Goal: Task Accomplishment & Management: Manage account settings

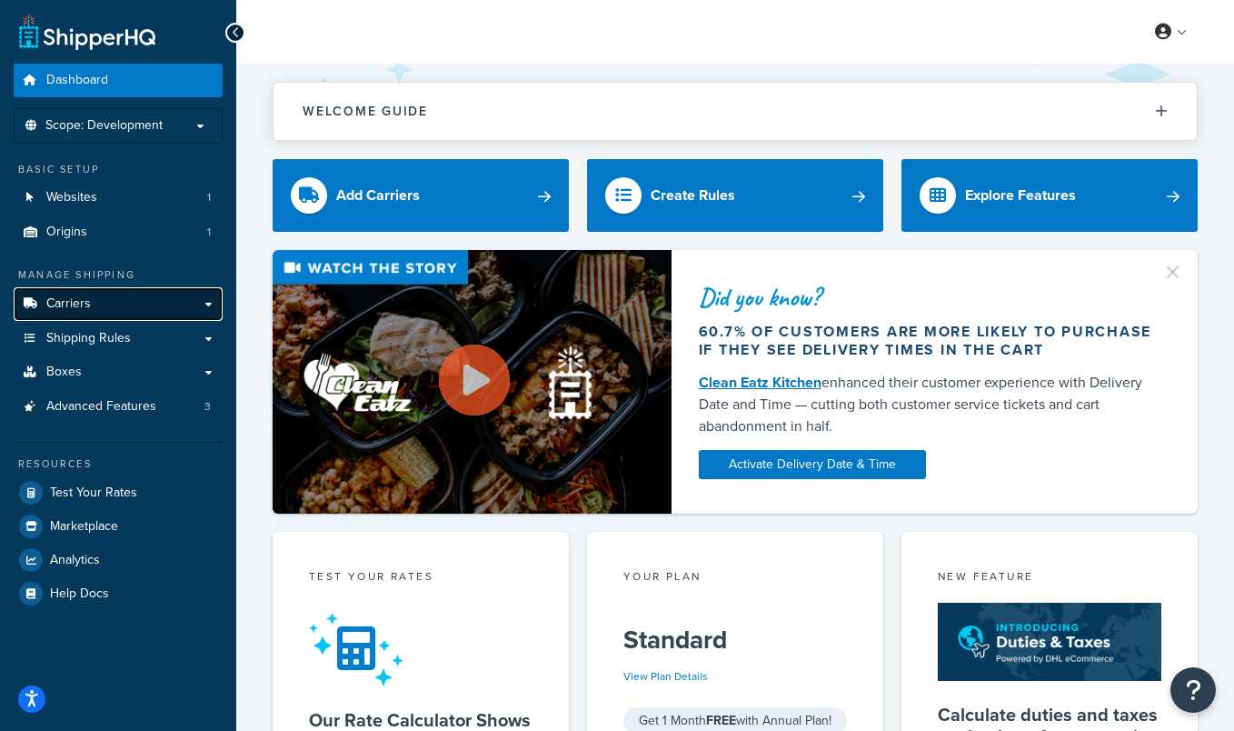
click at [99, 314] on link "Carriers" at bounding box center [118, 304] width 209 height 34
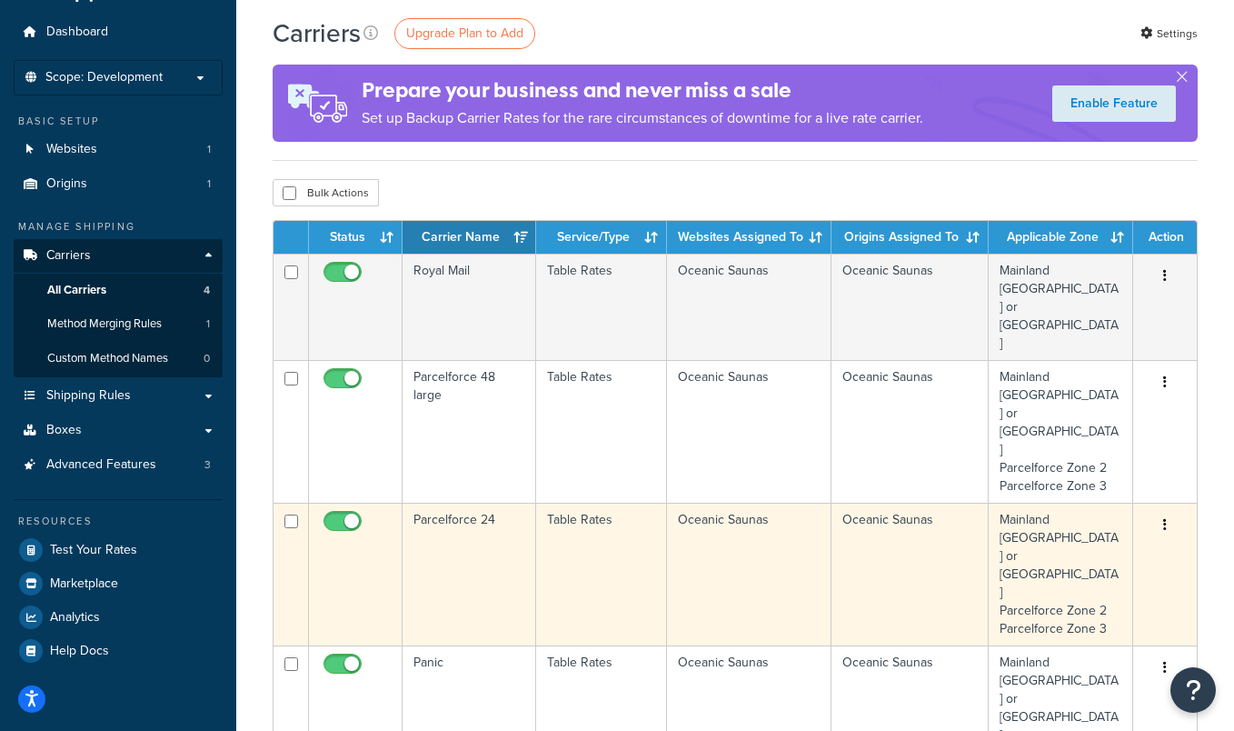
scroll to position [52, 0]
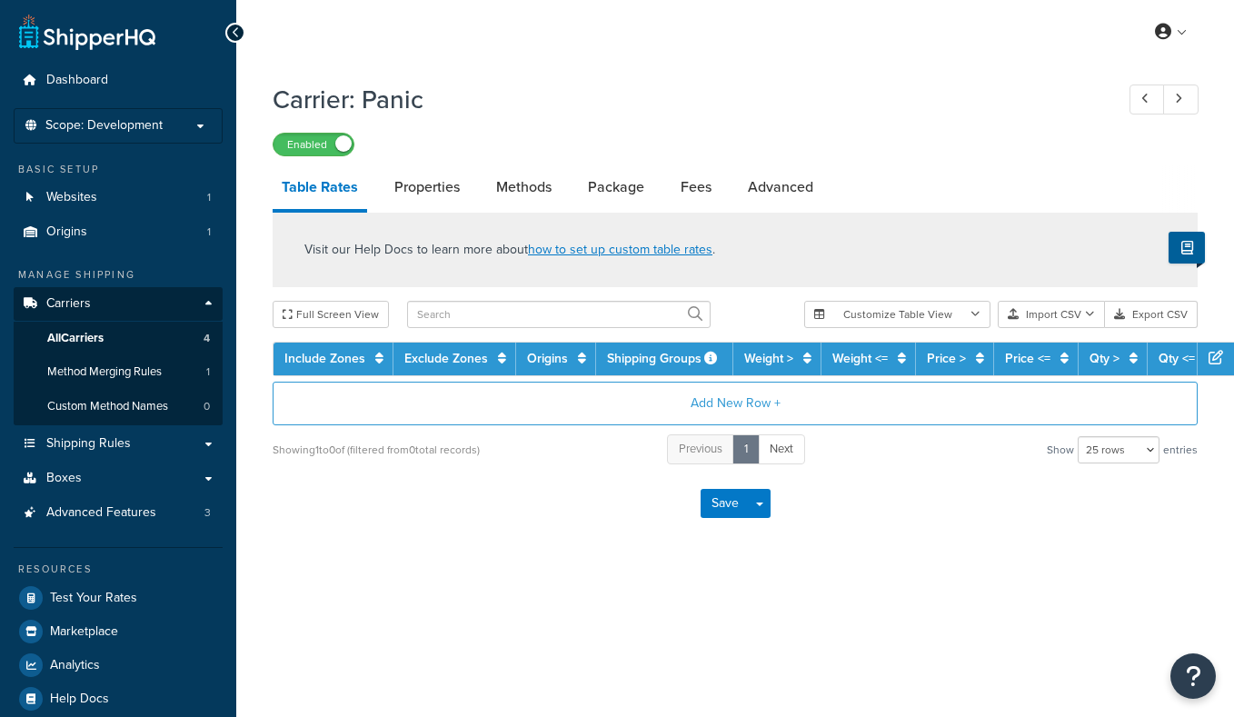
select select "25"
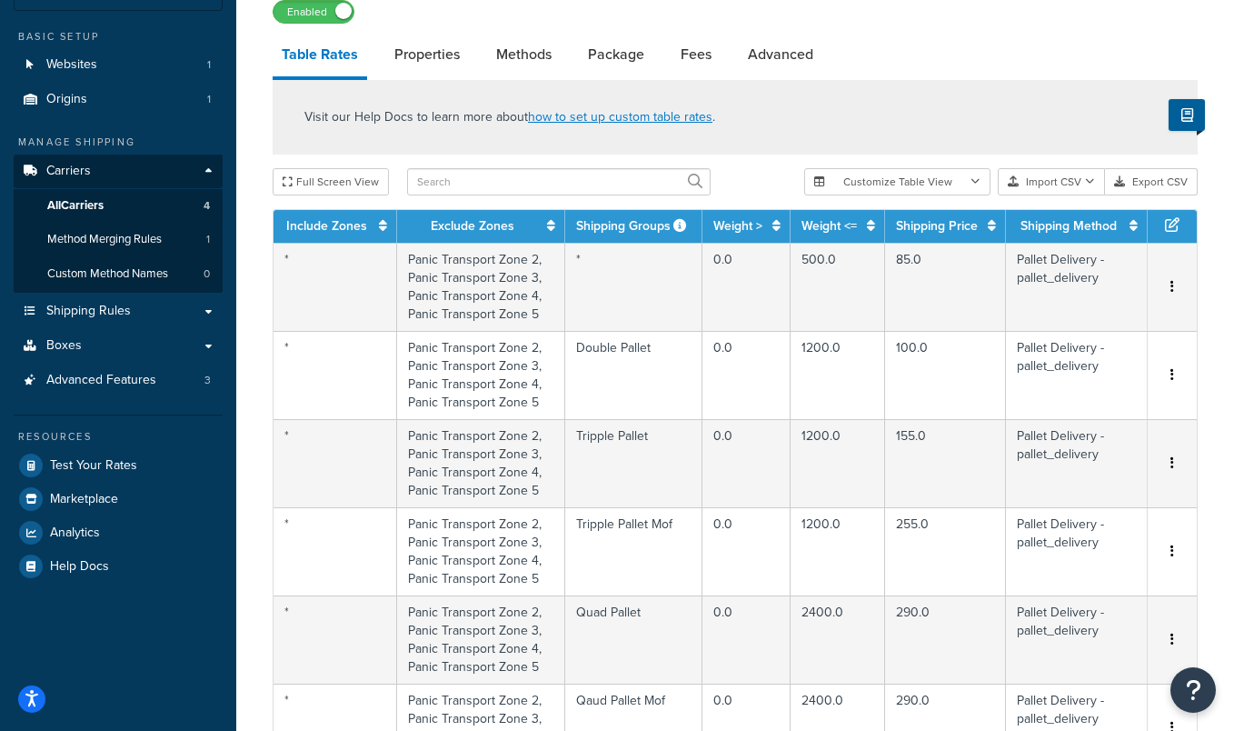
scroll to position [129, 0]
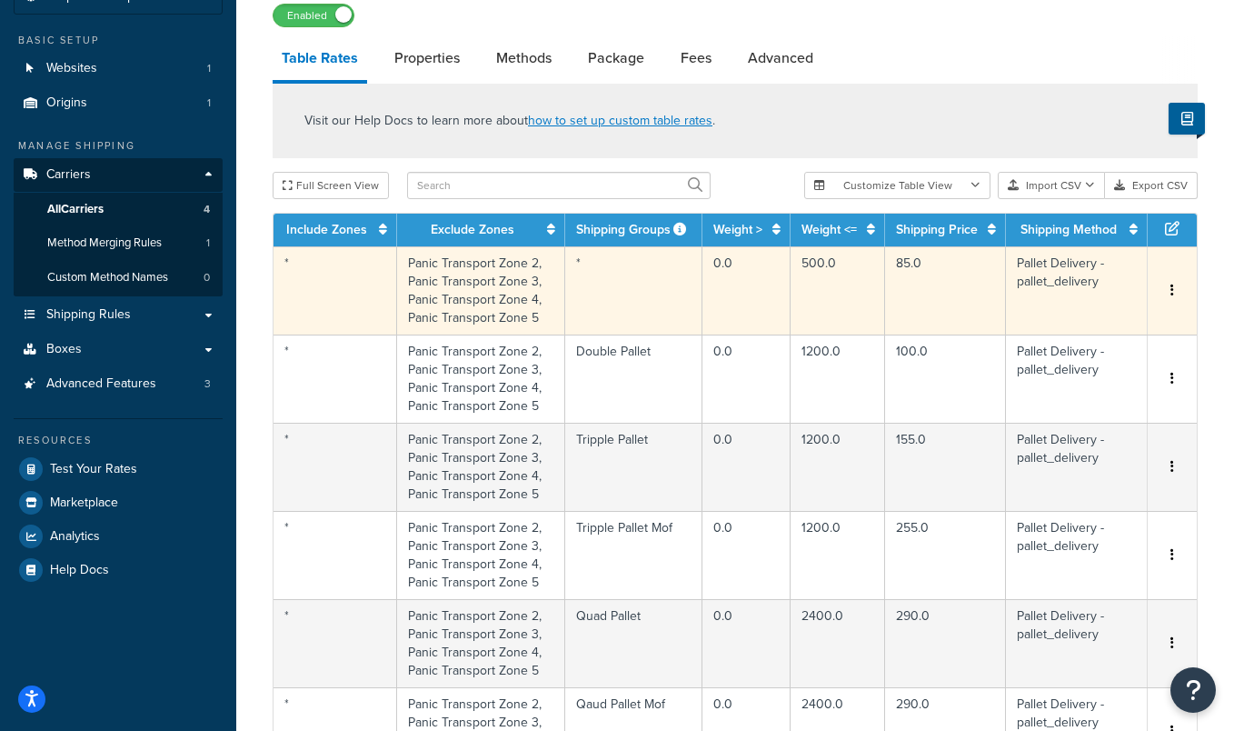
click at [449, 283] on td "Panic Transport Zone 2, Panic Transport Zone 3, Panic Transport Zone 4, Panic T…" at bounding box center [481, 290] width 168 height 88
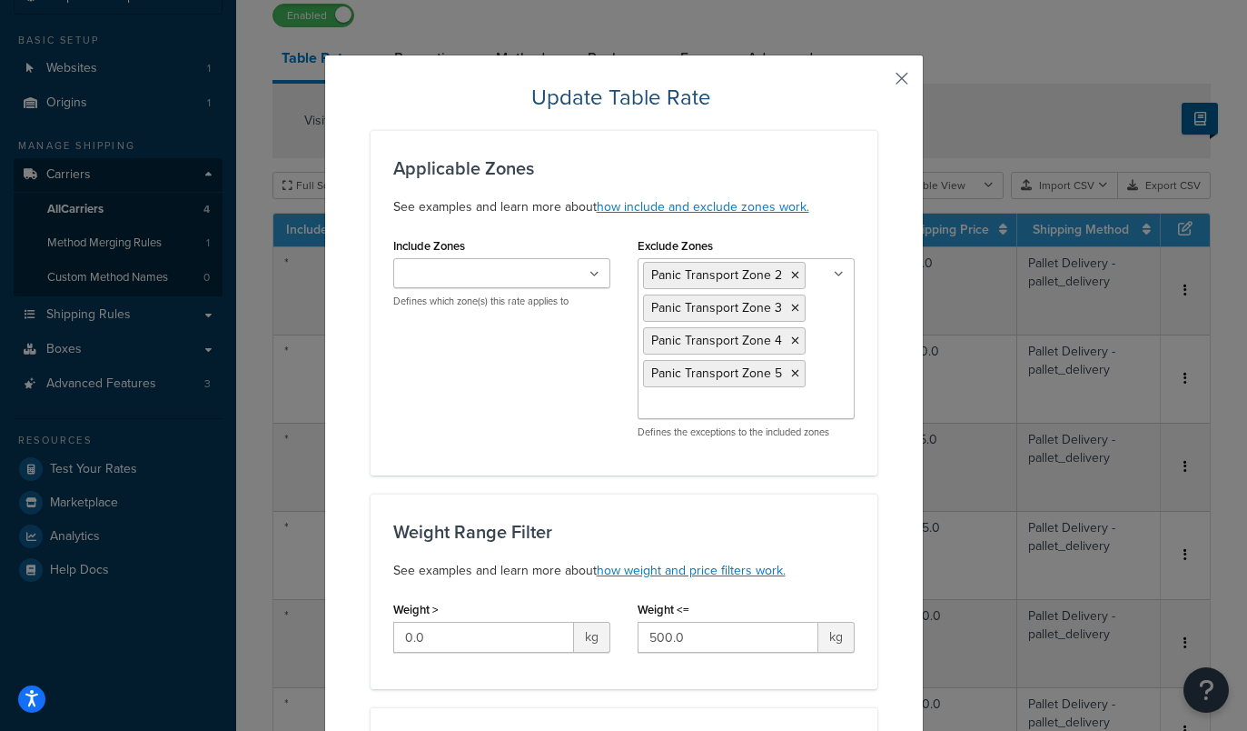
click at [878, 83] on button "button" at bounding box center [875, 85] width 5 height 5
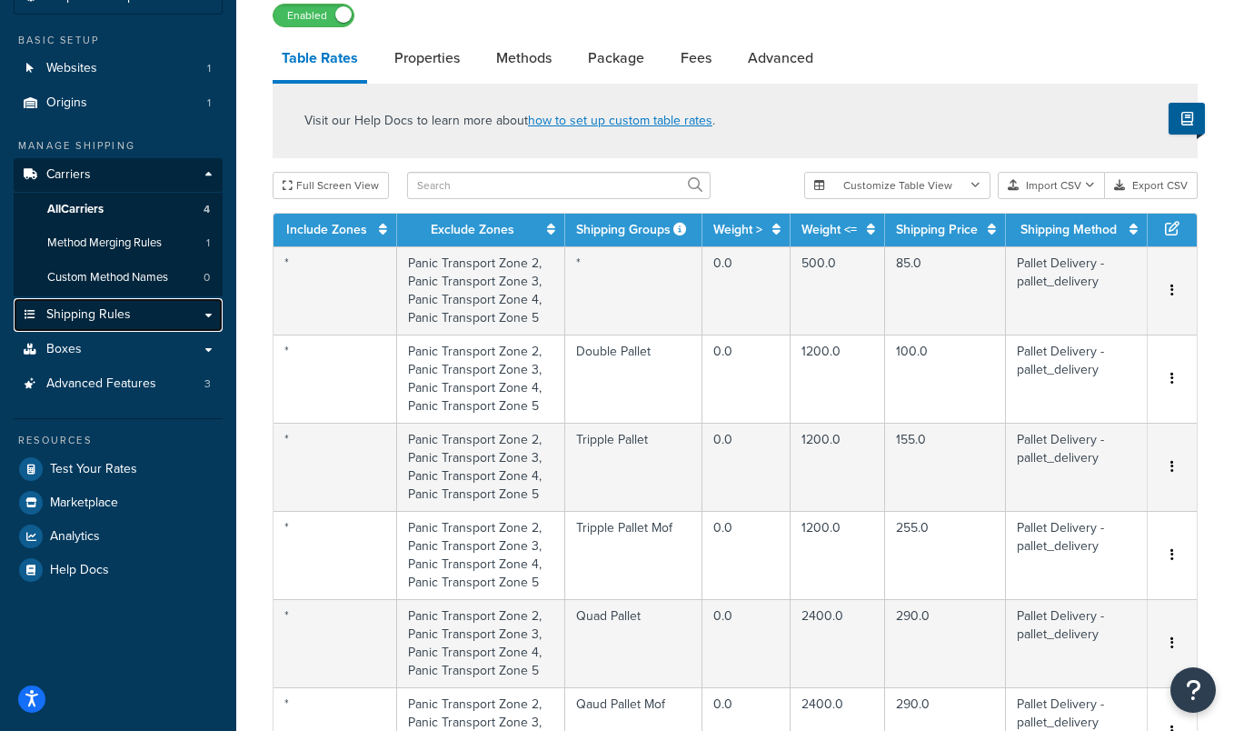
click at [138, 314] on link "Shipping Rules" at bounding box center [118, 315] width 209 height 34
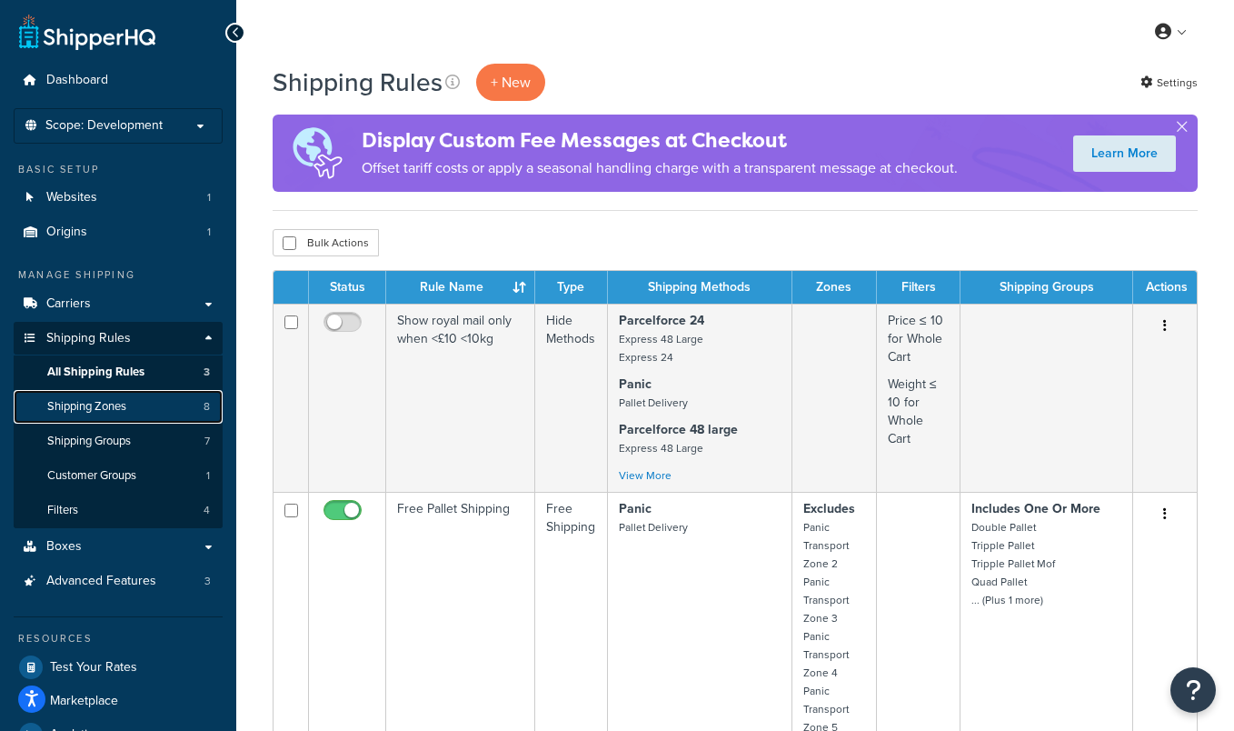
click at [122, 409] on span "Shipping Zones" at bounding box center [86, 406] width 79 height 15
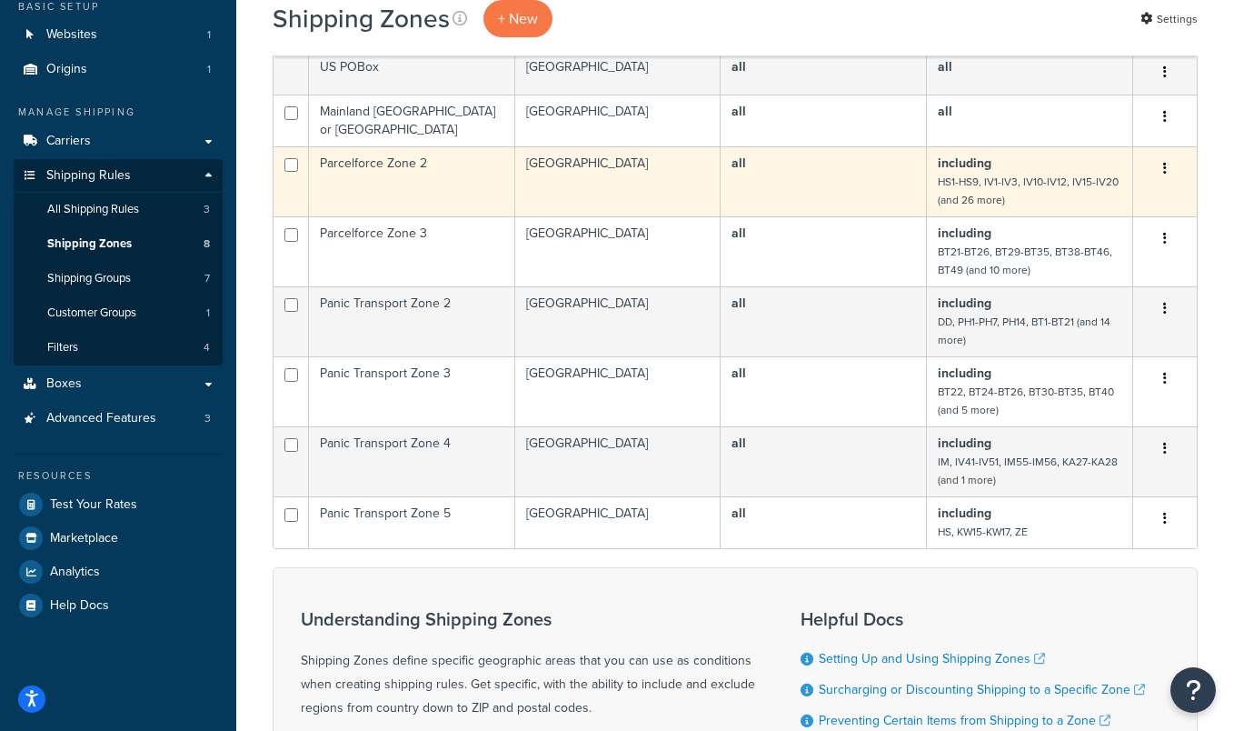
scroll to position [177, 0]
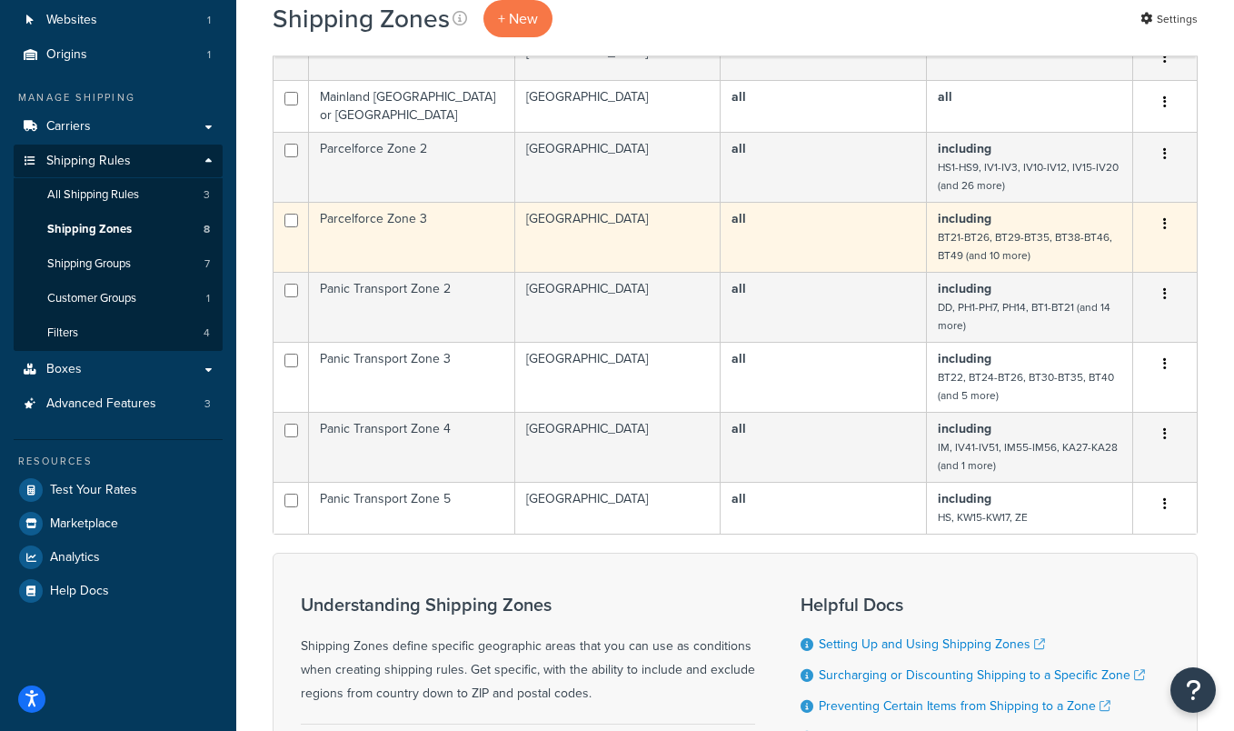
click at [456, 238] on td "Parcelforce Zone 3" at bounding box center [412, 237] width 206 height 70
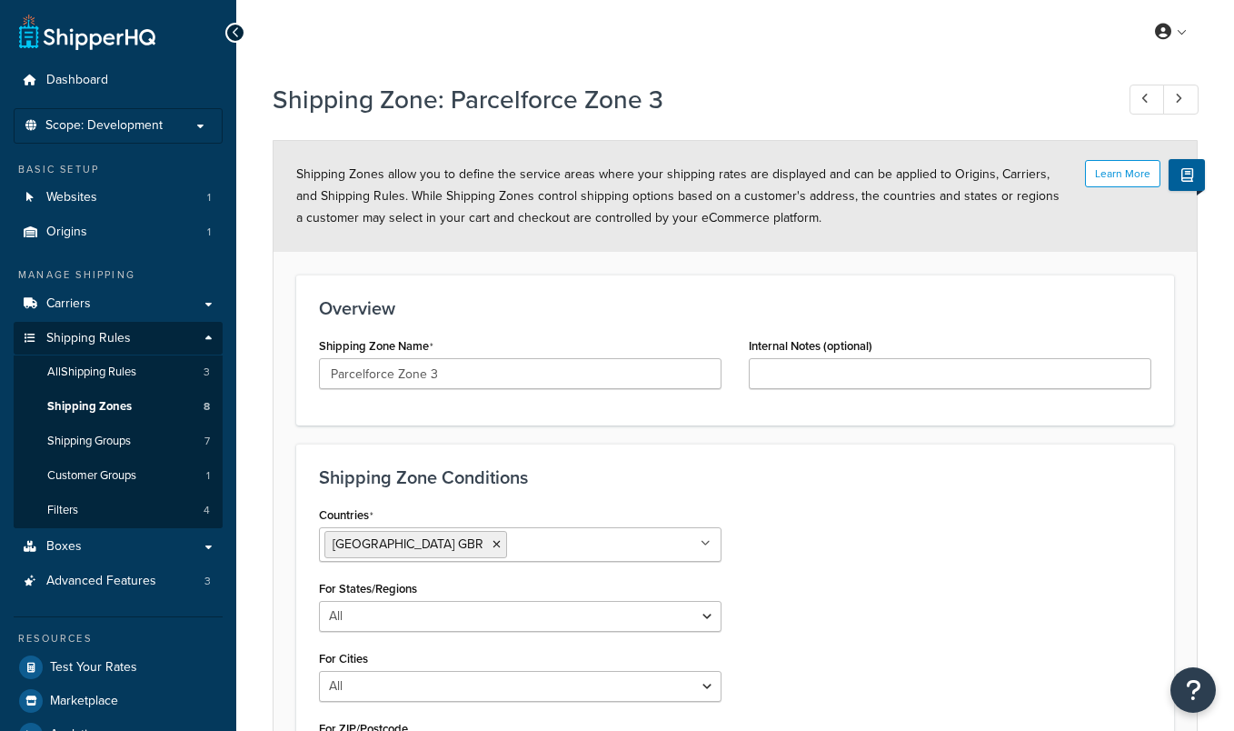
select select "including"
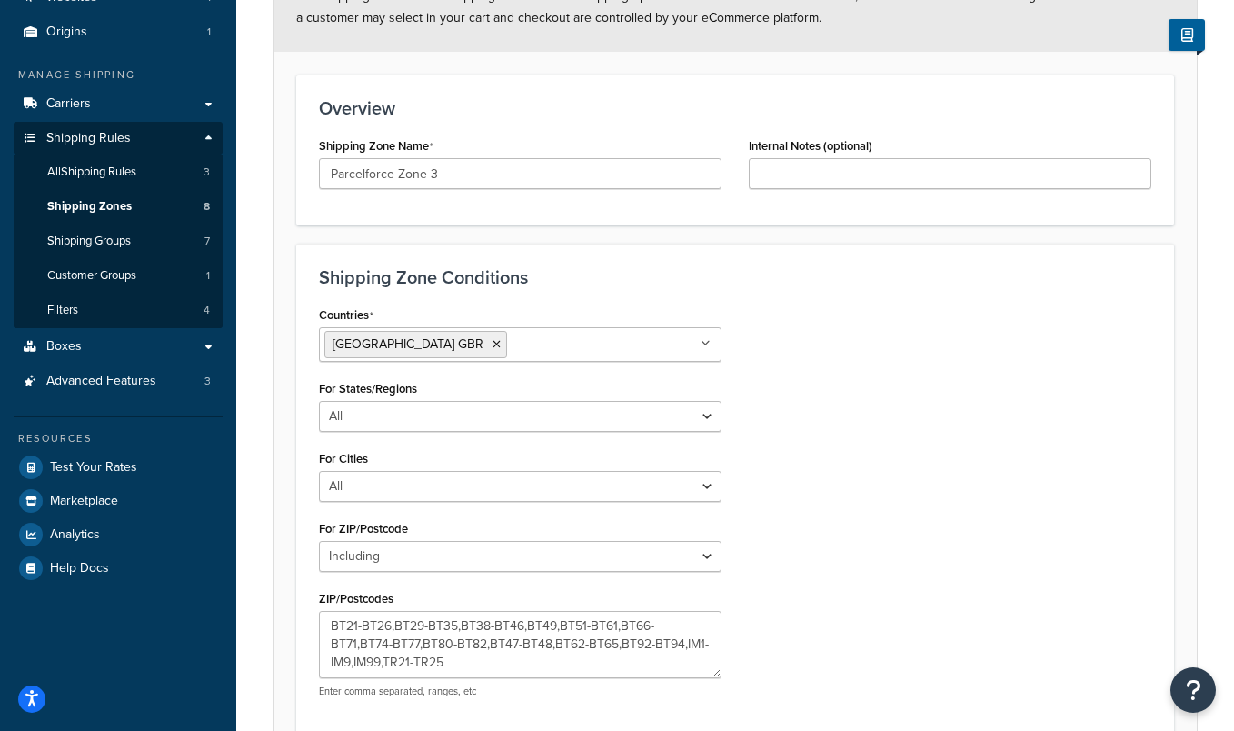
scroll to position [370, 0]
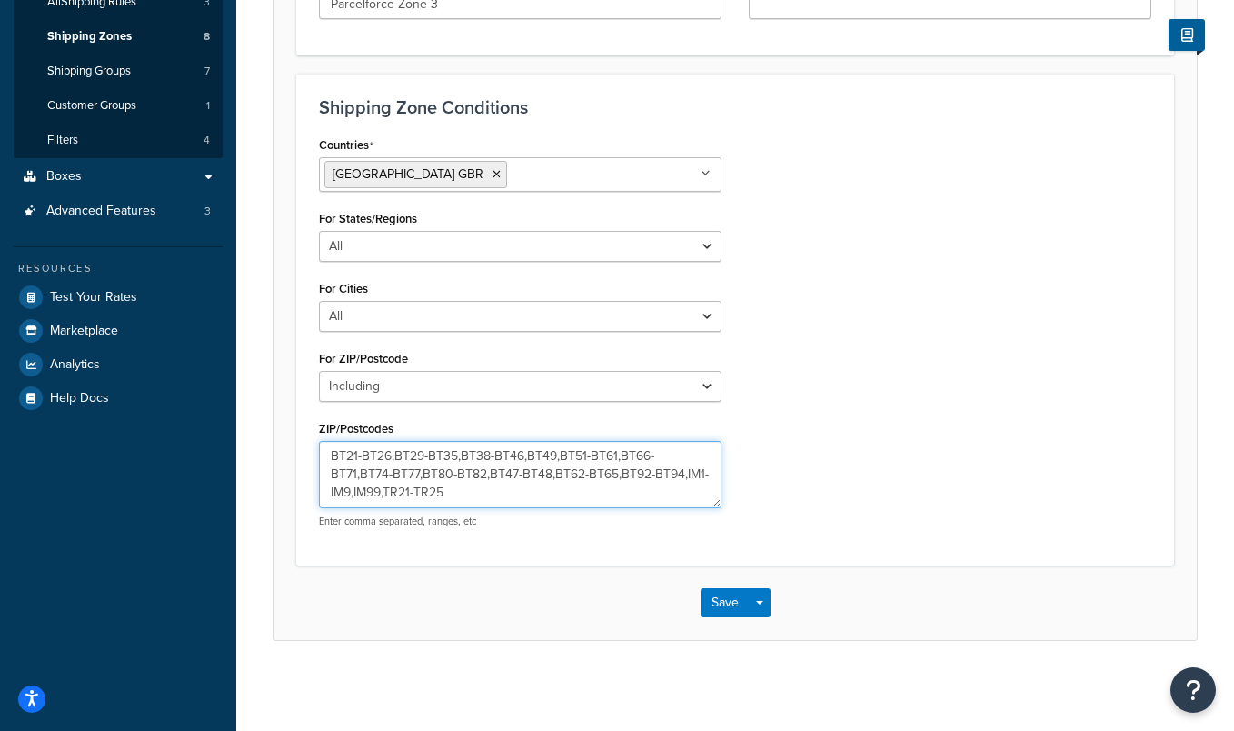
click at [395, 453] on textarea "BT21-BT26,BT29-BT35,BT38-BT46,BT49,BT51-BT61,BT66-BT71,BT74-BT77,BT80-BT82,BT47…" at bounding box center [520, 474] width 403 height 67
click at [458, 452] on textarea "BT21-BT26,BT29-BT35,BT38-BT46,BT49,BT51-BT61,BT66-BT71,BT74-BT77,BT80-BT82,BT47…" at bounding box center [520, 474] width 403 height 67
click at [465, 452] on textarea "BT21-BT26,BT29-BT35,BT38-BT46,BT49,BT51-BT61,BT66-BT71,BT74-BT77,BT80-BT82,BT47…" at bounding box center [520, 474] width 403 height 67
click at [460, 456] on textarea "BT21-BT26,BT29-BT35,BT38-BT46,BT49,BT51-BT61,BT66-BT71,BT74-BT77,BT80-BT82,BT47…" at bounding box center [520, 474] width 403 height 67
click at [618, 453] on textarea "BT21-BT26,BT29-BT35,BT38-BT46,BT49,BT51-BT61,BT66-BT71,BT74-BT77,BT80-BT82,BT47…" at bounding box center [520, 474] width 403 height 67
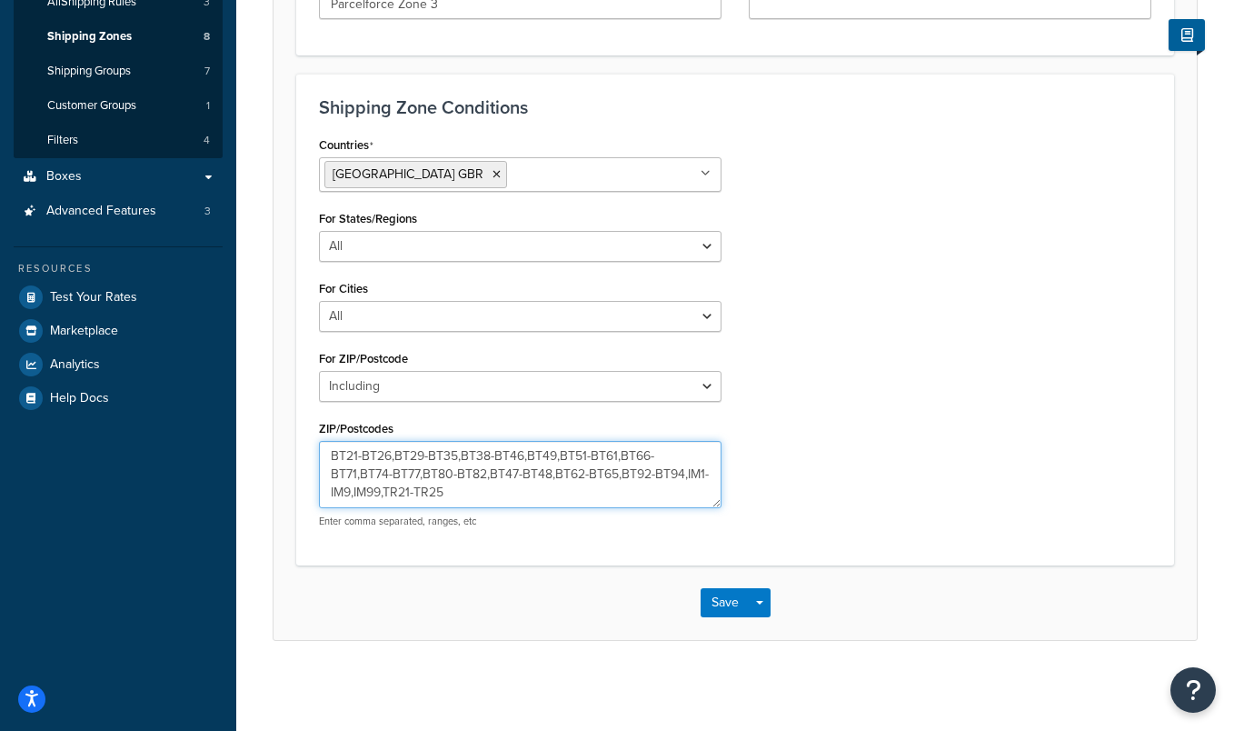
drag, startPoint x: 356, startPoint y: 470, endPoint x: 329, endPoint y: 470, distance: 27.3
click at [329, 470] on textarea "BT21-BT26,BT29-BT35,BT38-BT46,BT49,BT51-BT61,BT66-BT71,BT74-BT77,BT80-BT82,BT47…" at bounding box center [520, 474] width 403 height 67
click at [790, 427] on div "Countries United Kingdom GBR All Countries ALL United States USA Afghanistan AF…" at bounding box center [735, 337] width 860 height 410
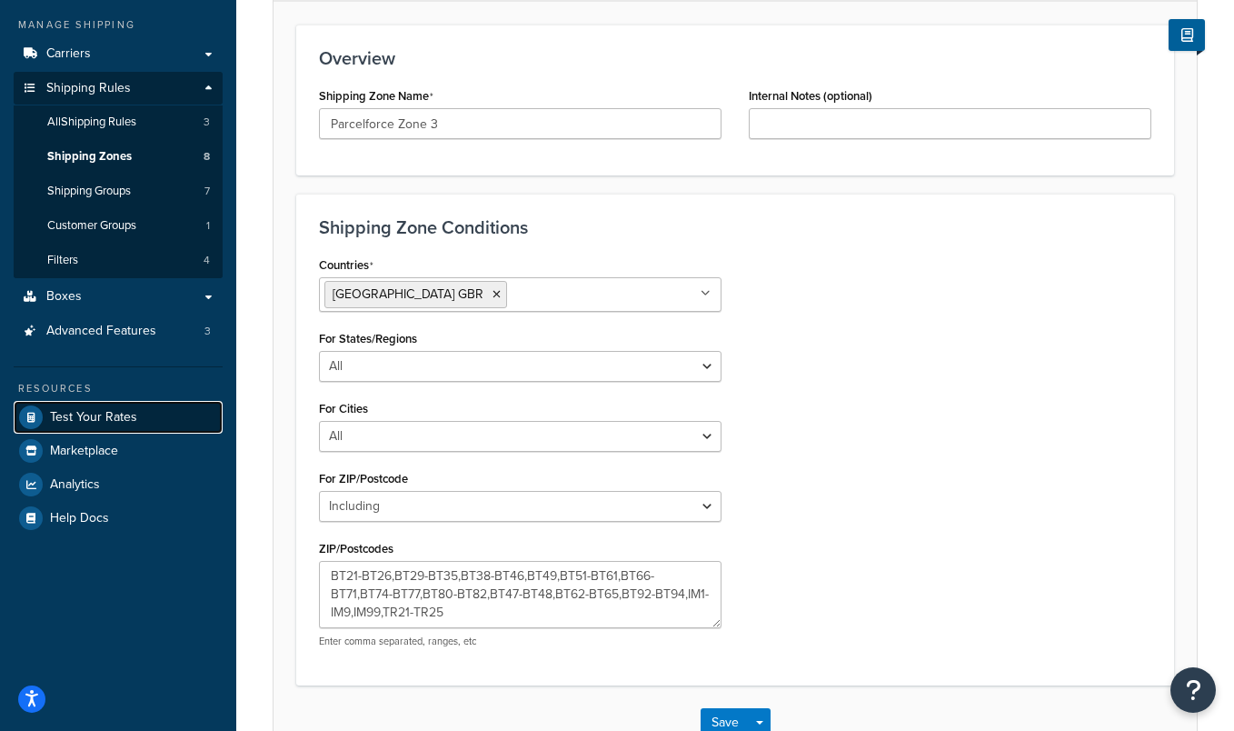
click at [77, 418] on span "Test Your Rates" at bounding box center [93, 417] width 87 height 15
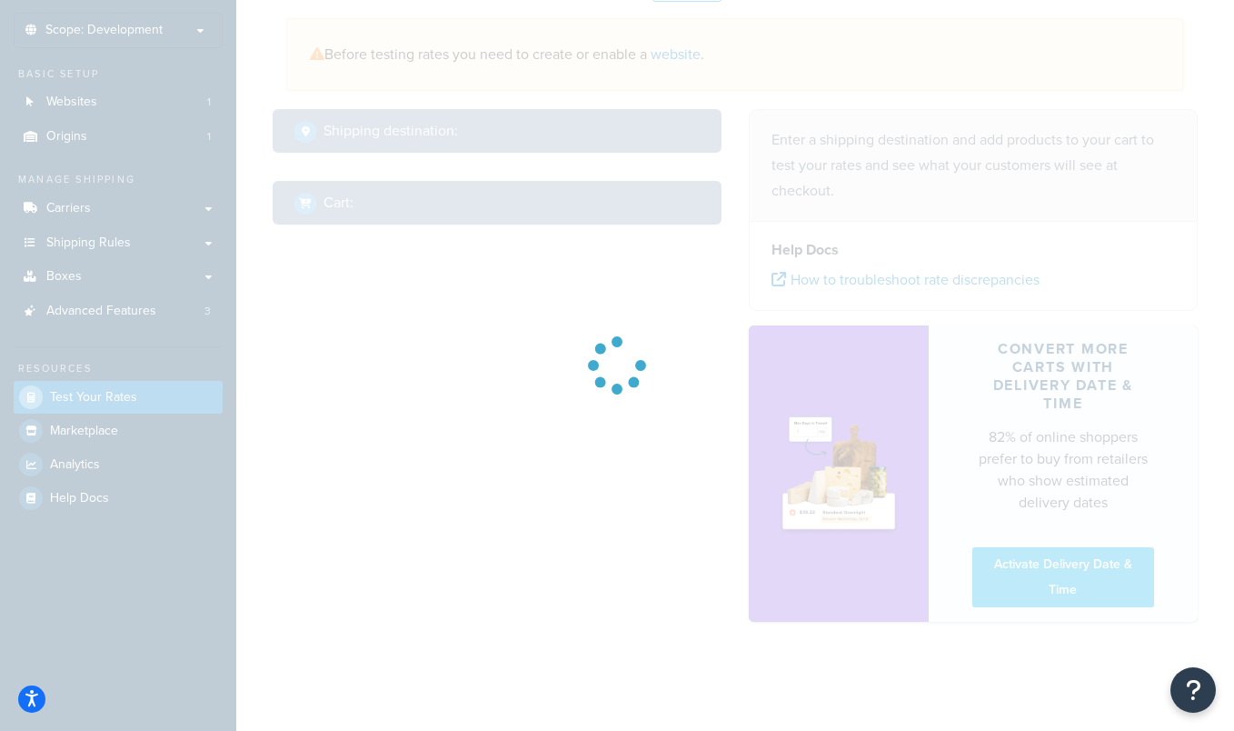
select select "TX"
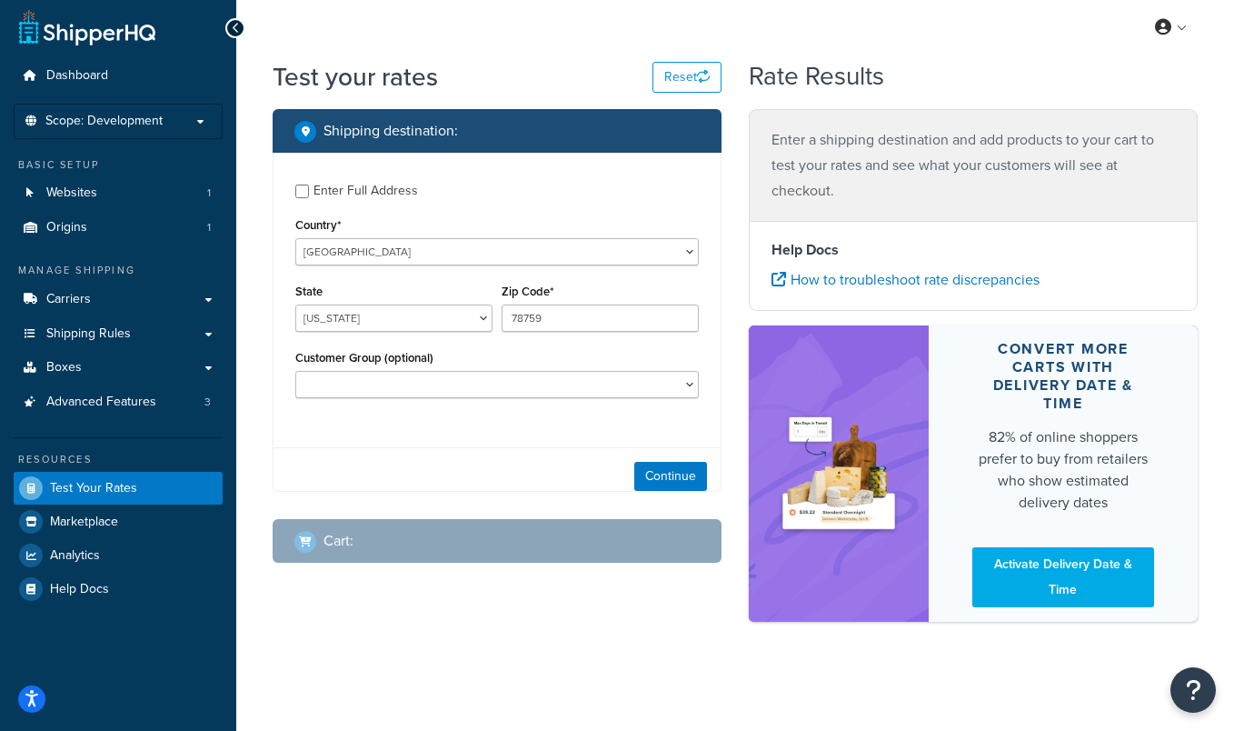
scroll to position [5, 0]
click at [479, 255] on select "United States United Kingdom Afghanistan Åland Islands Albania Algeria American…" at bounding box center [496, 251] width 403 height 27
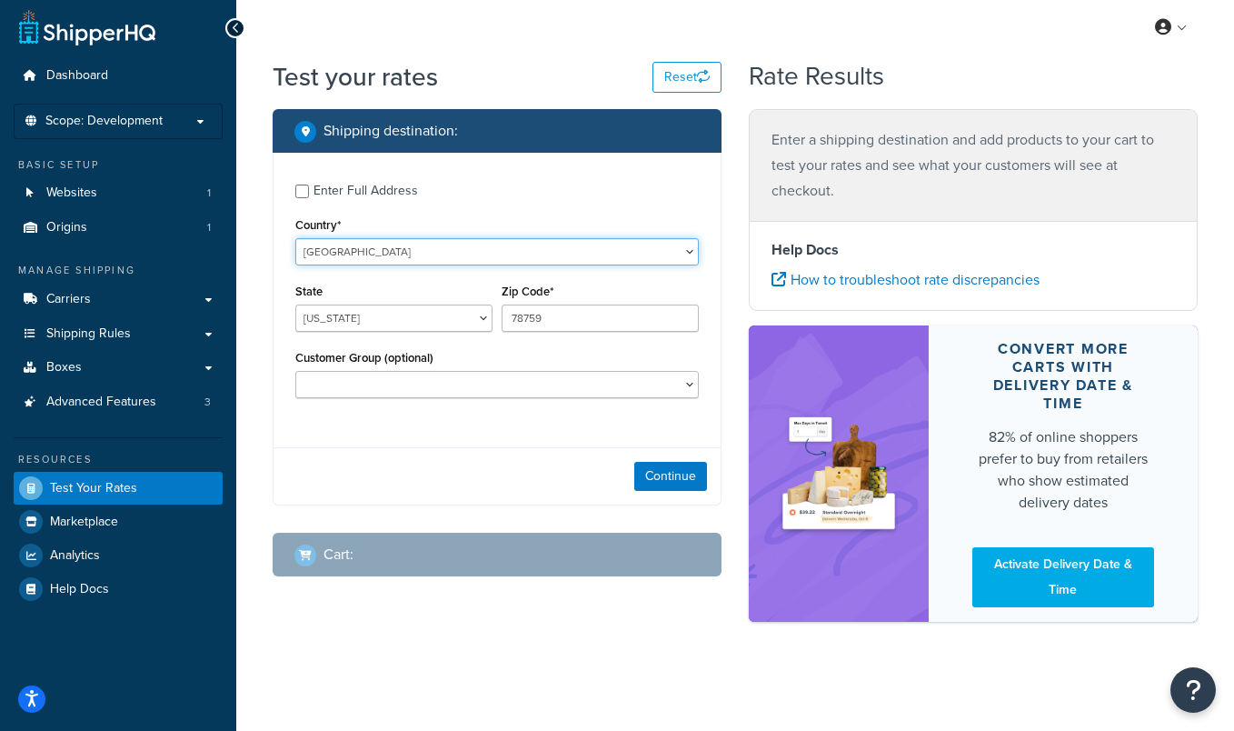
select select "GB"
click at [295, 238] on select "United States United Kingdom Afghanistan Åland Islands Albania Algeria American…" at bounding box center [496, 251] width 403 height 27
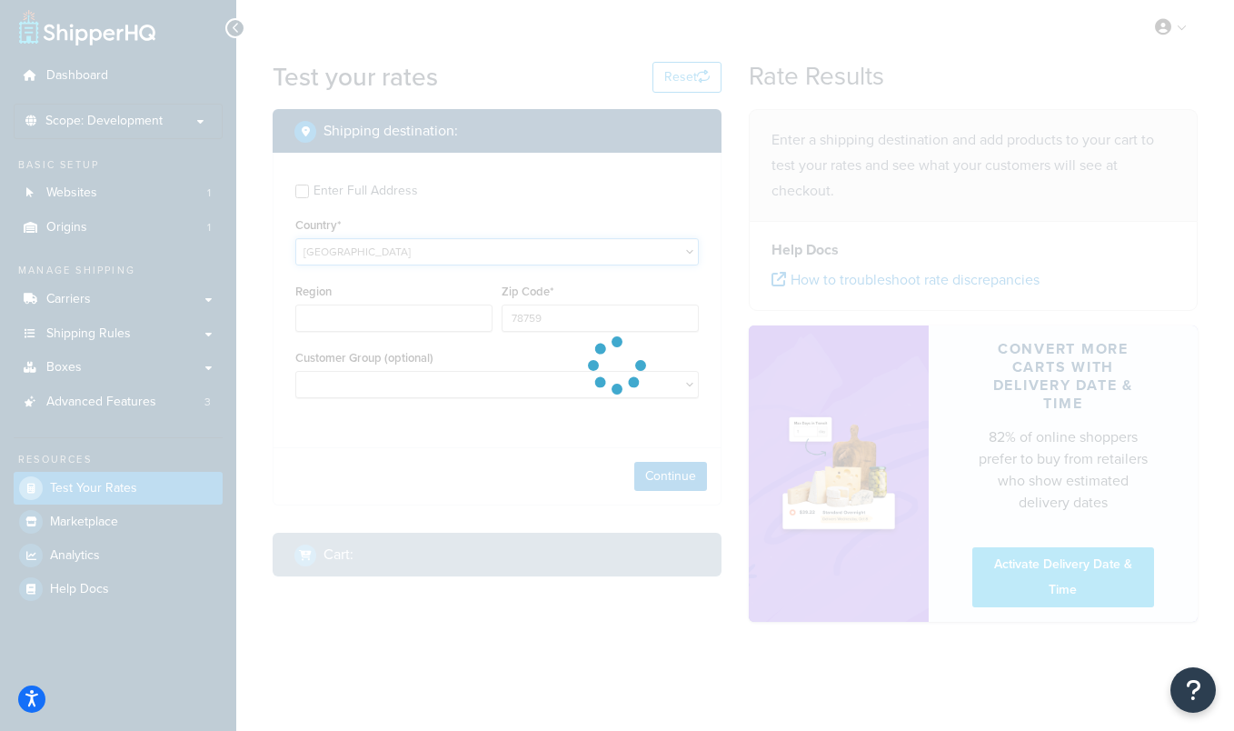
type input "TX"
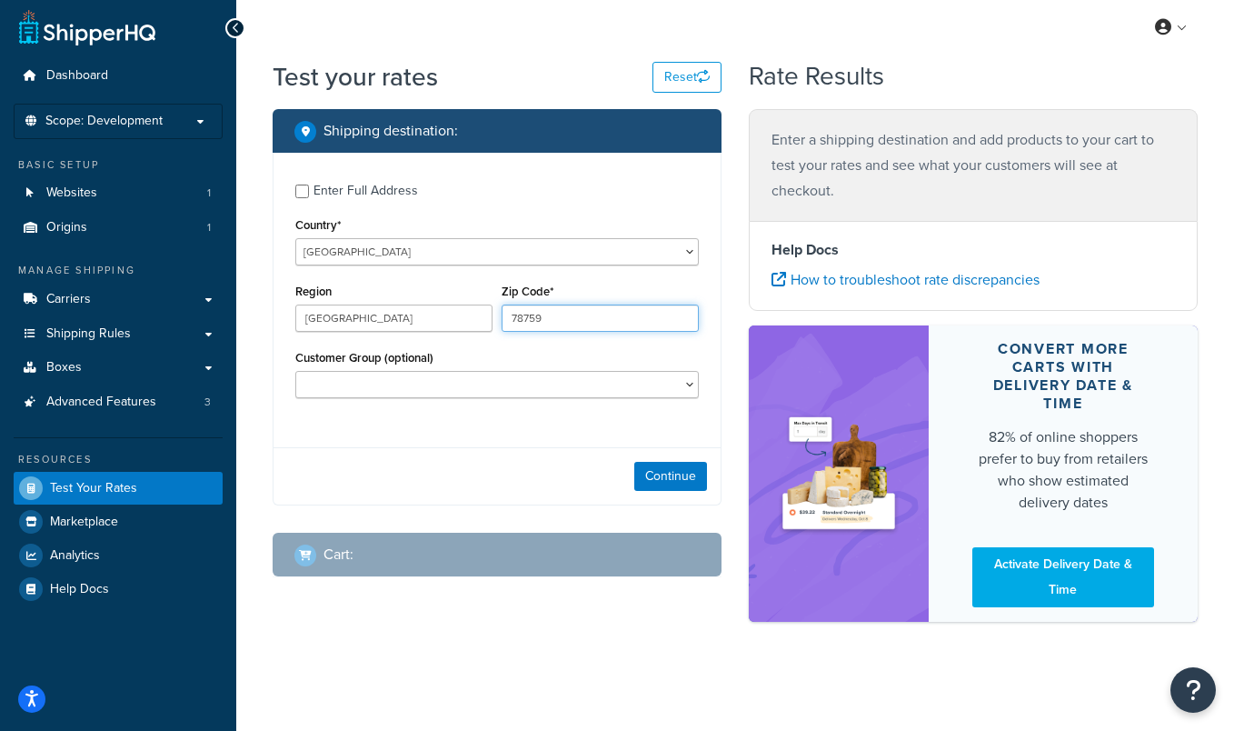
click at [530, 316] on input "78759" at bounding box center [600, 317] width 197 height 27
type input "BT71"
click at [423, 319] on input "Region" at bounding box center [393, 317] width 197 height 27
click at [478, 200] on label "Enter Full Address" at bounding box center [505, 188] width 385 height 29
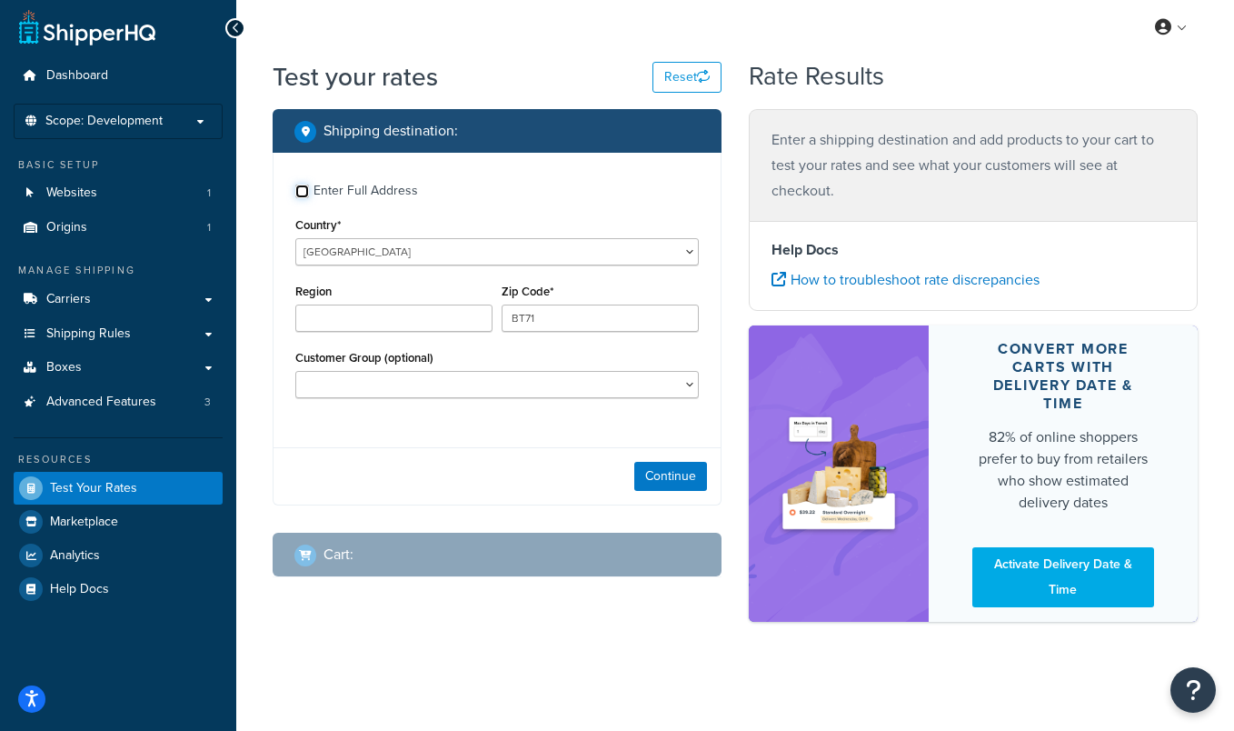
click at [309, 198] on input "Enter Full Address" at bounding box center [302, 191] width 14 height 14
checkbox input "true"
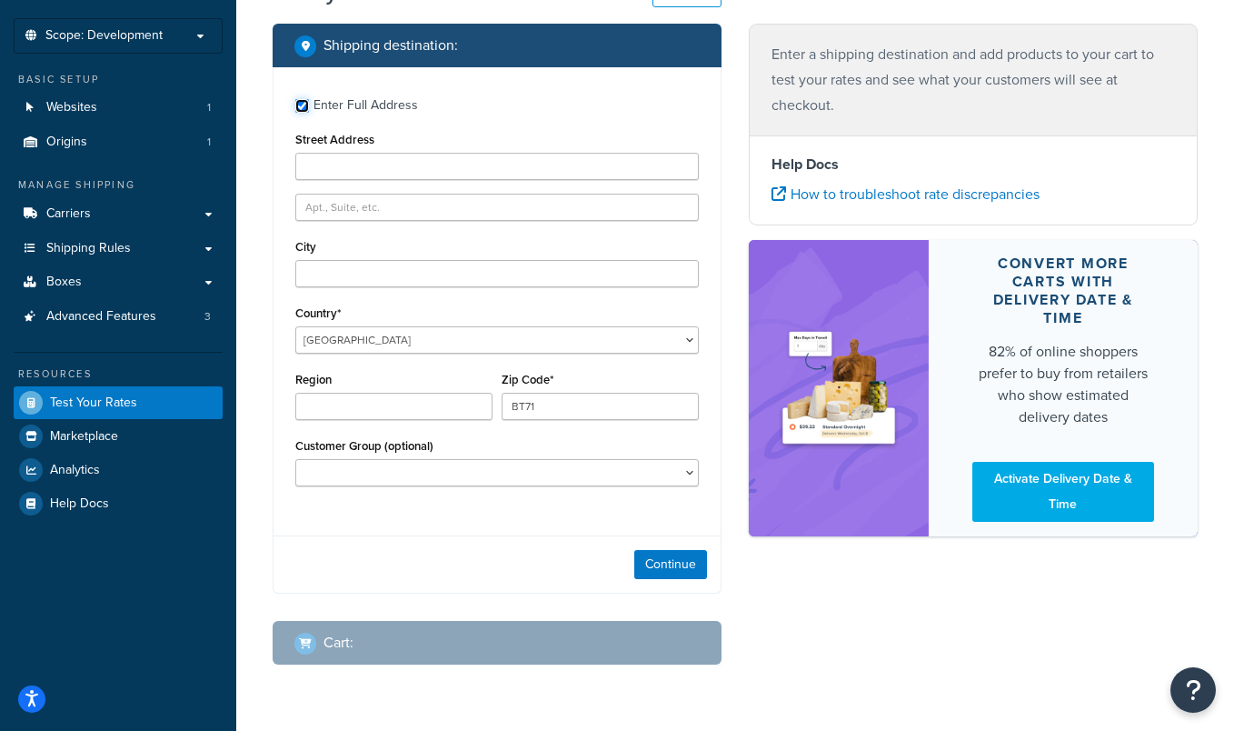
scroll to position [94, 0]
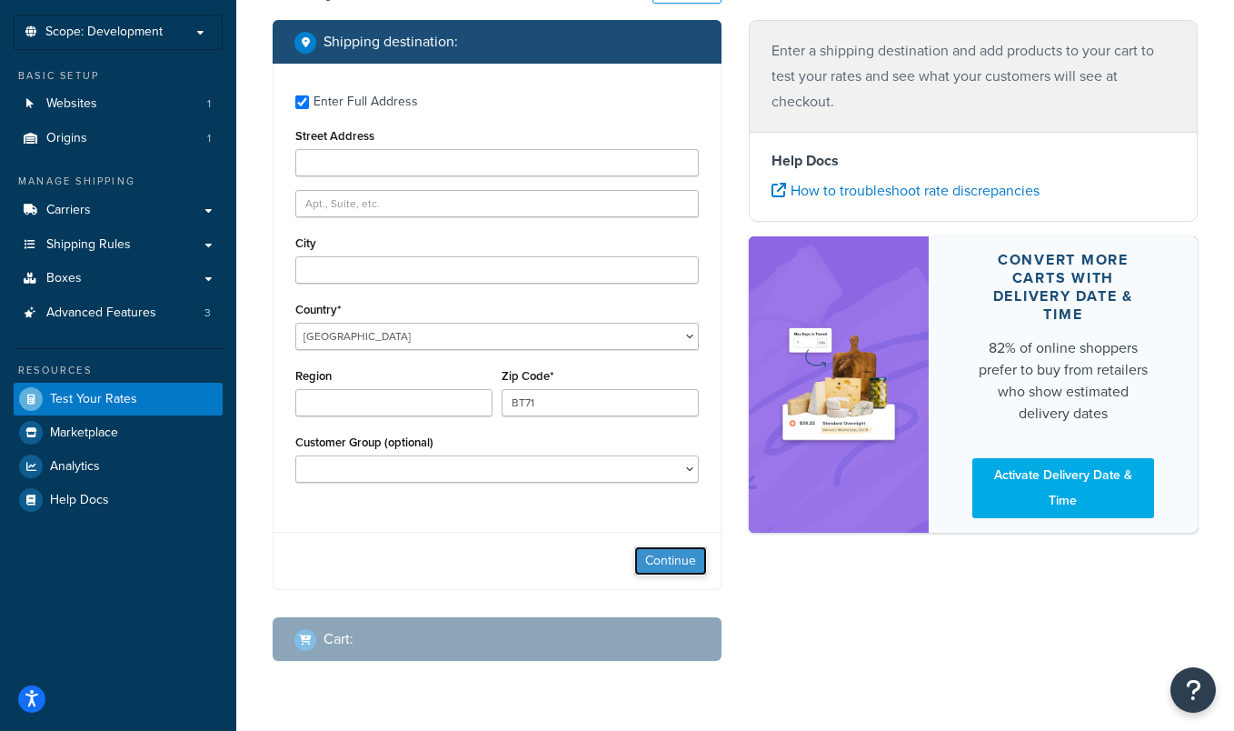
click at [664, 552] on button "Continue" at bounding box center [670, 560] width 73 height 29
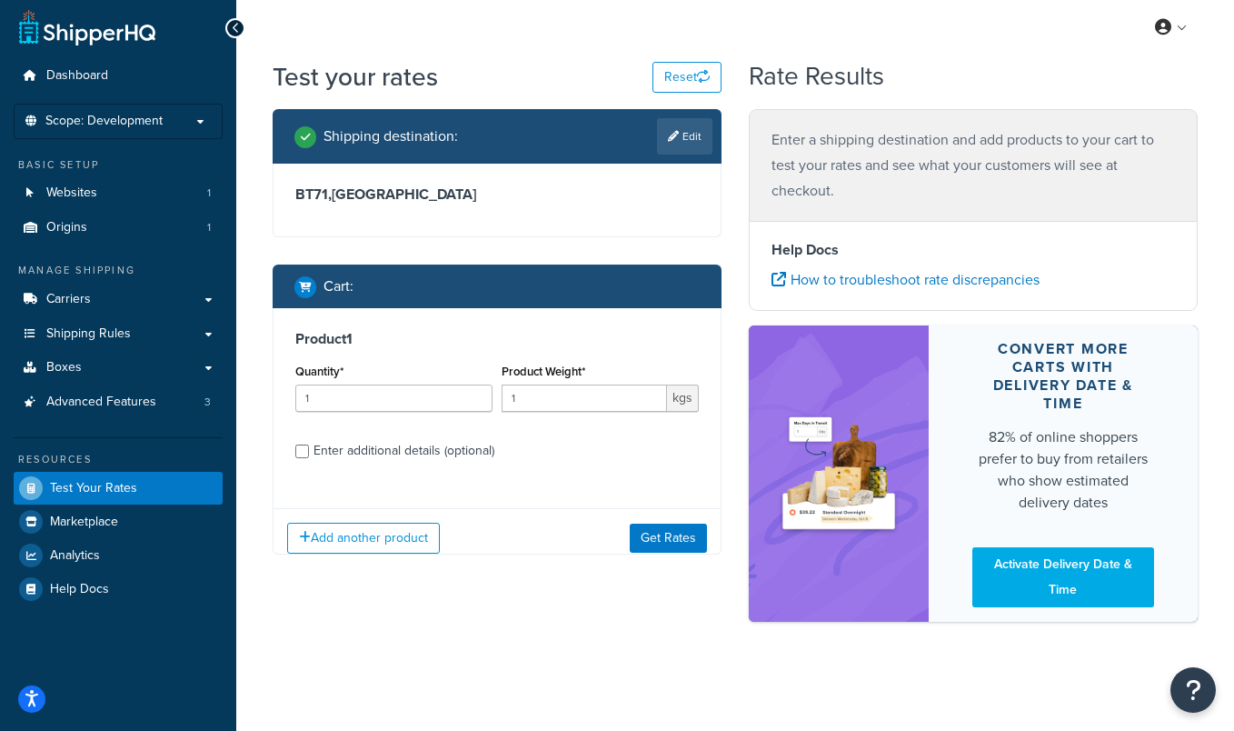
scroll to position [5, 0]
click at [312, 452] on div "Enter additional details (optional)" at bounding box center [496, 448] width 403 height 29
click at [303, 451] on input "Enter additional details (optional)" at bounding box center [302, 451] width 14 height 14
checkbox input "true"
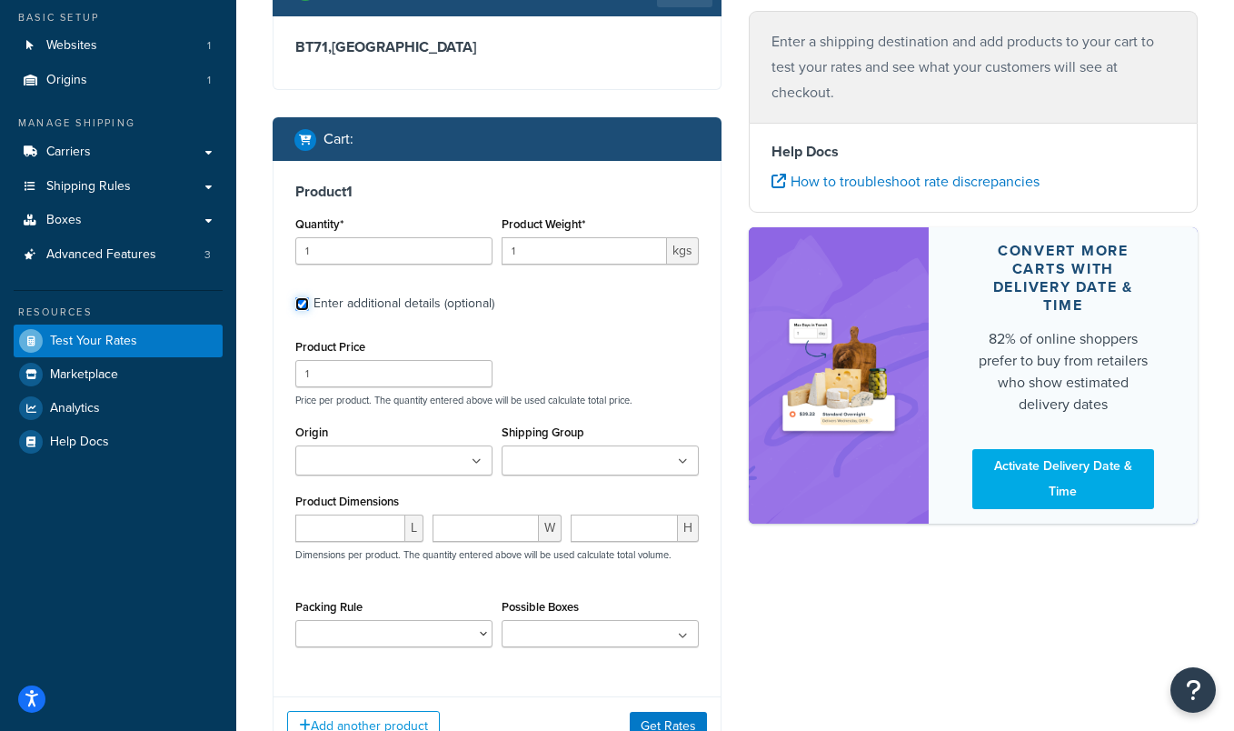
scroll to position [153, 0]
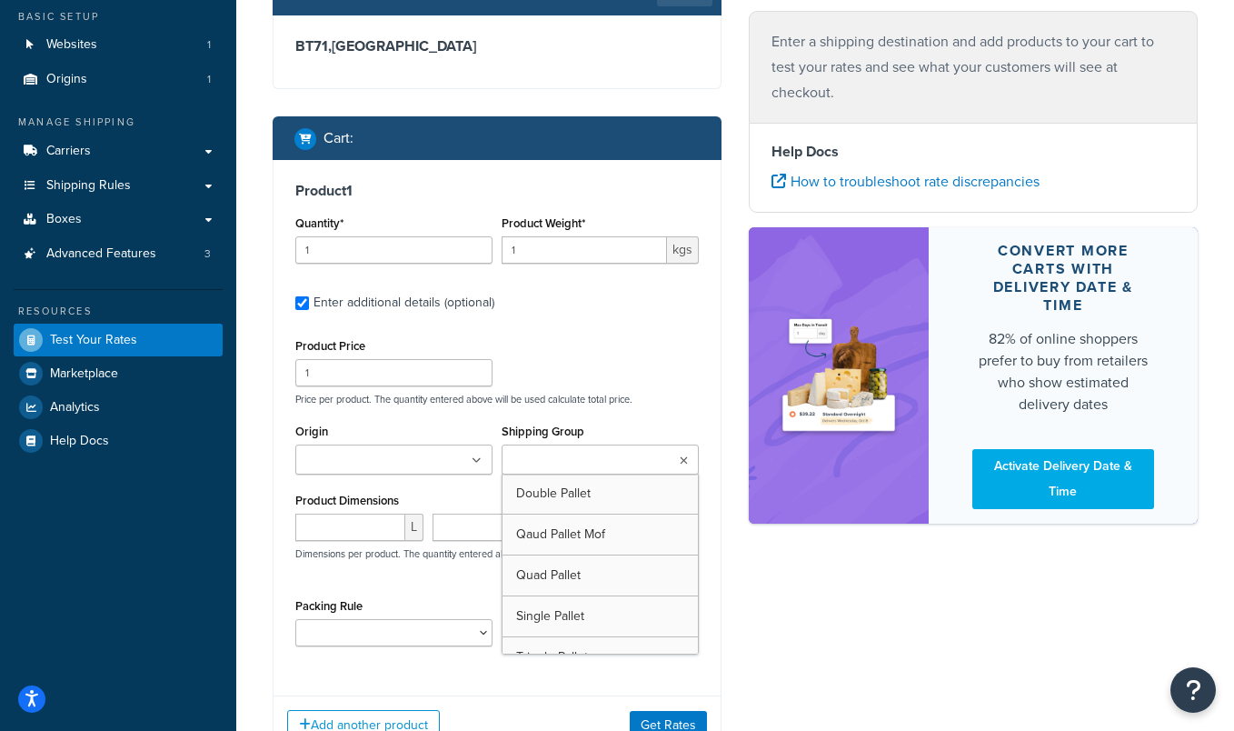
click at [521, 462] on input "Shipping Group" at bounding box center [587, 461] width 161 height 20
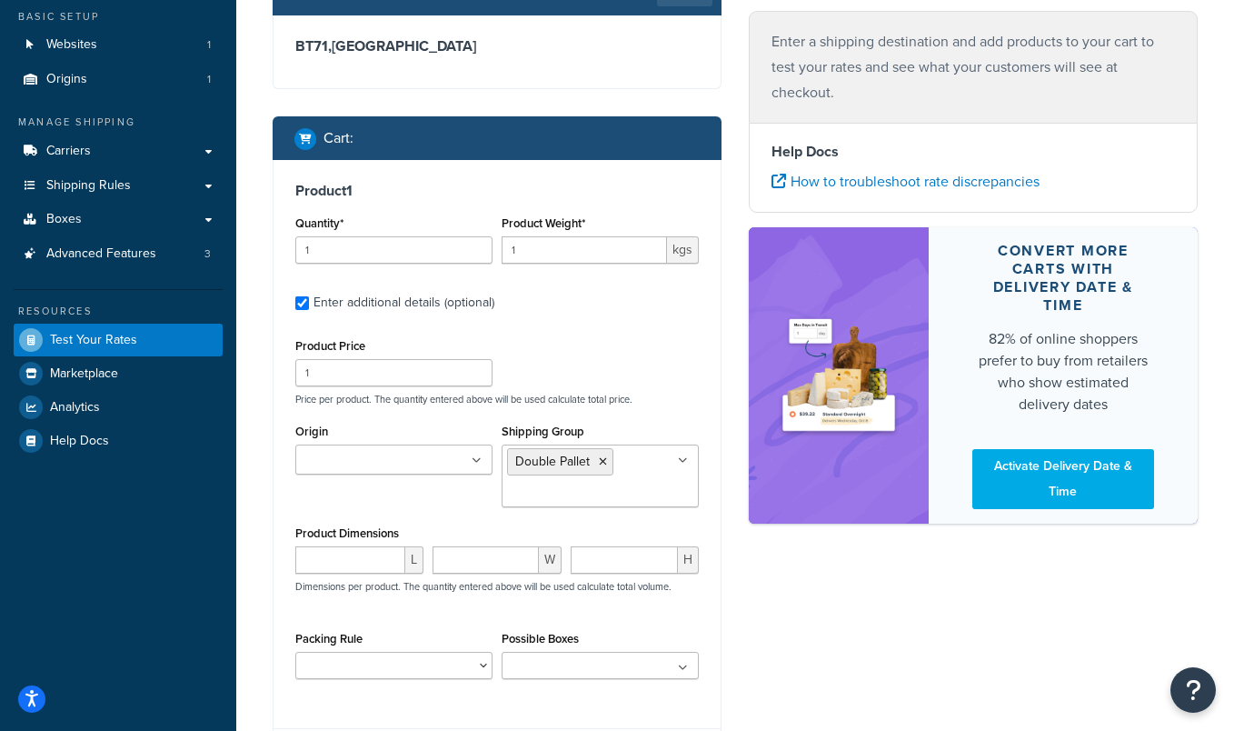
click at [572, 356] on div "Product Price 1 Price per product. The quantity entered above will be used calc…" at bounding box center [497, 369] width 412 height 72
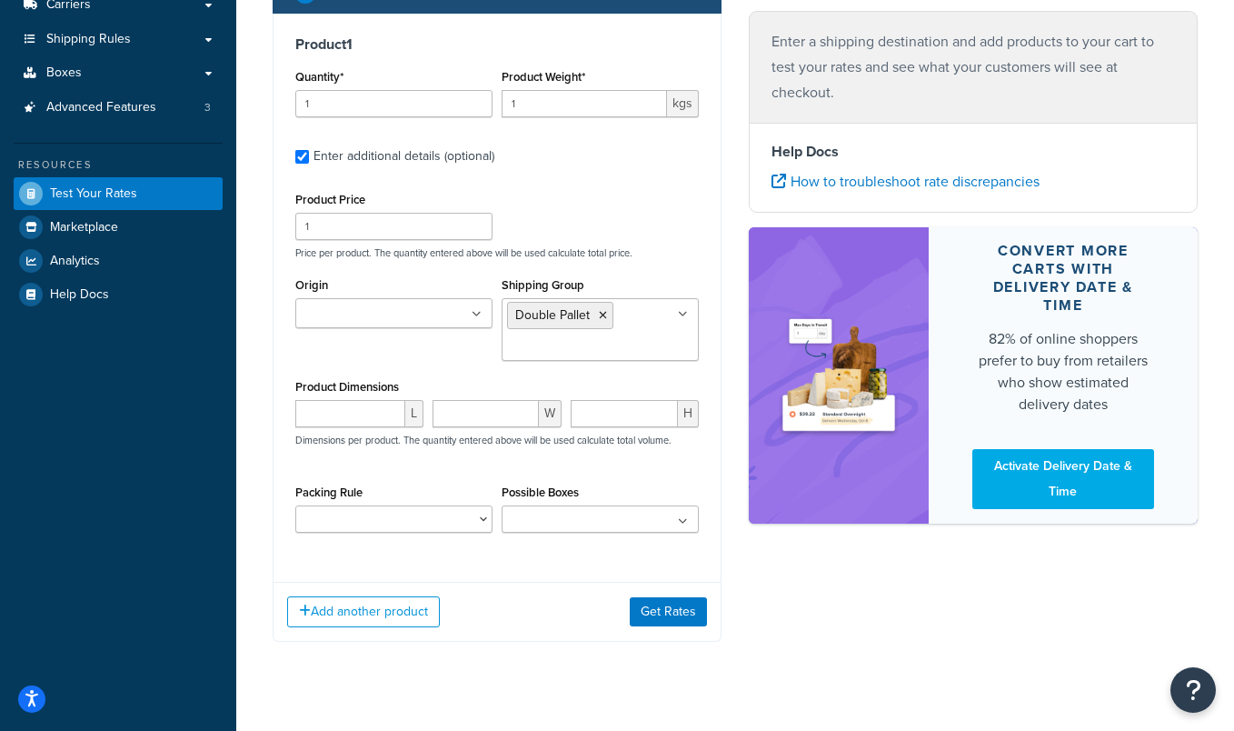
scroll to position [302, 0]
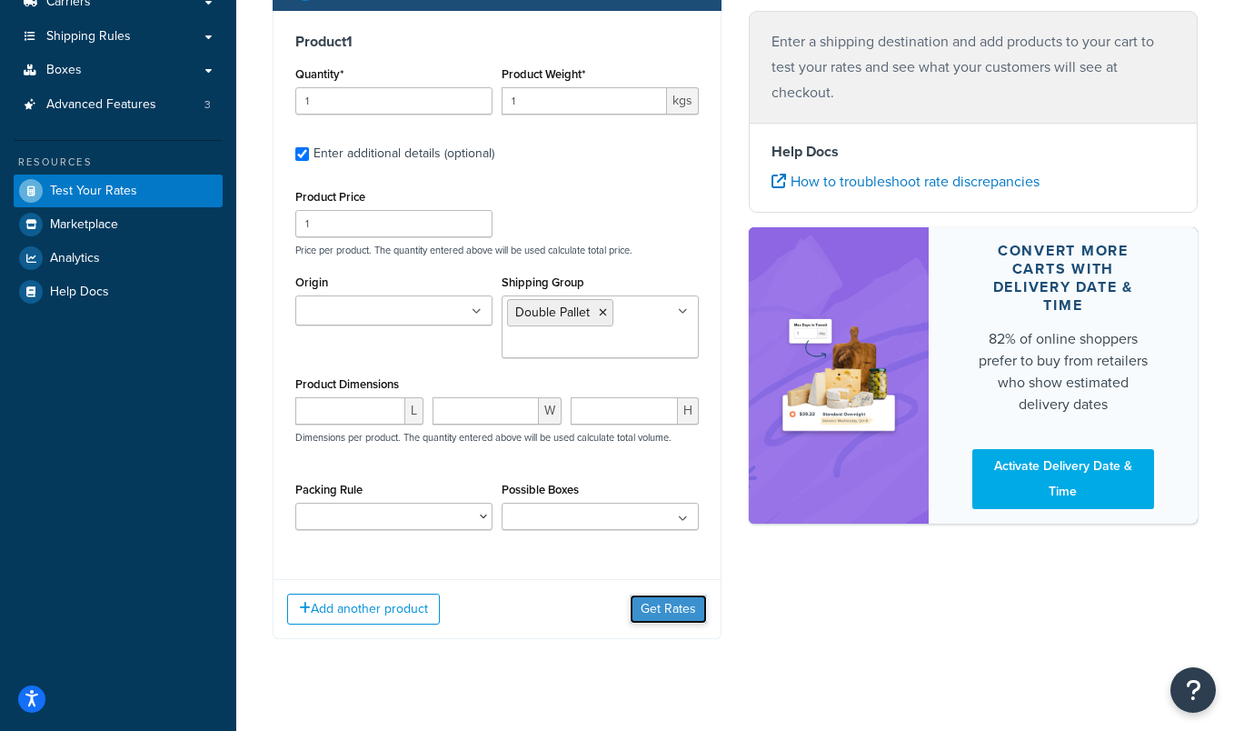
click at [647, 603] on button "Get Rates" at bounding box center [668, 608] width 77 height 29
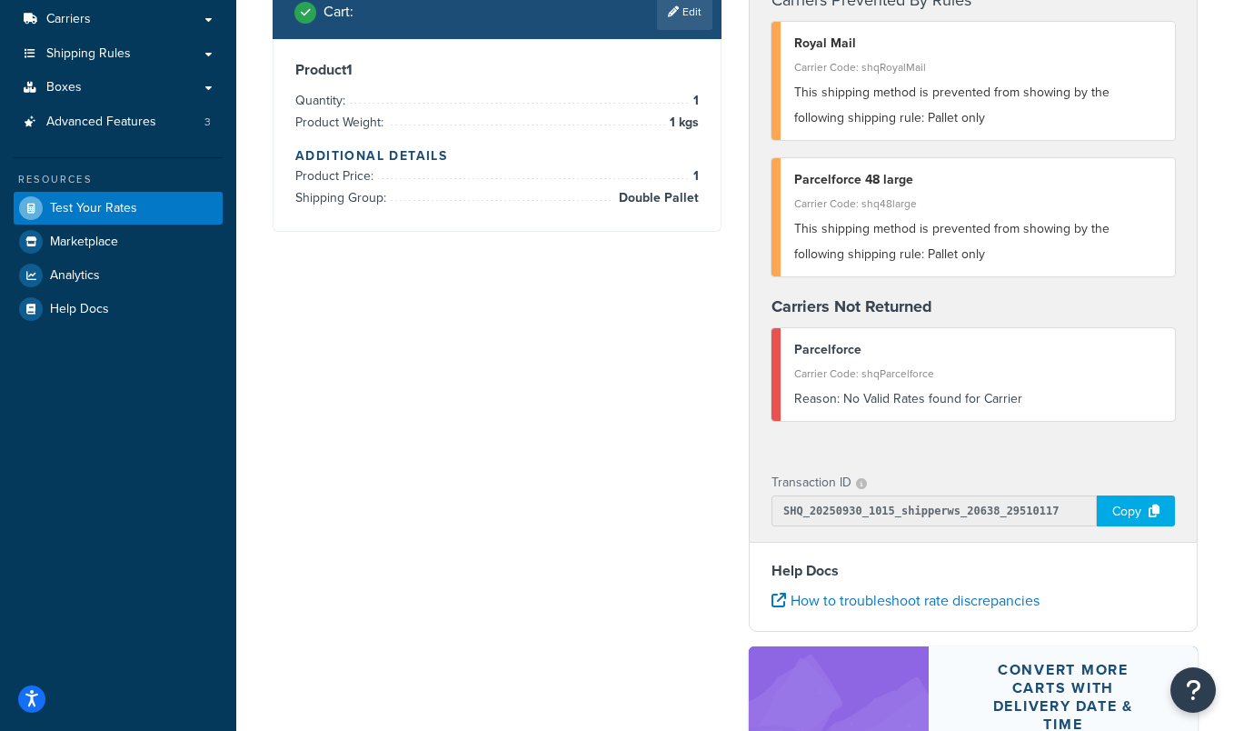
scroll to position [0, 0]
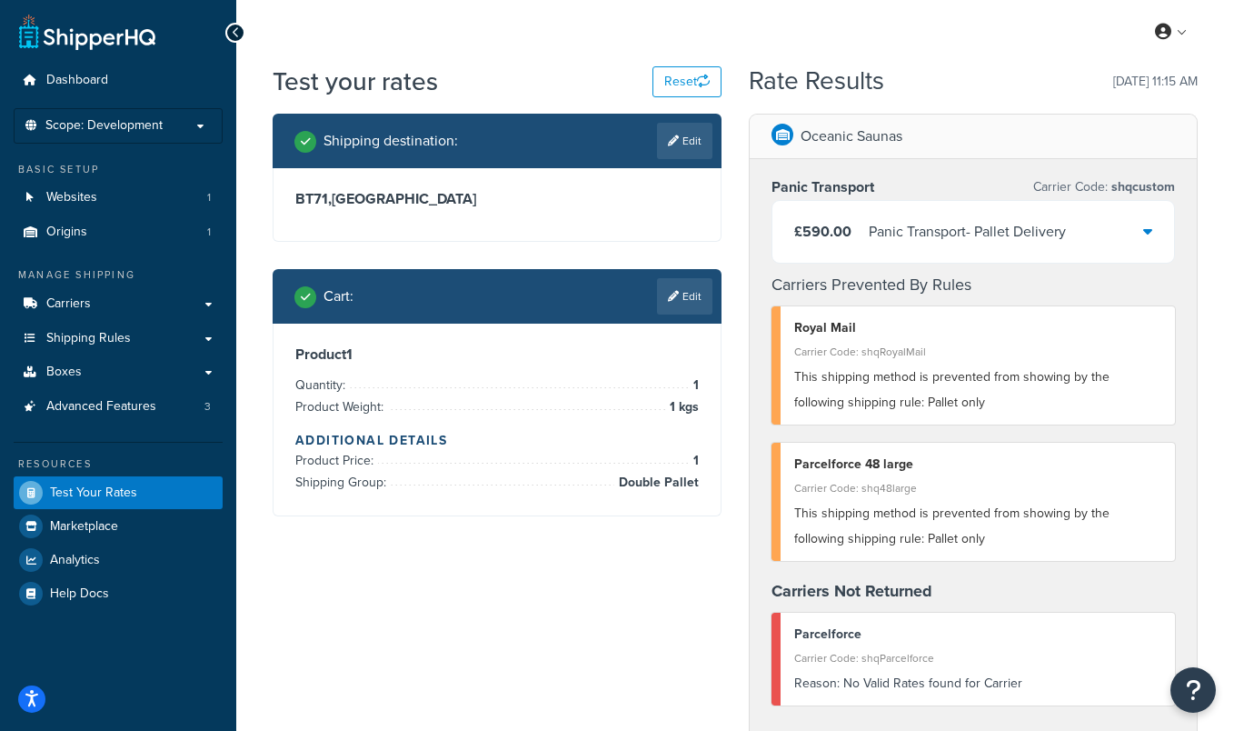
click at [719, 248] on div "Shipping destination : Edit BT71 , United Kingdom Cart : Edit Product 1 Quantit…" at bounding box center [497, 329] width 476 height 430
click at [185, 306] on link "Carriers" at bounding box center [118, 304] width 209 height 34
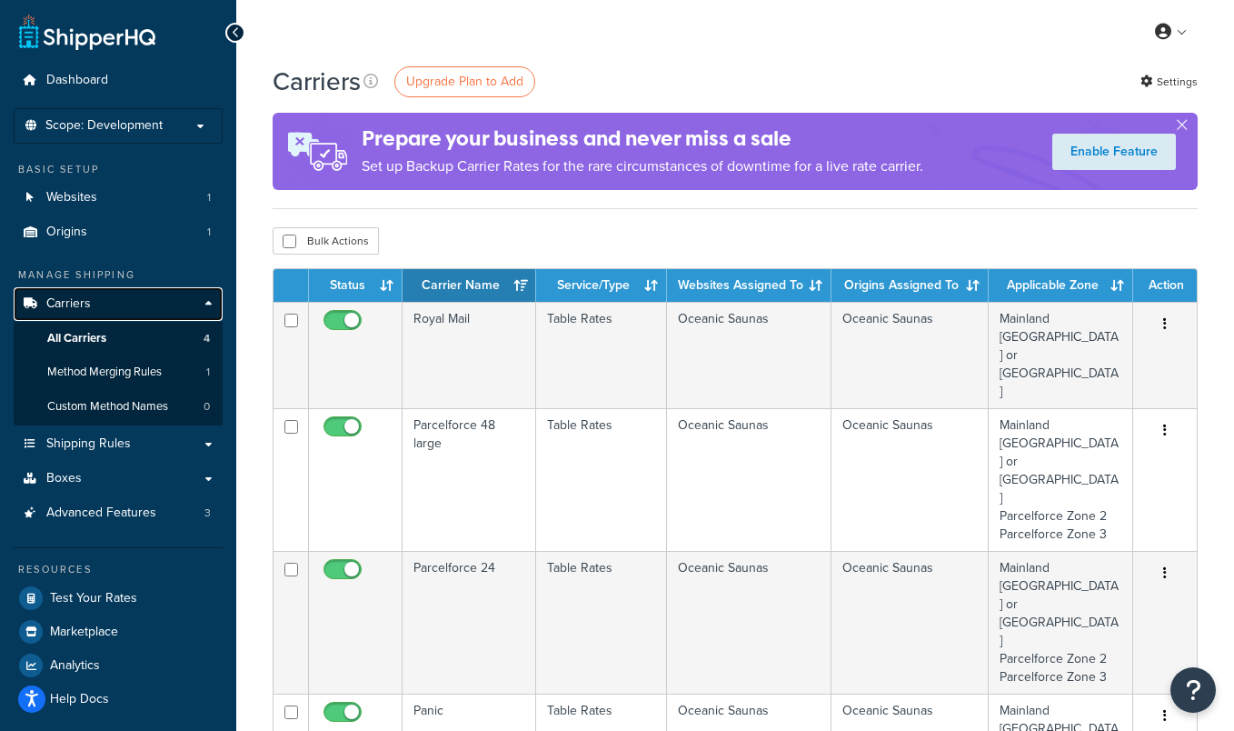
click at [206, 300] on link "Carriers" at bounding box center [118, 304] width 209 height 34
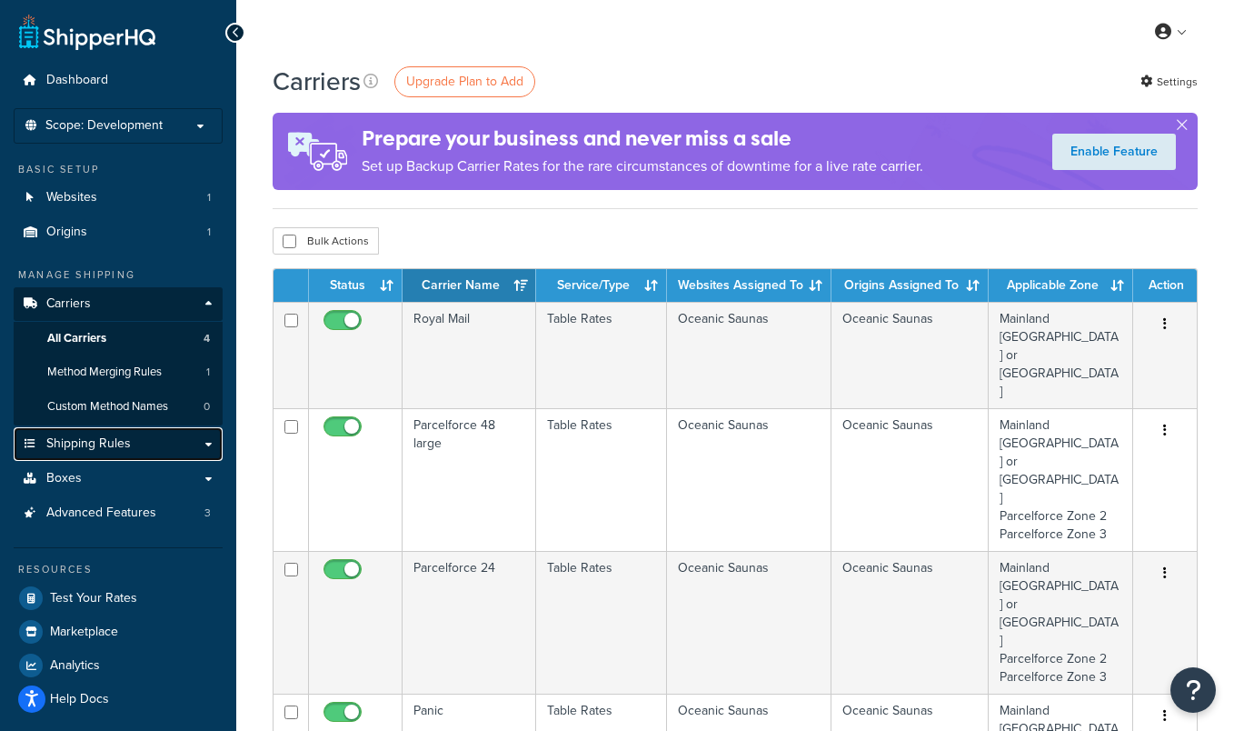
click at [166, 450] on link "Shipping Rules" at bounding box center [118, 444] width 209 height 34
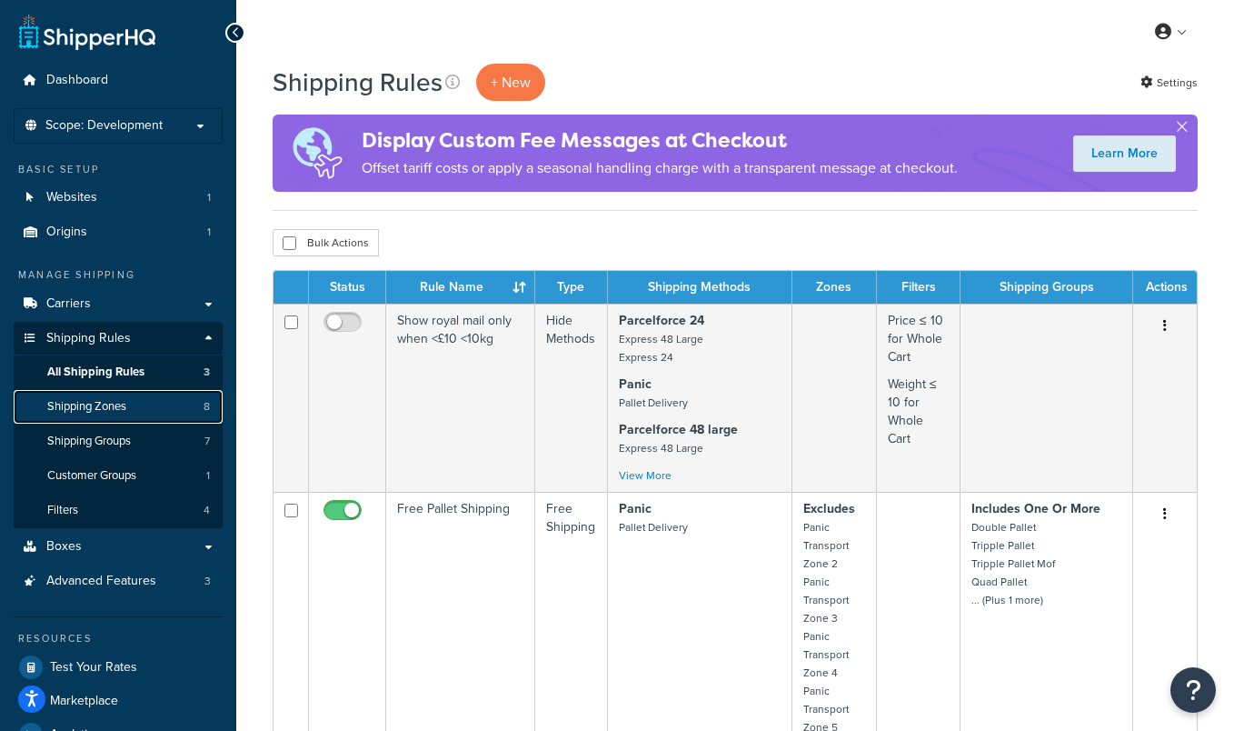
click at [171, 408] on link "Shipping Zones 8" at bounding box center [118, 407] width 209 height 34
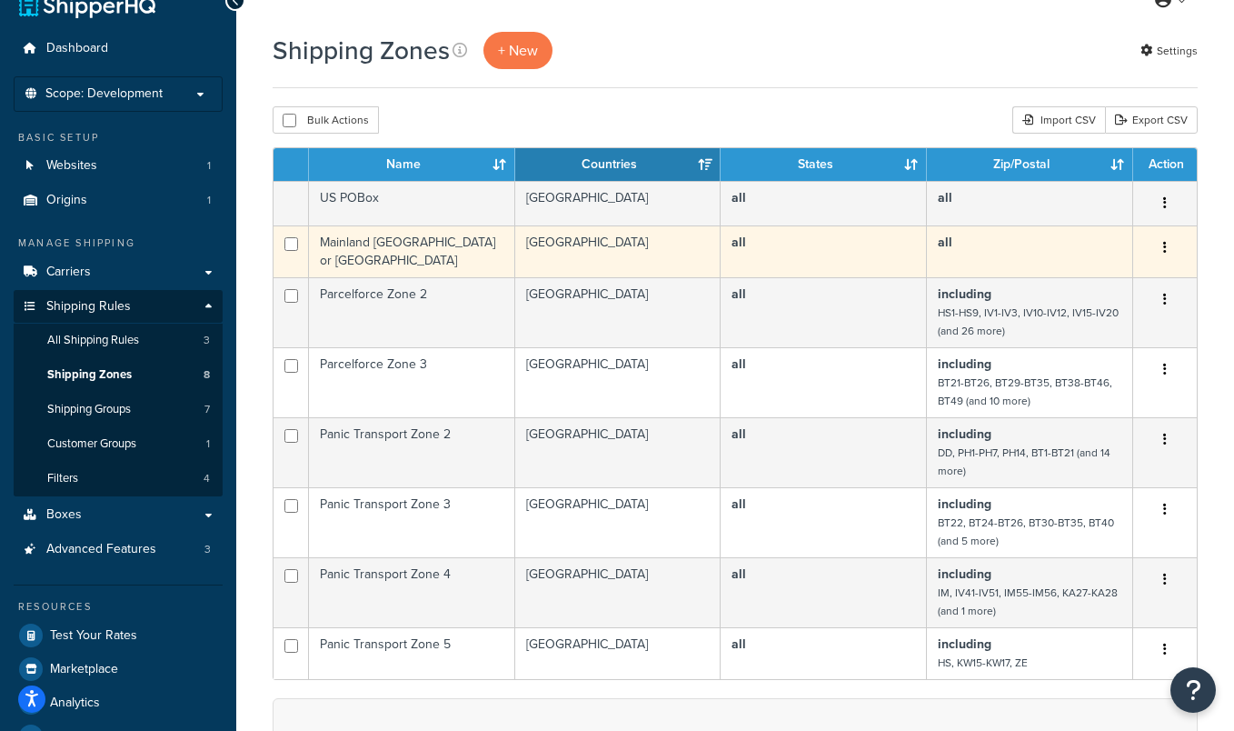
scroll to position [23, 0]
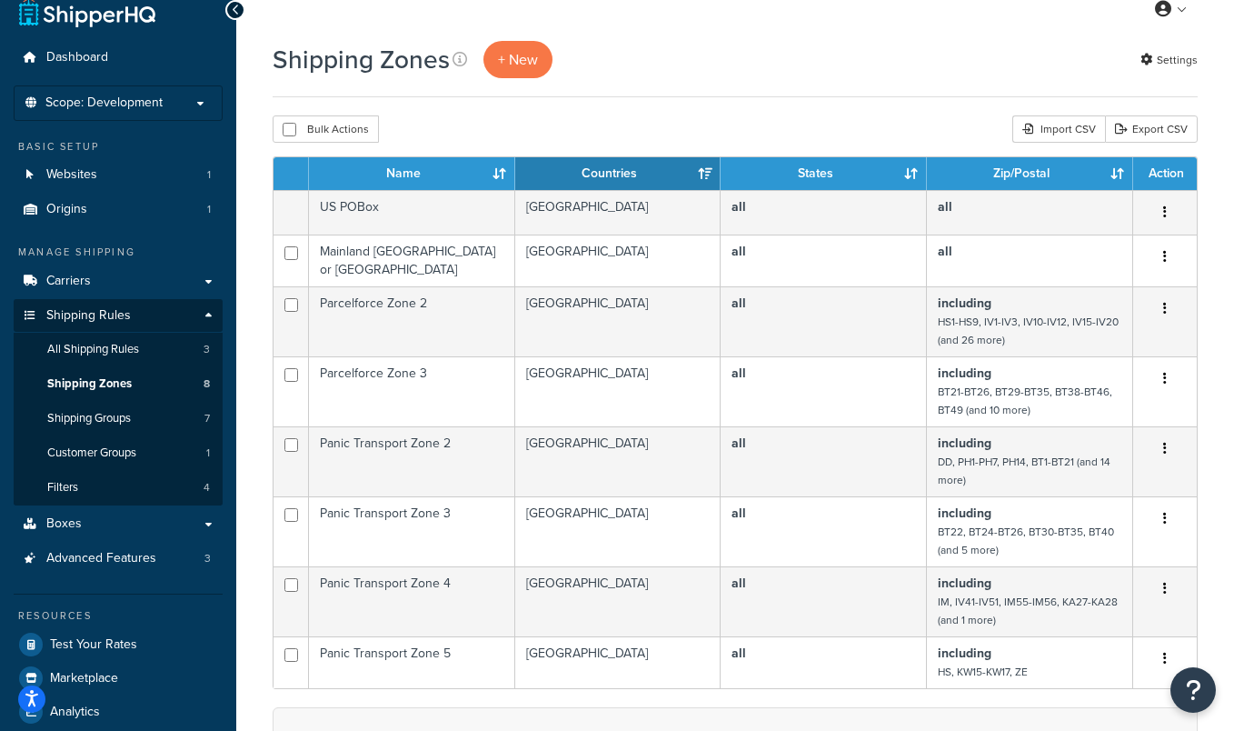
click at [611, 124] on div "Bulk Actions Duplicate Delete Import CSV Export CSV" at bounding box center [735, 128] width 925 height 27
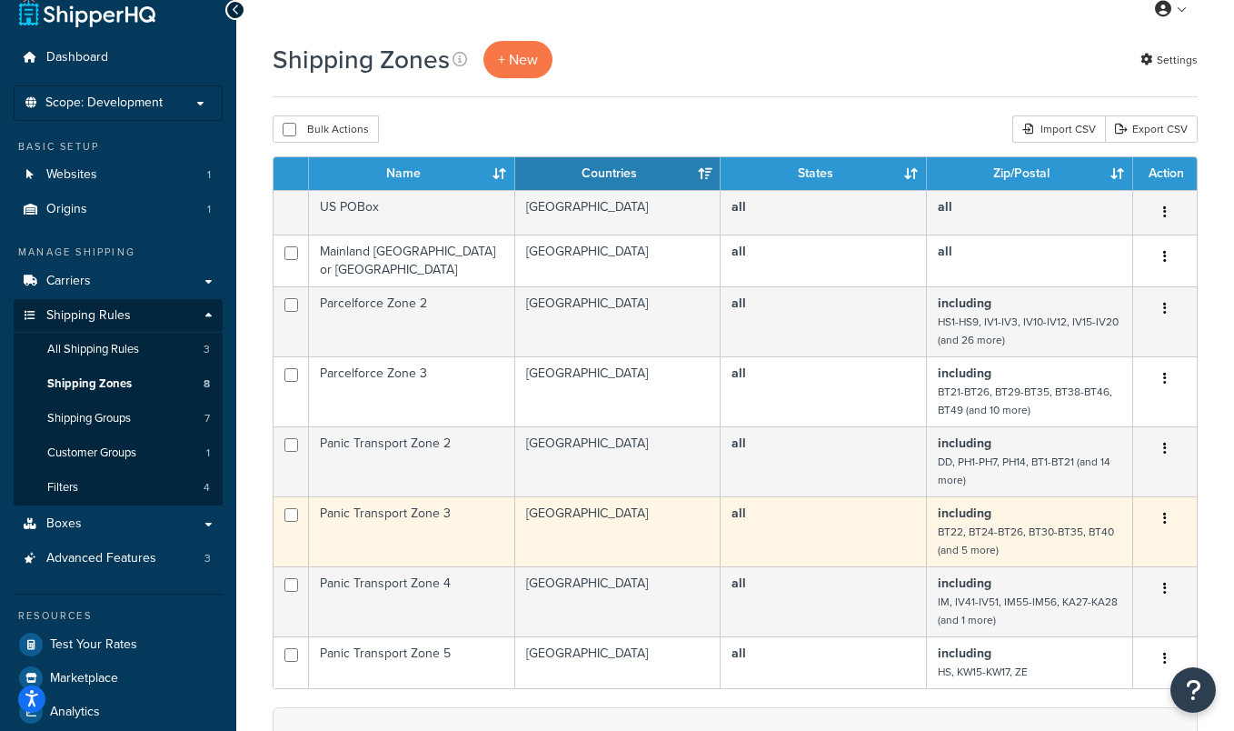
click at [1013, 541] on td "including BT22, BT24-BT26, BT30-BT35, BT40 (and 5 more)" at bounding box center [1030, 531] width 206 height 70
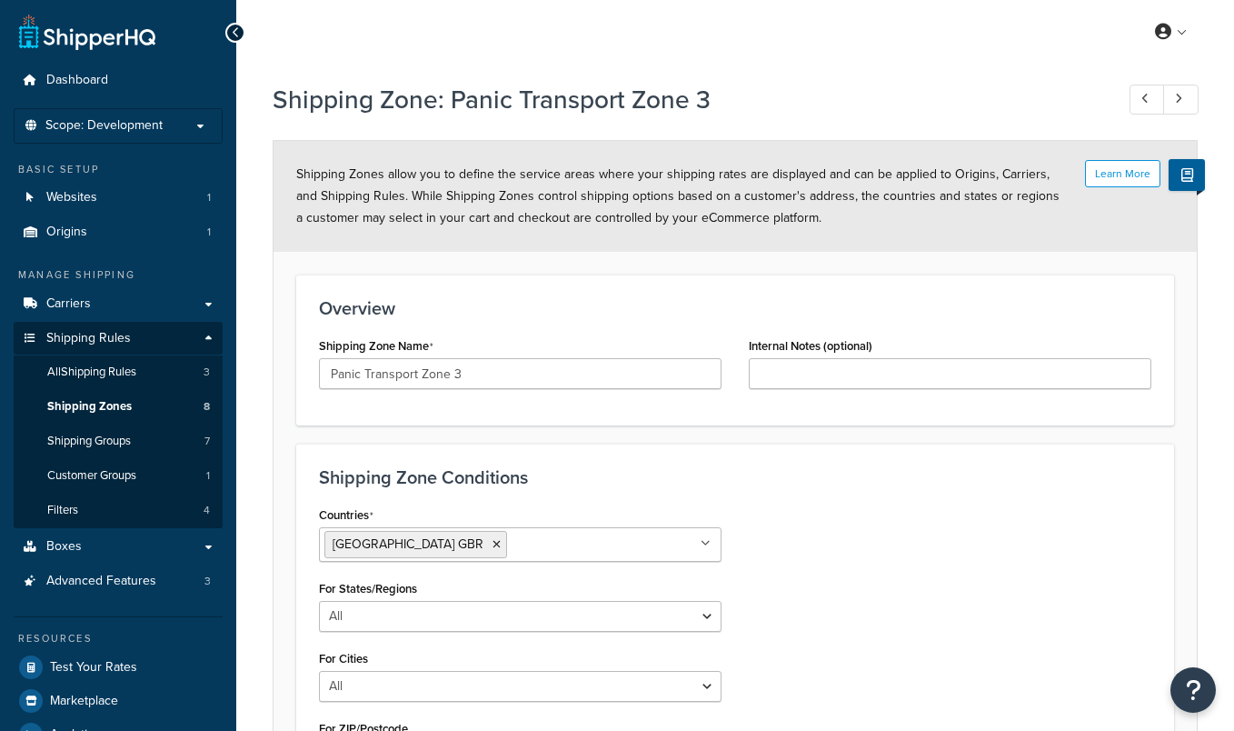
select select "including"
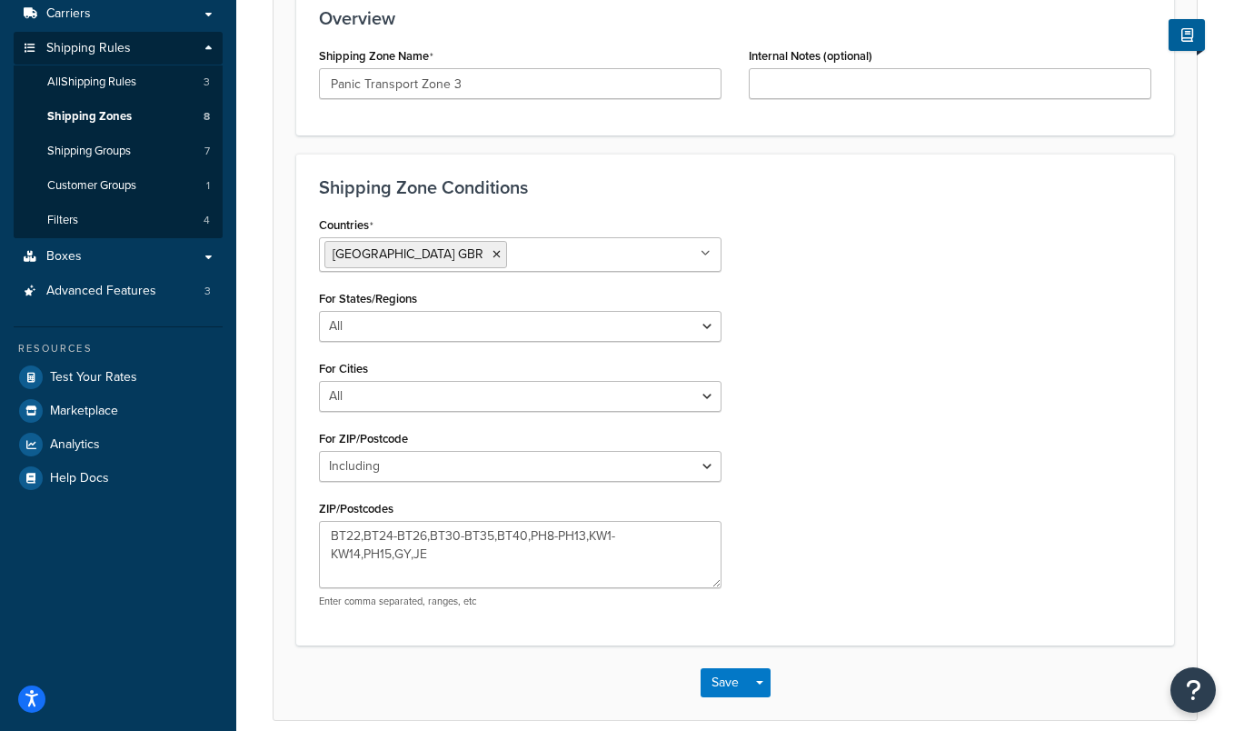
scroll to position [296, 0]
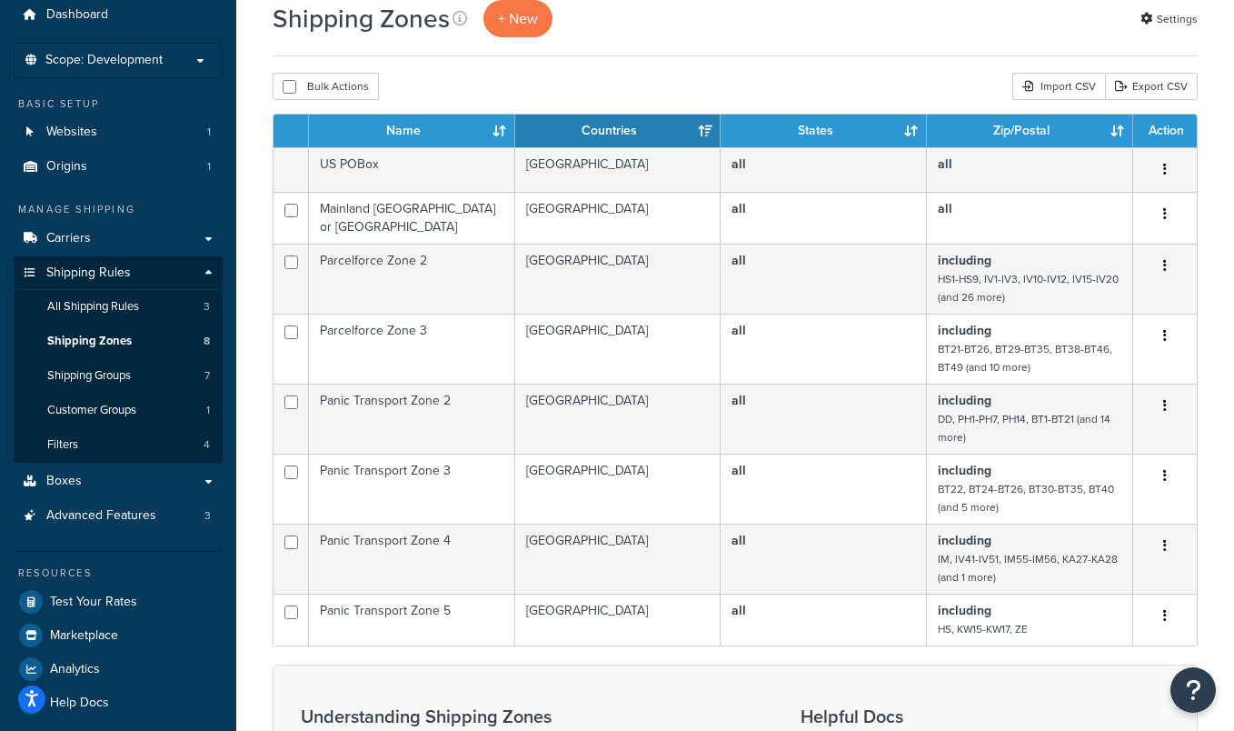
scroll to position [90, 0]
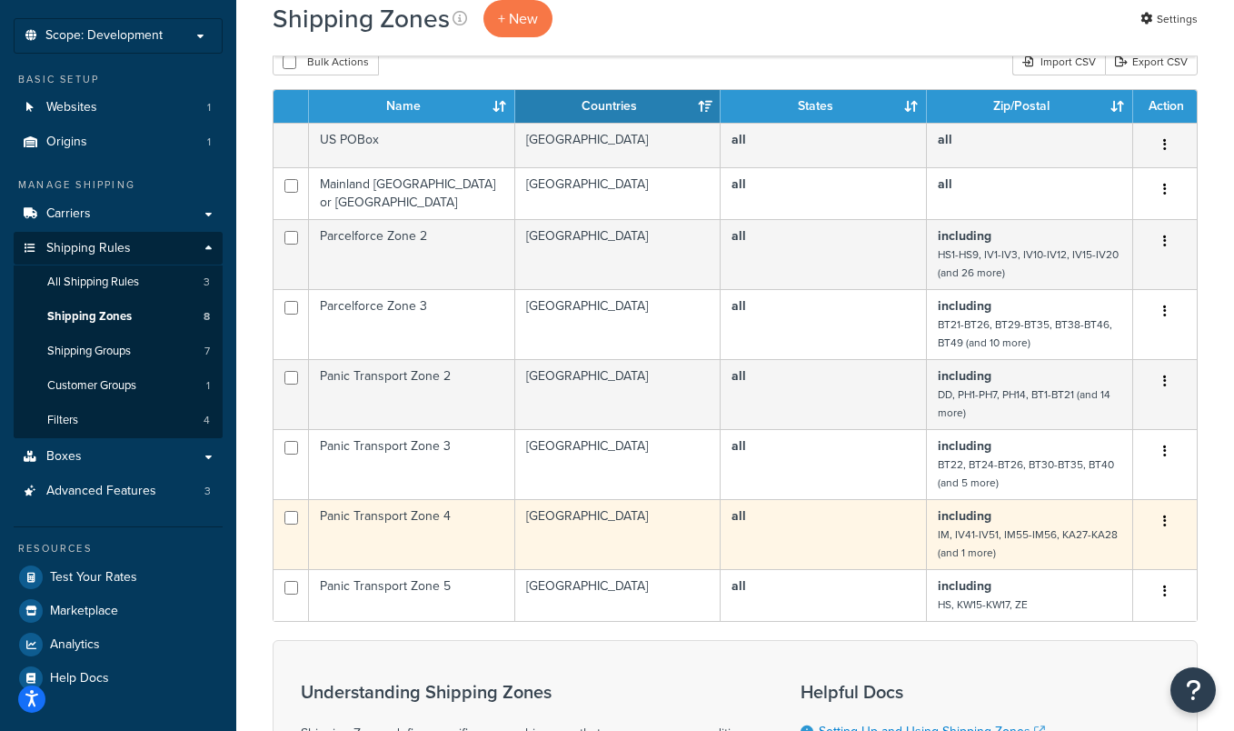
click at [463, 526] on td "Panic Transport Zone 4" at bounding box center [412, 534] width 206 height 70
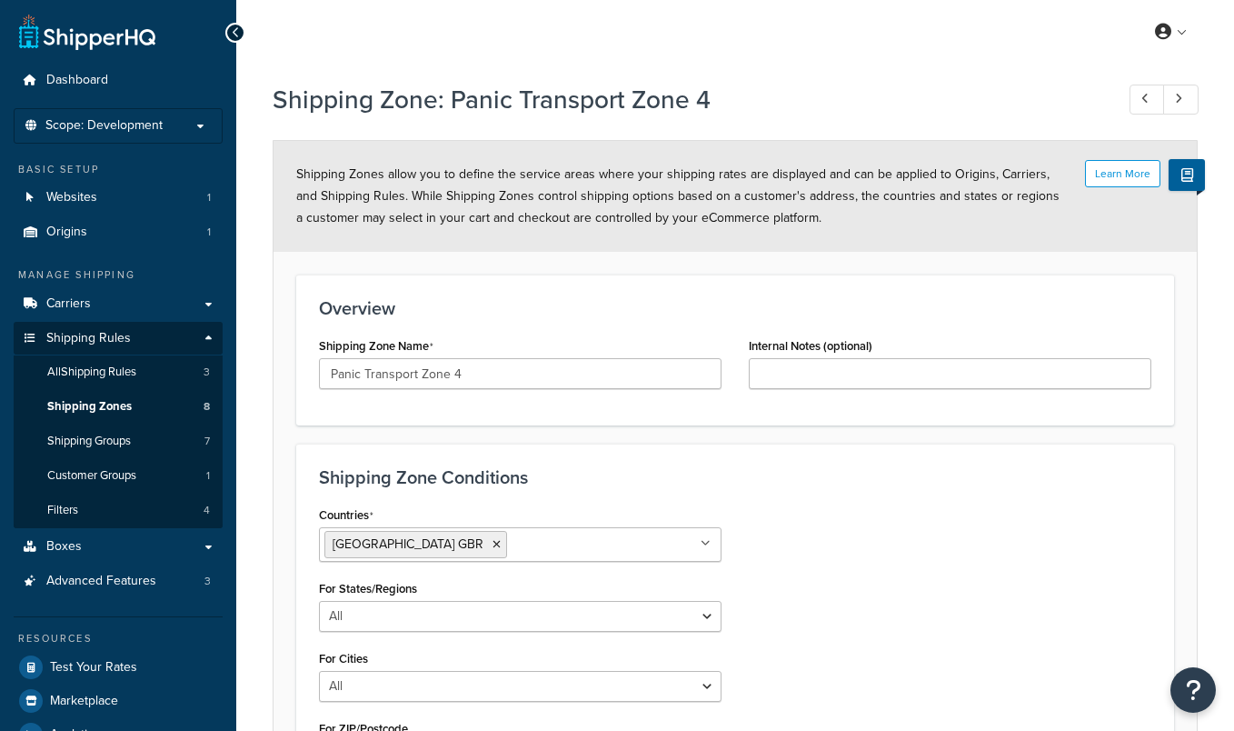
select select "including"
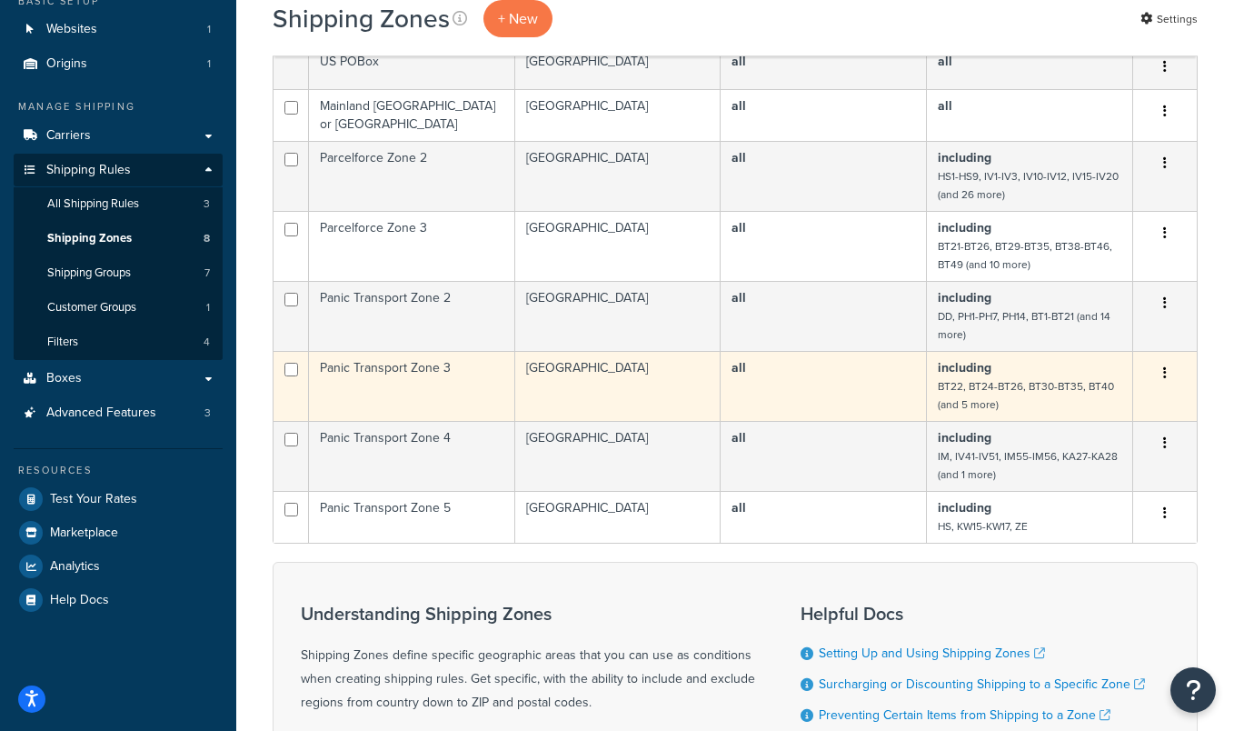
scroll to position [171, 0]
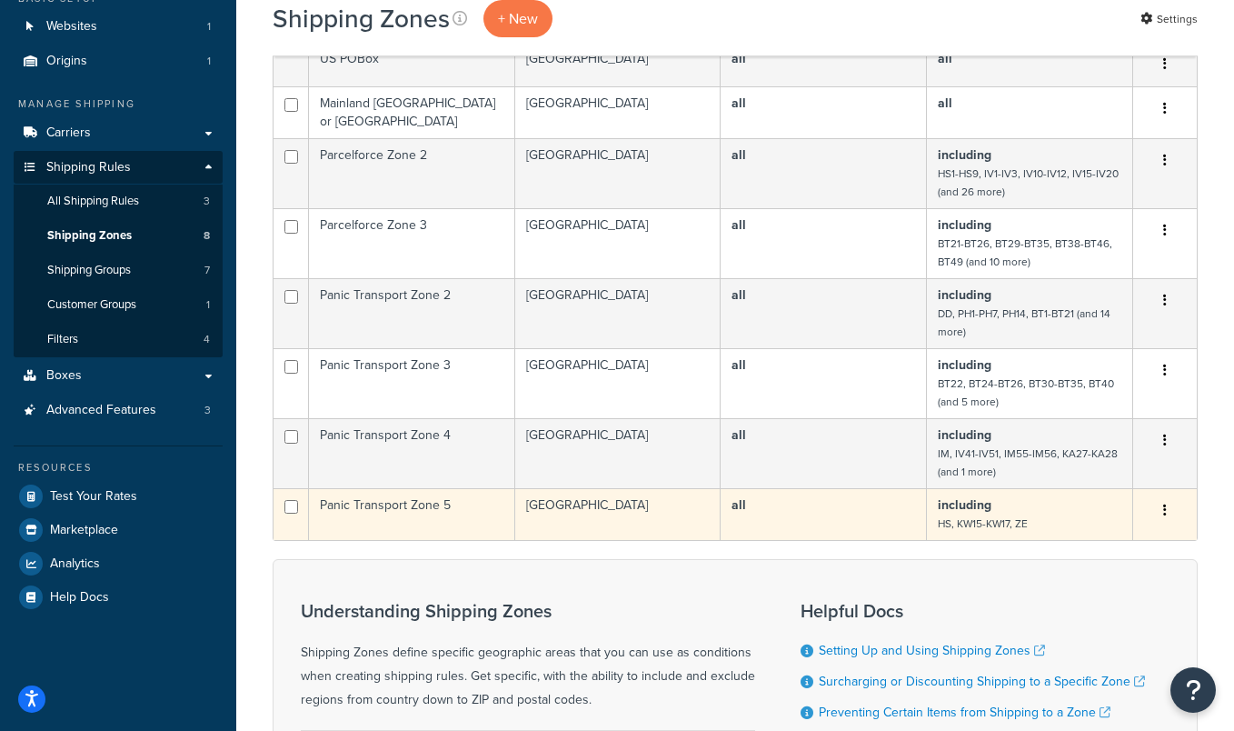
click at [472, 513] on td "Panic Transport Zone 5" at bounding box center [412, 514] width 206 height 52
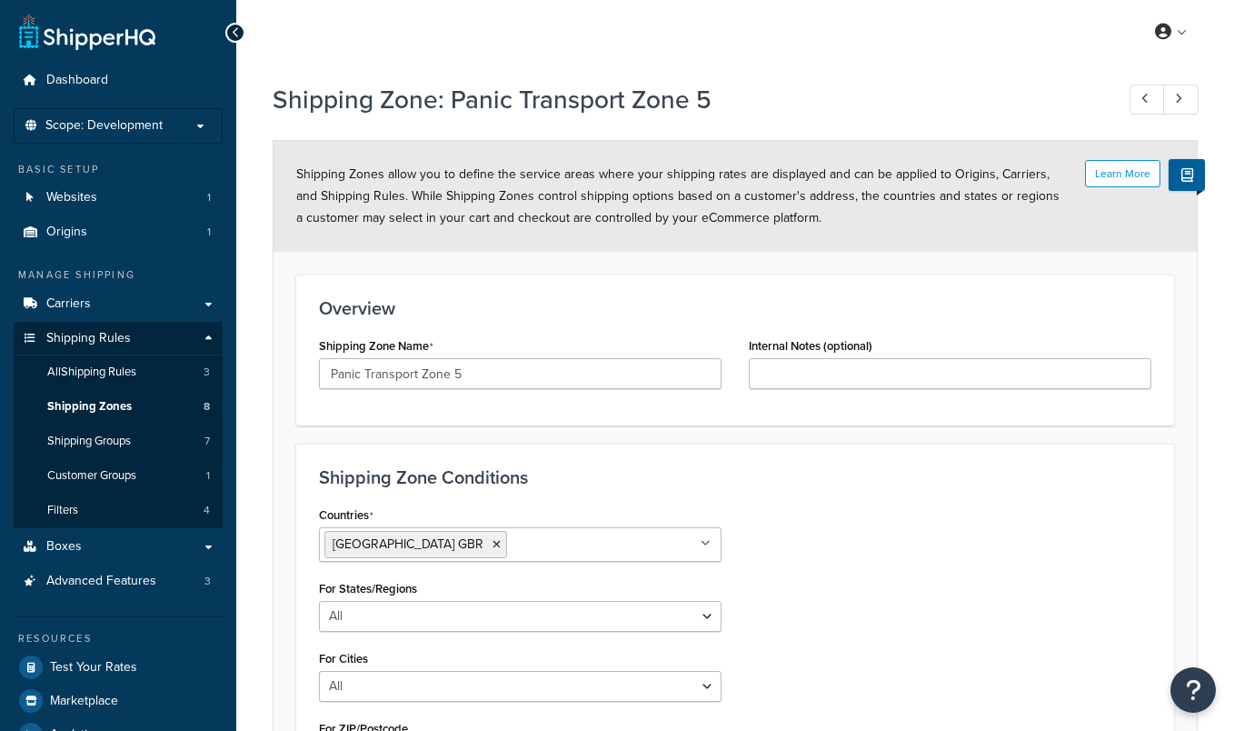
select select "including"
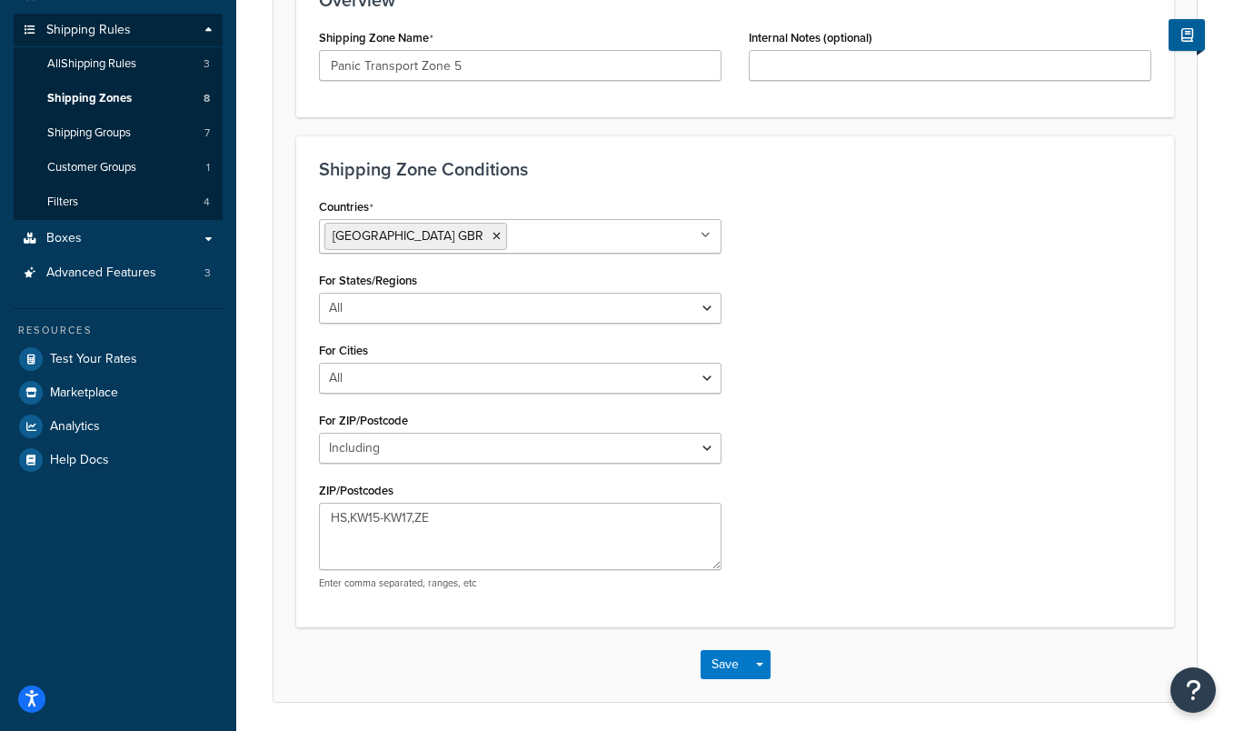
scroll to position [370, 0]
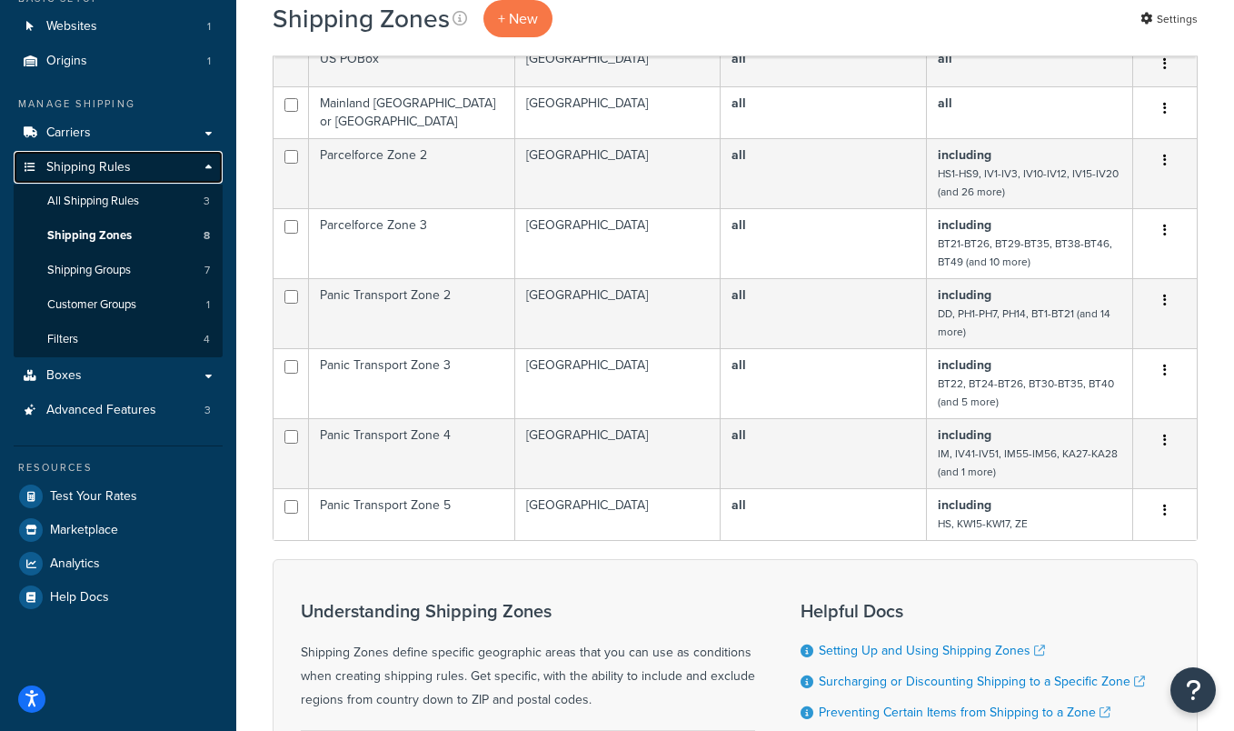
click at [204, 159] on link "Shipping Rules" at bounding box center [118, 168] width 209 height 34
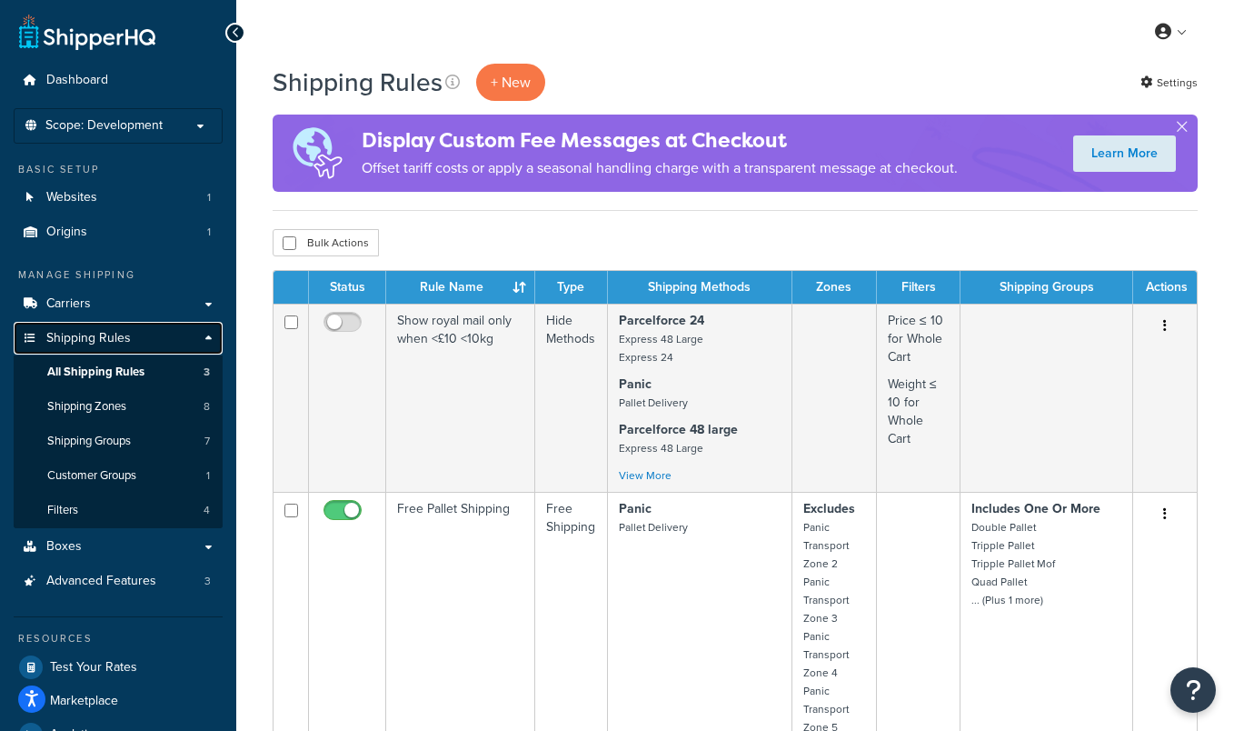
click at [204, 335] on link "Shipping Rules" at bounding box center [118, 339] width 209 height 34
click at [154, 302] on link "Carriers" at bounding box center [118, 304] width 209 height 34
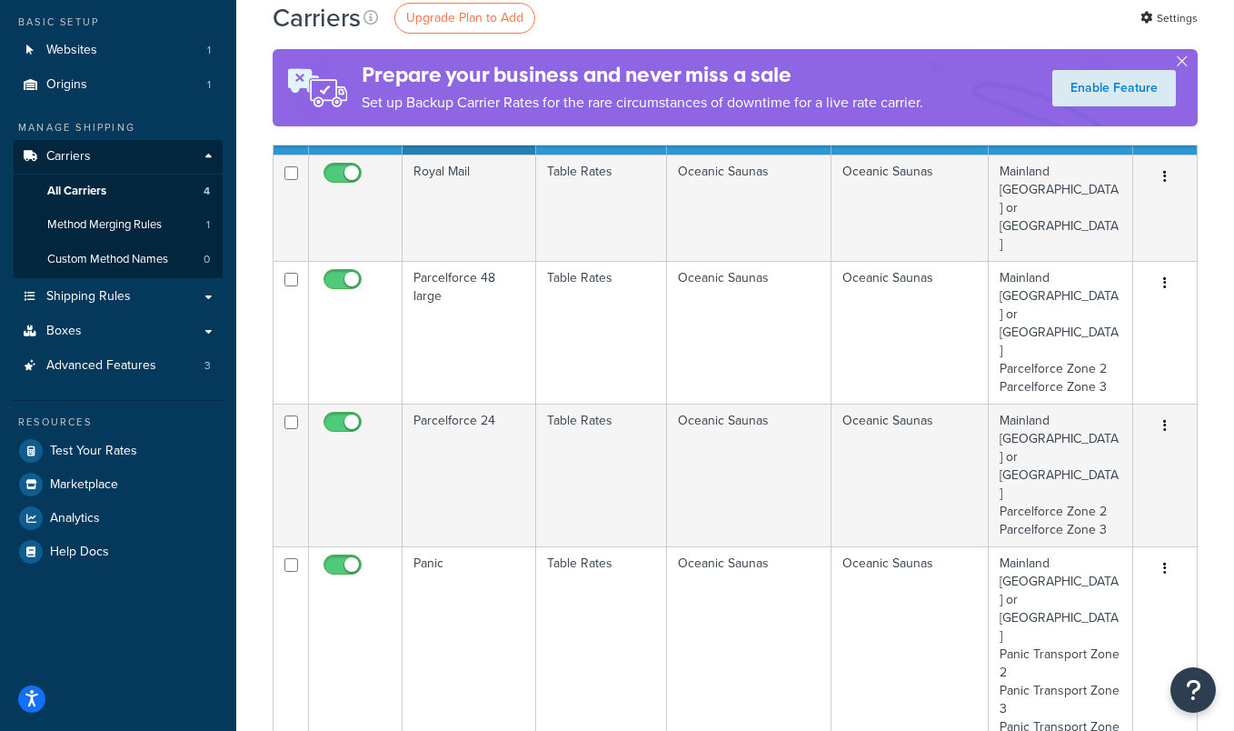
scroll to position [148, 0]
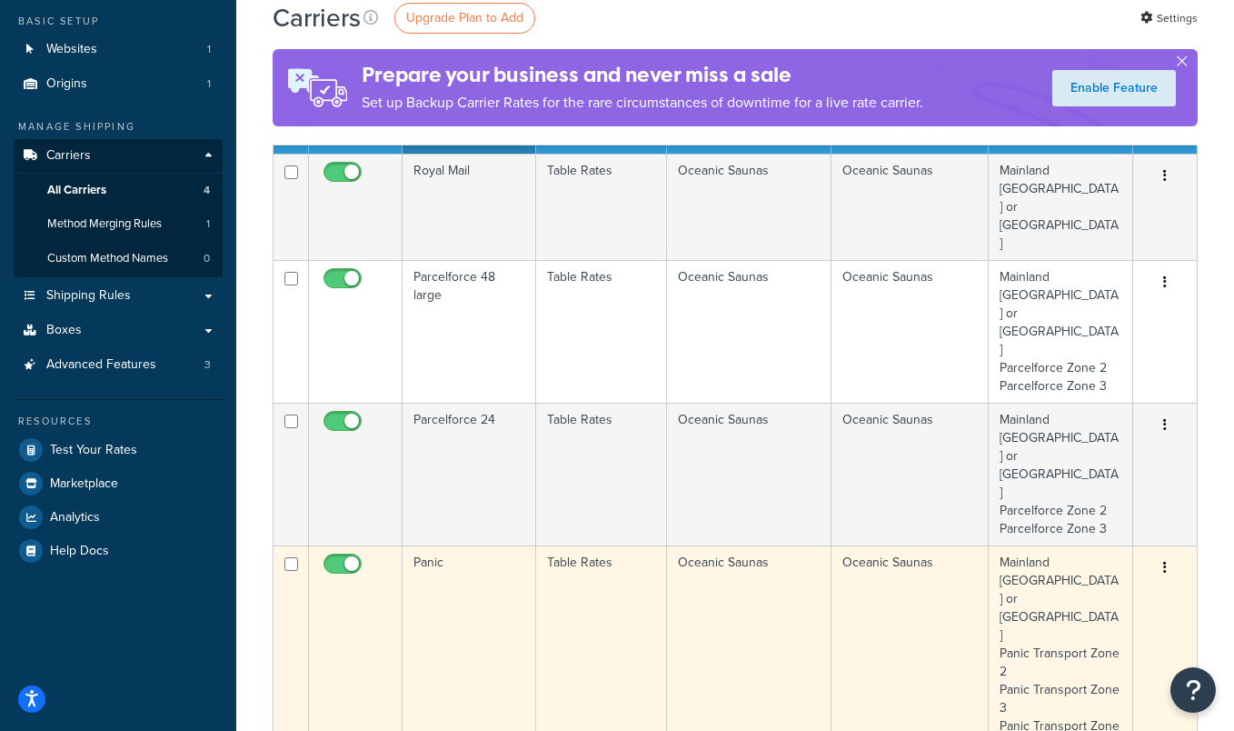
click at [566, 545] on td "Table Rates" at bounding box center [602, 671] width 132 height 252
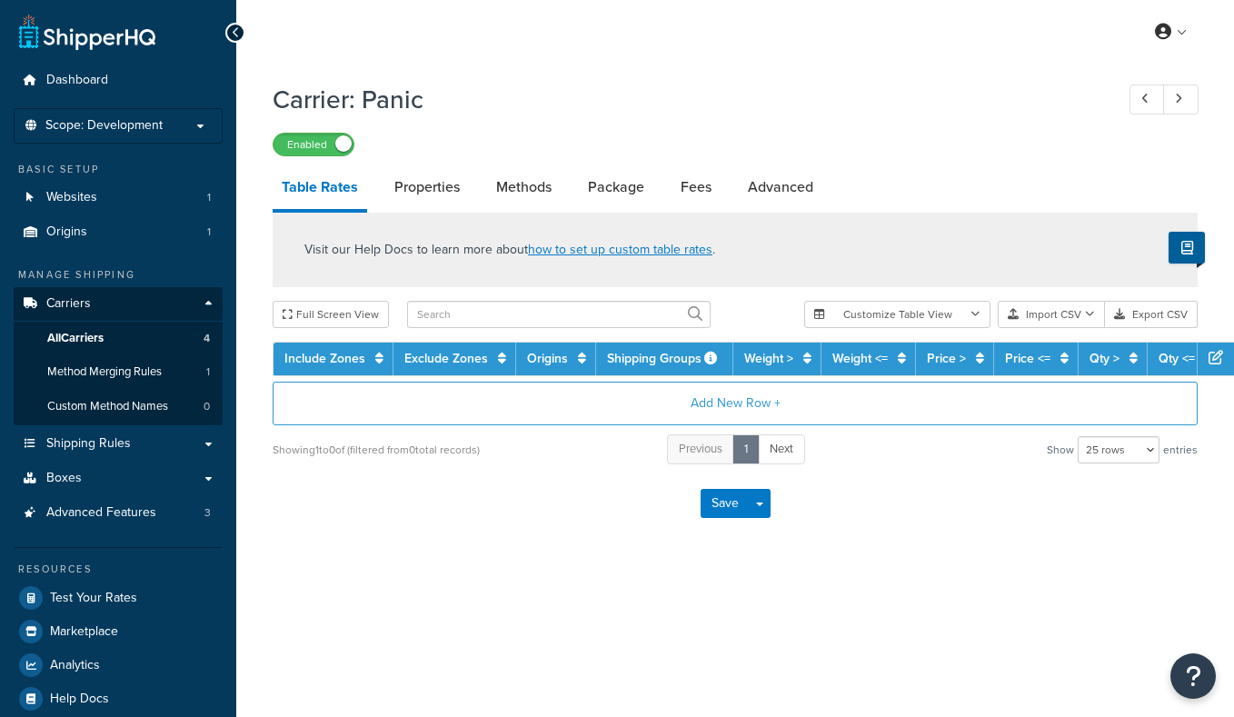
select select "25"
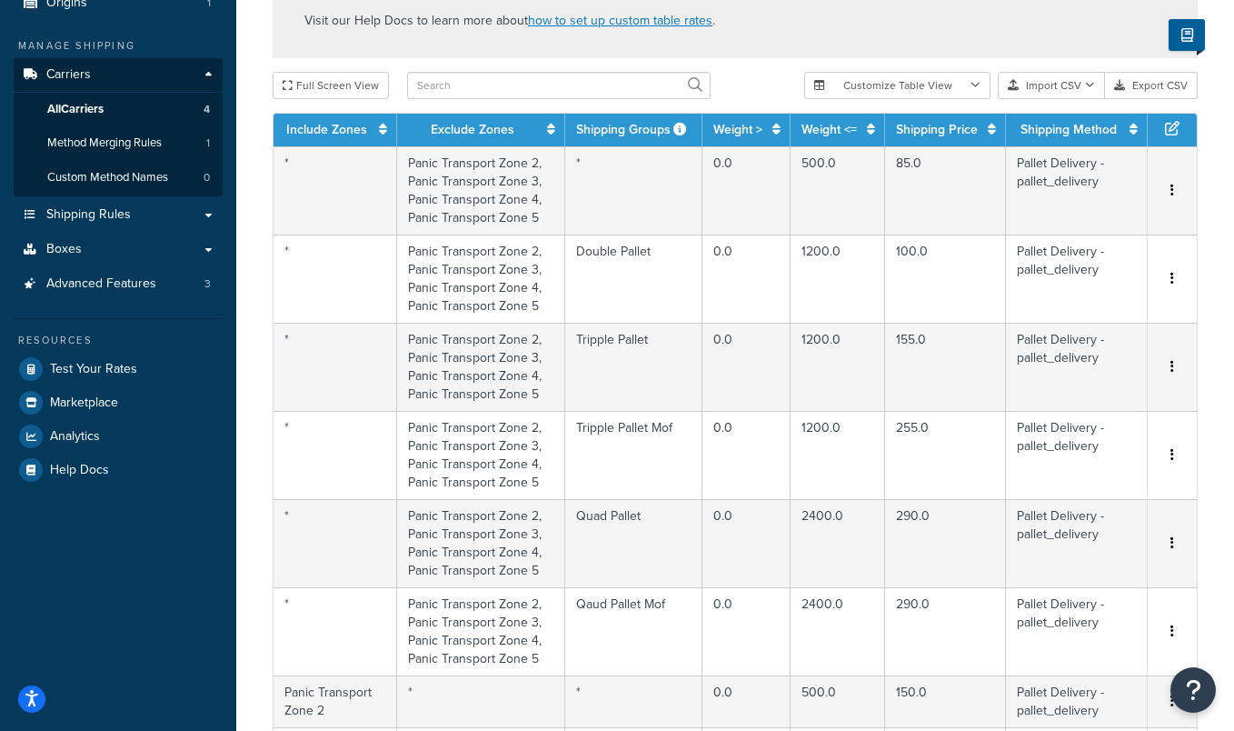
scroll to position [224, 0]
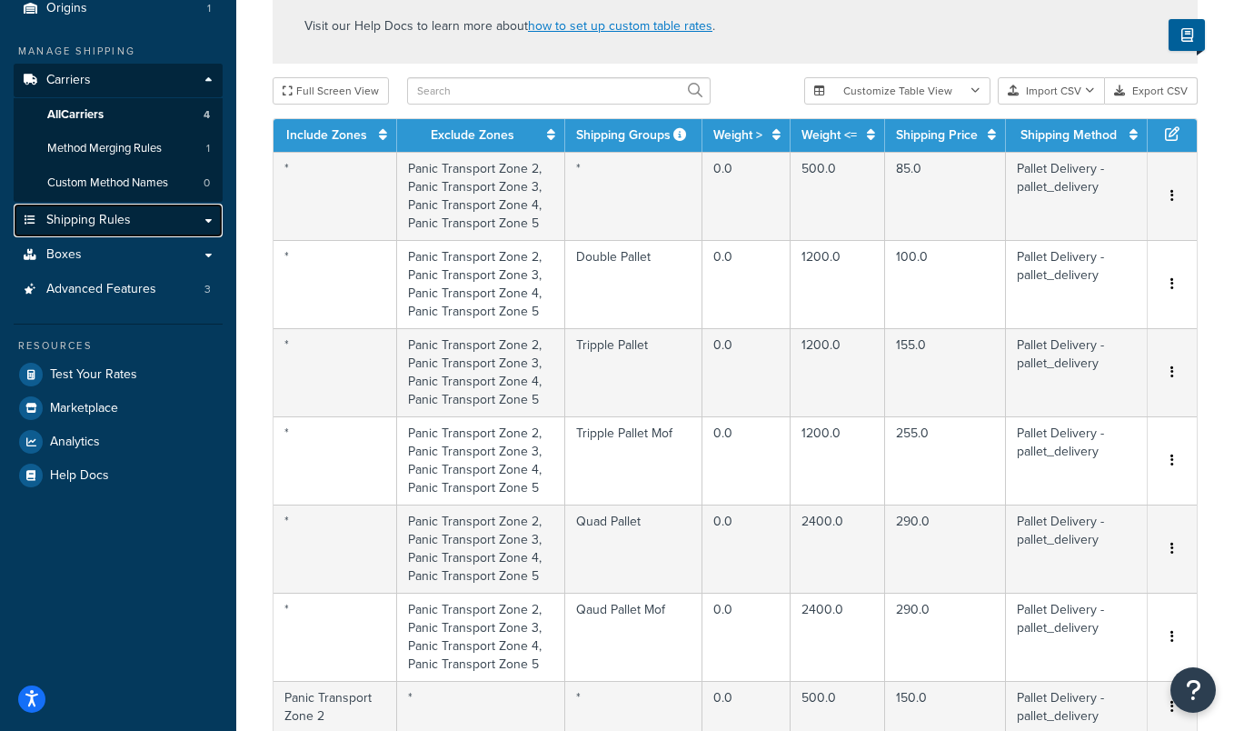
click at [201, 223] on link "Shipping Rules" at bounding box center [118, 221] width 209 height 34
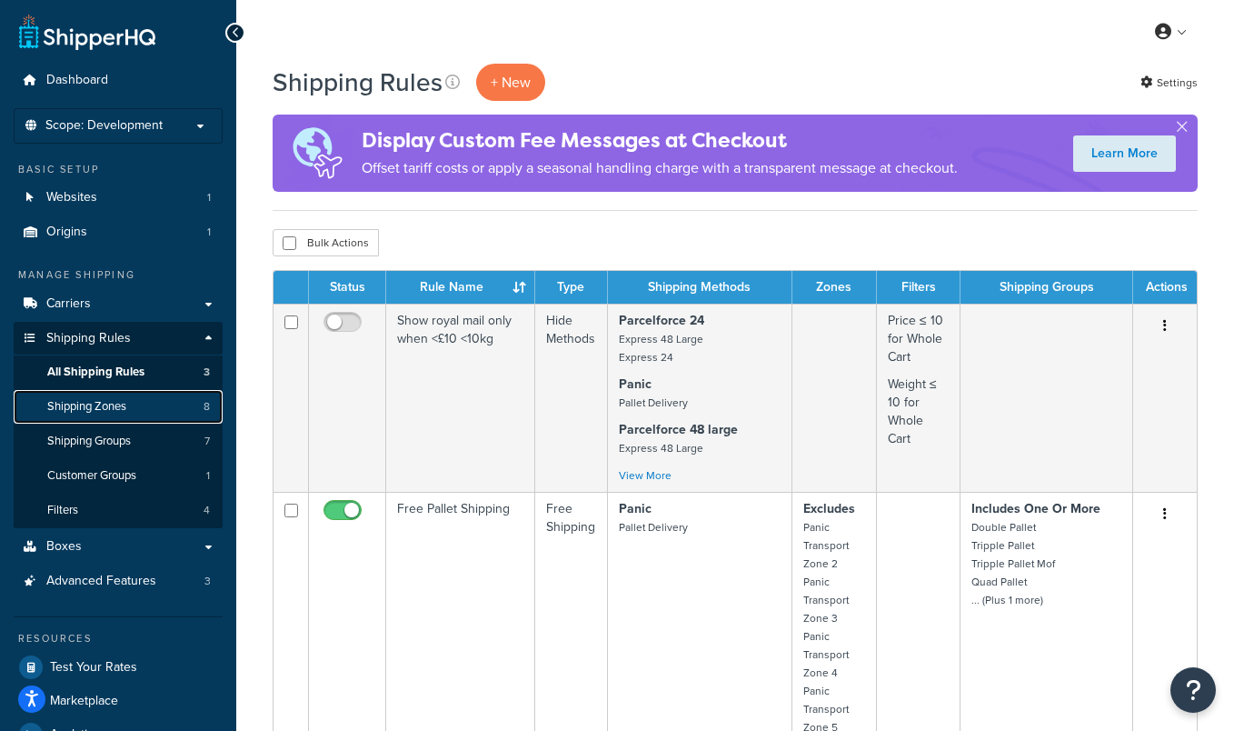
click at [168, 414] on link "Shipping Zones 8" at bounding box center [118, 407] width 209 height 34
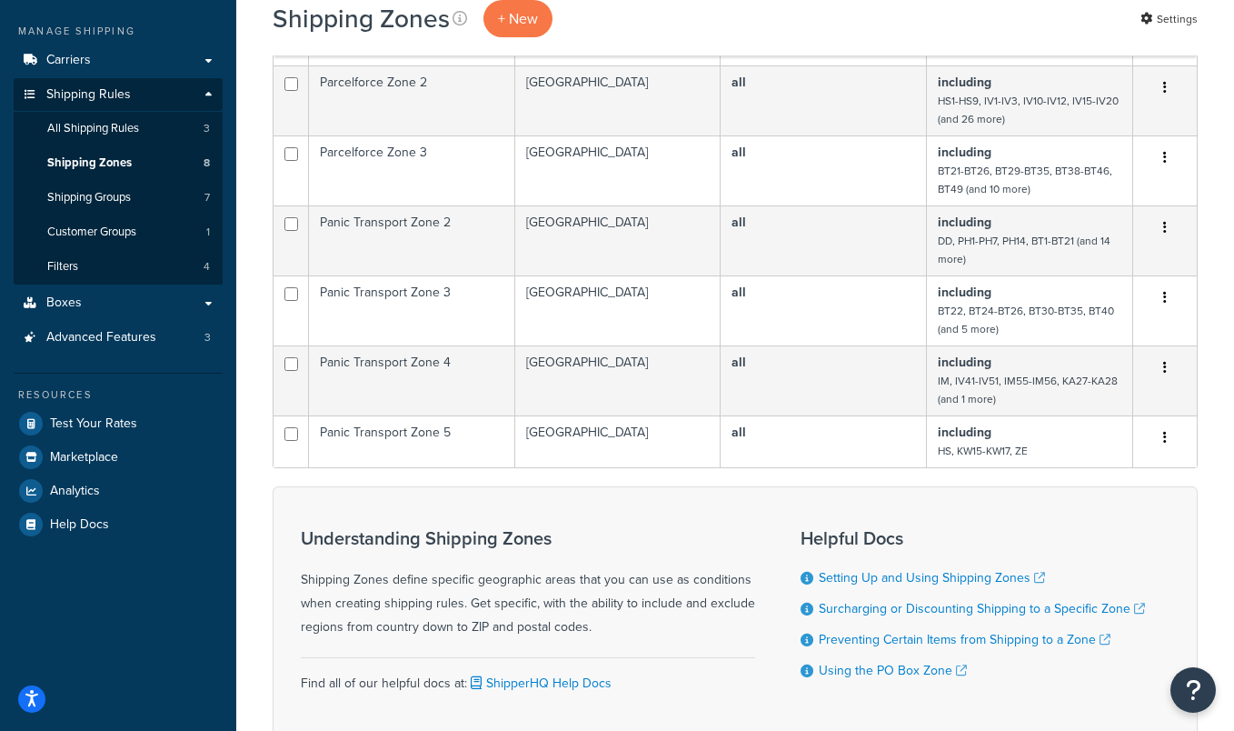
scroll to position [244, 0]
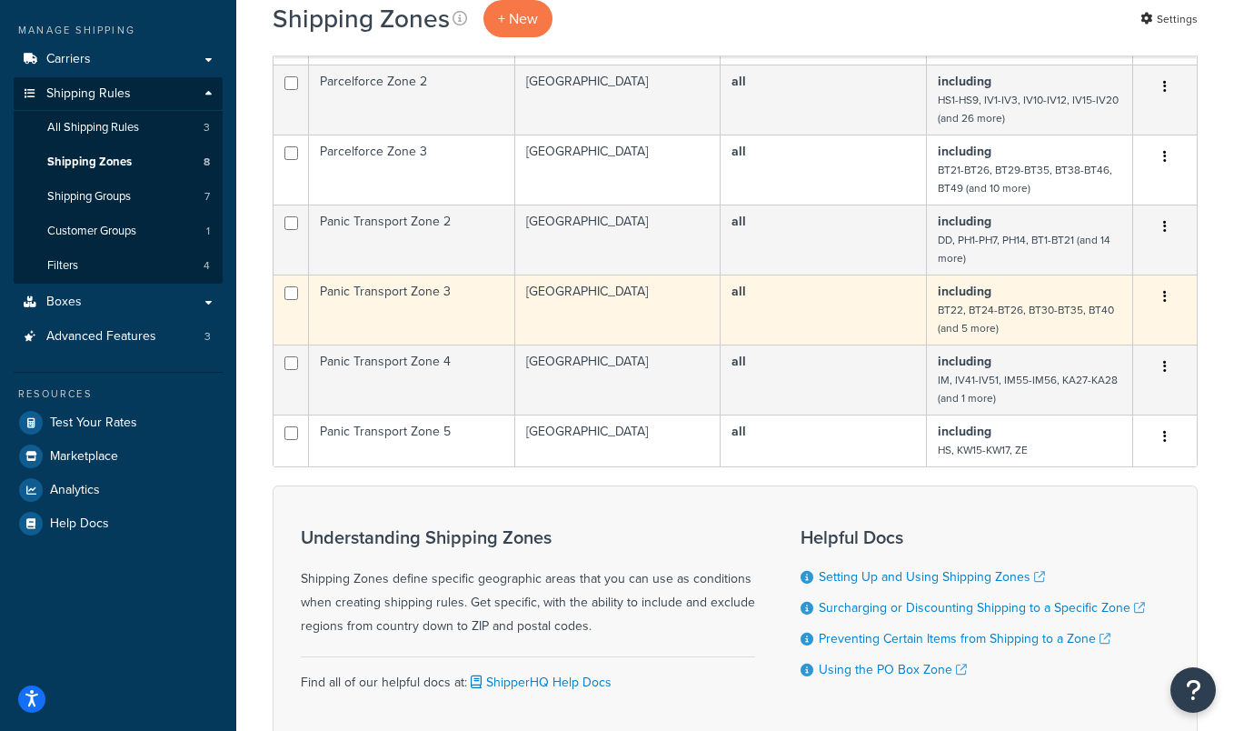
click at [1037, 315] on td "including BT22, BT24-BT26, BT30-BT35, BT40 (and 5 more)" at bounding box center [1030, 309] width 206 height 70
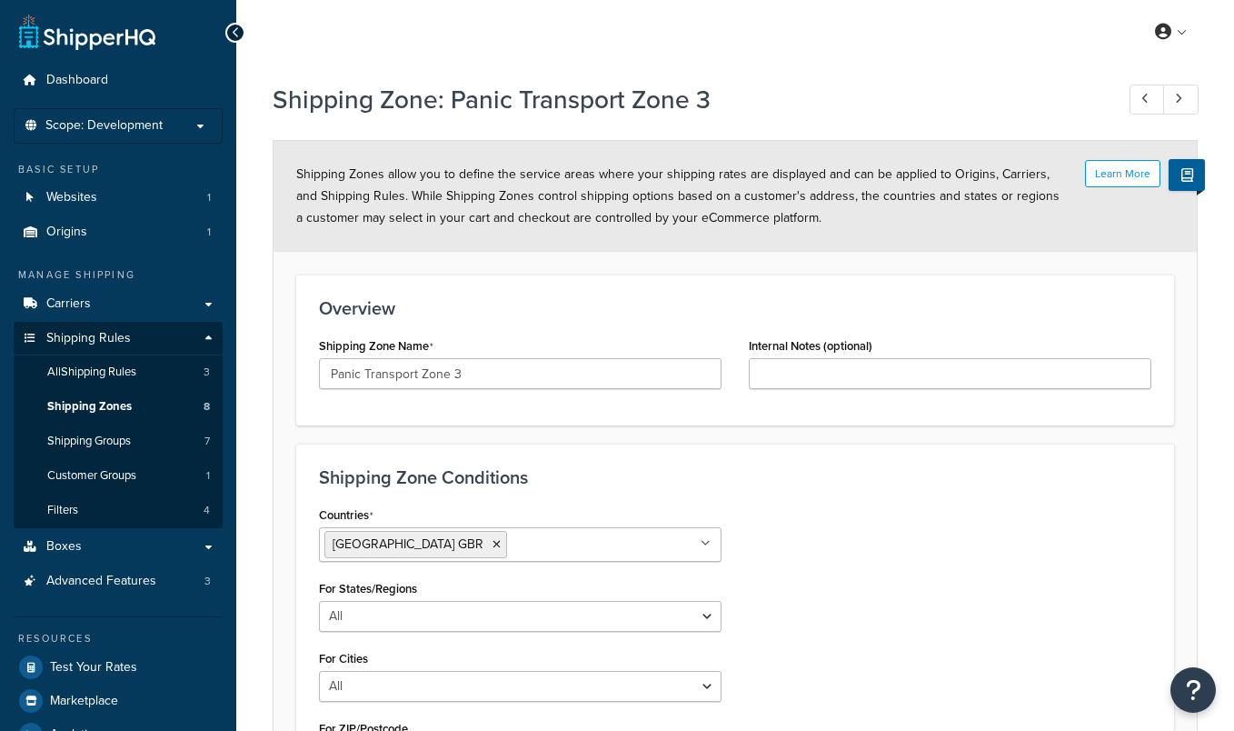
select select "including"
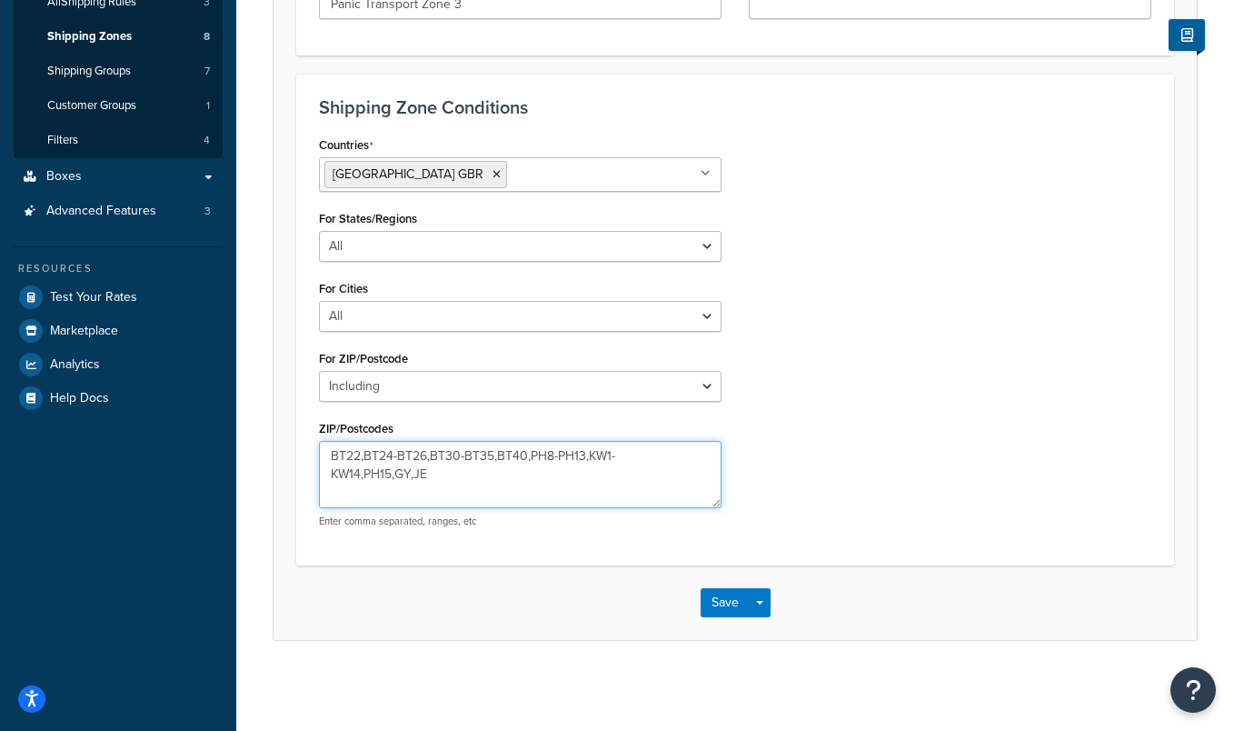
click at [526, 447] on textarea "BT22,BT24-BT26,BT30-BT35,BT40,PH8-PH13,KW1-KW14,PH15,GY,JE" at bounding box center [520, 474] width 403 height 67
click at [916, 285] on div "Countries United Kingdom GBR All Countries ALL United States USA Afghanistan AF…" at bounding box center [735, 337] width 860 height 410
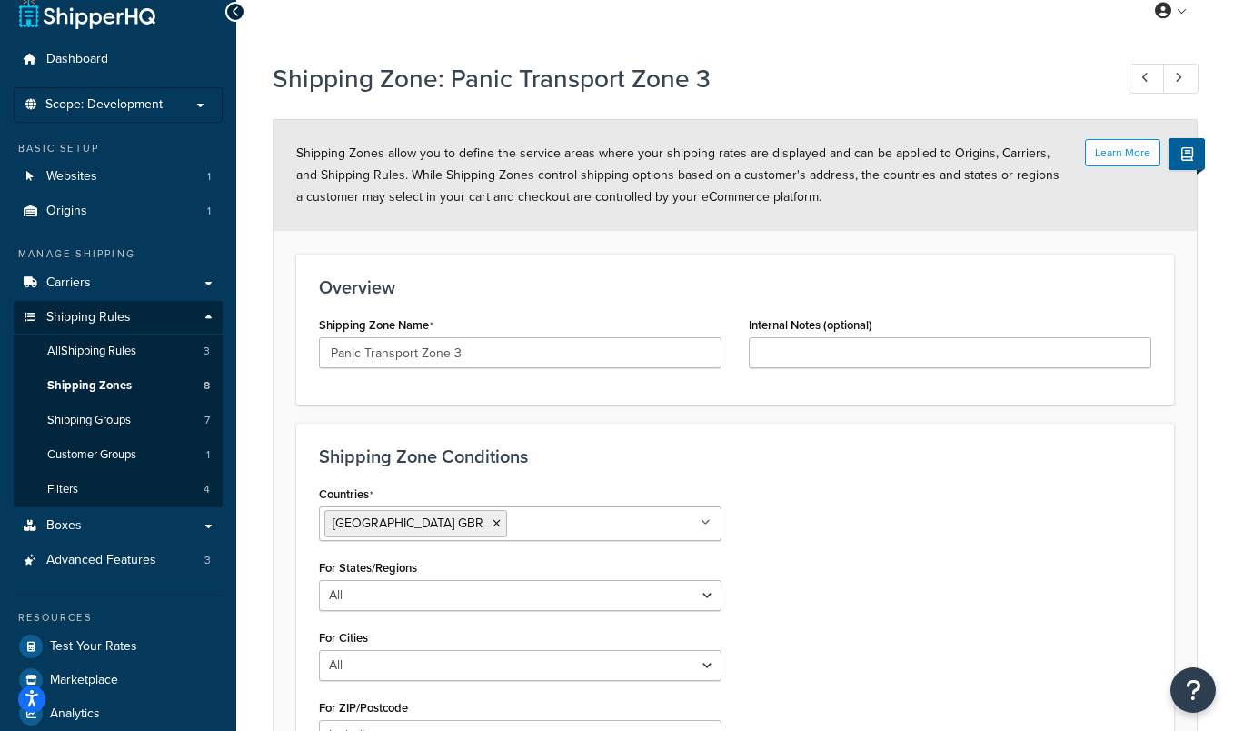
scroll to position [0, 0]
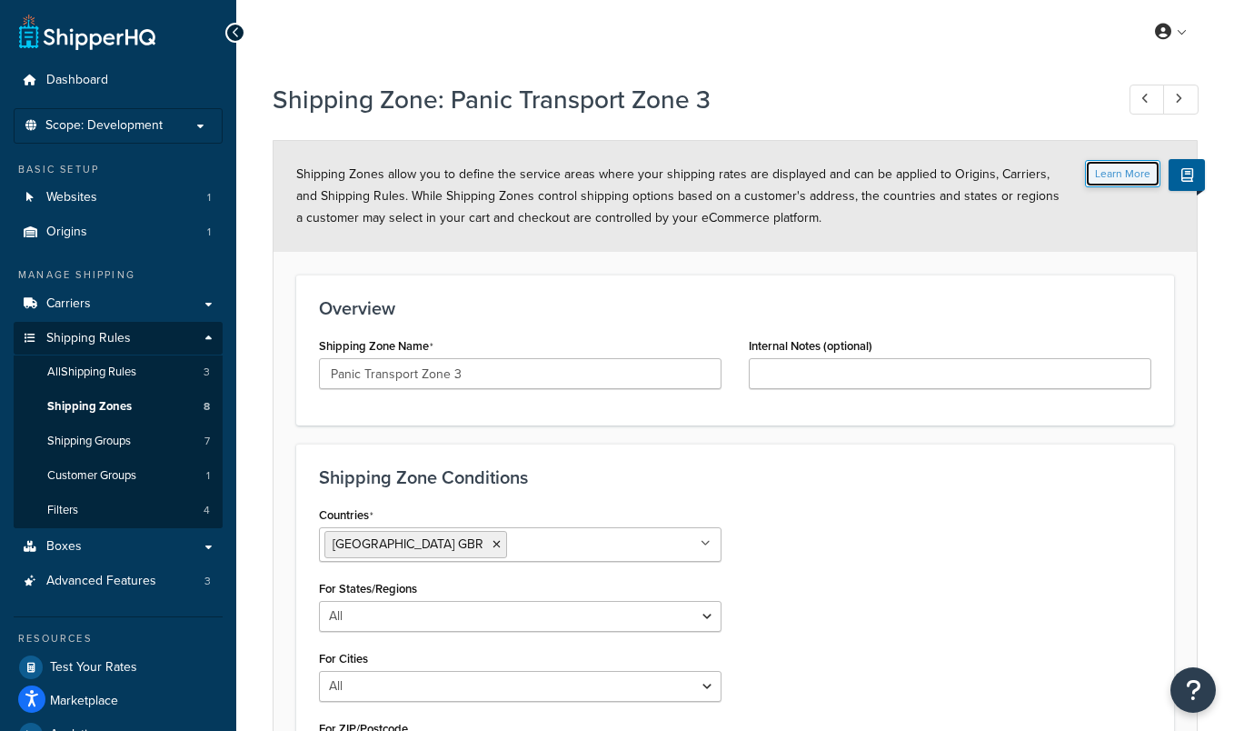
click at [1131, 164] on button "Learn More" at bounding box center [1122, 173] width 75 height 27
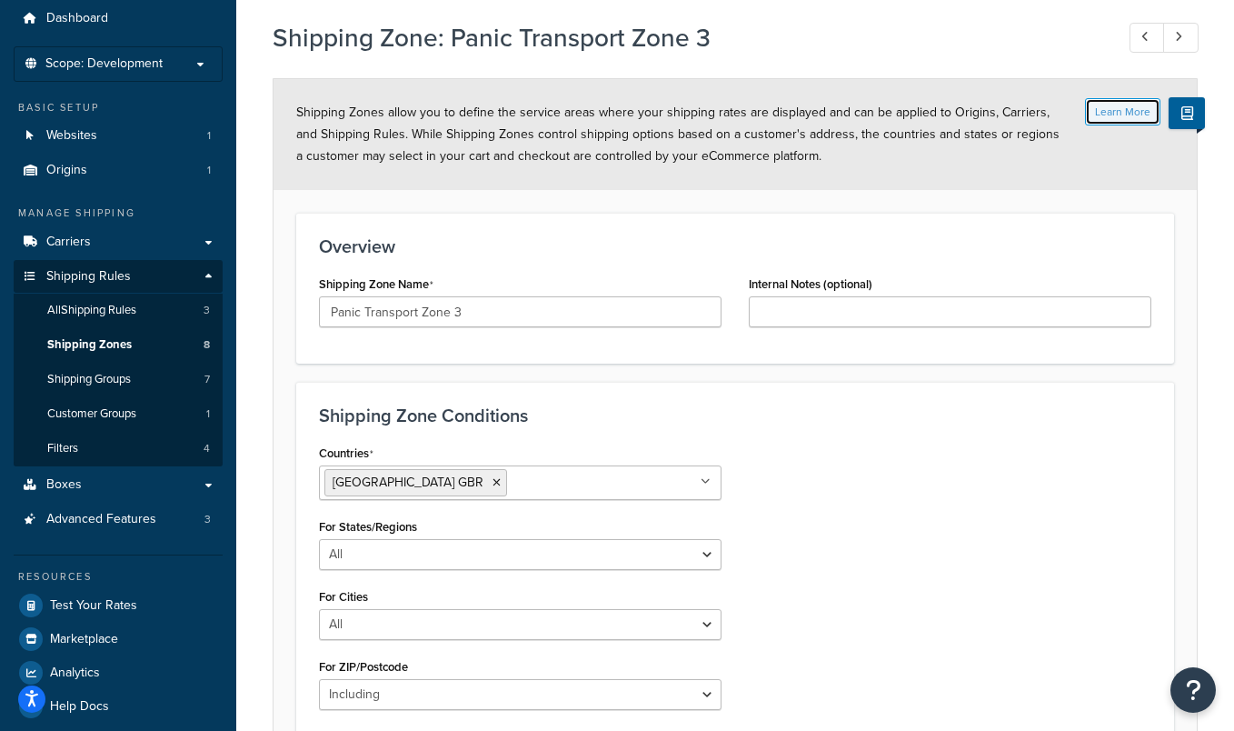
scroll to position [370, 0]
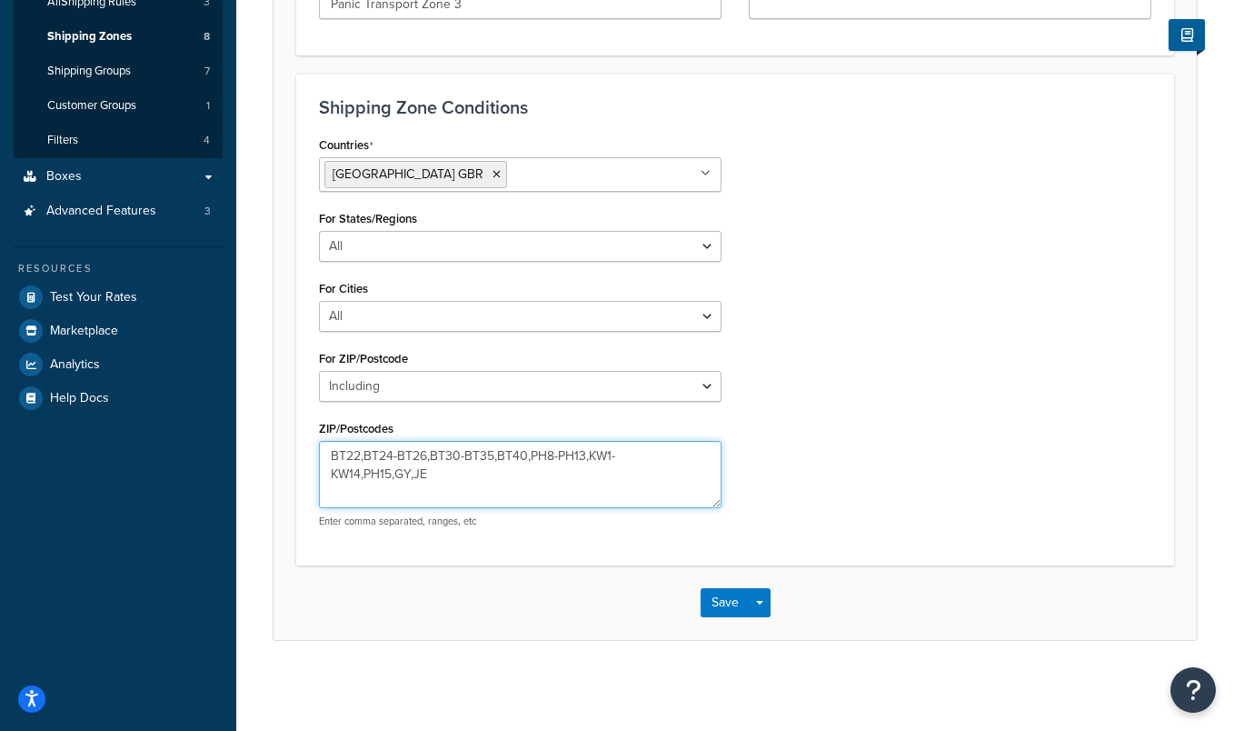
click at [524, 452] on textarea "BT22,BT24-BT26,BT30-BT35,BT40,PH8-PH13,KW1-KW14,PH15,GY,JE" at bounding box center [520, 474] width 403 height 67
type textarea "BT22,BT24-BT26,BT30-BT35,BT40-BT94,PH8-PH13,KW1-KW14,PH15,GY,JE"
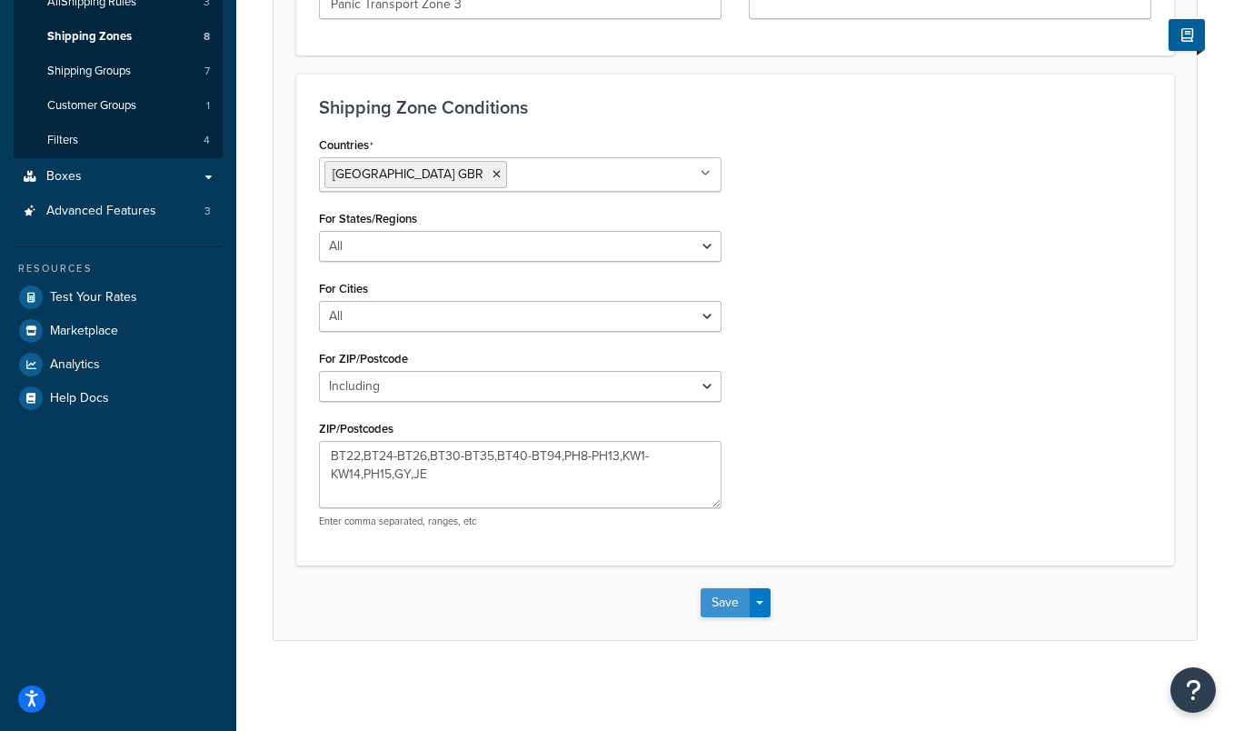
click at [720, 604] on button "Save" at bounding box center [725, 602] width 49 height 29
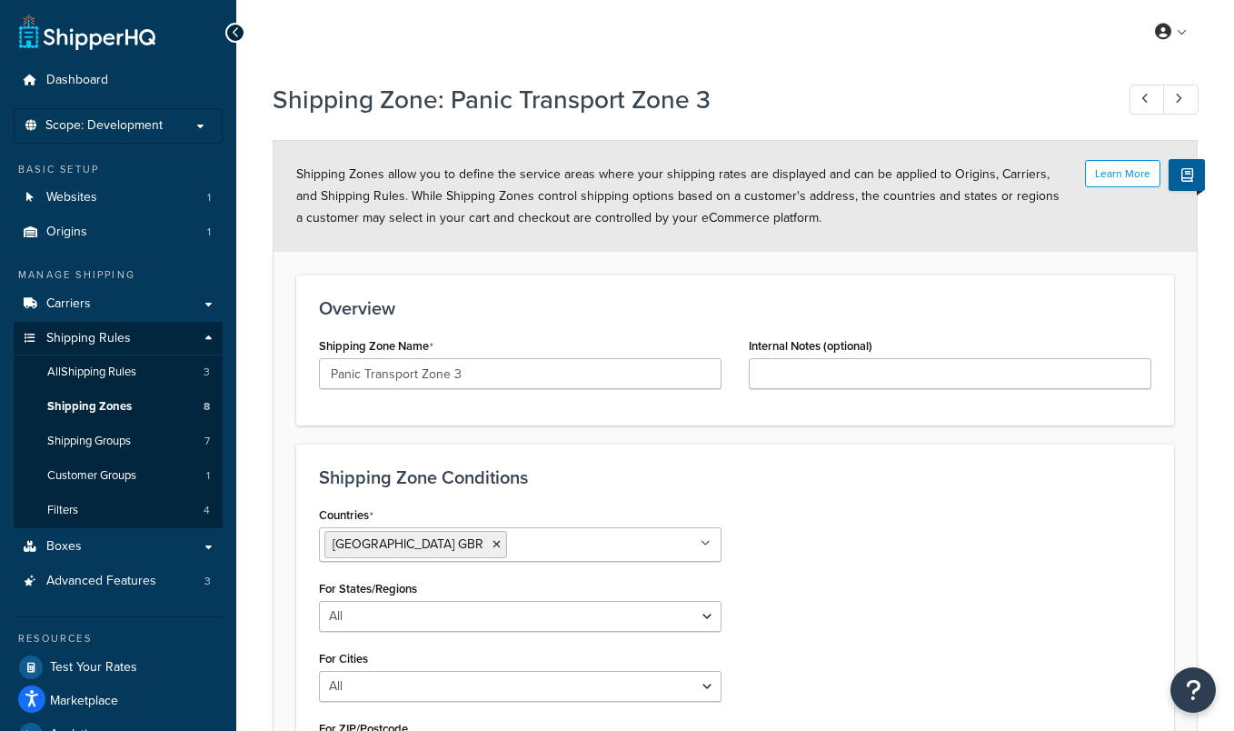
scroll to position [24, 0]
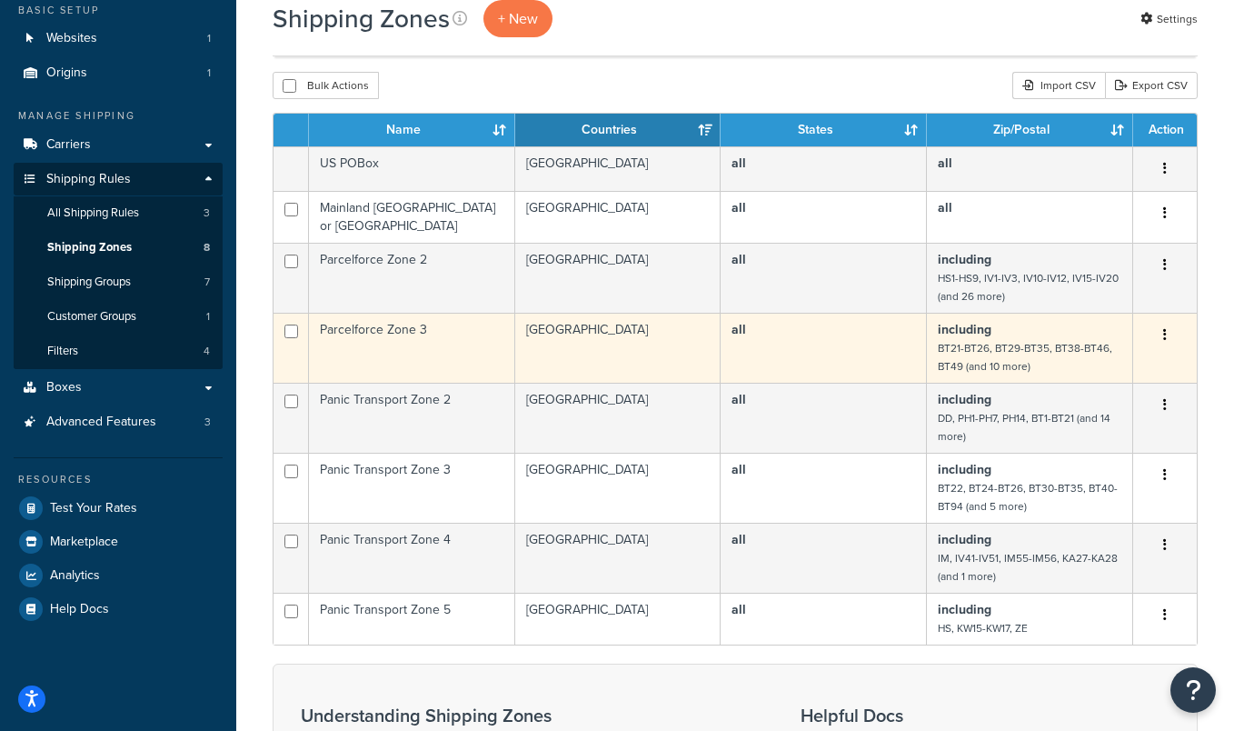
scroll to position [160, 0]
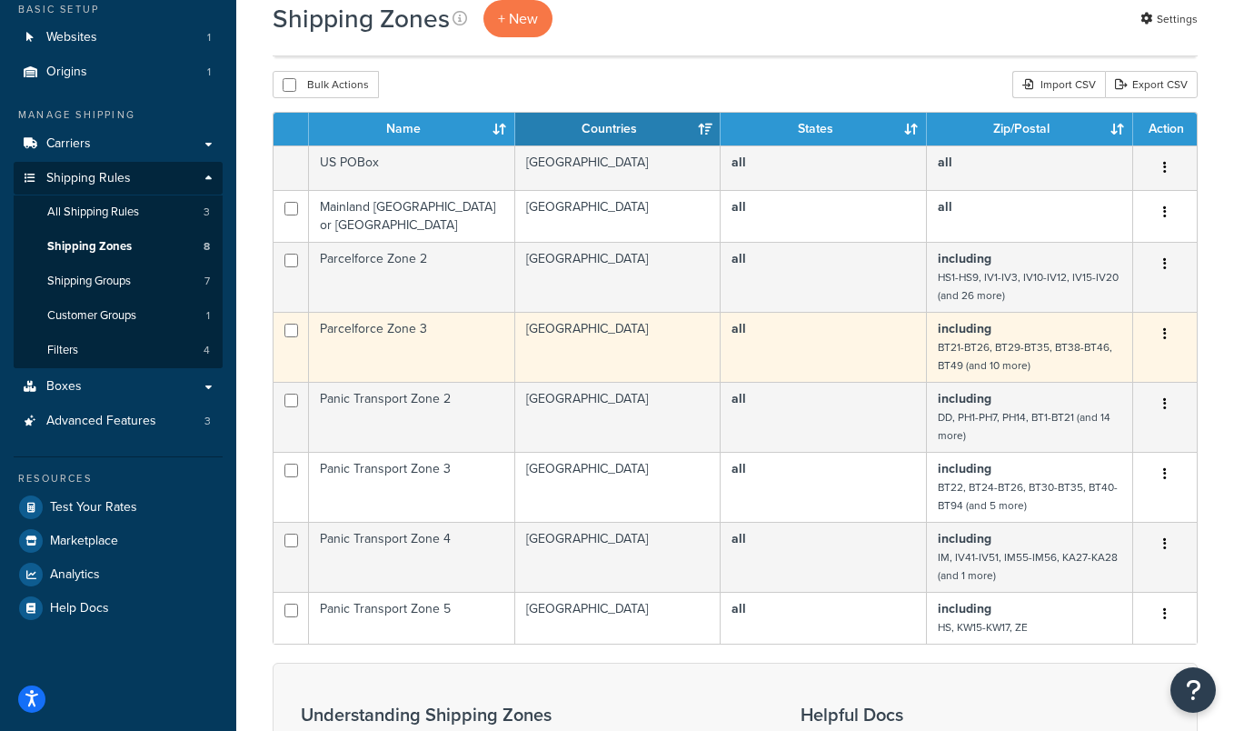
click at [840, 336] on td "all" at bounding box center [824, 347] width 206 height 70
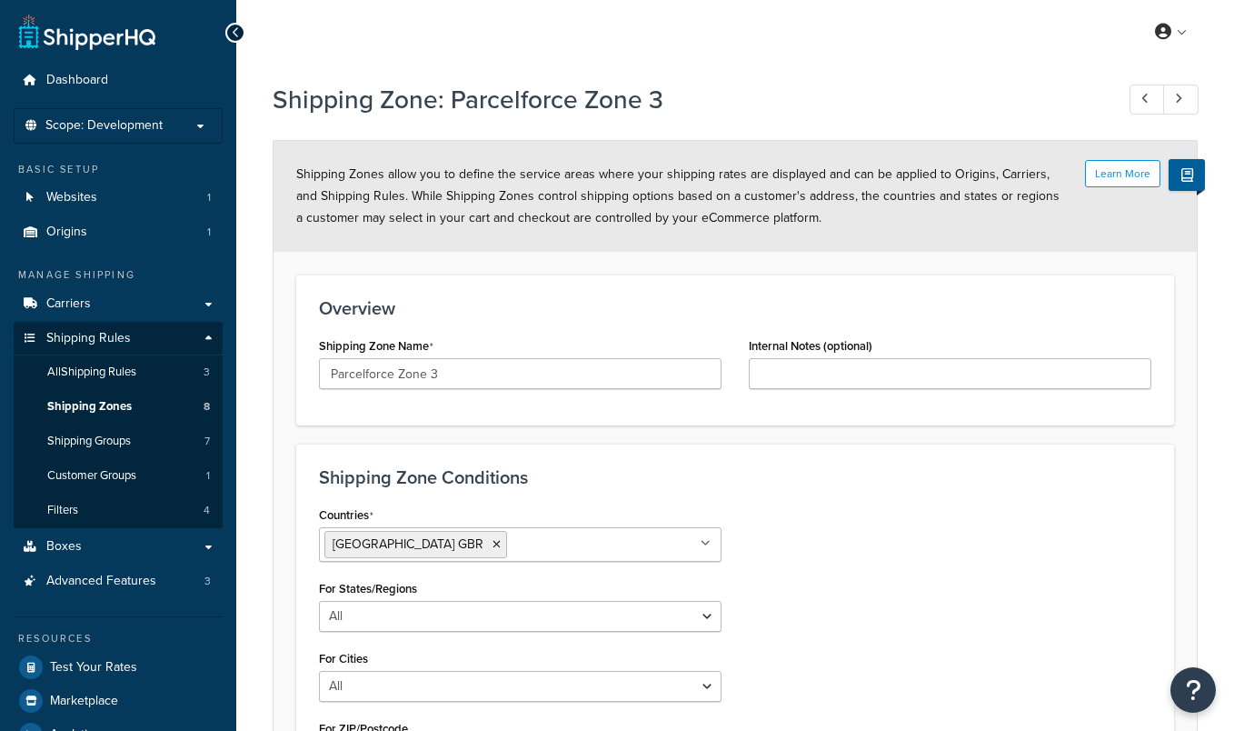
select select "including"
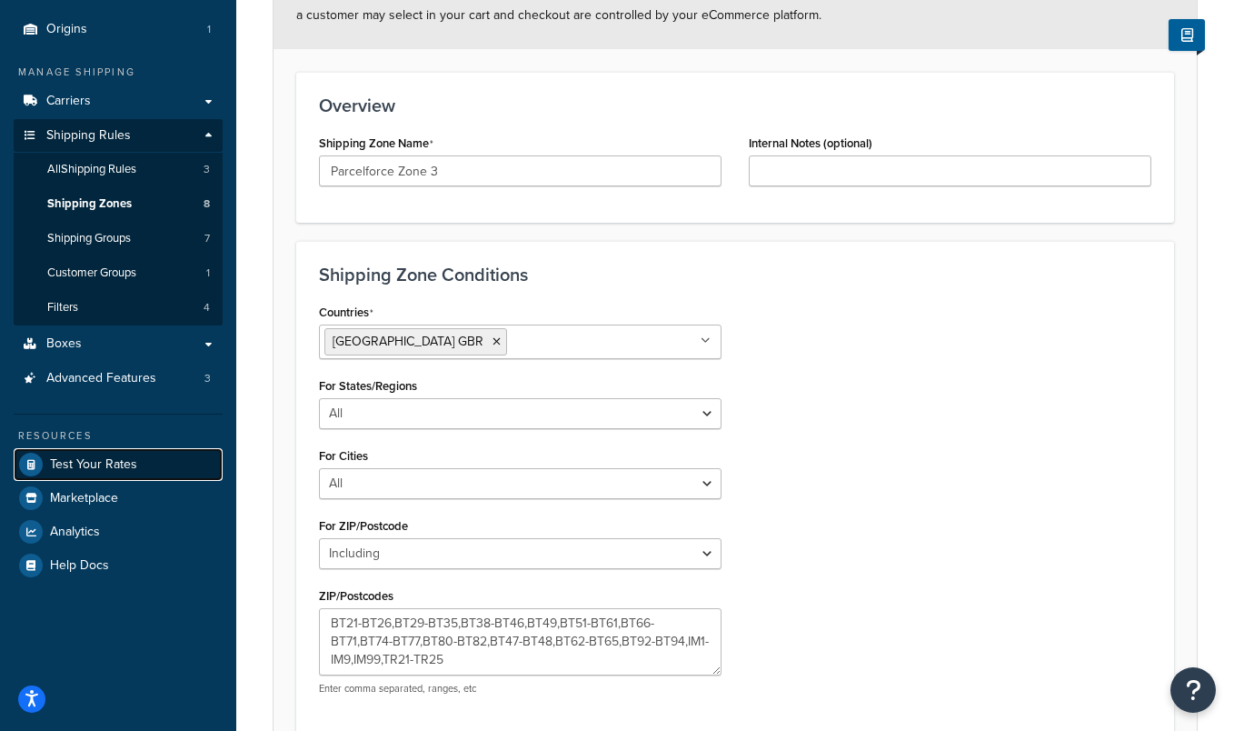
click at [138, 458] on link "Test Your Rates" at bounding box center [118, 464] width 209 height 33
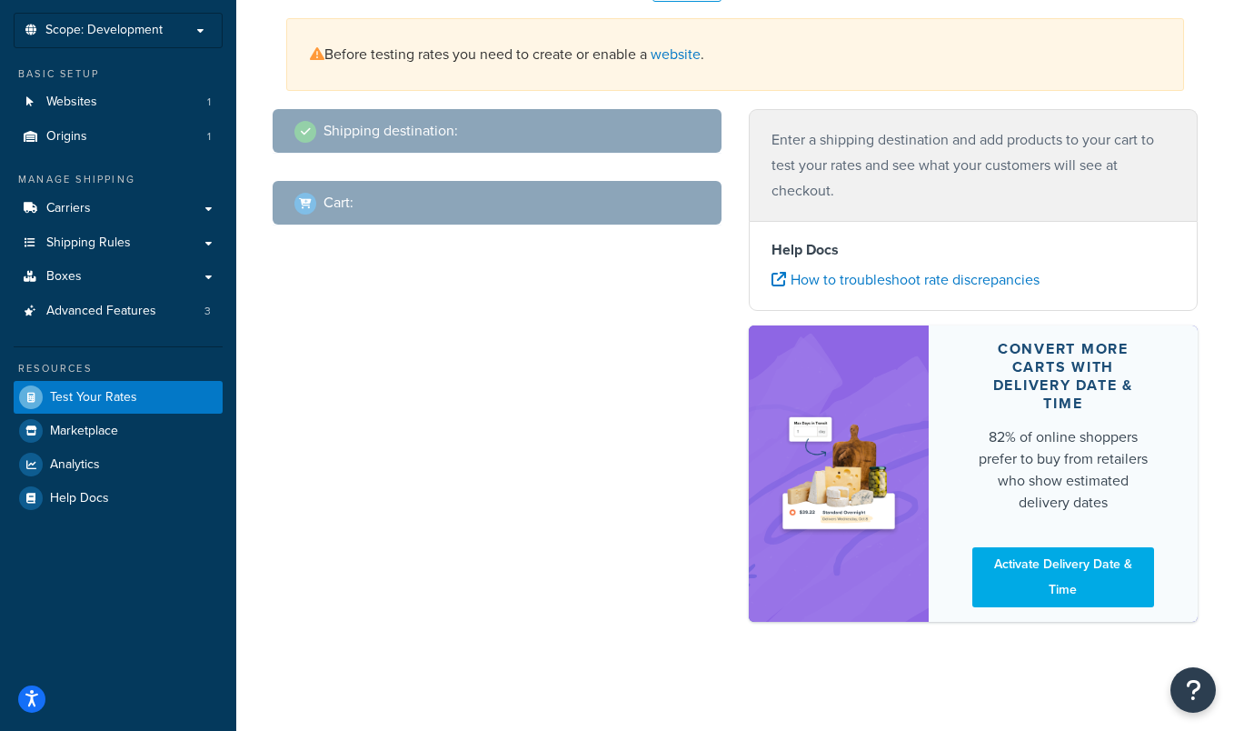
scroll to position [5, 0]
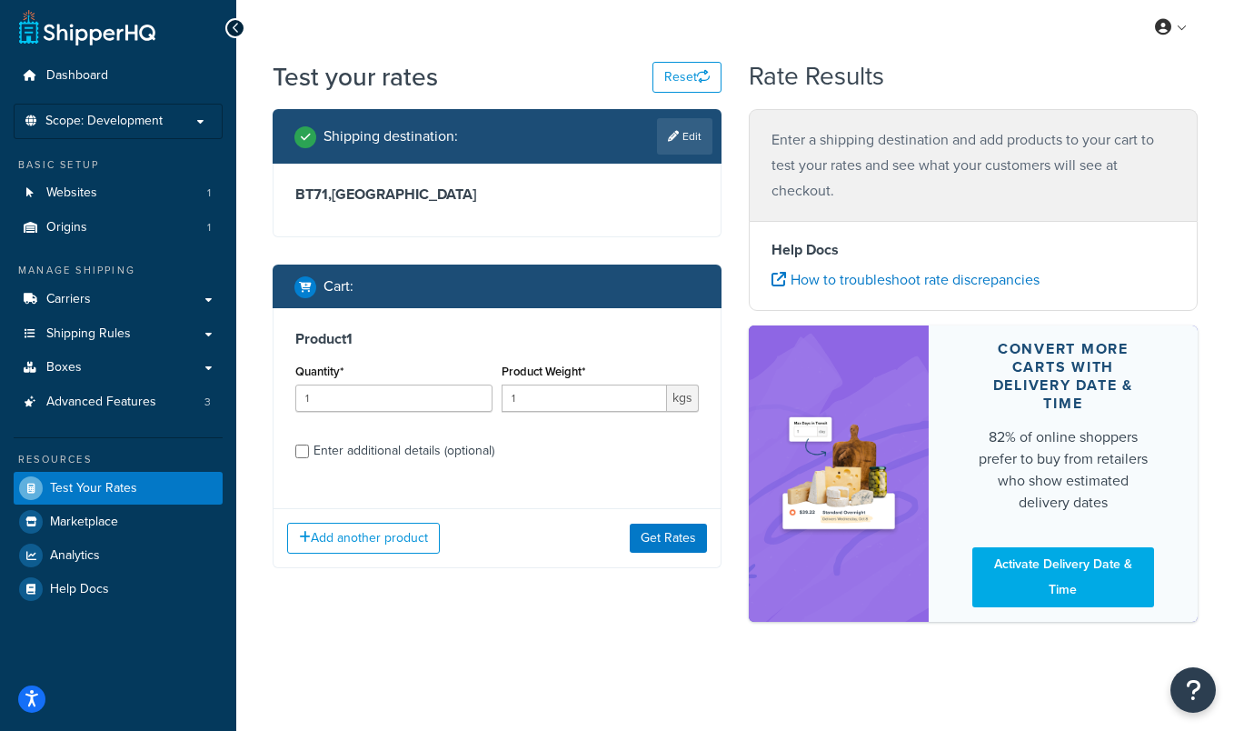
click at [608, 200] on h3 "BT71 , United Kingdom" at bounding box center [496, 194] width 403 height 18
click at [371, 450] on div "Enter additional details (optional)" at bounding box center [403, 450] width 181 height 25
click at [309, 450] on input "Enter additional details (optional)" at bounding box center [302, 451] width 14 height 14
checkbox input "true"
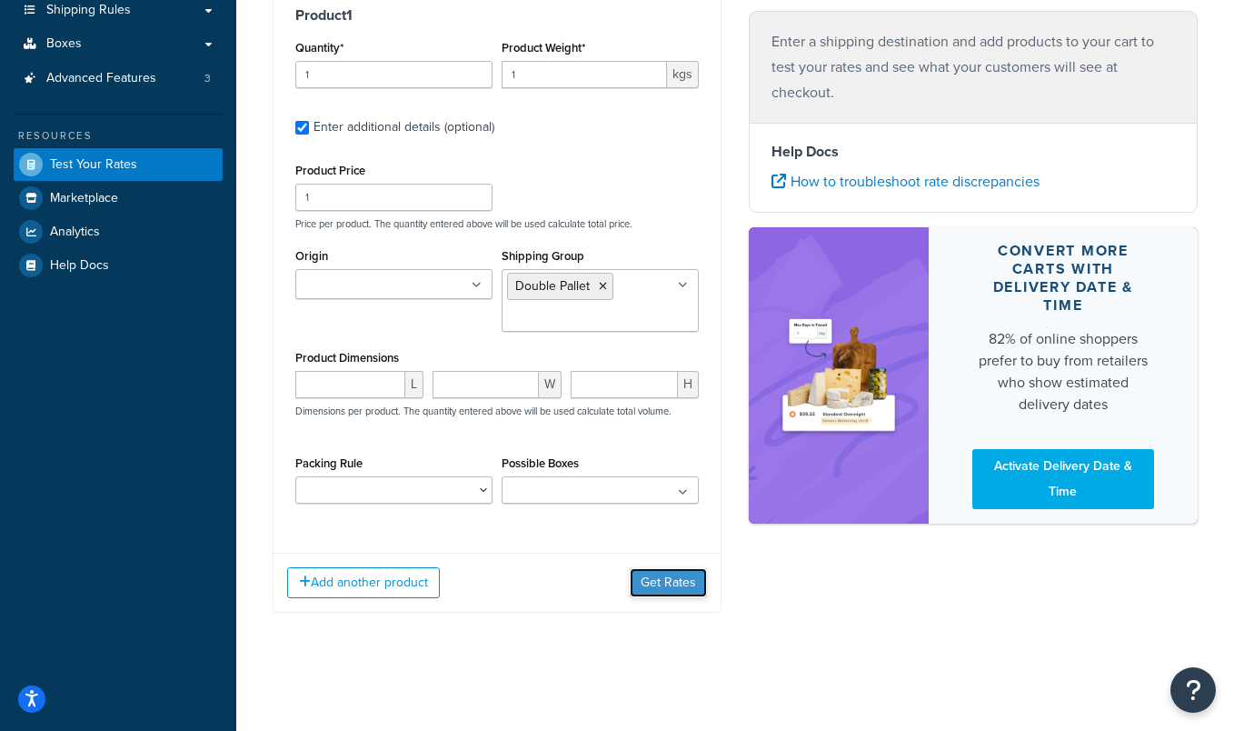
click at [671, 584] on button "Get Rates" at bounding box center [668, 582] width 77 height 29
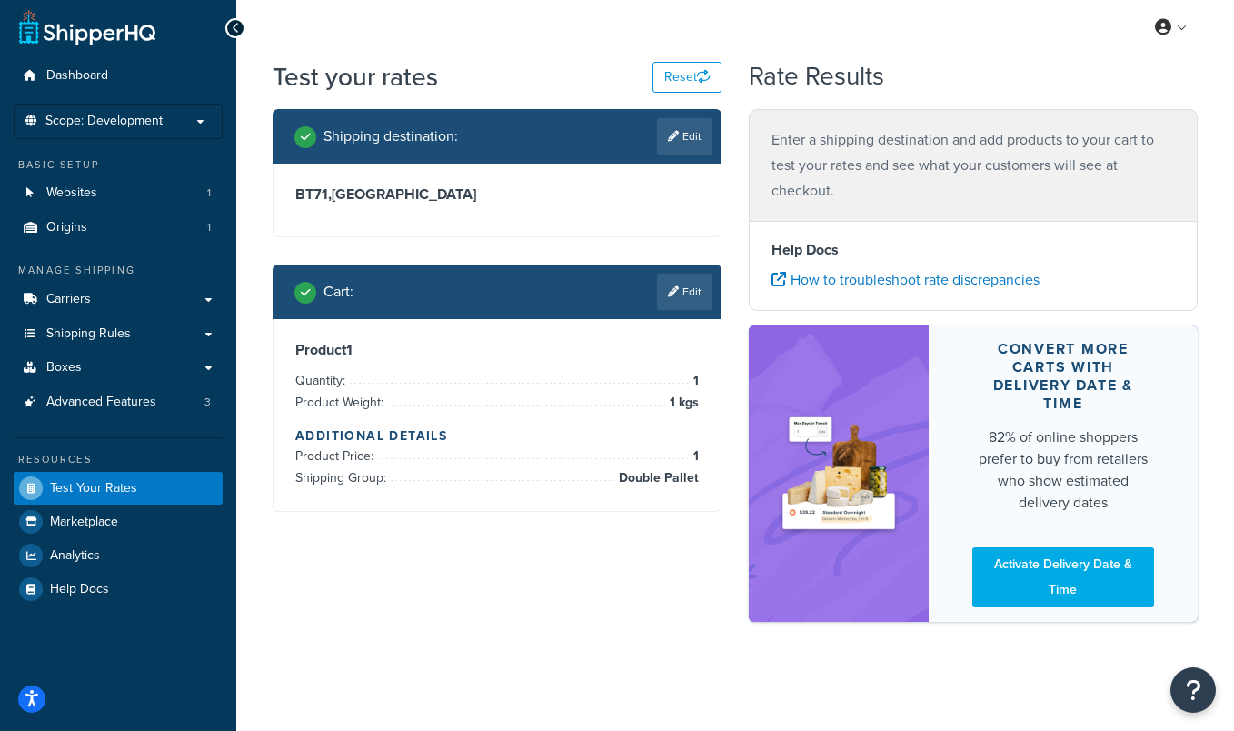
scroll to position [0, 0]
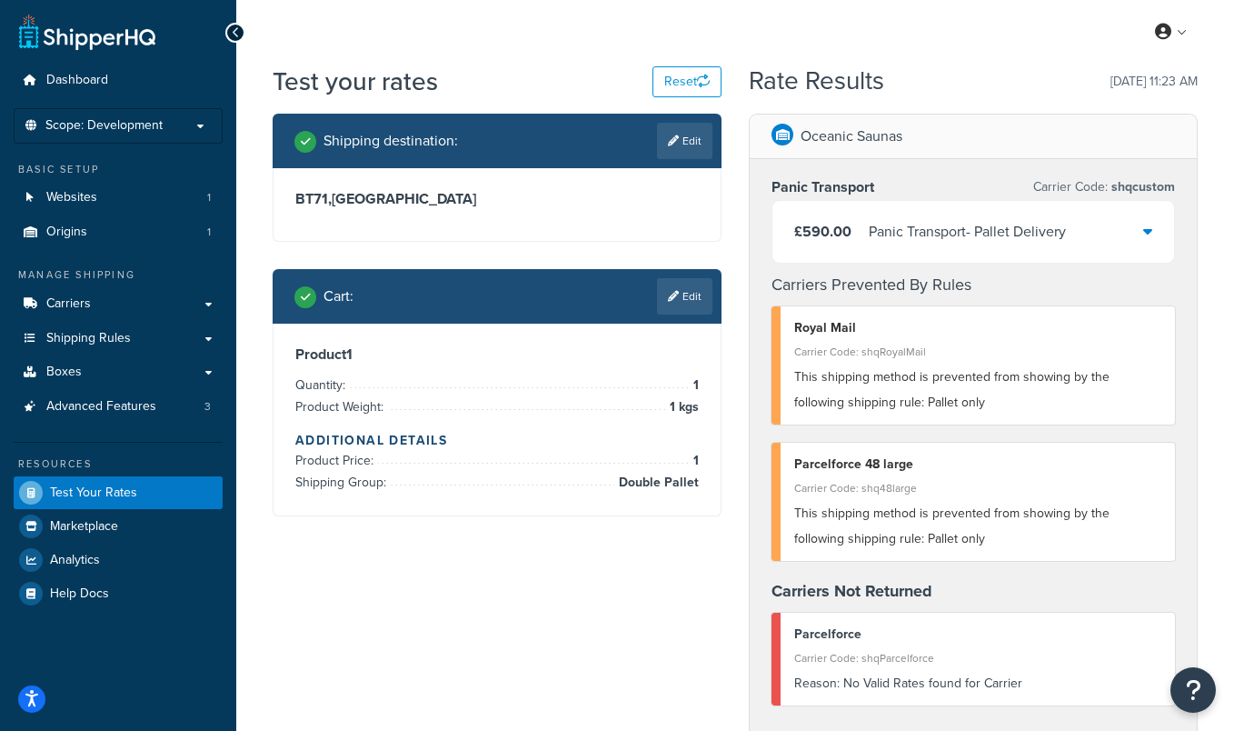
click at [1134, 222] on div "£590.00 Panic Transport - Pallet Delivery" at bounding box center [973, 232] width 402 height 62
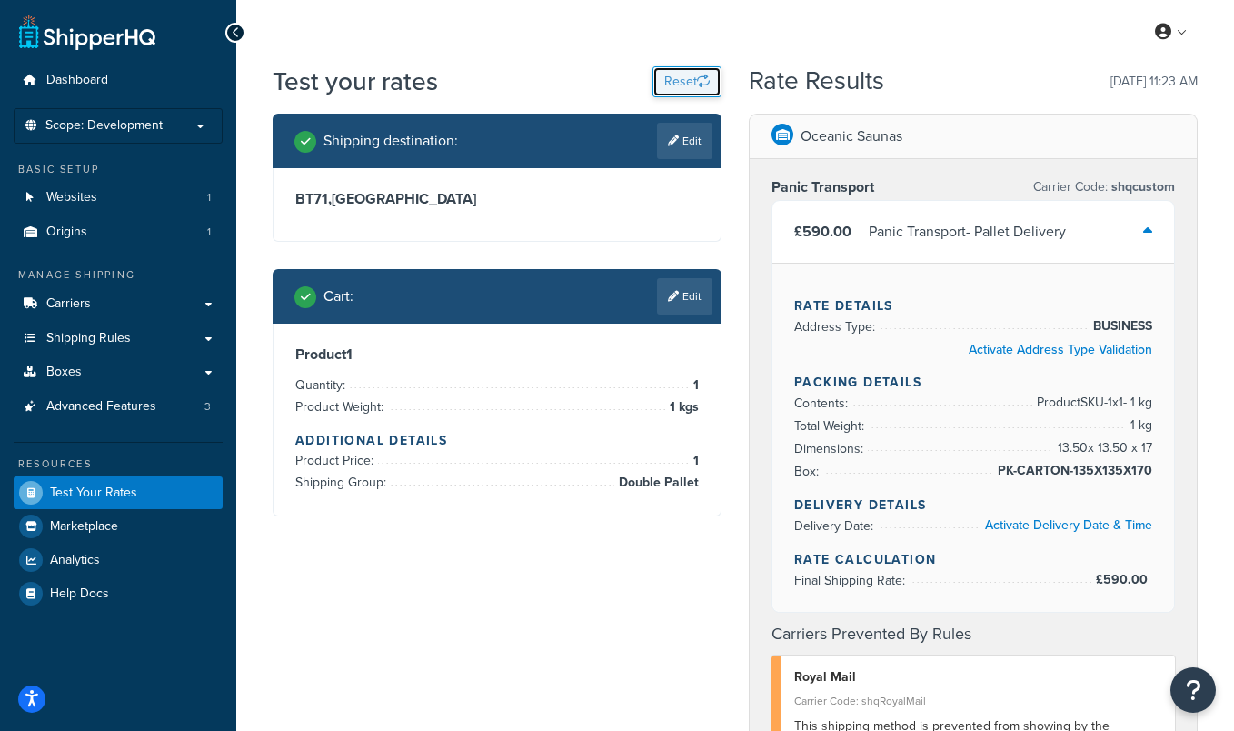
click at [700, 84] on icon "button" at bounding box center [703, 81] width 13 height 13
select select "TX"
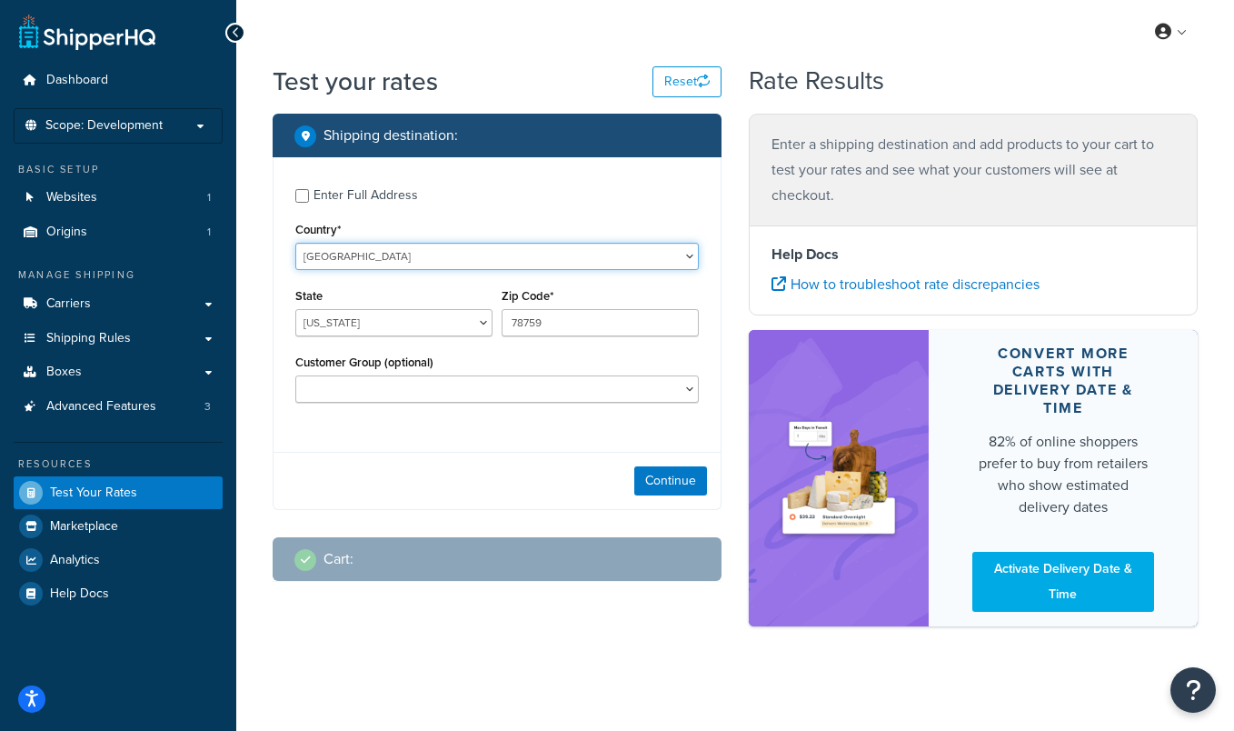
click at [669, 267] on select "United States United Kingdom Afghanistan Åland Islands Albania Algeria American…" at bounding box center [496, 256] width 403 height 27
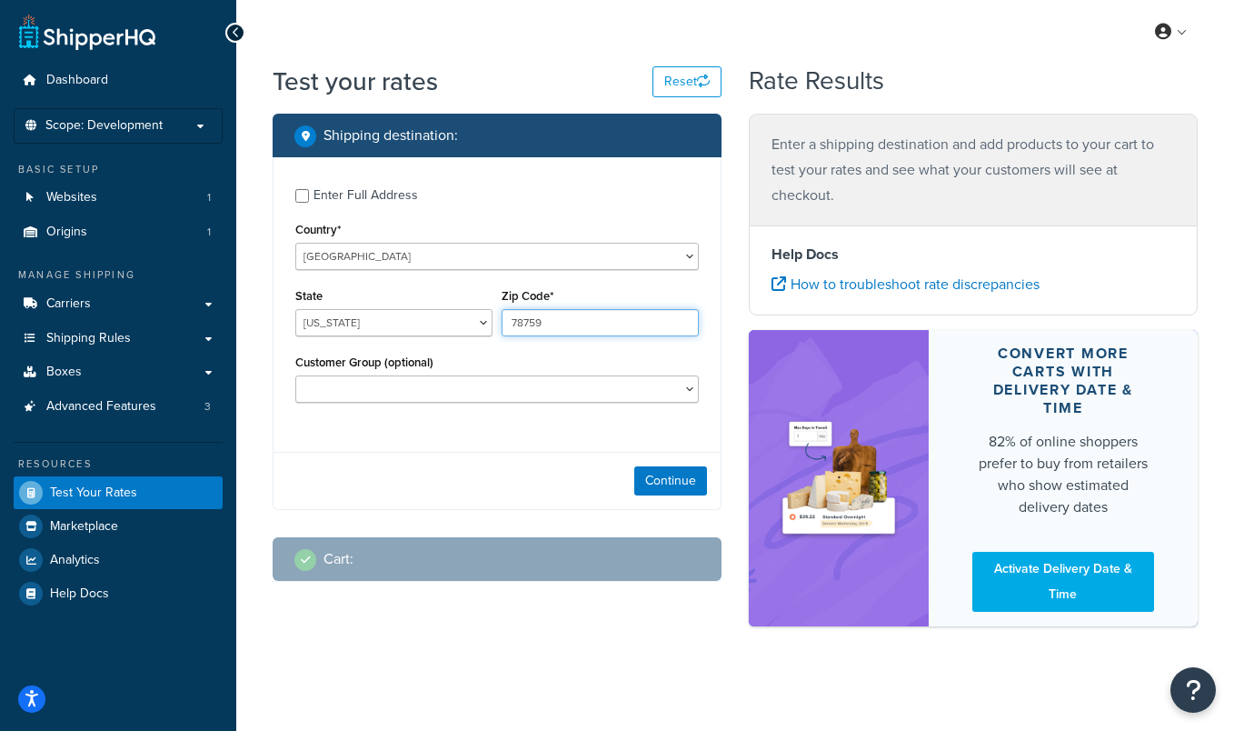
click at [636, 319] on input "78759" at bounding box center [600, 322] width 197 height 27
type input "BT71"
click at [660, 485] on button "Continue" at bounding box center [670, 480] width 73 height 29
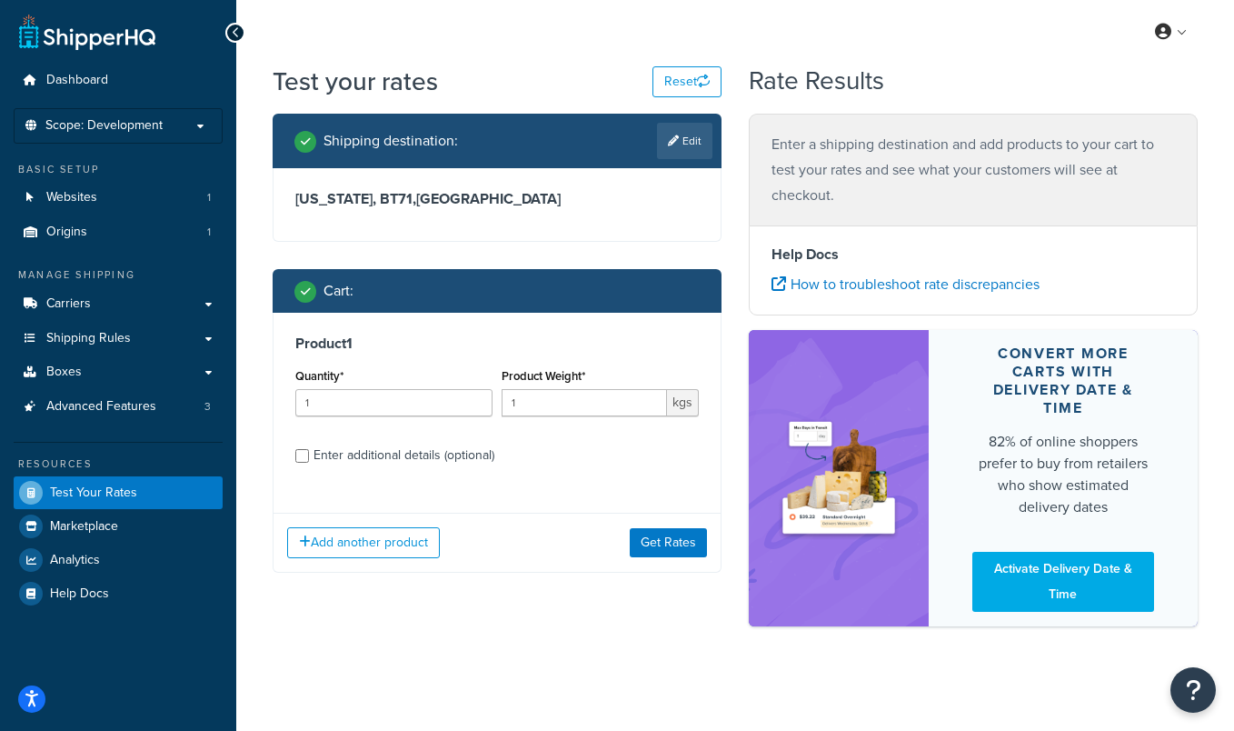
click at [649, 215] on div "Texas, BT71 , United States" at bounding box center [496, 204] width 447 height 73
click at [676, 151] on link "Edit" at bounding box center [684, 141] width 55 height 36
select select "TX"
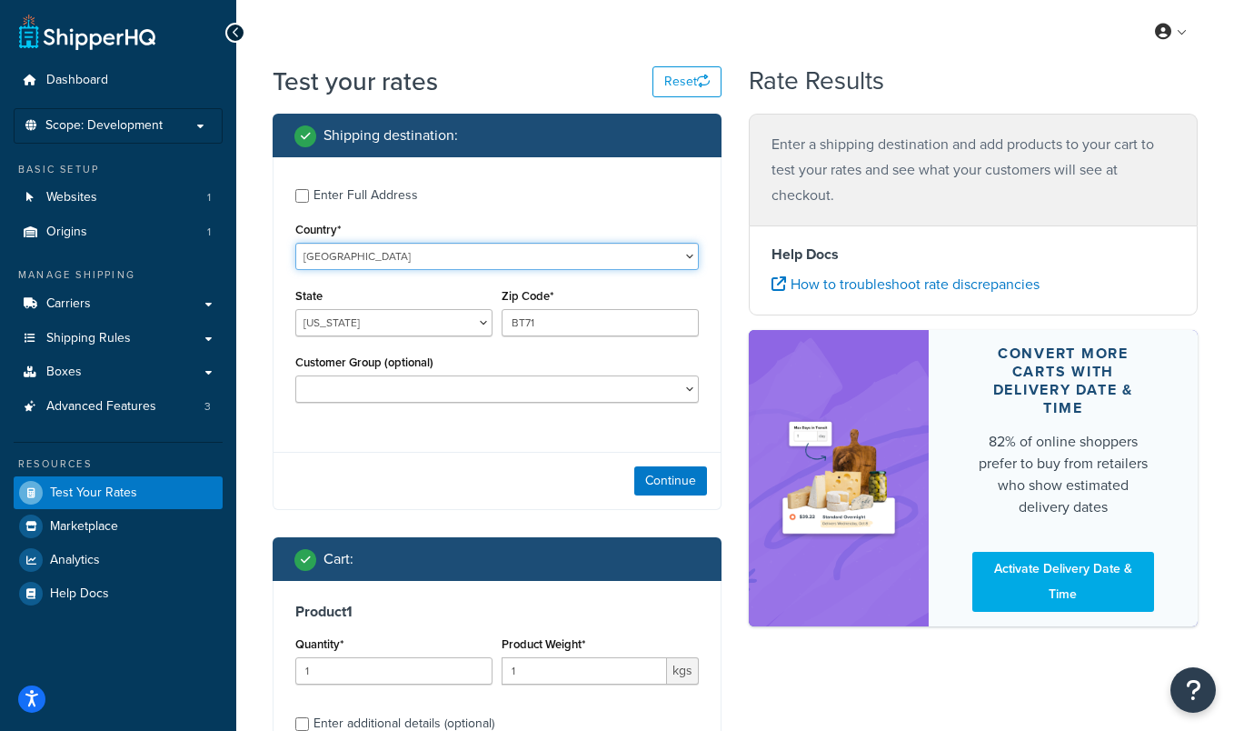
click at [686, 260] on select "United States United Kingdom Afghanistan Åland Islands Albania Algeria American…" at bounding box center [496, 256] width 403 height 27
select select "GB"
click at [295, 243] on select "United States United Kingdom Afghanistan Åland Islands Albania Algeria American…" at bounding box center [496, 256] width 403 height 27
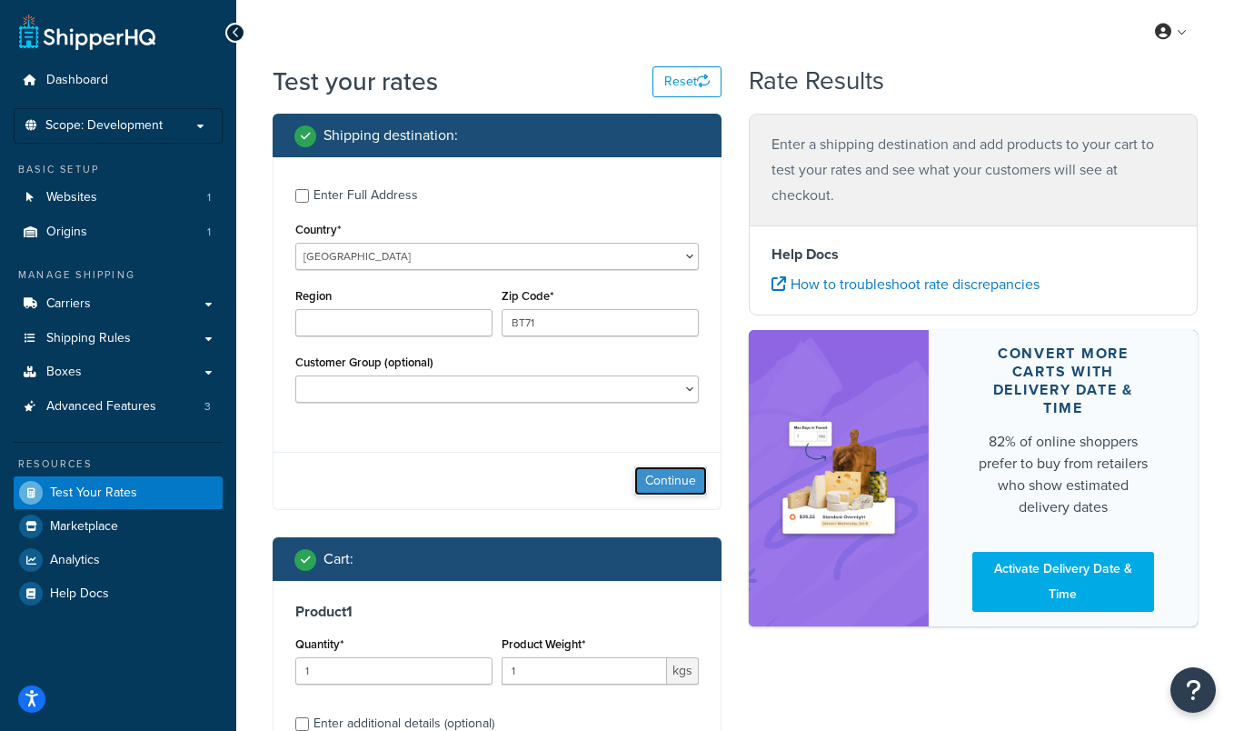
click at [668, 478] on button "Continue" at bounding box center [670, 480] width 73 height 29
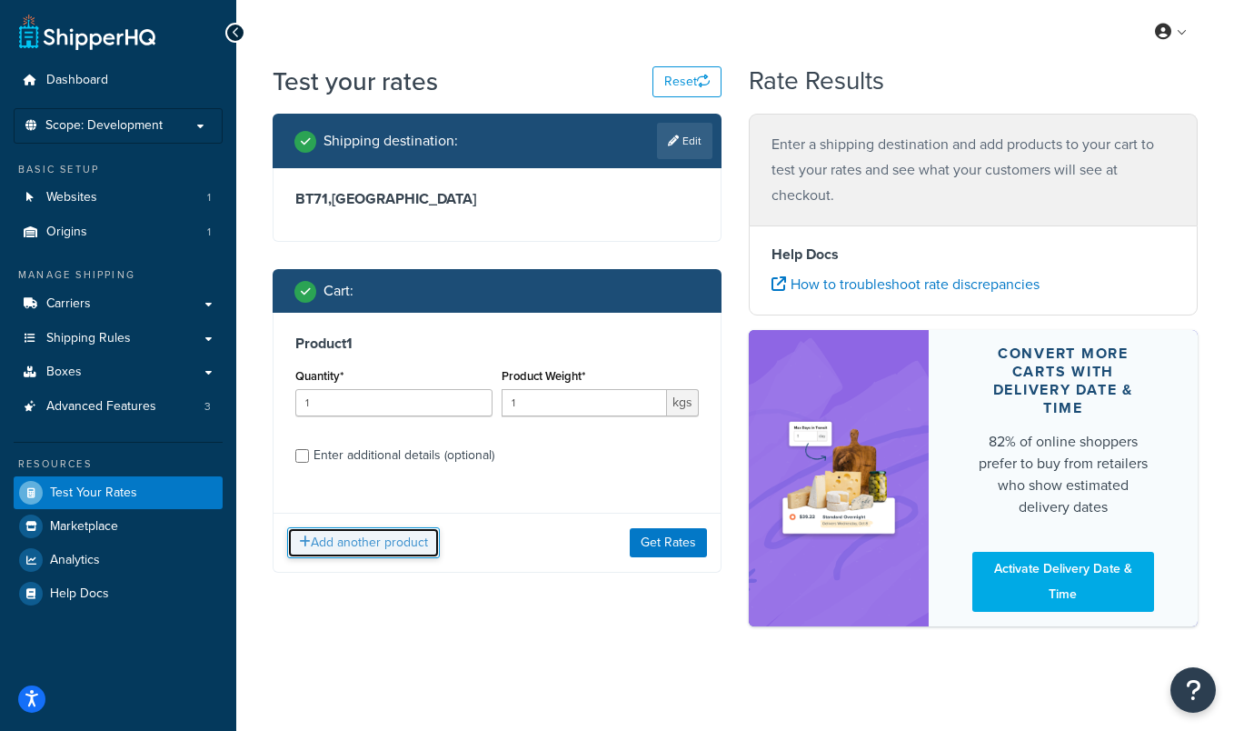
click at [326, 544] on button "Add another product" at bounding box center [363, 542] width 153 height 31
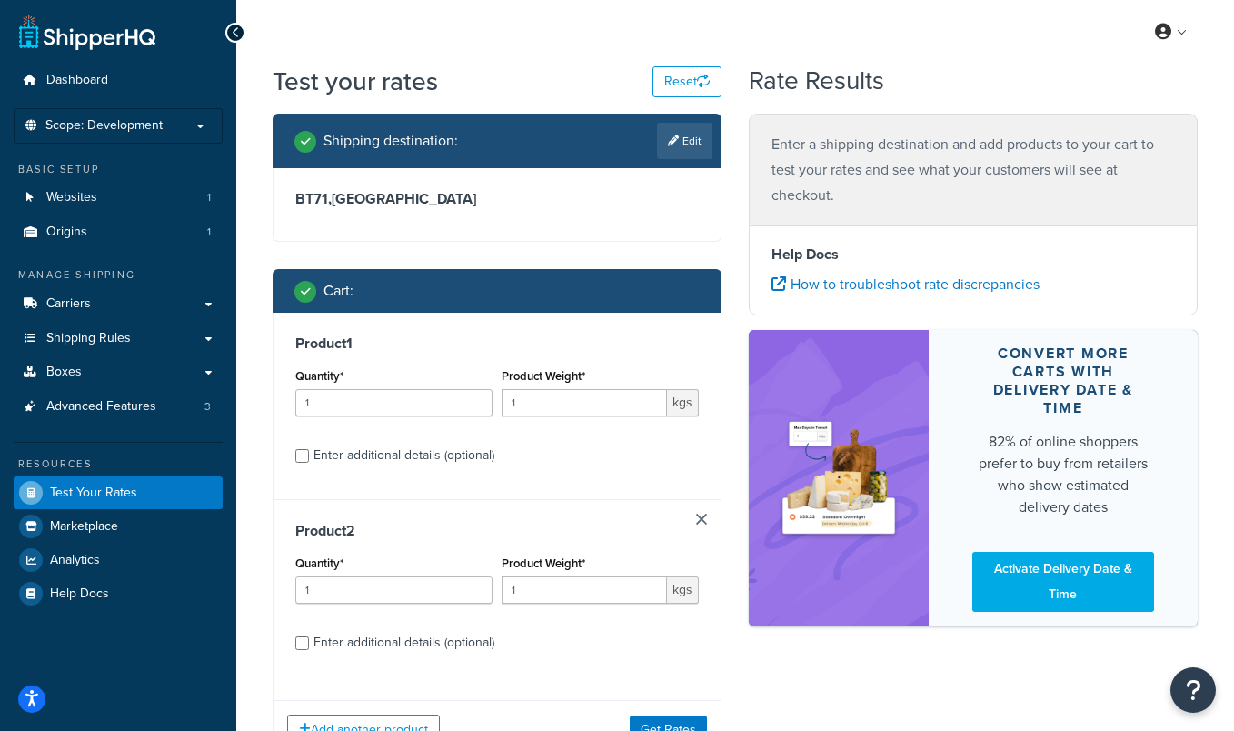
click at [344, 458] on div "Enter additional details (optional)" at bounding box center [403, 454] width 181 height 25
click at [309, 458] on input "Enter additional details (optional)" at bounding box center [302, 456] width 14 height 14
checkbox input "true"
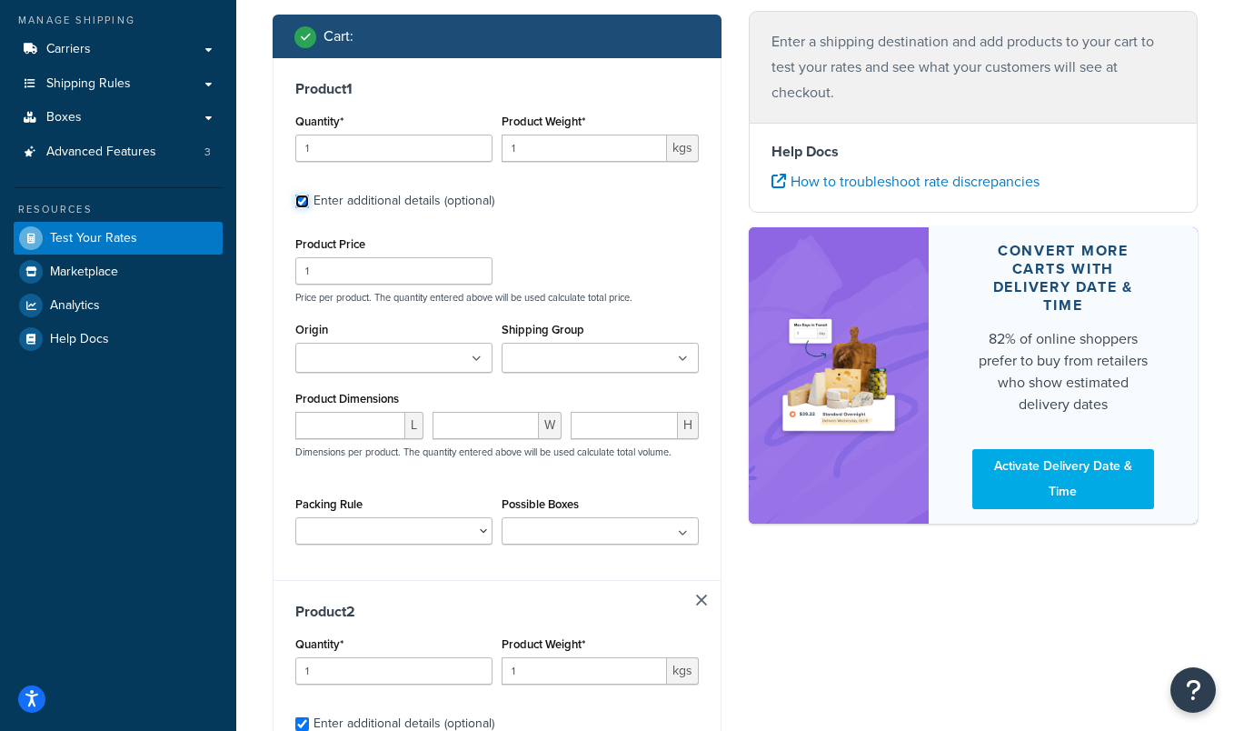
scroll to position [265, 0]
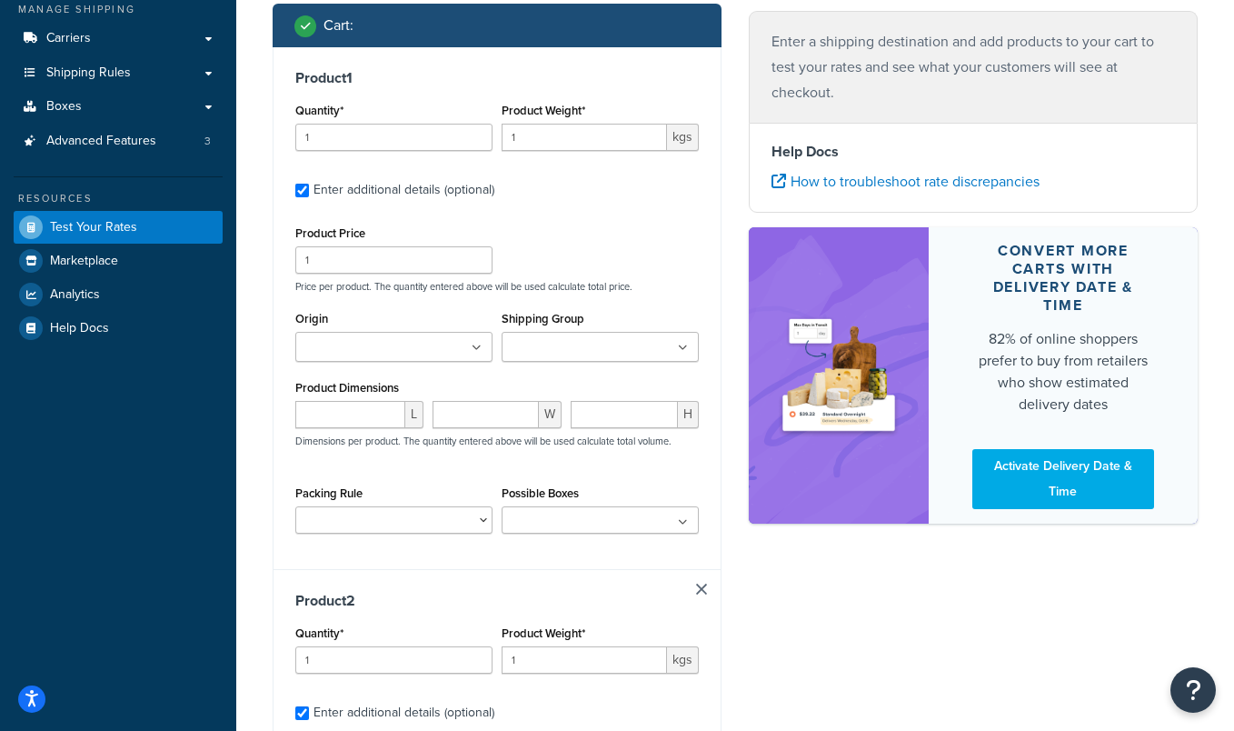
click at [626, 331] on div "Shipping Group Double Pallet Qaud Pallet Mof Quad Pallet Single Pallet Tripple …" at bounding box center [600, 333] width 197 height 55
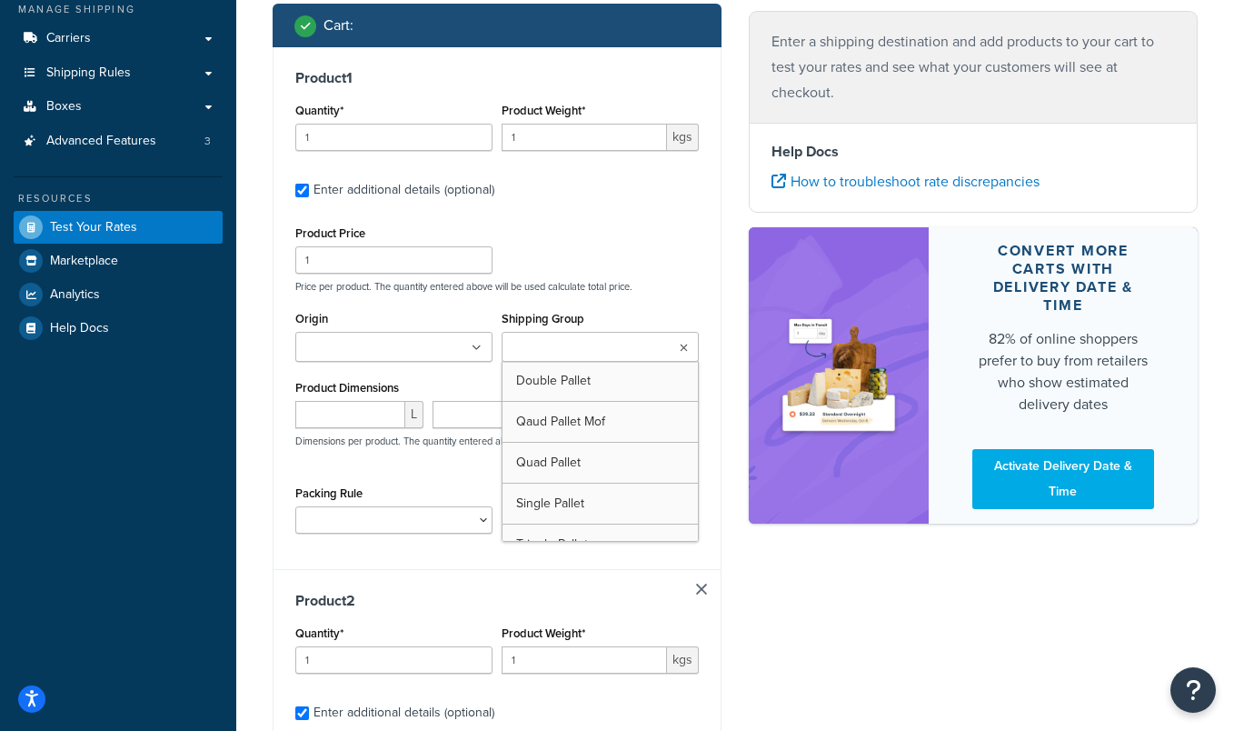
click at [617, 351] on input "Shipping Group" at bounding box center [587, 348] width 161 height 20
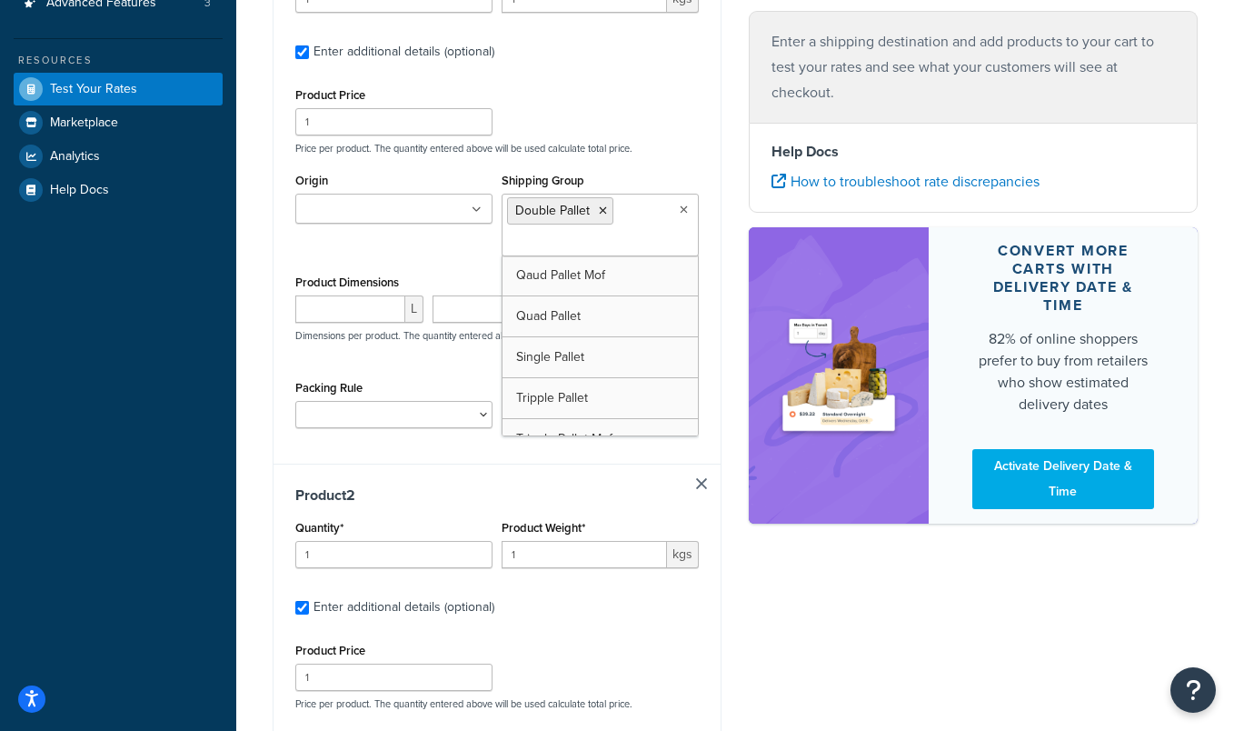
scroll to position [475, 0]
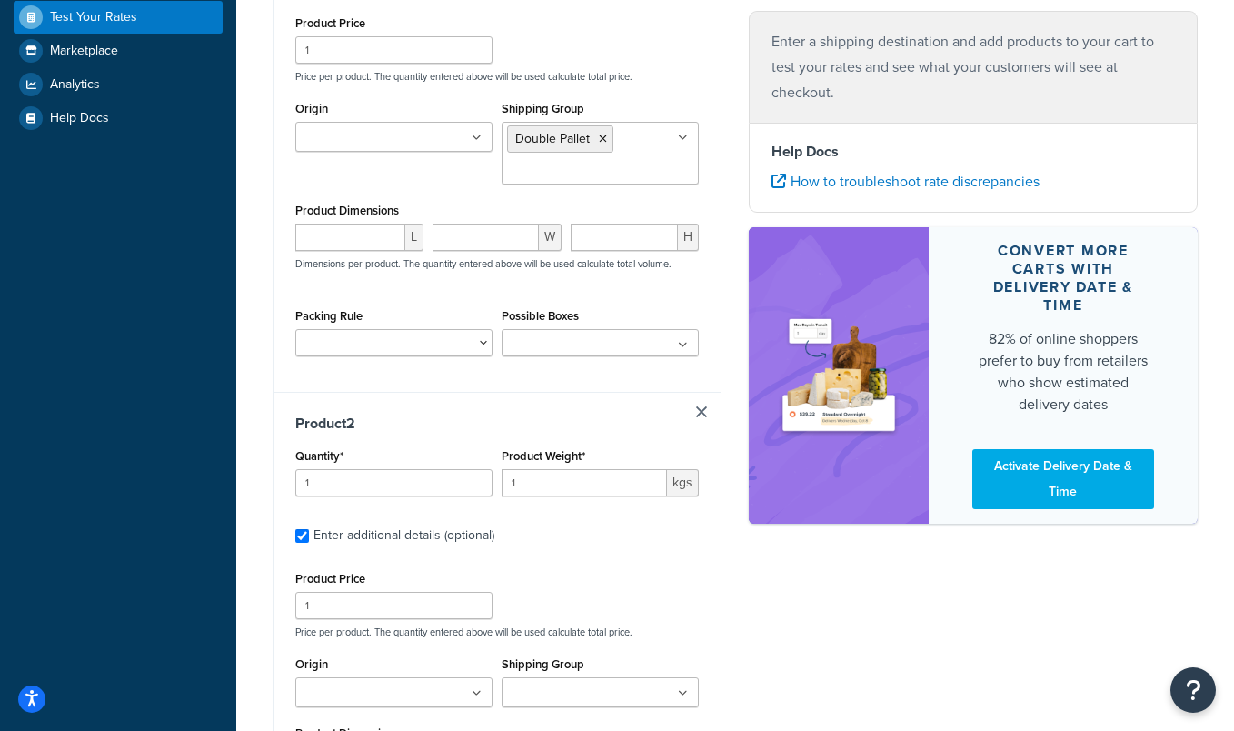
click at [710, 412] on div "Product 2 Quantity* 1 Product Weight* 1 kgs Enter additional details (optional)…" at bounding box center [496, 653] width 447 height 522
click at [701, 409] on link at bounding box center [701, 411] width 11 height 11
checkbox input "false"
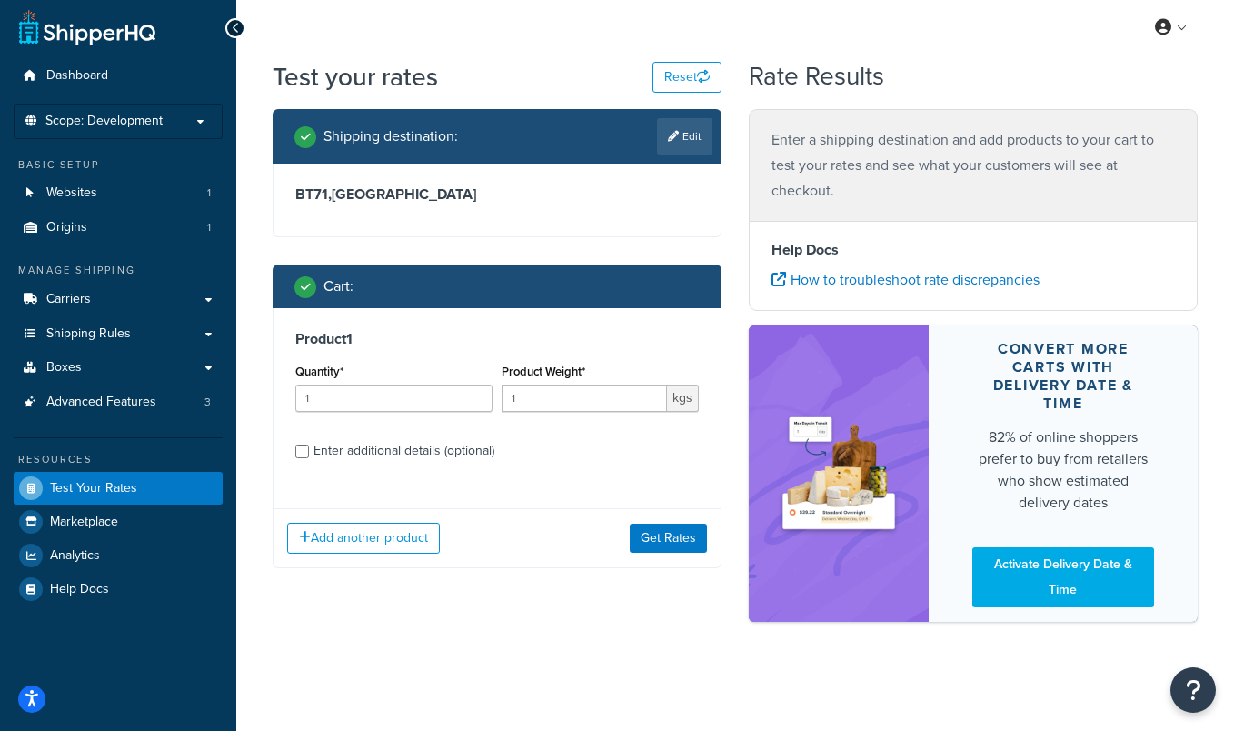
scroll to position [0, 0]
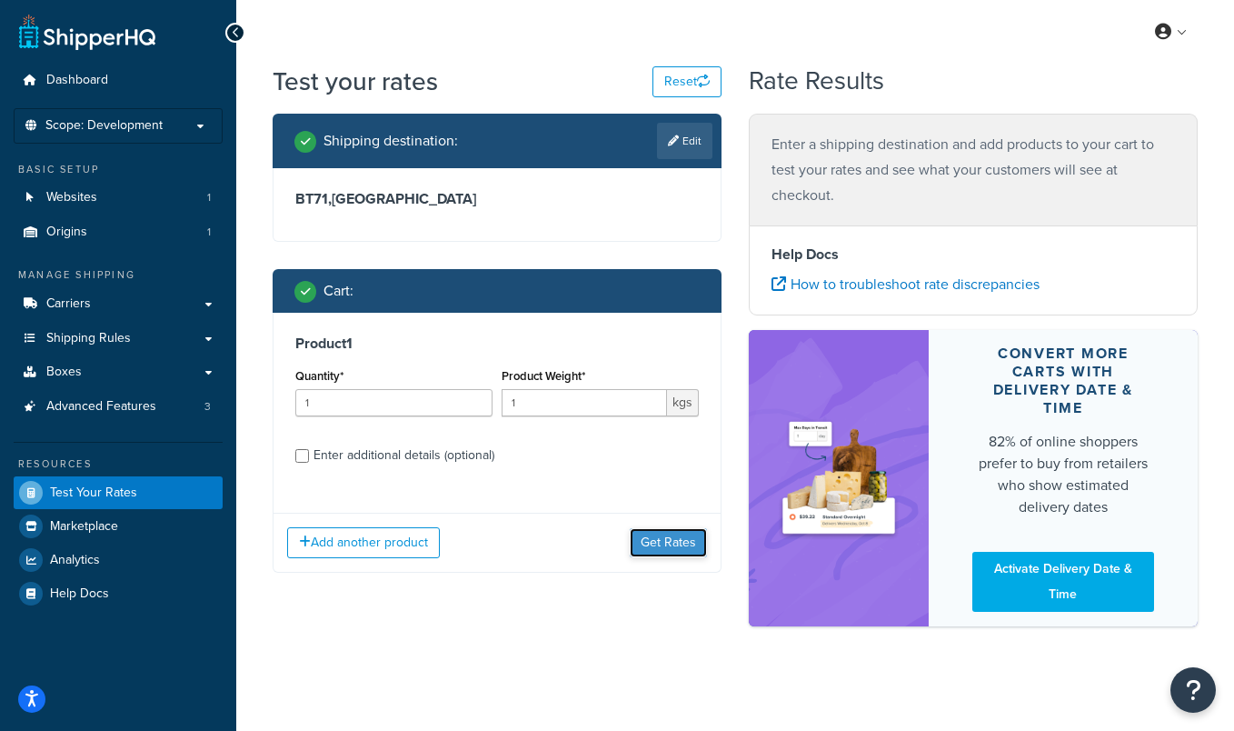
click at [662, 539] on button "Get Rates" at bounding box center [668, 542] width 77 height 29
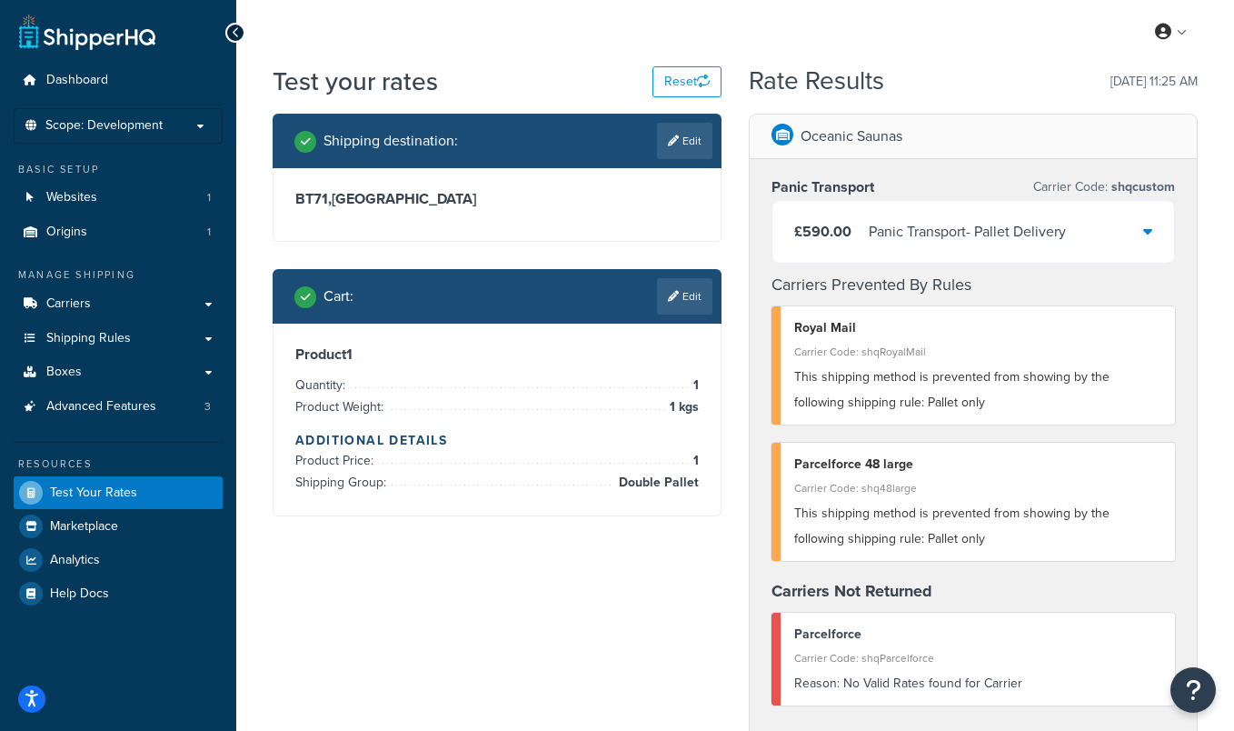
click at [1051, 228] on div "Panic Transport - Pallet Delivery" at bounding box center [967, 231] width 197 height 25
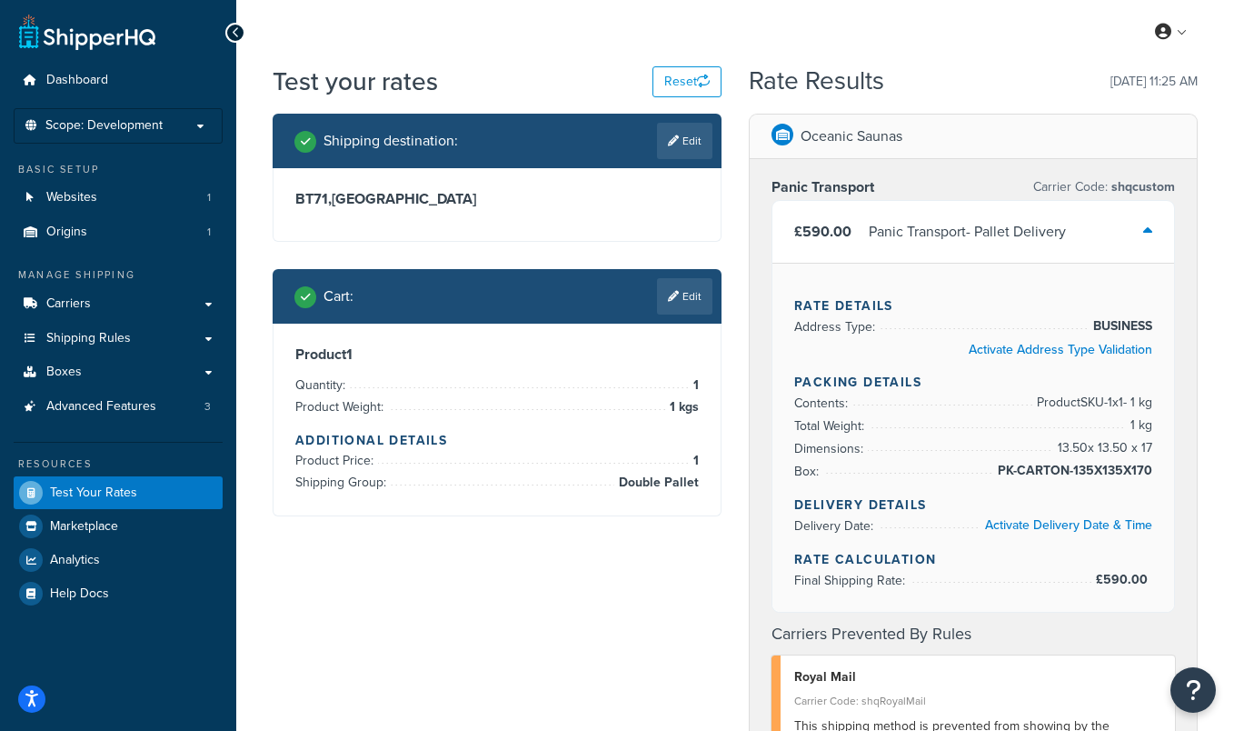
click at [1052, 222] on div "Panic Transport - Pallet Delivery" at bounding box center [967, 231] width 197 height 25
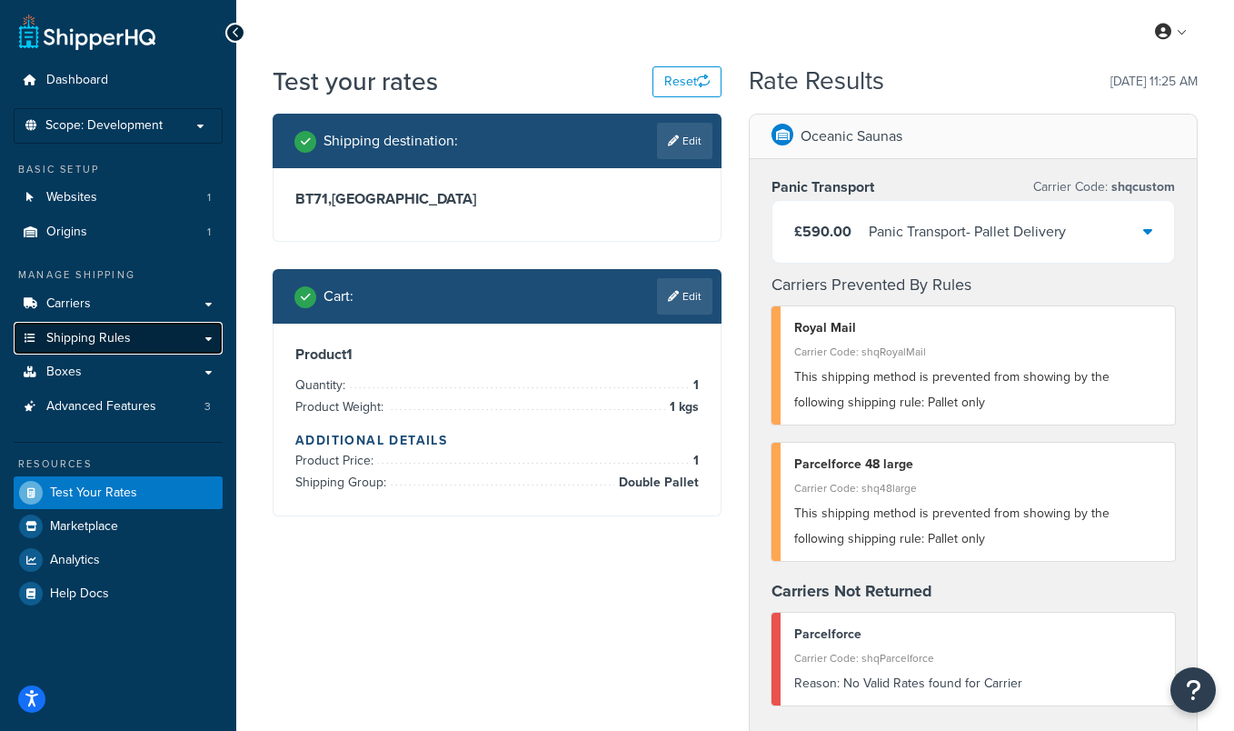
click at [183, 334] on link "Shipping Rules" at bounding box center [118, 339] width 209 height 34
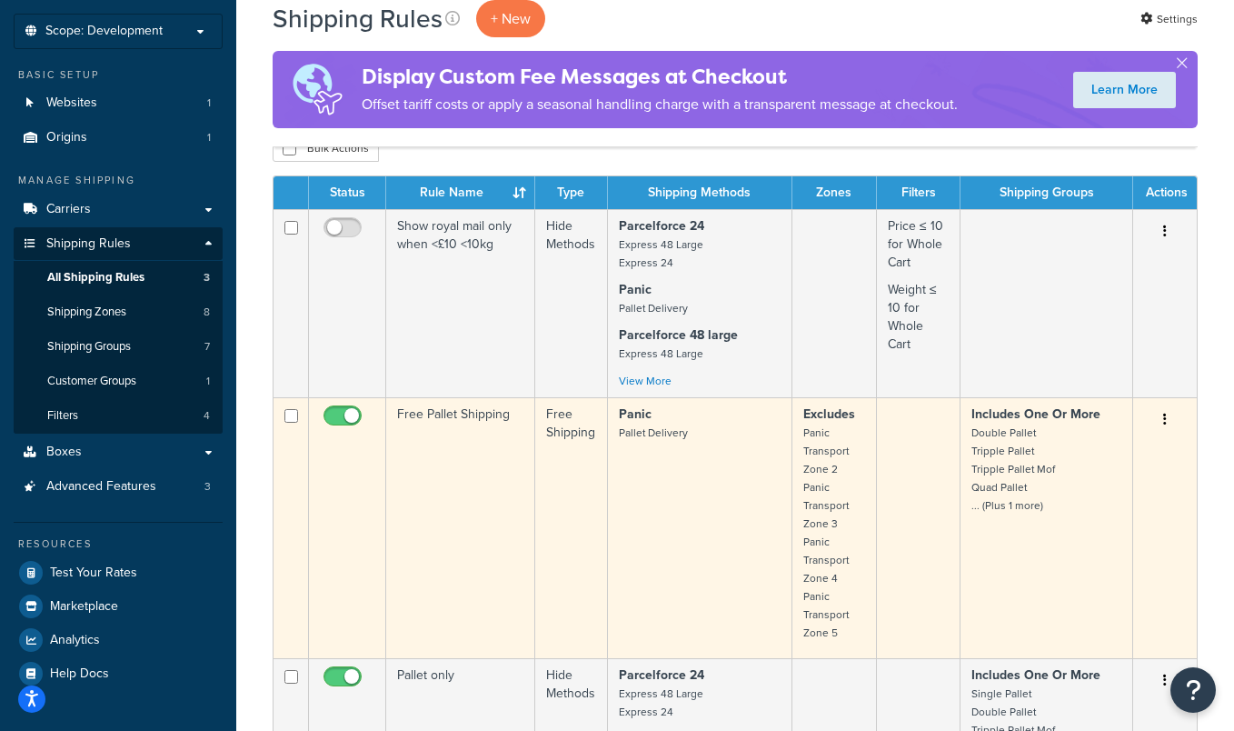
scroll to position [57, 0]
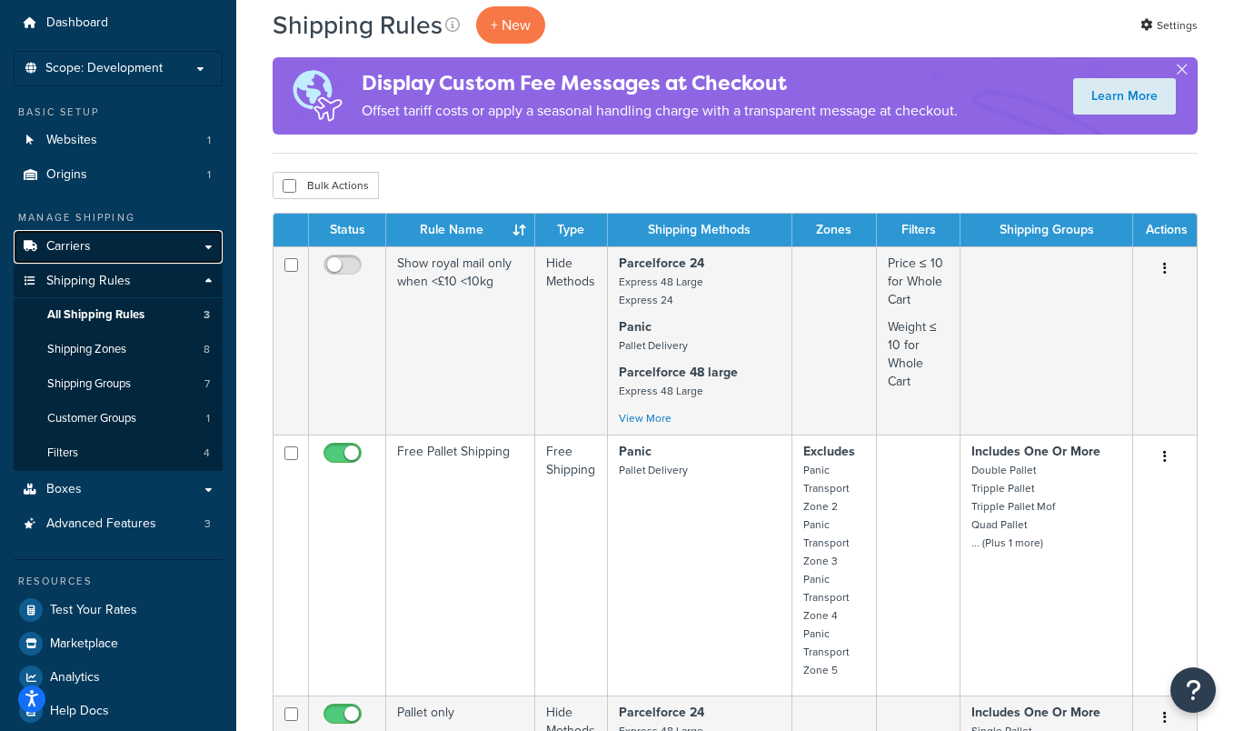
click at [170, 249] on link "Carriers" at bounding box center [118, 247] width 209 height 34
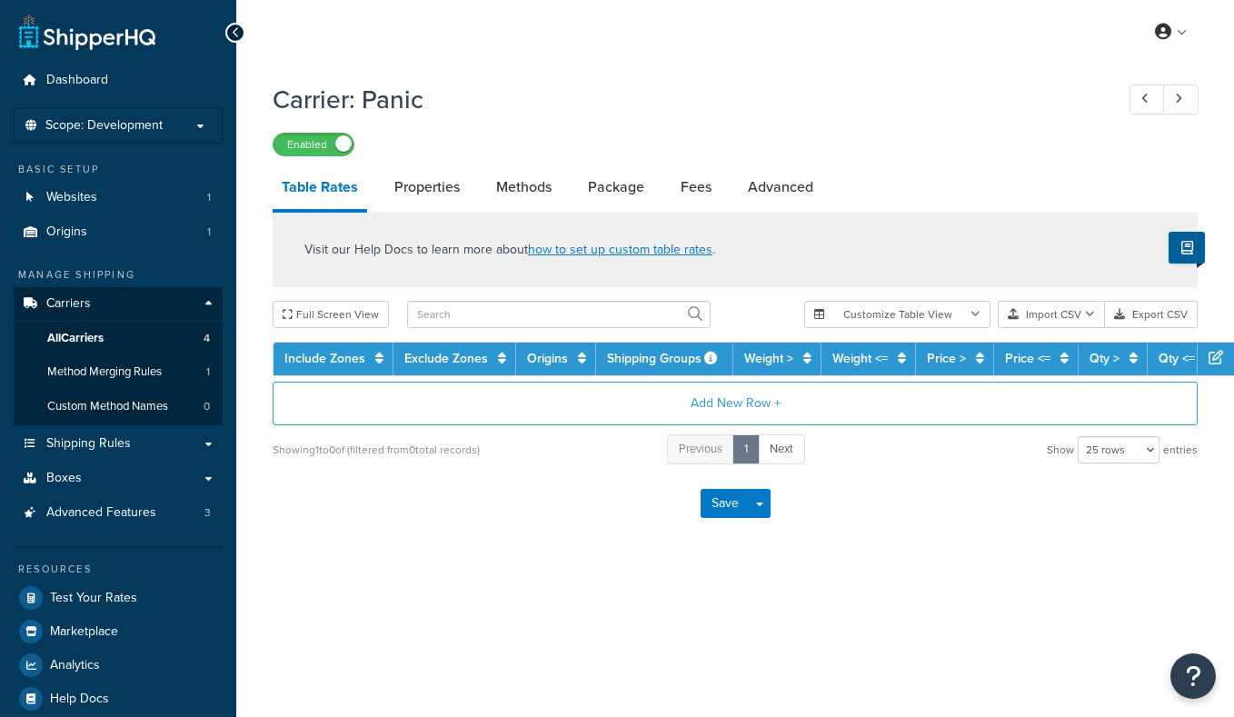
select select "25"
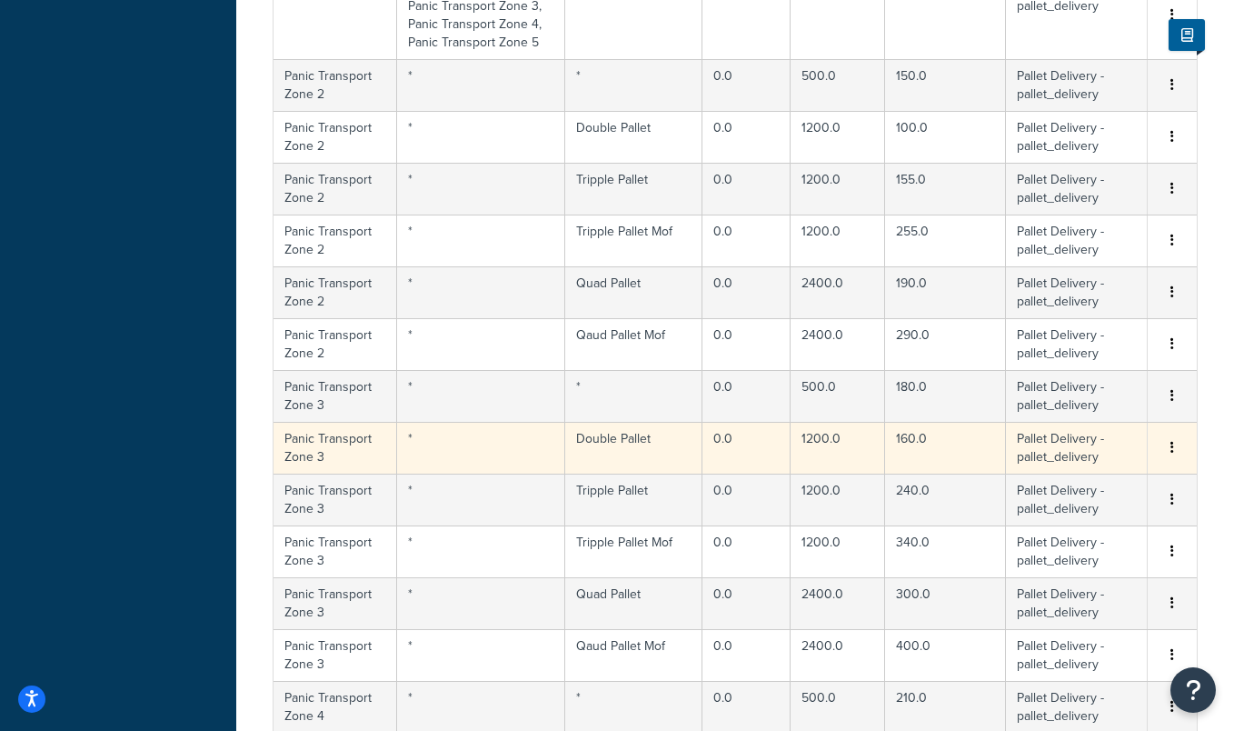
scroll to position [854, 0]
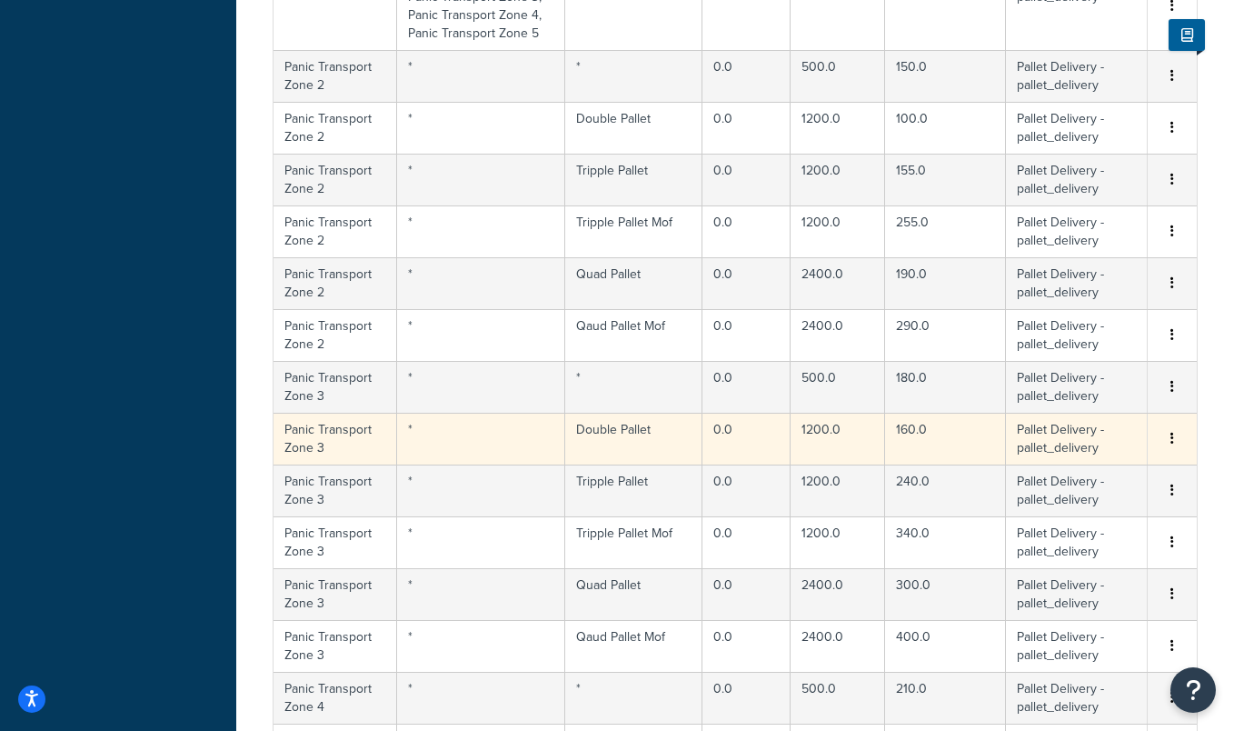
click at [1166, 442] on button "button" at bounding box center [1172, 439] width 15 height 20
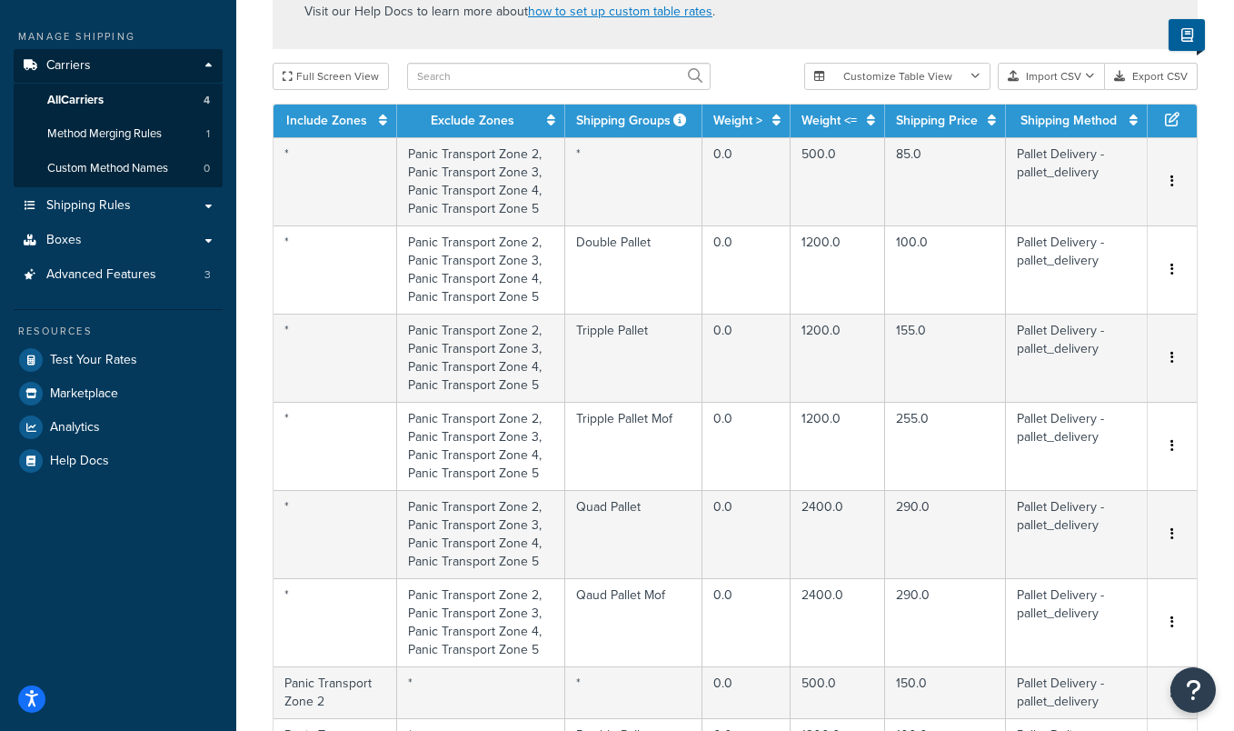
scroll to position [0, 0]
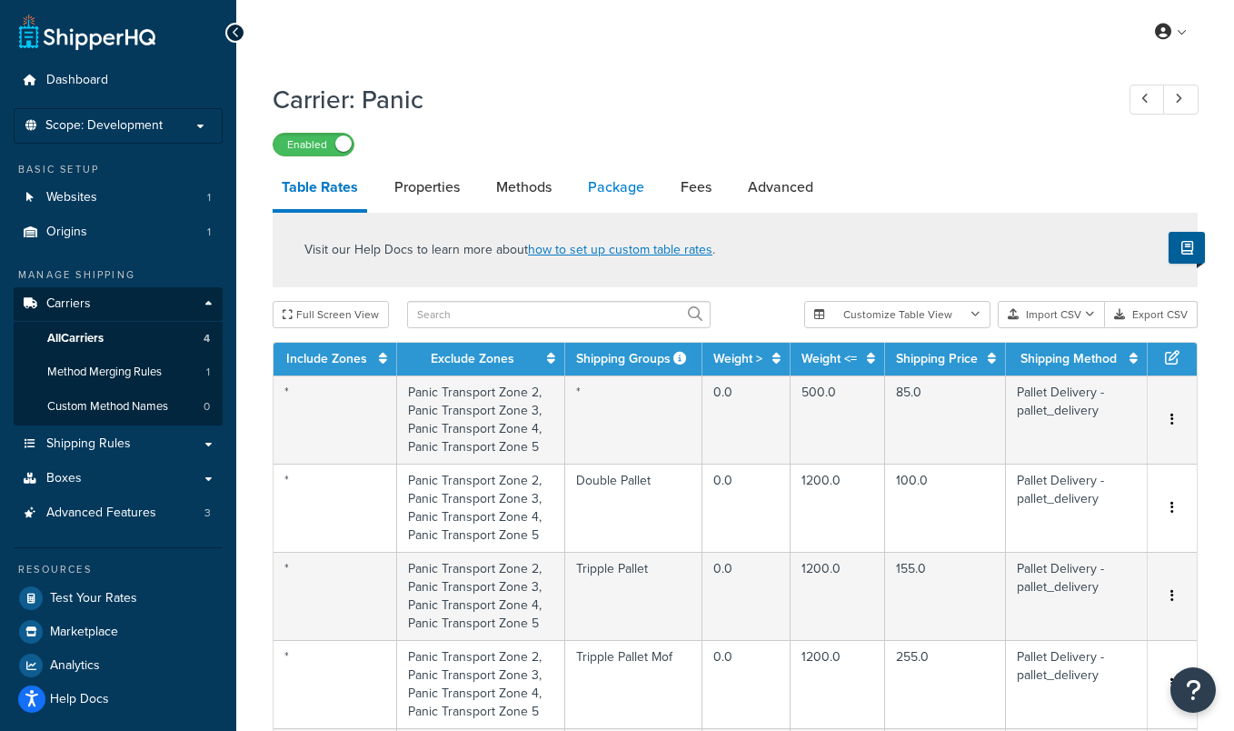
click at [601, 185] on link "Package" at bounding box center [616, 187] width 75 height 44
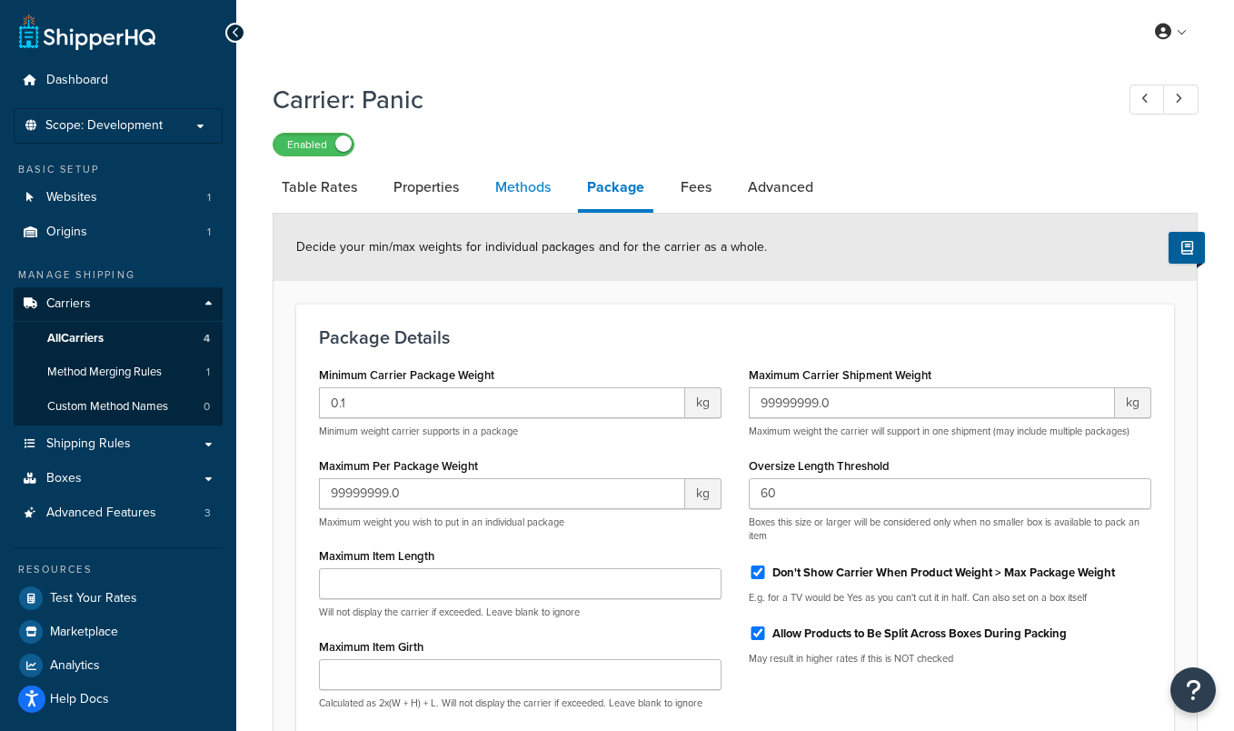
click at [529, 180] on link "Methods" at bounding box center [523, 187] width 74 height 44
select select "25"
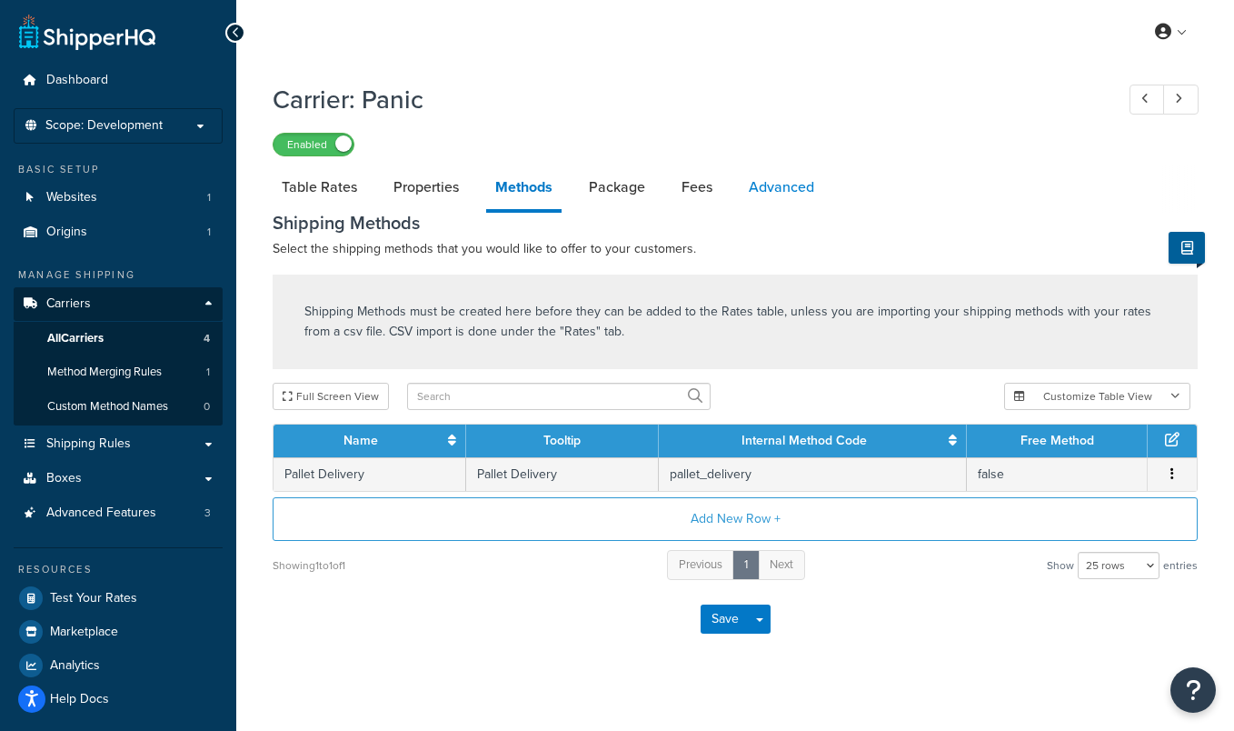
click at [754, 199] on link "Advanced" at bounding box center [782, 187] width 84 height 44
select select "false"
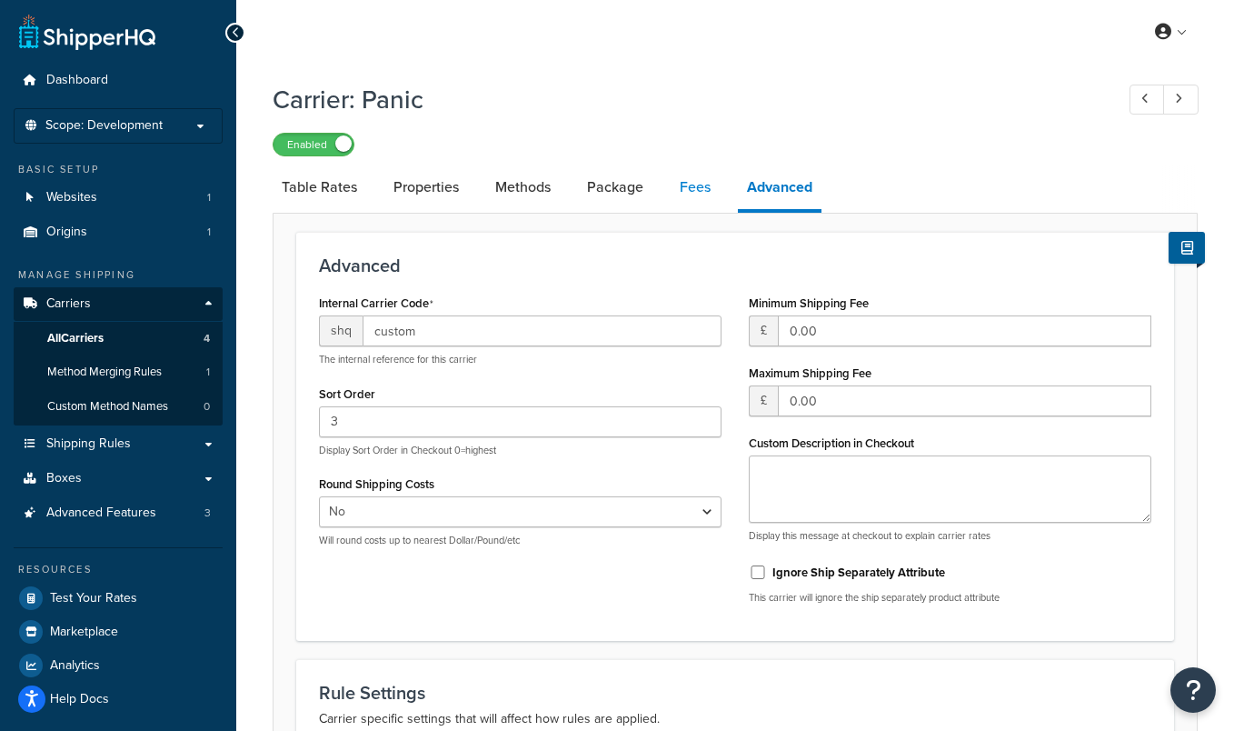
click at [698, 189] on link "Fees" at bounding box center [695, 187] width 49 height 44
select select "AFTER"
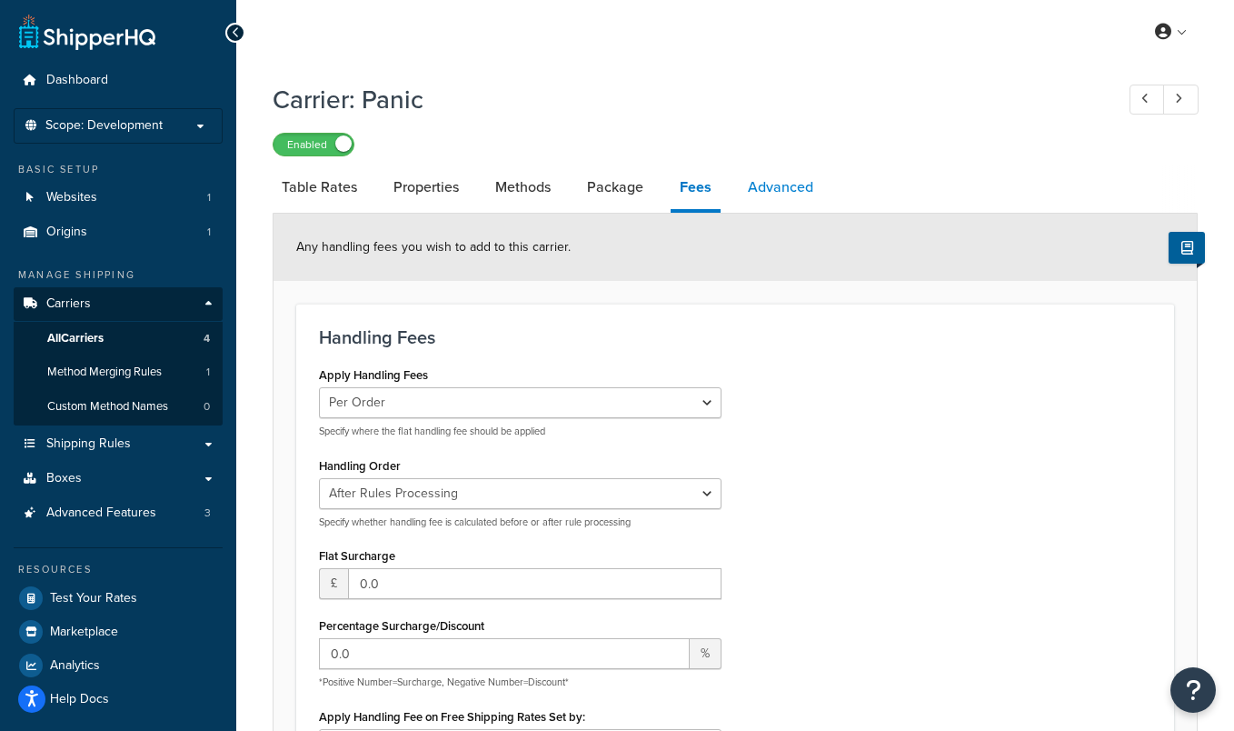
click at [786, 184] on link "Advanced" at bounding box center [781, 187] width 84 height 44
select select "false"
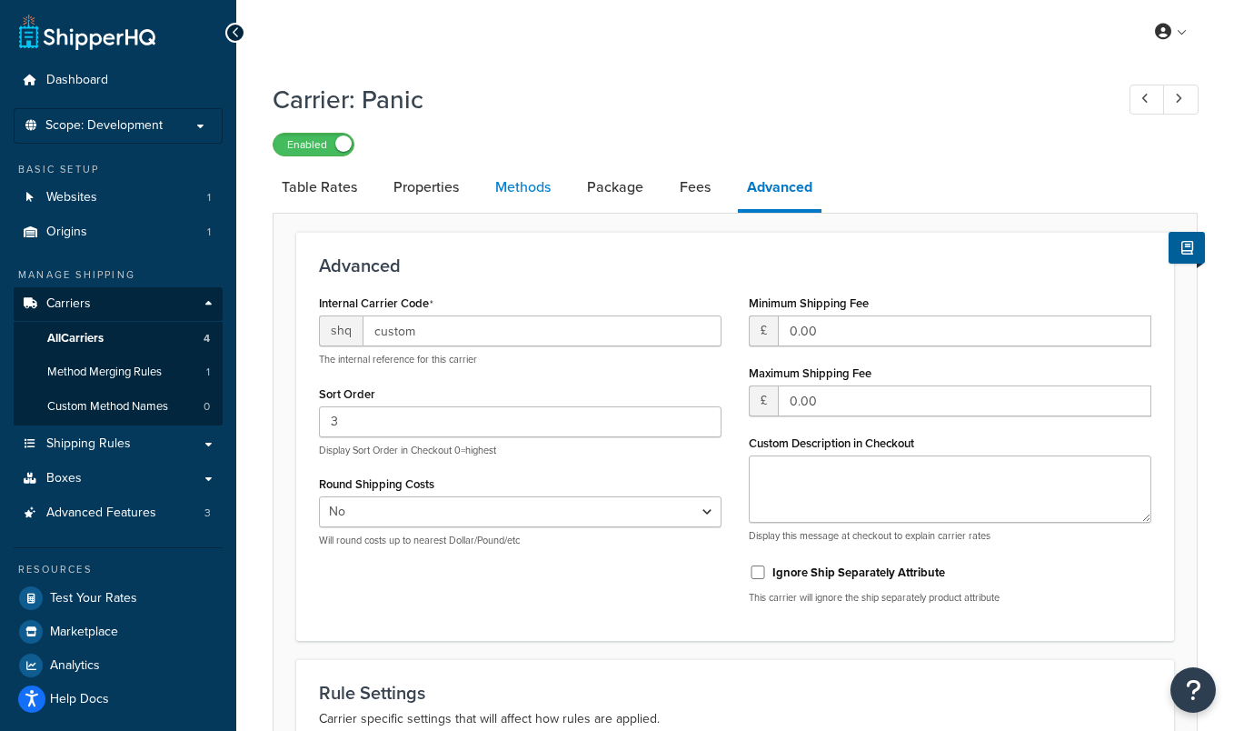
click at [529, 181] on link "Methods" at bounding box center [523, 187] width 74 height 44
select select "25"
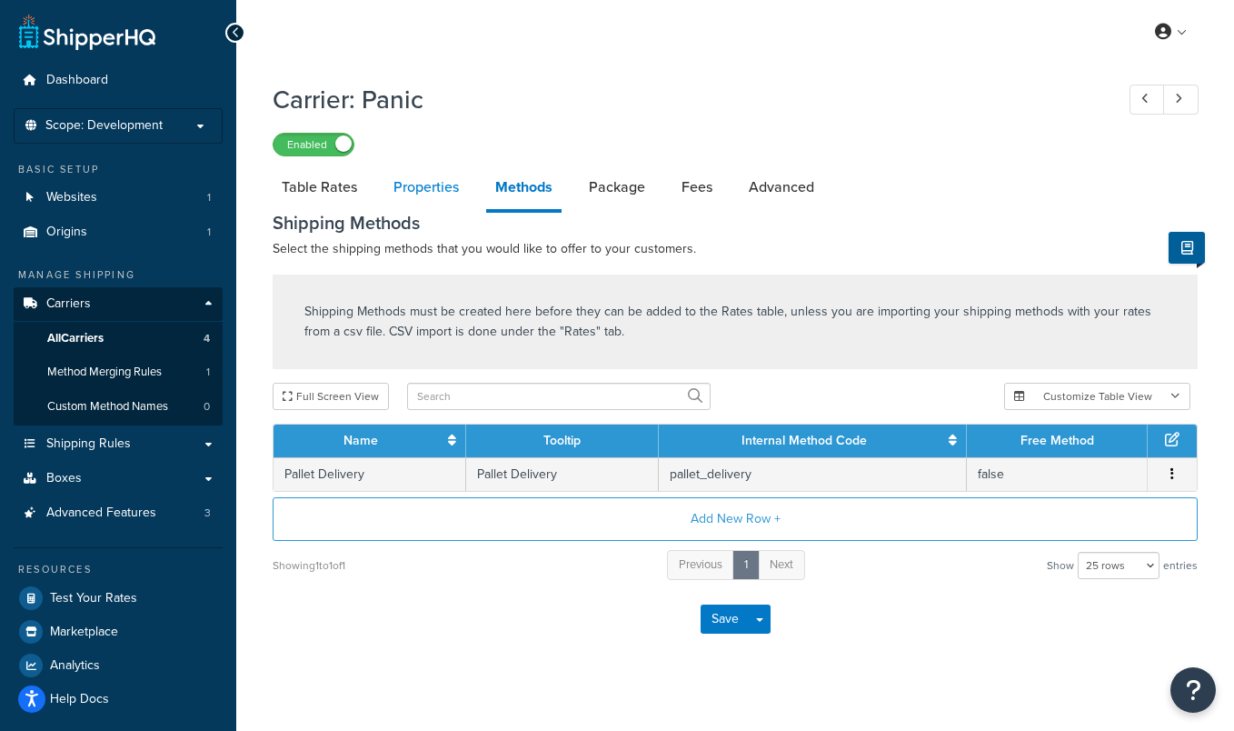
click at [456, 188] on link "Properties" at bounding box center [426, 187] width 84 height 44
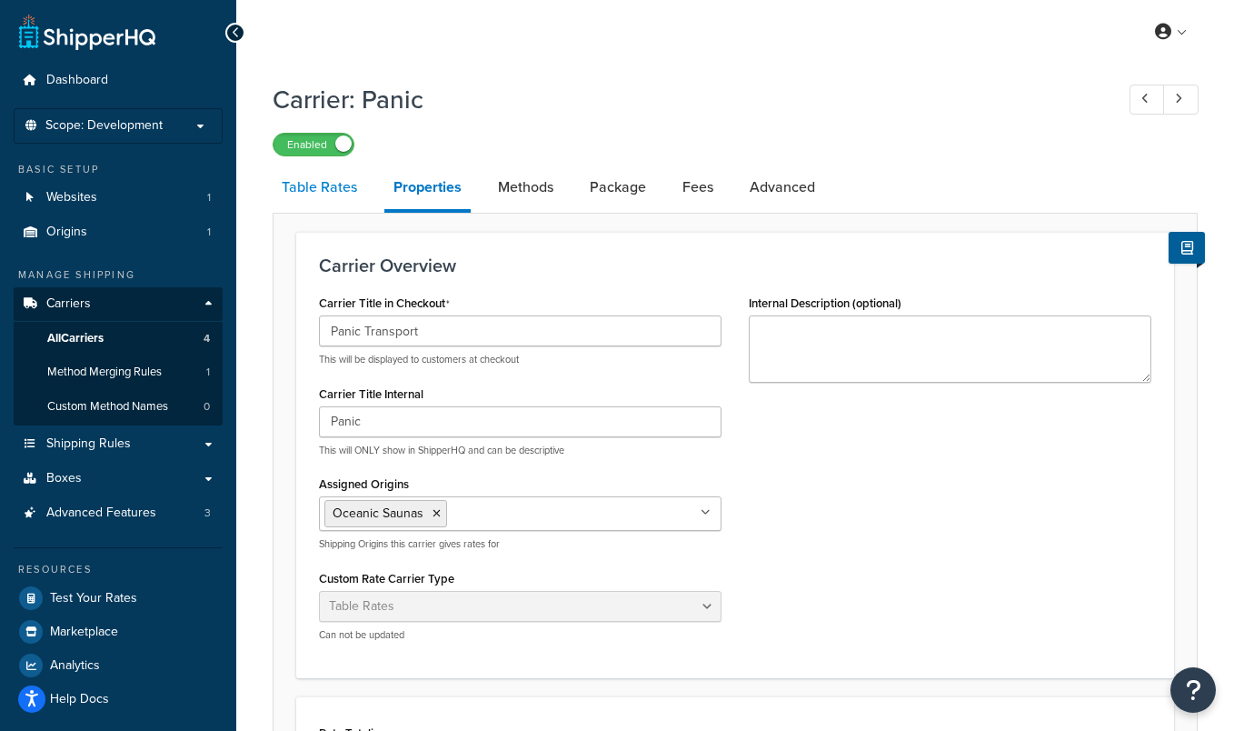
click at [331, 174] on link "Table Rates" at bounding box center [320, 187] width 94 height 44
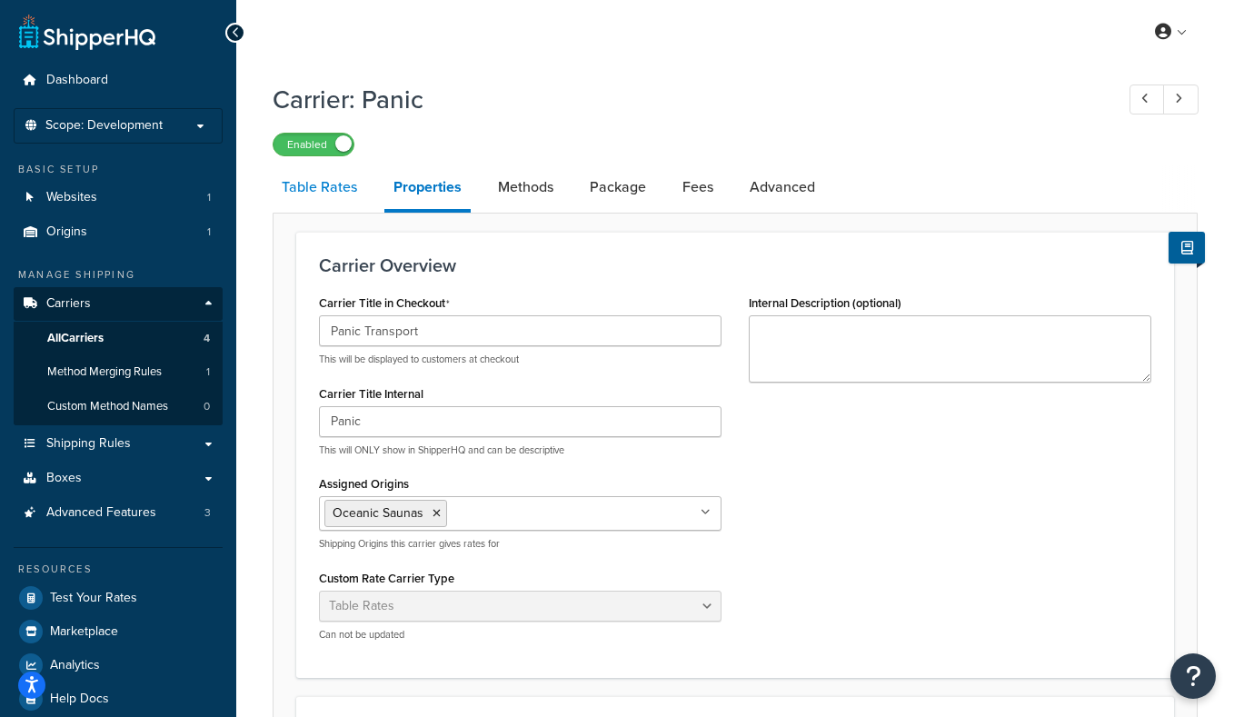
select select "25"
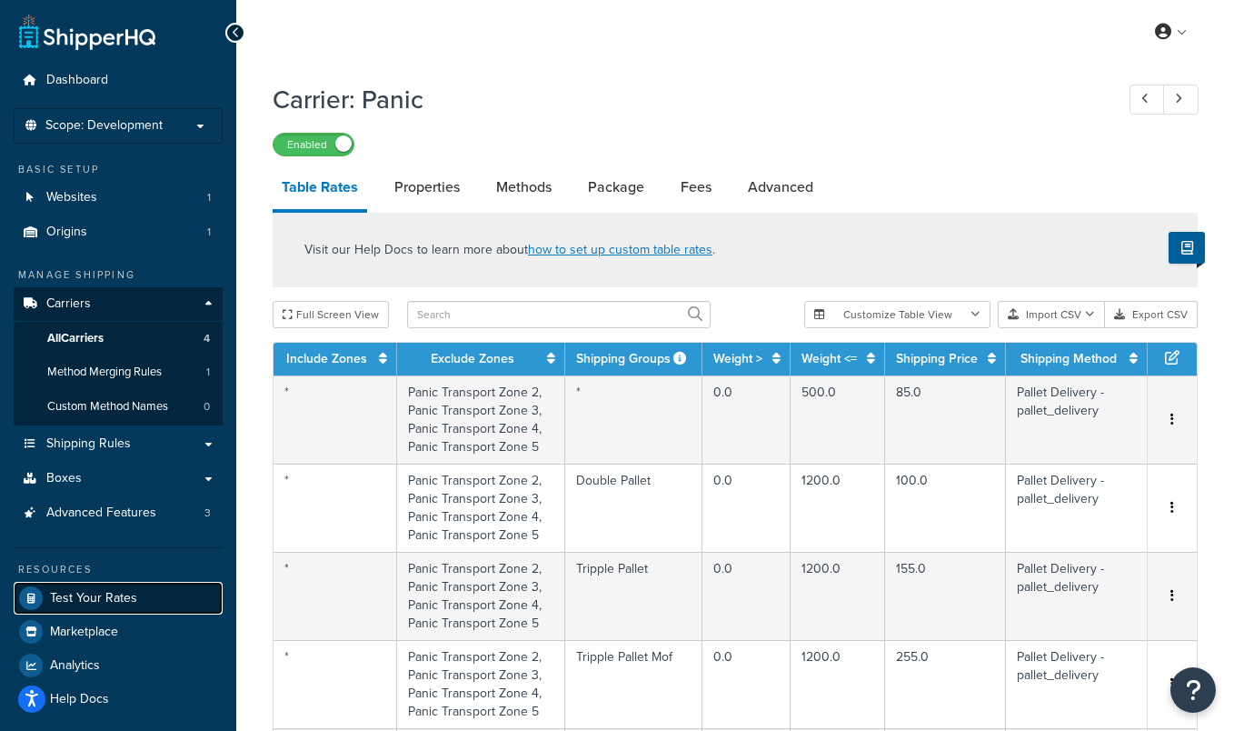
click at [84, 602] on span "Test Your Rates" at bounding box center [93, 598] width 87 height 15
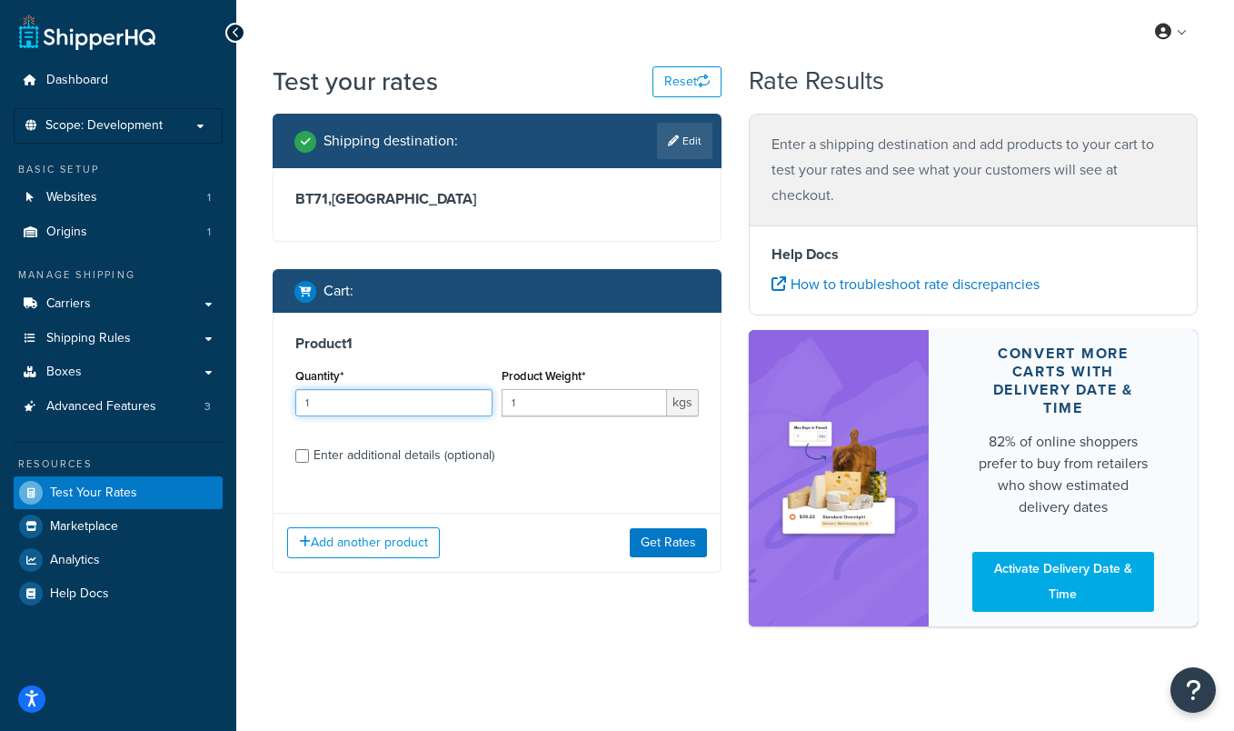
click at [435, 392] on input "1" at bounding box center [393, 402] width 197 height 27
click at [514, 394] on input "1" at bounding box center [584, 402] width 165 height 27
click at [519, 396] on input "1" at bounding box center [584, 402] width 165 height 27
type input "30"
click at [662, 539] on button "Get Rates" at bounding box center [668, 542] width 77 height 29
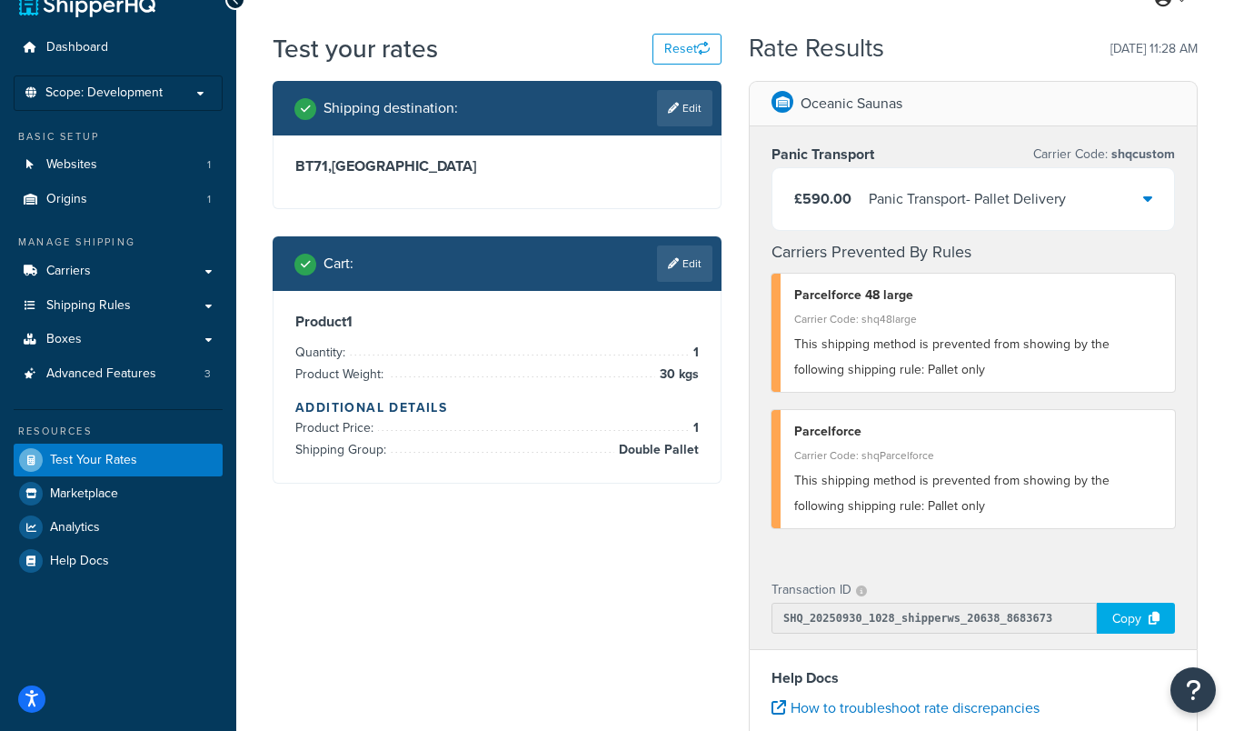
scroll to position [137, 0]
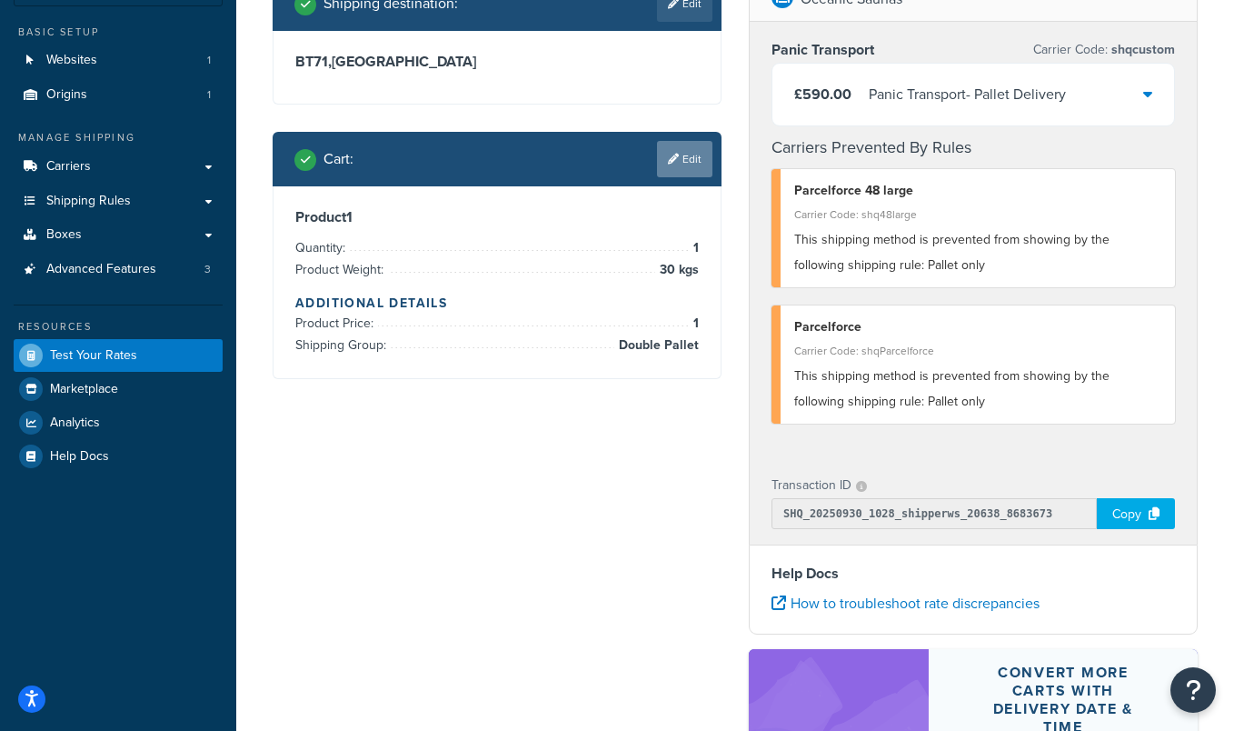
click at [697, 164] on link "Edit" at bounding box center [684, 159] width 55 height 36
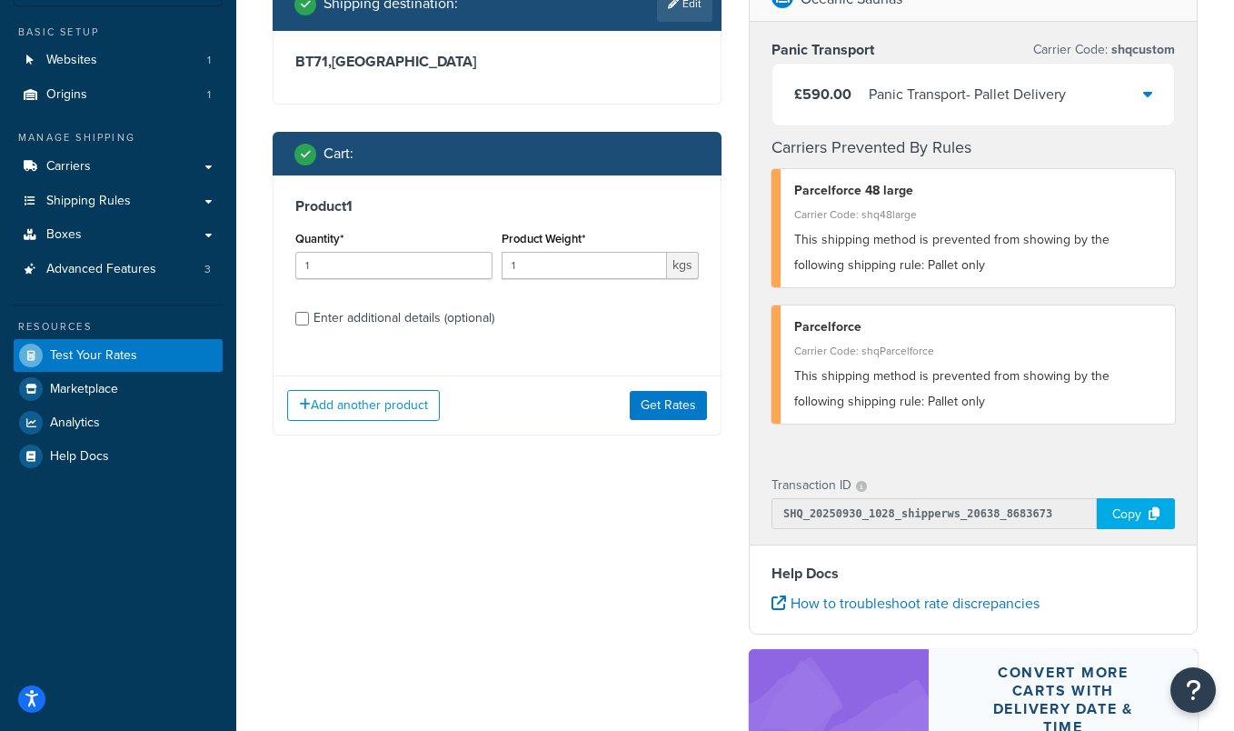
click at [310, 307] on div "Enter additional details (optional)" at bounding box center [496, 316] width 403 height 29
click at [304, 314] on input "Enter additional details (optional)" at bounding box center [302, 319] width 14 height 14
checkbox input "true"
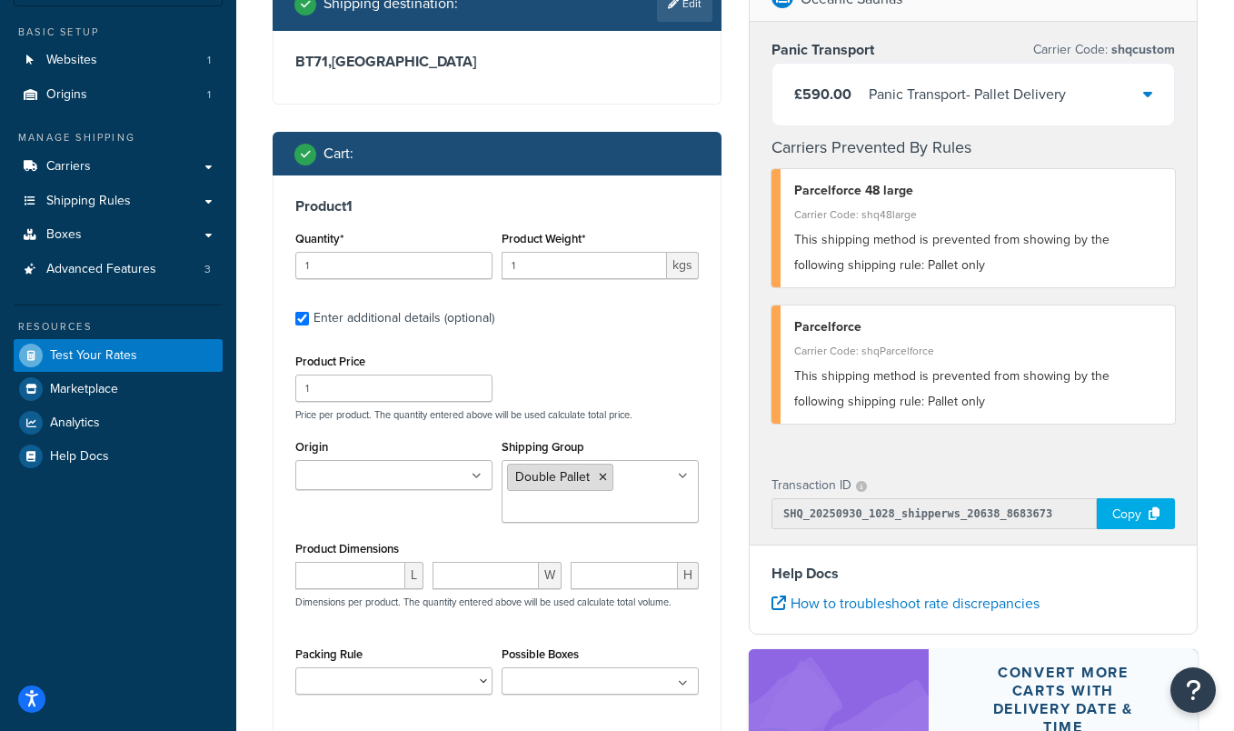
click at [608, 475] on li "Double Pallet" at bounding box center [560, 476] width 106 height 27
click at [601, 472] on icon at bounding box center [603, 477] width 8 height 11
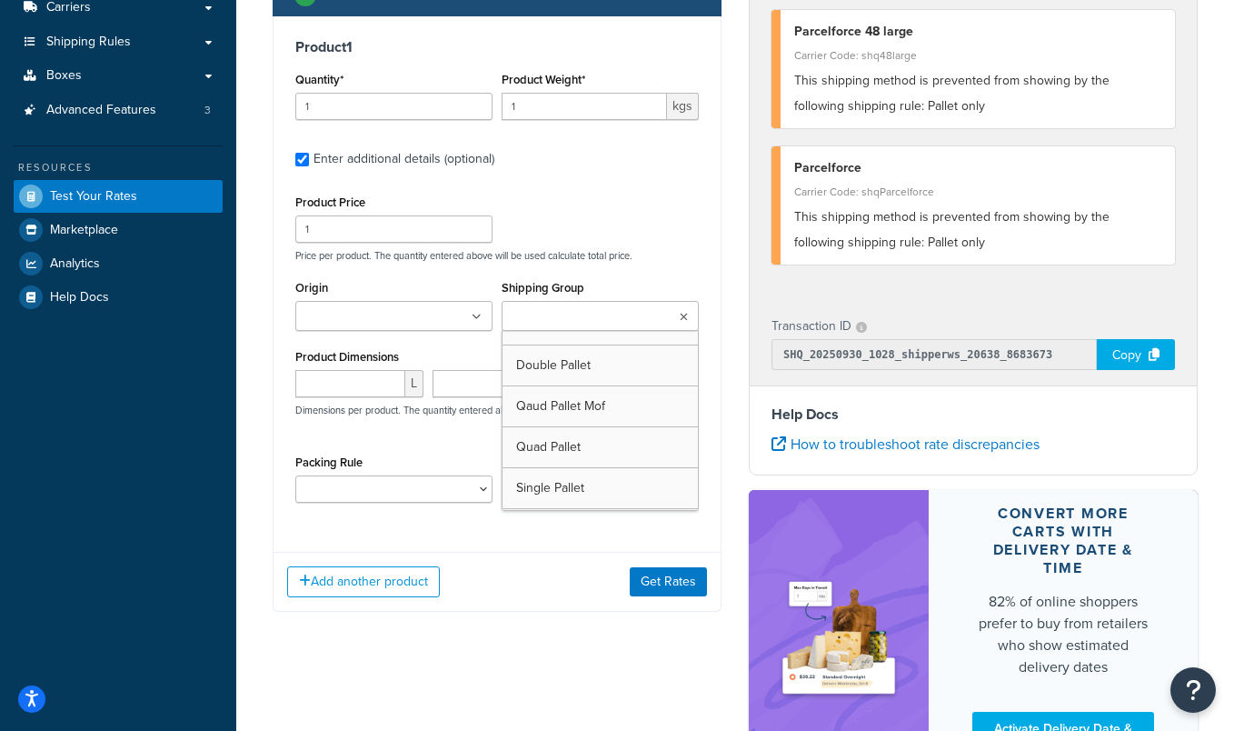
scroll to position [301, 0]
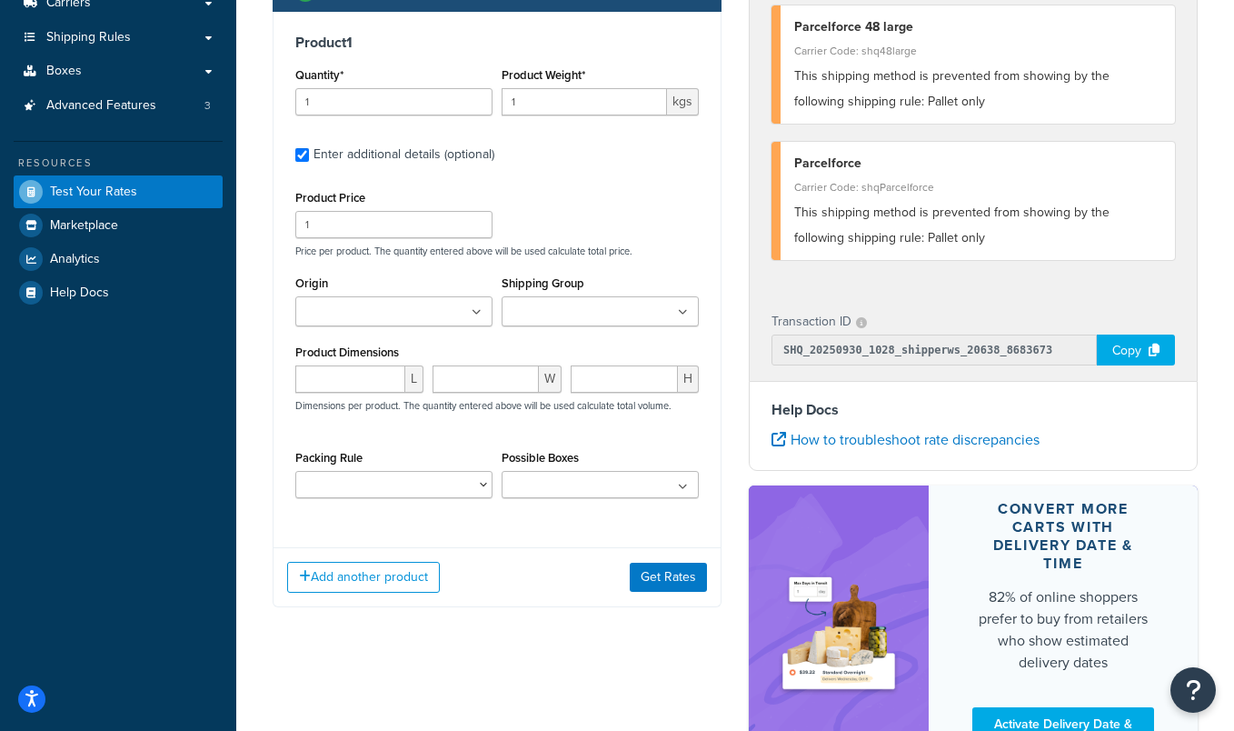
click at [522, 661] on div "Shipping destination : Edit BT71 , United Kingdom Cart : Product 1 Quantity* 1 …" at bounding box center [735, 306] width 952 height 987
click at [665, 576] on button "Get Rates" at bounding box center [668, 576] width 77 height 29
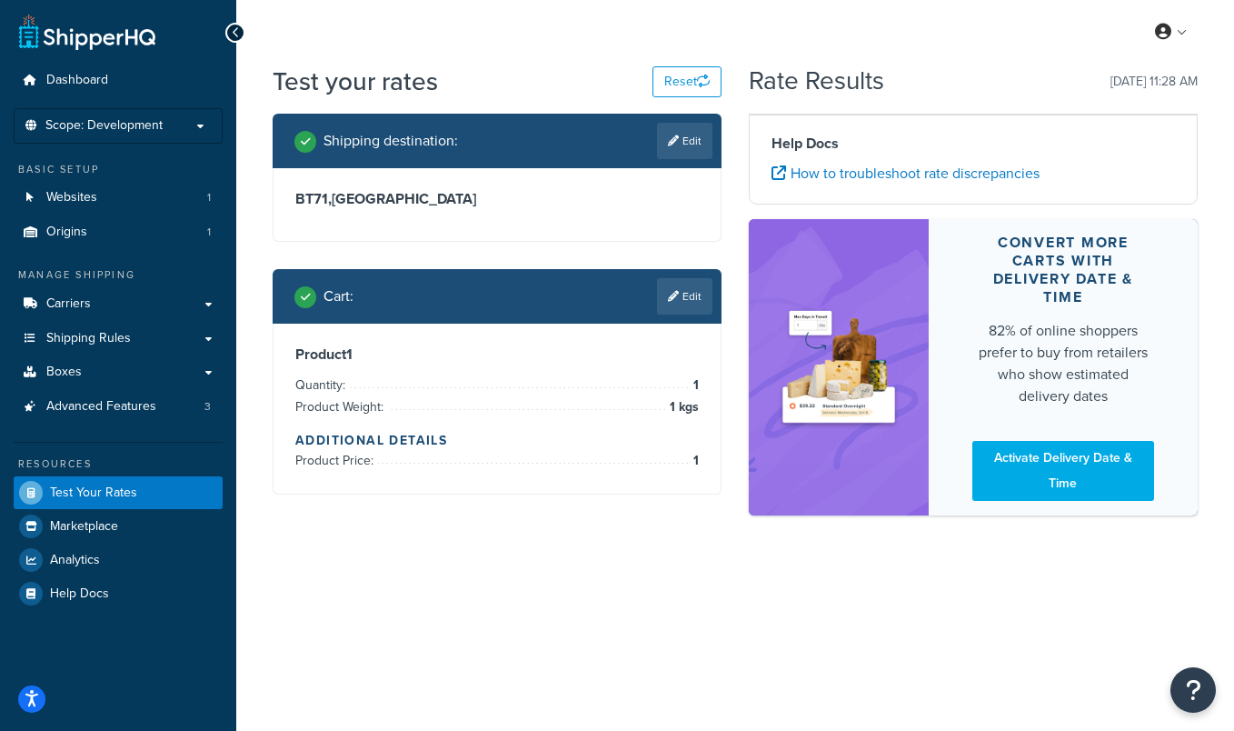
scroll to position [0, 0]
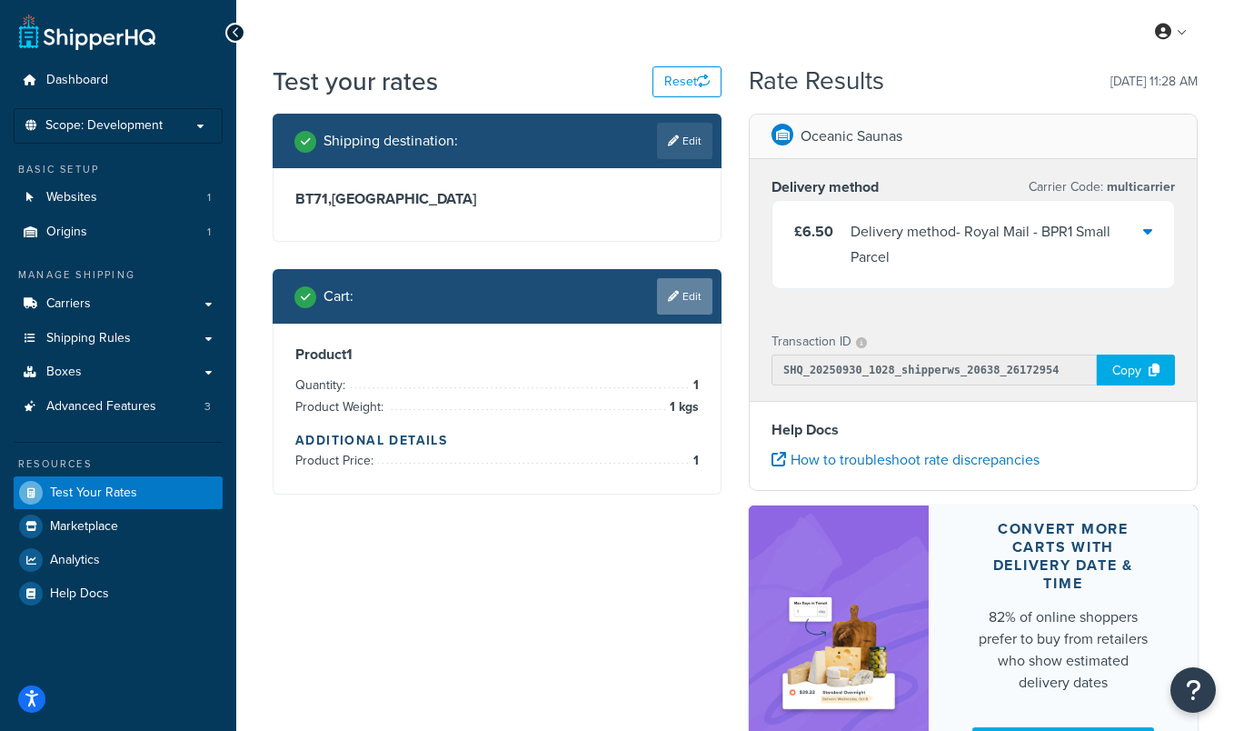
click at [673, 298] on icon at bounding box center [673, 296] width 11 height 11
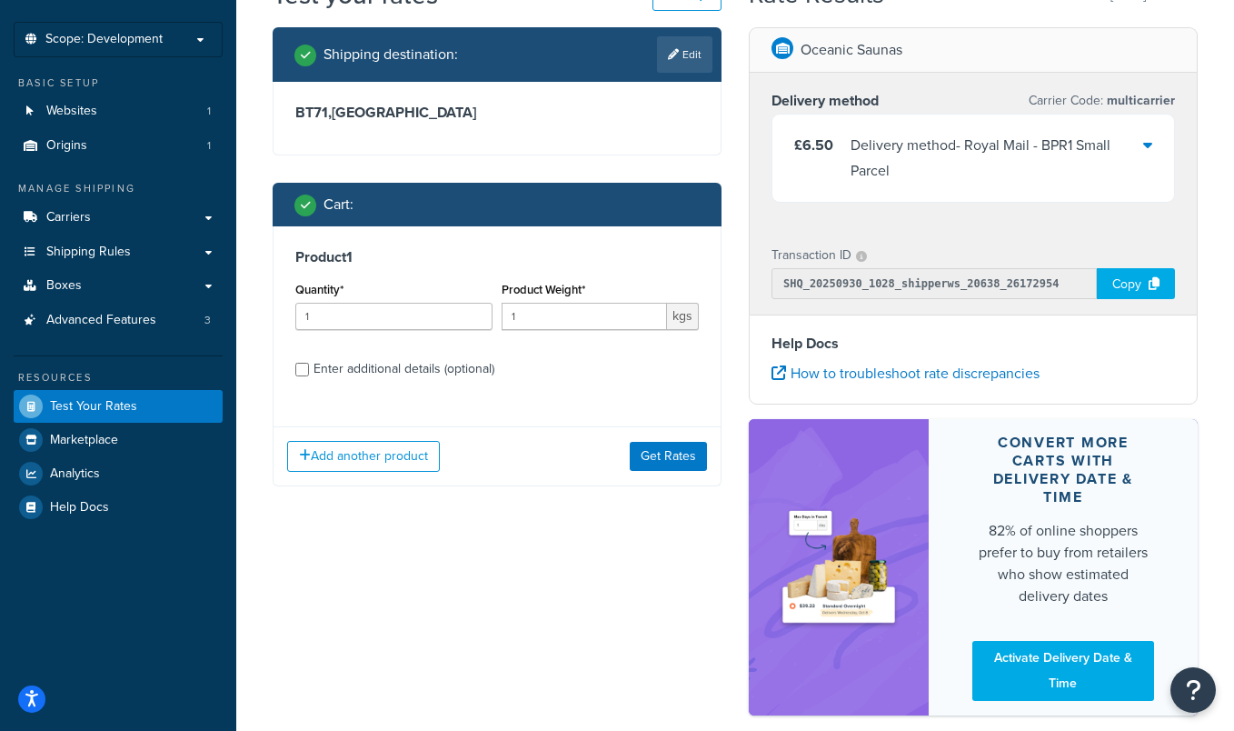
scroll to position [87, 0]
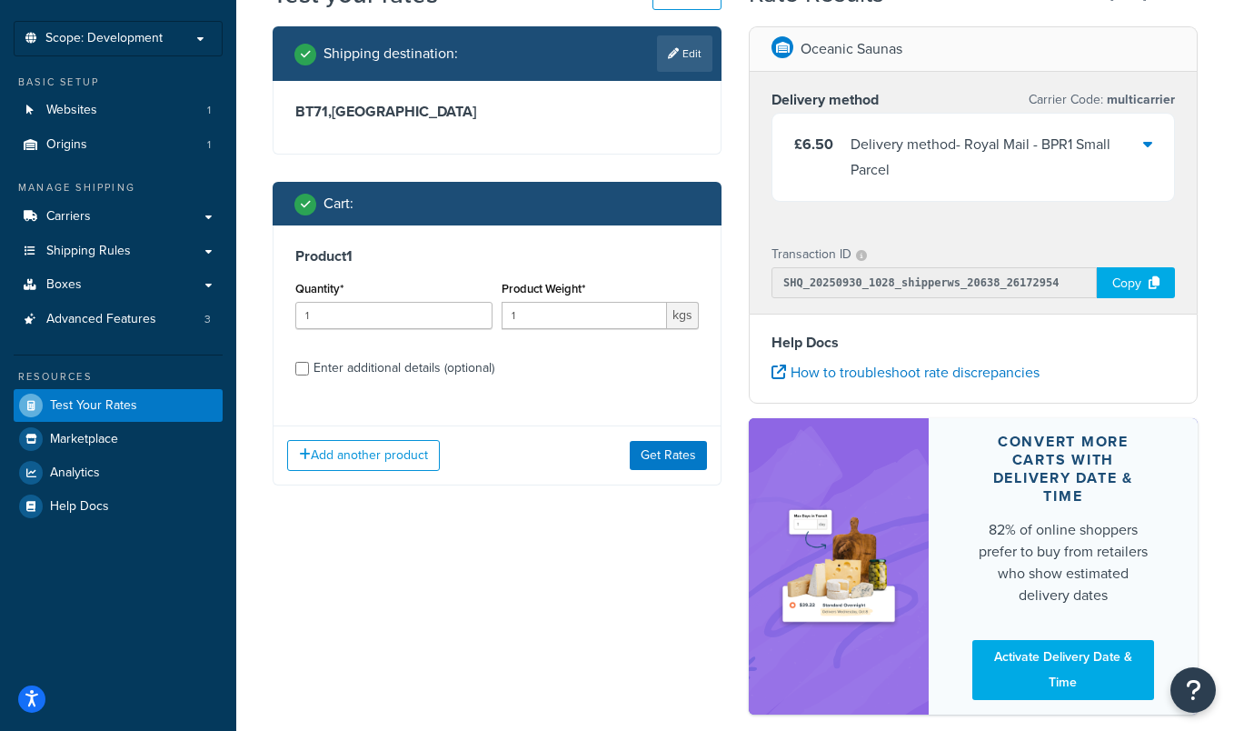
click at [392, 374] on div "Enter additional details (optional)" at bounding box center [403, 367] width 181 height 25
click at [309, 374] on input "Enter additional details (optional)" at bounding box center [302, 369] width 14 height 14
checkbox input "true"
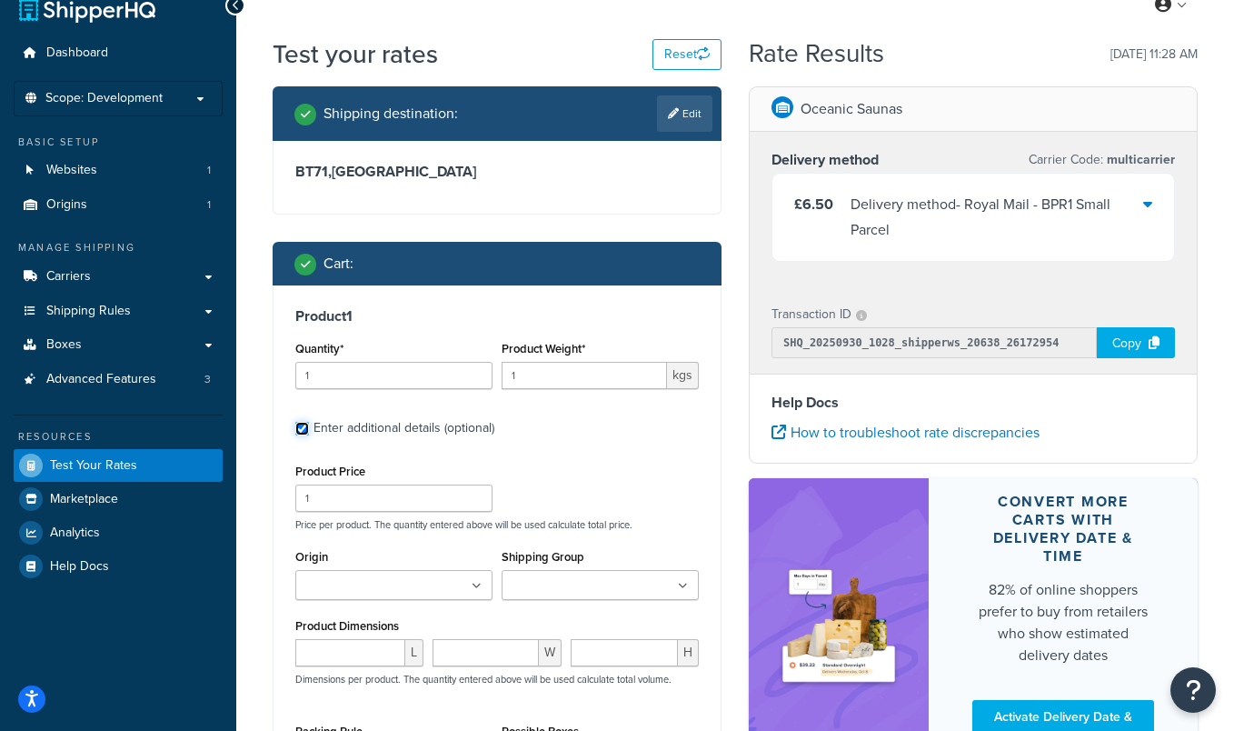
scroll to position [29, 0]
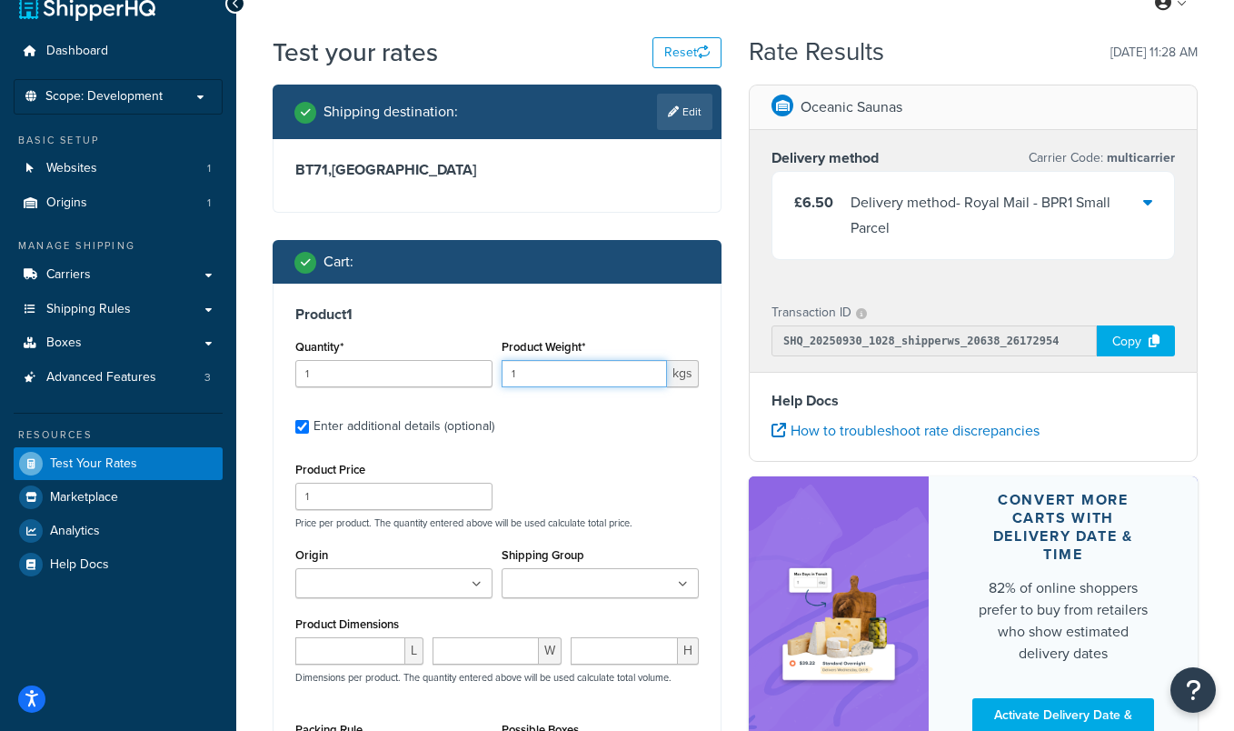
click at [566, 380] on input "1" at bounding box center [584, 373] width 165 height 27
type input "30"
click at [591, 458] on div "Product Price 1 Price per product. The quantity entered above will be used calc…" at bounding box center [497, 493] width 412 height 72
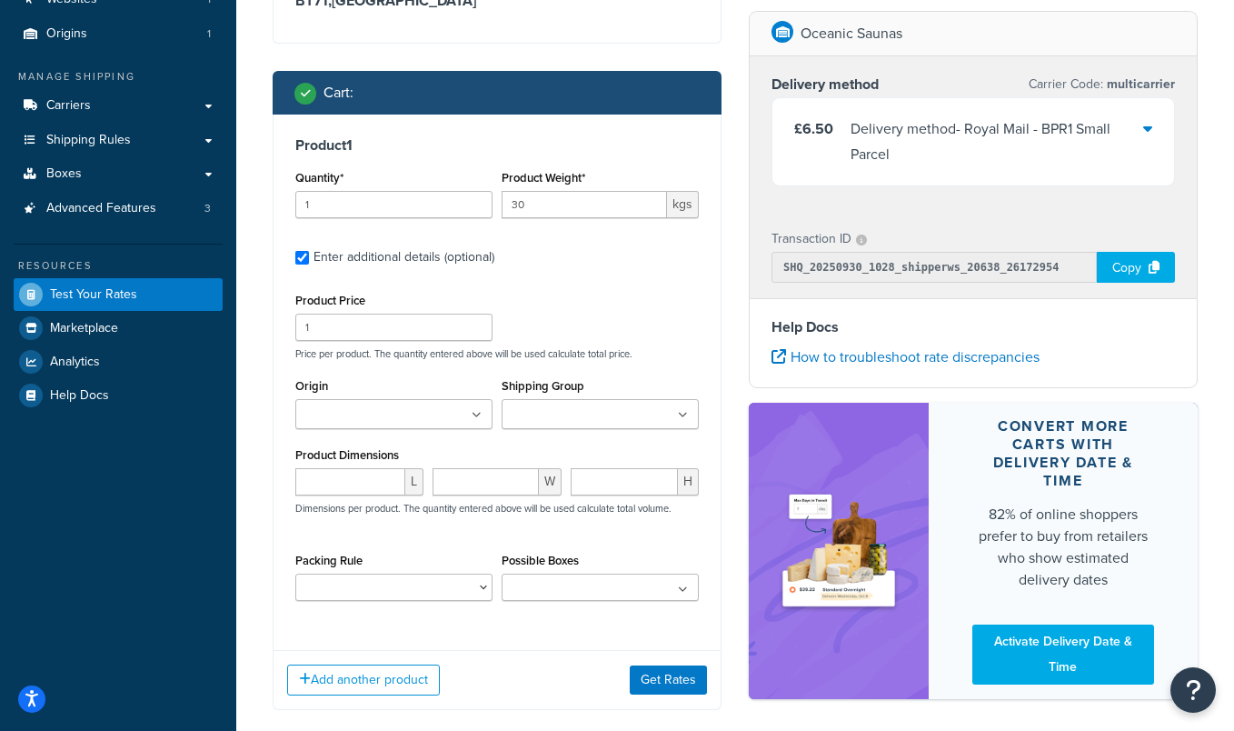
scroll to position [201, 0]
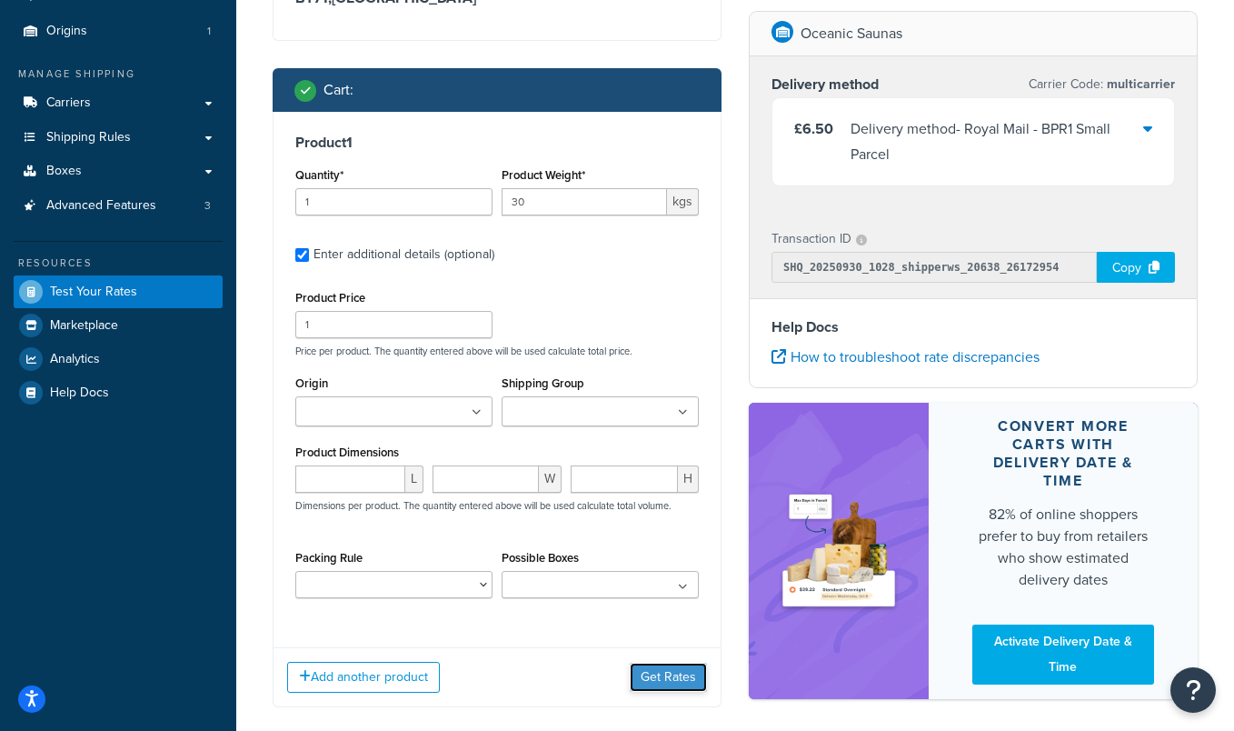
click at [658, 671] on button "Get Rates" at bounding box center [668, 676] width 77 height 29
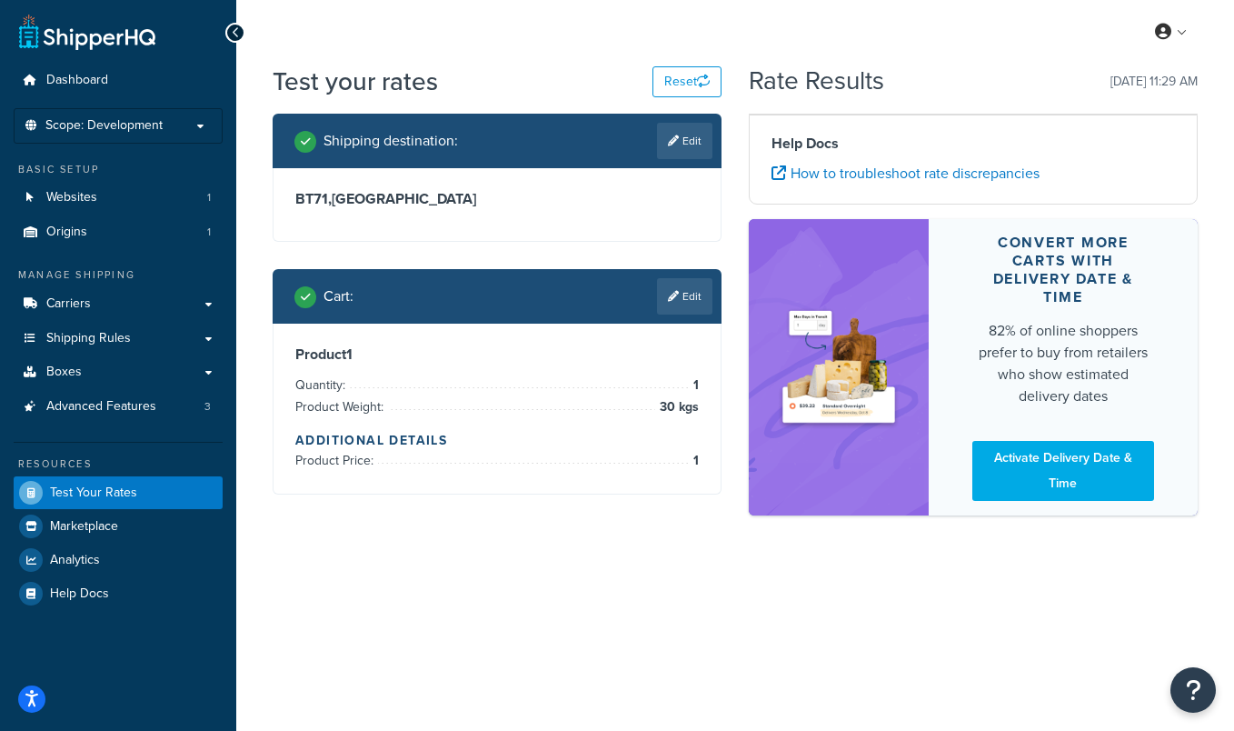
scroll to position [0, 0]
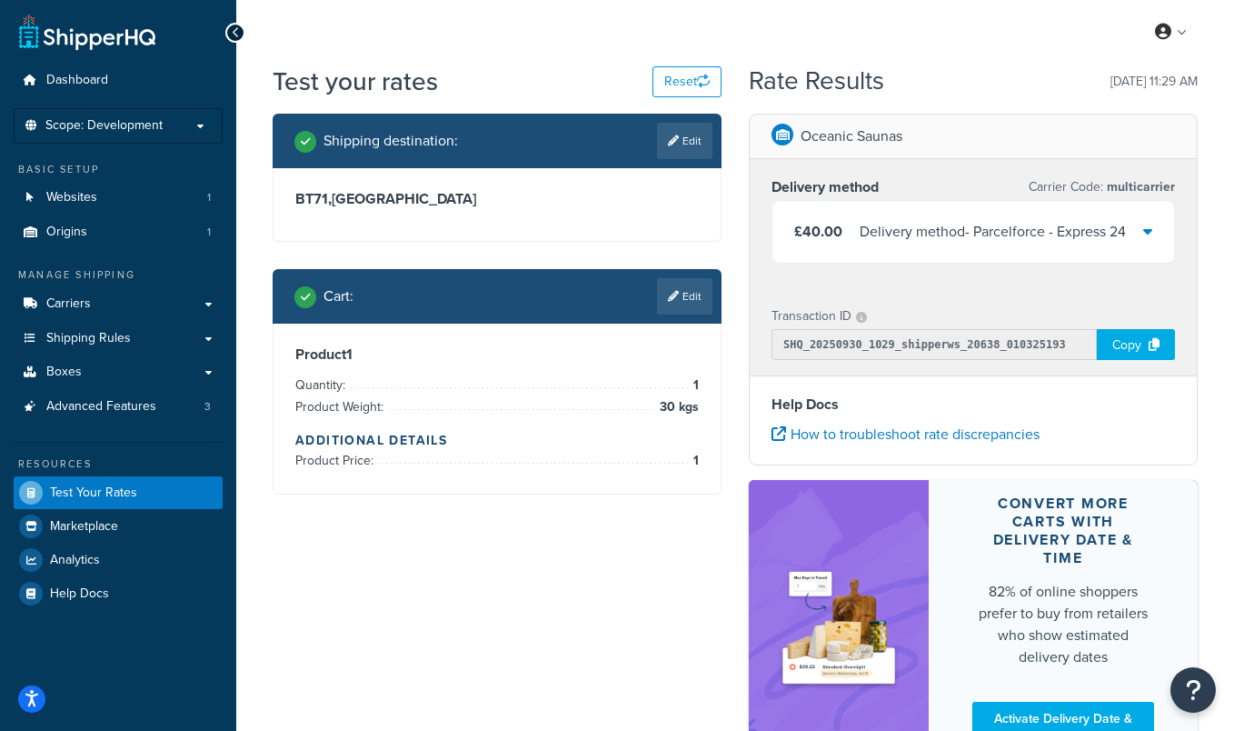
click at [1146, 225] on icon at bounding box center [1147, 231] width 9 height 15
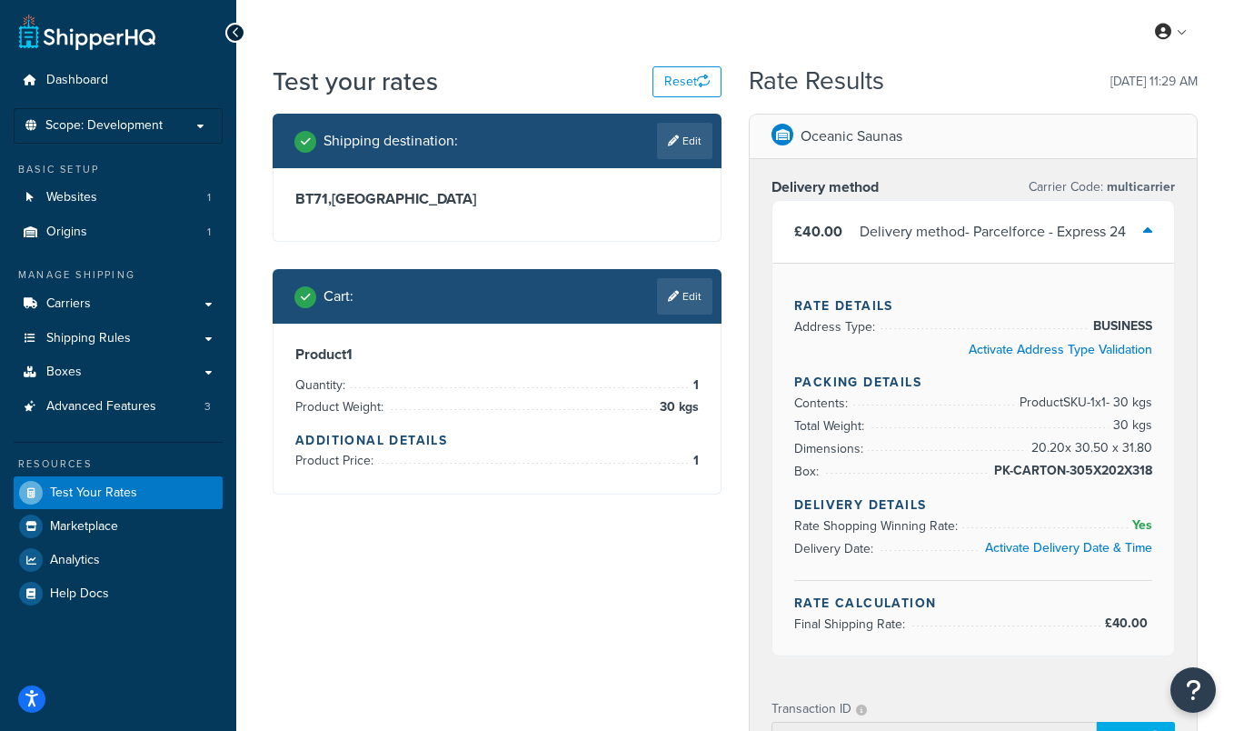
click at [1147, 219] on div at bounding box center [1147, 231] width 9 height 25
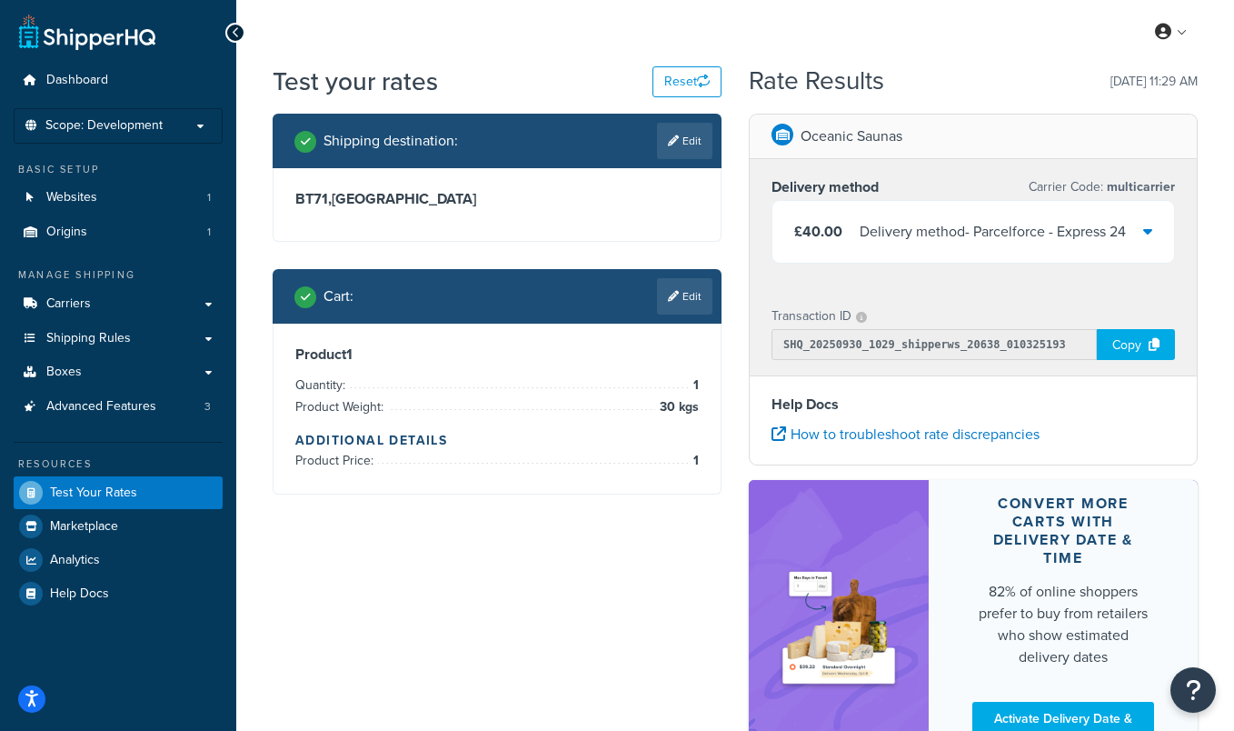
click at [1147, 219] on div at bounding box center [1147, 231] width 9 height 25
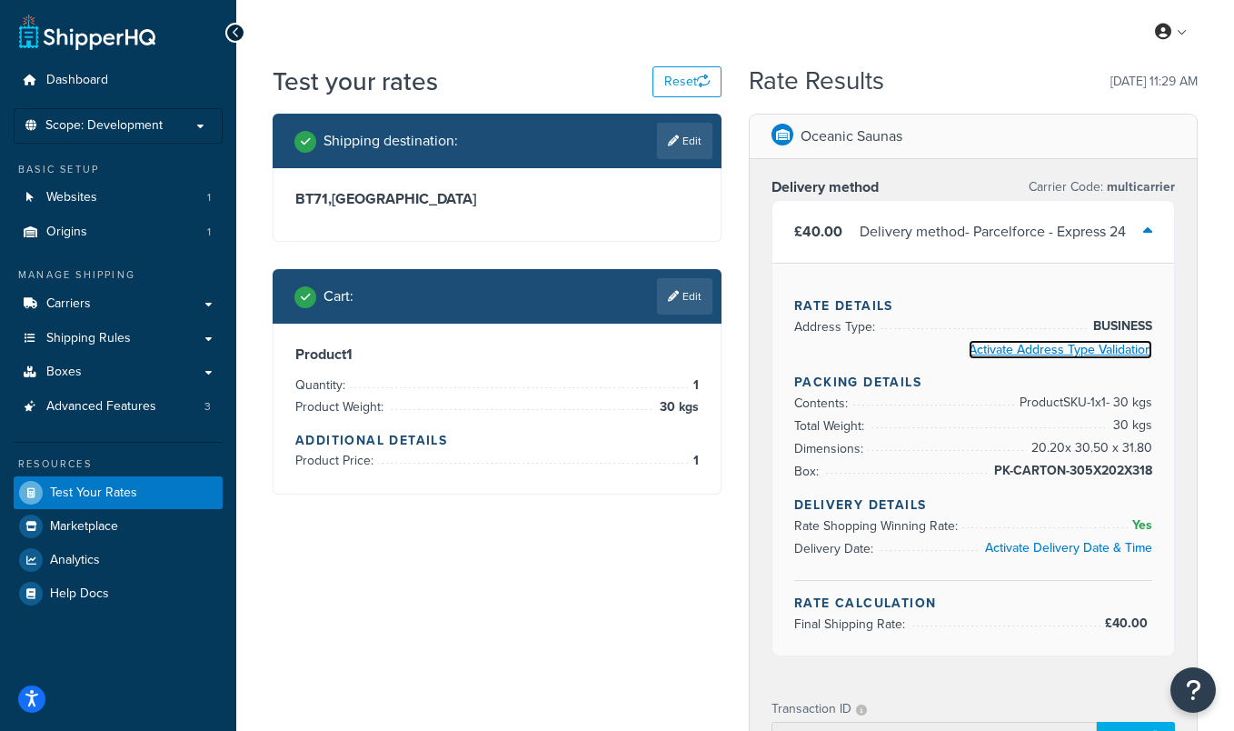
click at [1079, 351] on link "Activate Address Type Validation" at bounding box center [1061, 349] width 184 height 19
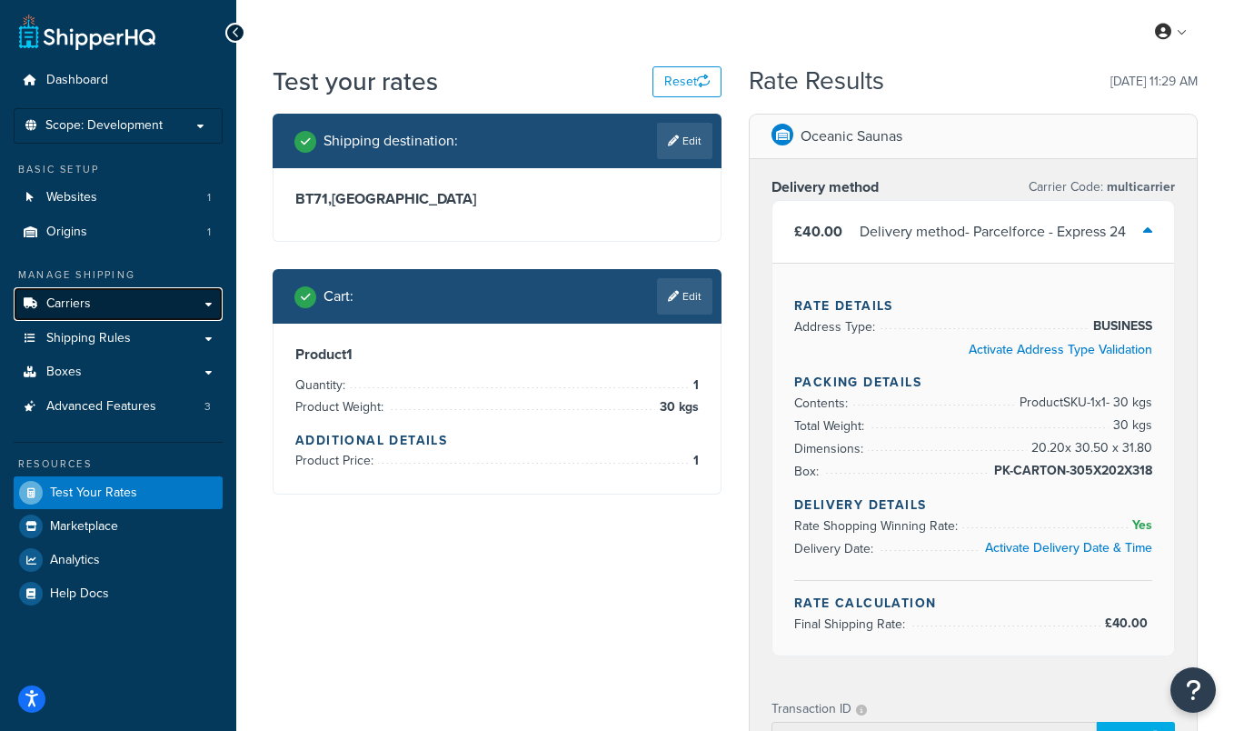
click at [117, 299] on link "Carriers" at bounding box center [118, 304] width 209 height 34
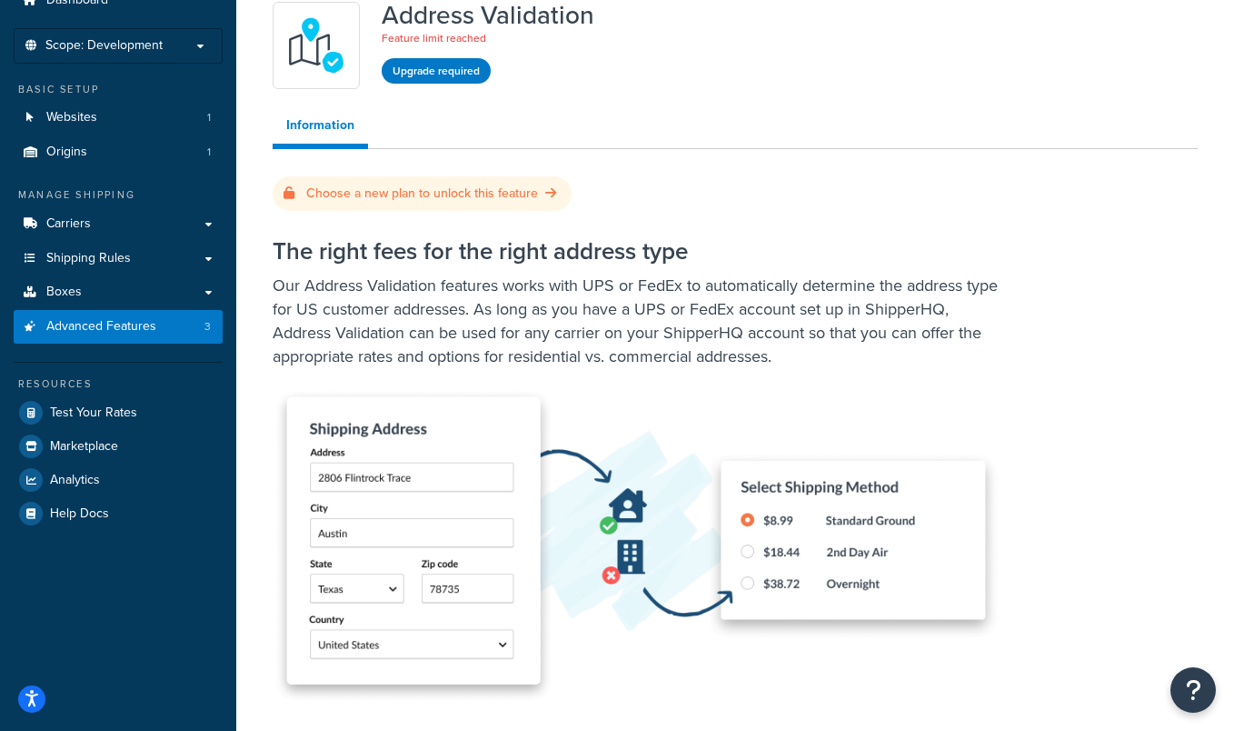
scroll to position [186, 0]
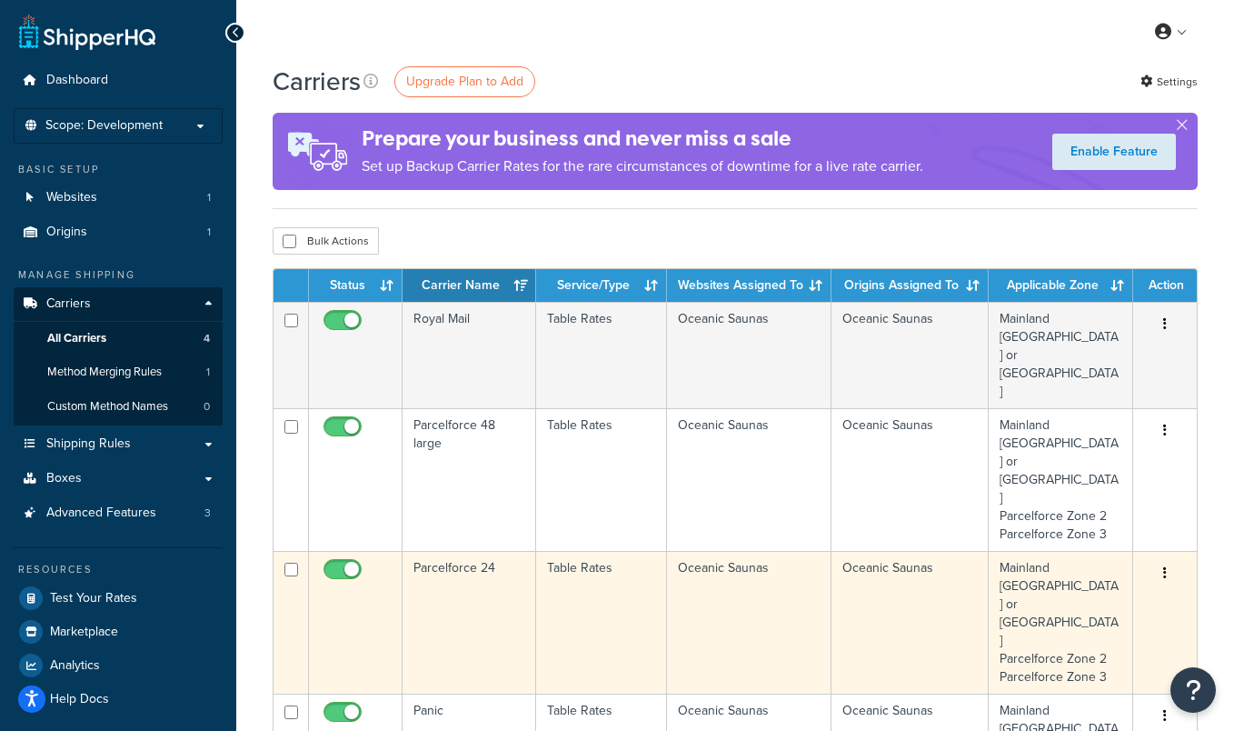
click at [466, 551] on td "Parcelforce 24" at bounding box center [470, 622] width 134 height 143
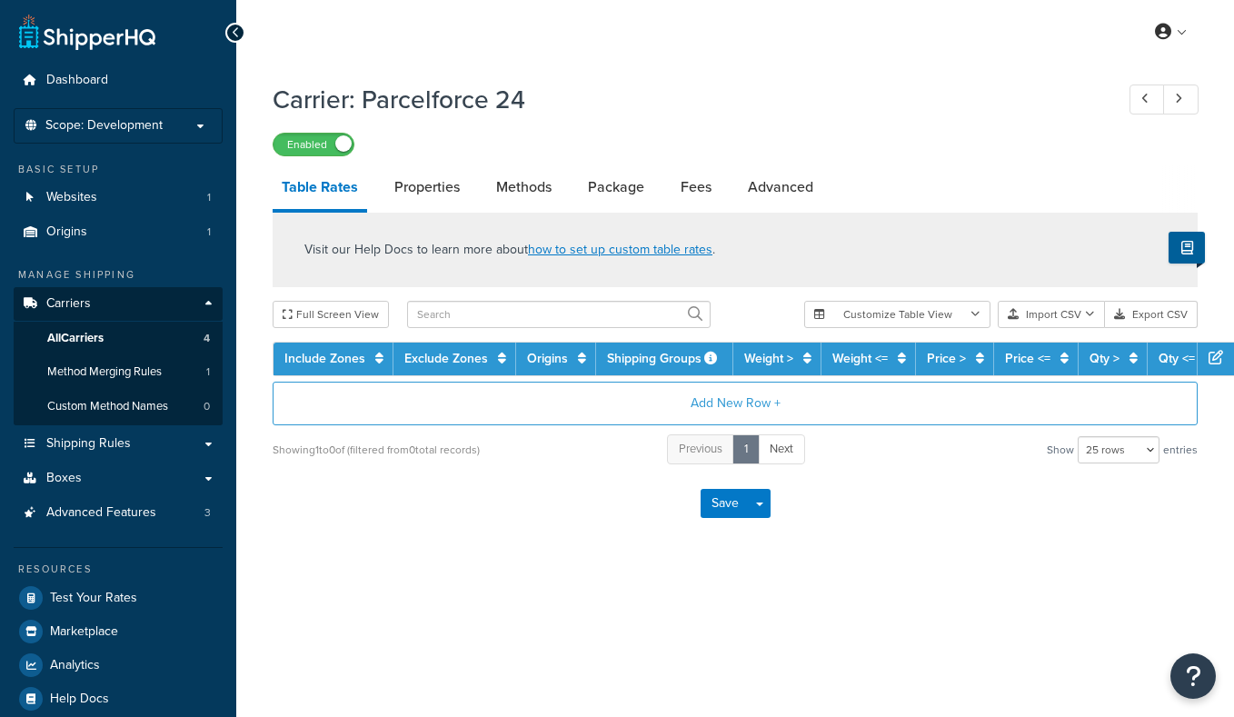
select select "25"
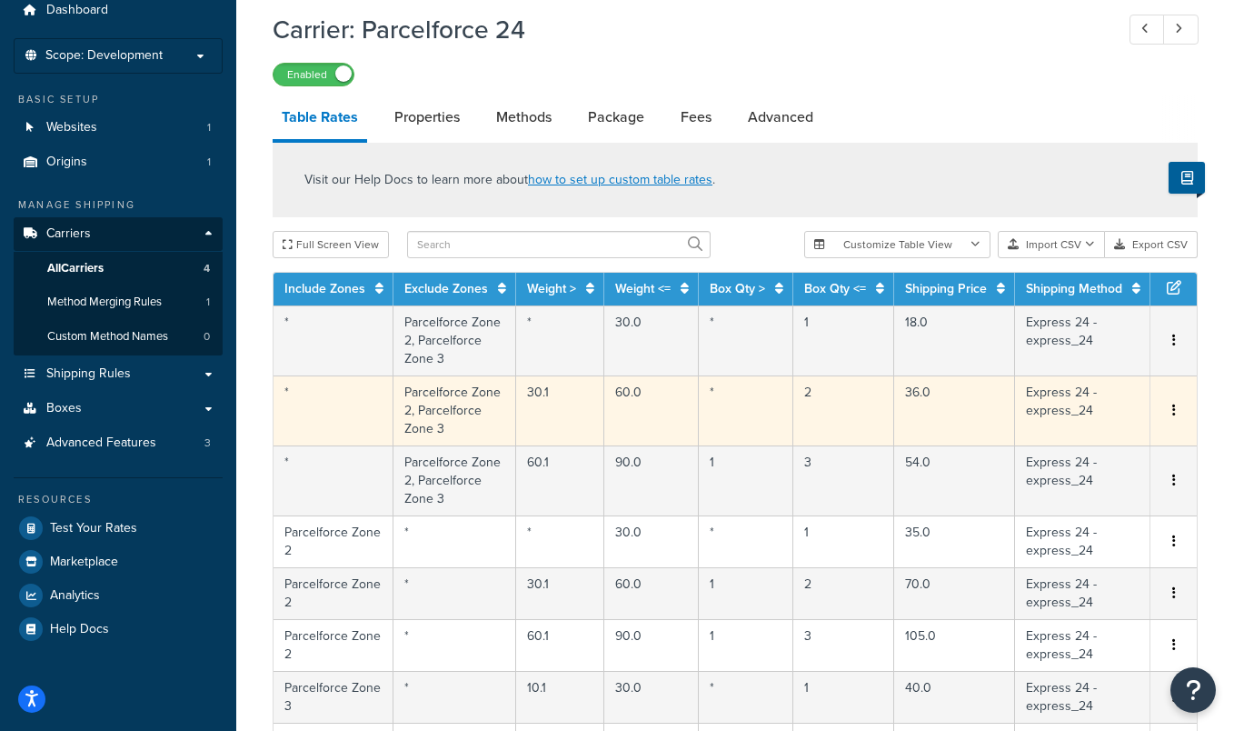
scroll to position [112, 0]
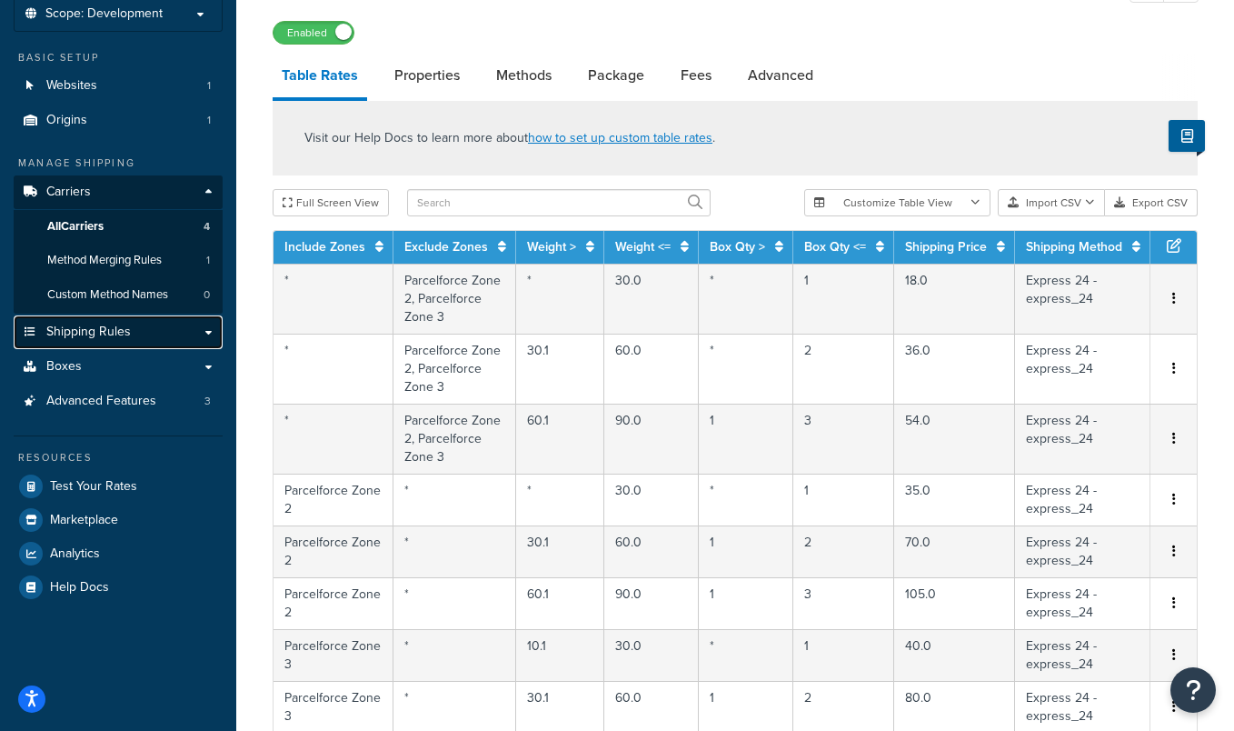
click at [169, 335] on link "Shipping Rules" at bounding box center [118, 332] width 209 height 34
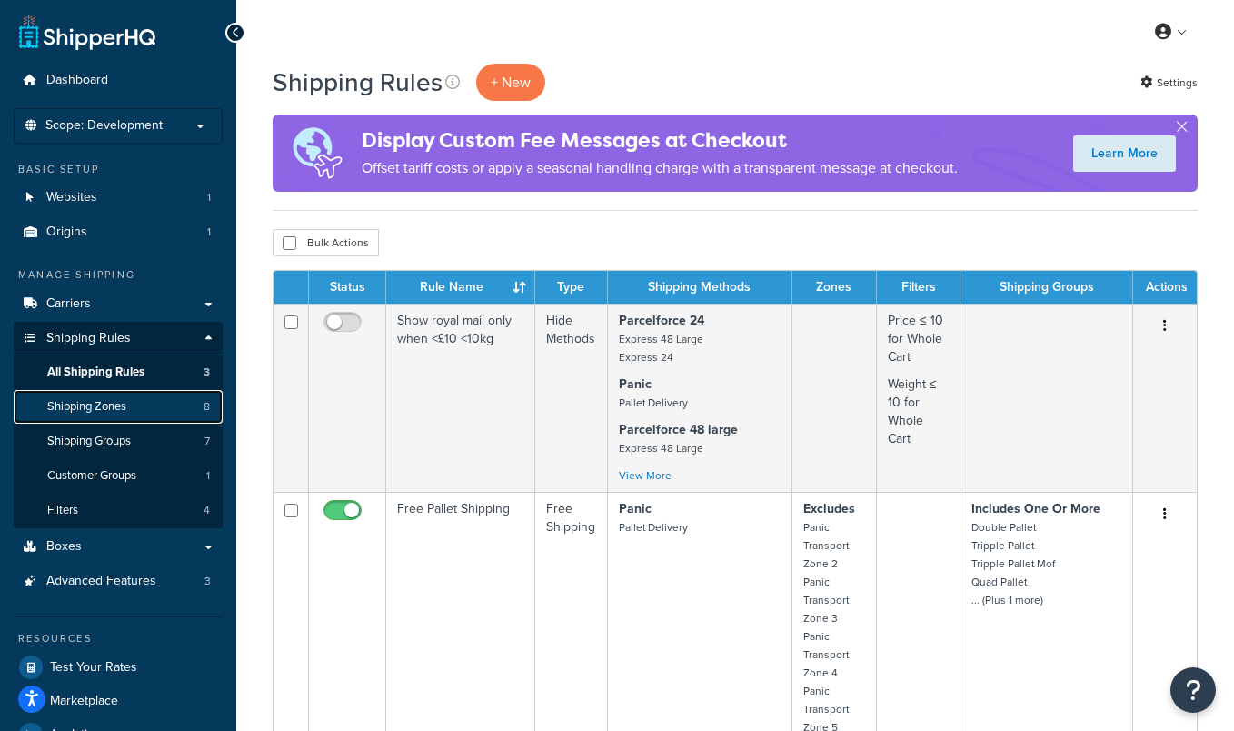
click at [161, 403] on link "Shipping Zones 8" at bounding box center [118, 407] width 209 height 34
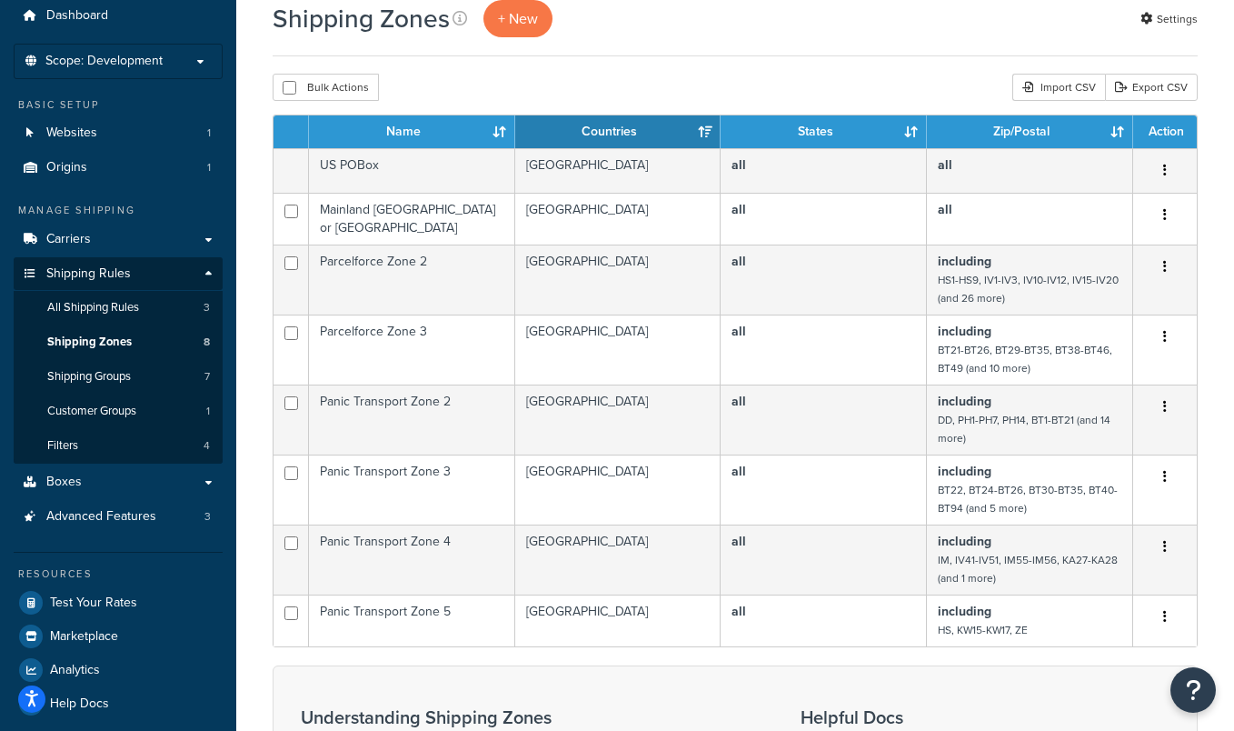
scroll to position [66, 0]
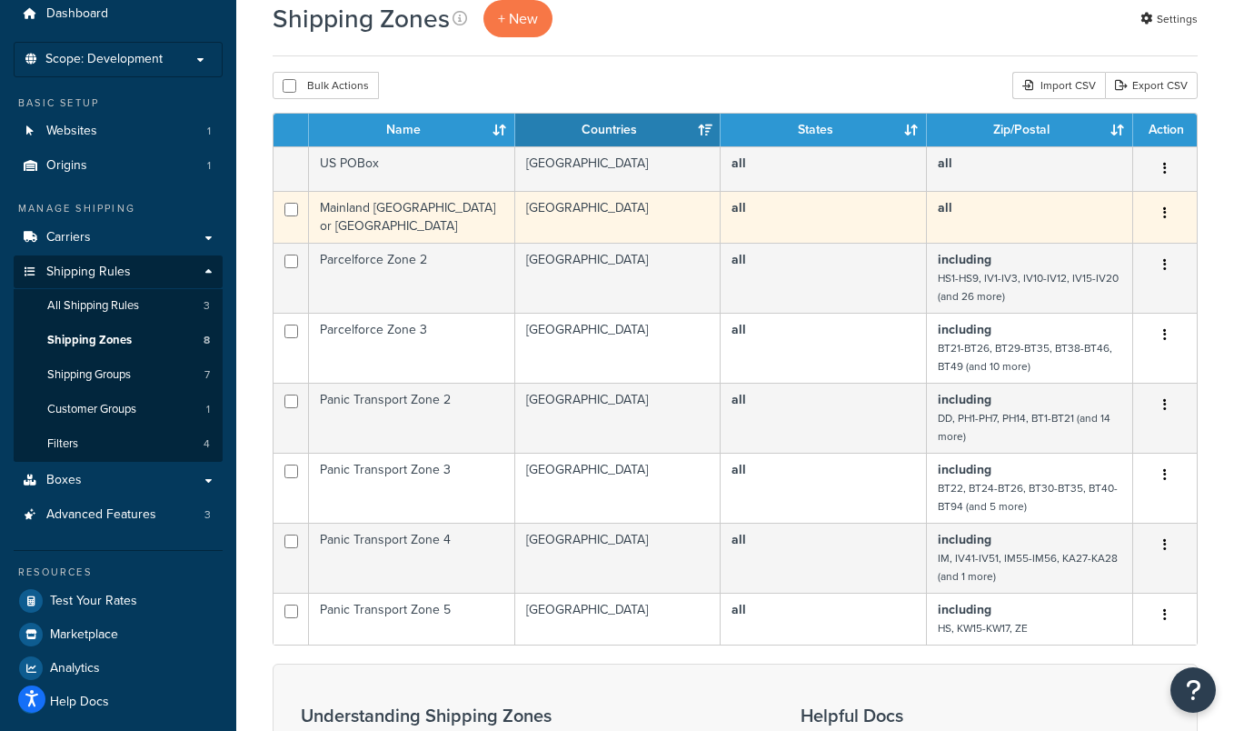
click at [445, 209] on td "Mainland [GEOGRAPHIC_DATA] or [GEOGRAPHIC_DATA]" at bounding box center [412, 217] width 206 height 52
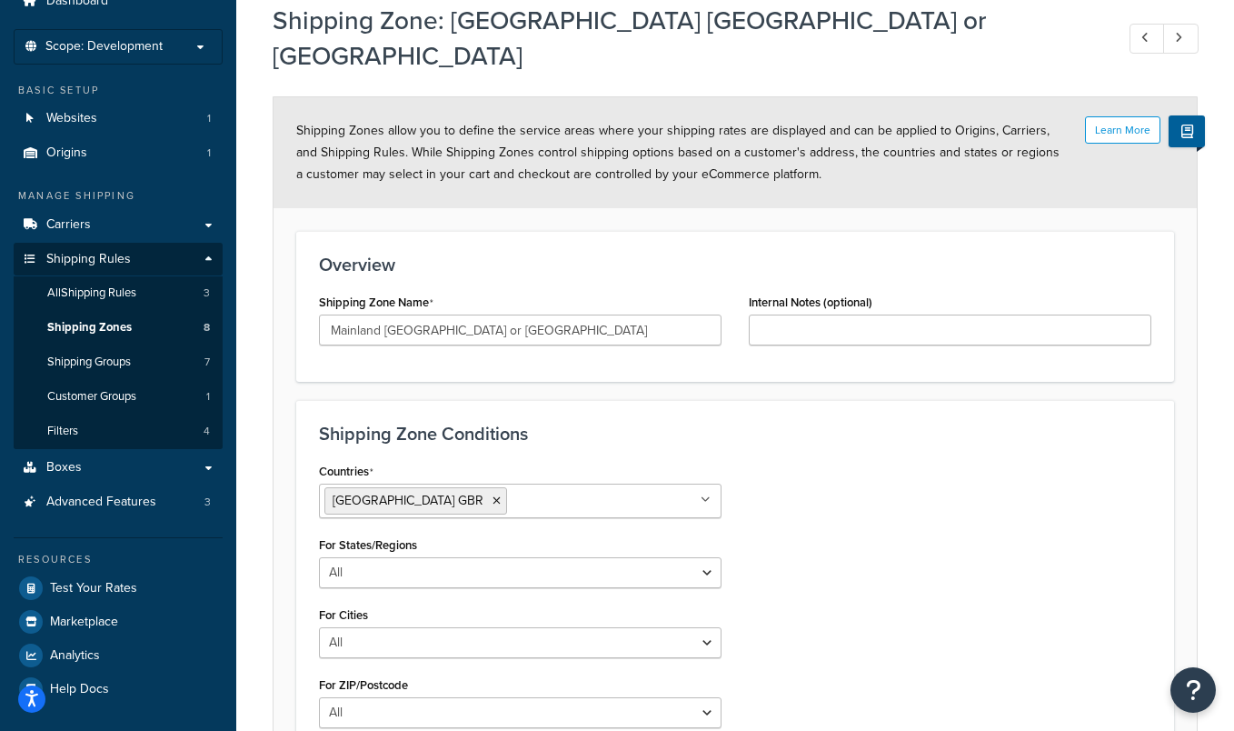
scroll to position [42, 0]
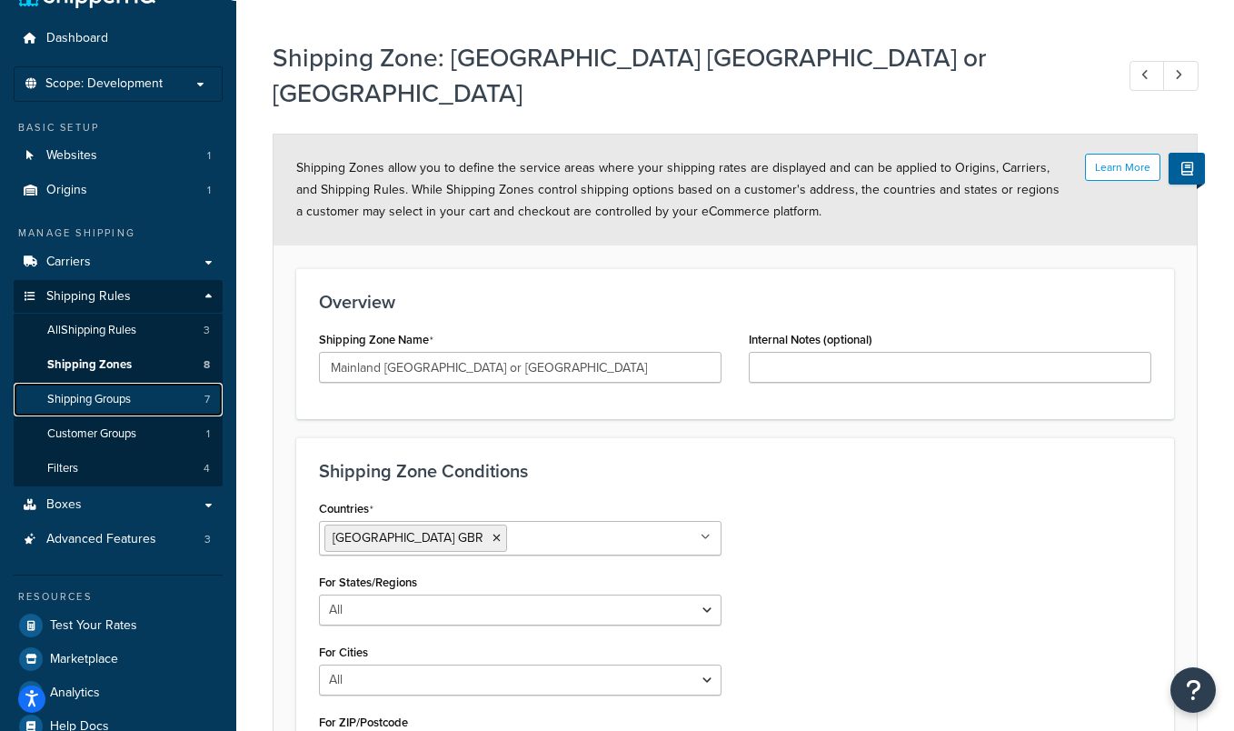
click at [109, 398] on span "Shipping Groups" at bounding box center [89, 399] width 84 height 15
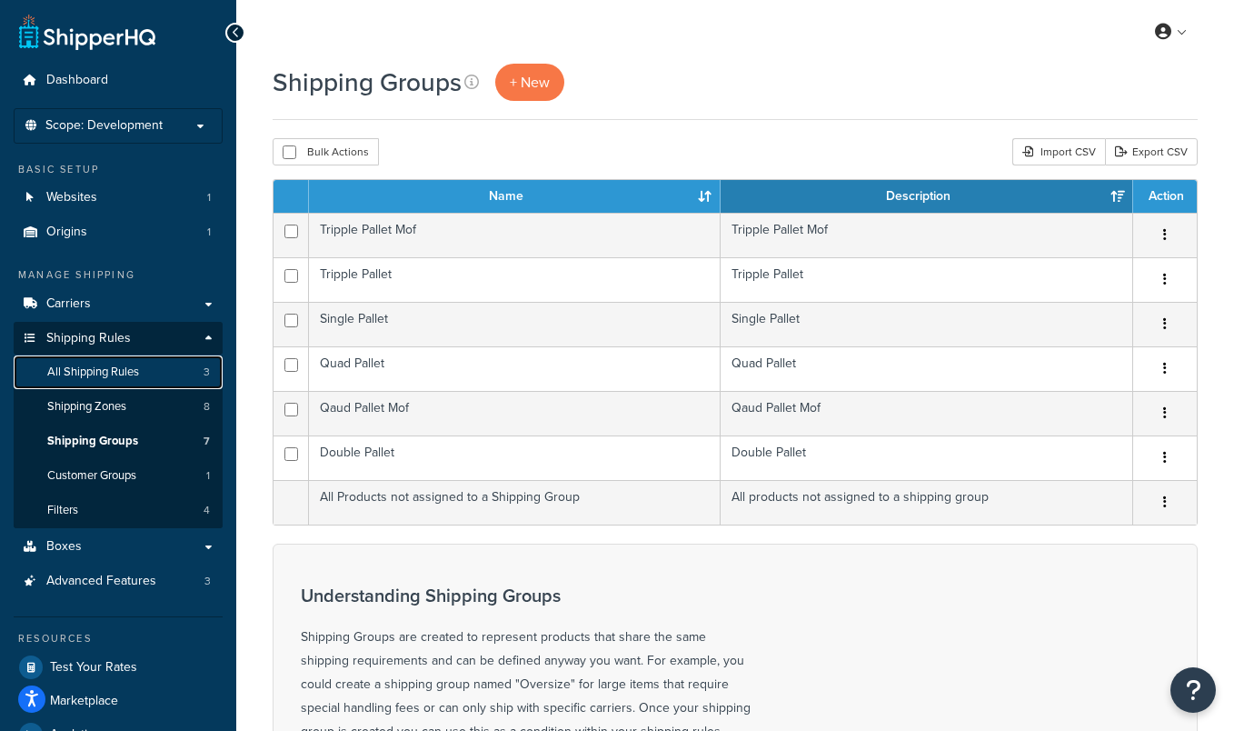
click at [113, 375] on span "All Shipping Rules" at bounding box center [93, 371] width 92 height 15
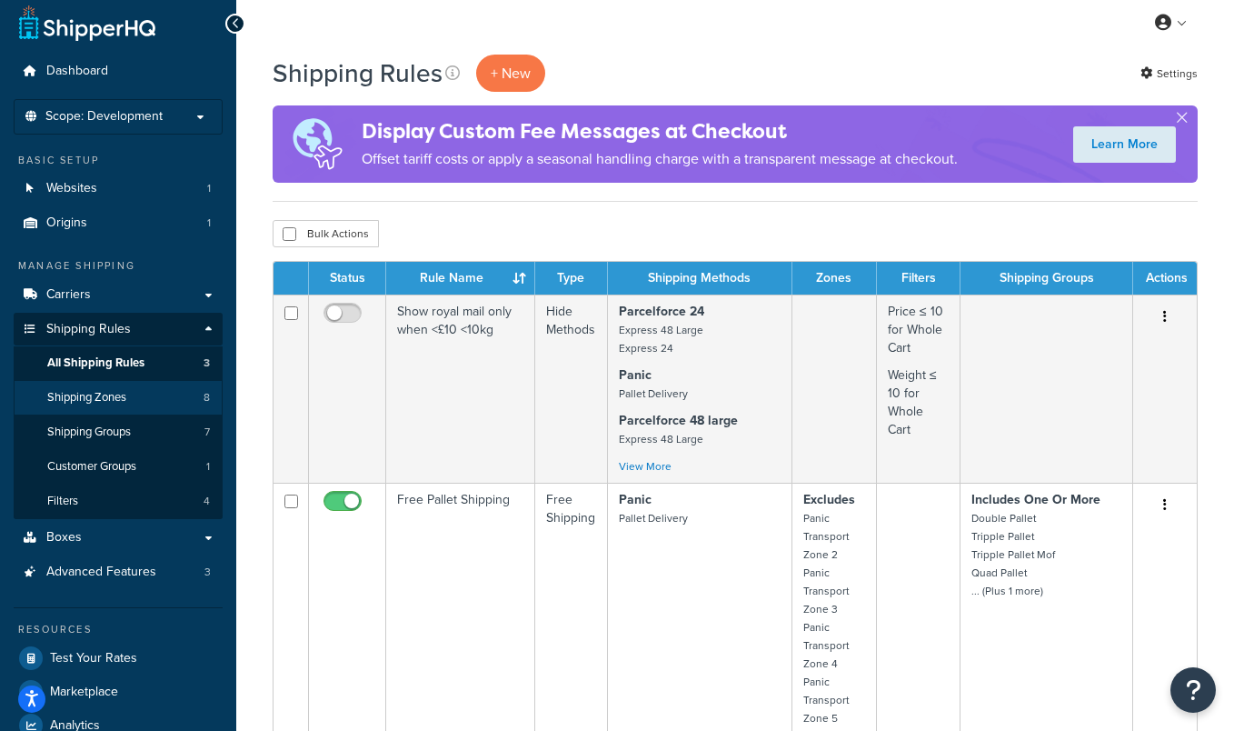
scroll to position [11, 0]
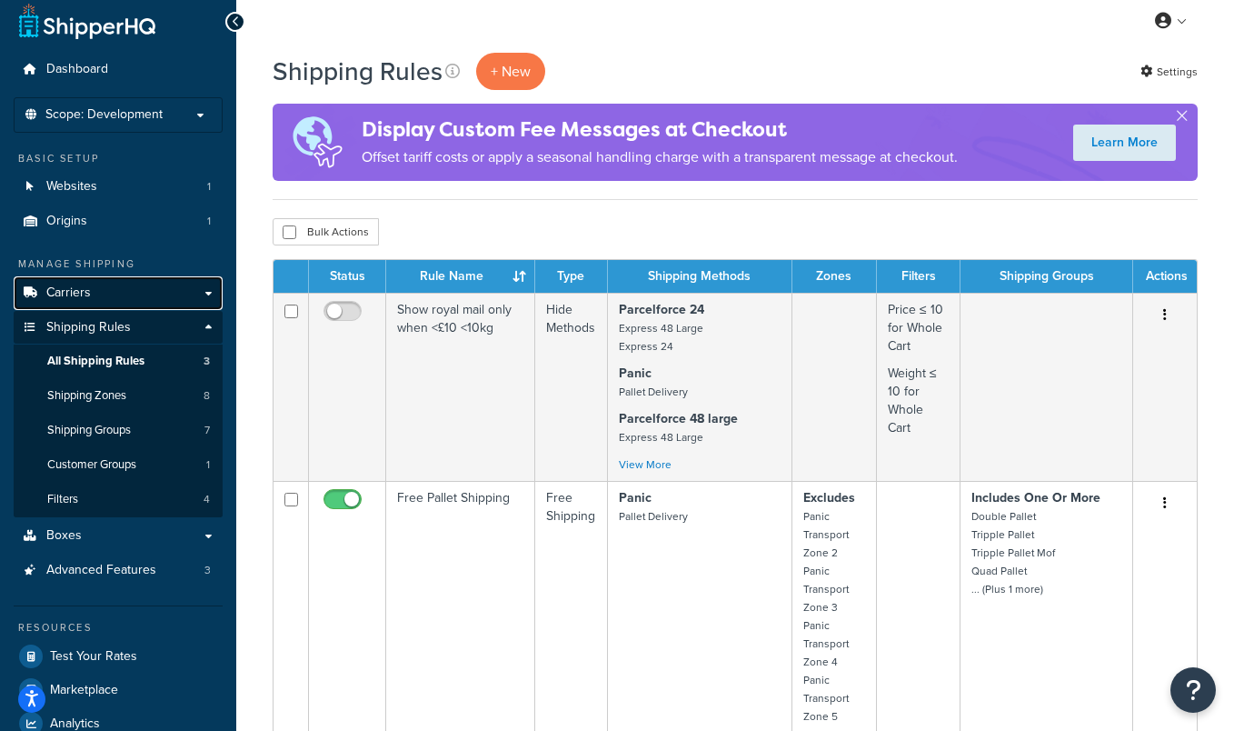
click at [131, 300] on link "Carriers" at bounding box center [118, 293] width 209 height 34
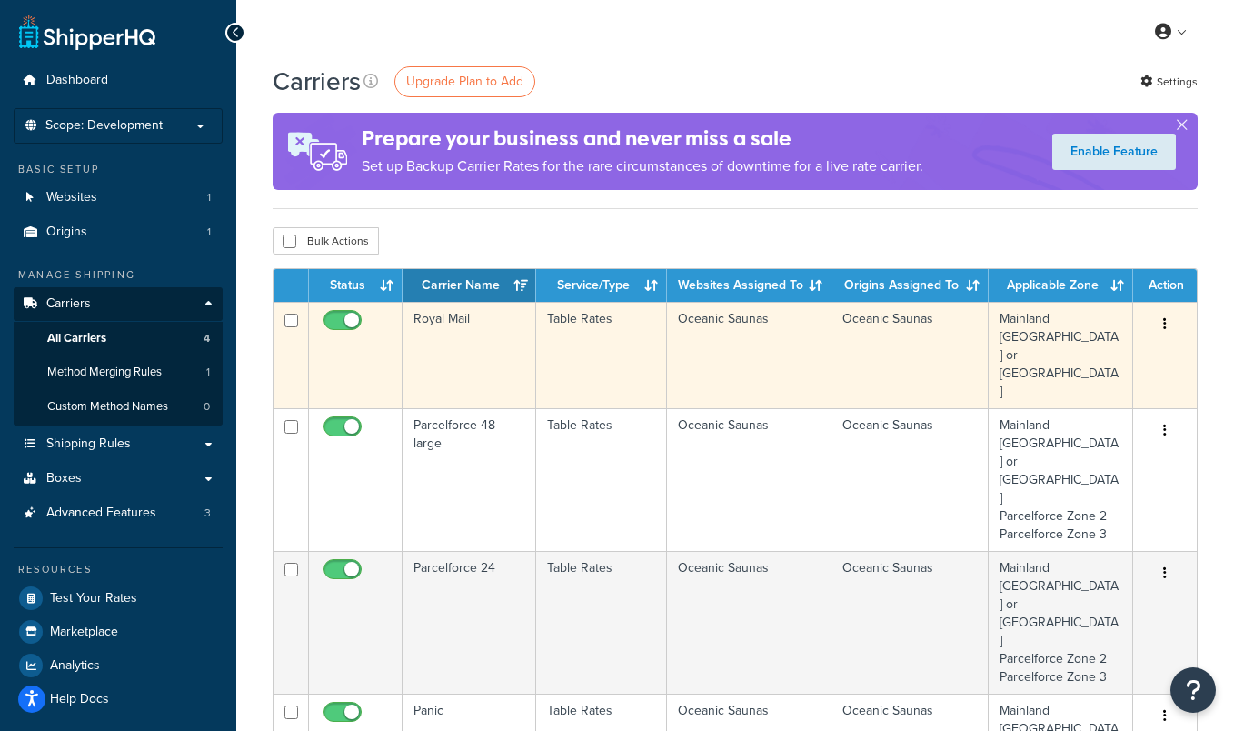
click at [497, 319] on td "Royal Mail" at bounding box center [470, 355] width 134 height 106
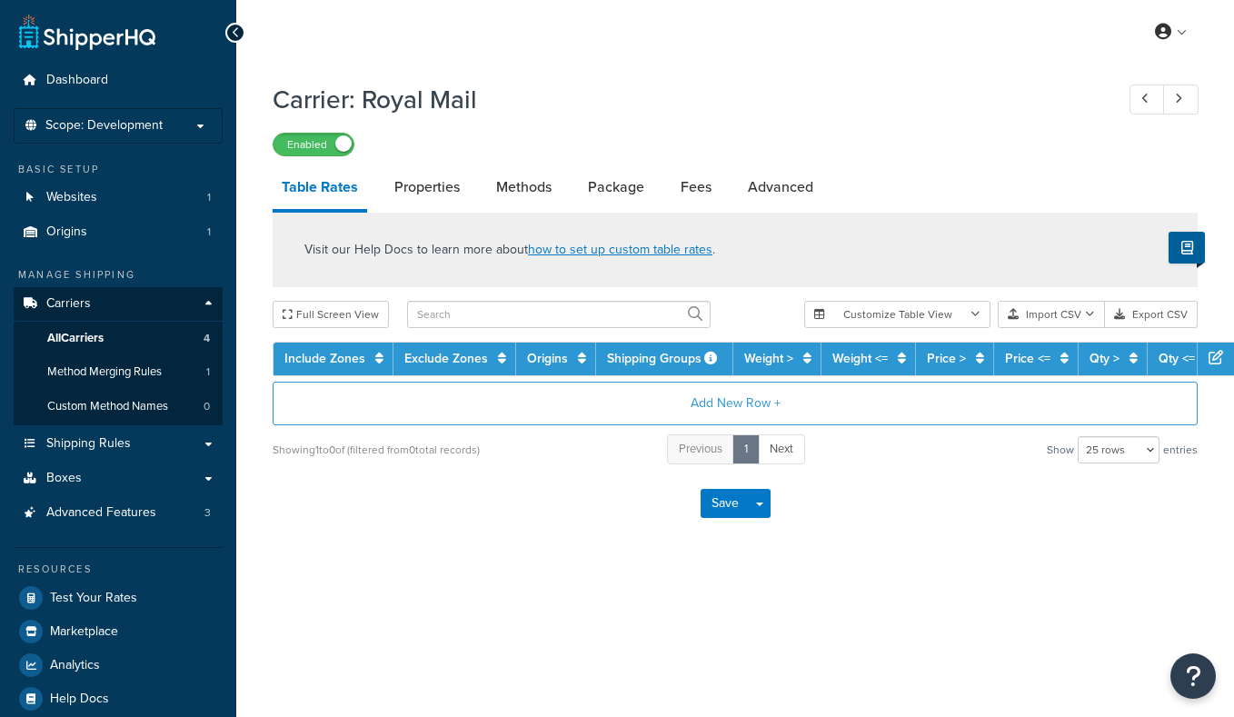
select select "25"
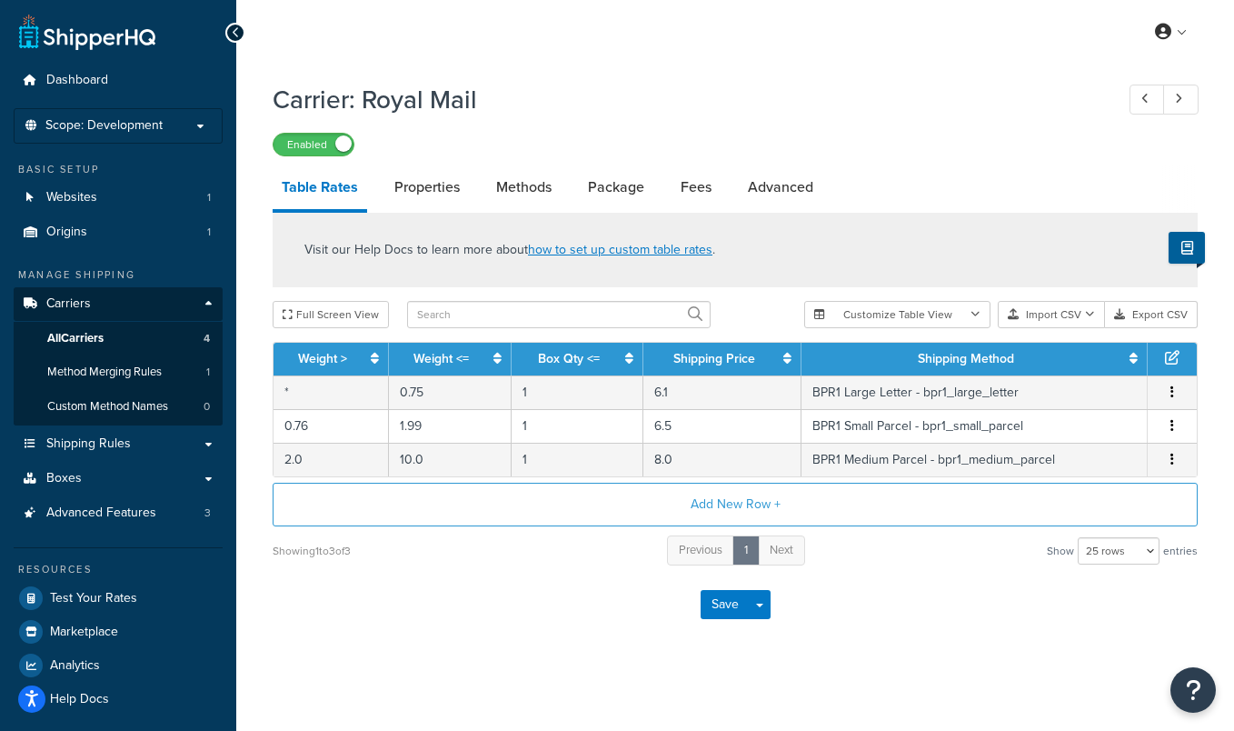
scroll to position [7, 0]
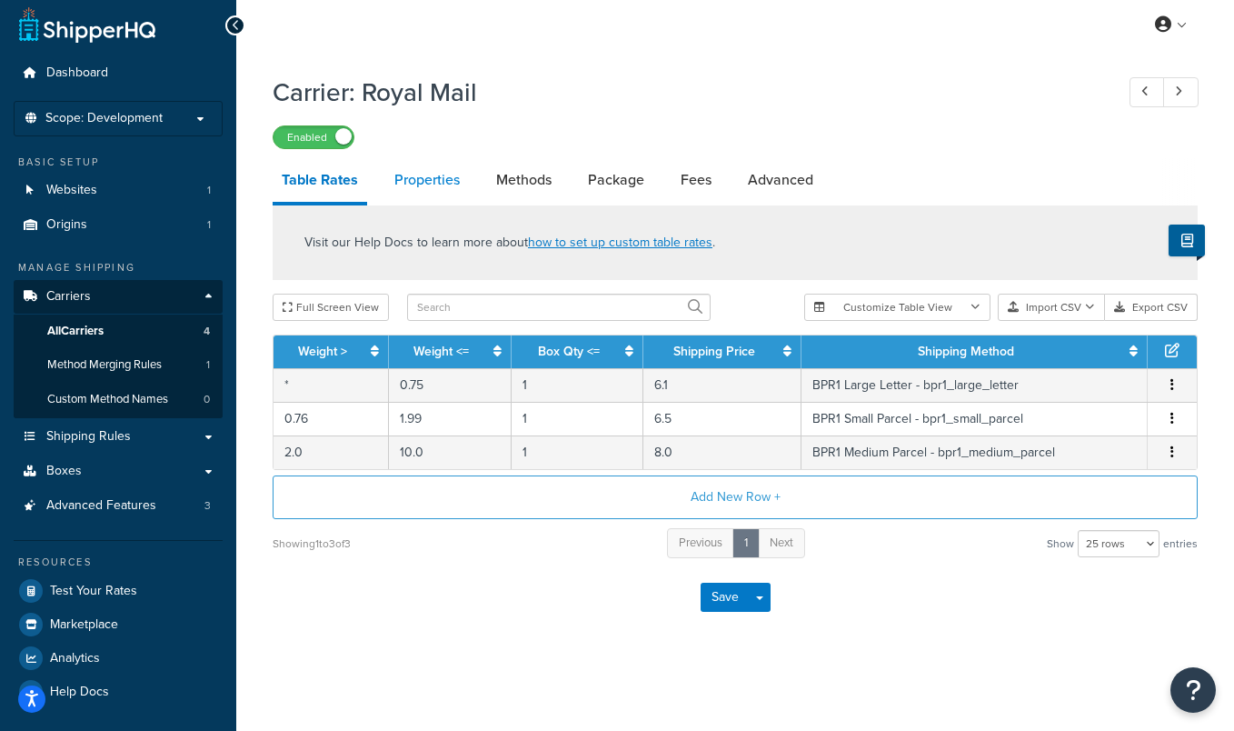
click at [447, 174] on link "Properties" at bounding box center [427, 180] width 84 height 44
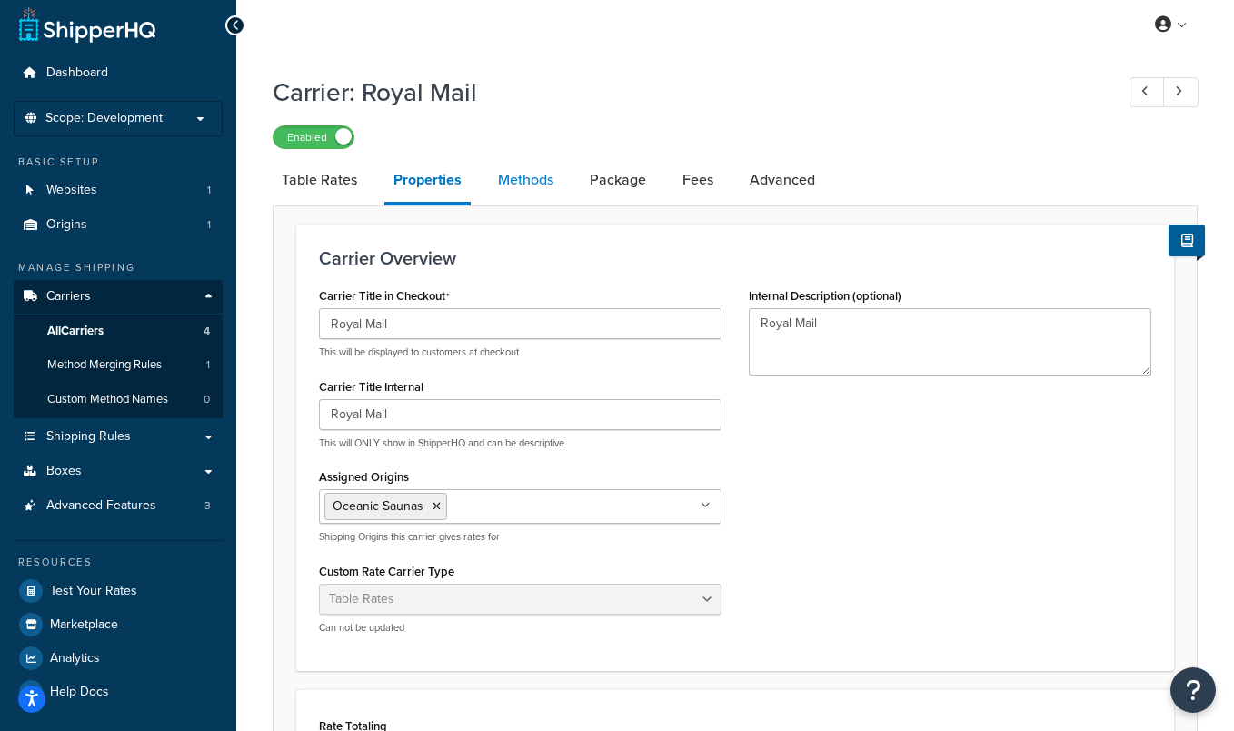
click at [534, 186] on link "Methods" at bounding box center [526, 180] width 74 height 44
select select "25"
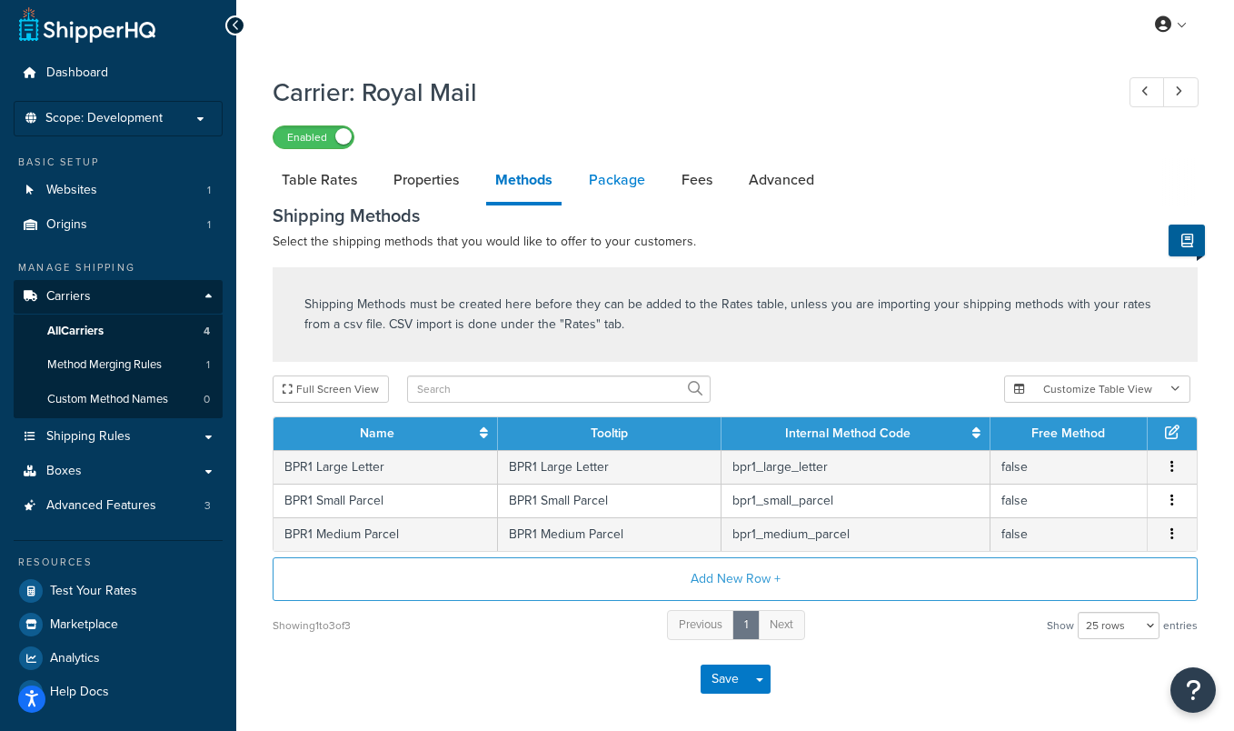
click at [626, 184] on link "Package" at bounding box center [617, 180] width 75 height 44
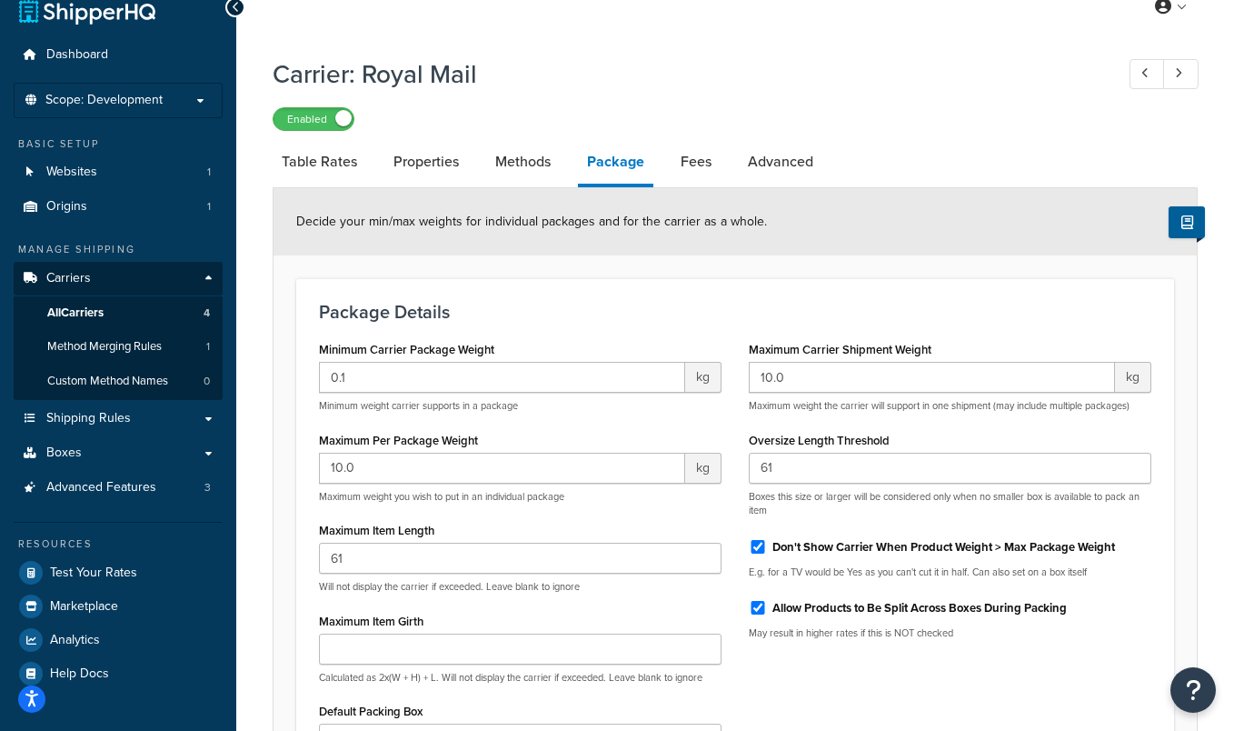
scroll to position [25, 0]
click at [689, 151] on link "Fees" at bounding box center [695, 163] width 49 height 44
select select "AFTER"
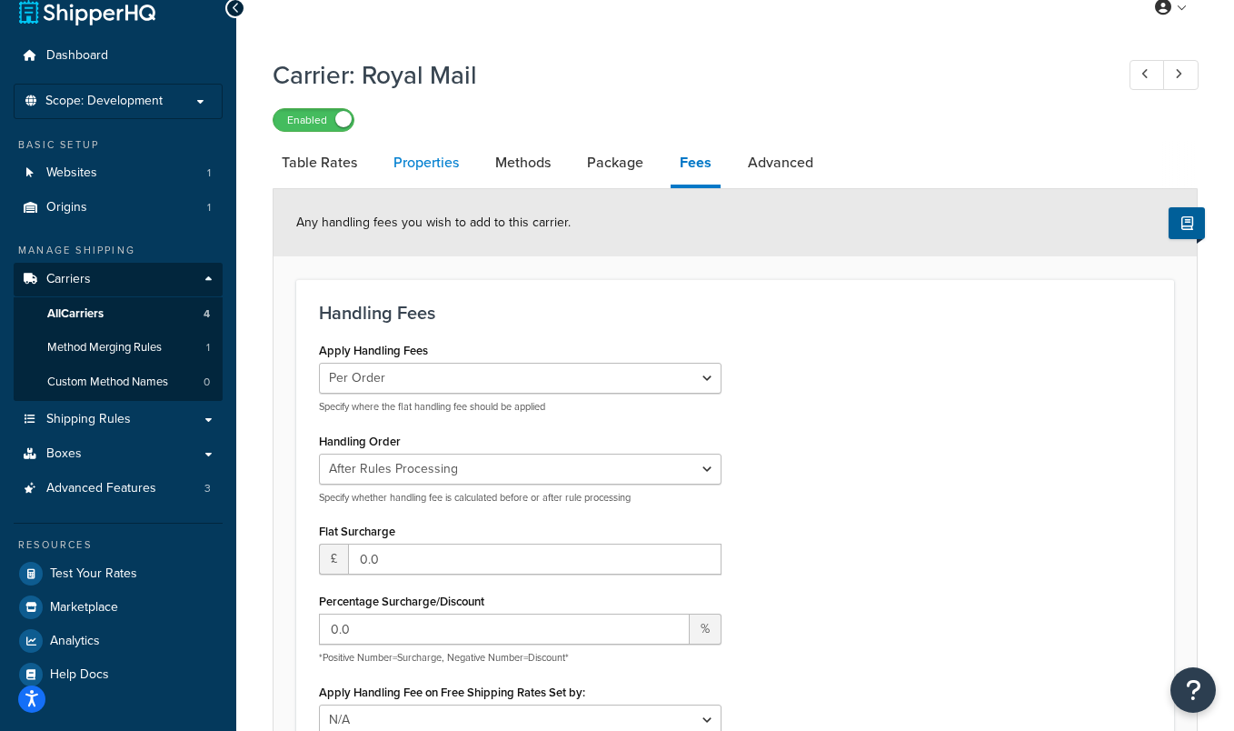
click at [405, 164] on link "Properties" at bounding box center [426, 163] width 84 height 44
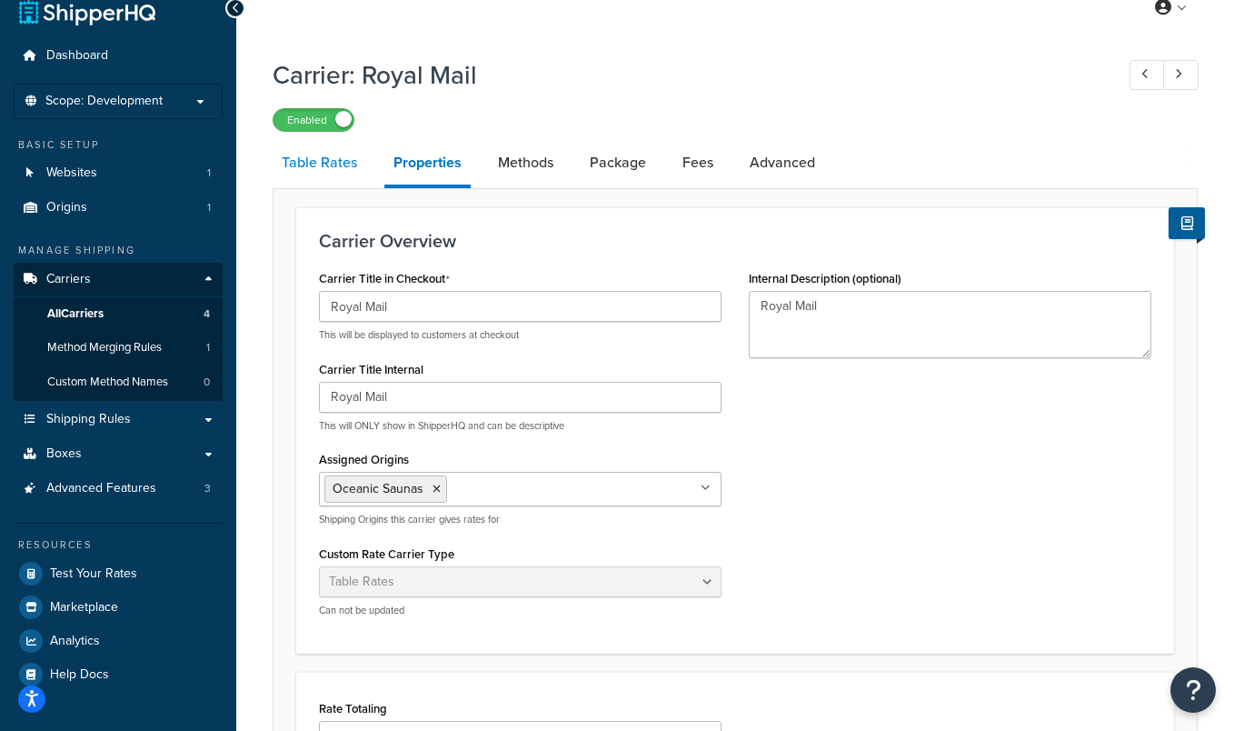
click at [329, 164] on link "Table Rates" at bounding box center [320, 163] width 94 height 44
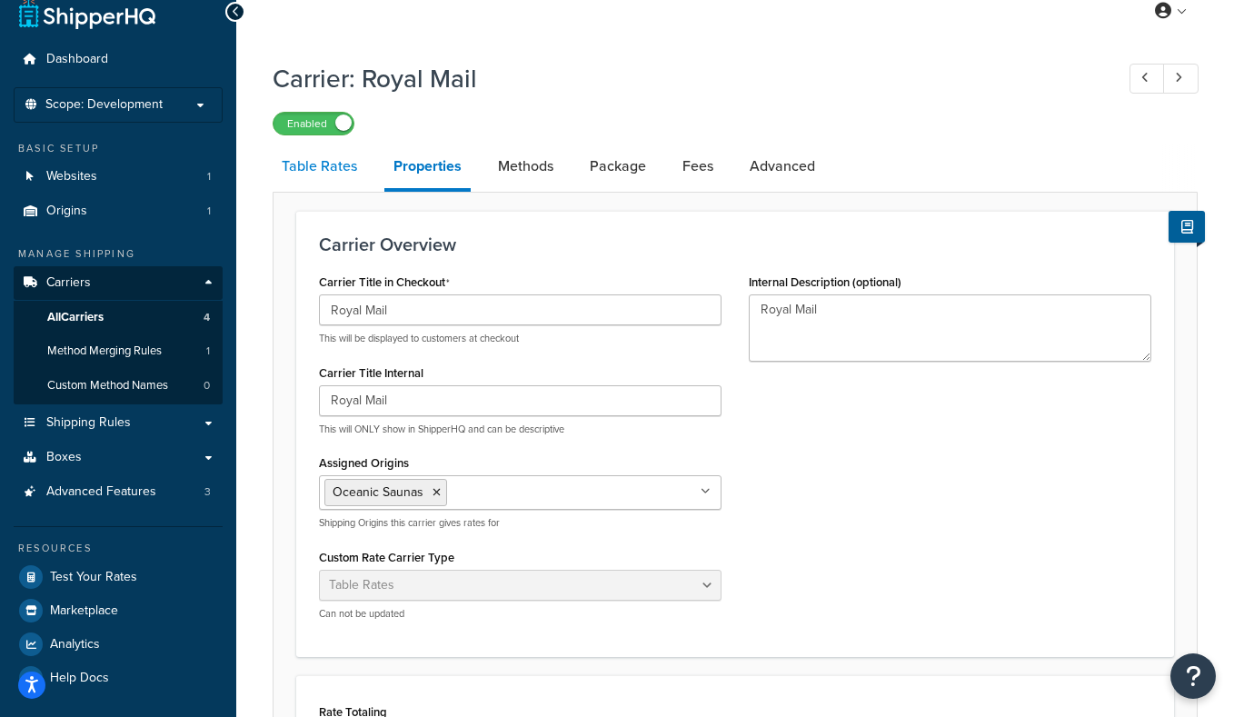
select select "25"
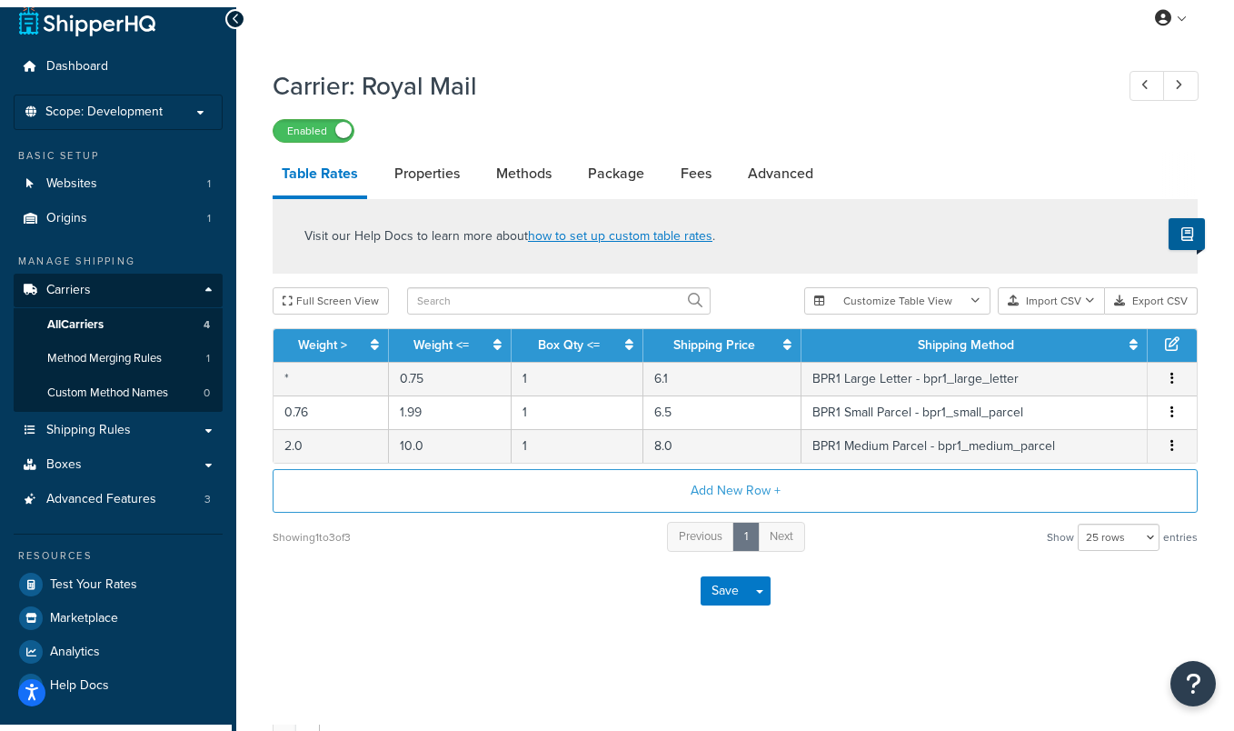
scroll to position [7, 0]
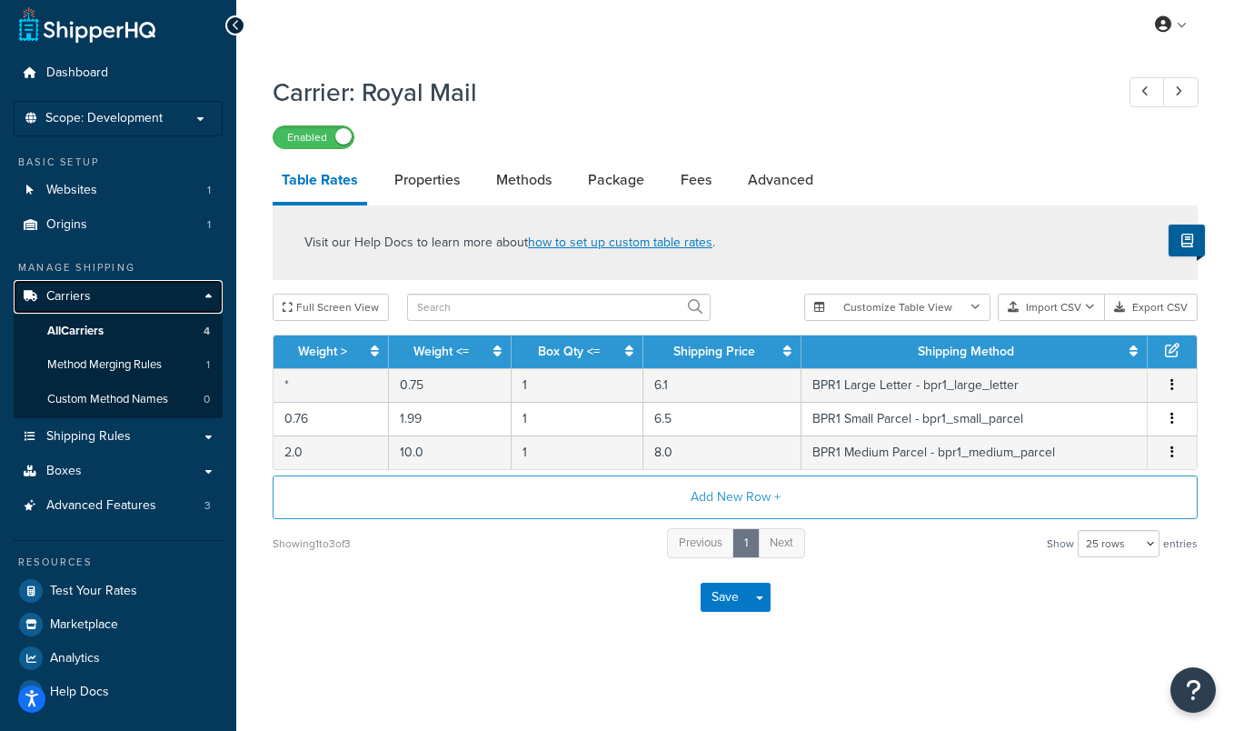
click at [195, 290] on link "Carriers" at bounding box center [118, 297] width 209 height 34
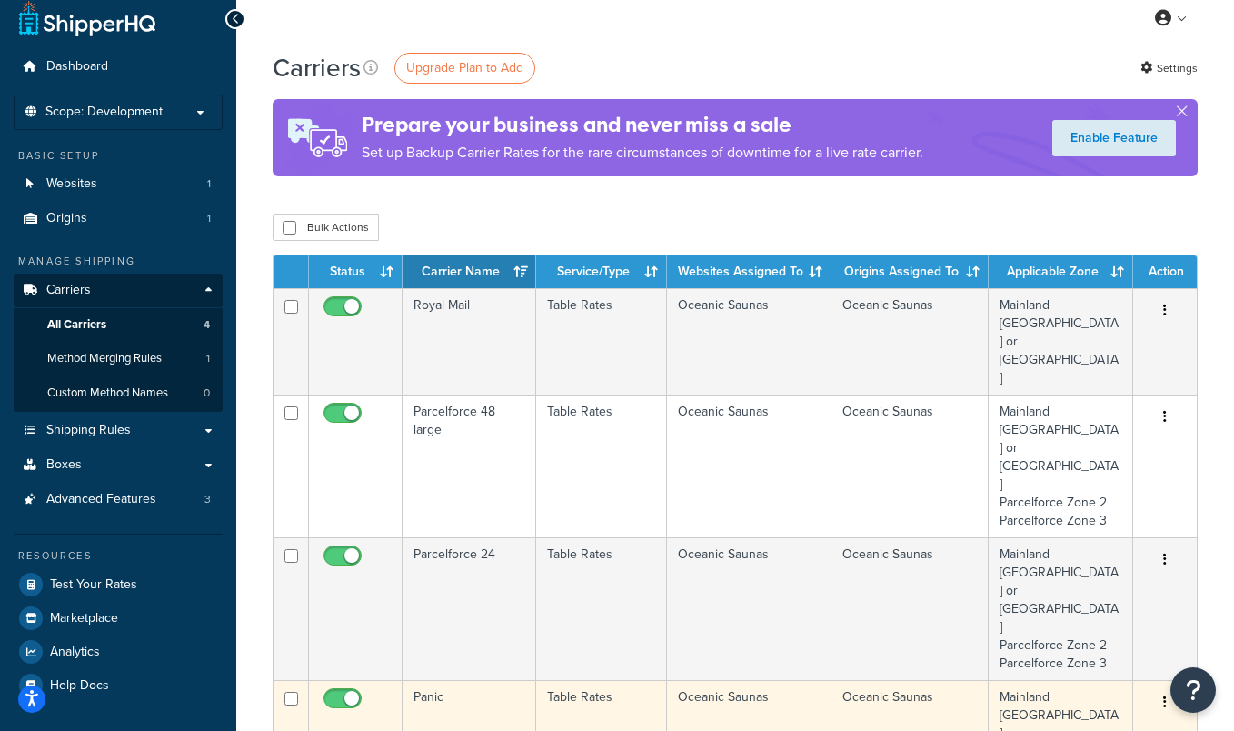
scroll to position [13, 0]
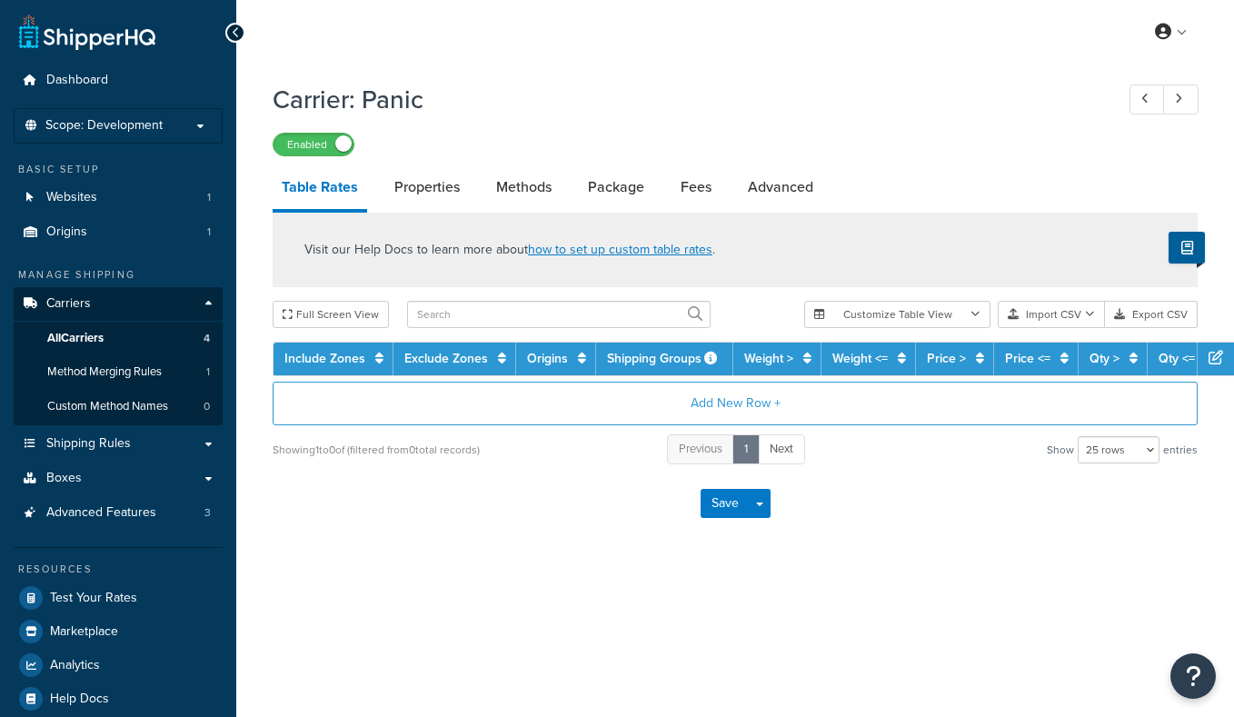
select select "25"
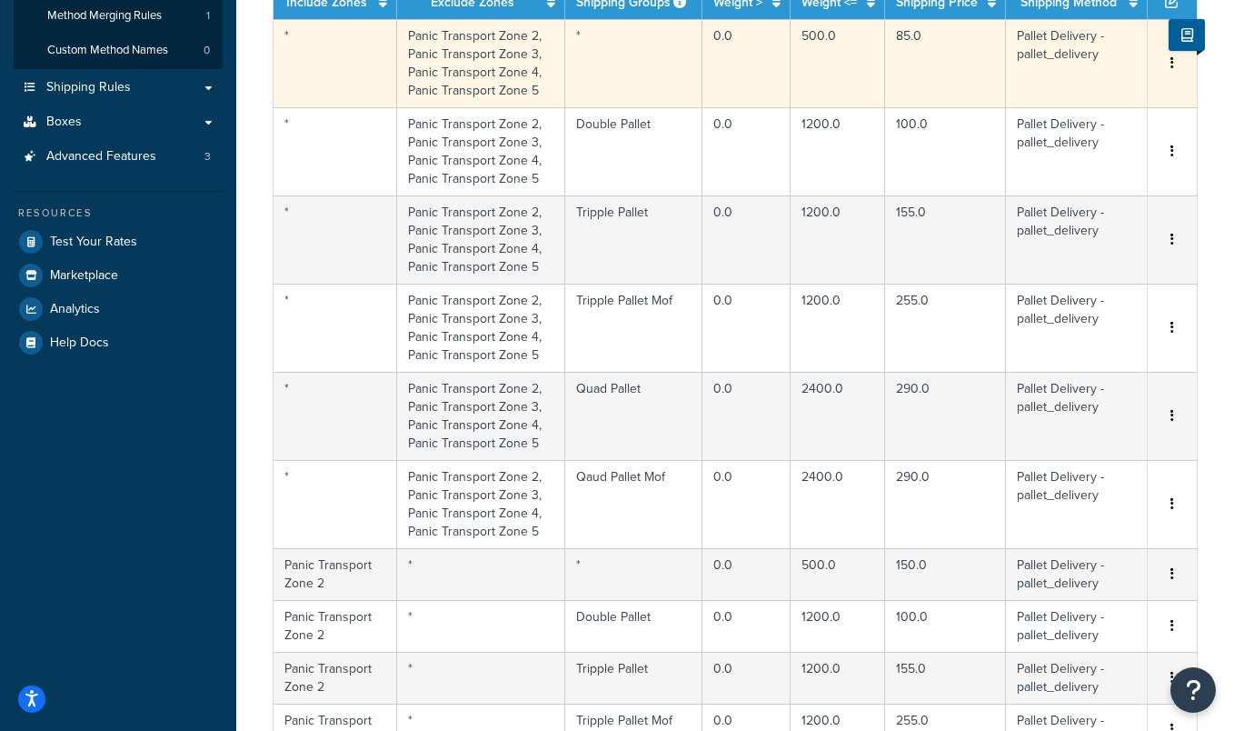
scroll to position [397, 0]
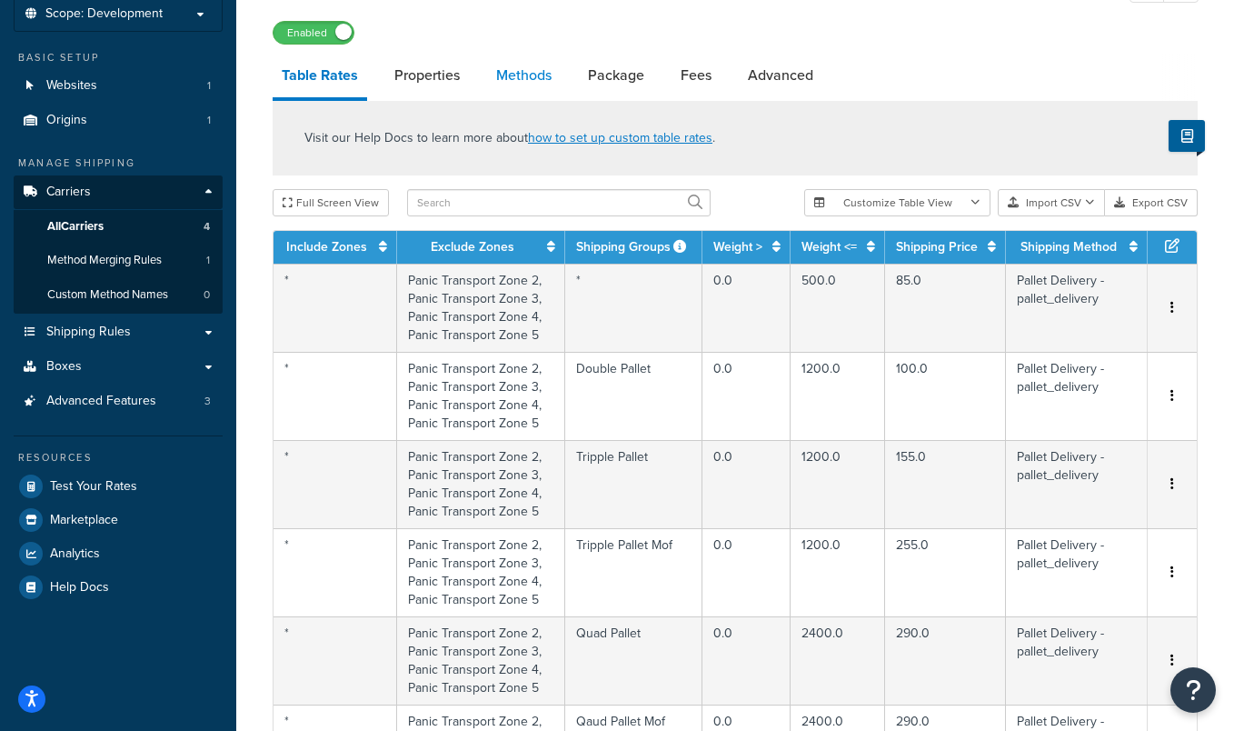
click at [534, 81] on link "Methods" at bounding box center [524, 76] width 74 height 44
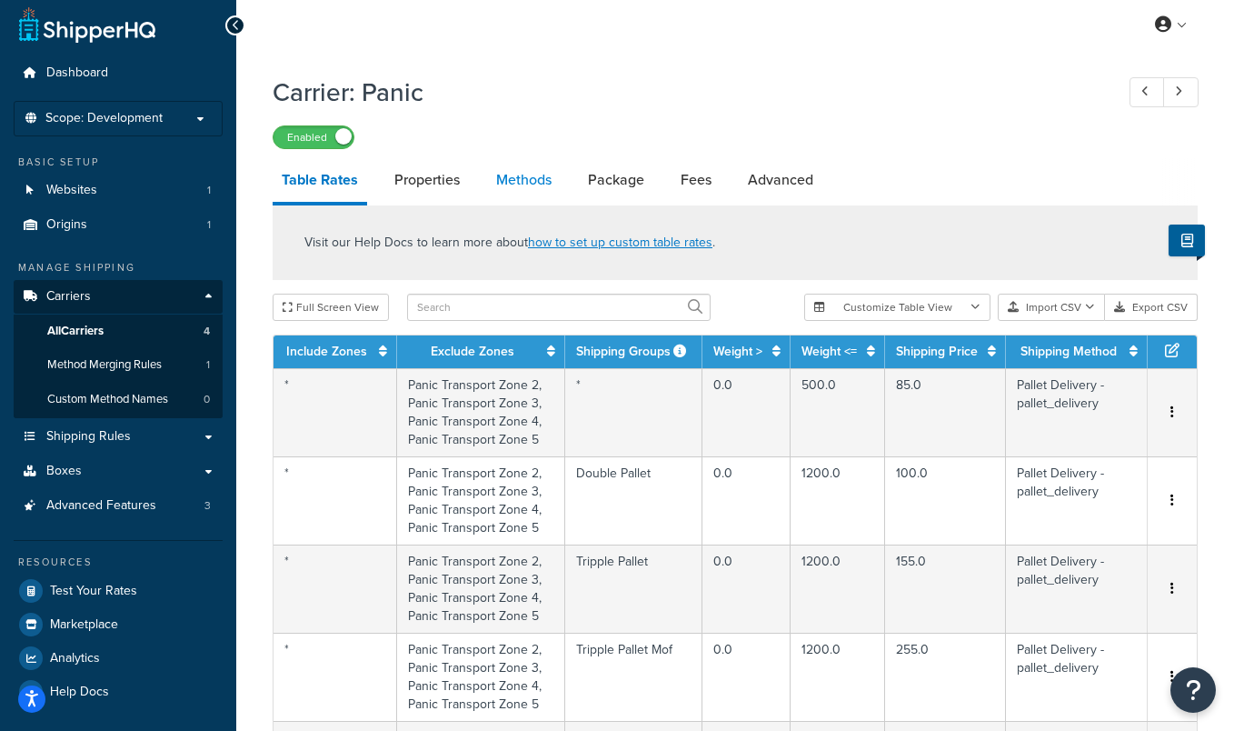
select select "25"
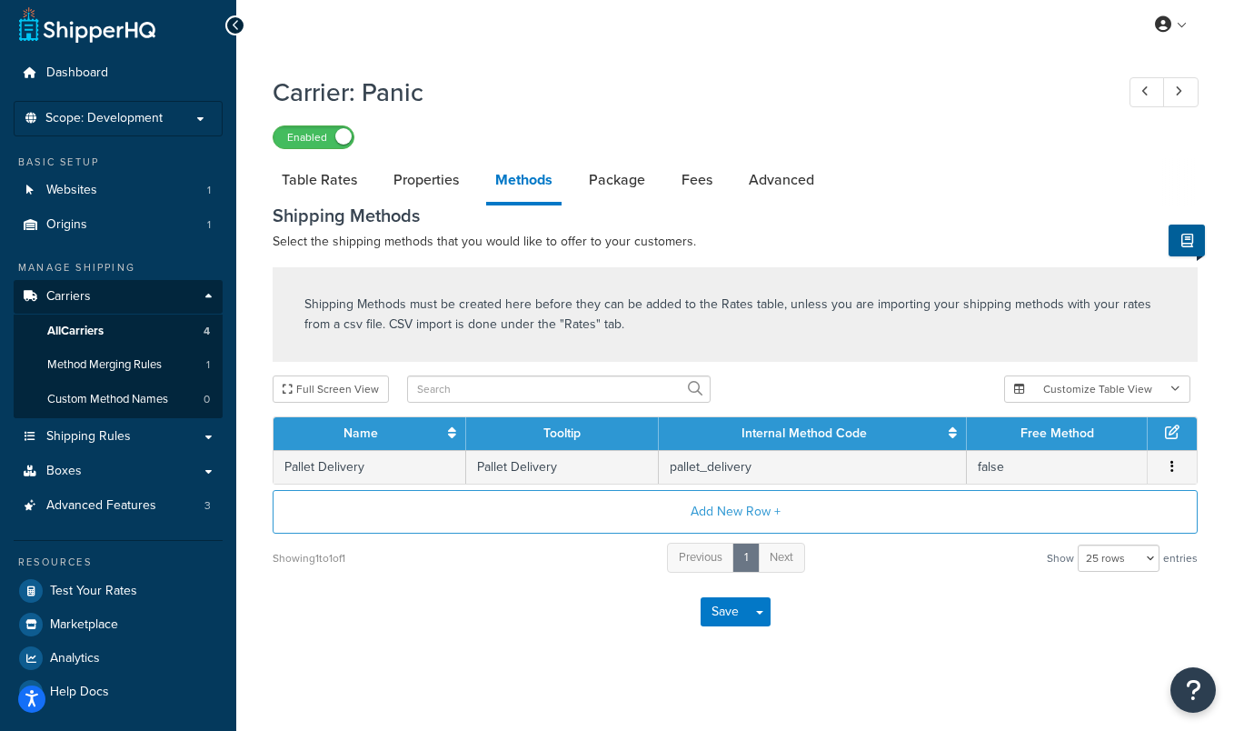
scroll to position [17, 0]
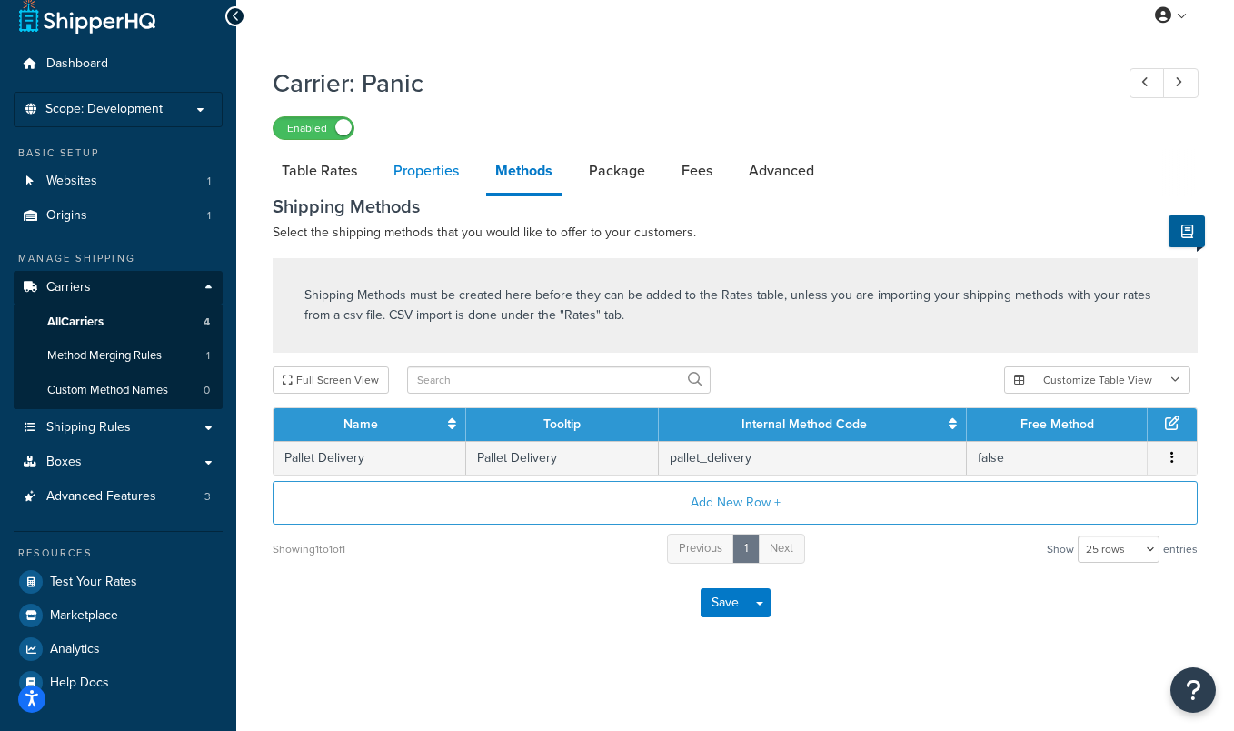
click at [445, 174] on link "Properties" at bounding box center [426, 171] width 84 height 44
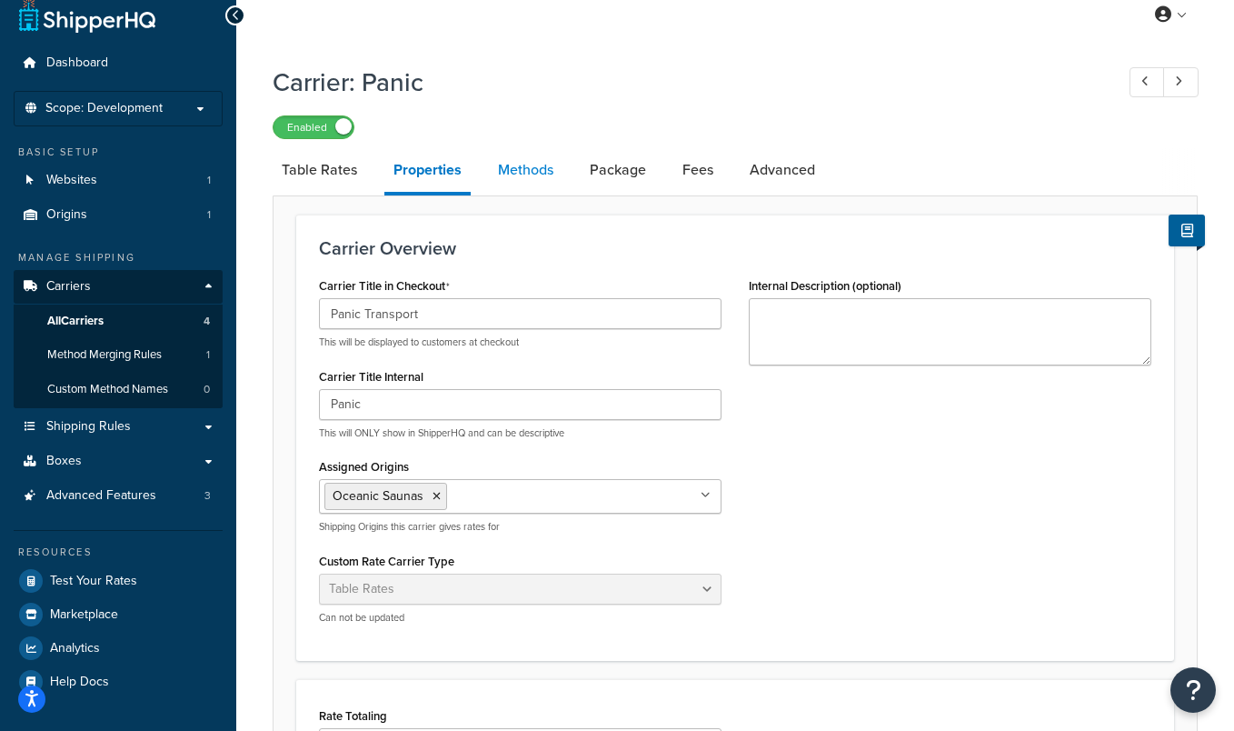
click at [525, 164] on link "Methods" at bounding box center [526, 170] width 74 height 44
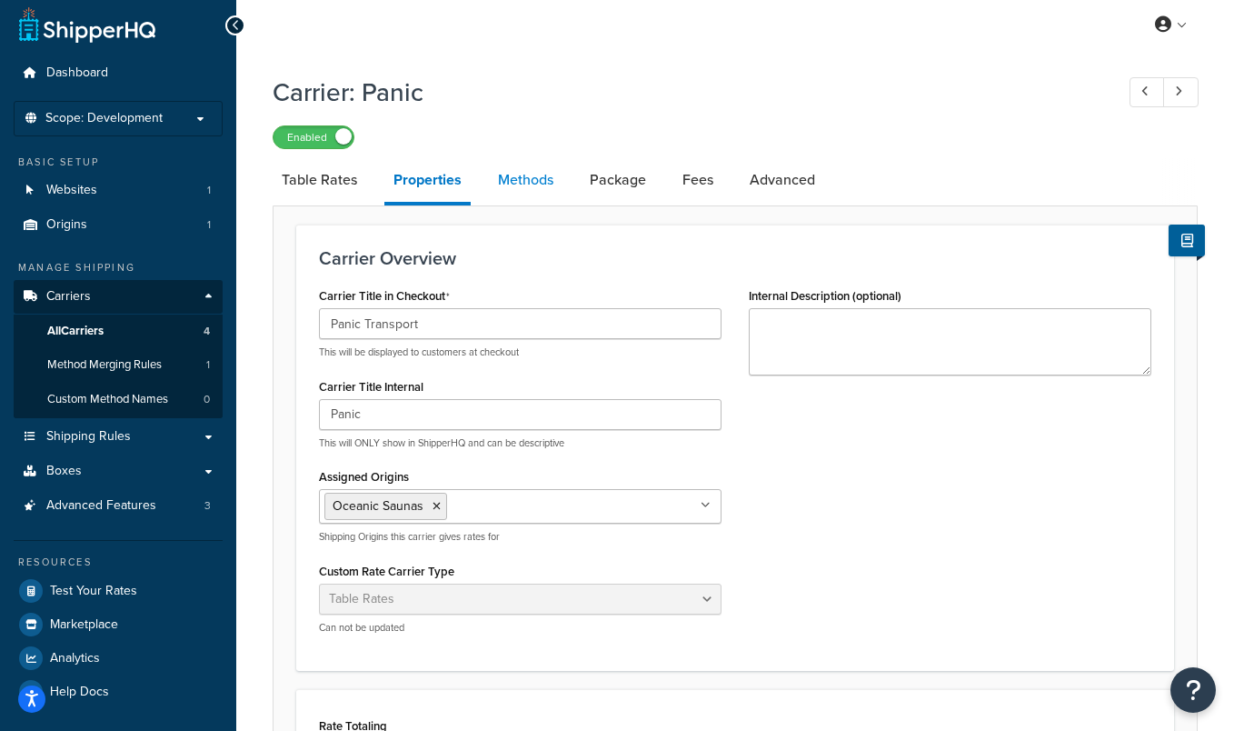
select select "25"
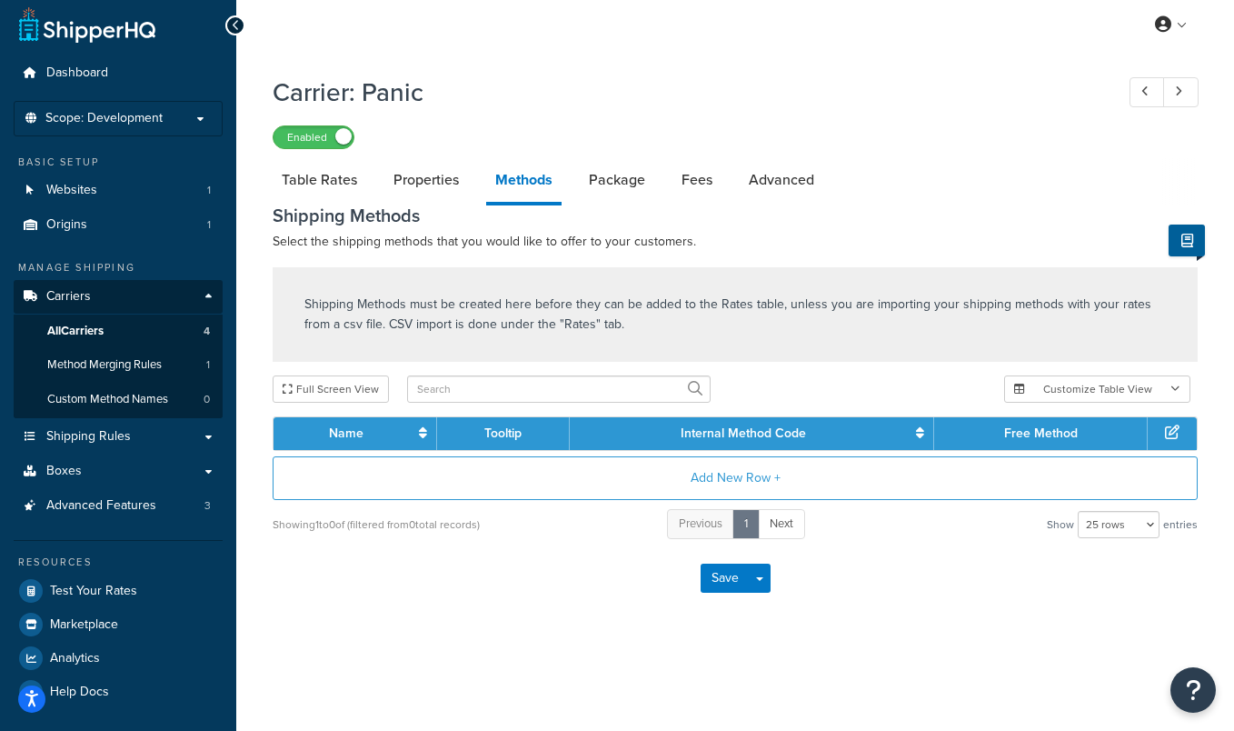
scroll to position [17, 0]
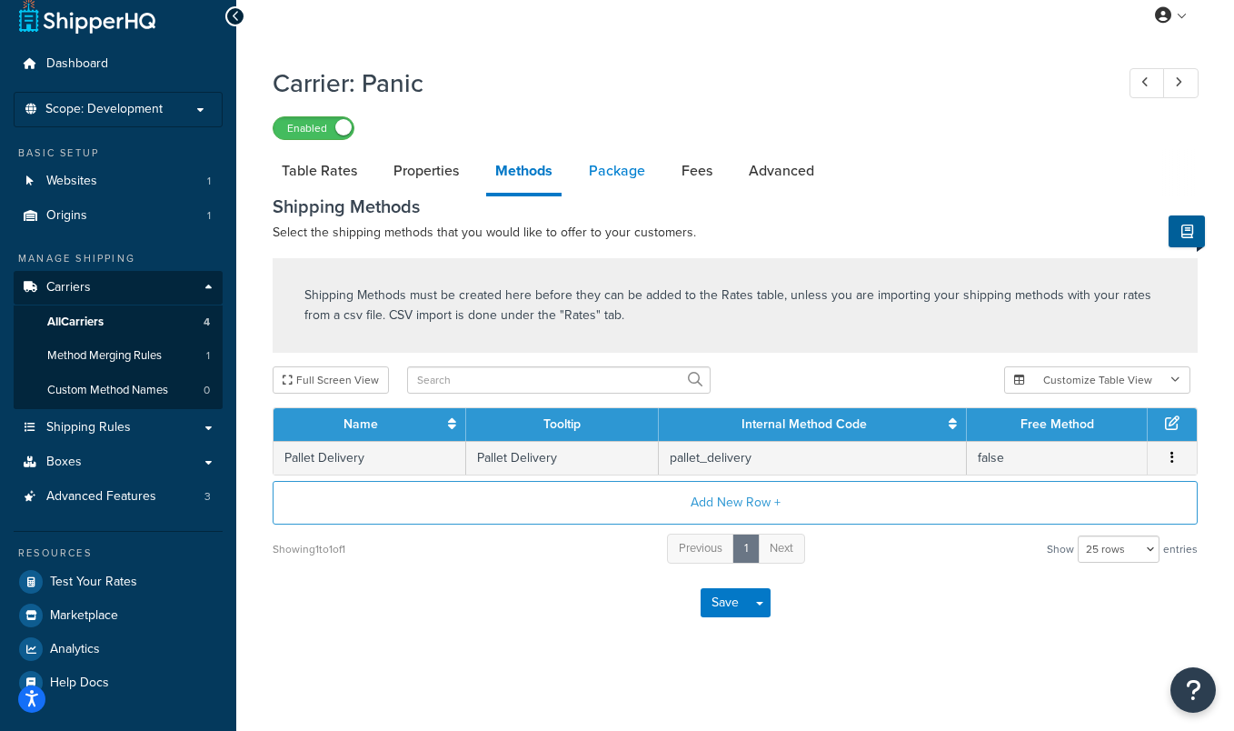
click at [612, 183] on link "Package" at bounding box center [617, 171] width 75 height 44
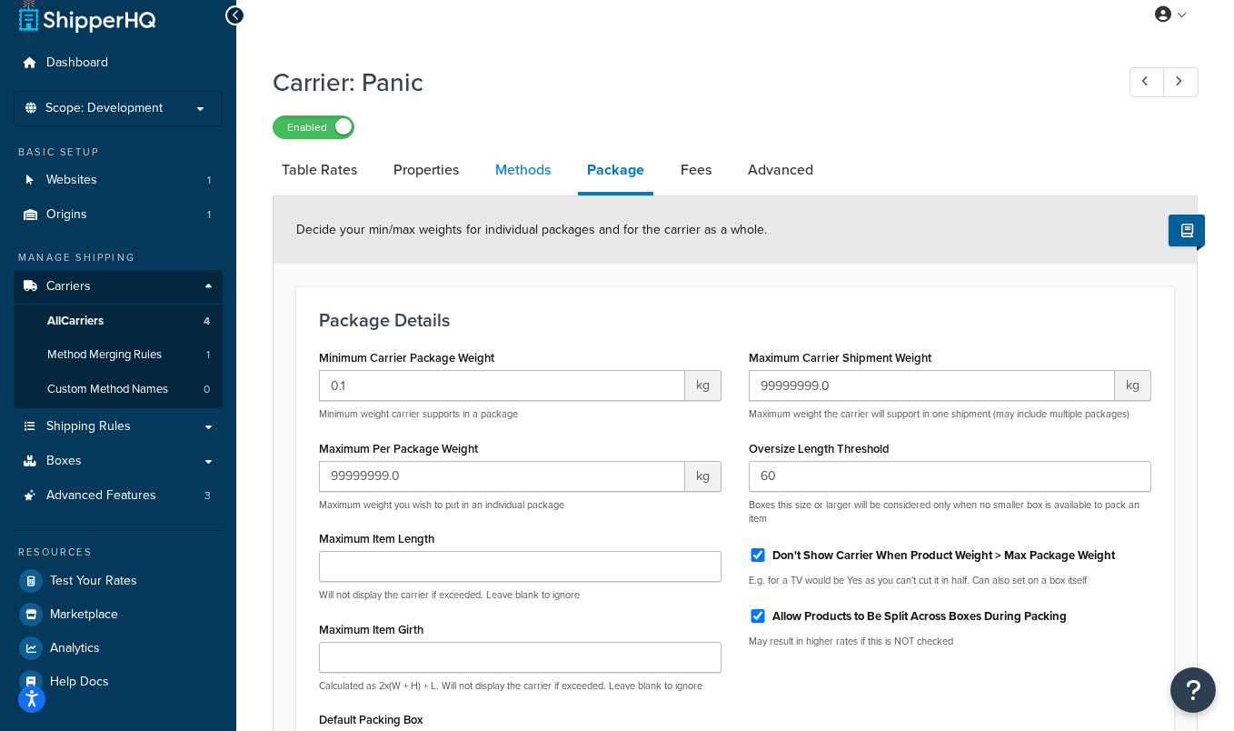
click at [540, 181] on link "Methods" at bounding box center [523, 170] width 74 height 44
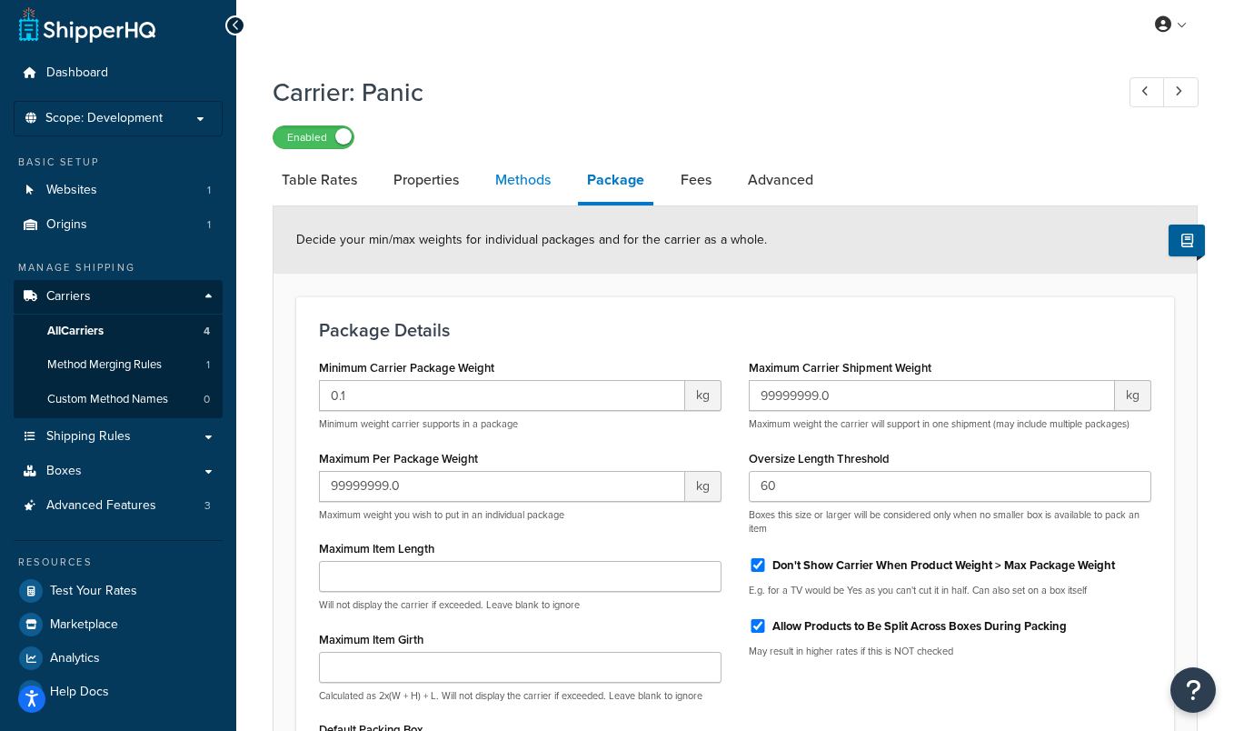
select select "25"
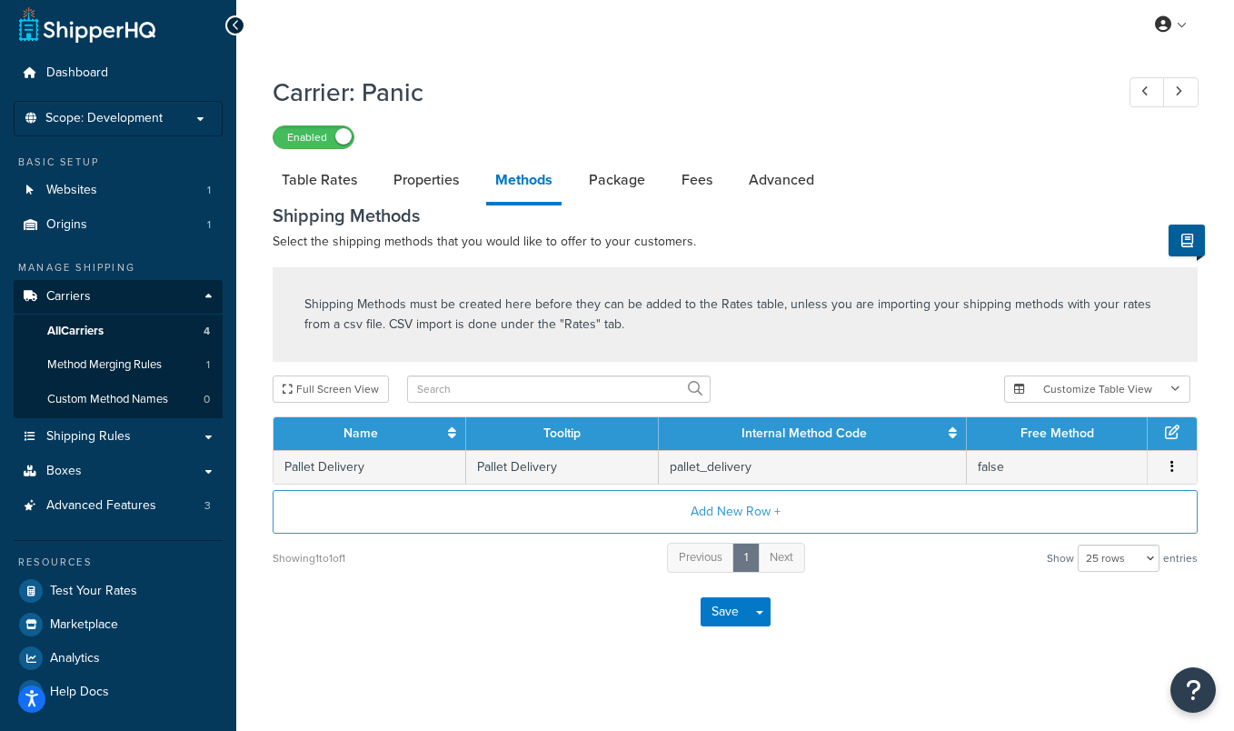
scroll to position [17, 0]
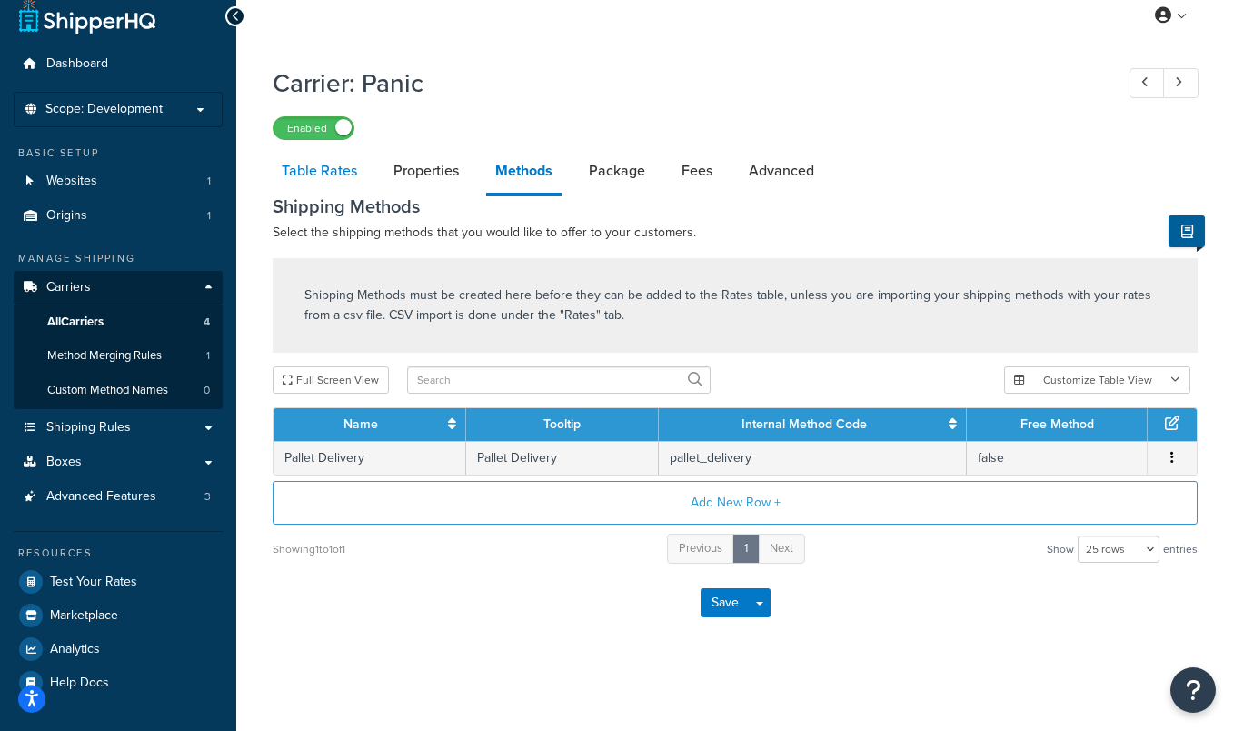
click at [342, 174] on link "Table Rates" at bounding box center [320, 171] width 94 height 44
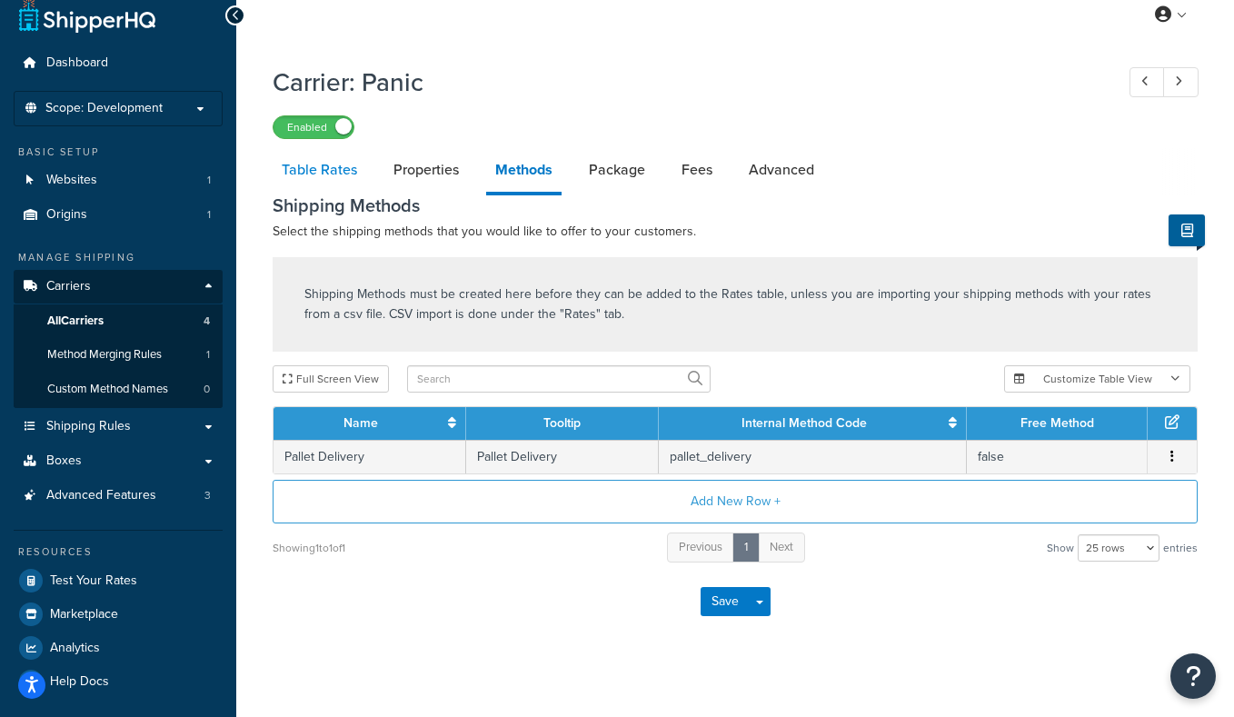
select select "25"
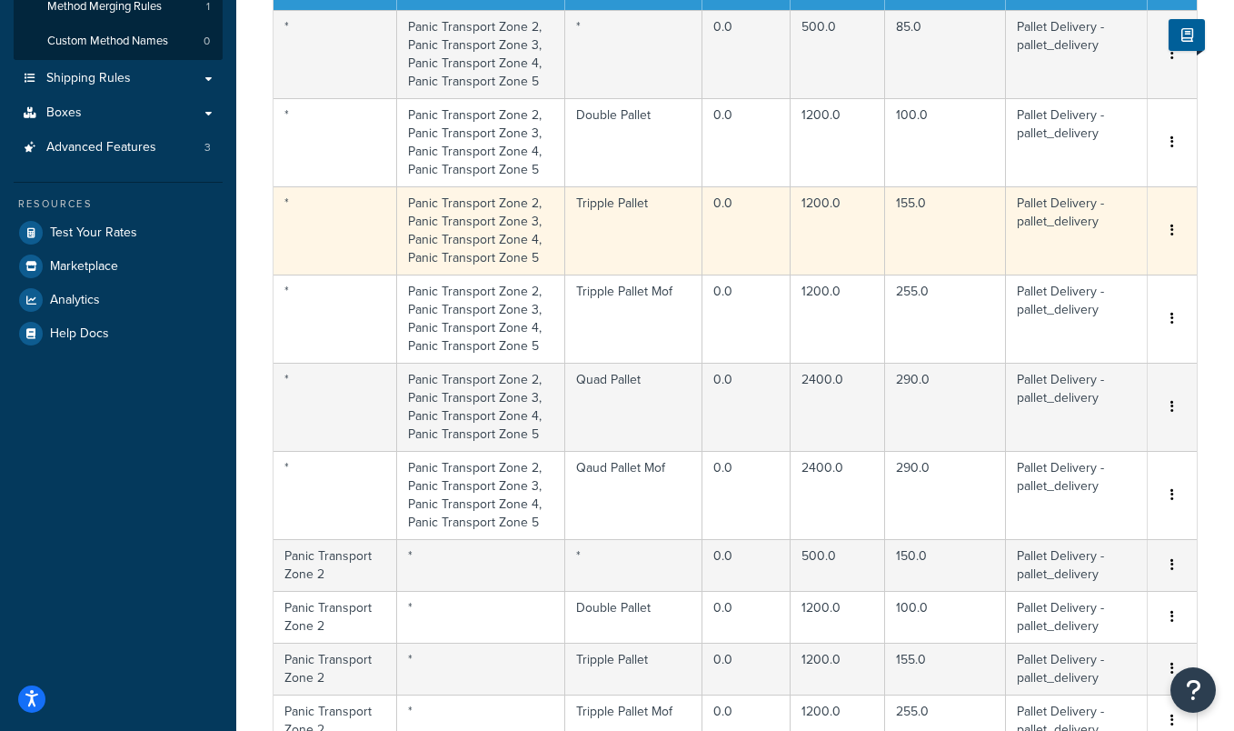
scroll to position [241, 0]
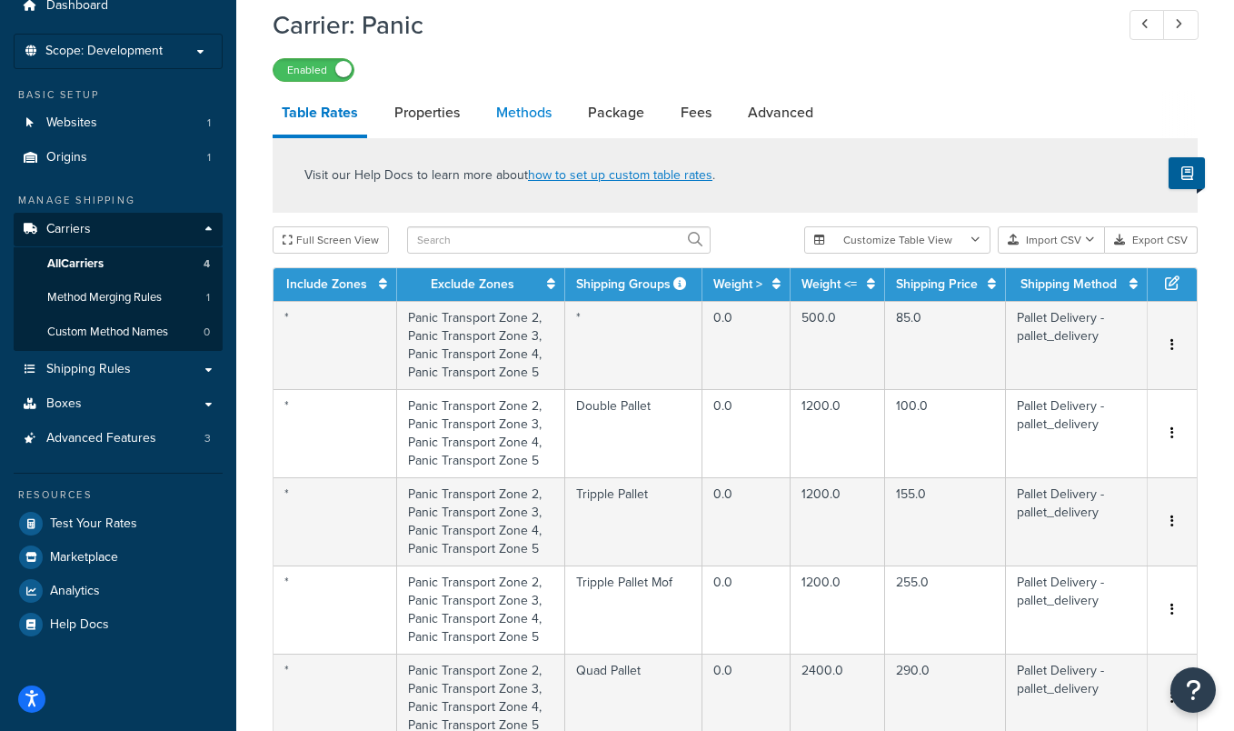
click at [513, 103] on link "Methods" at bounding box center [524, 113] width 74 height 44
select select "25"
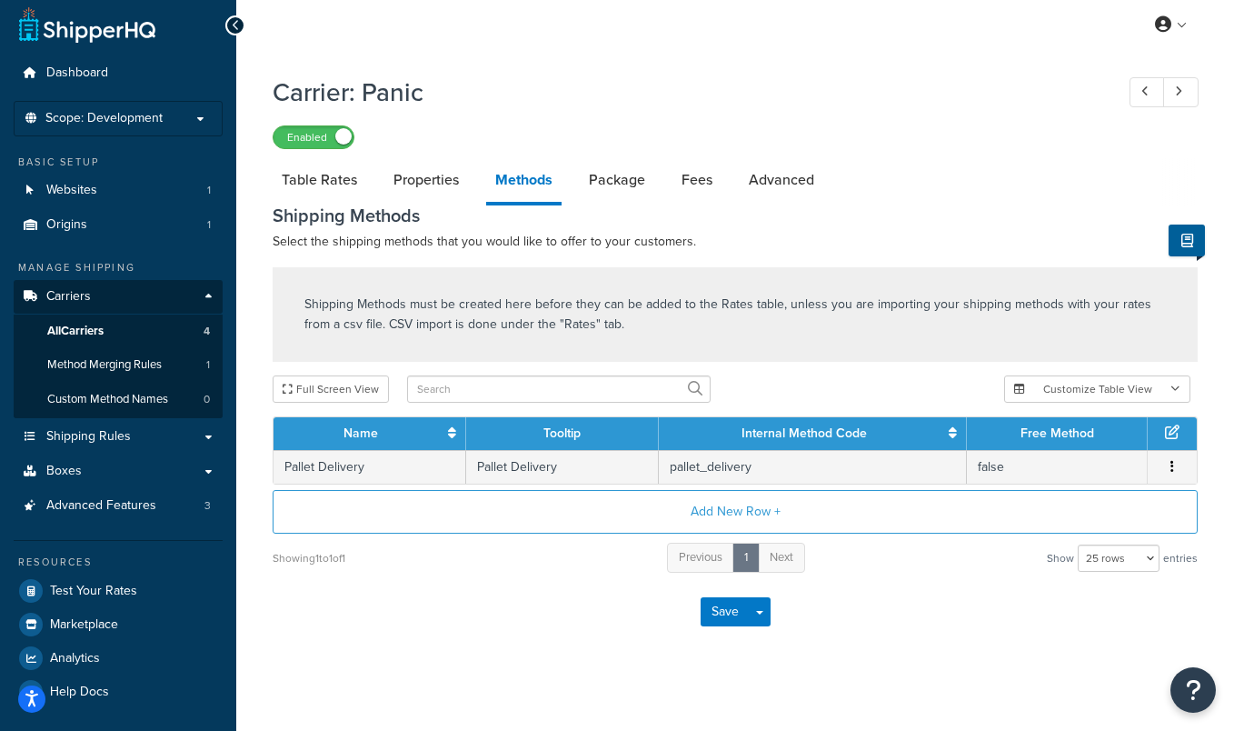
scroll to position [17, 0]
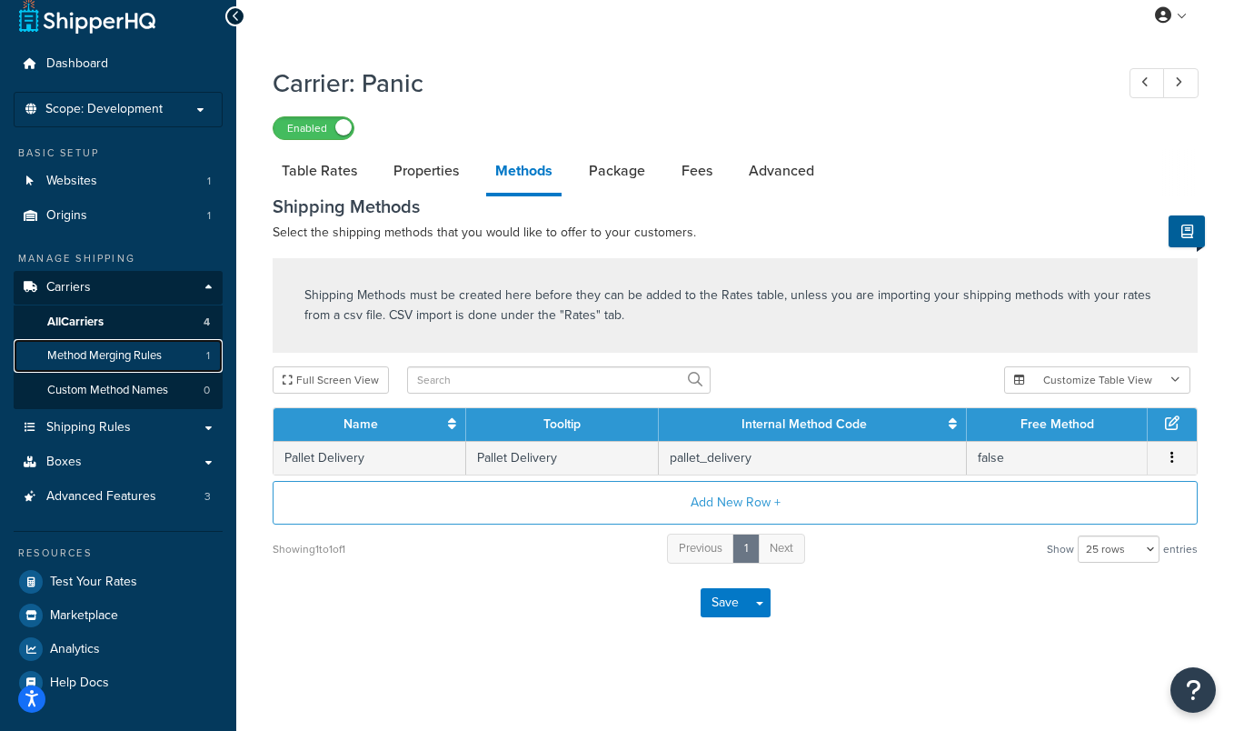
click at [130, 360] on span "Method Merging Rules" at bounding box center [104, 355] width 114 height 15
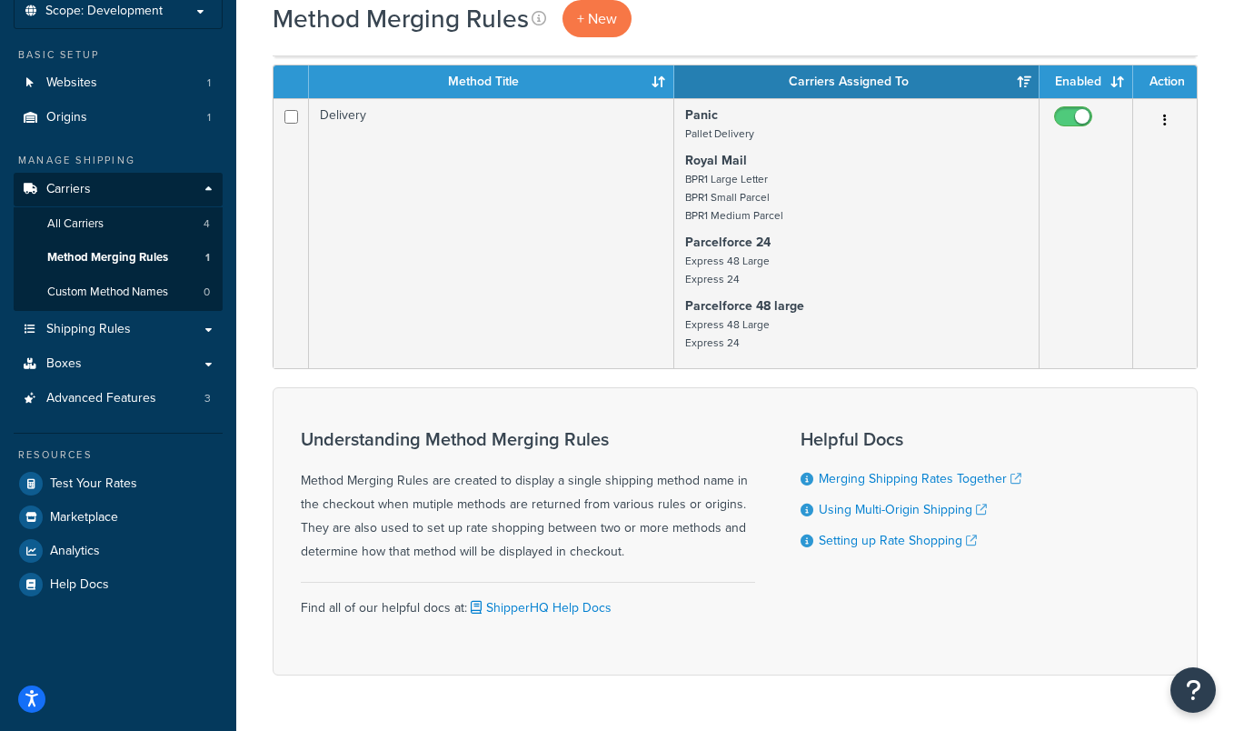
scroll to position [118, 0]
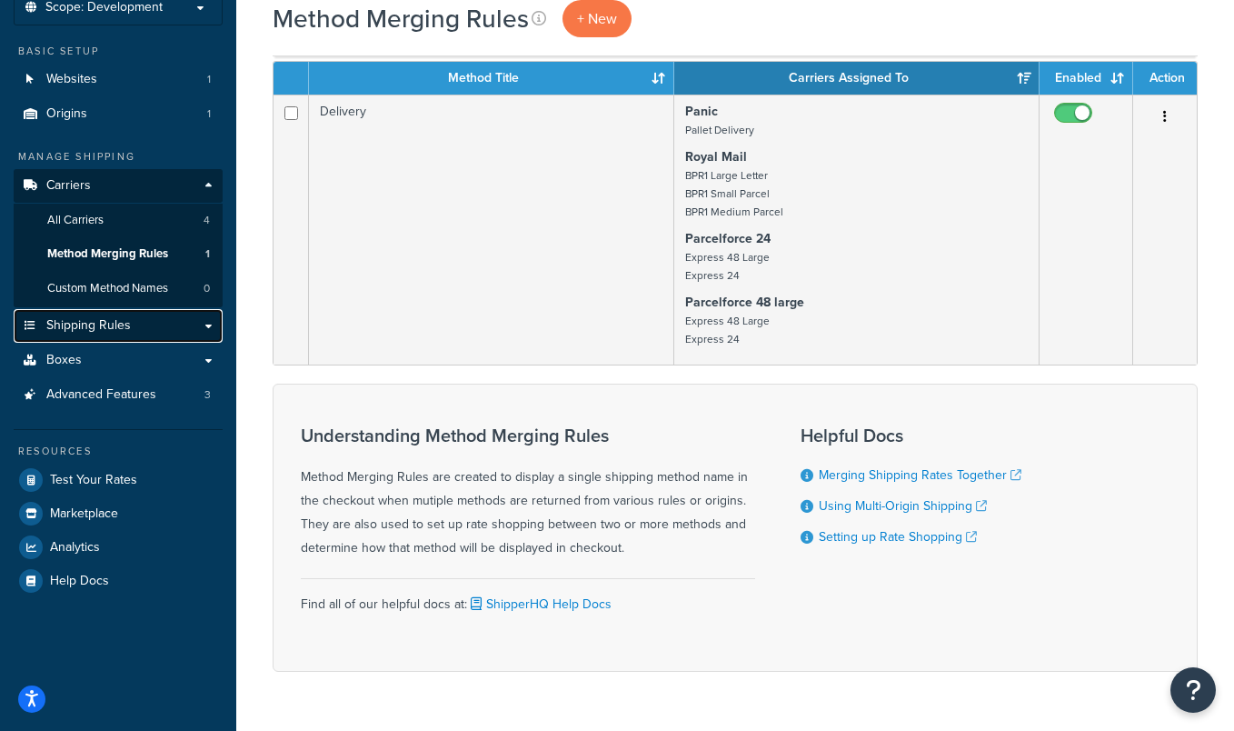
click at [104, 329] on span "Shipping Rules" at bounding box center [88, 325] width 84 height 15
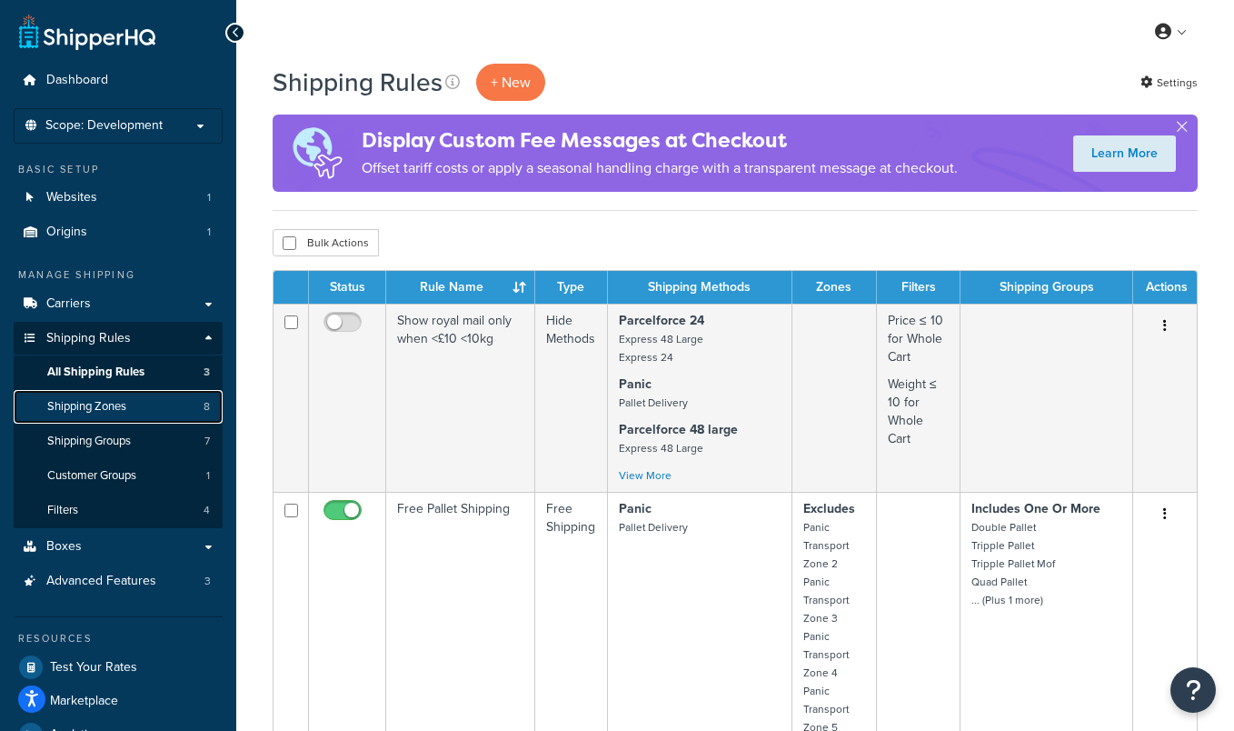
click at [119, 403] on span "Shipping Zones" at bounding box center [86, 406] width 79 height 15
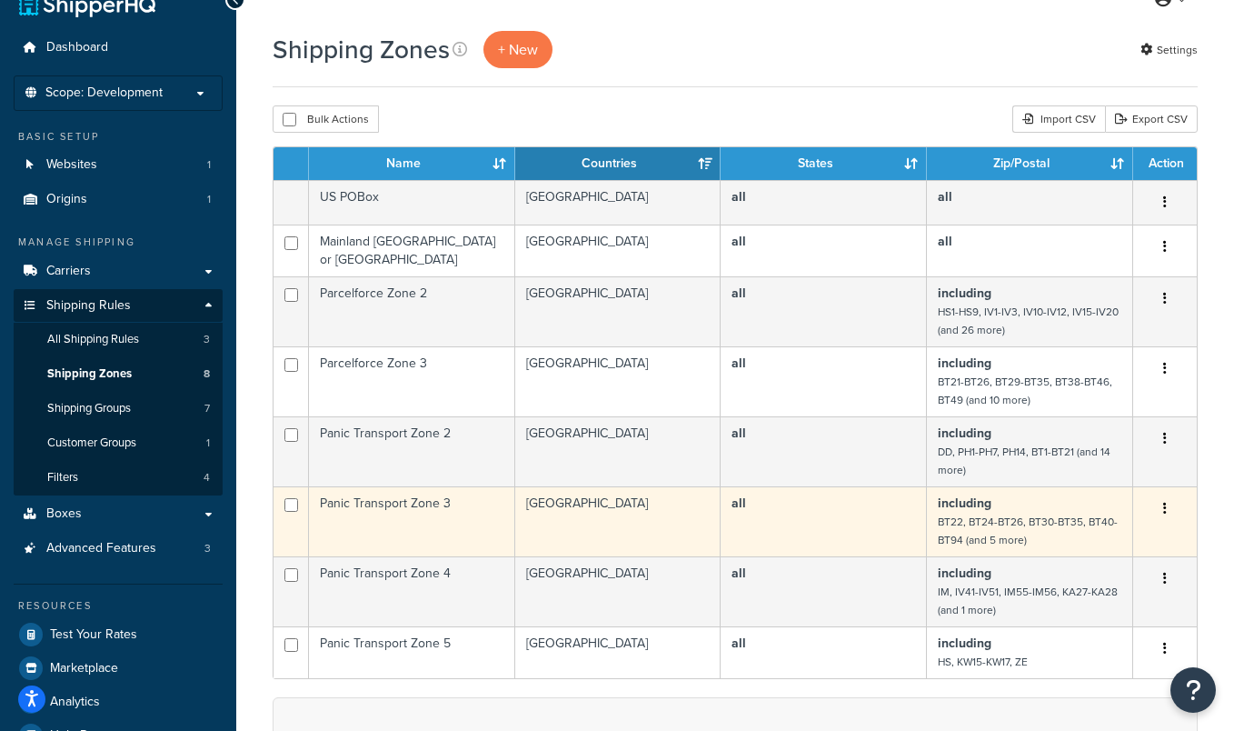
scroll to position [35, 0]
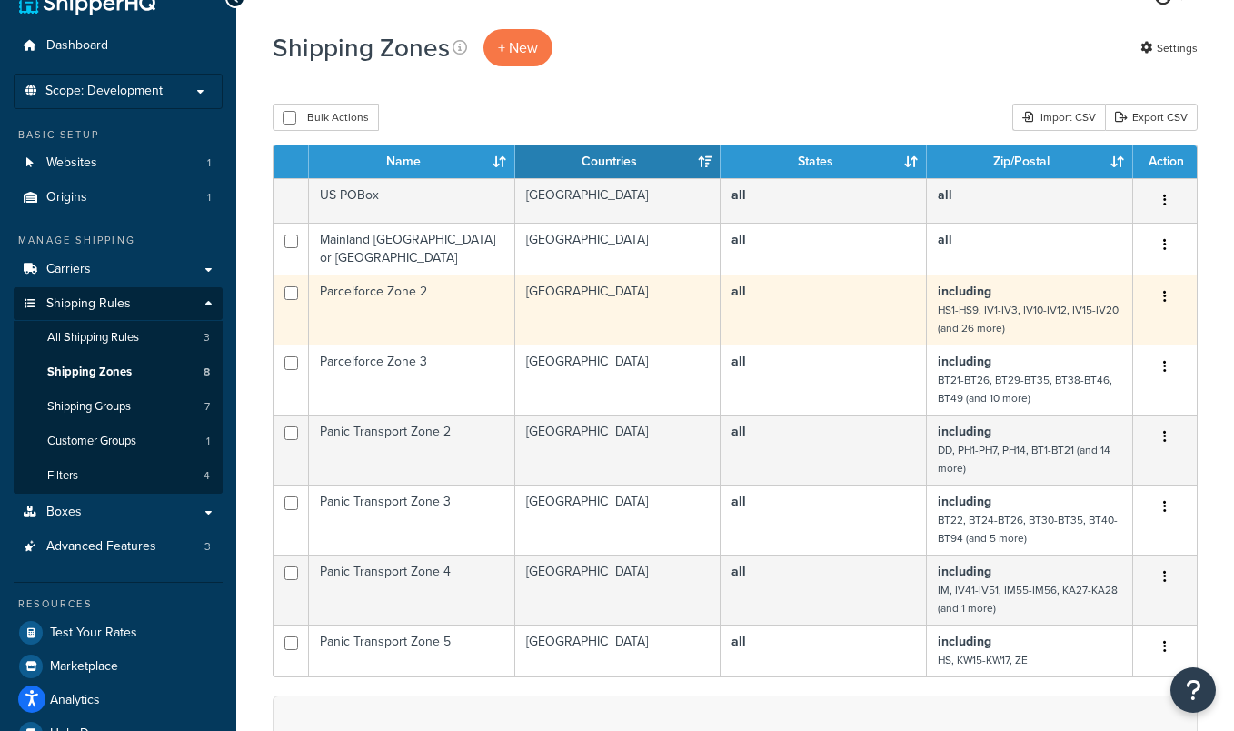
click at [458, 301] on td "Parcelforce Zone 2" at bounding box center [412, 309] width 206 height 70
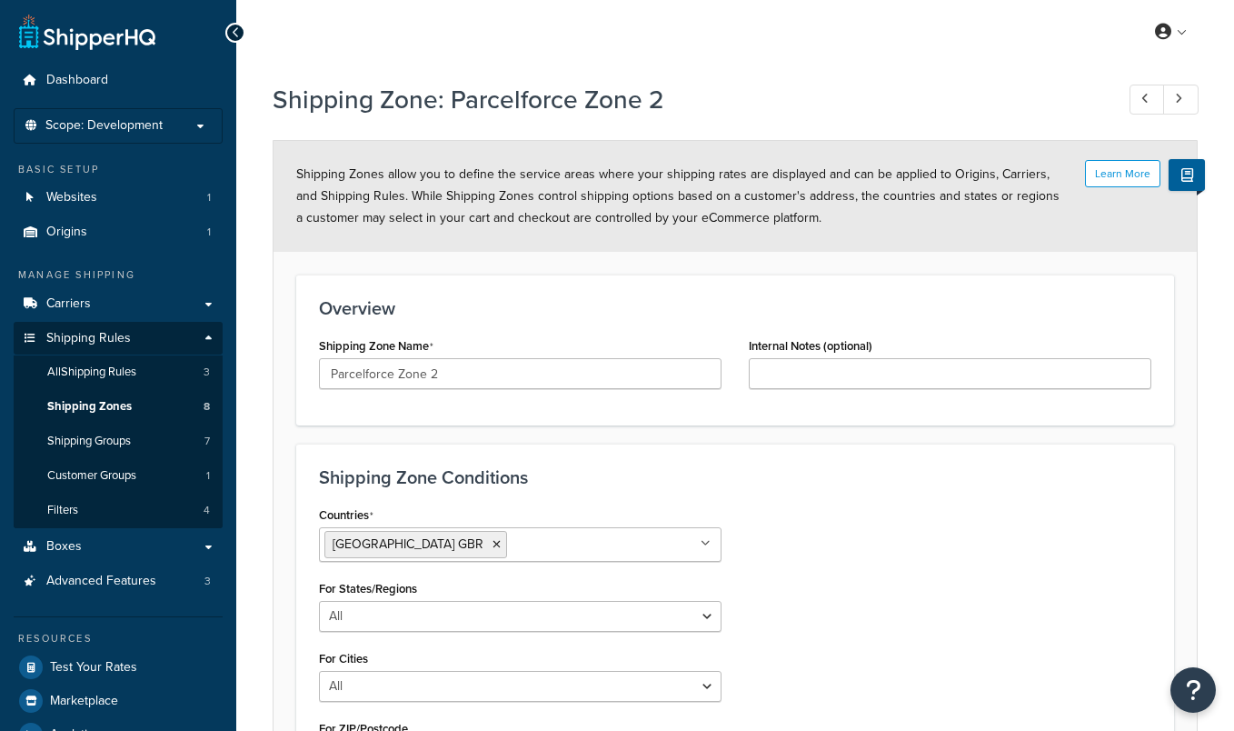
select select "including"
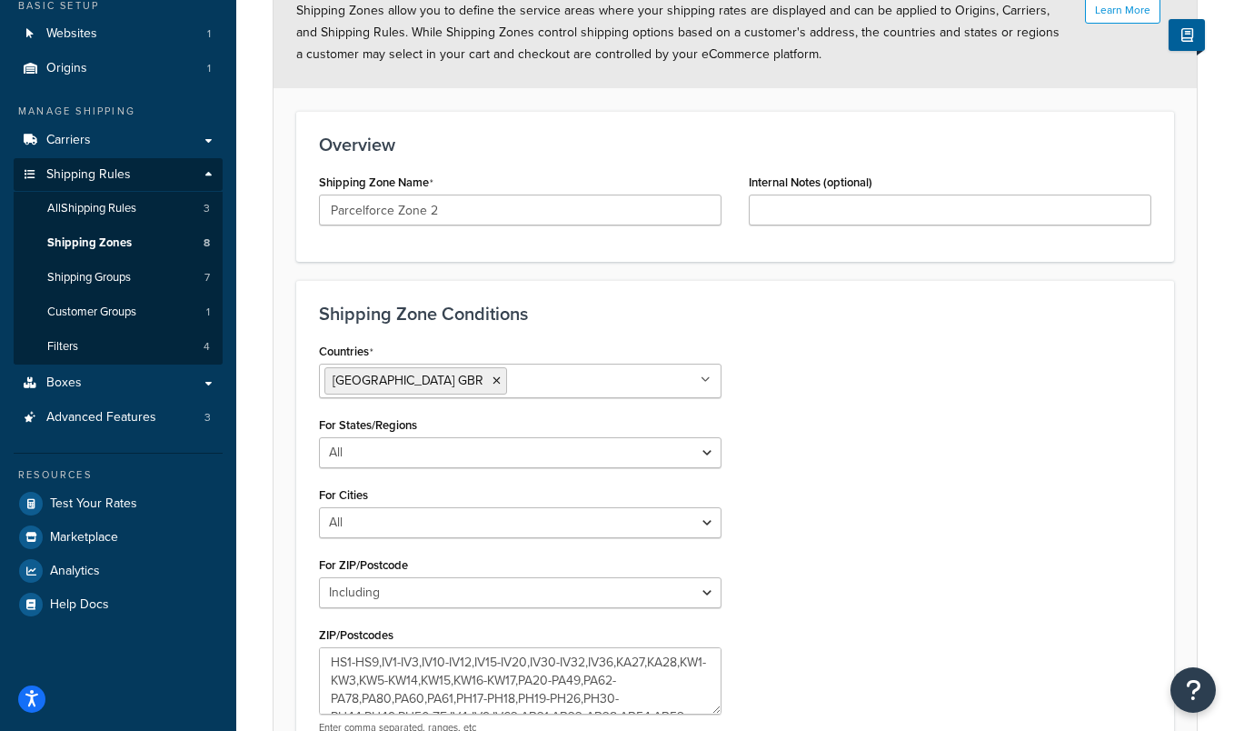
scroll to position [159, 0]
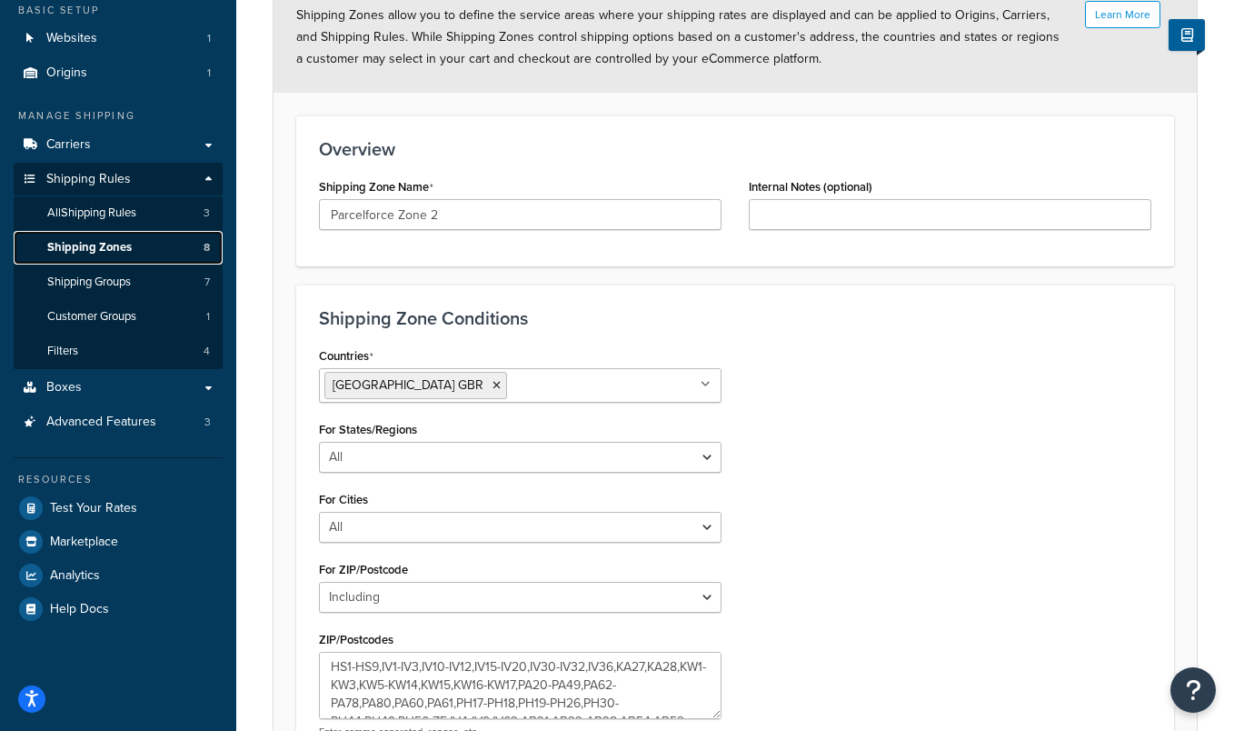
click at [114, 246] on span "Shipping Zones" at bounding box center [89, 247] width 84 height 15
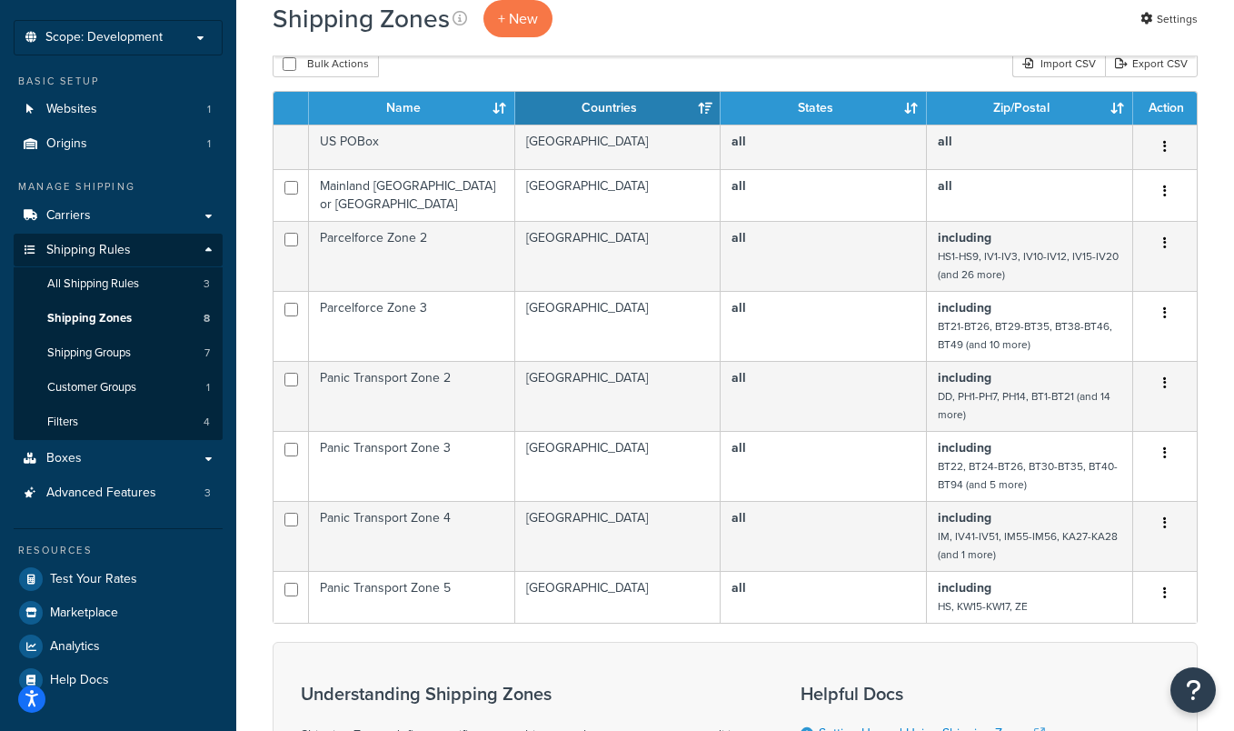
scroll to position [89, 0]
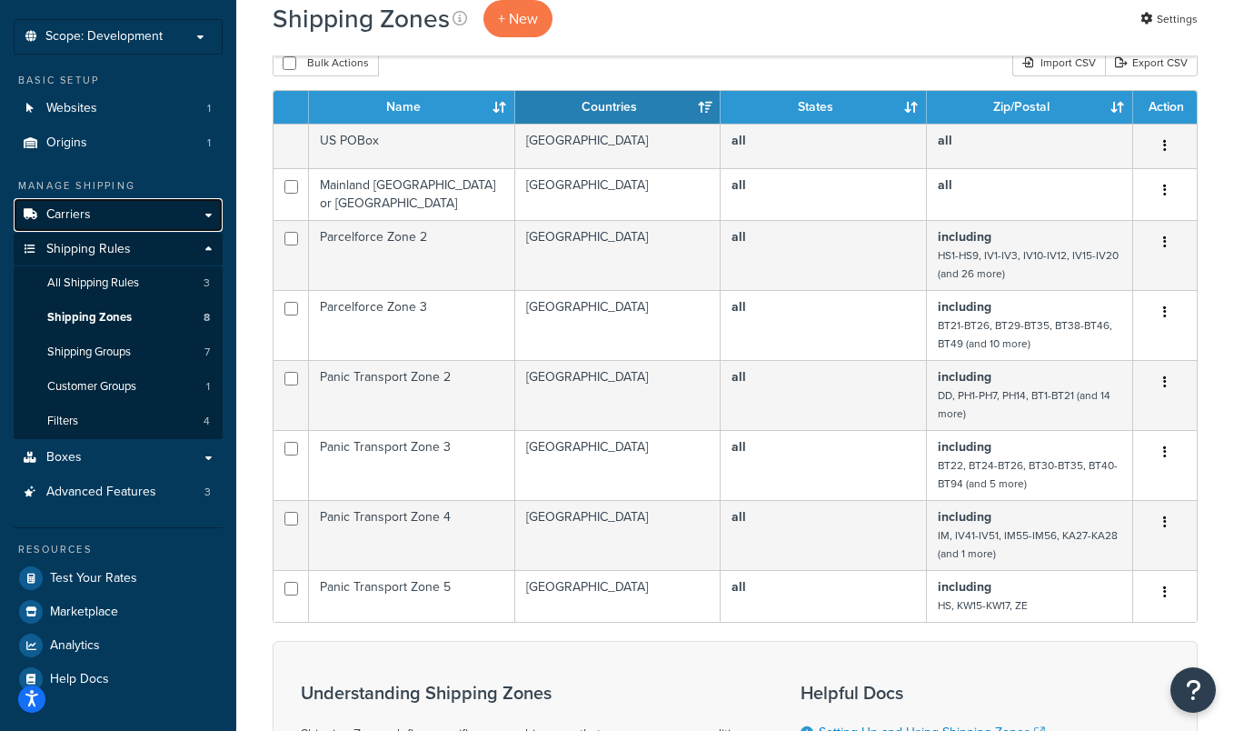
click at [116, 224] on link "Carriers" at bounding box center [118, 215] width 209 height 34
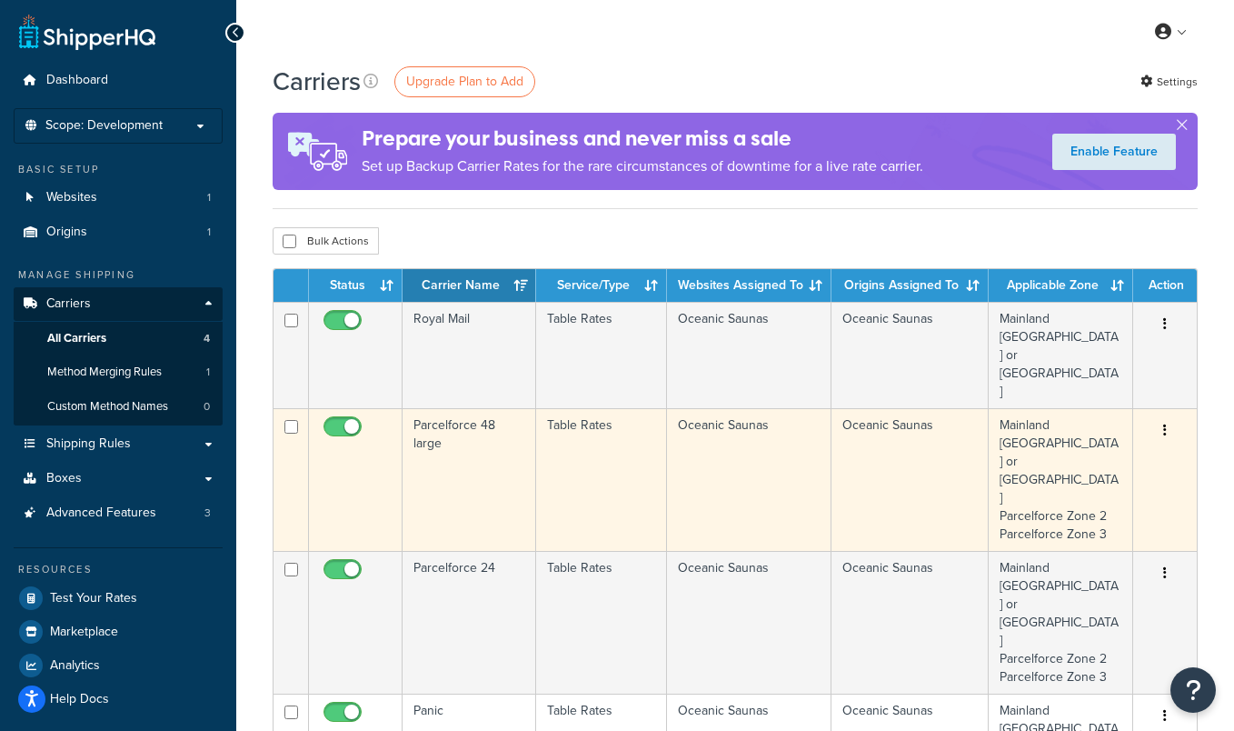
click at [462, 408] on td "Parcelforce 48 large" at bounding box center [470, 479] width 134 height 143
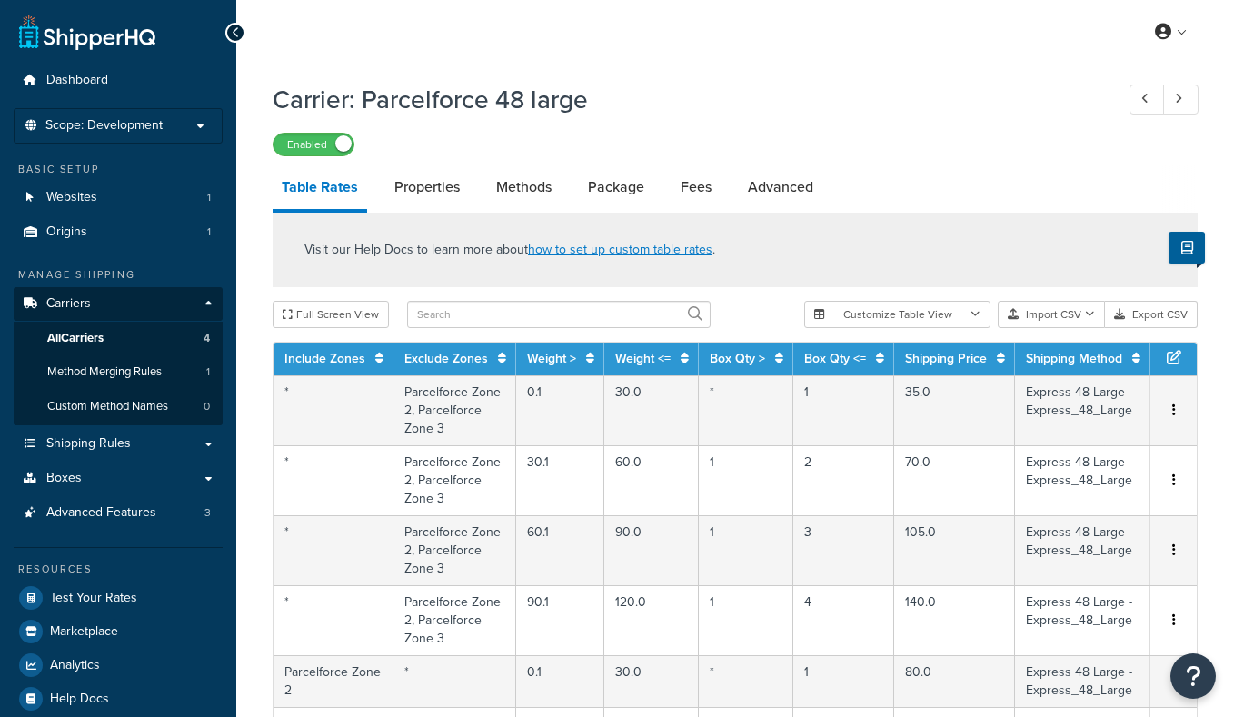
select select "25"
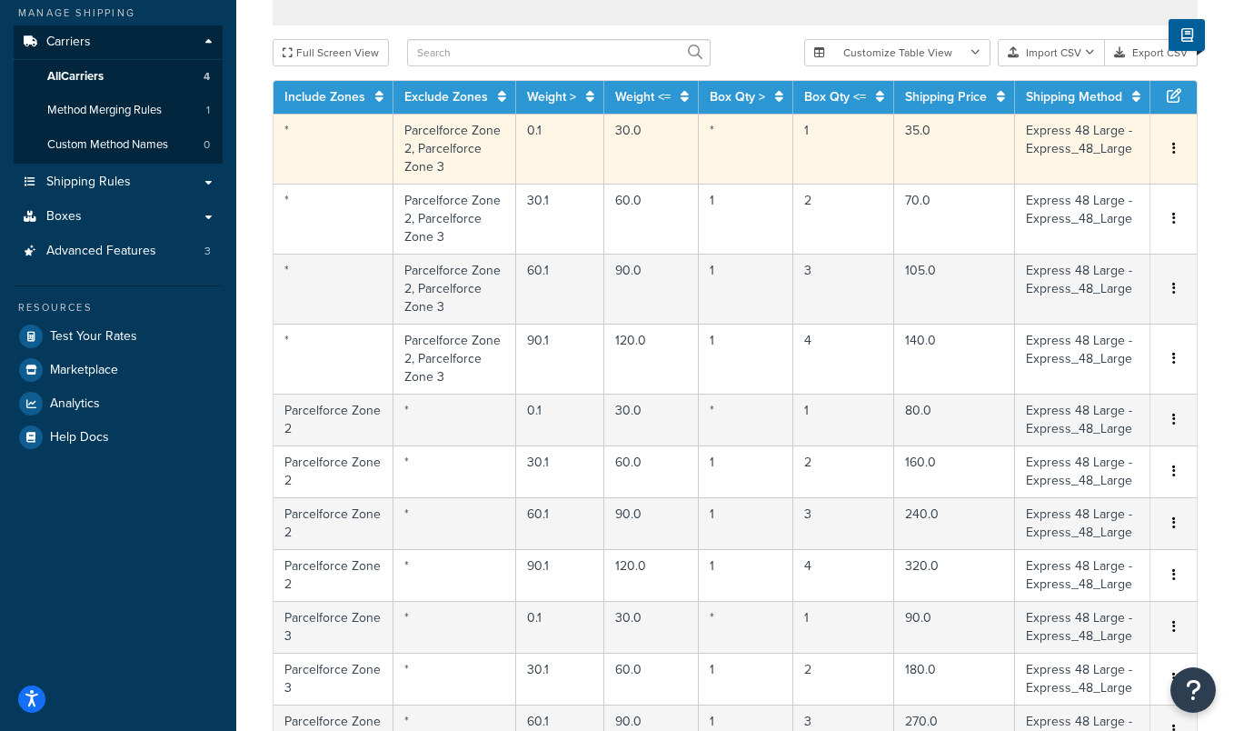
scroll to position [128, 0]
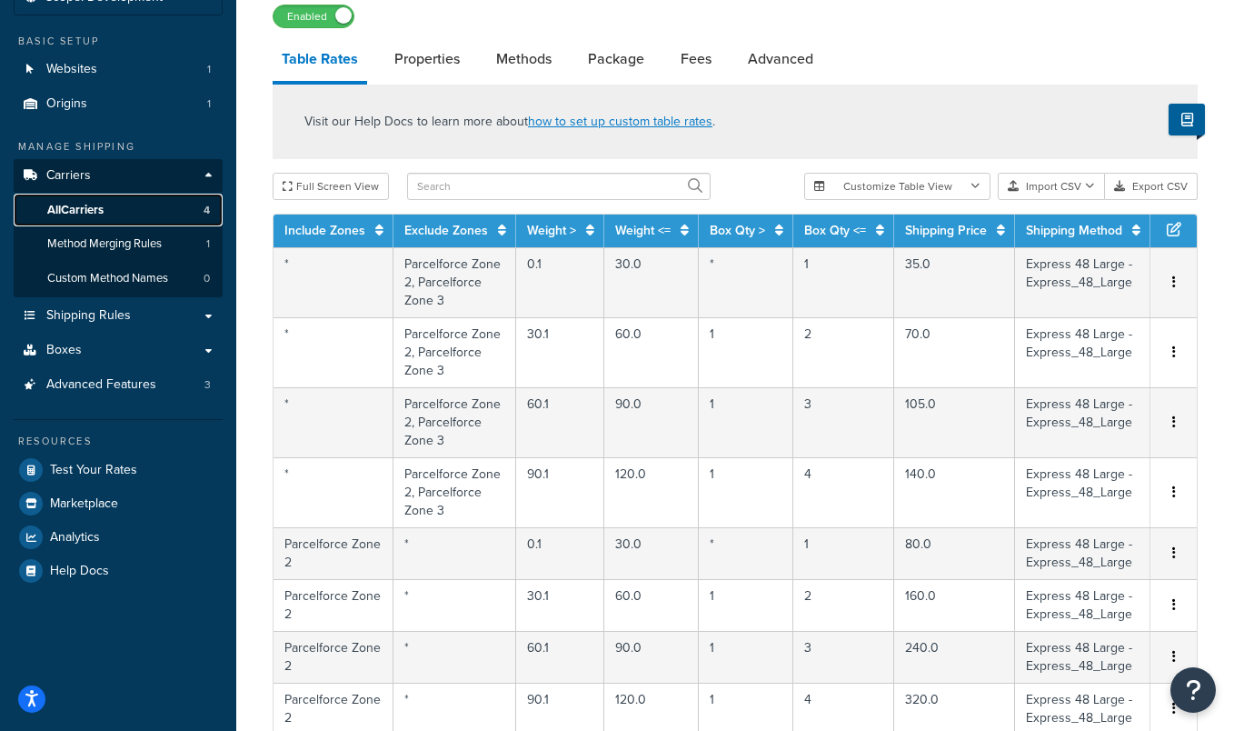
click at [174, 204] on link "All Carriers 4" at bounding box center [118, 211] width 209 height 34
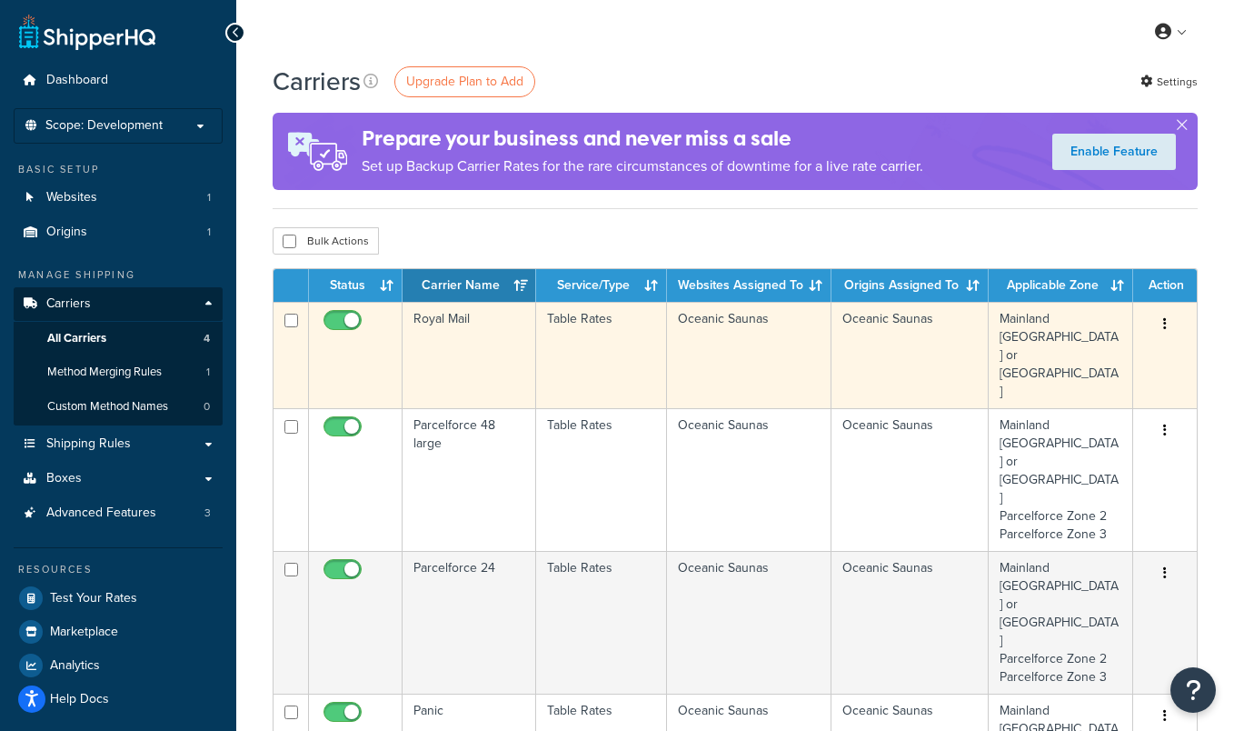
click at [463, 333] on td "Royal Mail" at bounding box center [470, 355] width 134 height 106
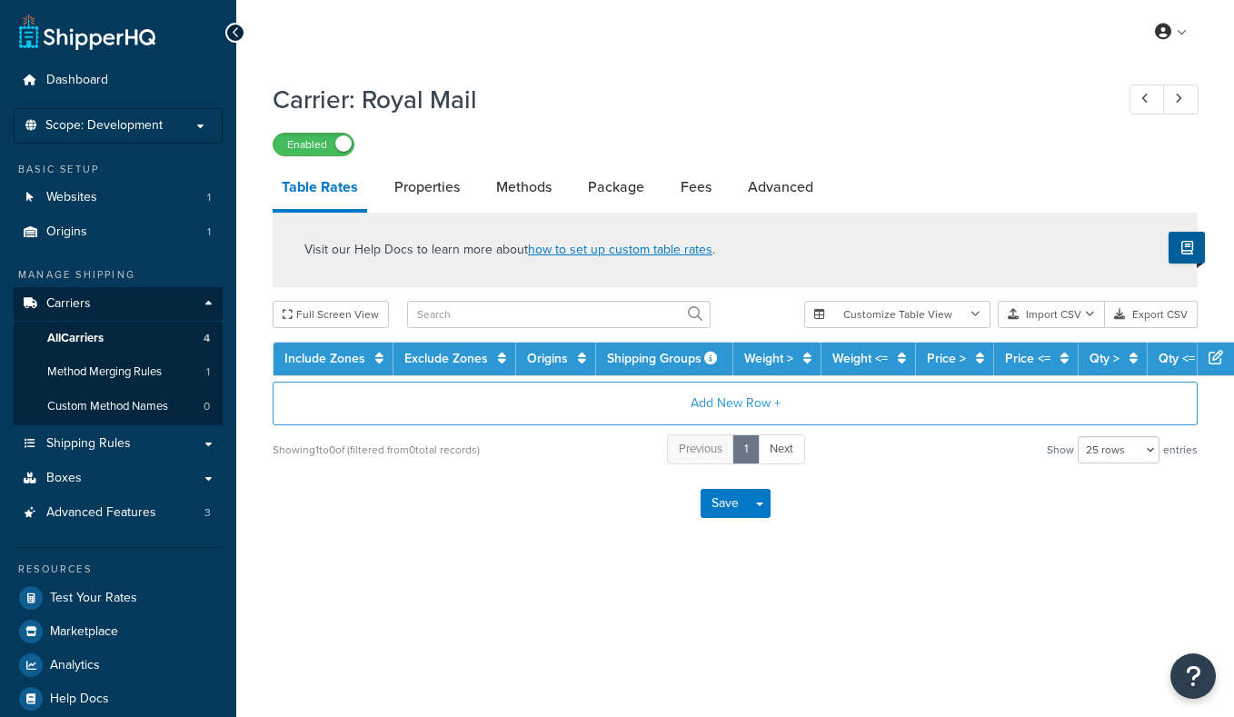
select select "25"
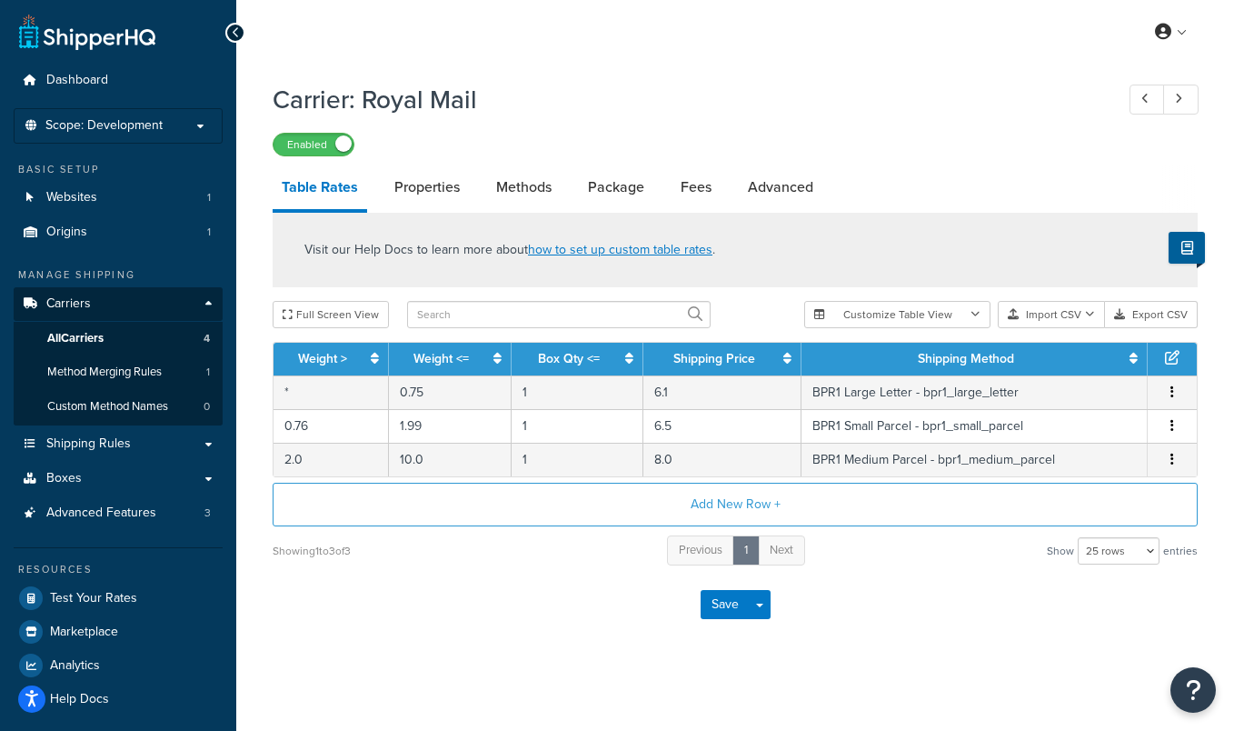
click at [335, 179] on link "Table Rates" at bounding box center [320, 188] width 94 height 47
click at [410, 183] on link "Properties" at bounding box center [427, 187] width 84 height 44
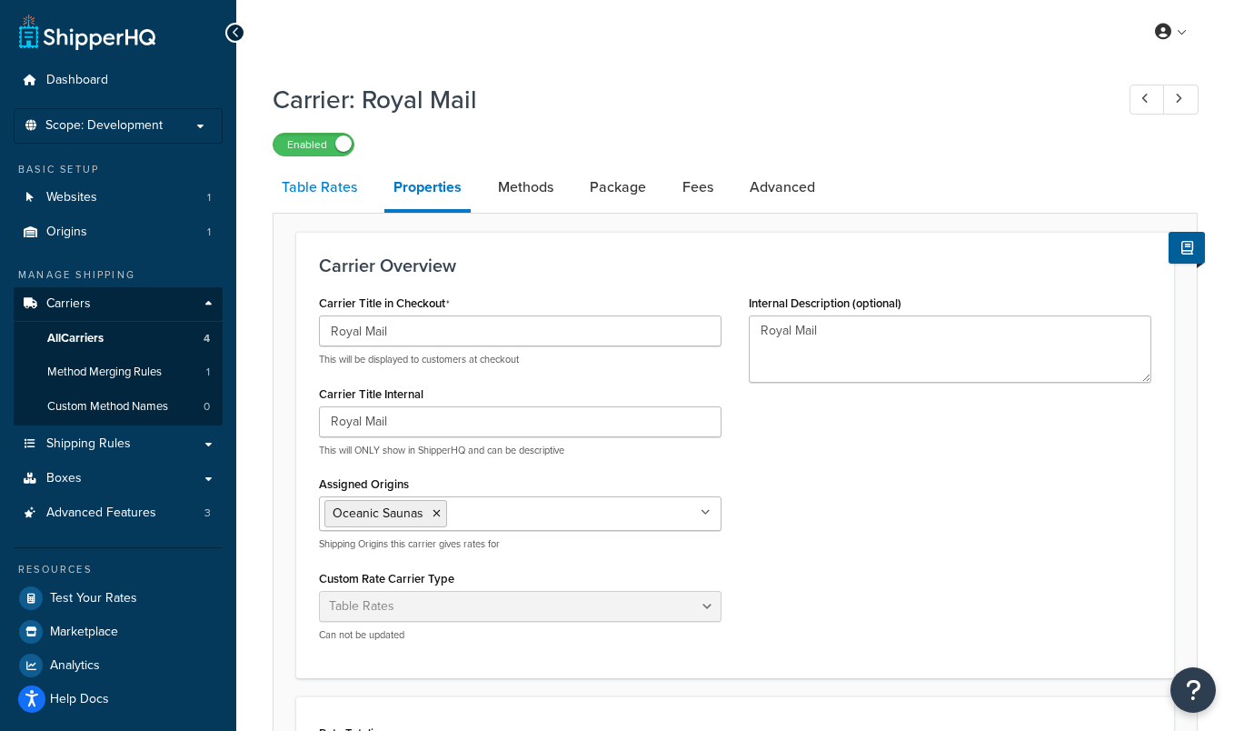
click at [338, 194] on link "Table Rates" at bounding box center [320, 187] width 94 height 44
select select "25"
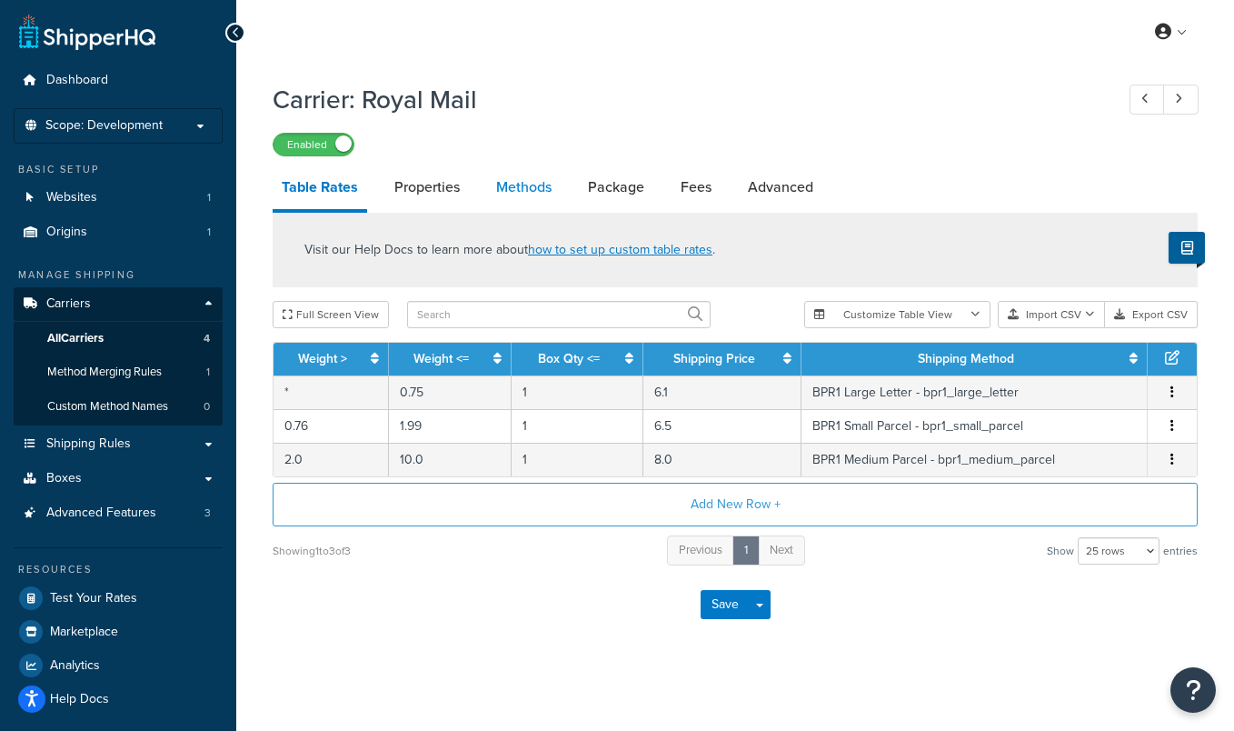
click at [508, 189] on link "Methods" at bounding box center [524, 187] width 74 height 44
select select "25"
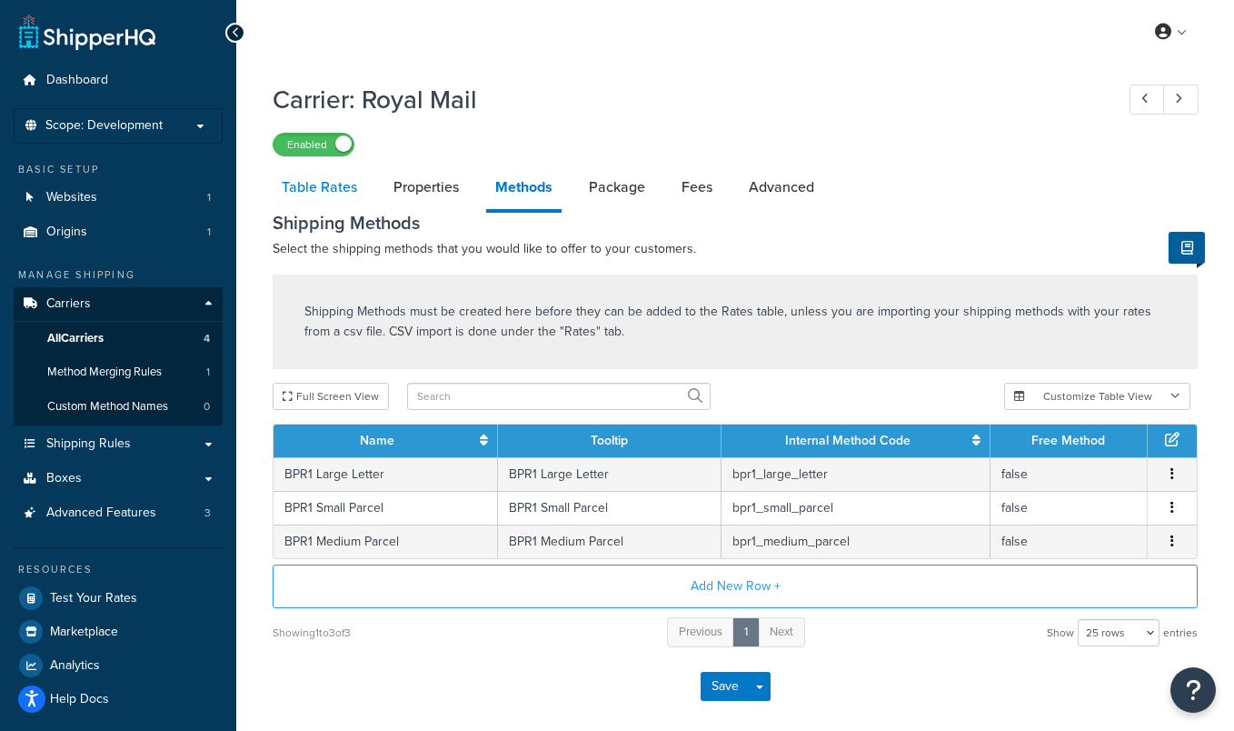
click at [313, 195] on link "Table Rates" at bounding box center [320, 187] width 94 height 44
select select "25"
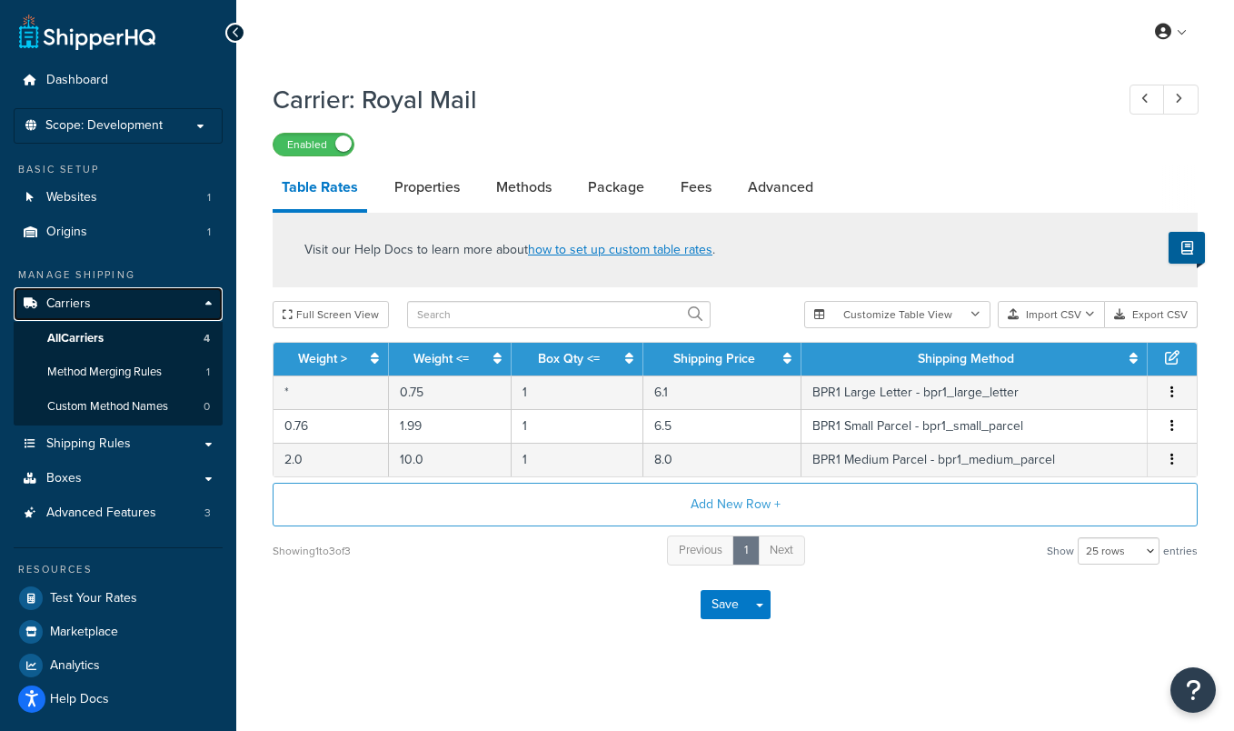
click at [154, 302] on link "Carriers" at bounding box center [118, 304] width 209 height 34
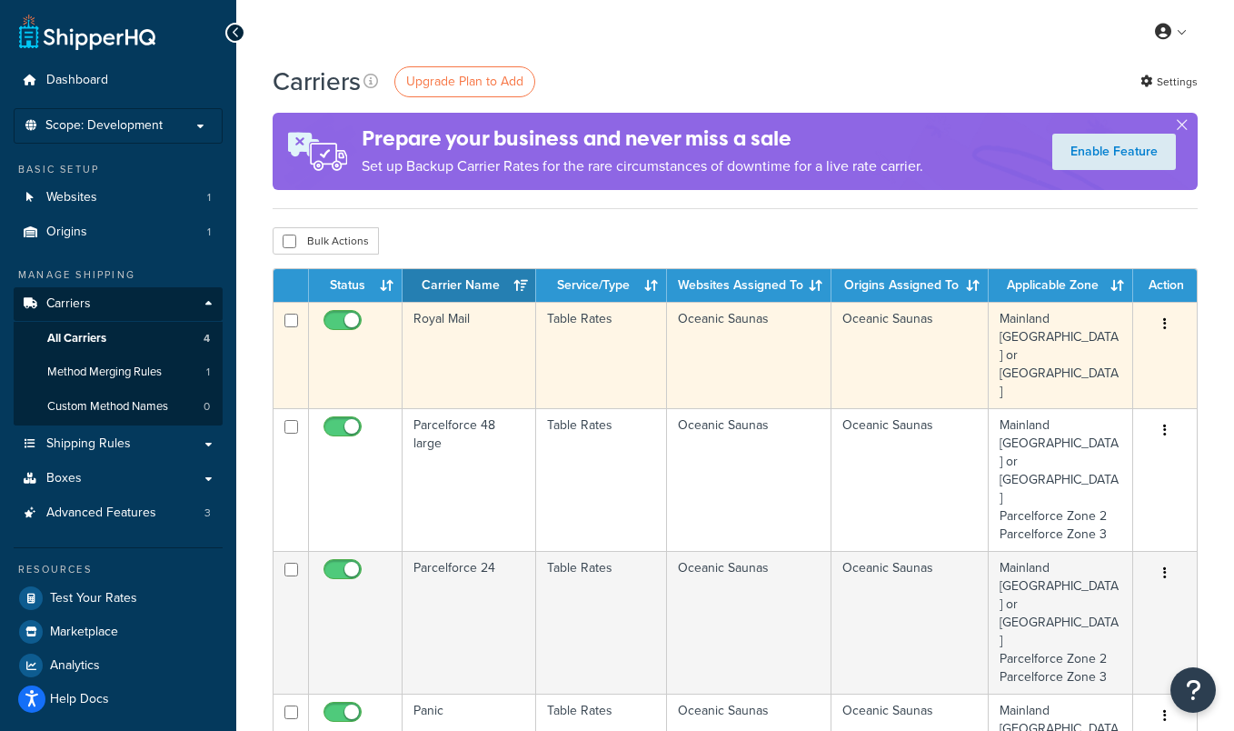
click at [456, 324] on td "Royal Mail" at bounding box center [470, 355] width 134 height 106
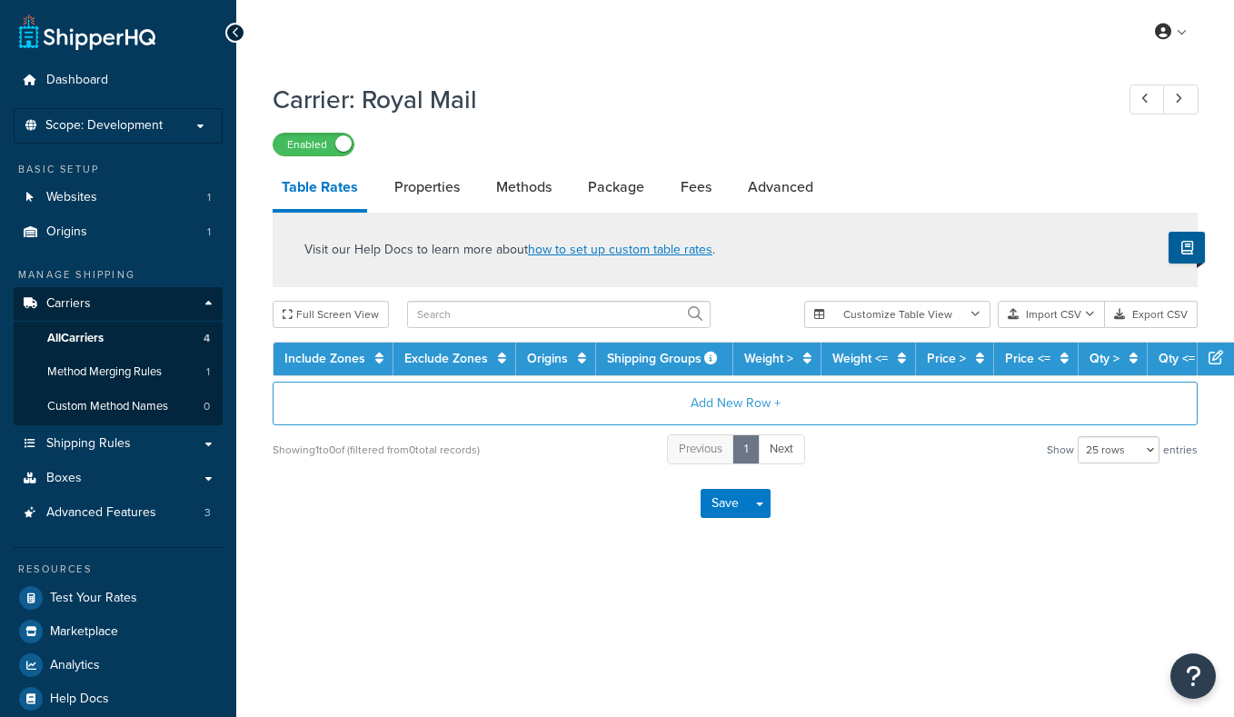
select select "25"
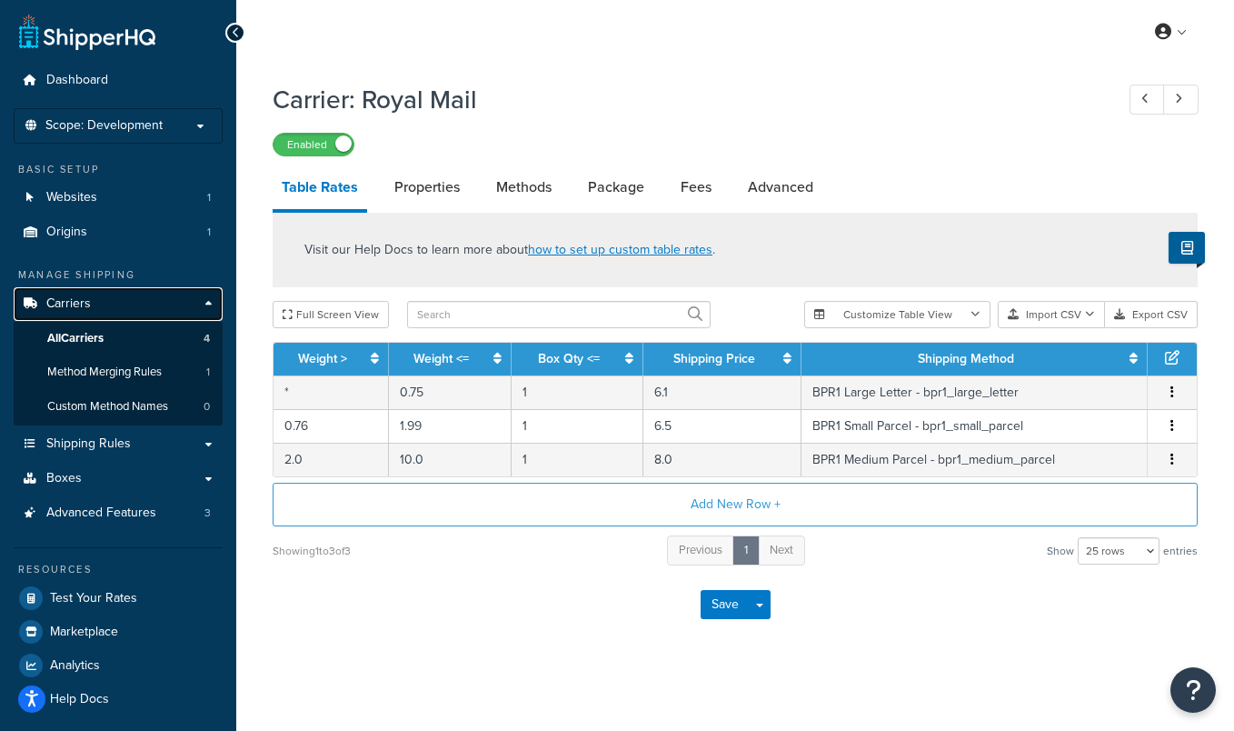
click at [129, 299] on link "Carriers" at bounding box center [118, 304] width 209 height 34
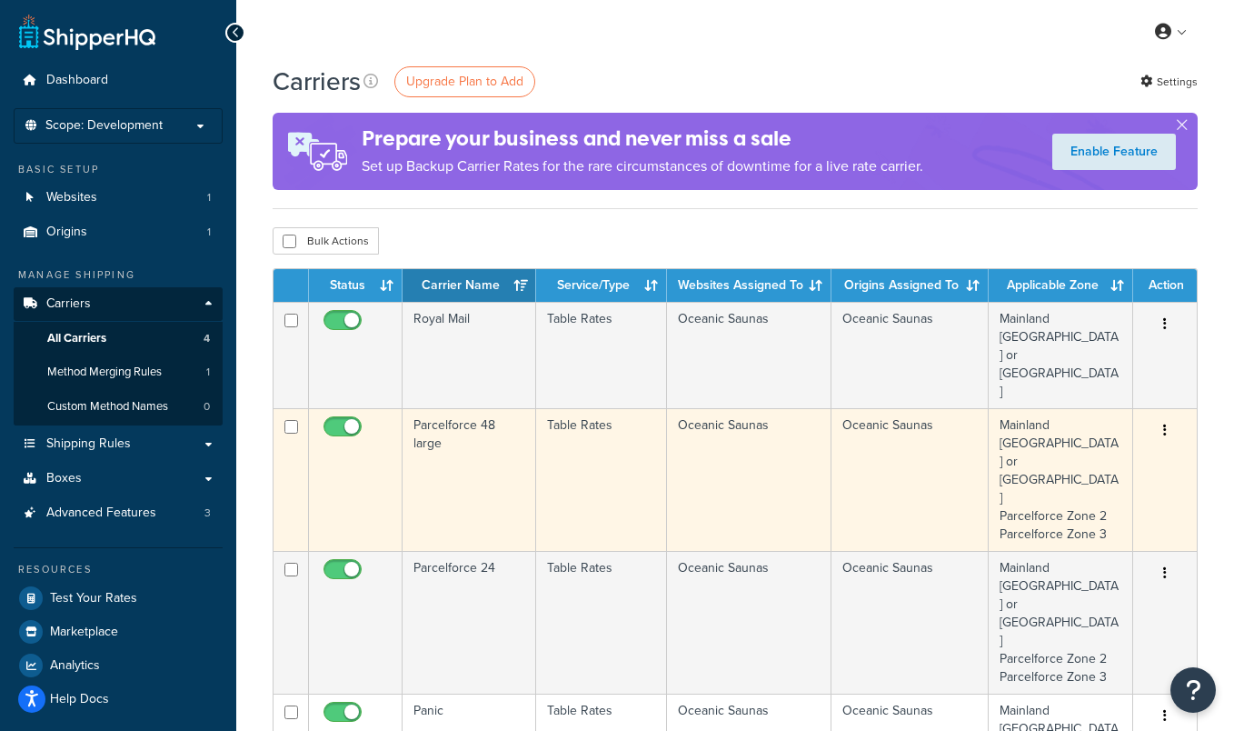
click at [472, 408] on td "Parcelforce 48 large" at bounding box center [470, 479] width 134 height 143
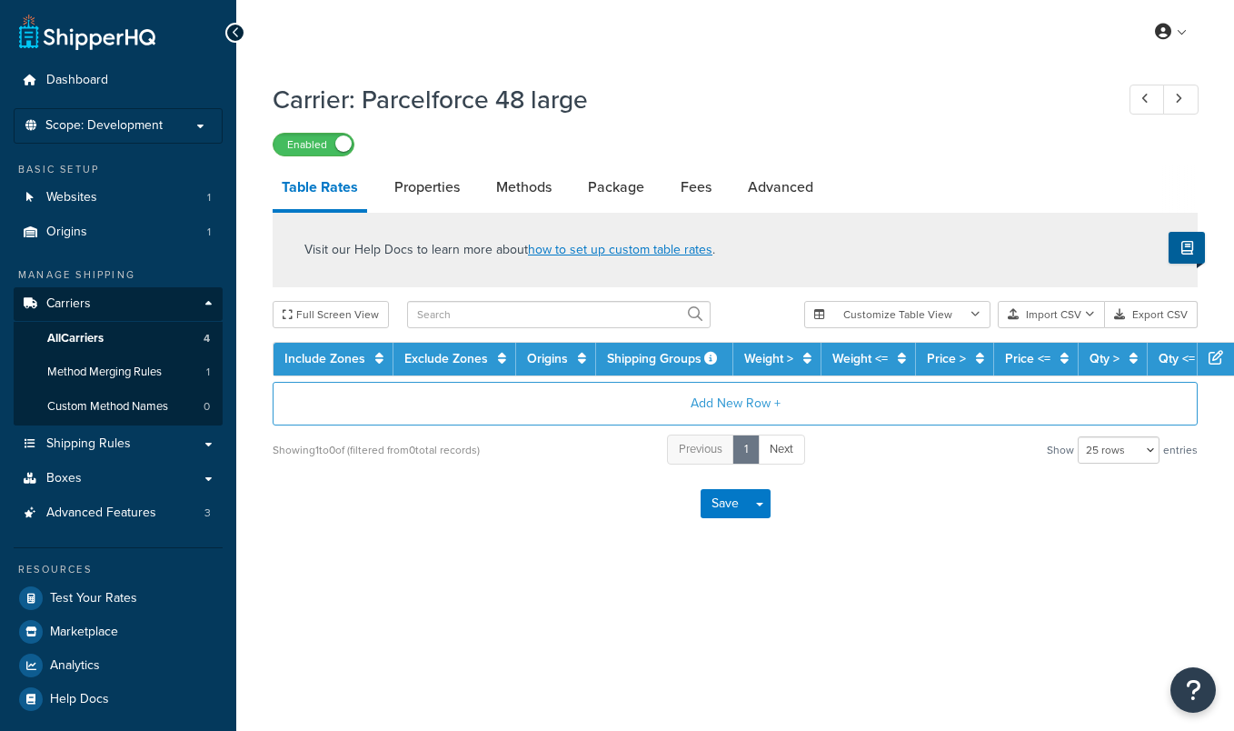
select select "25"
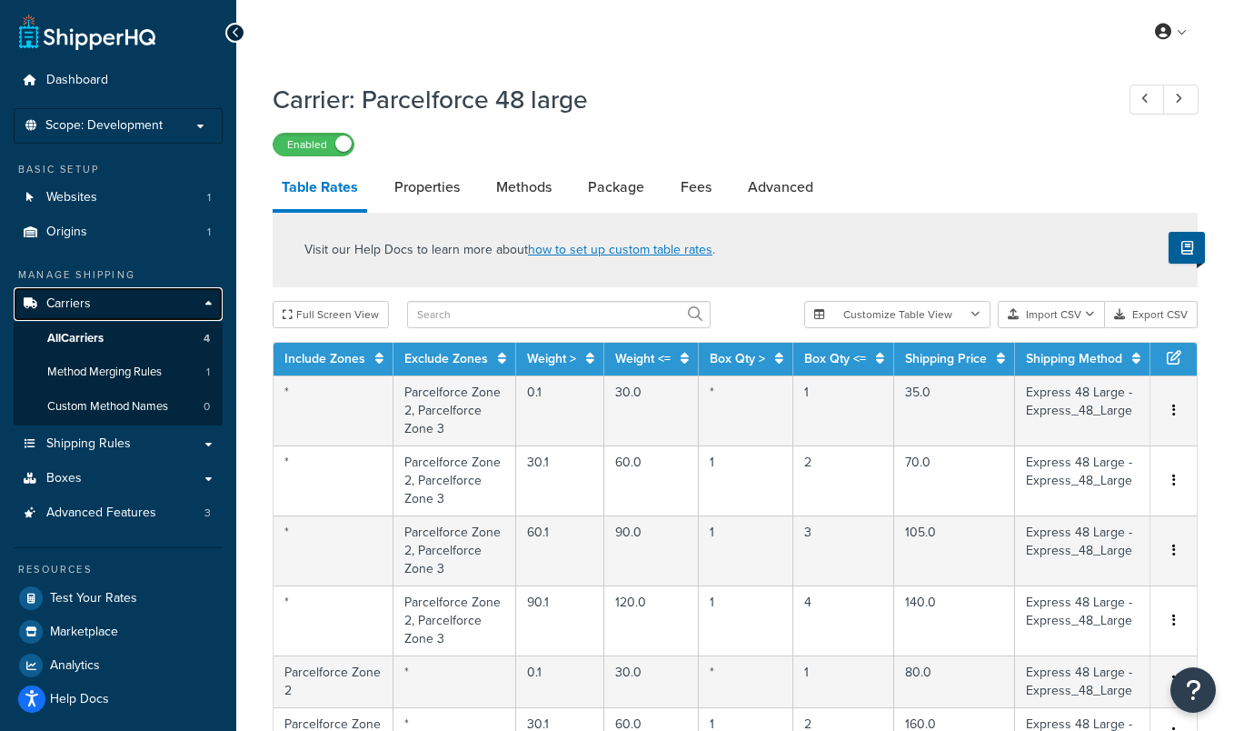
click at [139, 297] on link "Carriers" at bounding box center [118, 304] width 209 height 34
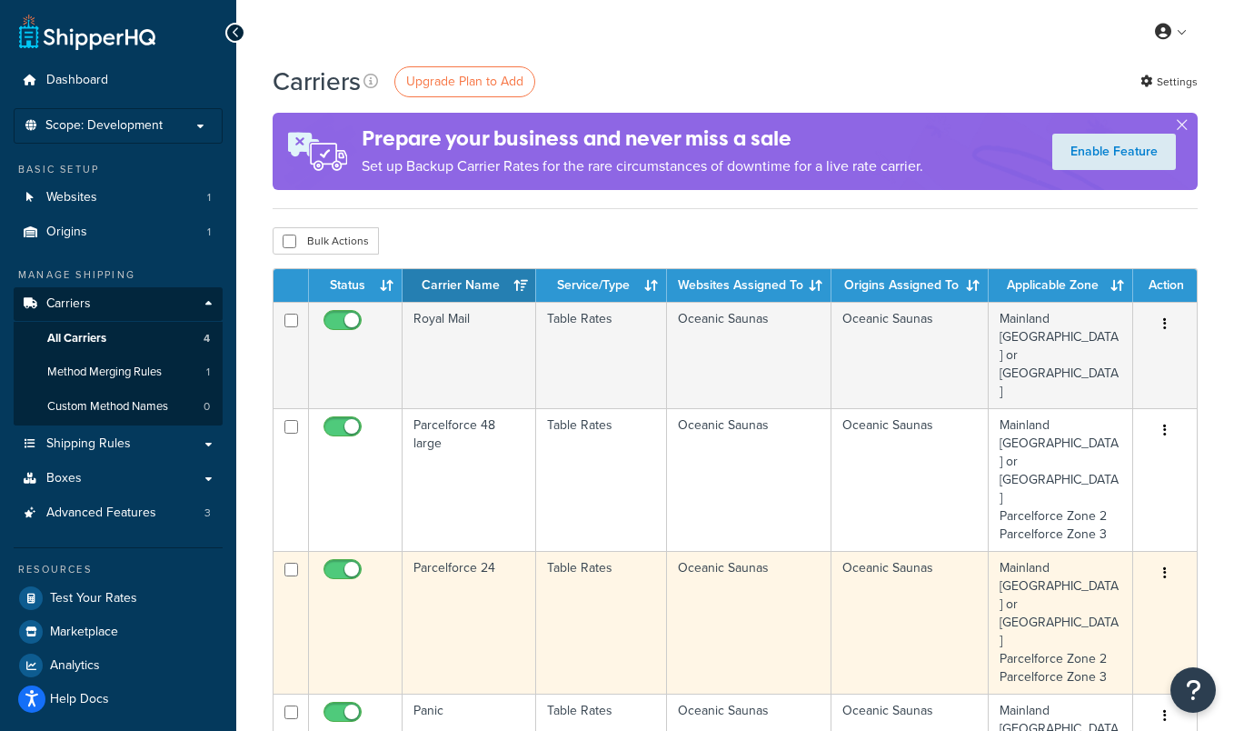
click at [478, 551] on td "Parcelforce 24" at bounding box center [470, 622] width 134 height 143
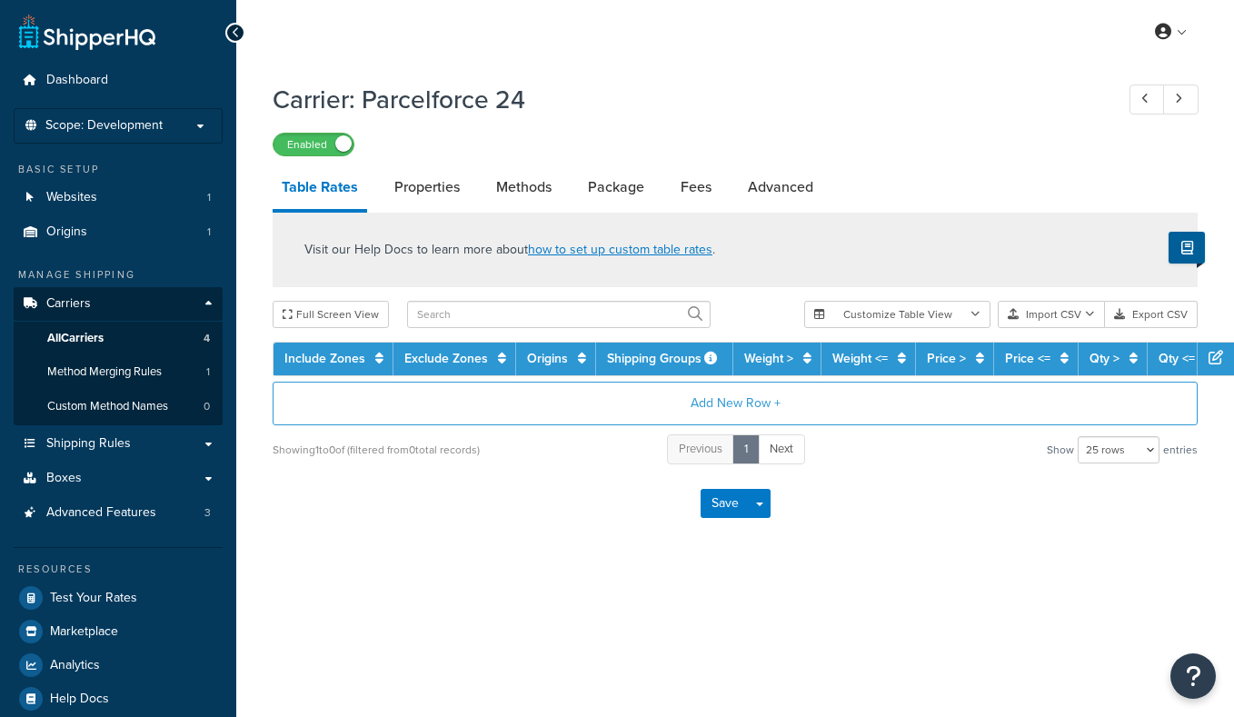
select select "25"
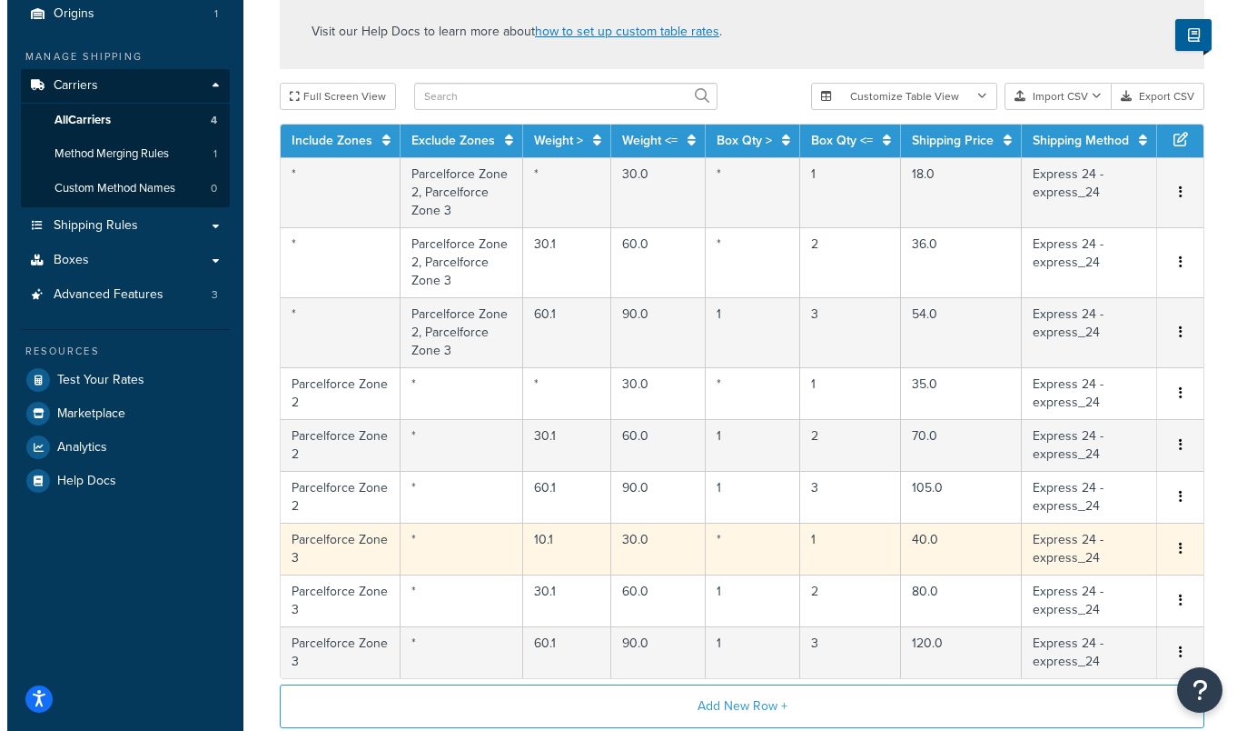
scroll to position [213, 0]
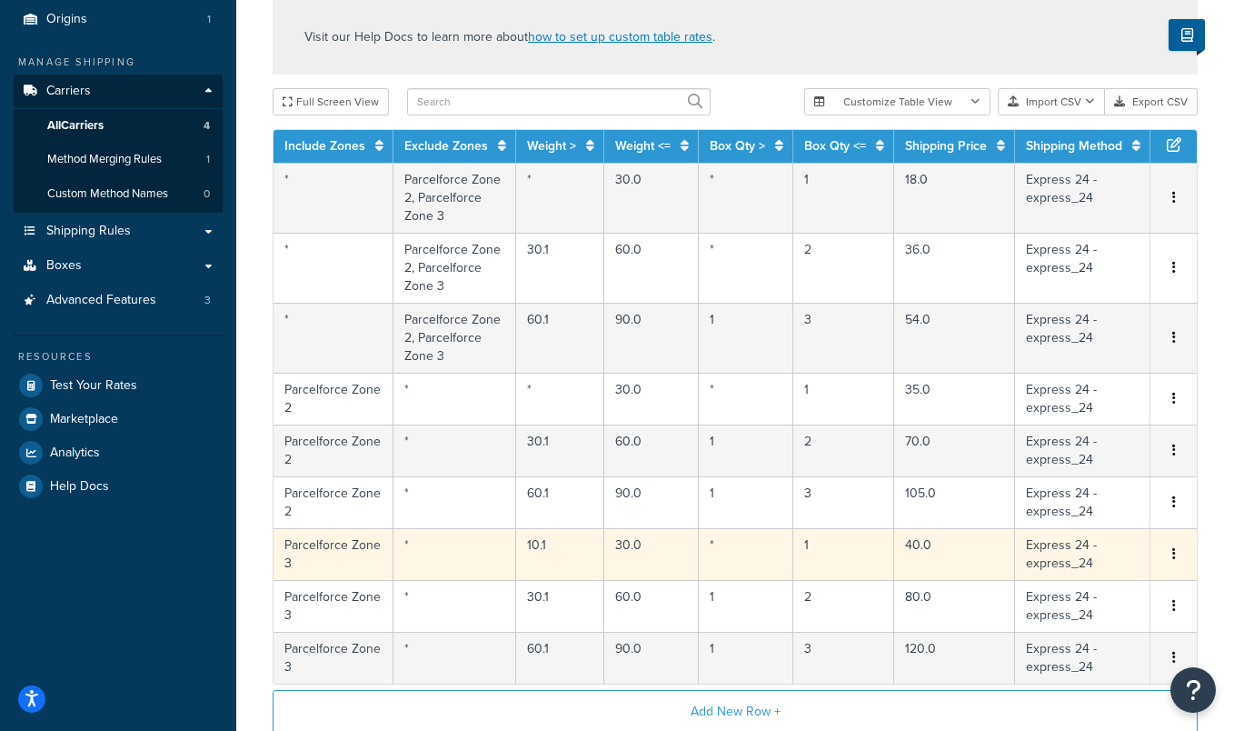
click at [564, 562] on td "10.1" at bounding box center [560, 554] width 88 height 52
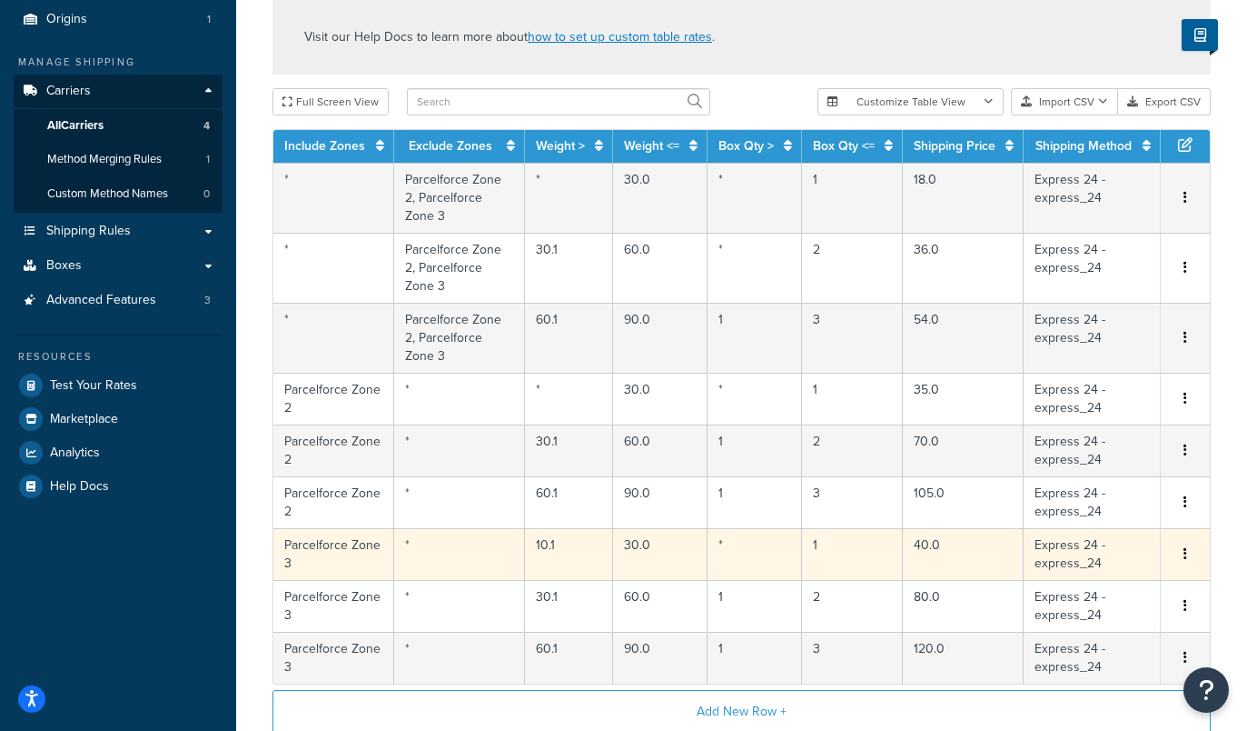
select select "170160"
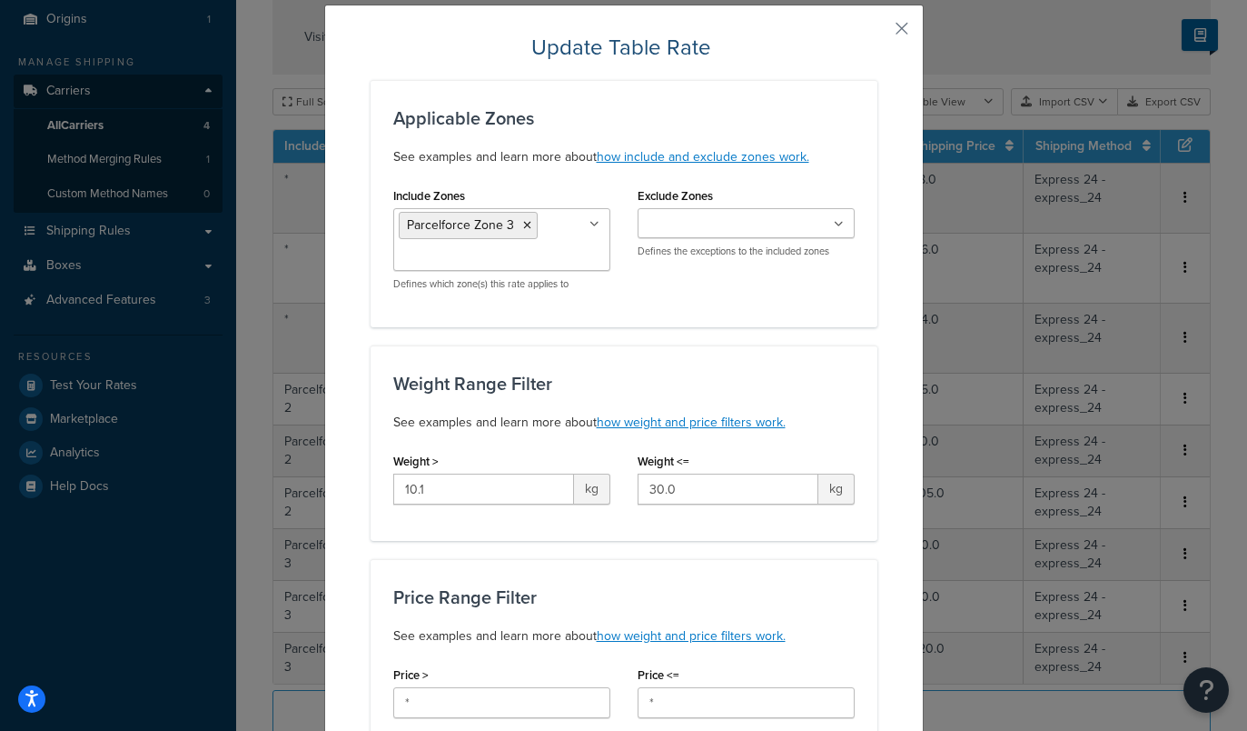
scroll to position [105, 0]
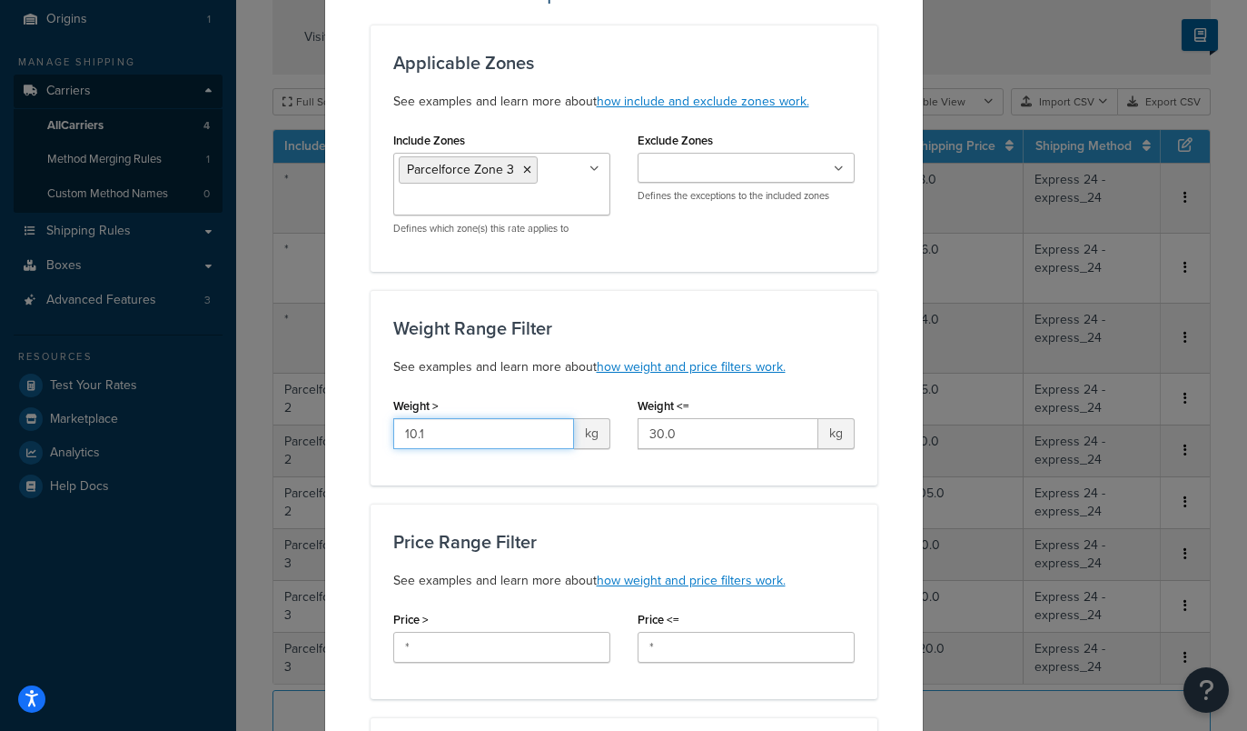
click at [502, 432] on input "10.1" at bounding box center [483, 433] width 181 height 31
type input "*"
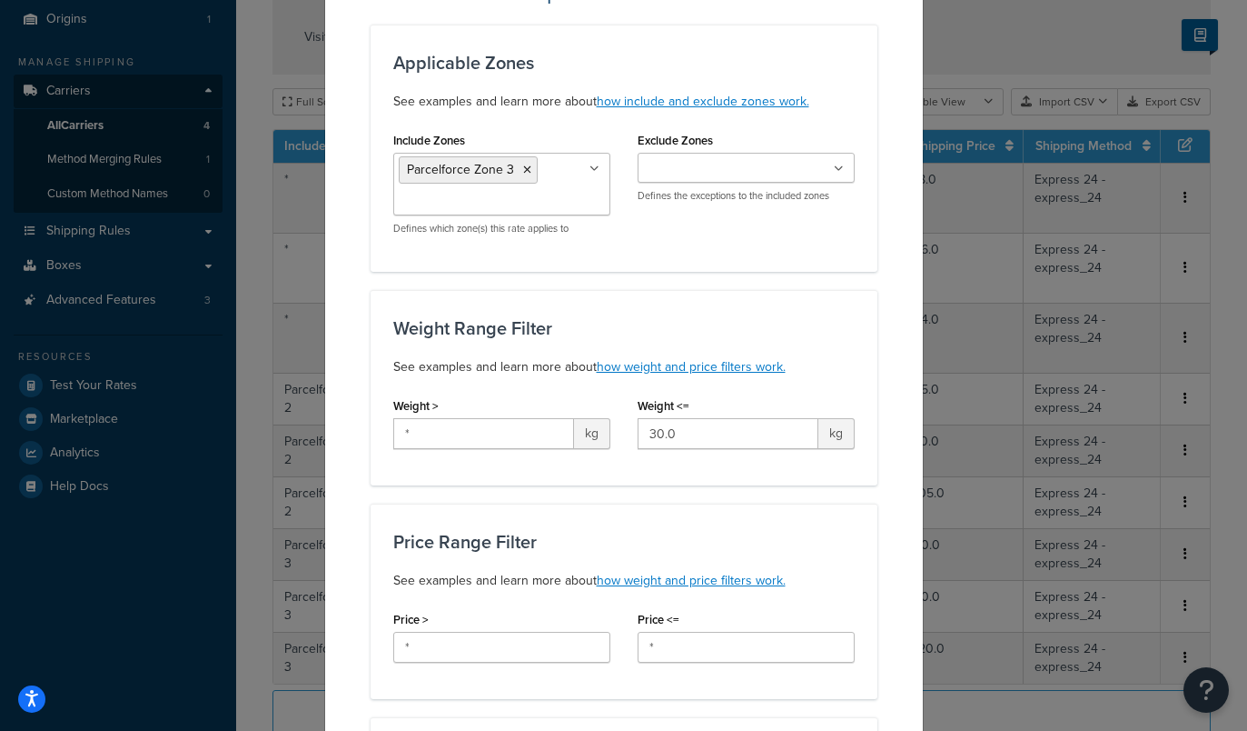
click at [522, 510] on div "Price Range Filter See examples and learn more about how weight and price filte…" at bounding box center [624, 600] width 507 height 195
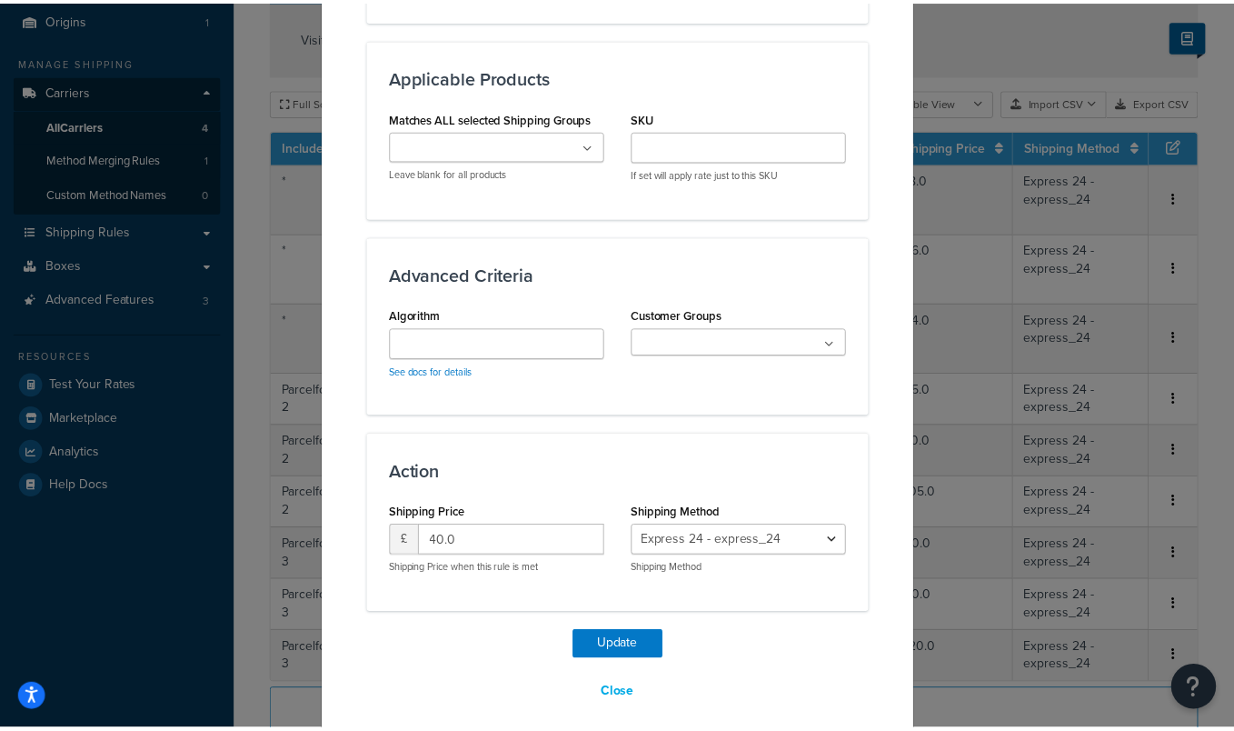
scroll to position [1154, 0]
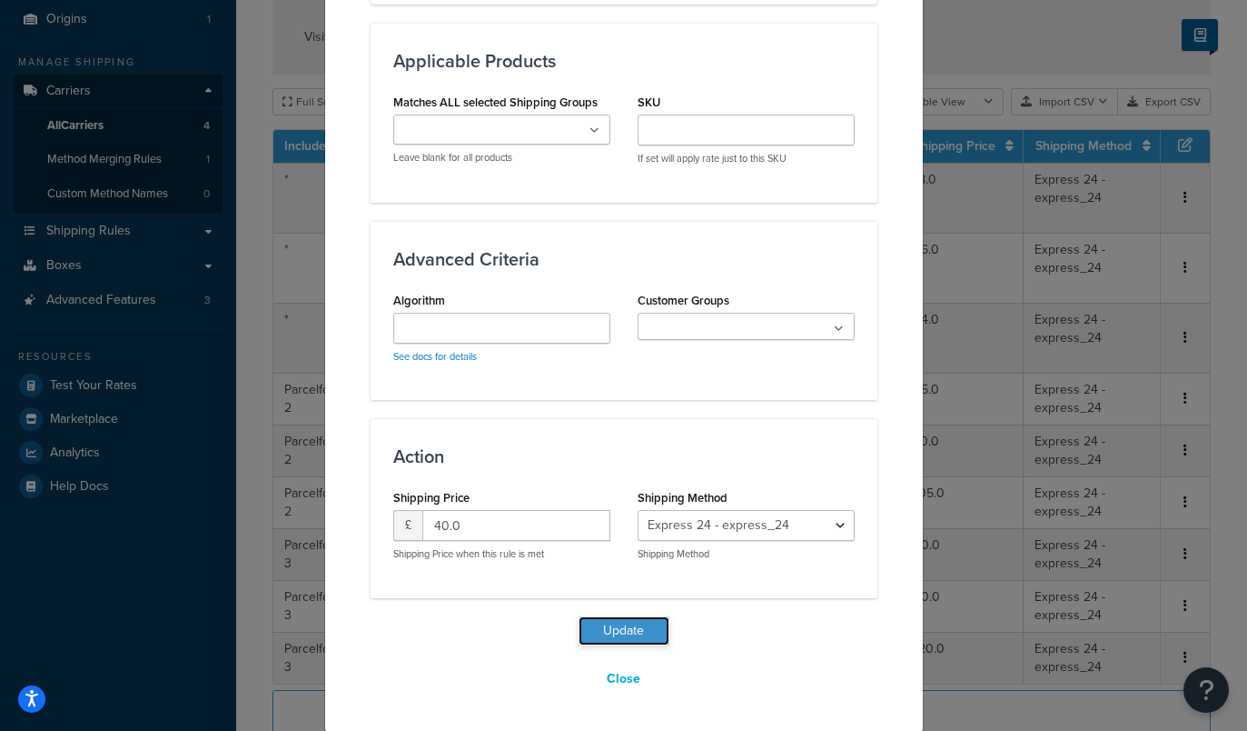
click at [598, 631] on button "Update" at bounding box center [624, 630] width 91 height 29
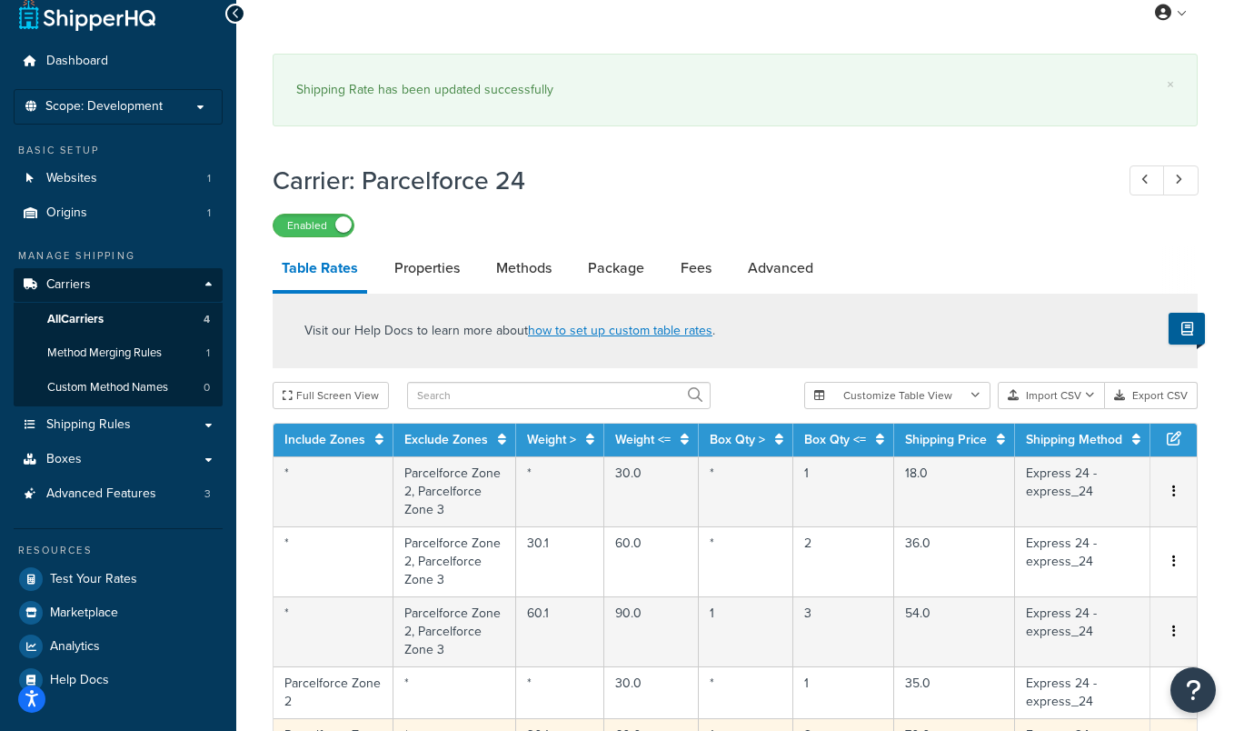
scroll to position [522, 0]
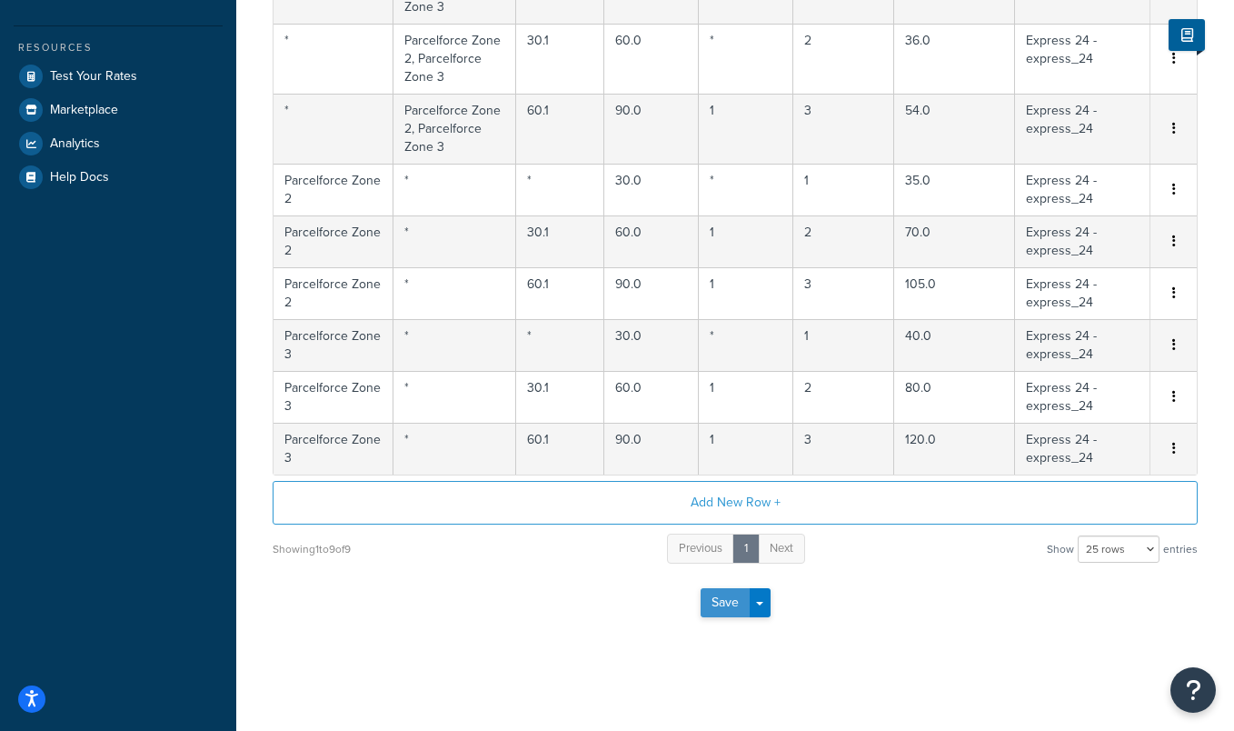
click at [723, 601] on button "Save" at bounding box center [725, 602] width 49 height 29
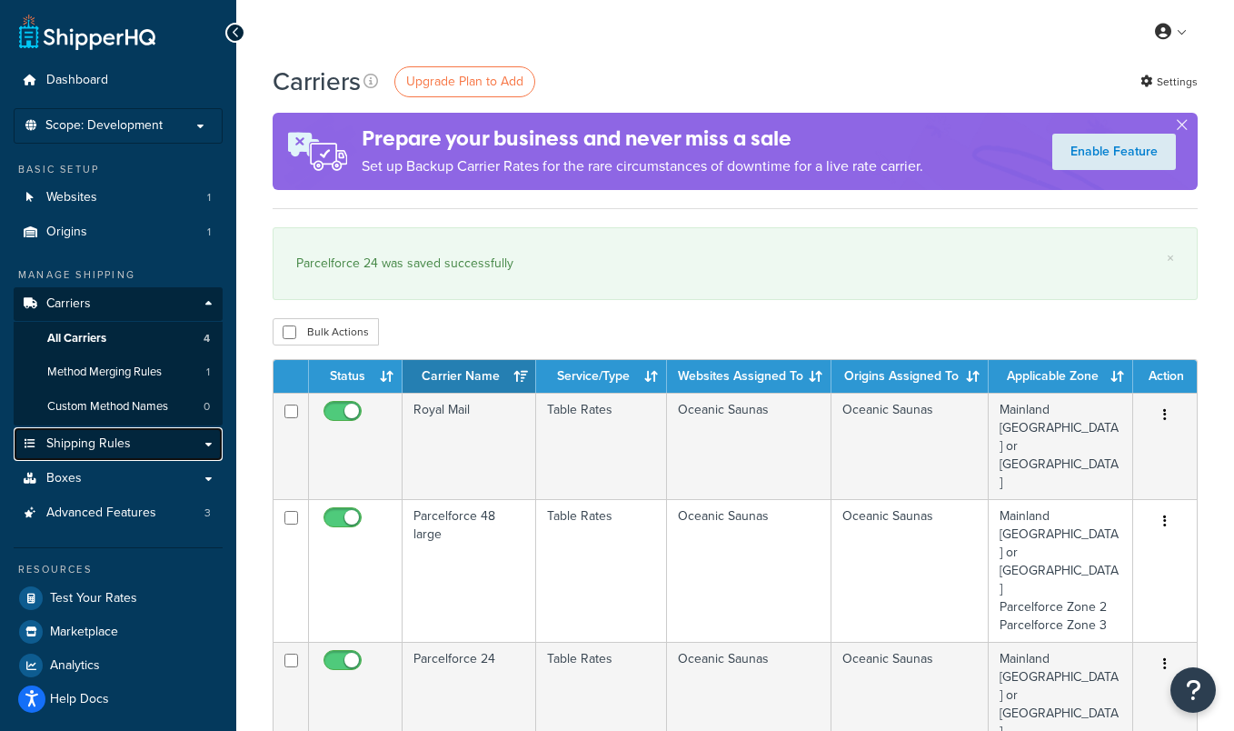
click at [106, 436] on span "Shipping Rules" at bounding box center [88, 443] width 84 height 15
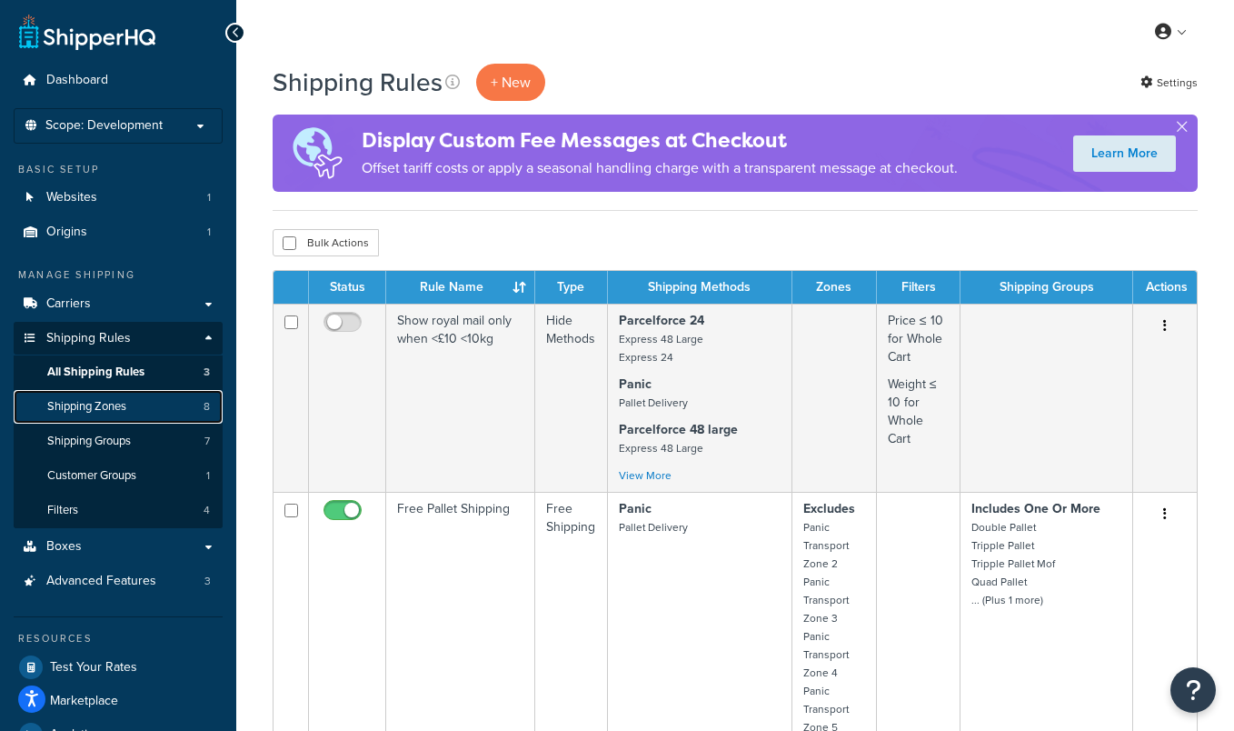
click at [115, 409] on span "Shipping Zones" at bounding box center [86, 406] width 79 height 15
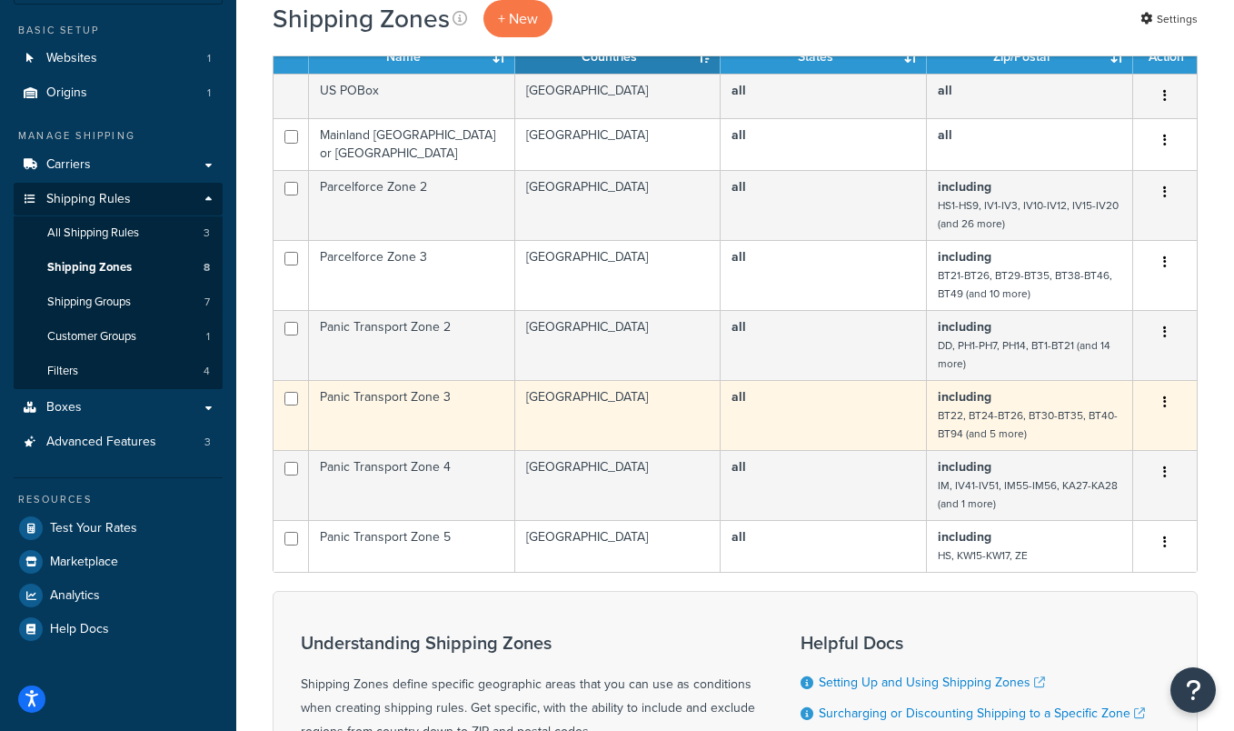
scroll to position [111, 0]
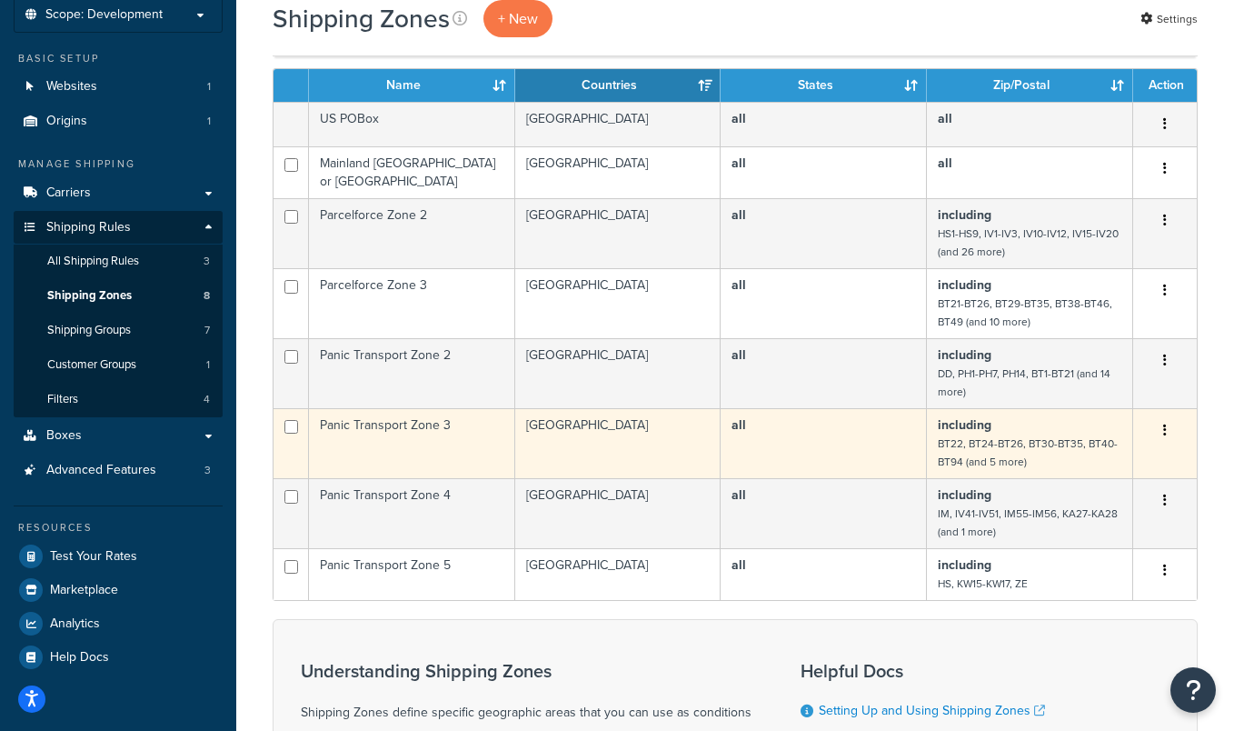
click at [463, 431] on td "Panic Transport Zone 3" at bounding box center [412, 443] width 206 height 70
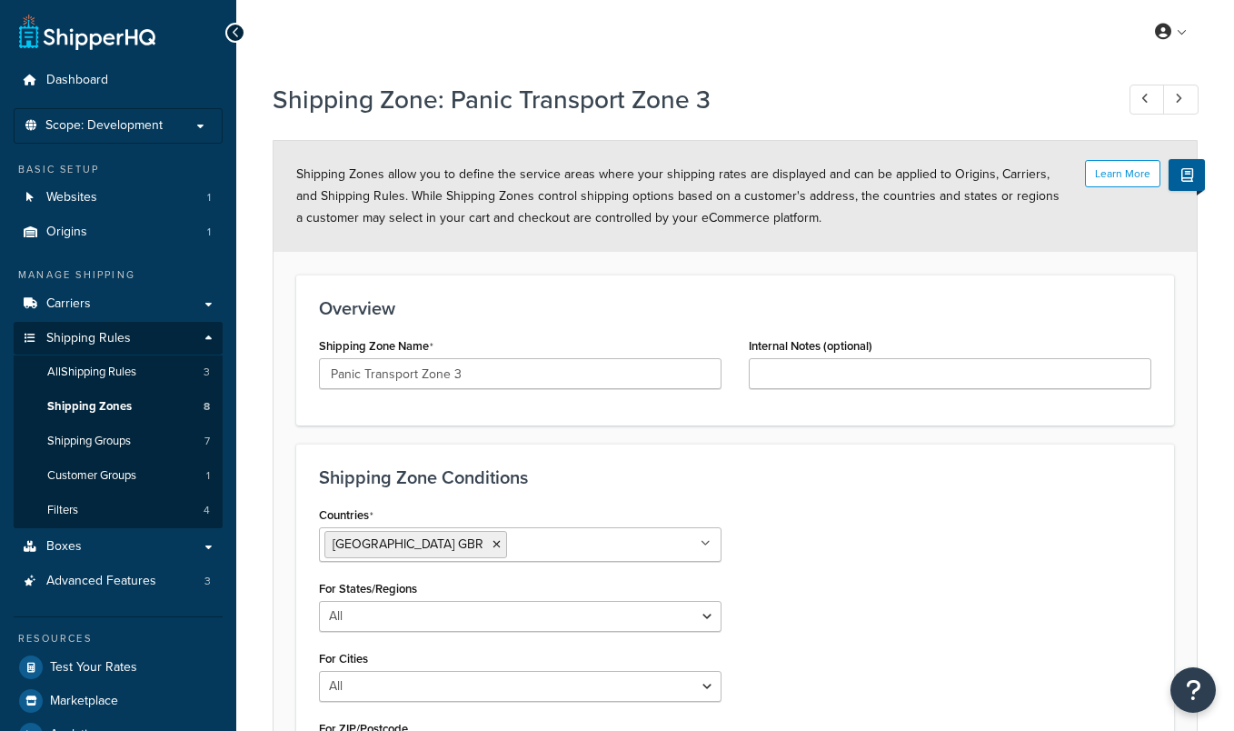
select select "including"
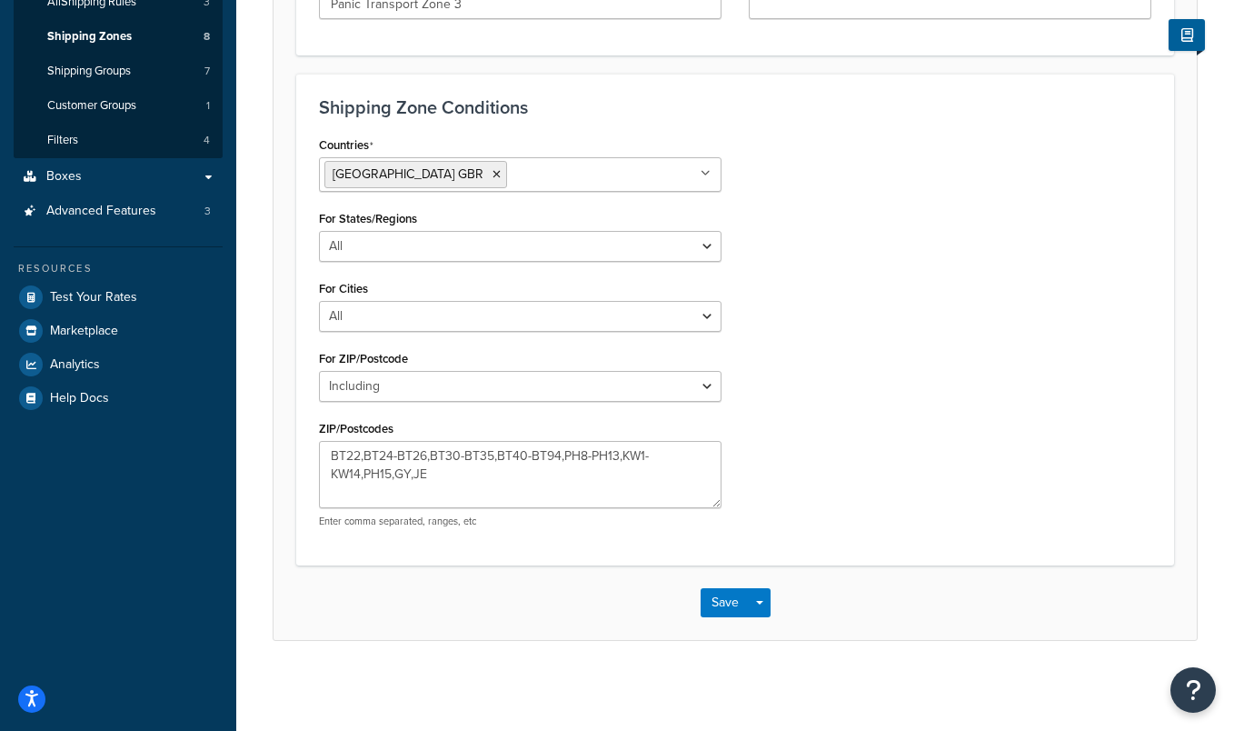
scroll to position [331, 0]
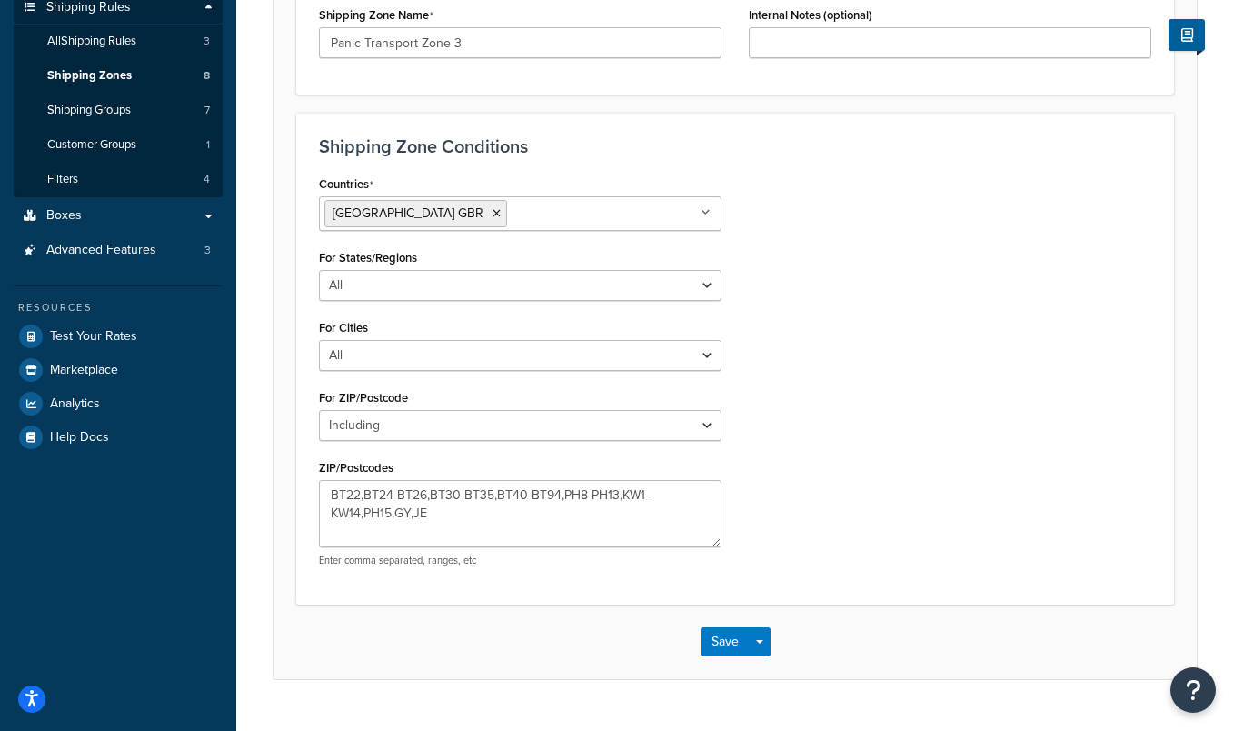
click at [514, 629] on div "Save Save Dropdown Save and Edit Save and Duplicate Save and Create New" at bounding box center [734, 641] width 923 height 75
click at [772, 357] on div "Countries United Kingdom GBR All Countries ALL United States USA Afghanistan AF…" at bounding box center [735, 376] width 860 height 410
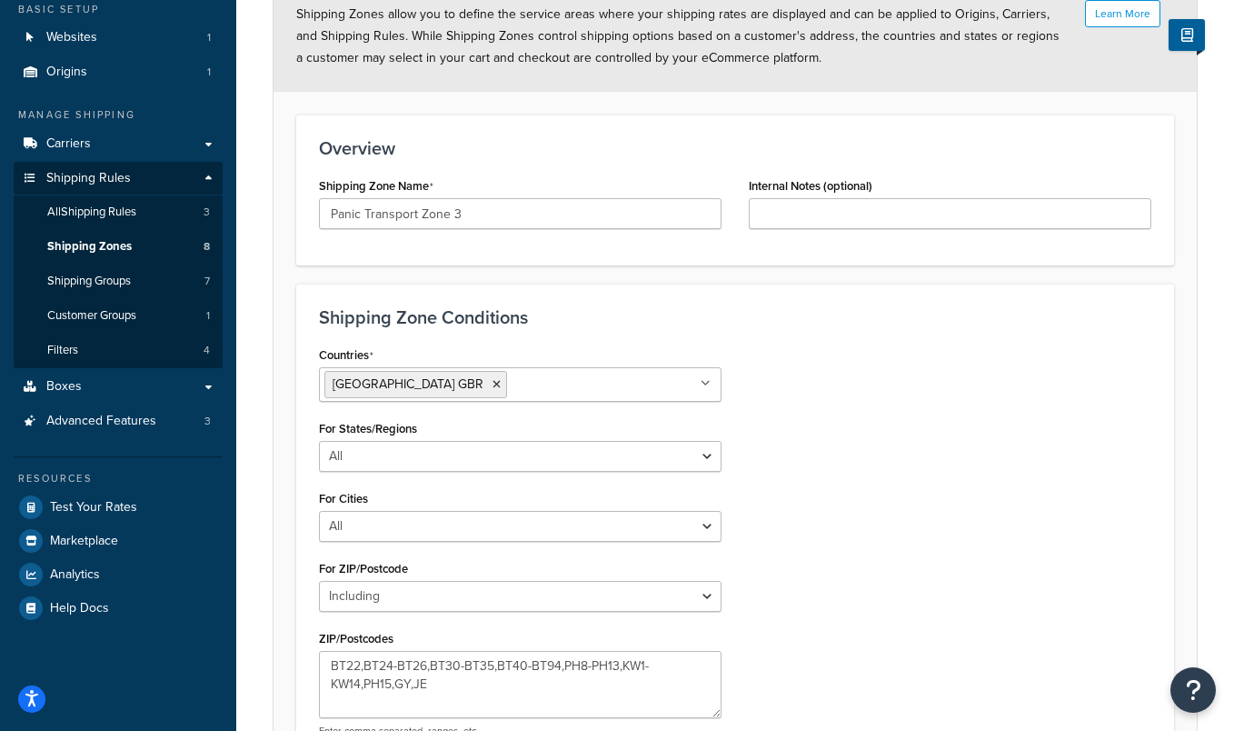
scroll to position [75, 0]
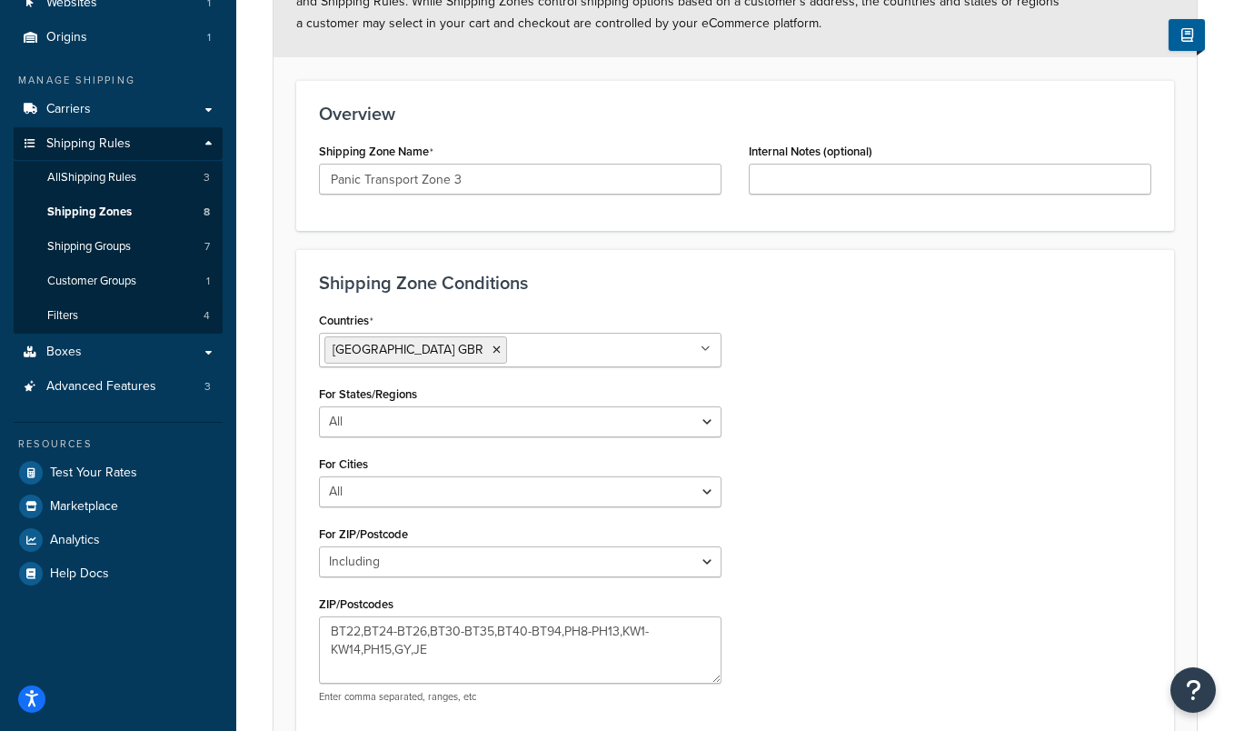
scroll to position [200, 0]
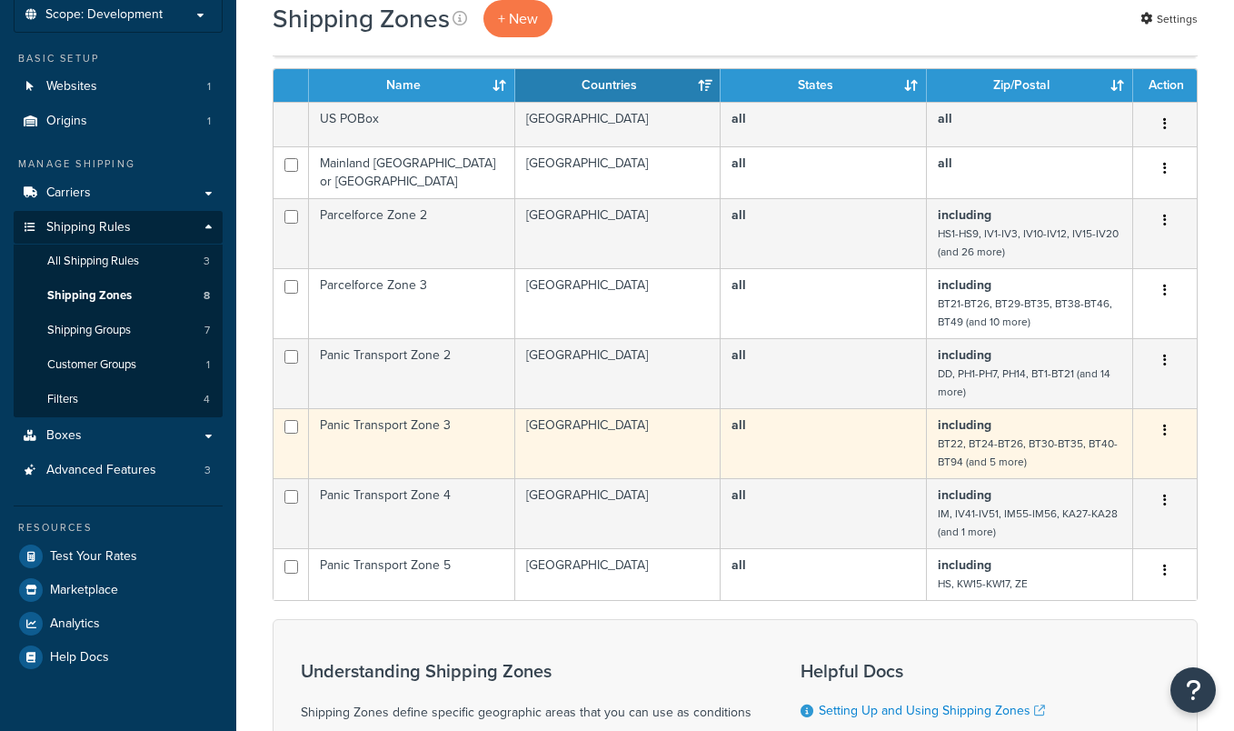
scroll to position [111, 0]
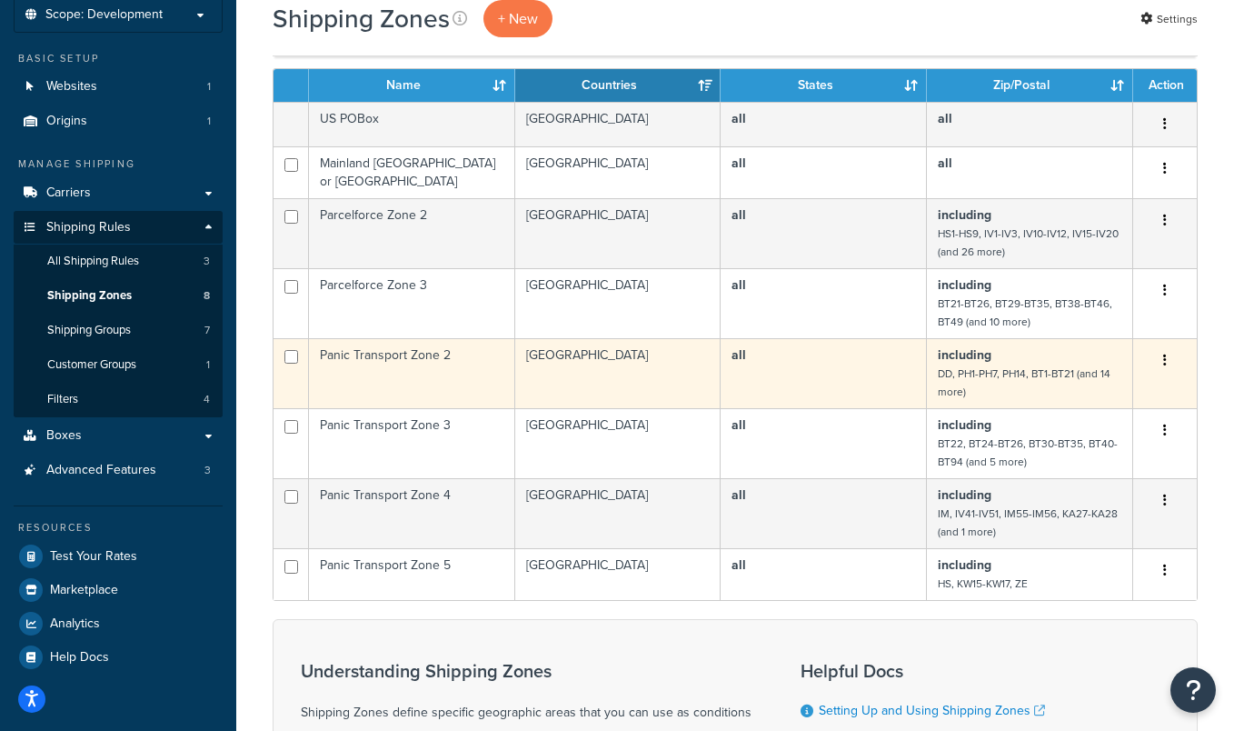
click at [1016, 368] on small "DD, PH1-PH7, PH14, BT1-BT21 (and 14 more)" at bounding box center [1024, 382] width 173 height 35
click at [975, 372] on small "DD, PH1-PH7, PH14, BT1-BT21 (and 14 more)" at bounding box center [1024, 382] width 173 height 35
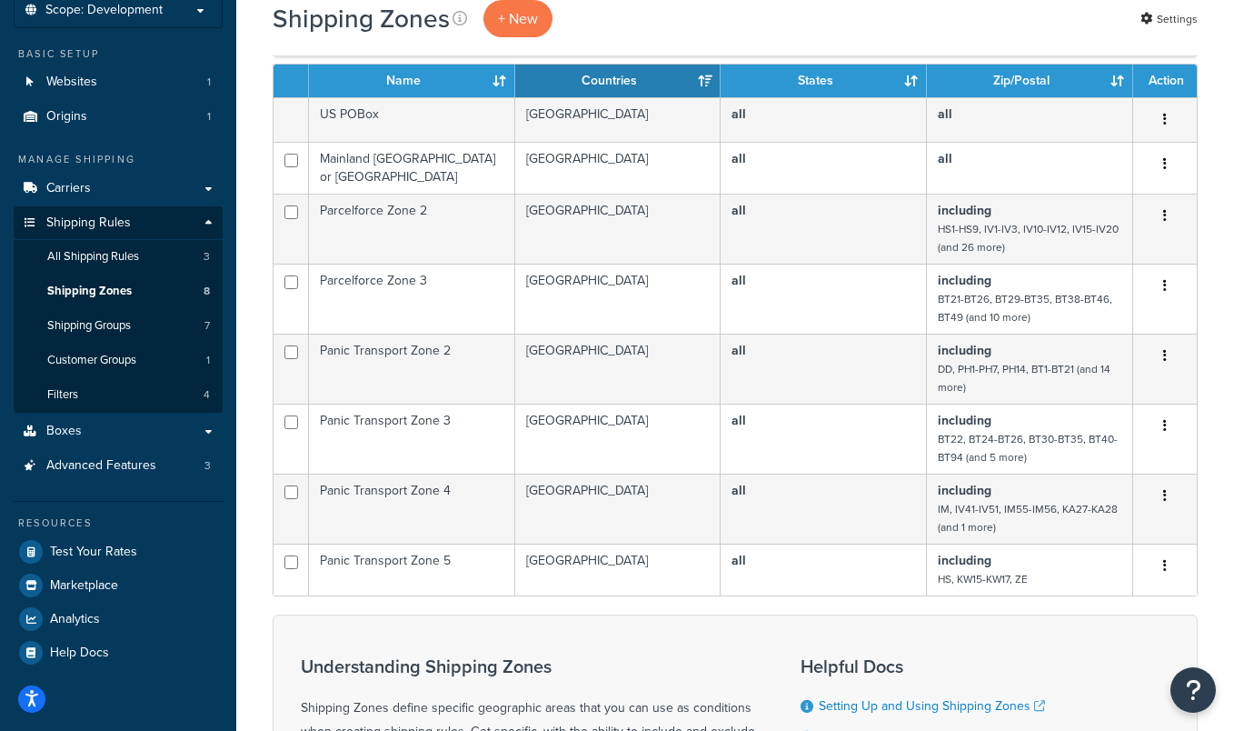
scroll to position [113, 0]
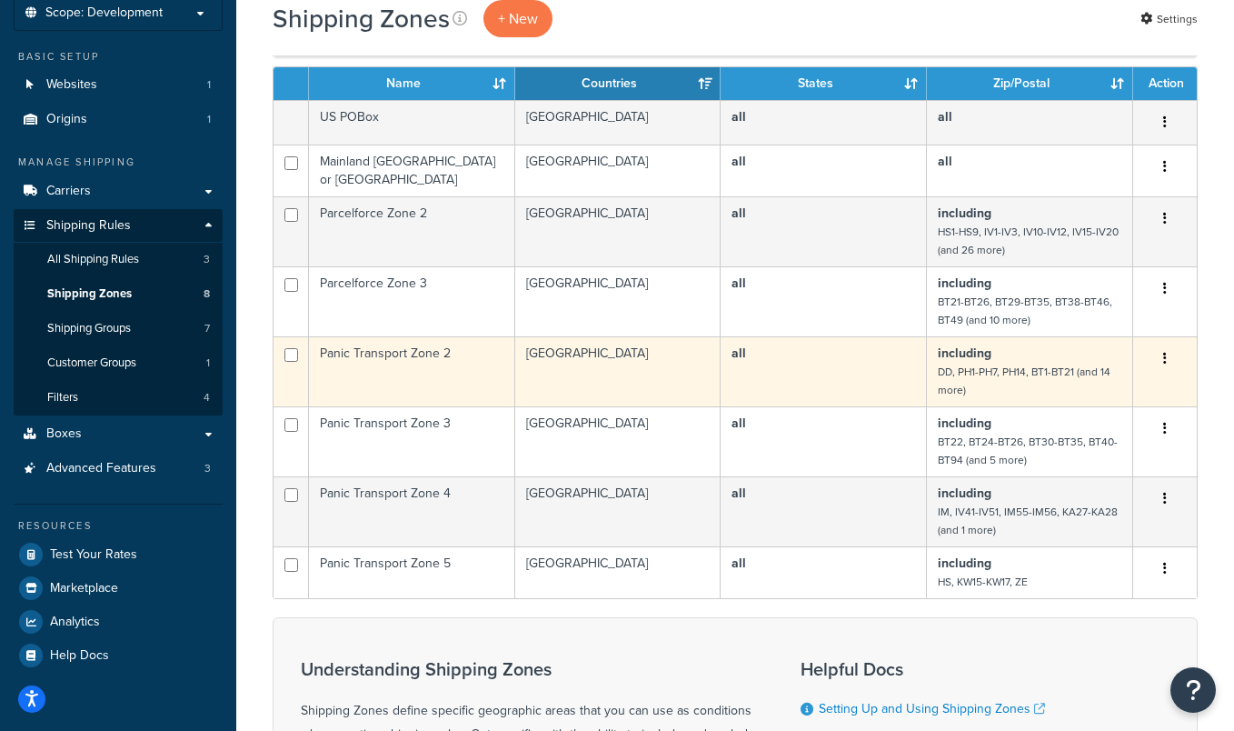
click at [613, 366] on td "[GEOGRAPHIC_DATA]" at bounding box center [618, 371] width 206 height 70
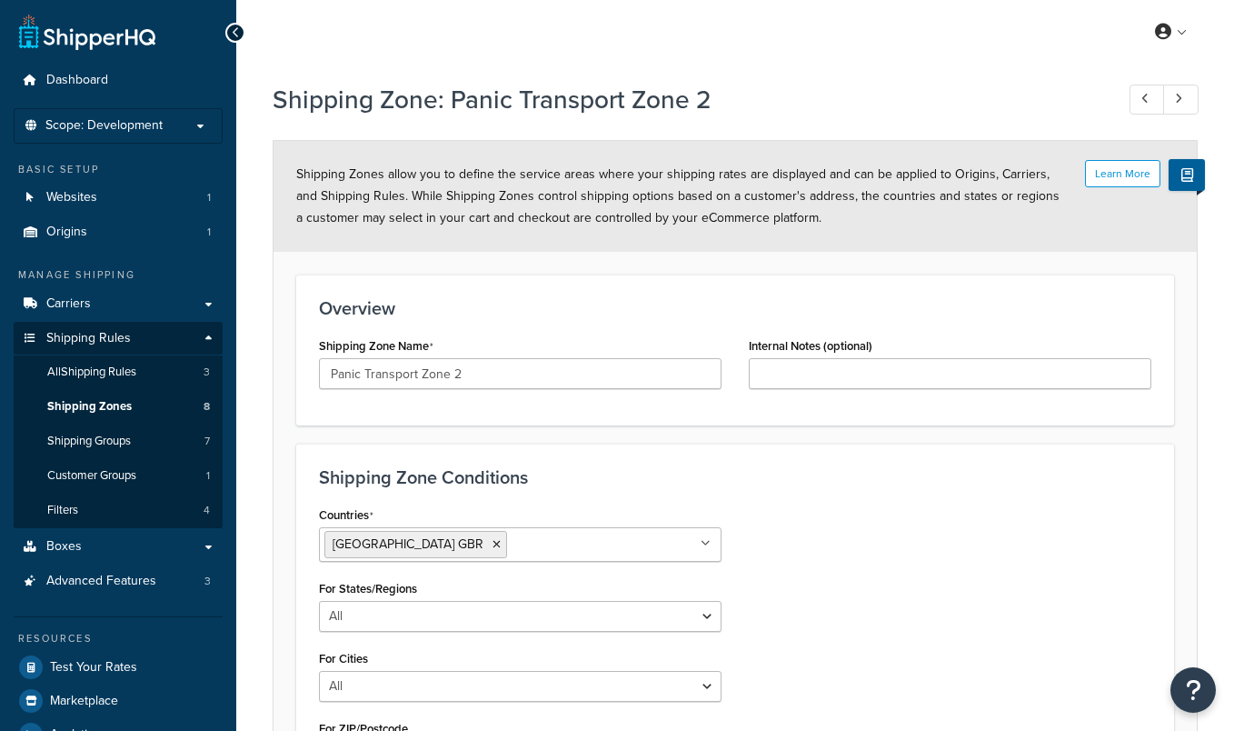
select select "including"
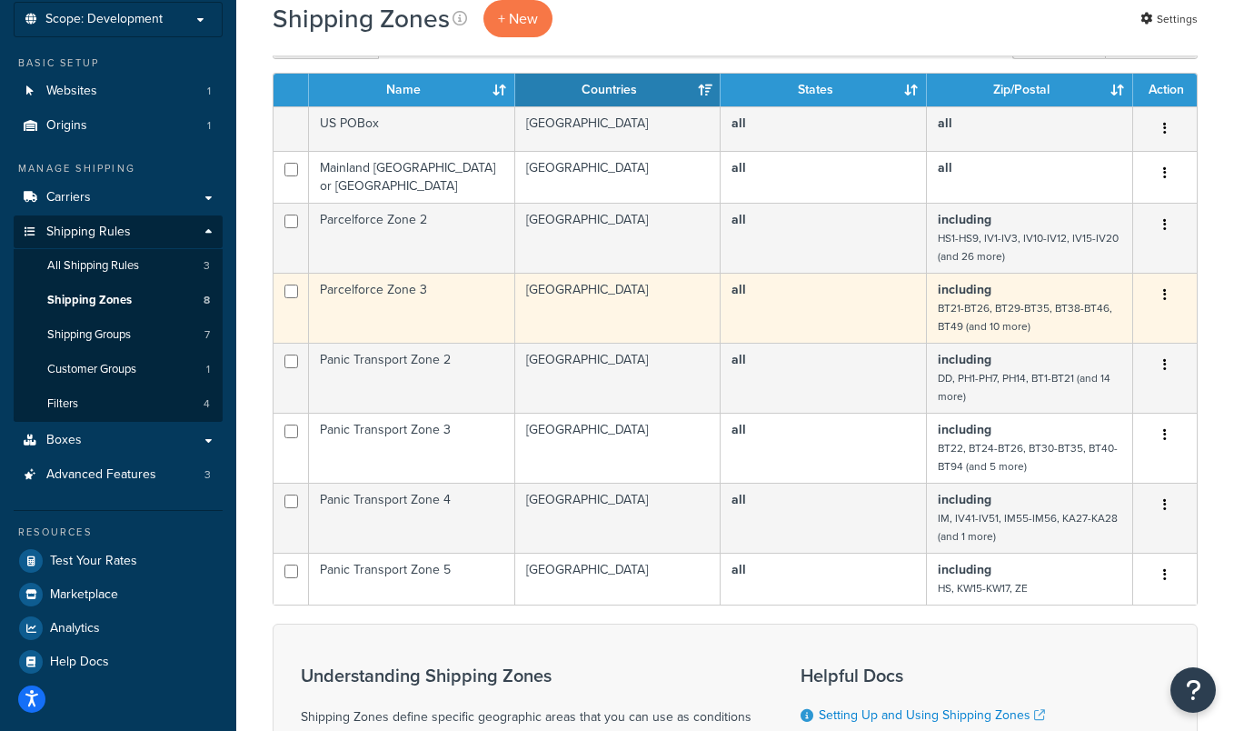
scroll to position [104, 0]
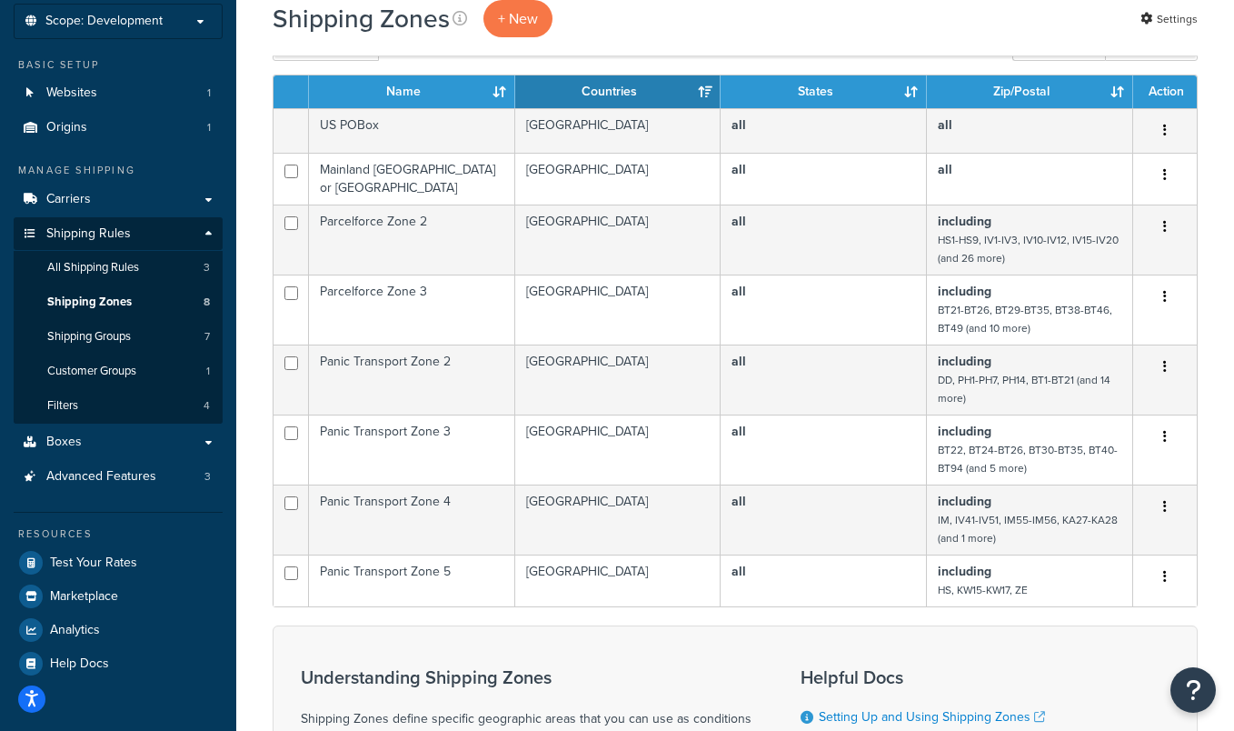
click at [798, 30] on div "Shipping Zones + New Settings" at bounding box center [735, 18] width 925 height 37
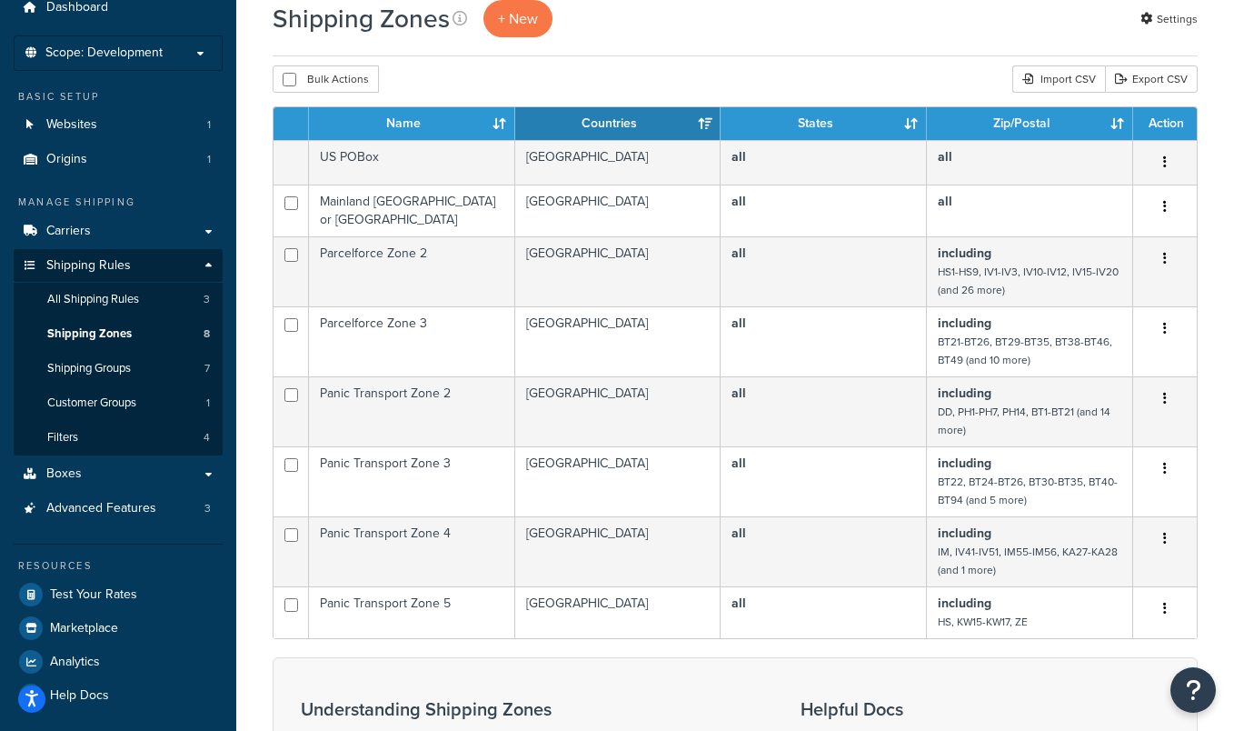
scroll to position [94, 0]
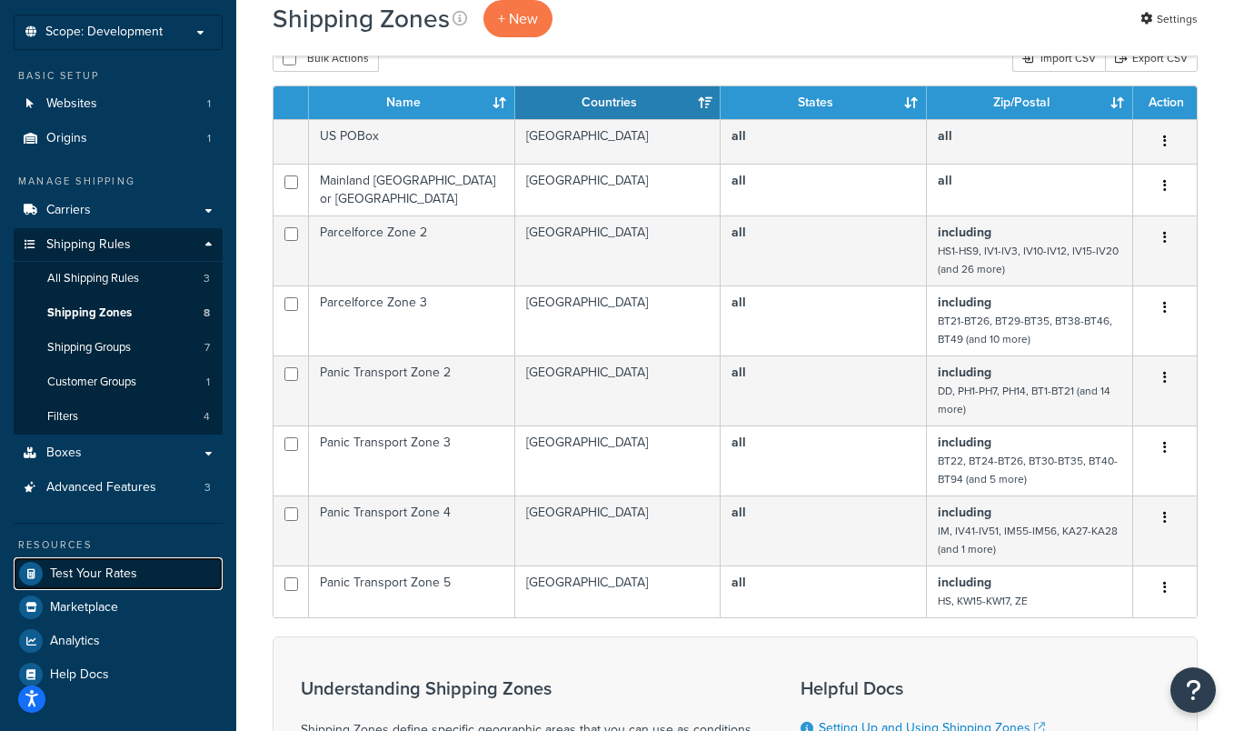
click at [125, 584] on link "Test Your Rates" at bounding box center [118, 573] width 209 height 33
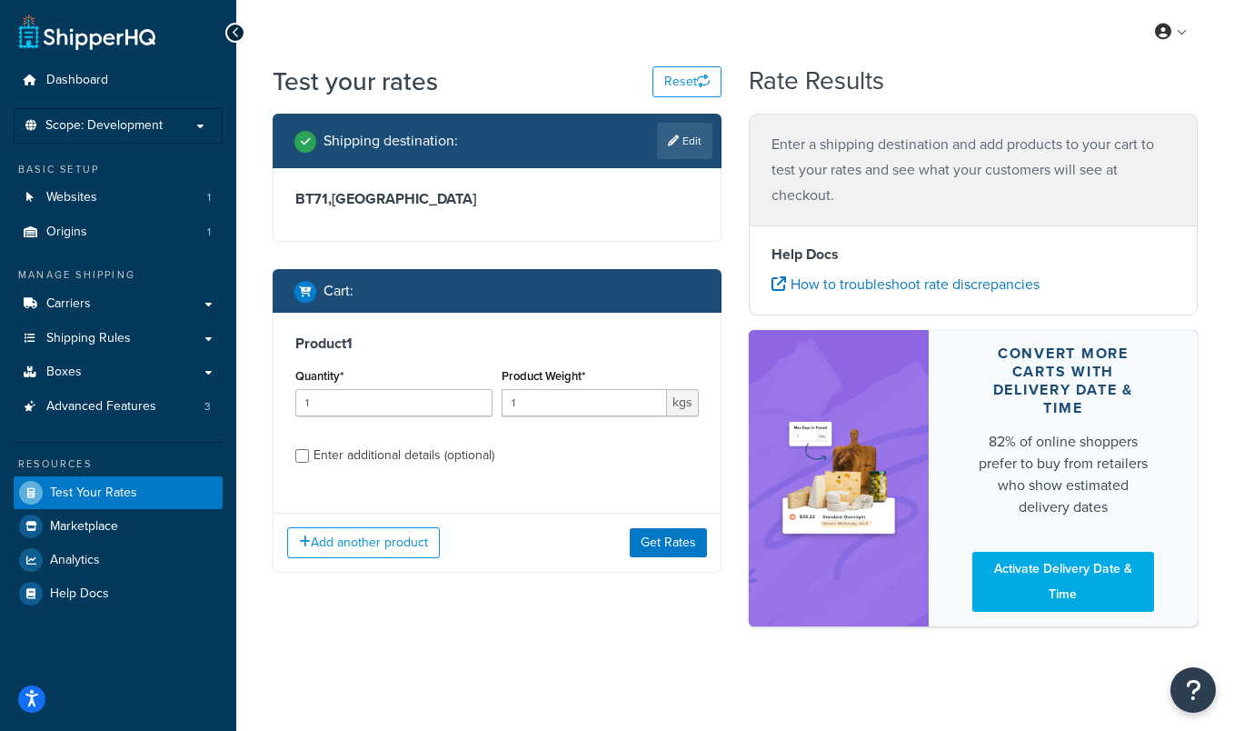
click at [343, 461] on div "Enter additional details (optional)" at bounding box center [403, 454] width 181 height 25
click at [309, 461] on input "Enter additional details (optional)" at bounding box center [302, 456] width 14 height 14
checkbox input "true"
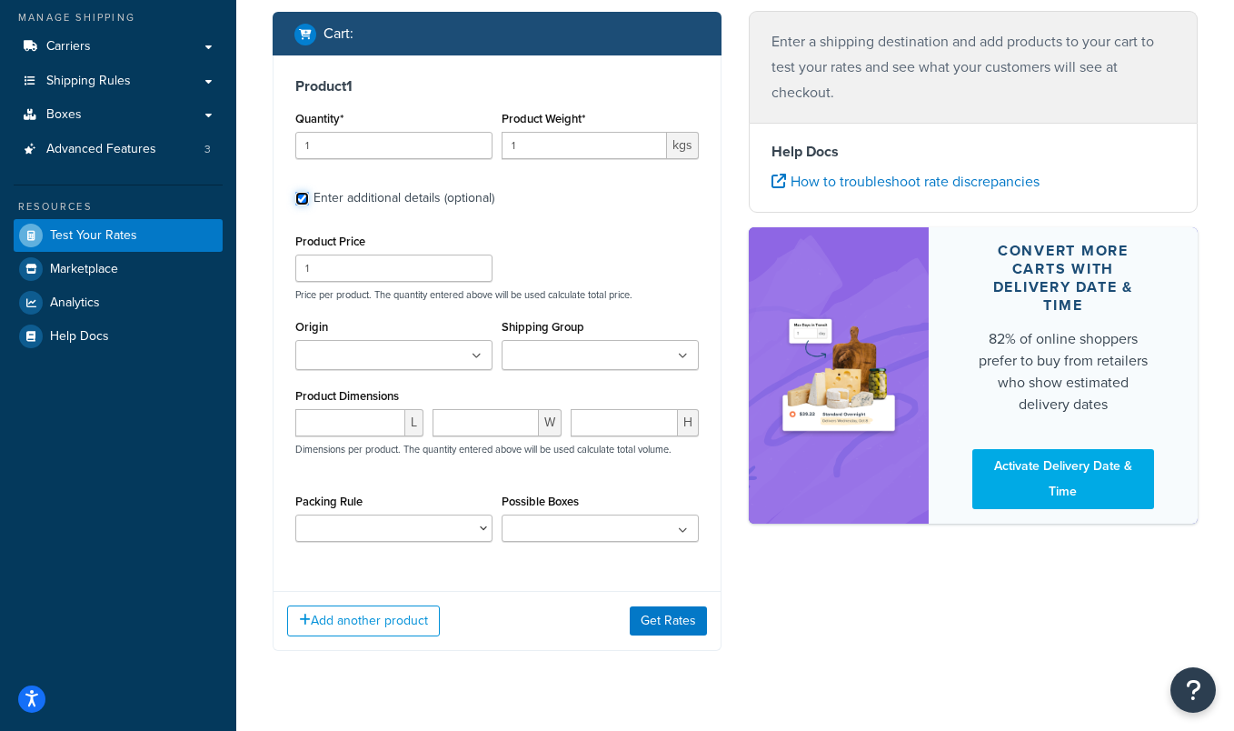
scroll to position [264, 0]
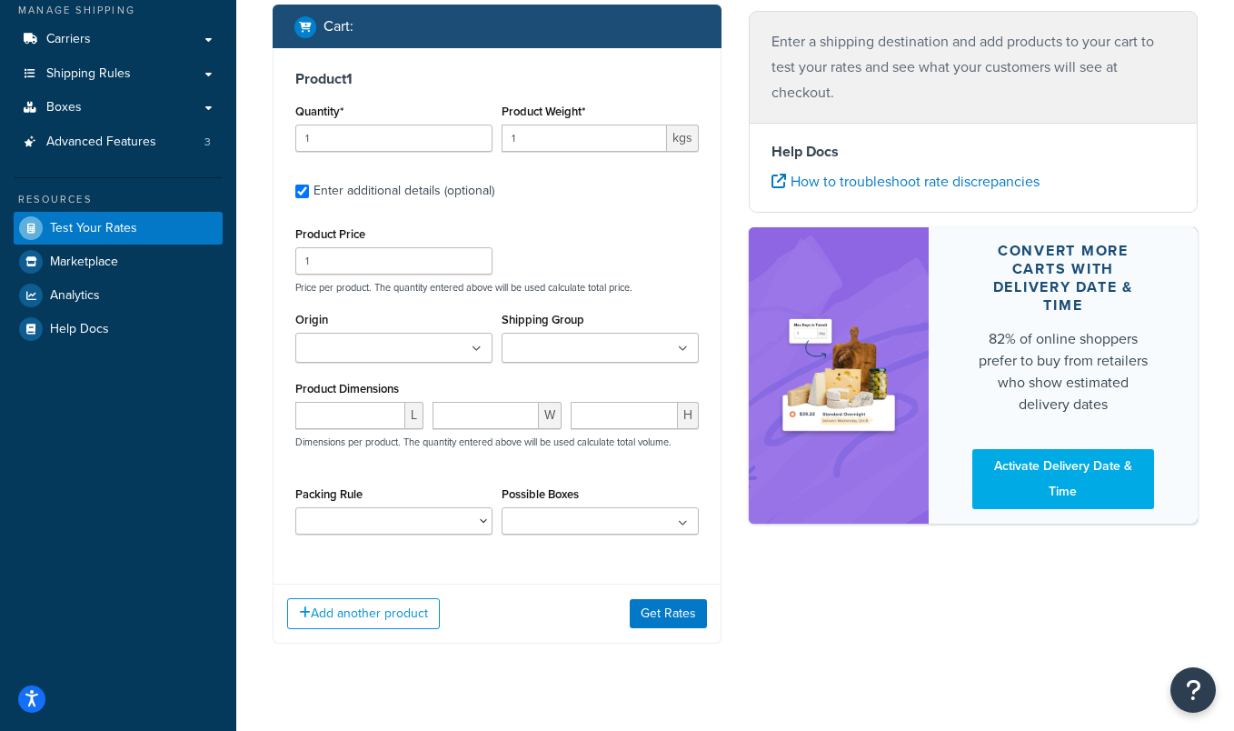
click at [582, 365] on div "Shipping Group Double Pallet Qaud Pallet Mof Quad Pallet Single Pallet Tripple …" at bounding box center [600, 341] width 206 height 69
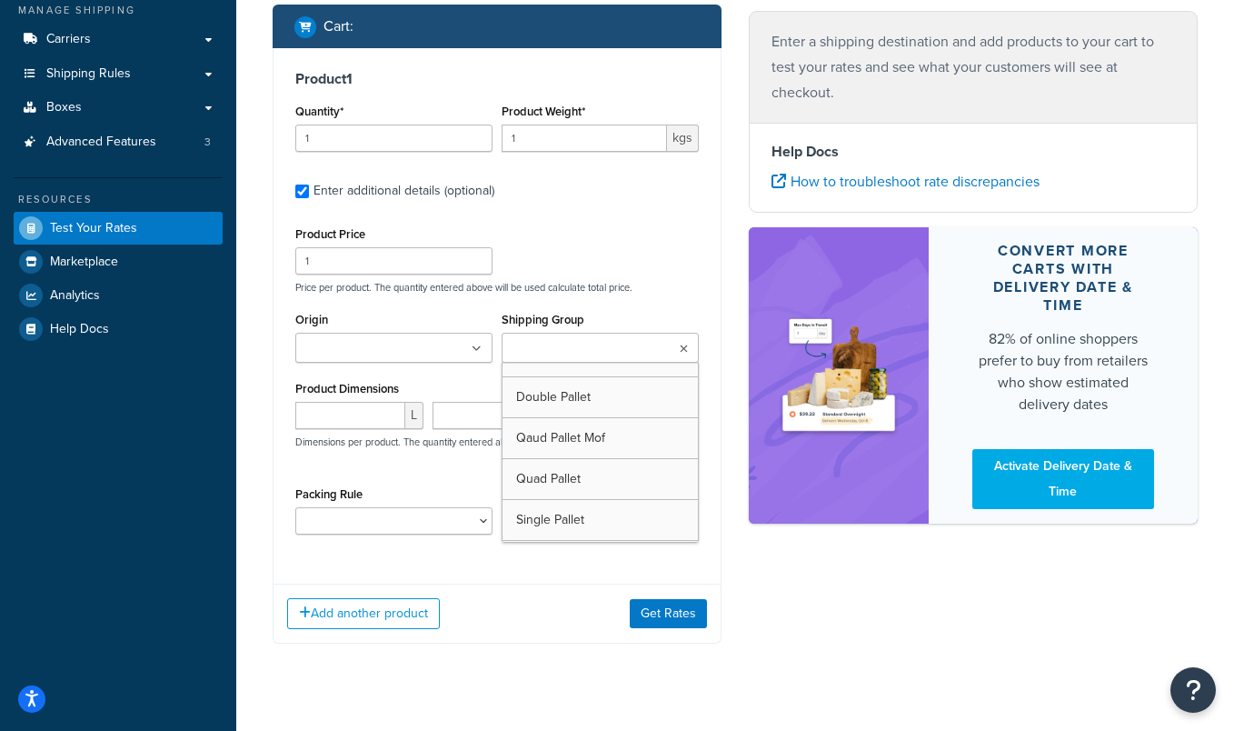
click at [591, 344] on input "Shipping Group" at bounding box center [587, 349] width 161 height 20
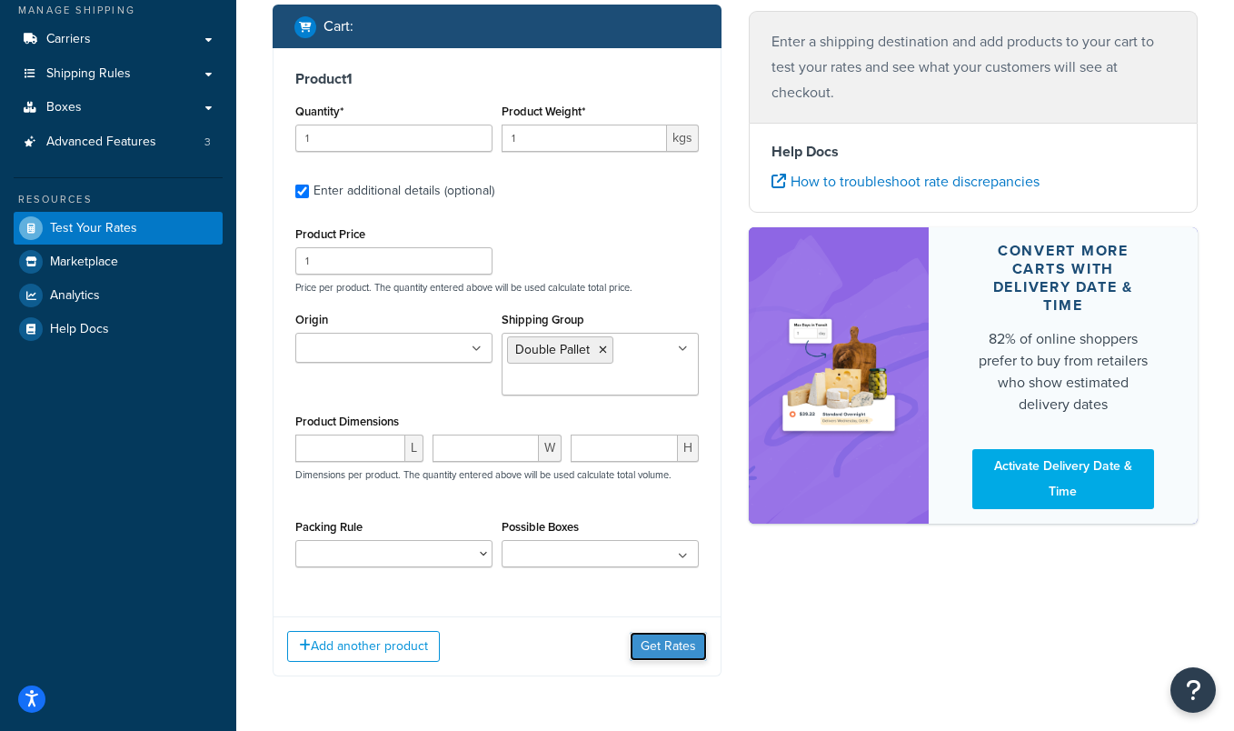
click at [661, 651] on button "Get Rates" at bounding box center [668, 645] width 77 height 29
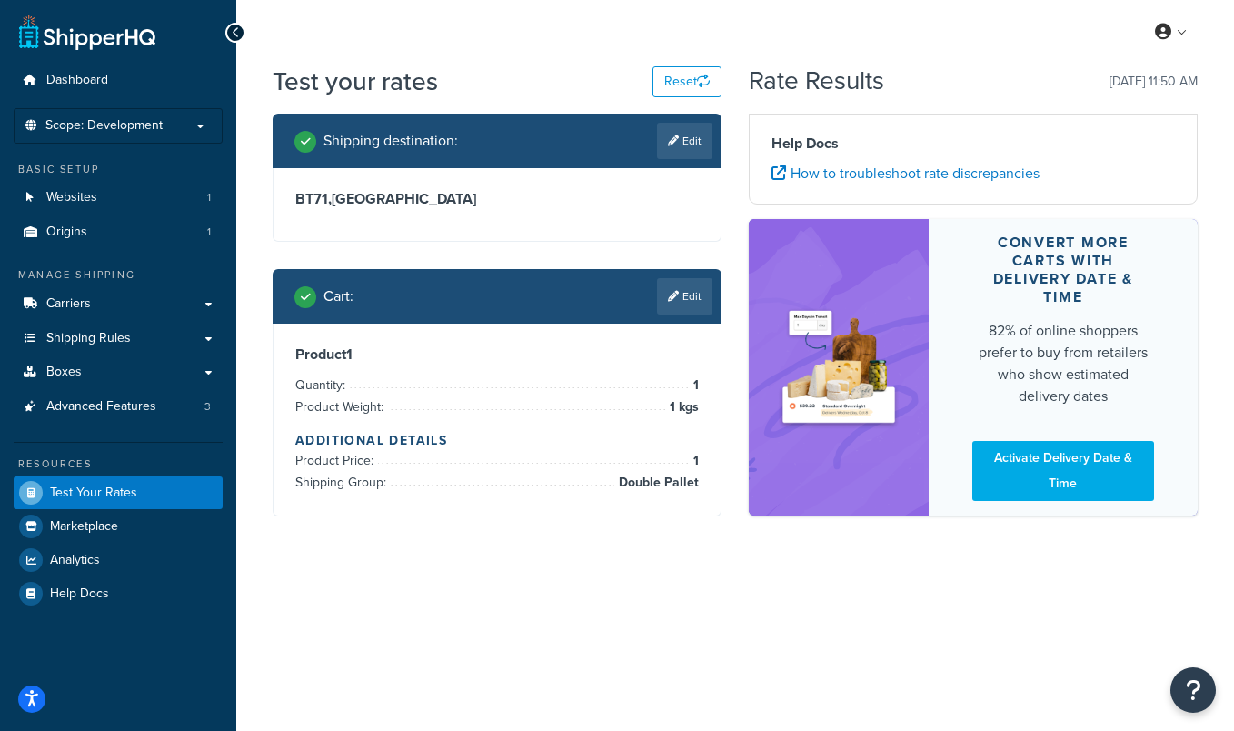
scroll to position [0, 0]
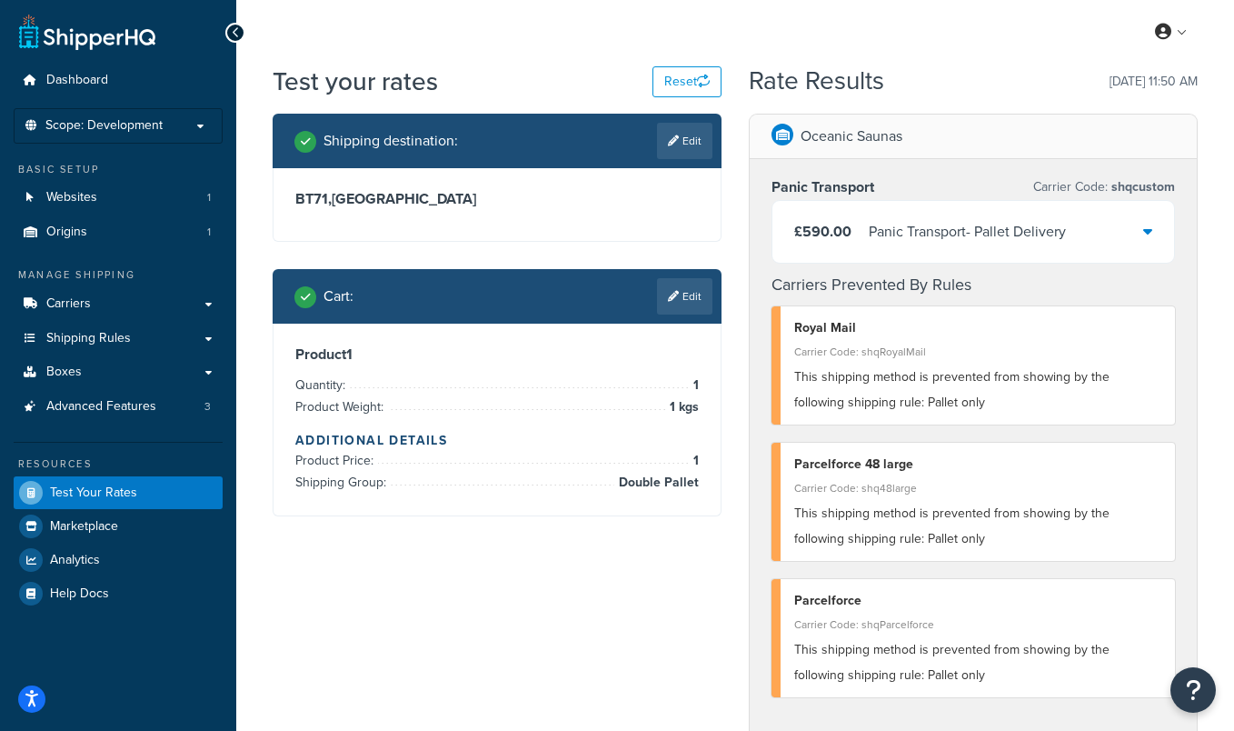
click at [982, 235] on div "Panic Transport - Pallet Delivery" at bounding box center [967, 231] width 197 height 25
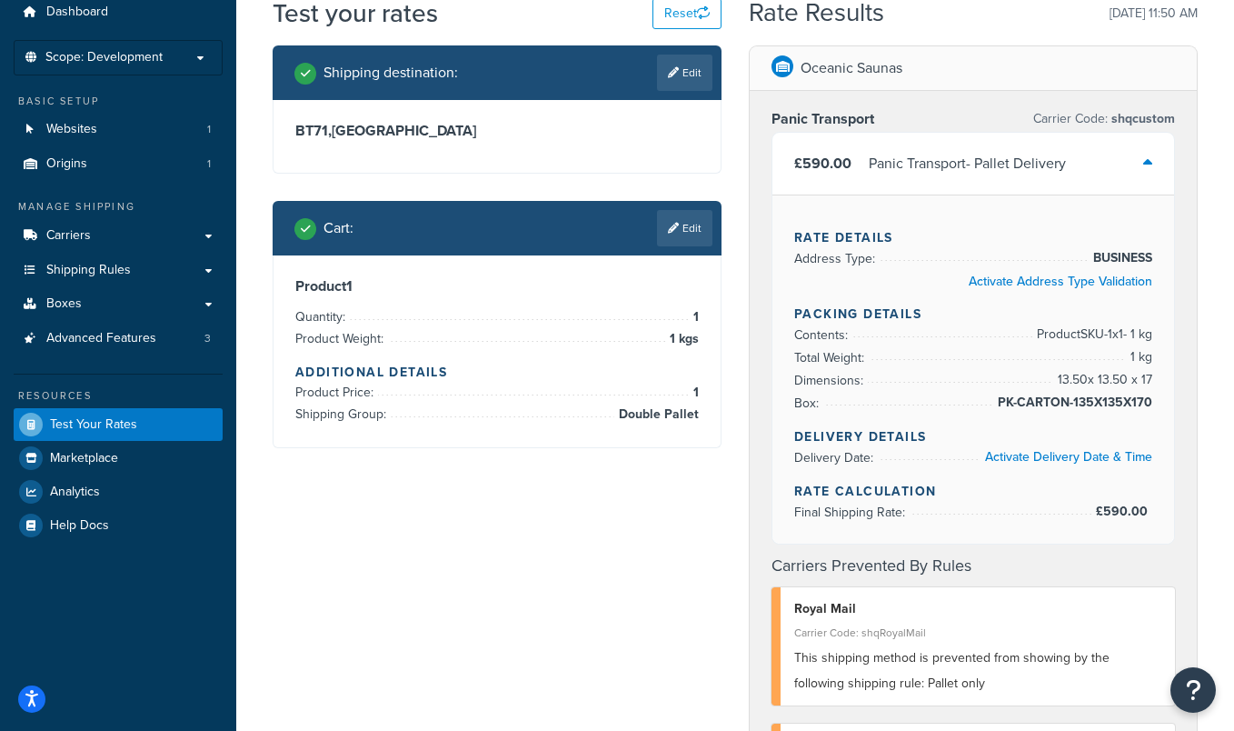
scroll to position [115, 0]
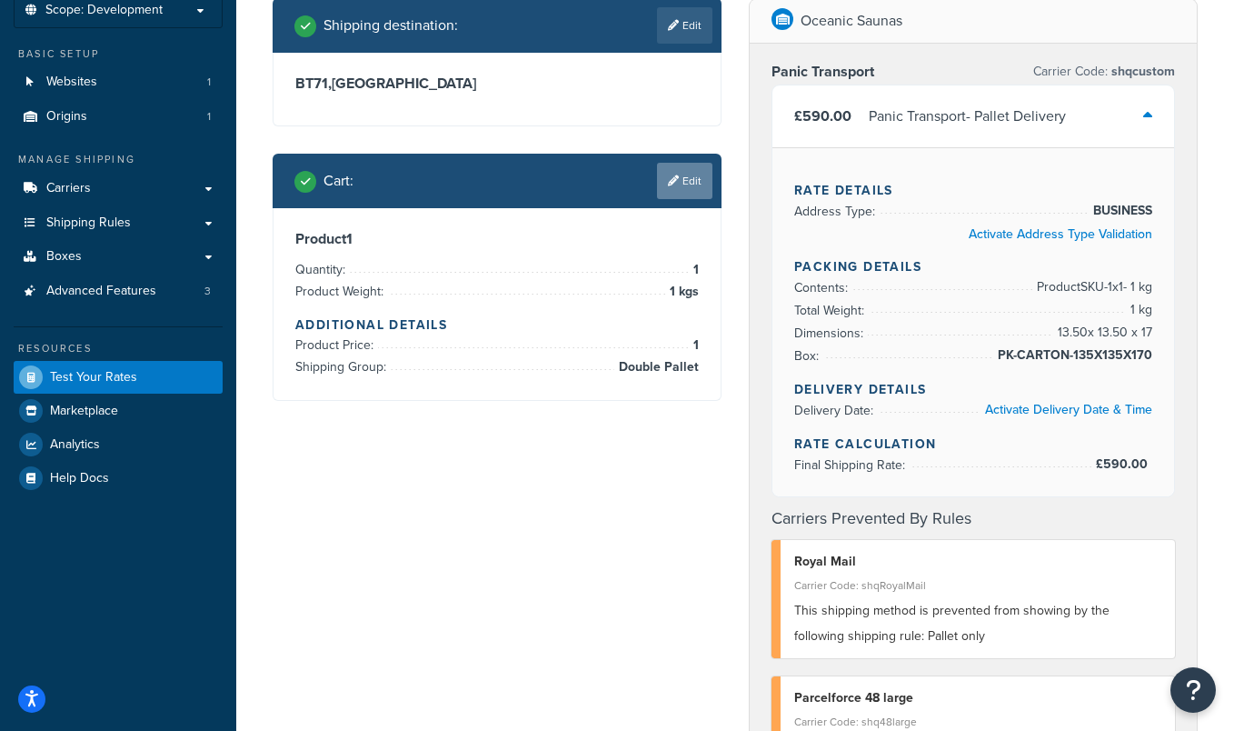
click at [675, 180] on icon at bounding box center [673, 180] width 11 height 11
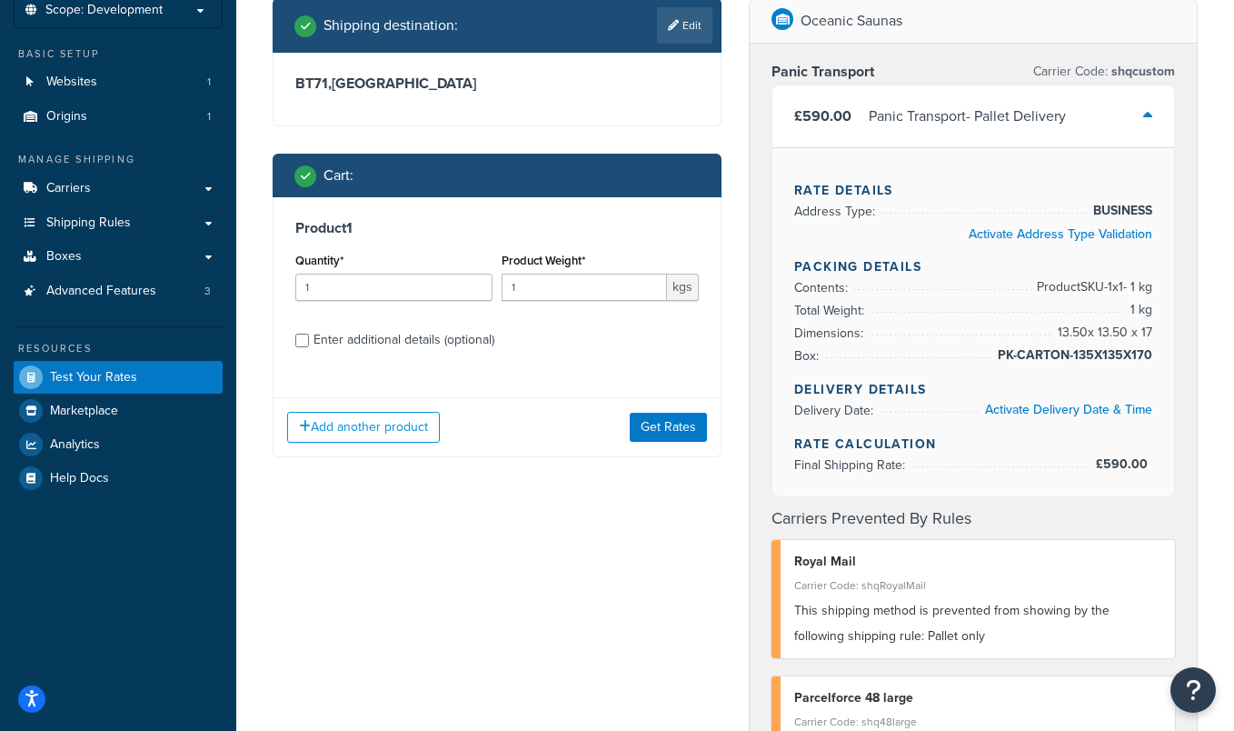
click at [374, 343] on div "Enter additional details (optional)" at bounding box center [403, 339] width 181 height 25
click at [309, 343] on input "Enter additional details (optional)" at bounding box center [302, 340] width 14 height 14
checkbox input "true"
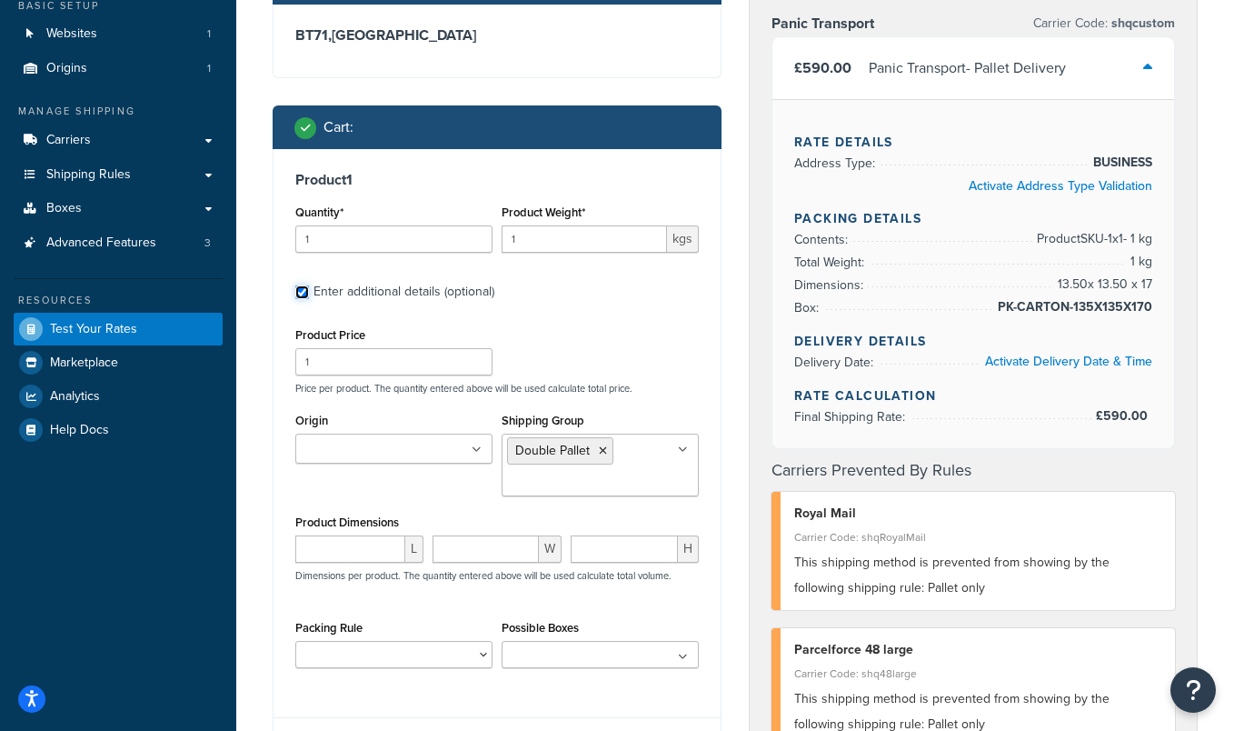
scroll to position [220, 0]
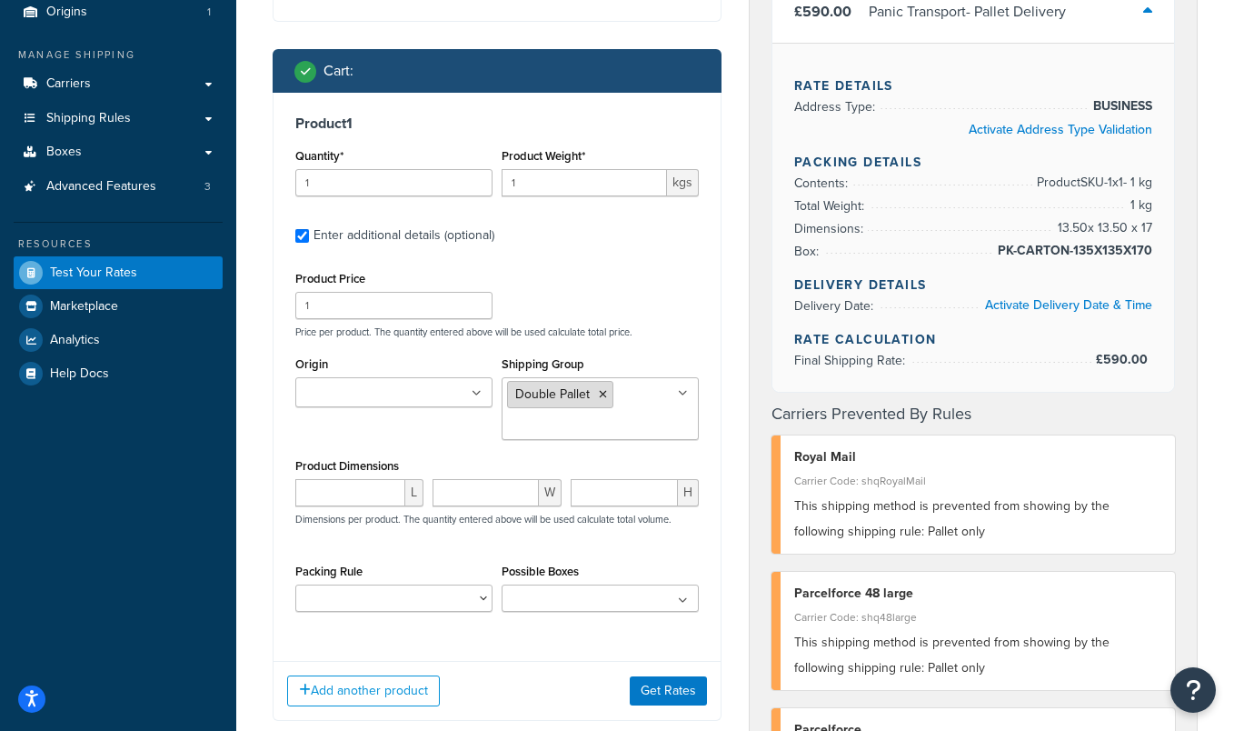
click at [607, 402] on li "Double Pallet" at bounding box center [560, 394] width 106 height 27
click at [609, 393] on li "Double Pallet" at bounding box center [560, 394] width 106 height 27
click at [595, 391] on li "Double Pallet" at bounding box center [560, 394] width 106 height 27
click at [600, 392] on icon at bounding box center [603, 394] width 8 height 11
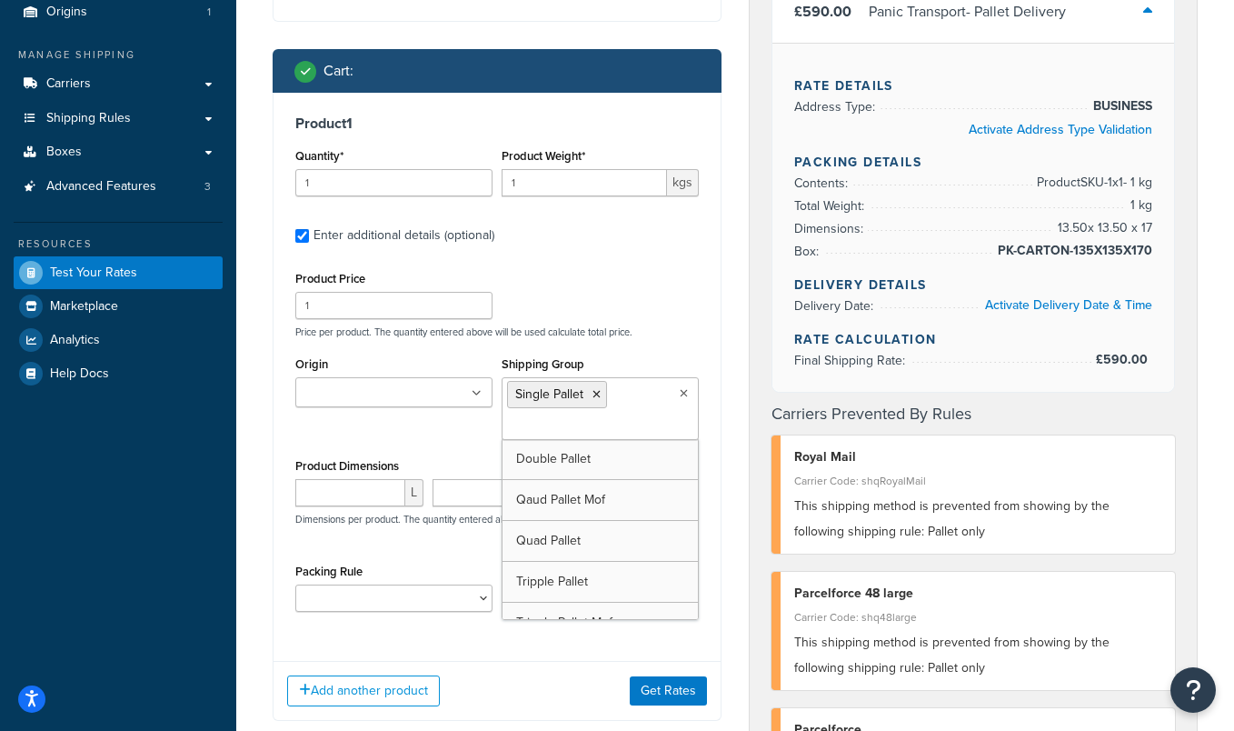
click at [511, 668] on div "Add another product Get Rates" at bounding box center [496, 690] width 447 height 59
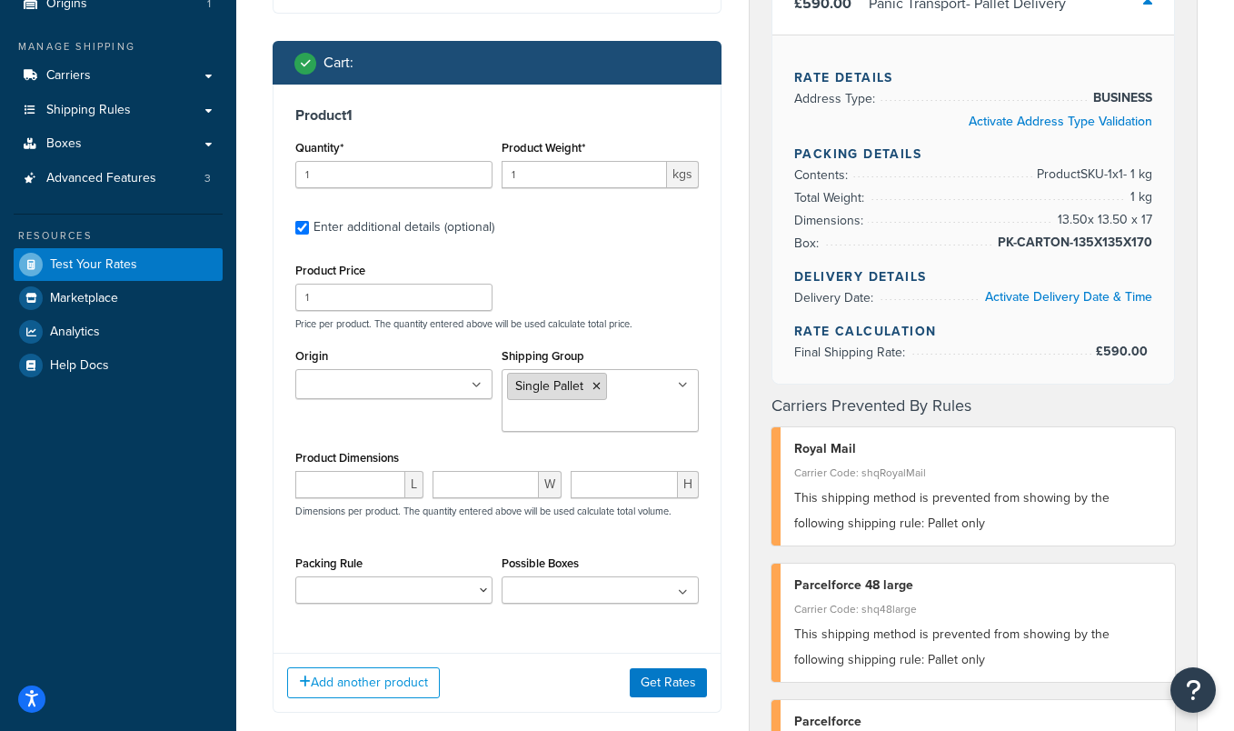
scroll to position [243, 0]
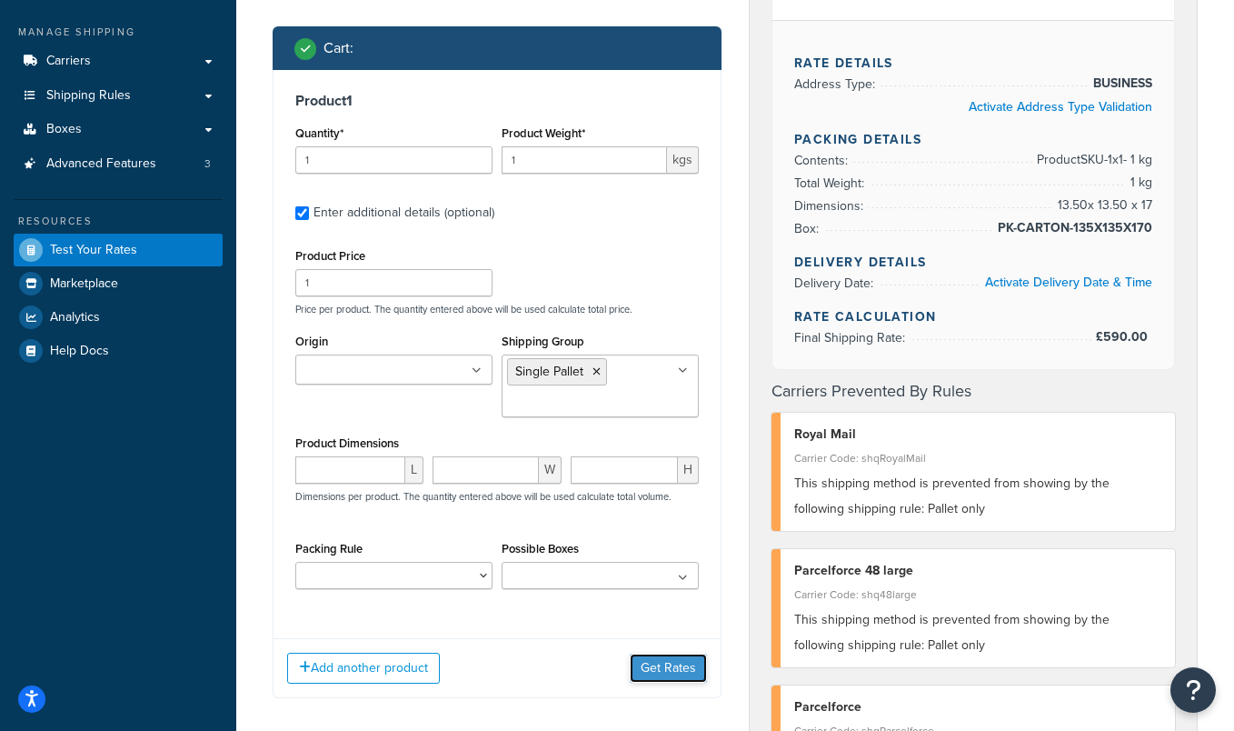
click at [671, 661] on button "Get Rates" at bounding box center [668, 667] width 77 height 29
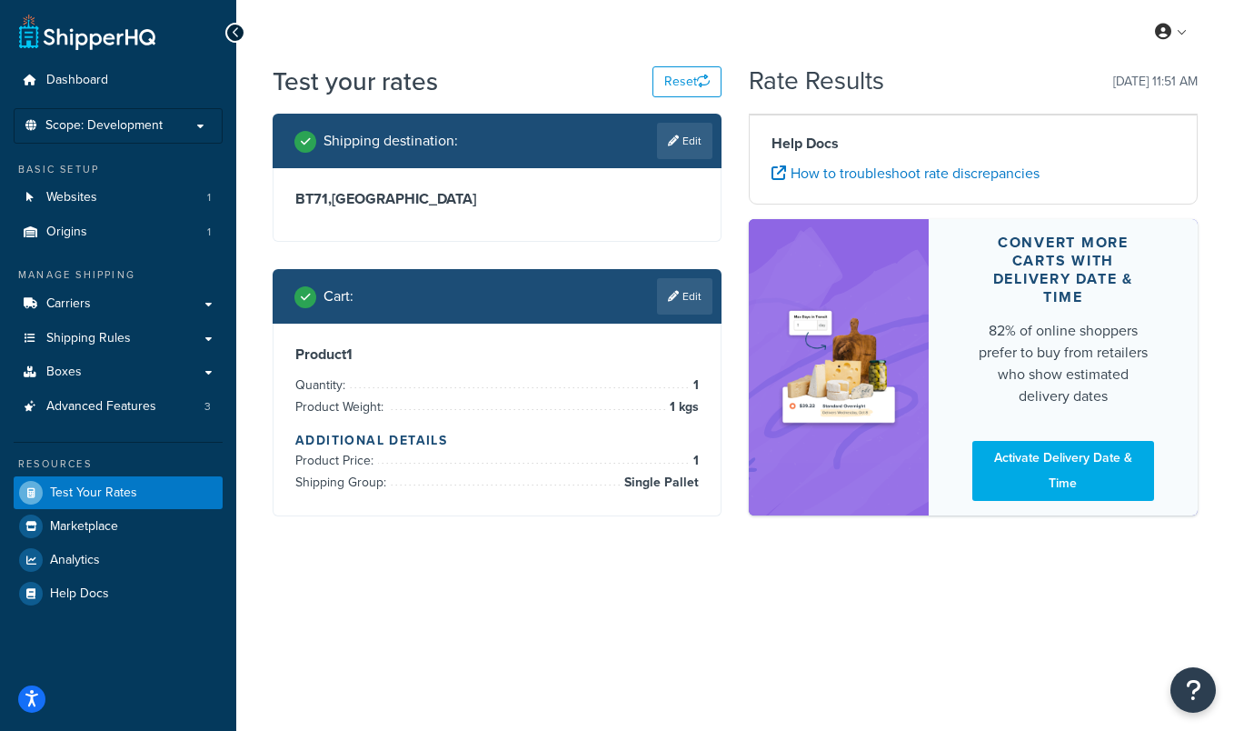
scroll to position [0, 0]
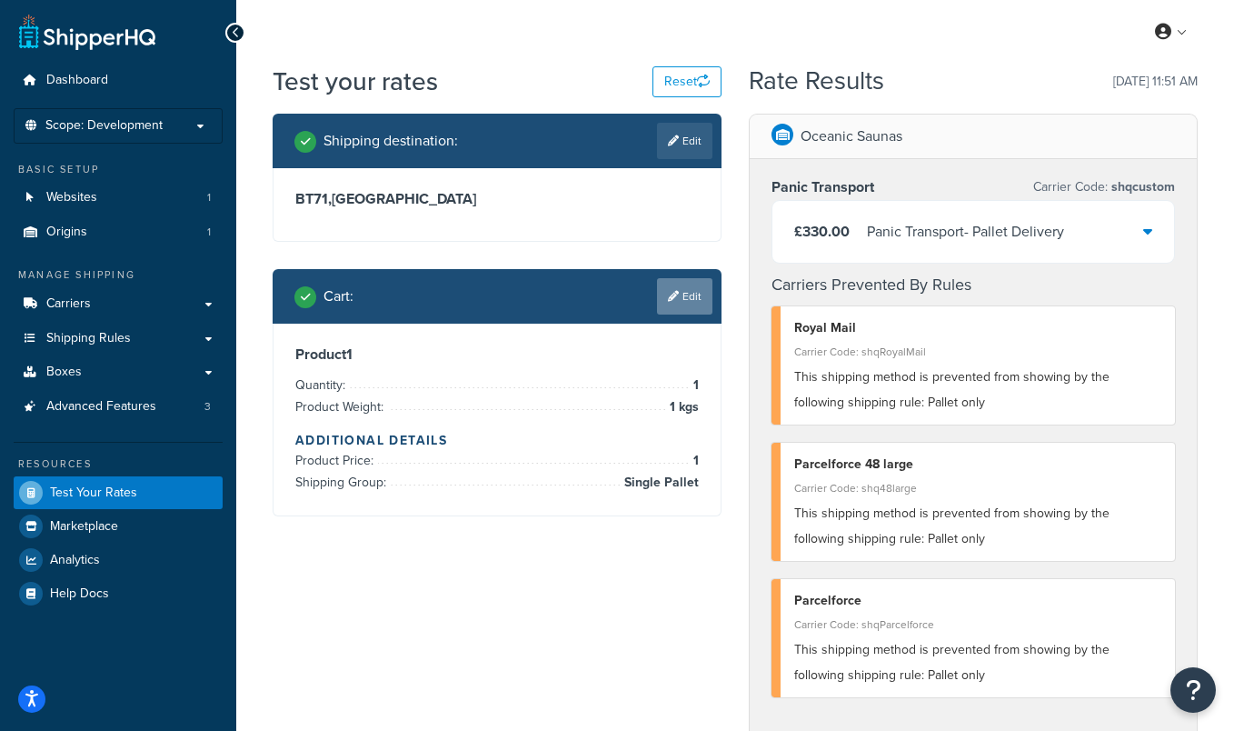
click at [674, 298] on icon at bounding box center [673, 296] width 11 height 11
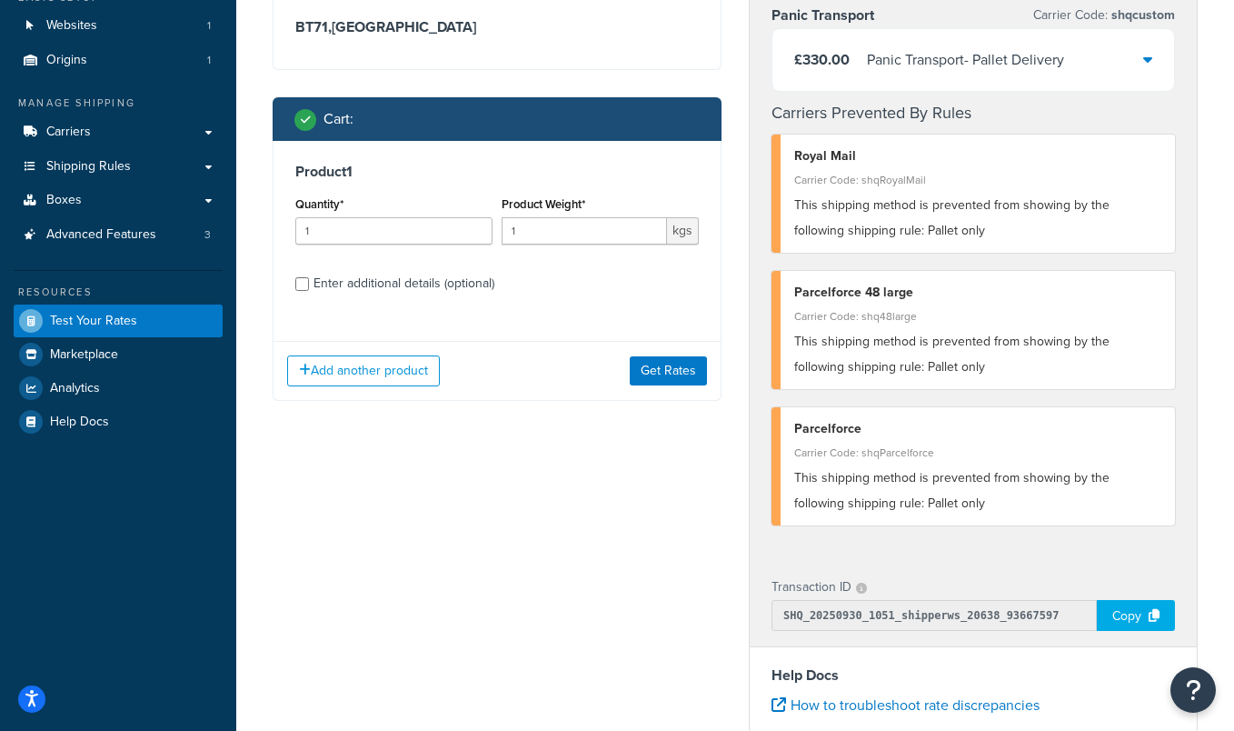
scroll to position [165, 0]
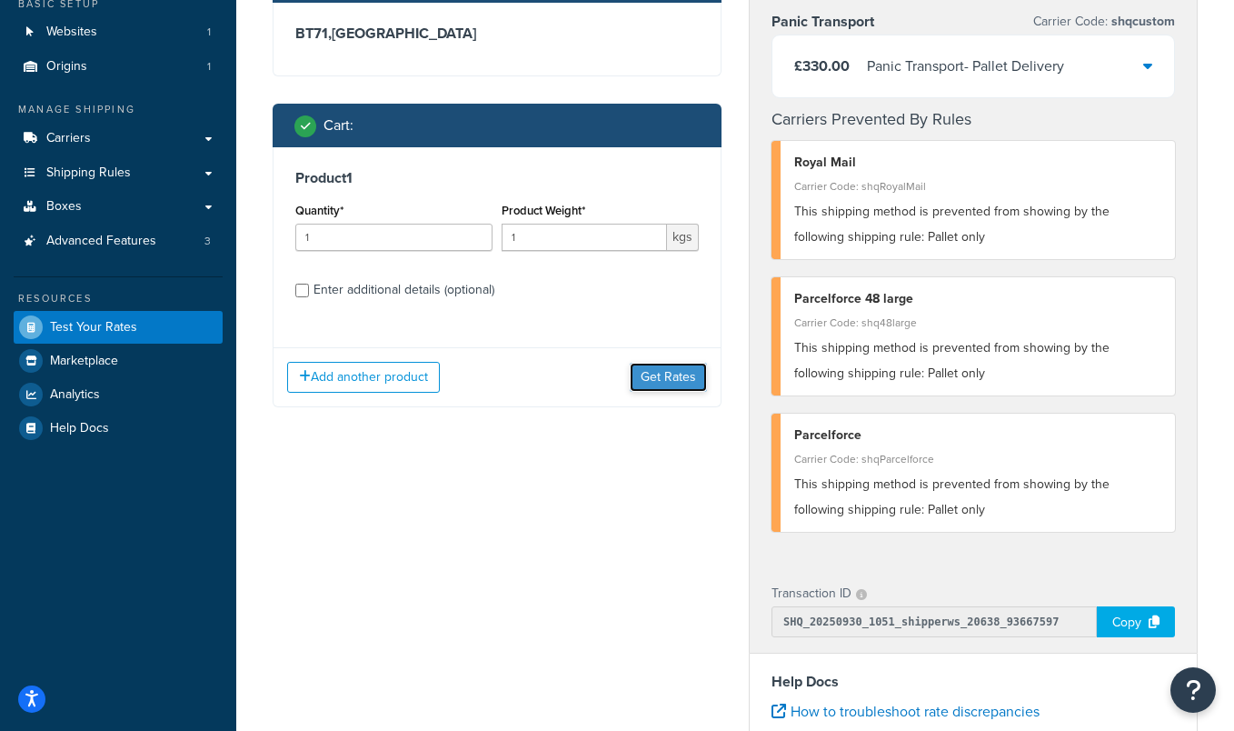
click at [653, 378] on button "Get Rates" at bounding box center [668, 377] width 77 height 29
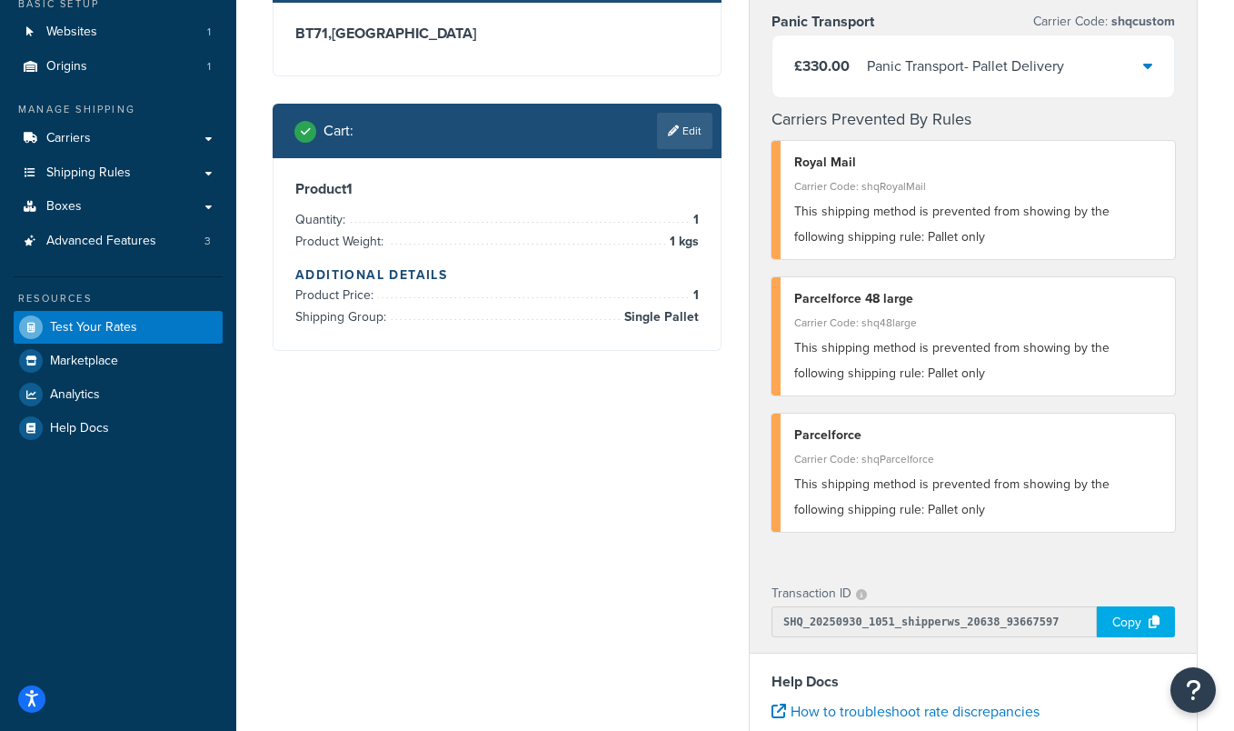
click at [661, 315] on span "Single Pallet" at bounding box center [659, 317] width 79 height 22
click at [684, 149] on div "Cart : Edit" at bounding box center [503, 131] width 418 height 36
click at [684, 134] on link "Edit" at bounding box center [684, 131] width 55 height 36
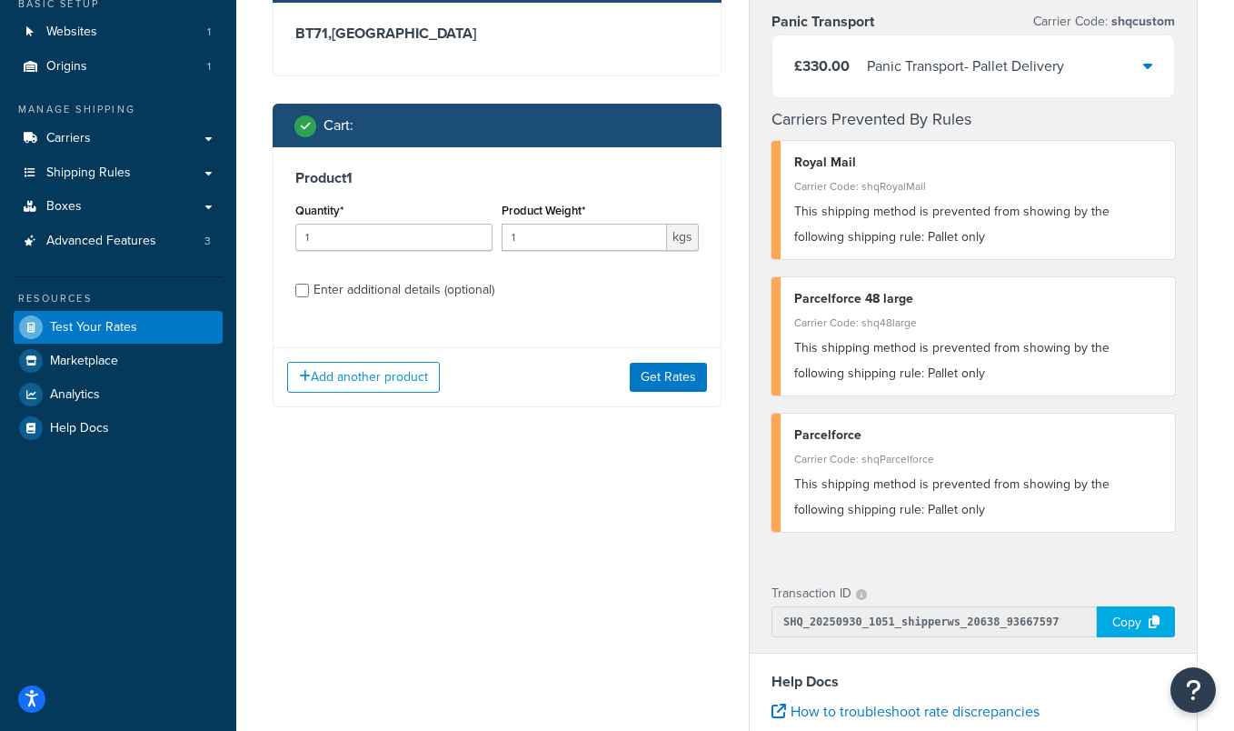
click at [340, 291] on div "Enter additional details (optional)" at bounding box center [403, 289] width 181 height 25
click at [309, 291] on input "Enter additional details (optional)" at bounding box center [302, 290] width 14 height 14
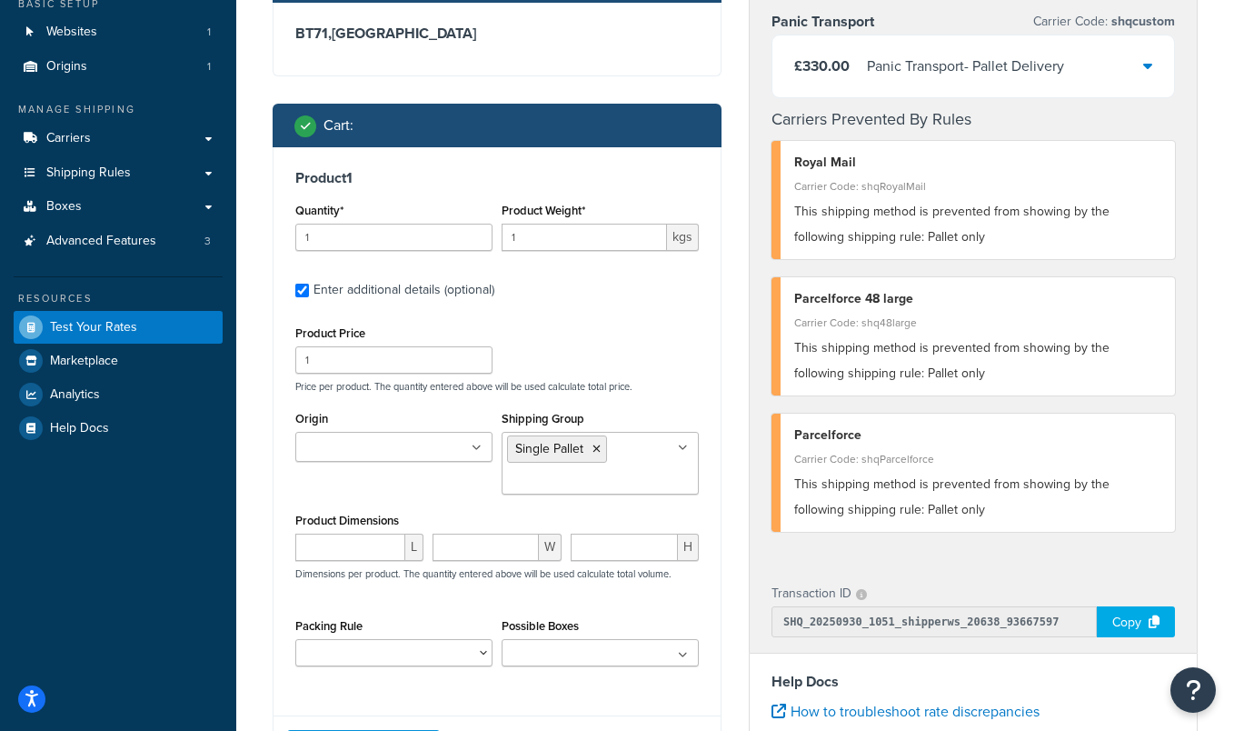
click at [339, 291] on div "Enter additional details (optional)" at bounding box center [403, 289] width 181 height 25
click at [309, 291] on input "Enter additional details (optional)" at bounding box center [302, 290] width 14 height 14
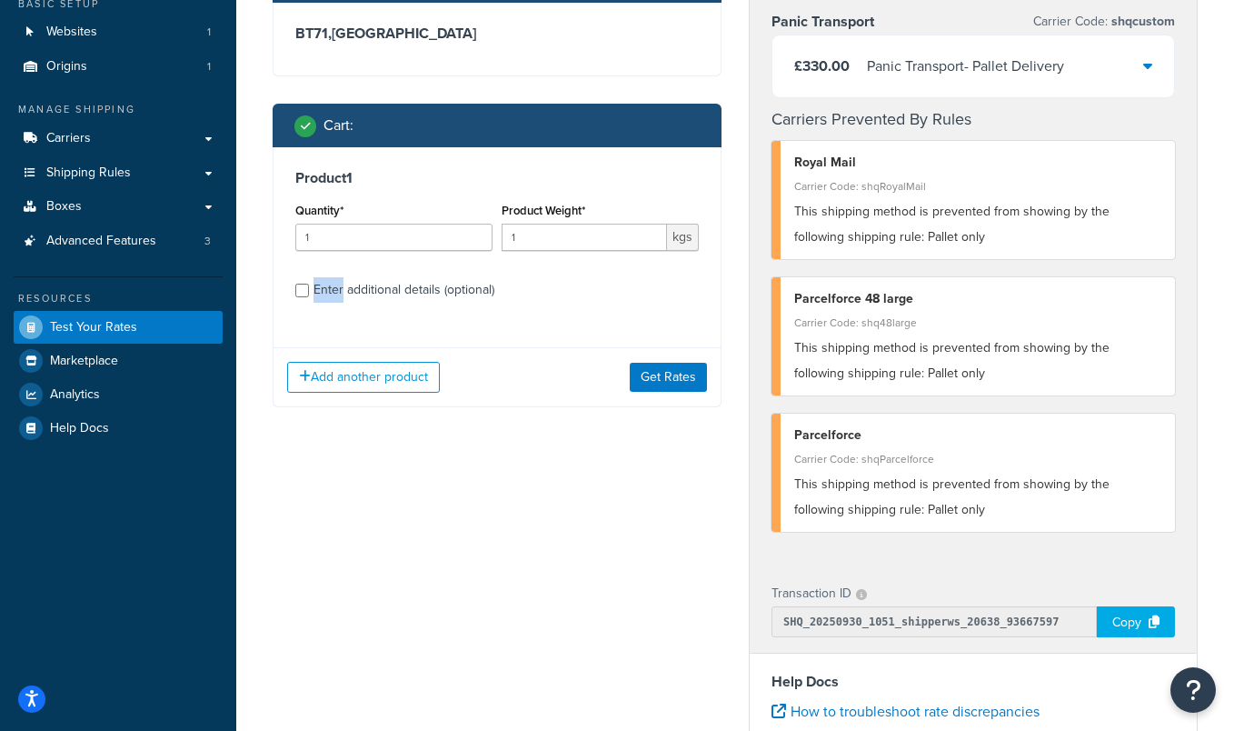
click at [339, 291] on div "Enter additional details (optional)" at bounding box center [403, 289] width 181 height 25
click at [309, 291] on input "Enter additional details (optional)" at bounding box center [302, 290] width 14 height 14
checkbox input "true"
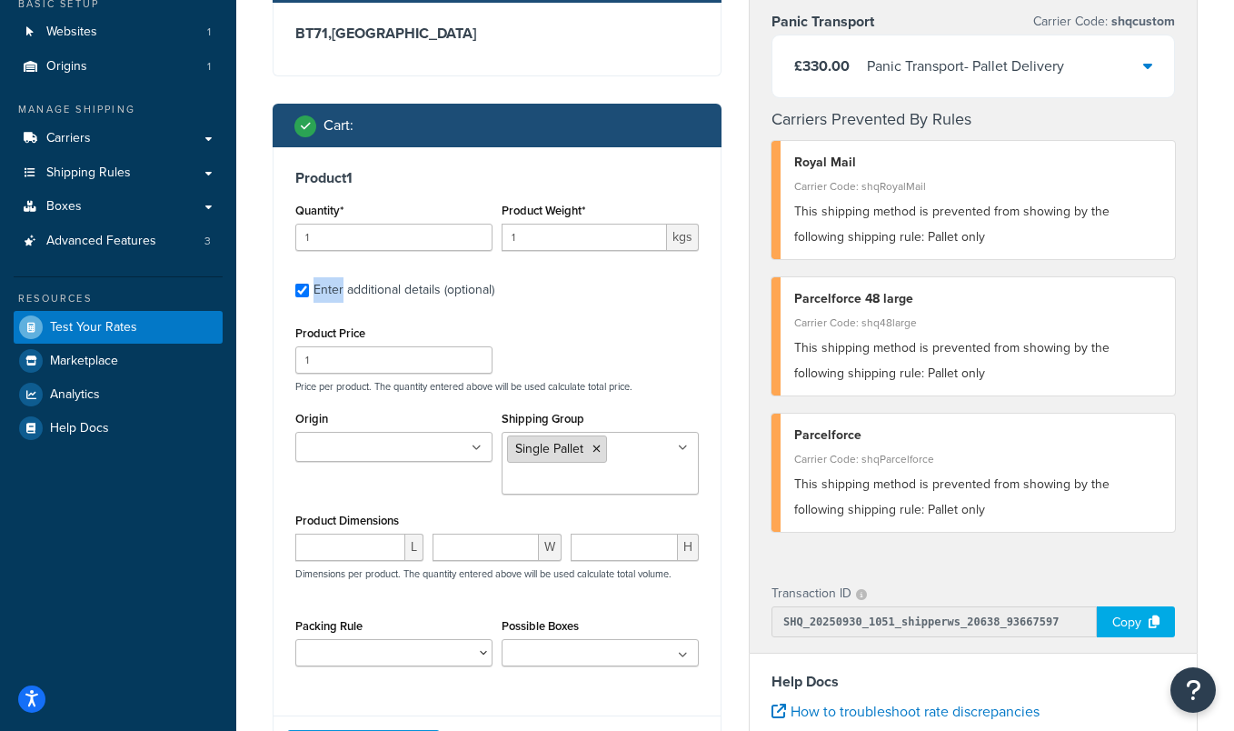
click at [605, 457] on li "Single Pallet" at bounding box center [557, 448] width 100 height 27
click at [603, 454] on li "Single Pallet" at bounding box center [557, 448] width 100 height 27
click at [601, 452] on li "Single Pallet" at bounding box center [557, 448] width 100 height 27
click at [596, 449] on icon at bounding box center [596, 448] width 8 height 11
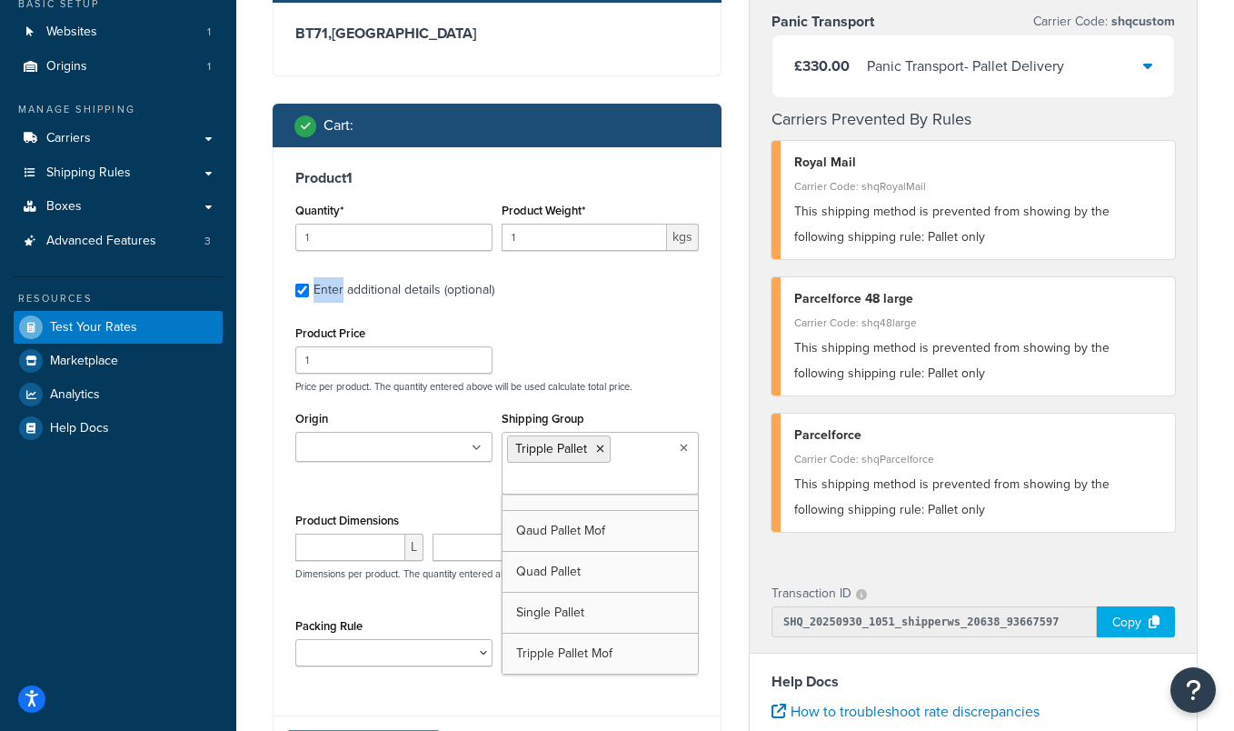
scroll to position [24, 0]
click at [760, 555] on div "Panic Transport Carrier Code: shqcustom £330.00 Panic Transport - Pallet Delive…" at bounding box center [973, 279] width 447 height 571
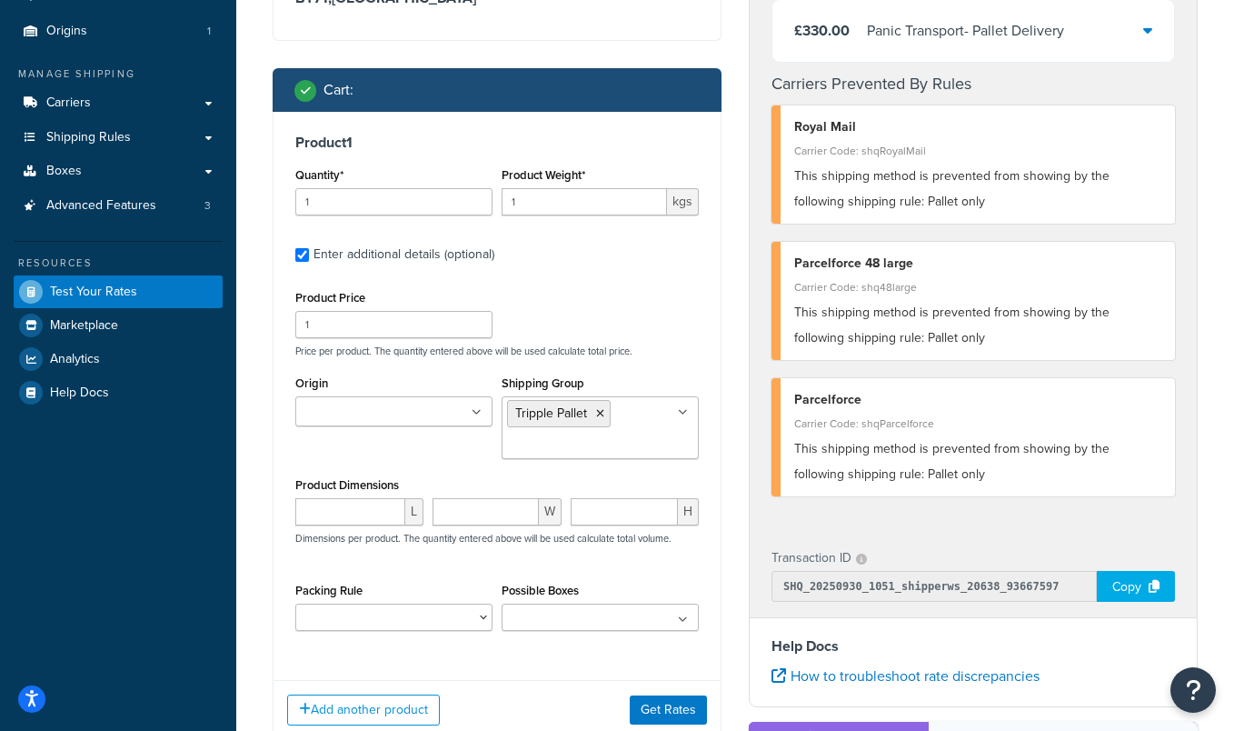
scroll to position [371, 0]
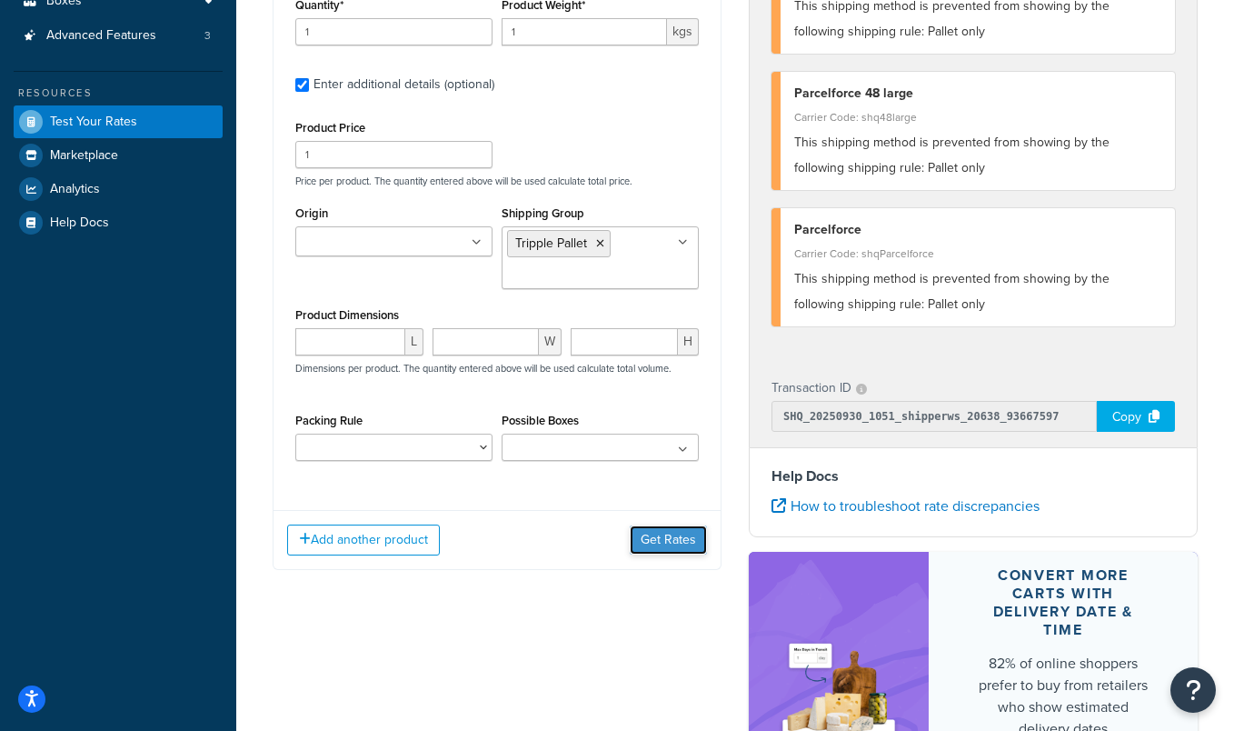
click at [681, 542] on button "Get Rates" at bounding box center [668, 539] width 77 height 29
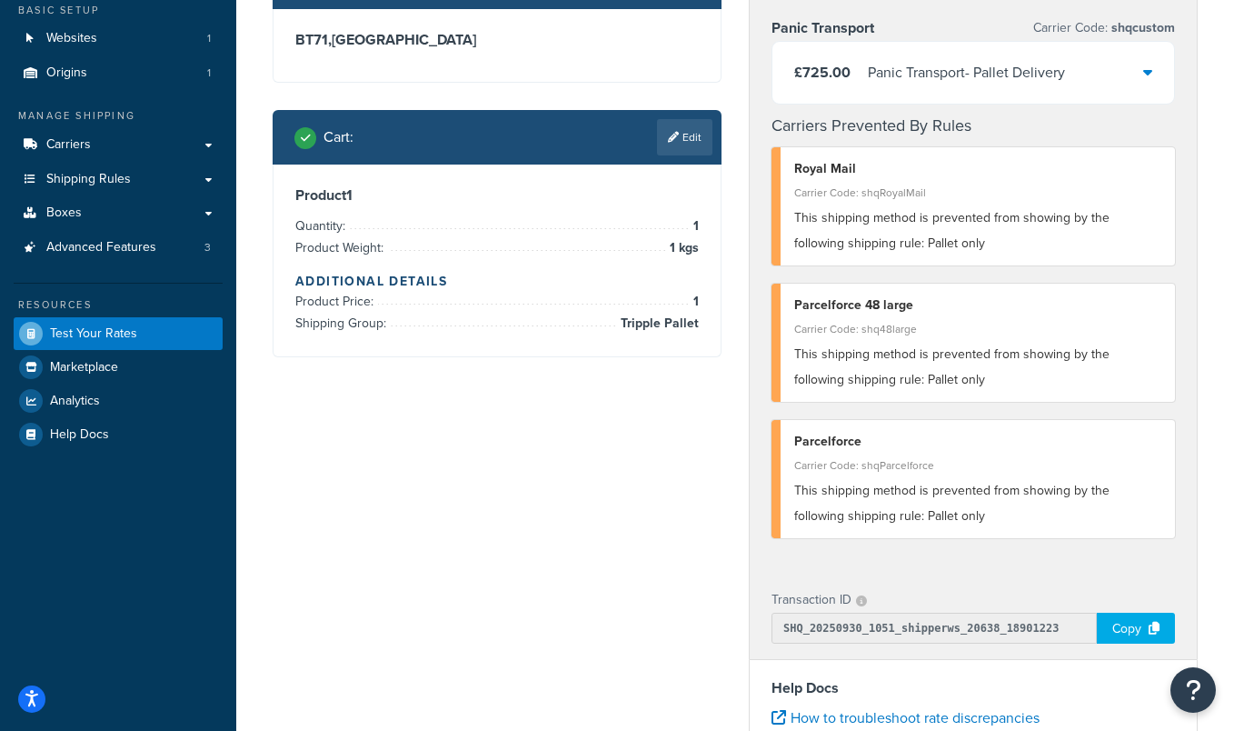
scroll to position [0, 0]
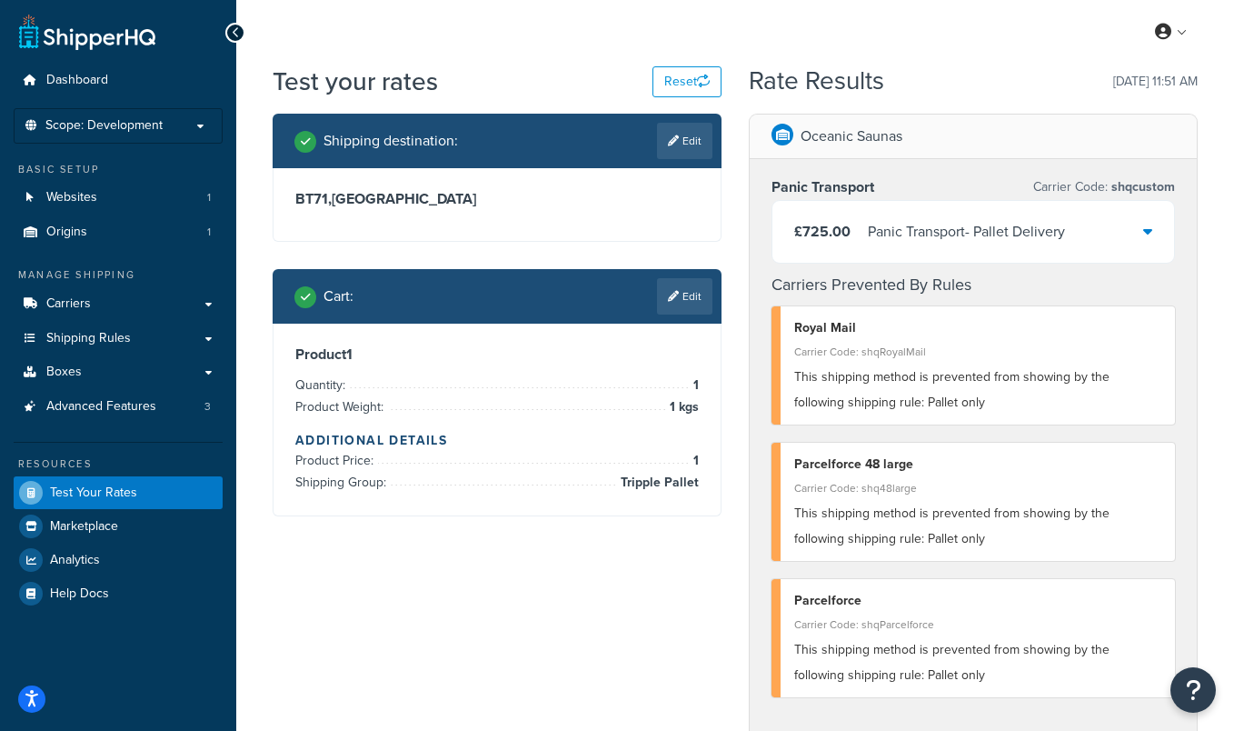
click at [1156, 230] on div "£725.00 Panic Transport - Pallet Delivery" at bounding box center [973, 232] width 402 height 62
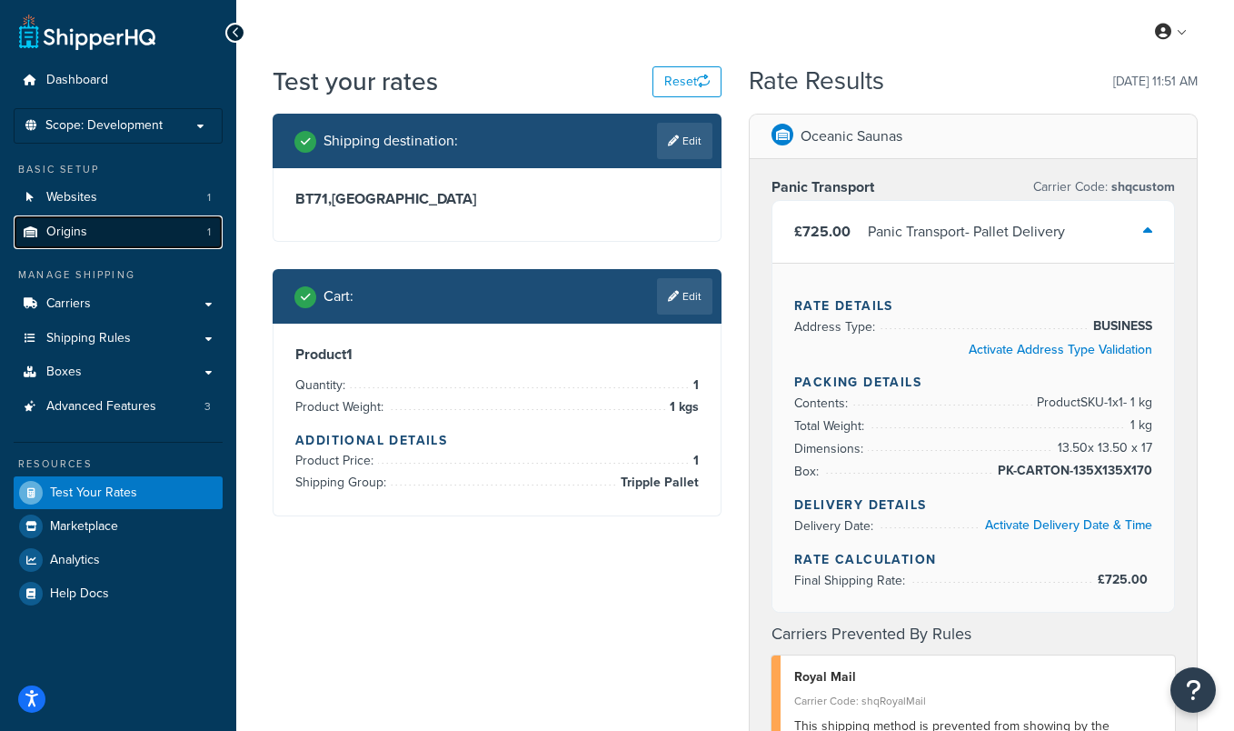
click at [183, 219] on link "Origins 1" at bounding box center [118, 232] width 209 height 34
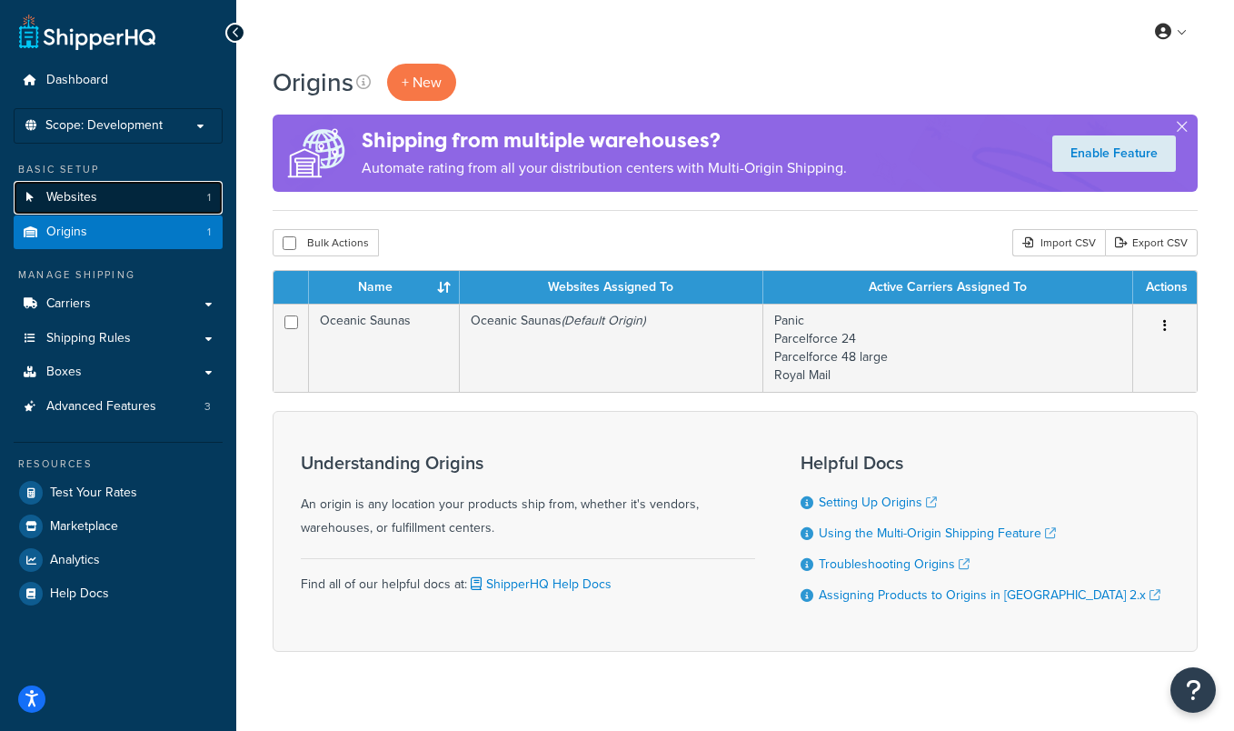
click at [190, 192] on link "Websites 1" at bounding box center [118, 198] width 209 height 34
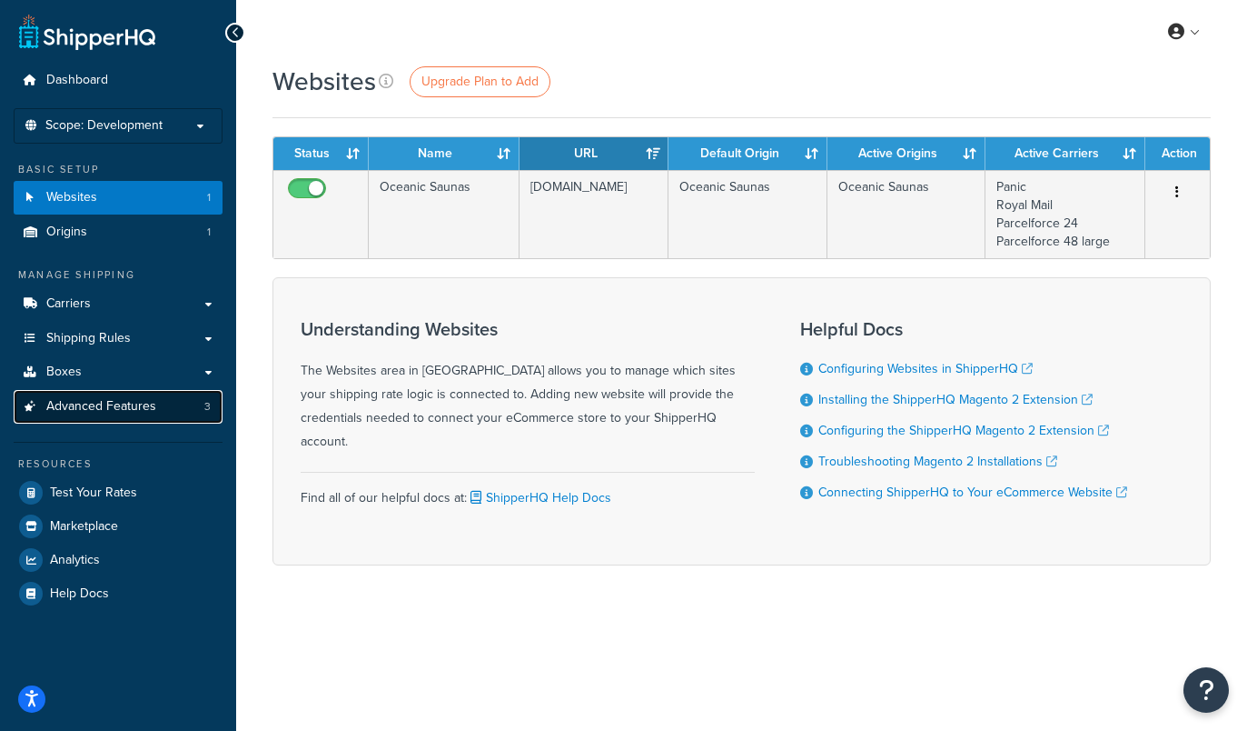
click at [172, 412] on link "Advanced Features 3" at bounding box center [118, 407] width 209 height 34
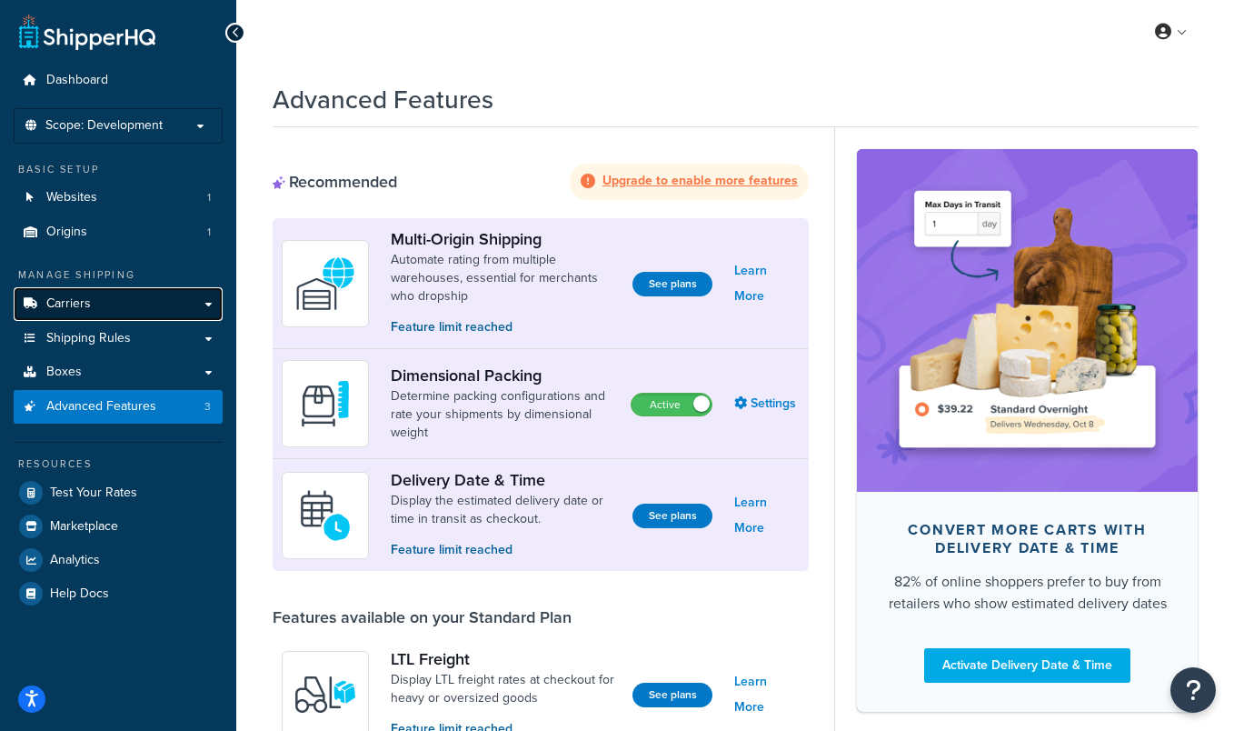
click at [199, 307] on link "Carriers" at bounding box center [118, 304] width 209 height 34
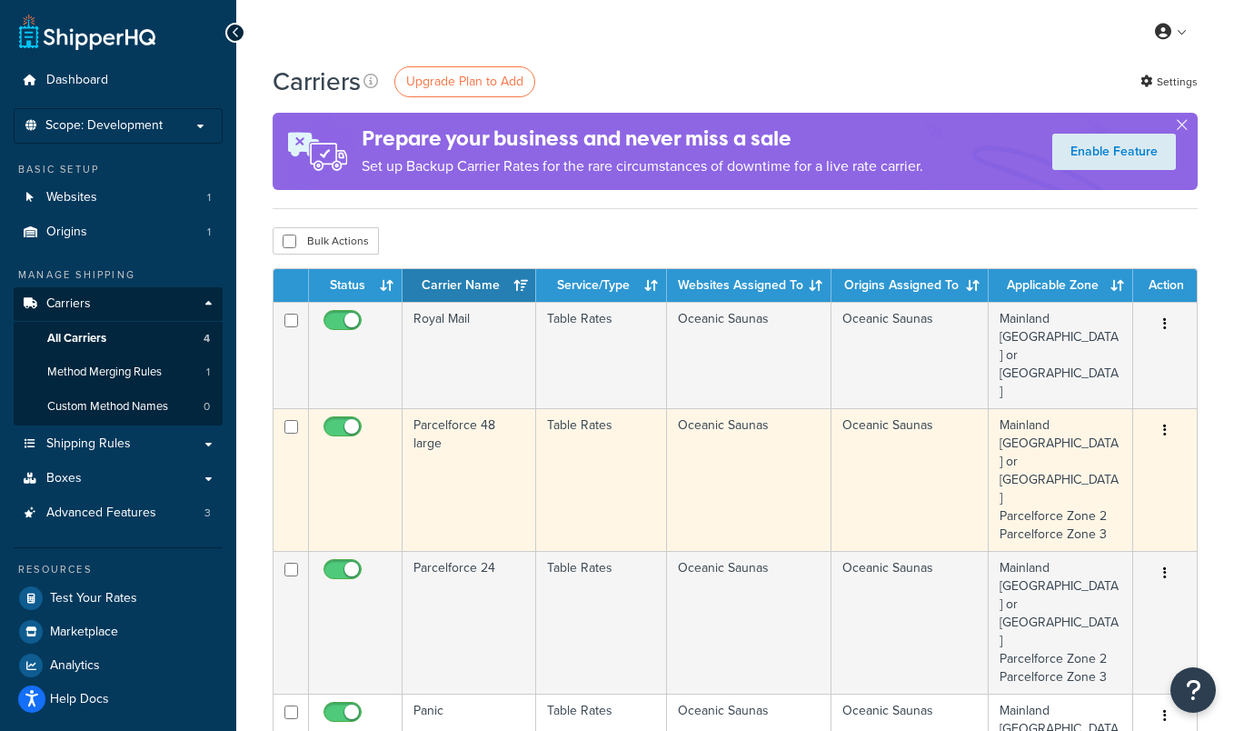
scroll to position [75, 0]
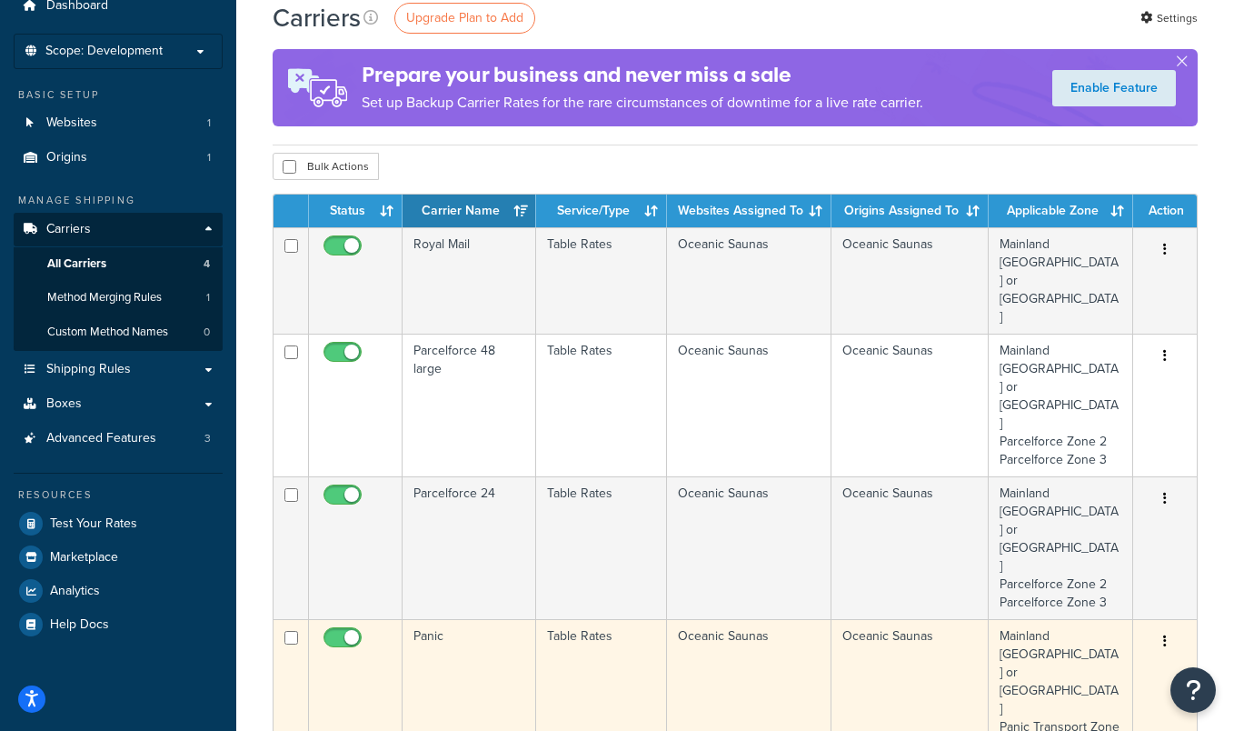
click at [598, 619] on td "Table Rates" at bounding box center [602, 745] width 132 height 252
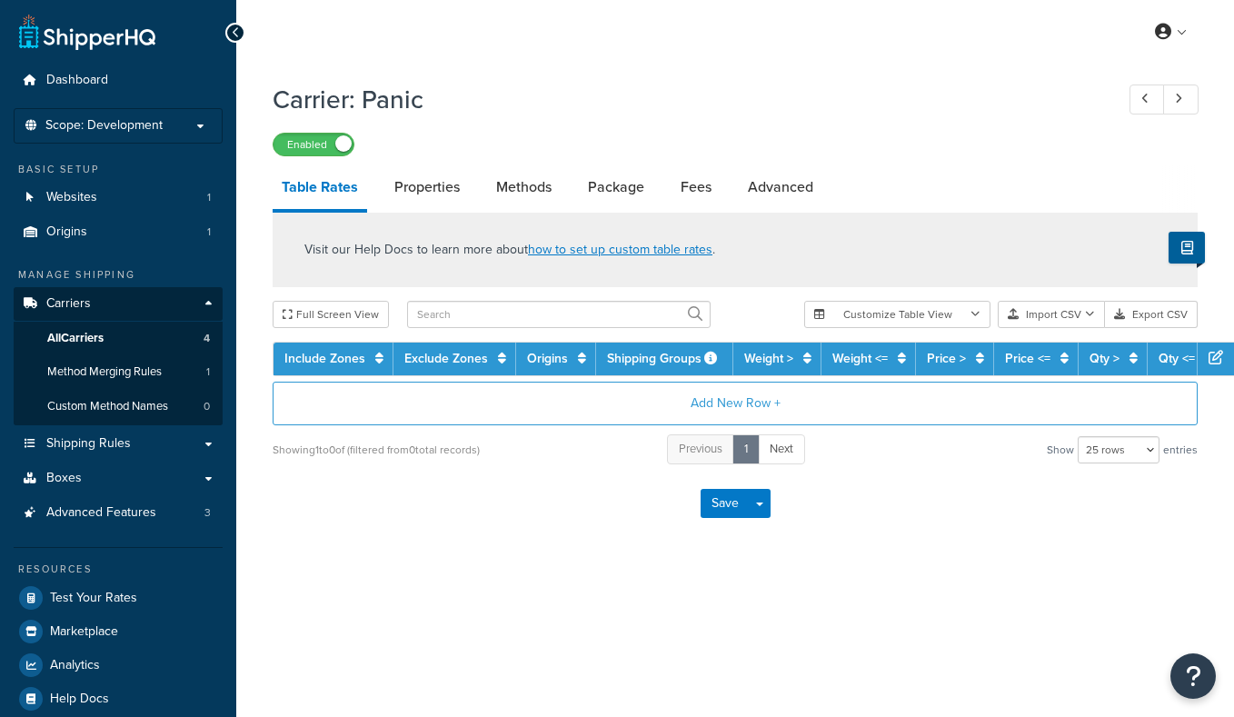
select select "25"
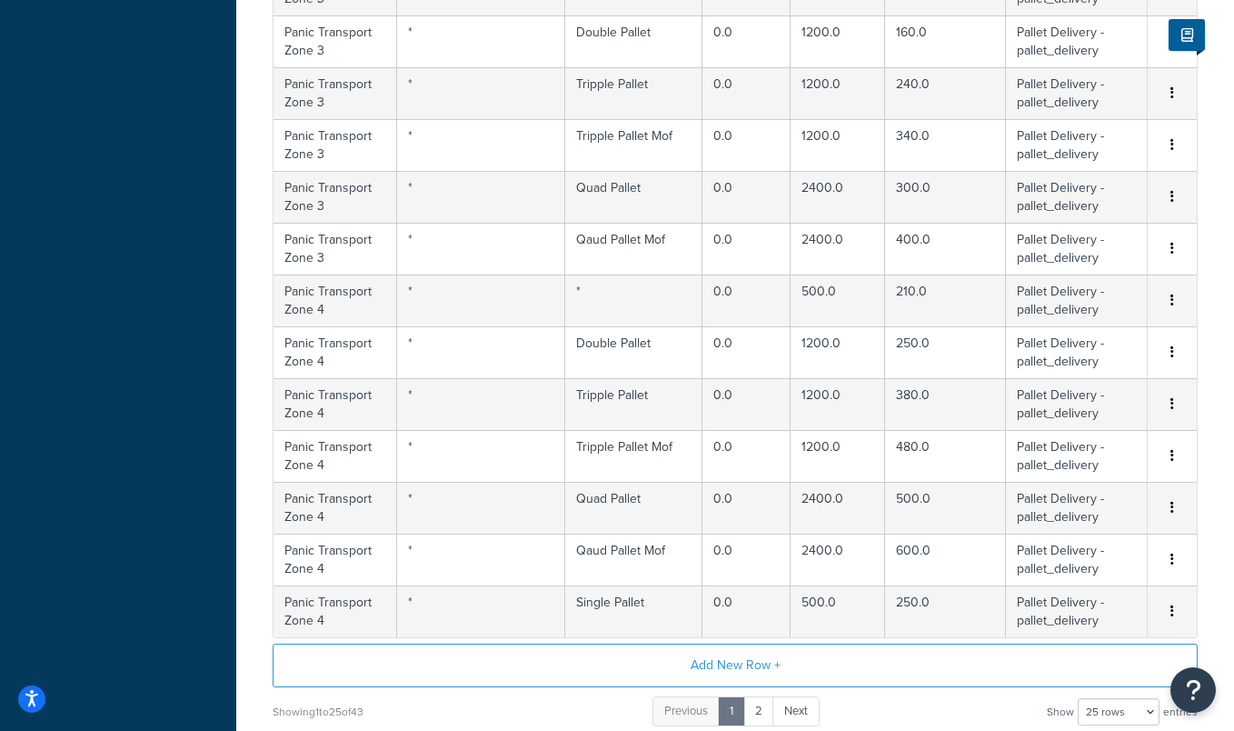
scroll to position [1415, 0]
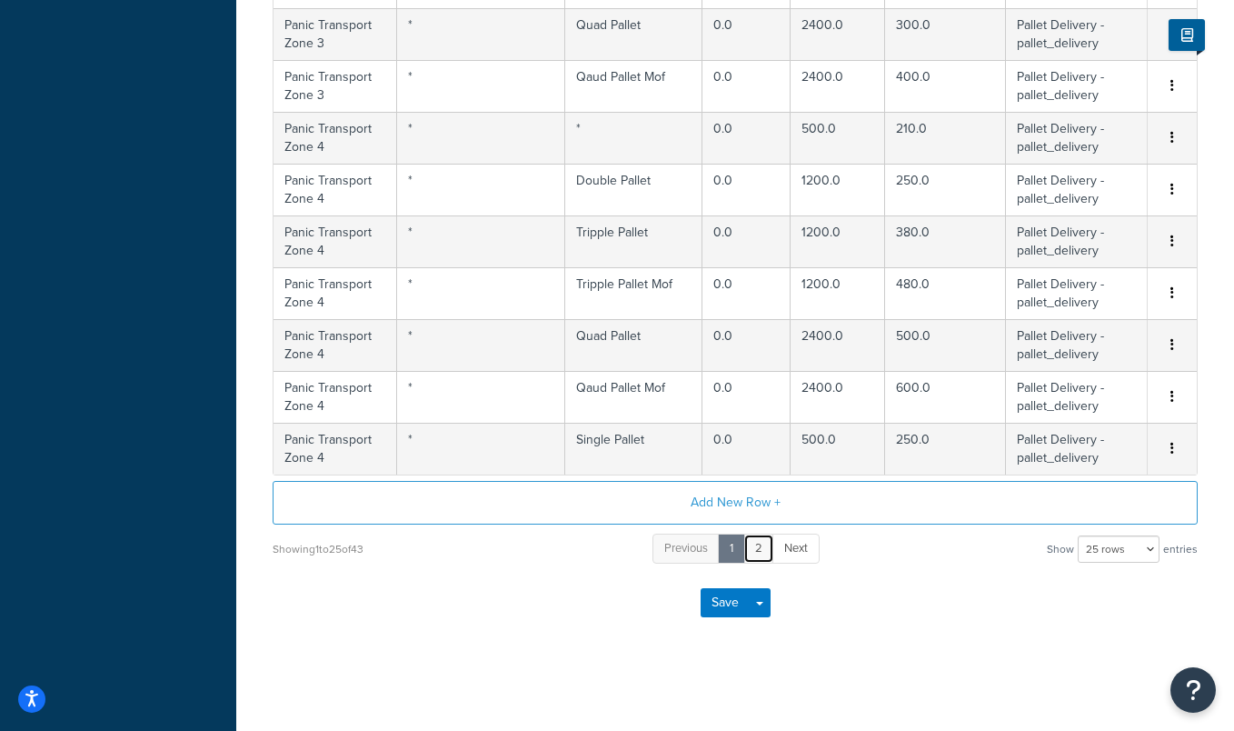
click at [758, 552] on link "2" at bounding box center [758, 548] width 31 height 30
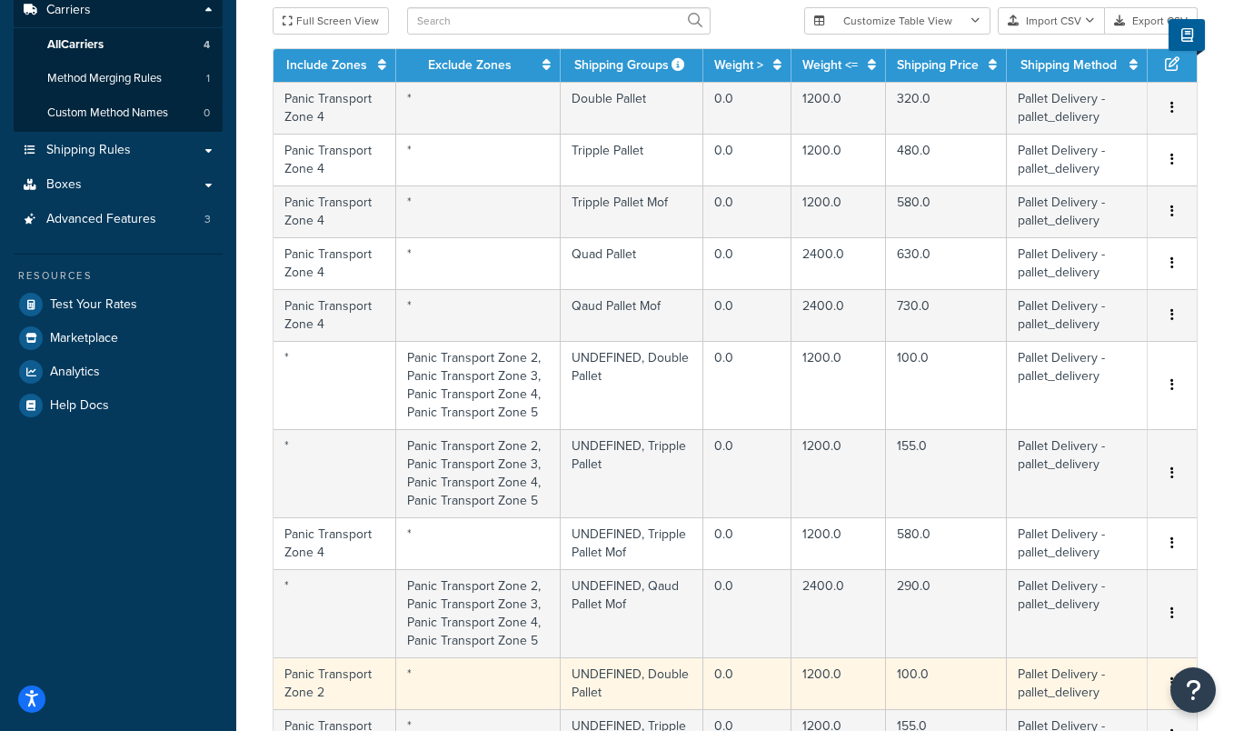
scroll to position [304, 0]
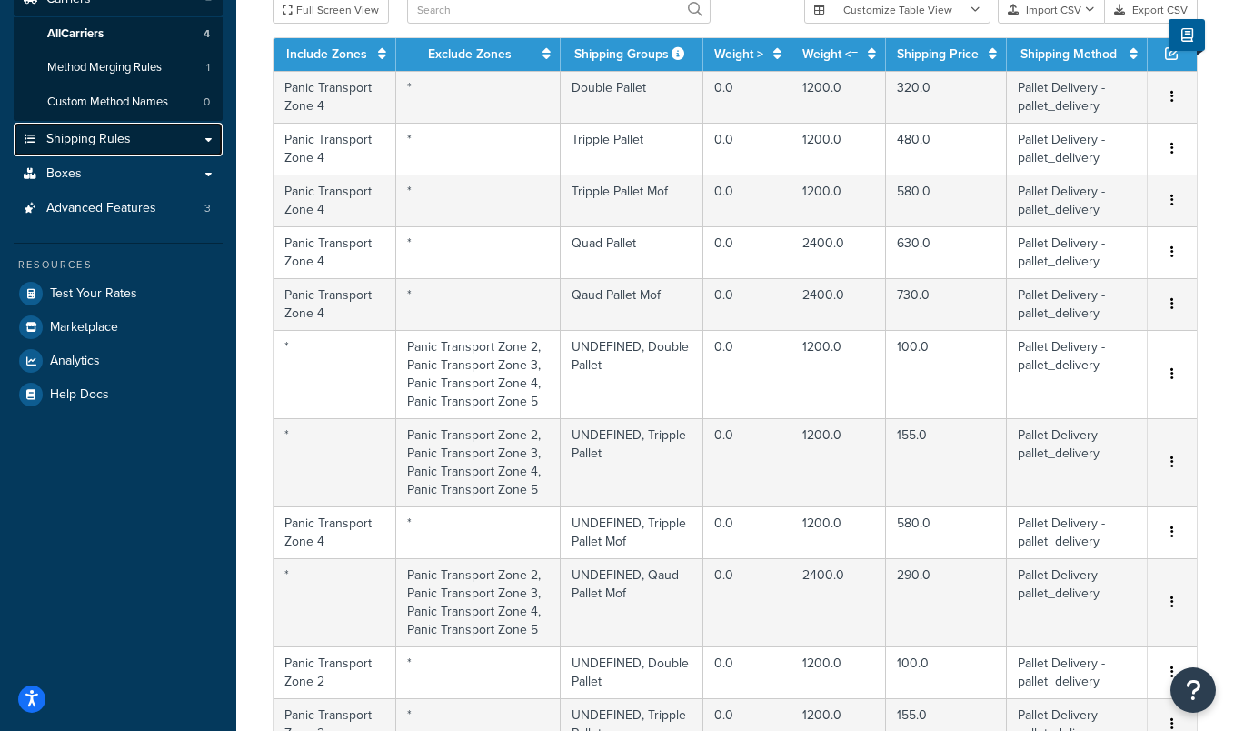
click at [204, 135] on link "Shipping Rules" at bounding box center [118, 140] width 209 height 34
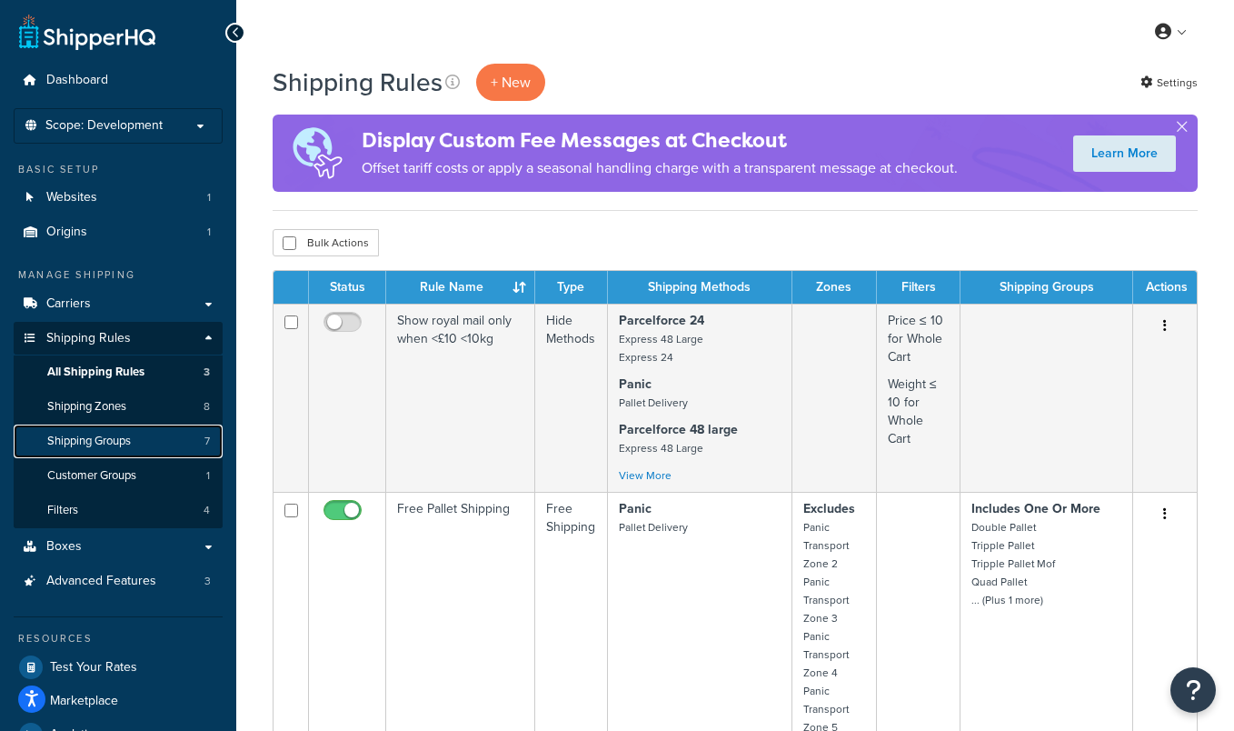
click at [160, 430] on link "Shipping Groups 7" at bounding box center [118, 441] width 209 height 34
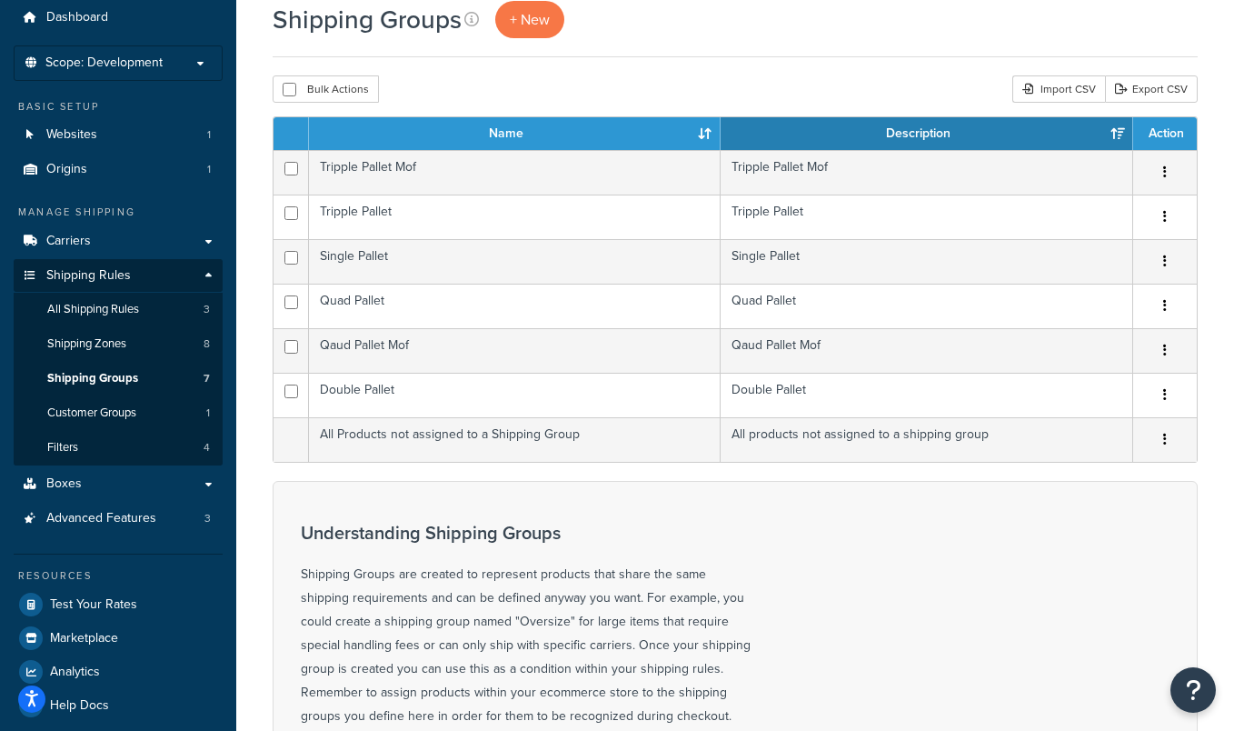
scroll to position [64, 0]
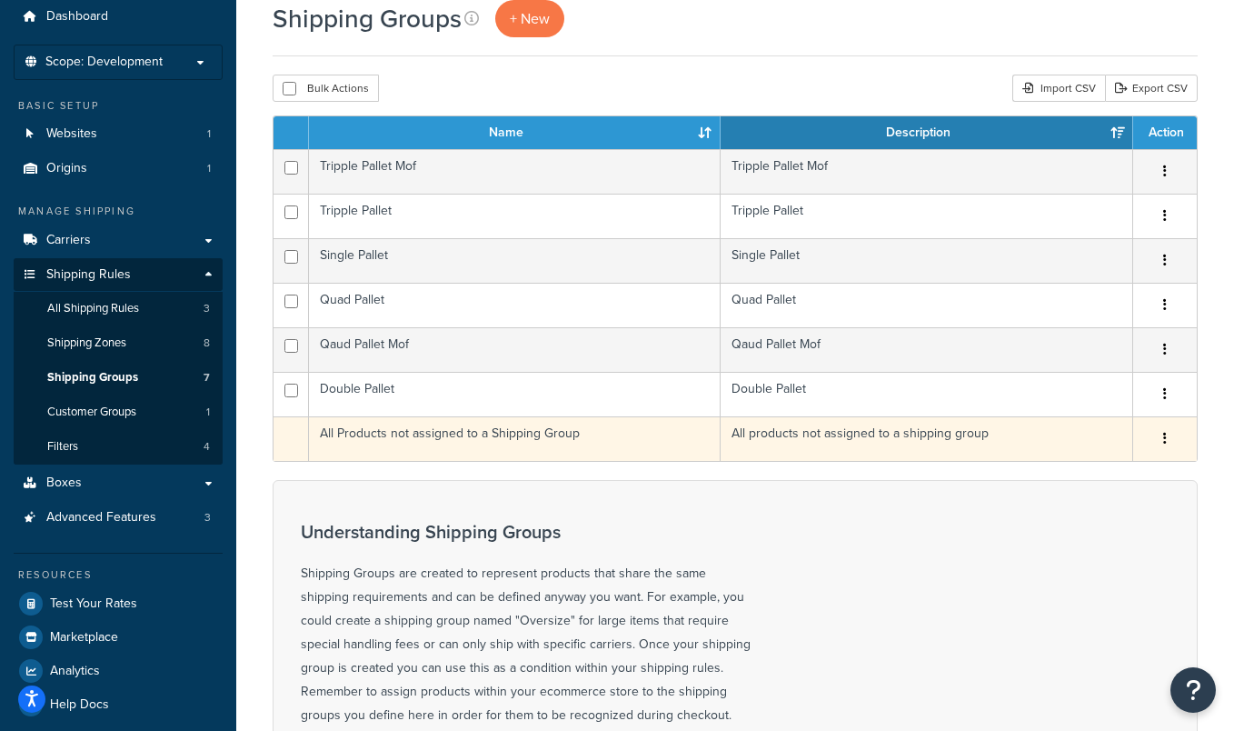
click at [1173, 428] on button "button" at bounding box center [1164, 438] width 25 height 29
click at [482, 435] on td "All Products not assigned to a Shipping Group" at bounding box center [515, 438] width 412 height 45
click at [501, 436] on td "All Products not assigned to a Shipping Group" at bounding box center [515, 438] width 412 height 45
click at [287, 442] on td at bounding box center [290, 438] width 35 height 45
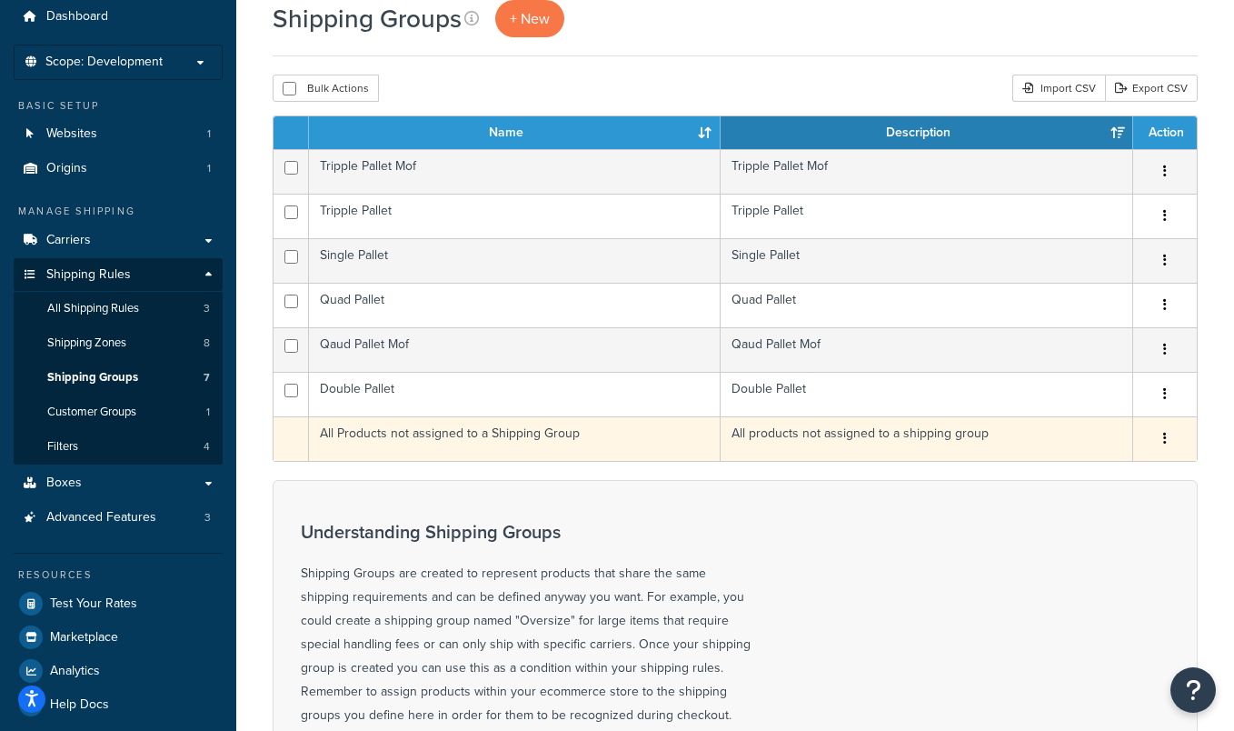
click at [378, 442] on td "All Products not assigned to a Shipping Group" at bounding box center [515, 438] width 412 height 45
click at [489, 452] on td "All Products not assigned to a Shipping Group" at bounding box center [515, 438] width 412 height 45
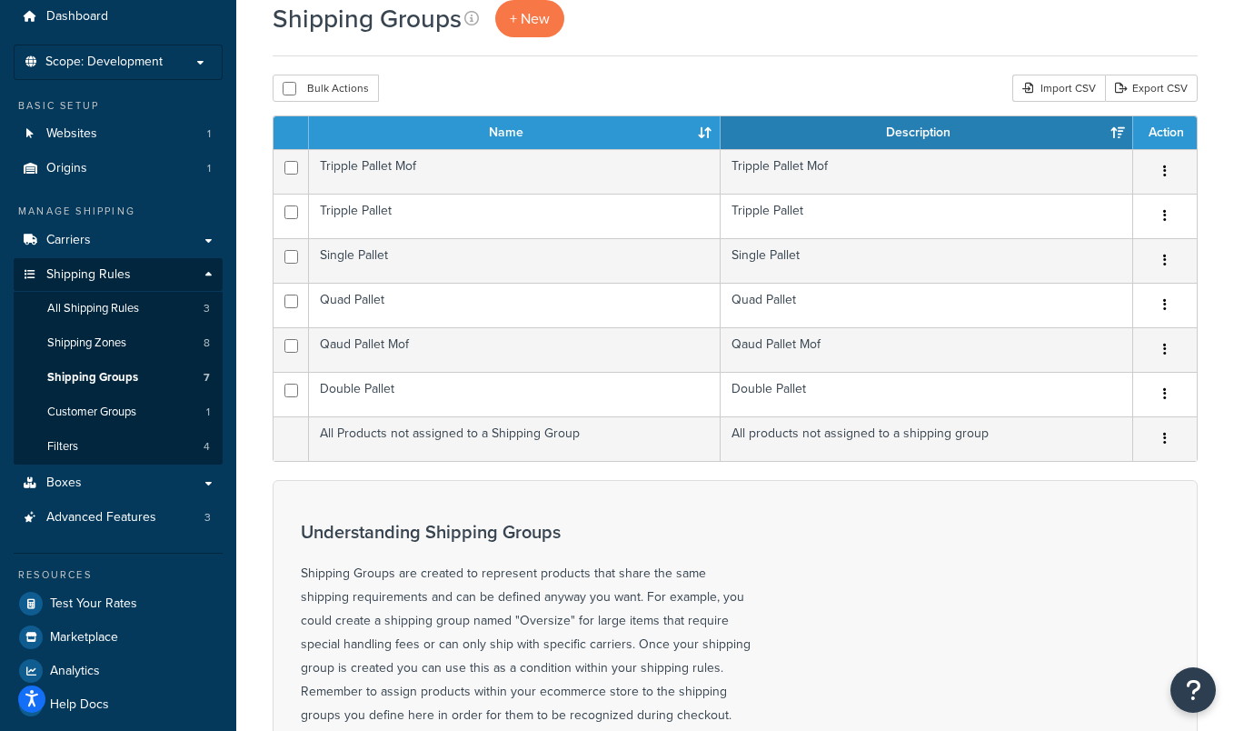
click at [492, 462] on table "Name Description Action Tripple Pallet Mof Tripple Pallet Mof Edit Duplicate De…" at bounding box center [735, 288] width 925 height 346
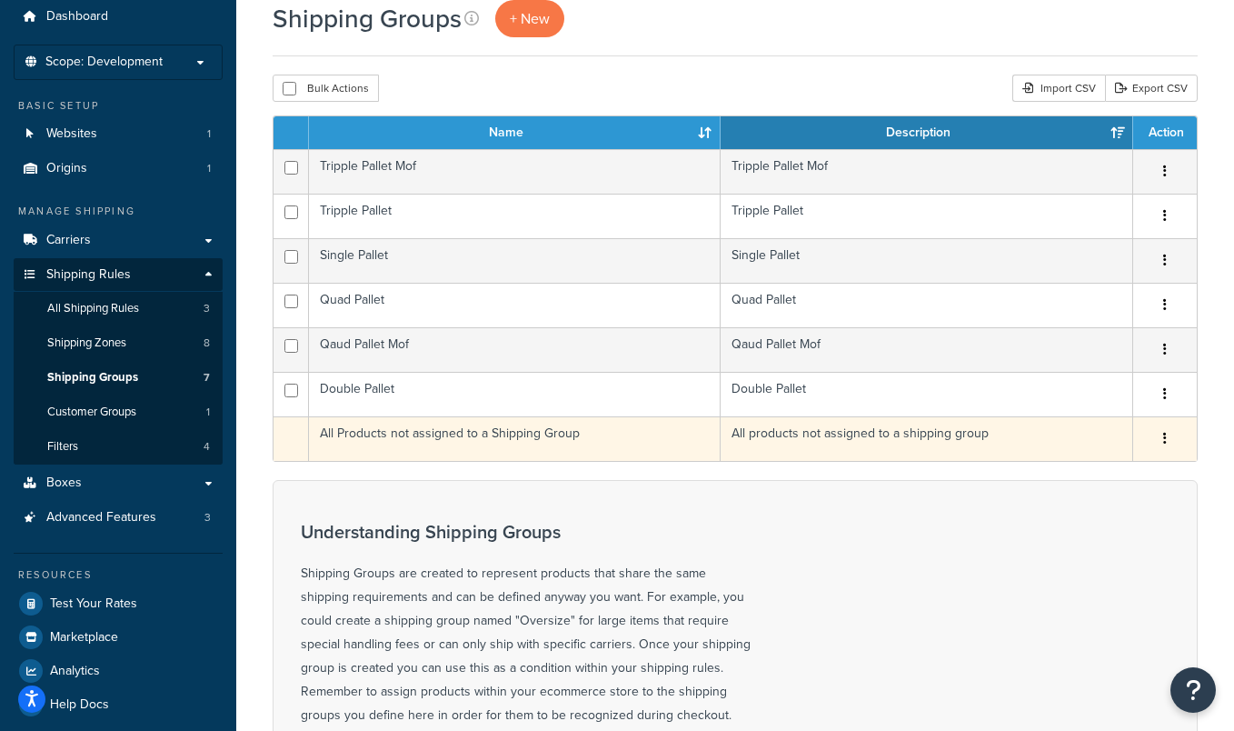
click at [492, 455] on td "All Products not assigned to a Shipping Group" at bounding box center [515, 438] width 412 height 45
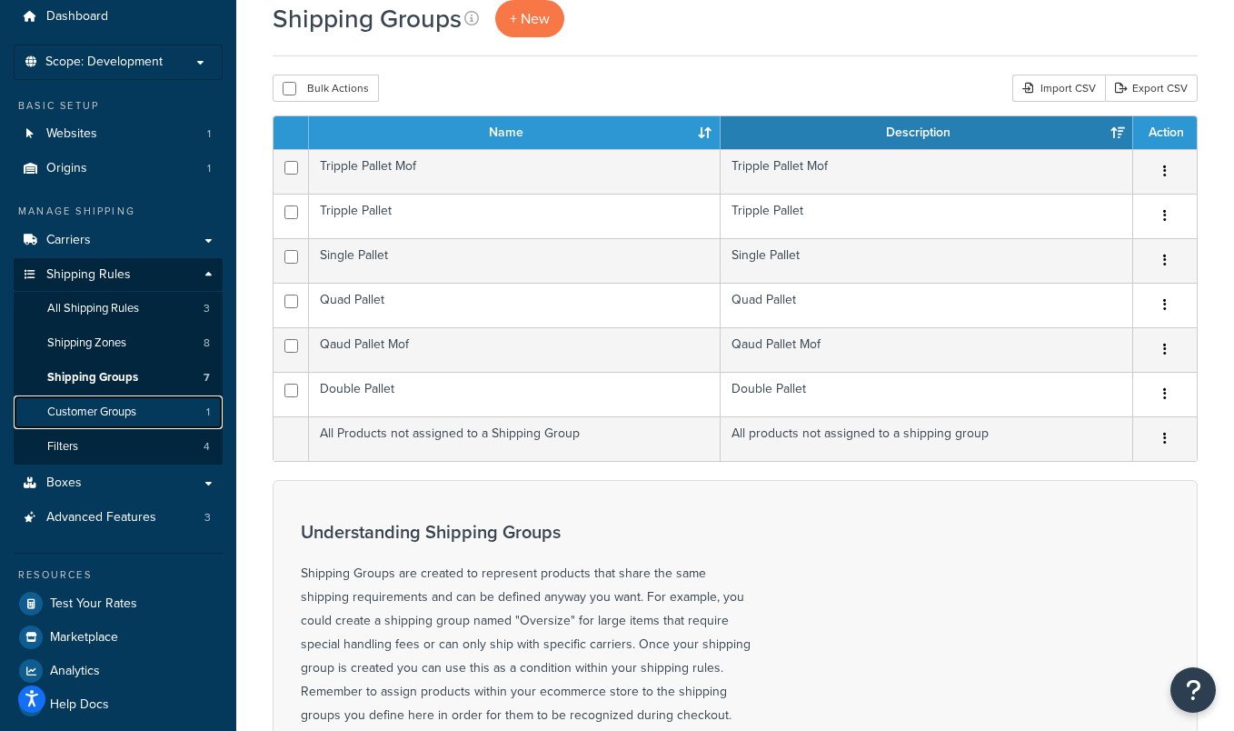
click at [166, 406] on link "Customer Groups 1" at bounding box center [118, 412] width 209 height 34
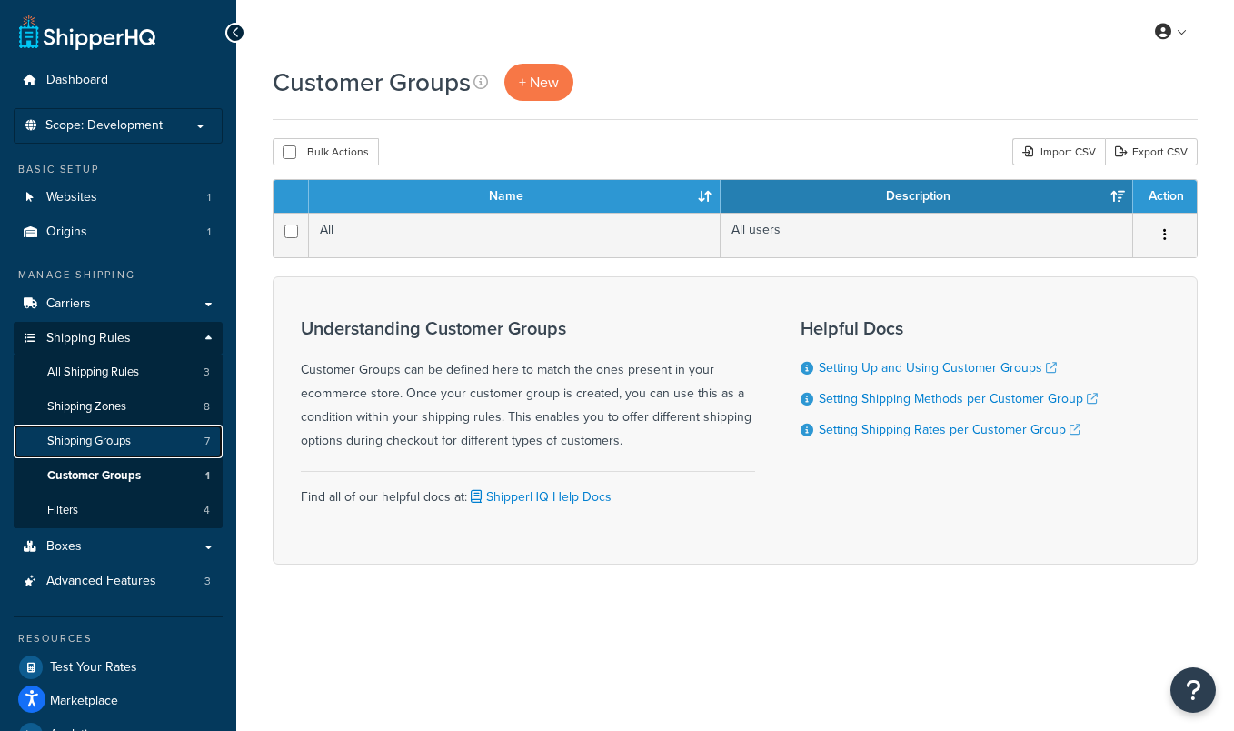
click at [138, 441] on link "Shipping Groups 7" at bounding box center [118, 441] width 209 height 34
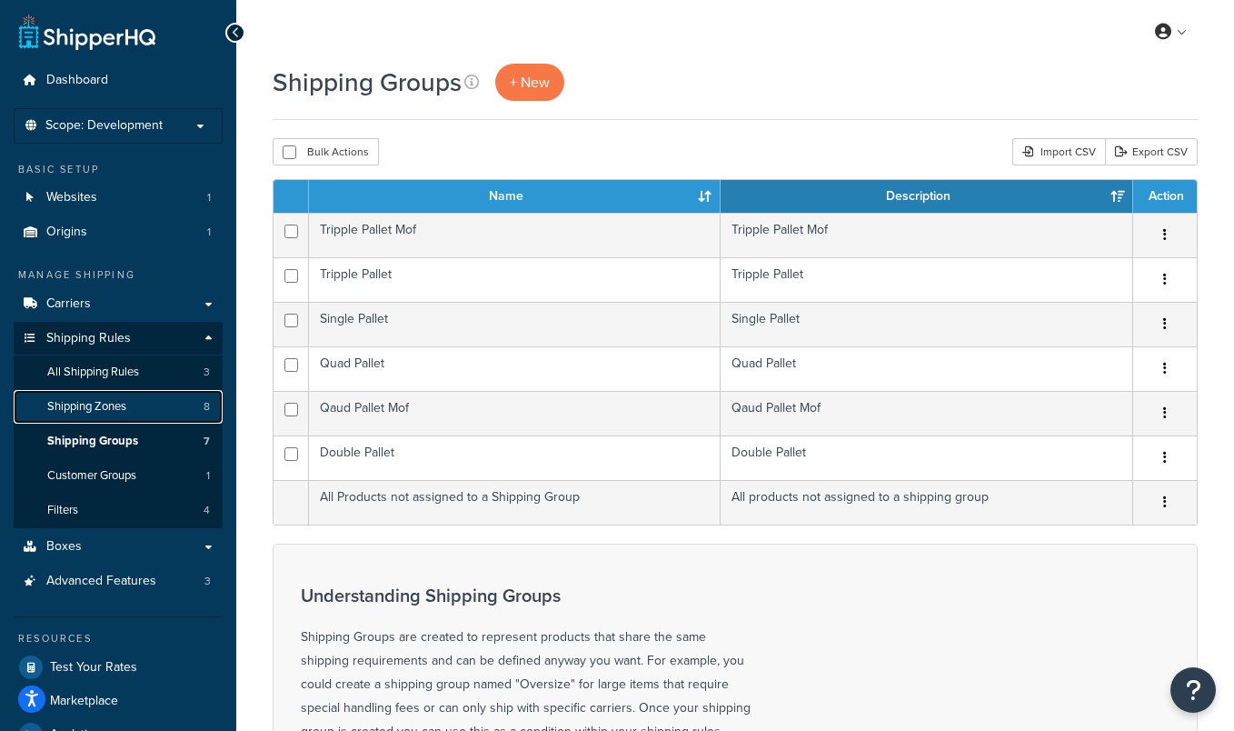
click at [150, 414] on link "Shipping Zones 8" at bounding box center [118, 407] width 209 height 34
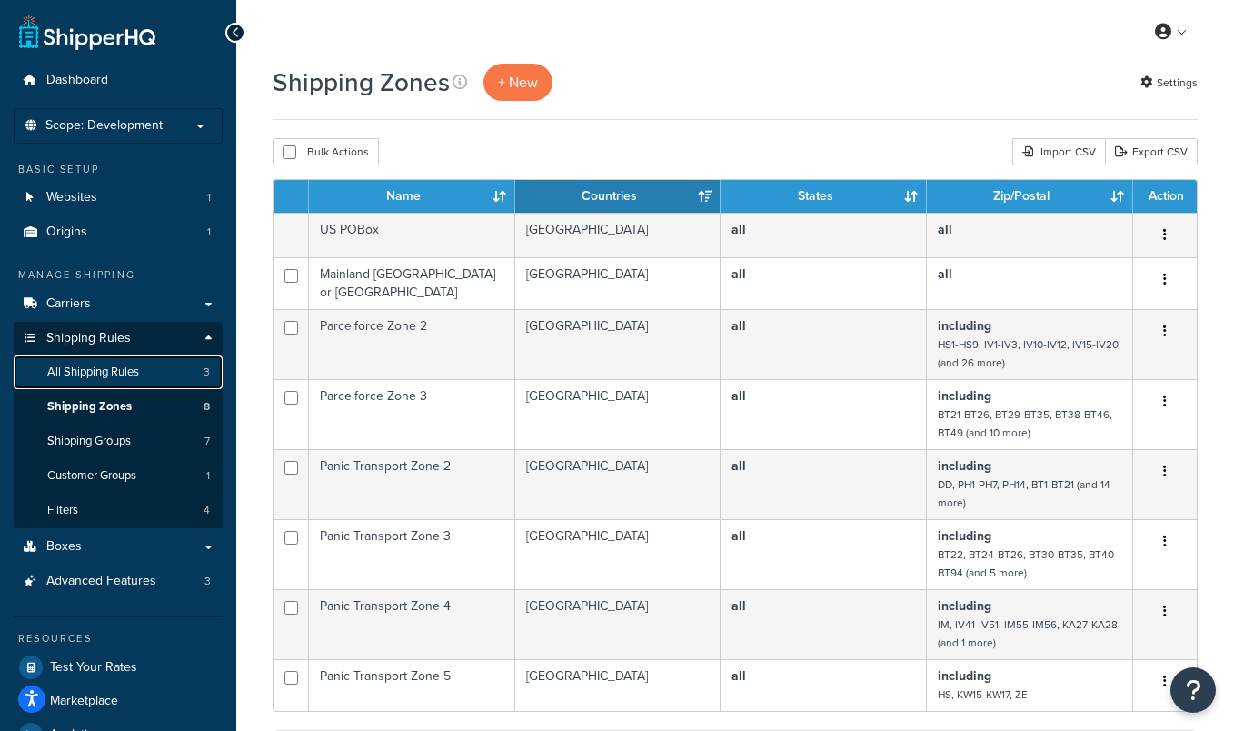
click at [157, 374] on link "All Shipping Rules 3" at bounding box center [118, 372] width 209 height 34
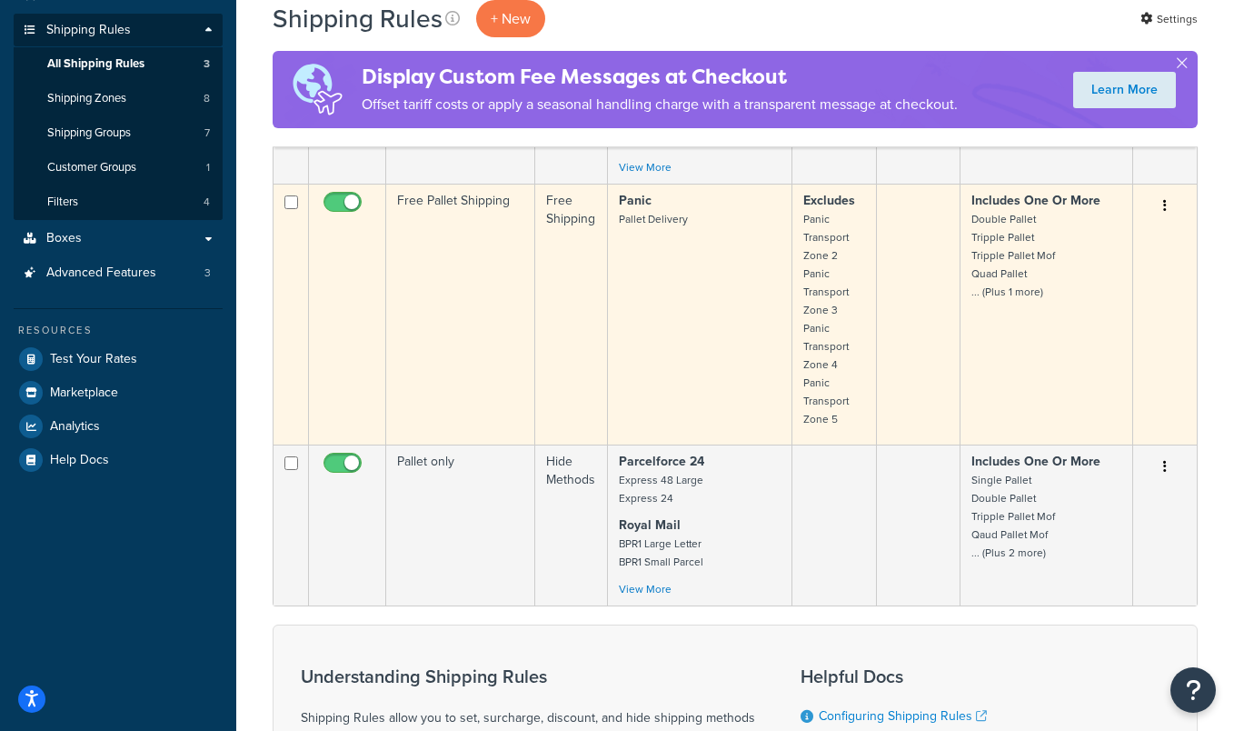
scroll to position [10, 0]
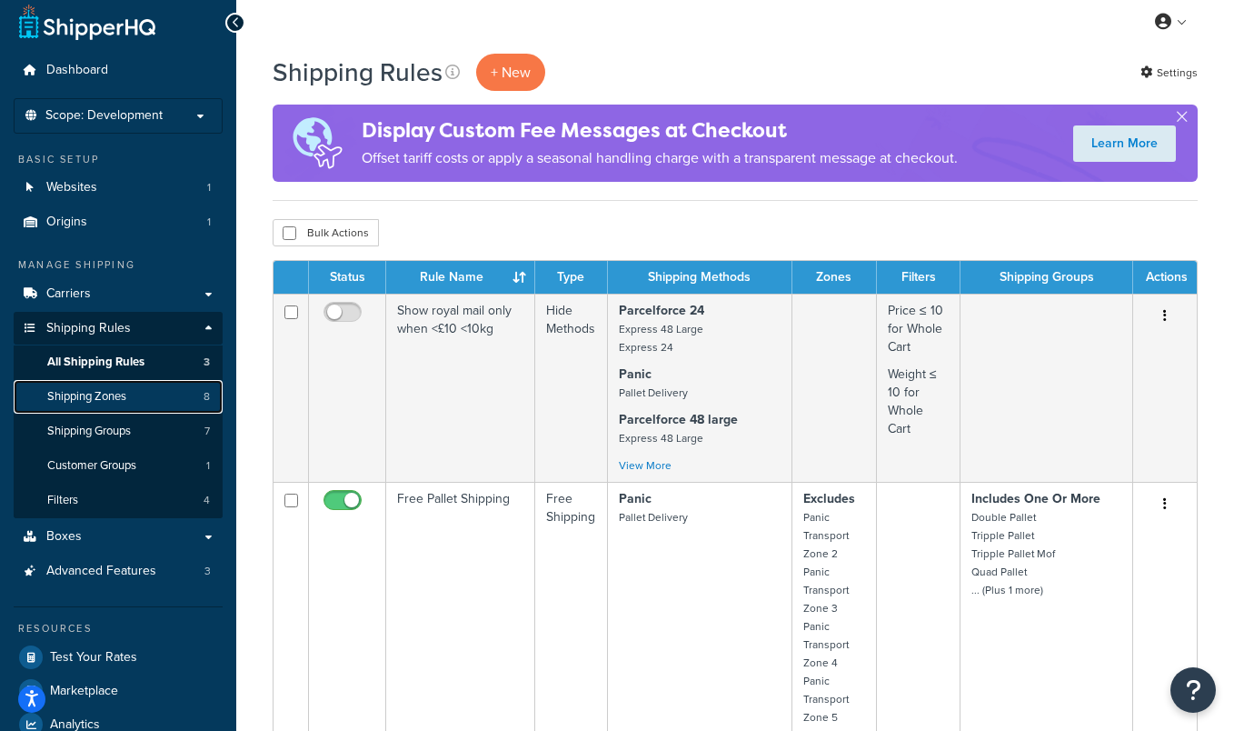
click at [154, 395] on link "Shipping Zones 8" at bounding box center [118, 397] width 209 height 34
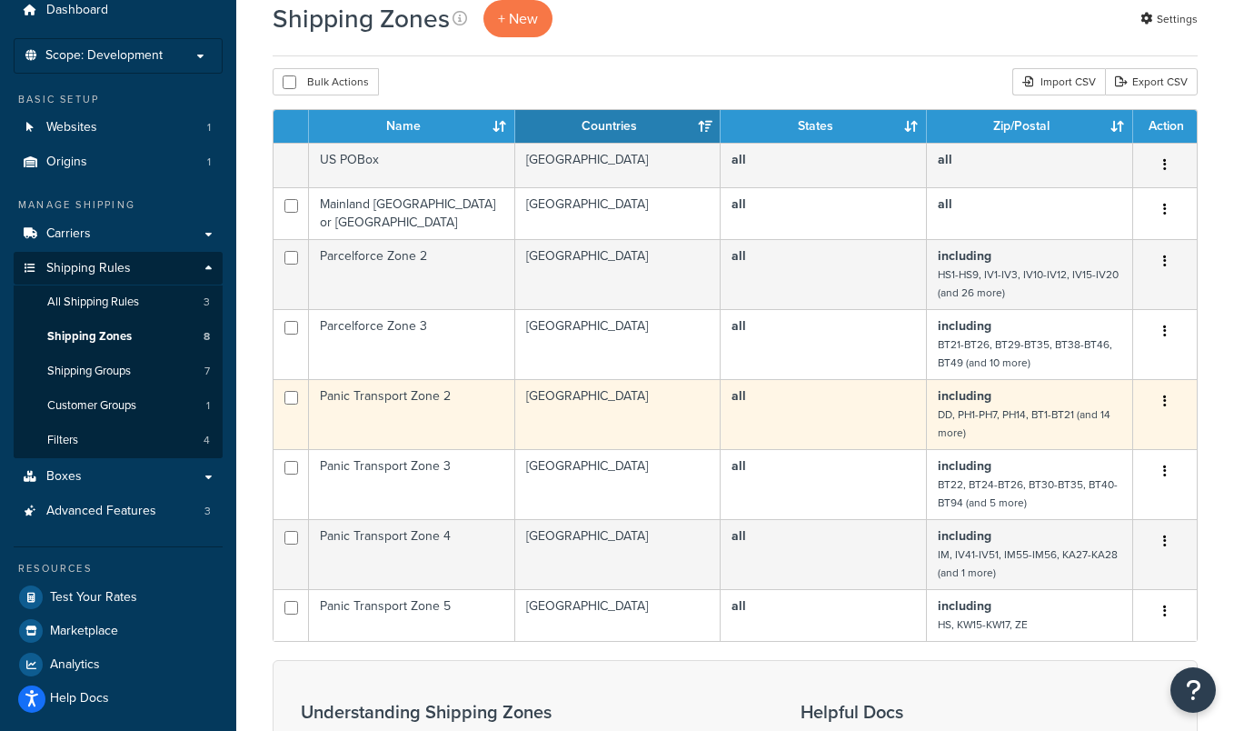
scroll to position [41, 0]
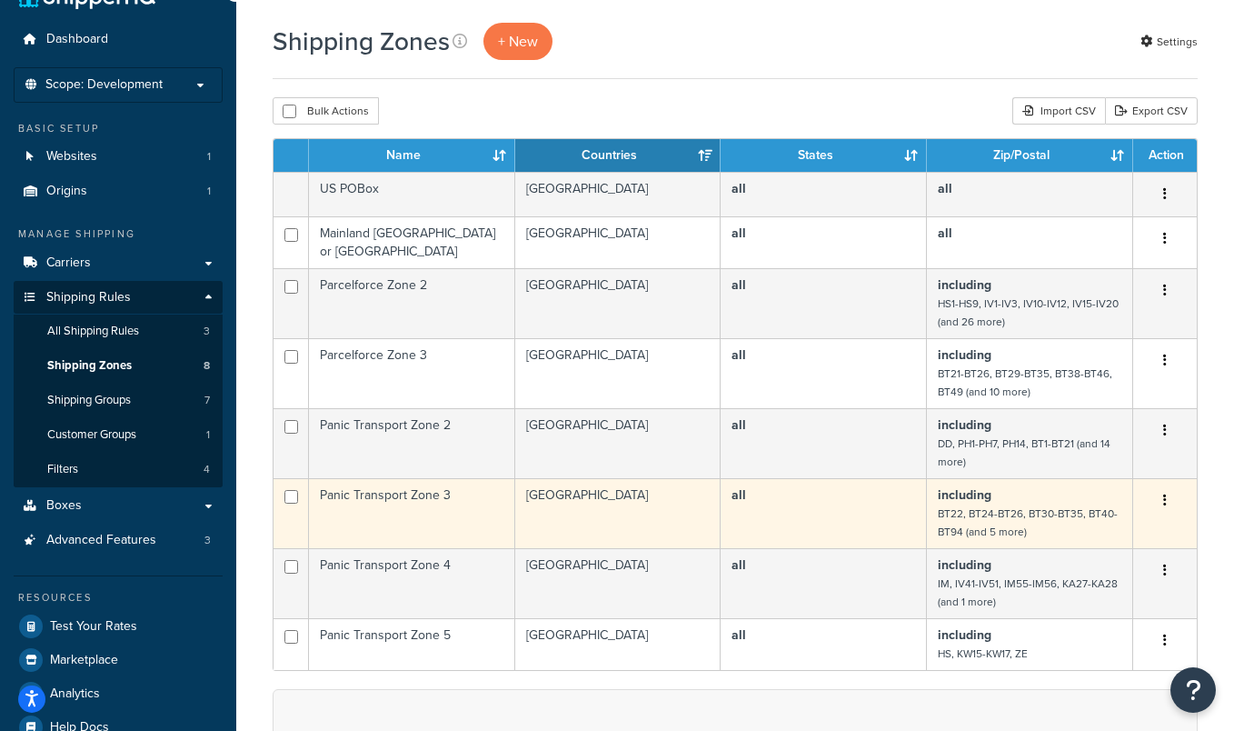
click at [974, 514] on small "BT22, BT24-BT26, BT30-BT35, BT40-BT94 (and 5 more)" at bounding box center [1028, 522] width 180 height 35
click at [970, 505] on small "BT22, BT24-BT26, BT30-BT35, BT40-BT94 (and 5 more)" at bounding box center [1028, 522] width 180 height 35
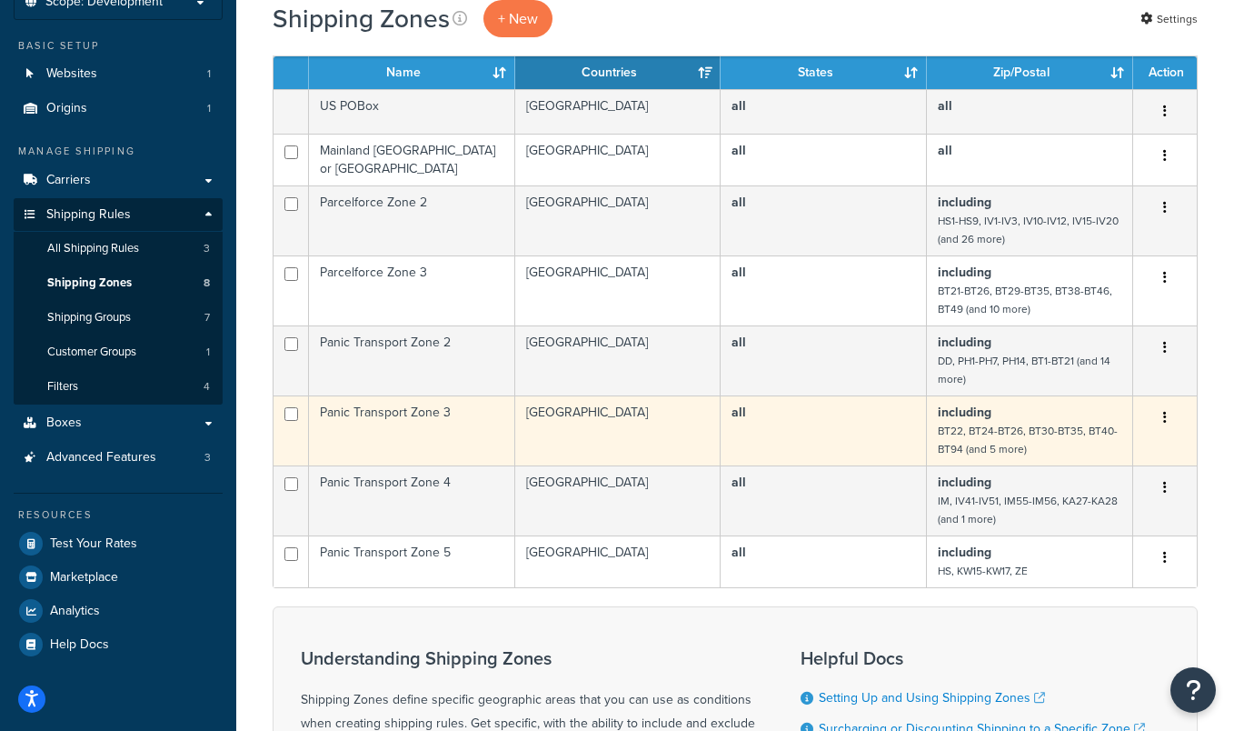
scroll to position [129, 0]
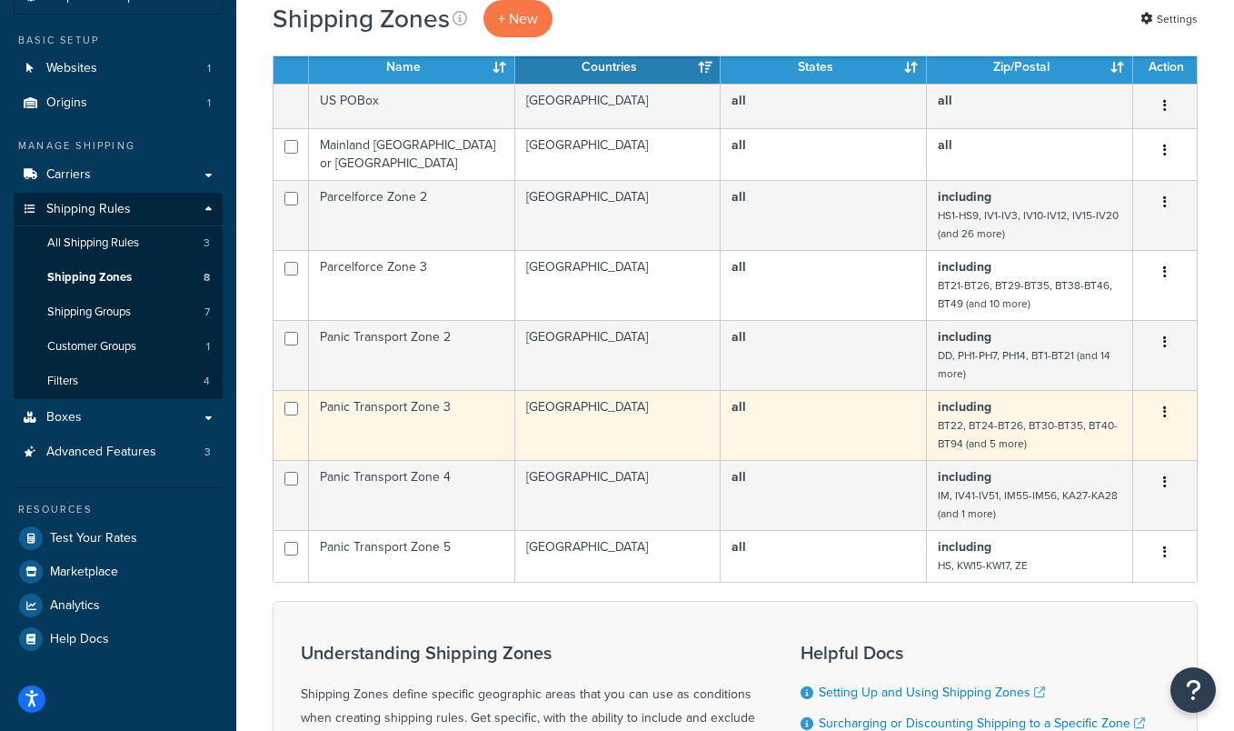
click at [453, 412] on td "Panic Transport Zone 3" at bounding box center [412, 425] width 206 height 70
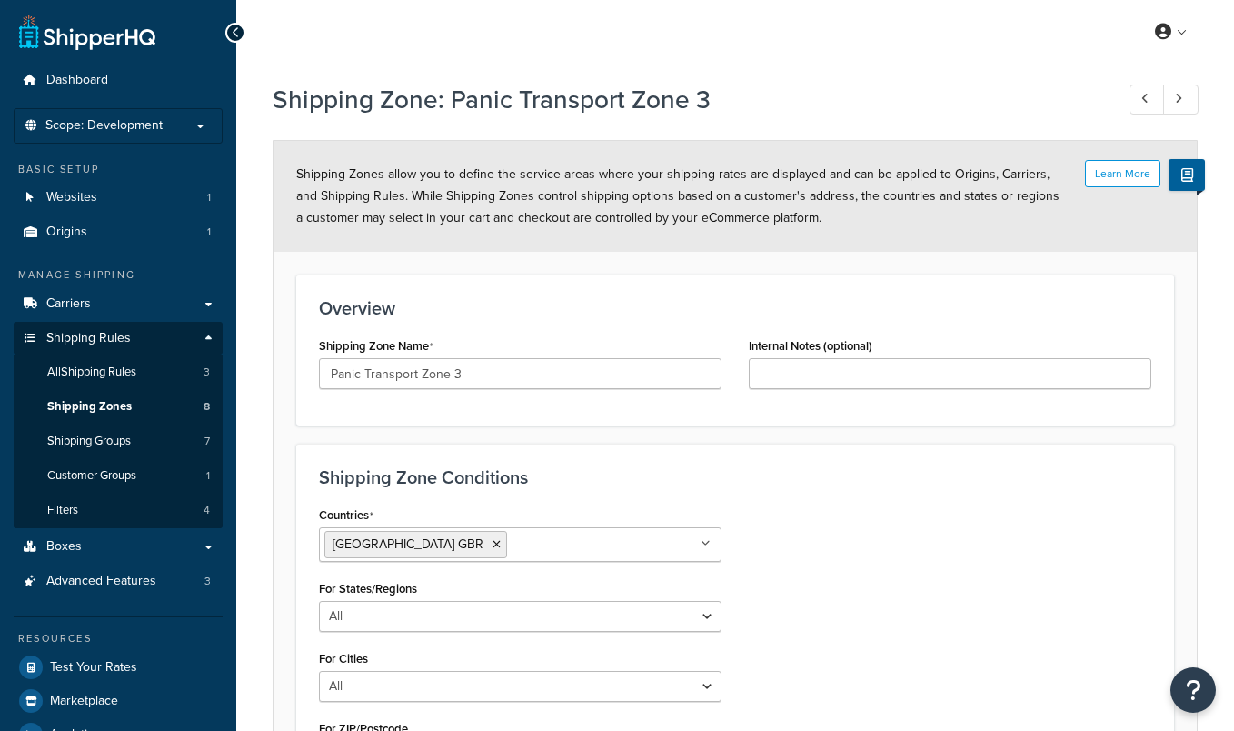
select select "including"
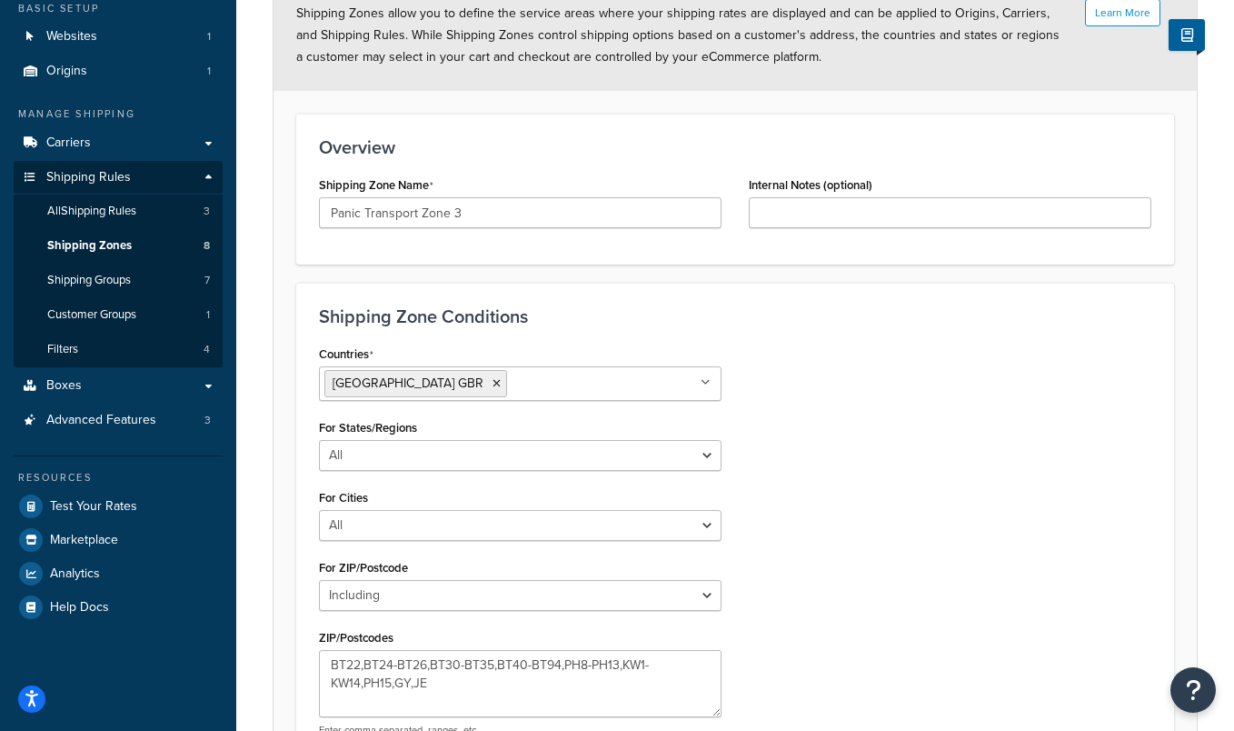
scroll to position [160, 0]
click at [154, 513] on link "Test Your Rates" at bounding box center [118, 507] width 209 height 33
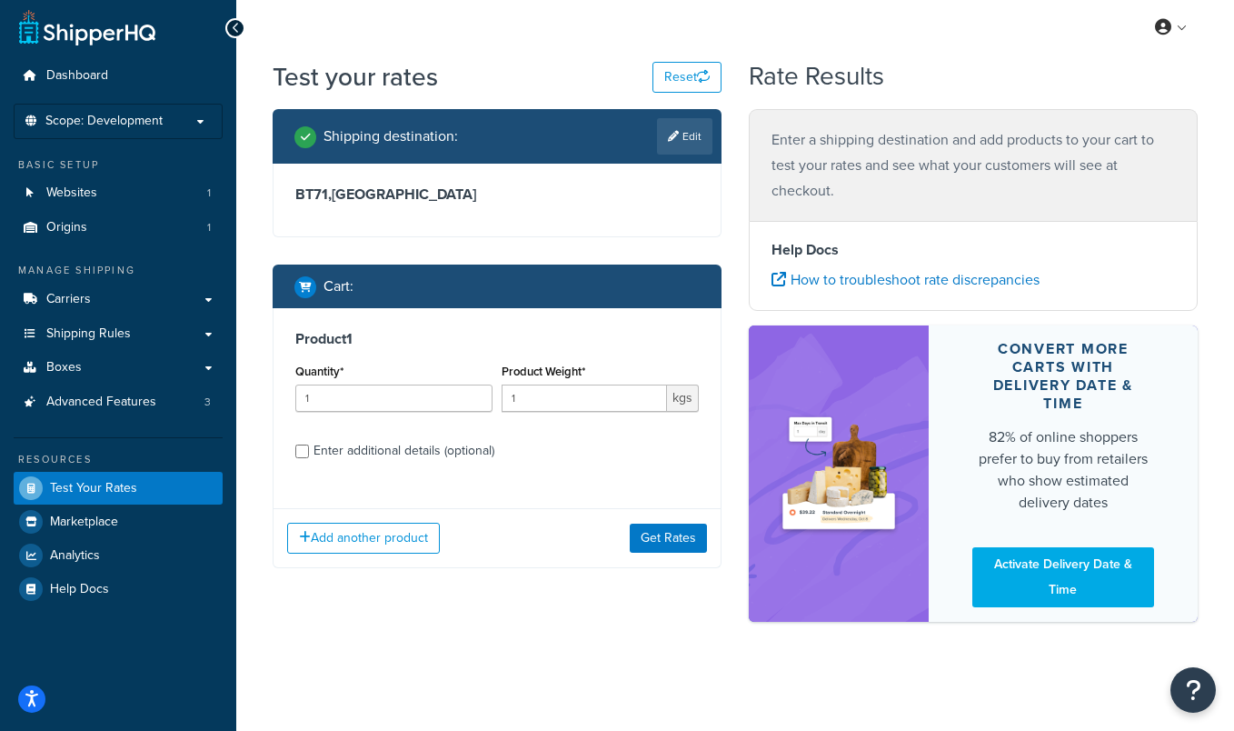
scroll to position [5, 0]
click at [466, 188] on h3 "BT71 , United Kingdom" at bounding box center [496, 194] width 403 height 18
click at [675, 145] on link "Edit" at bounding box center [684, 136] width 55 height 36
select select "GB"
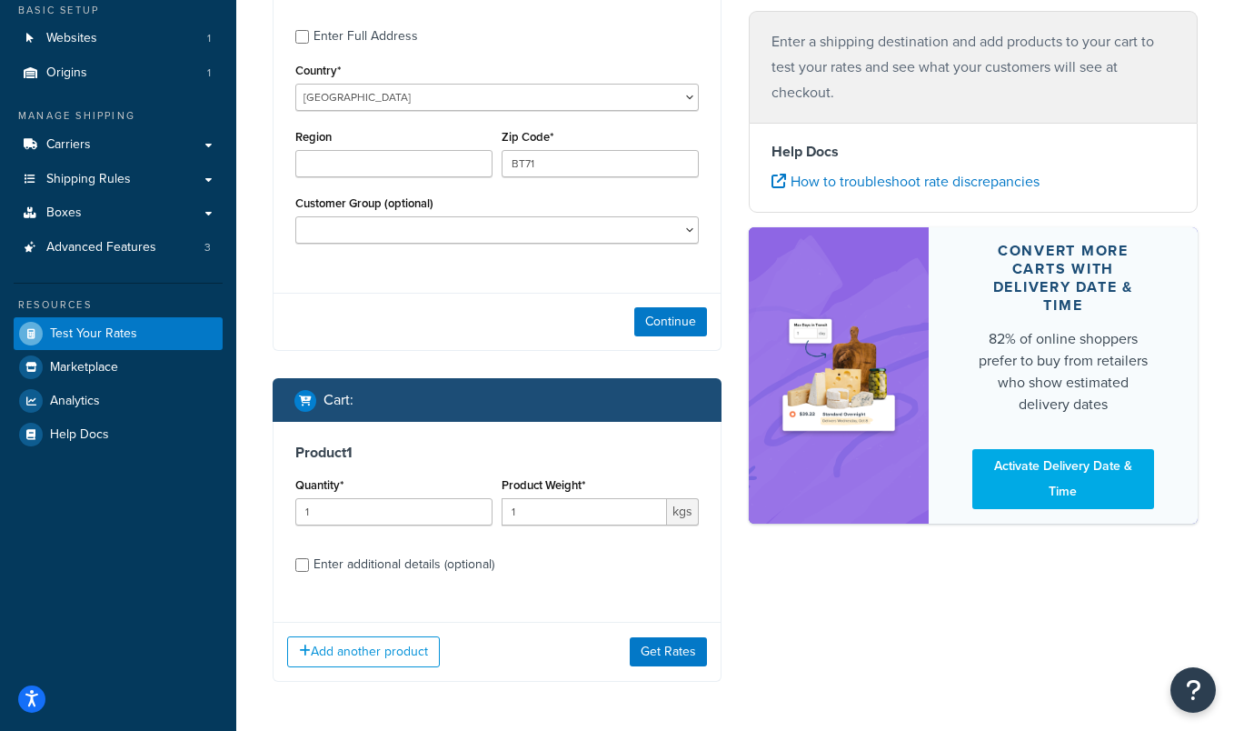
scroll to position [50, 0]
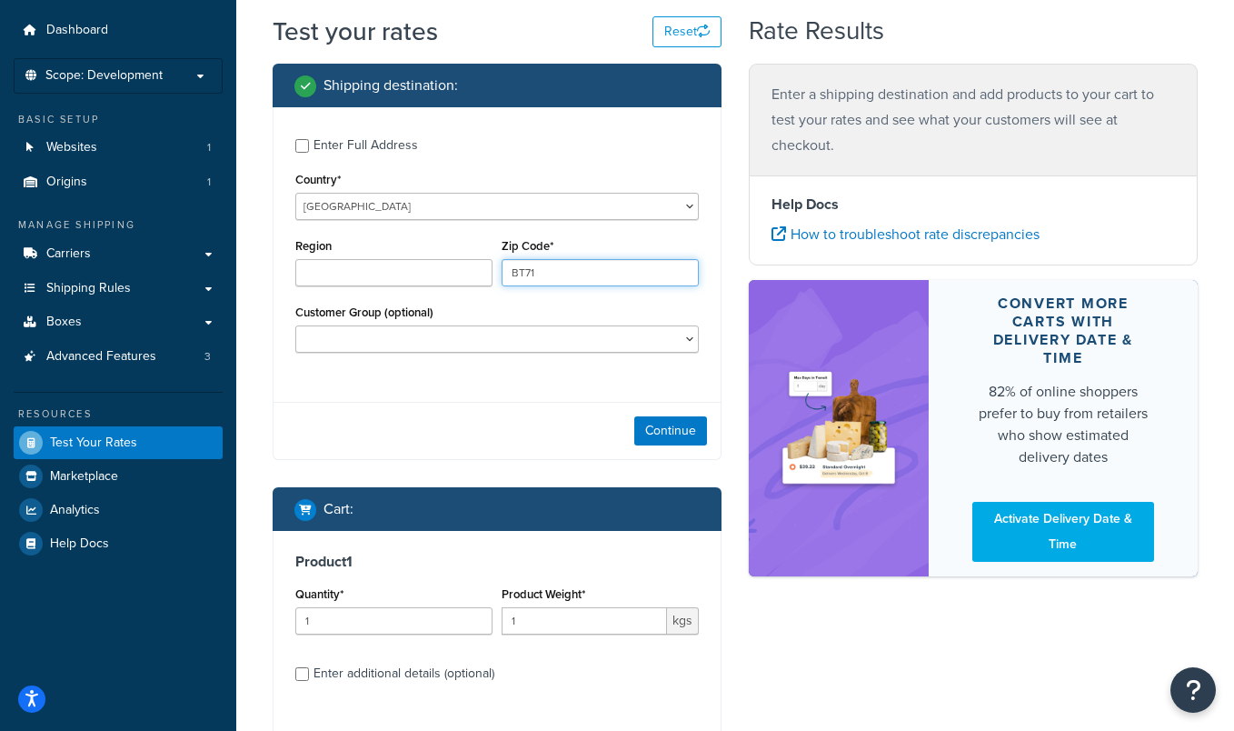
click at [555, 282] on input "BT71" at bounding box center [600, 272] width 197 height 27
type input "KW1"
click at [650, 431] on button "Continue" at bounding box center [670, 430] width 73 height 29
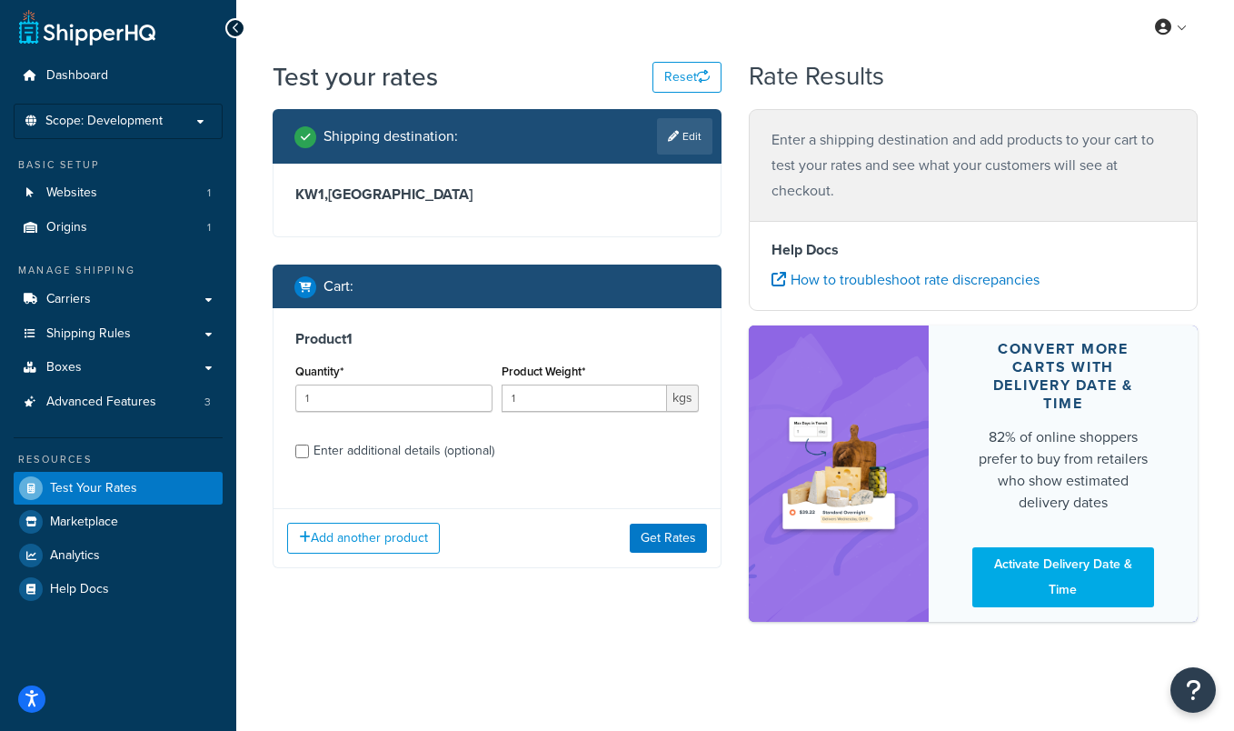
scroll to position [5, 0]
click at [385, 442] on div "Enter additional details (optional)" at bounding box center [403, 450] width 181 height 25
click at [309, 444] on input "Enter additional details (optional)" at bounding box center [302, 451] width 14 height 14
checkbox input "true"
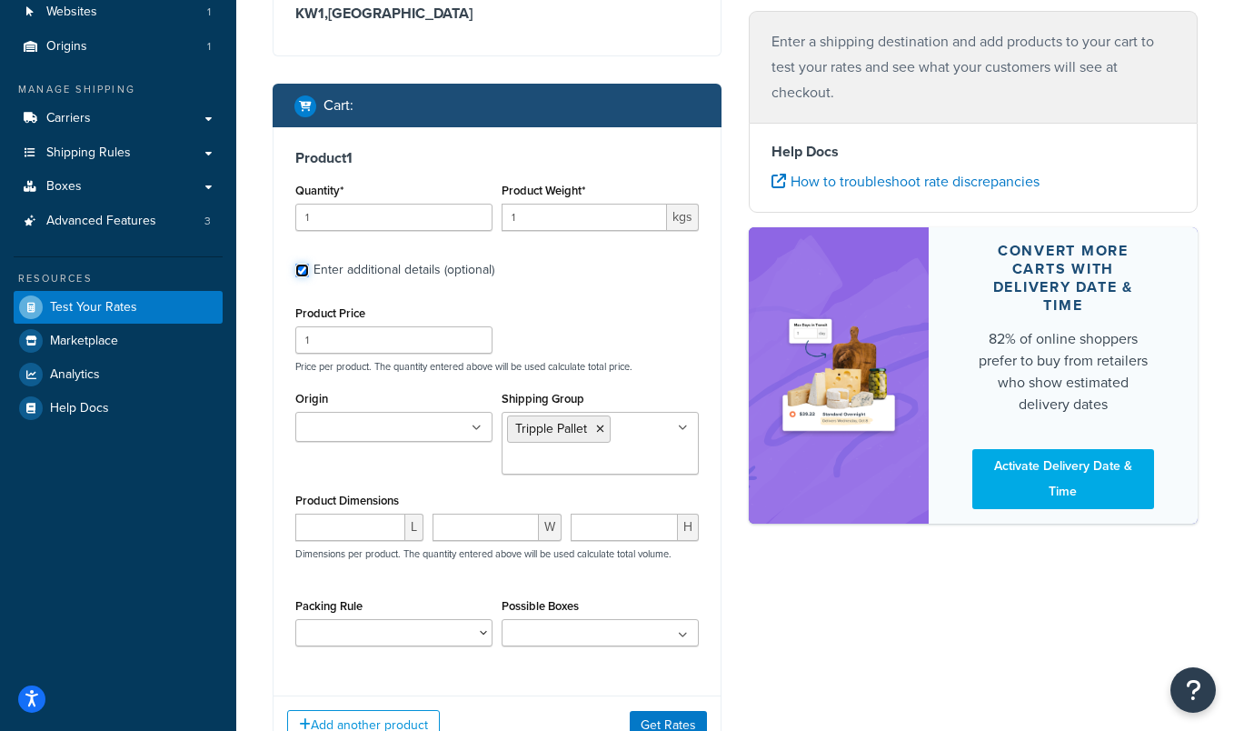
scroll to position [186, 0]
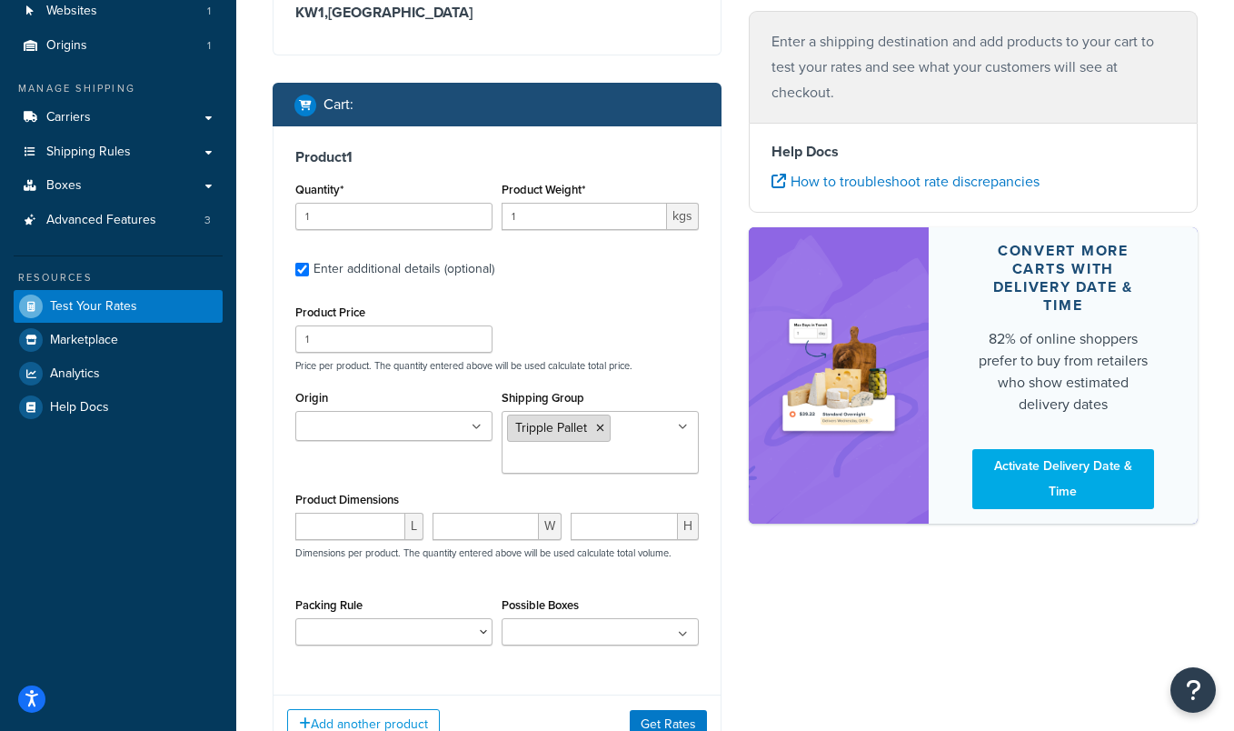
click at [601, 425] on icon at bounding box center [600, 427] width 8 height 11
click at [800, 633] on div "Shipping destination : Edit KW1 , United Kingdom Cart : Product 1 Quantity* 1 P…" at bounding box center [735, 354] width 952 height 854
click at [648, 720] on button "Get Rates" at bounding box center [668, 724] width 77 height 29
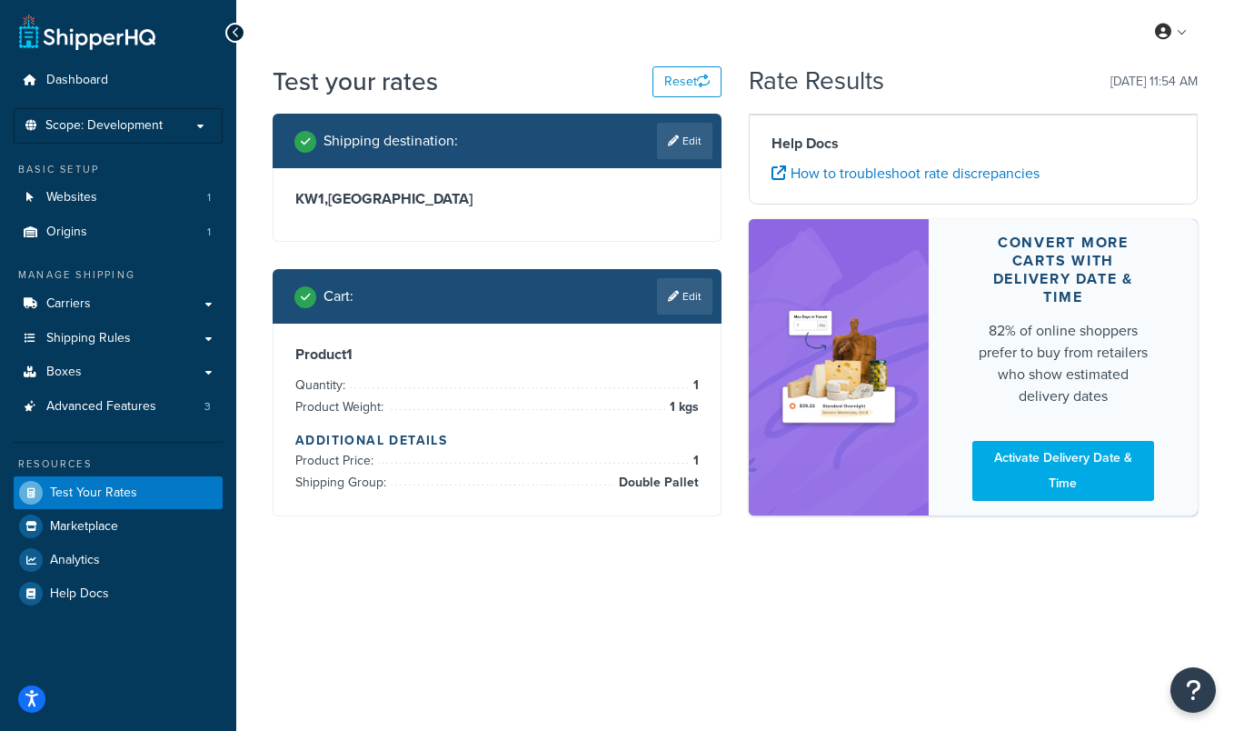
scroll to position [0, 0]
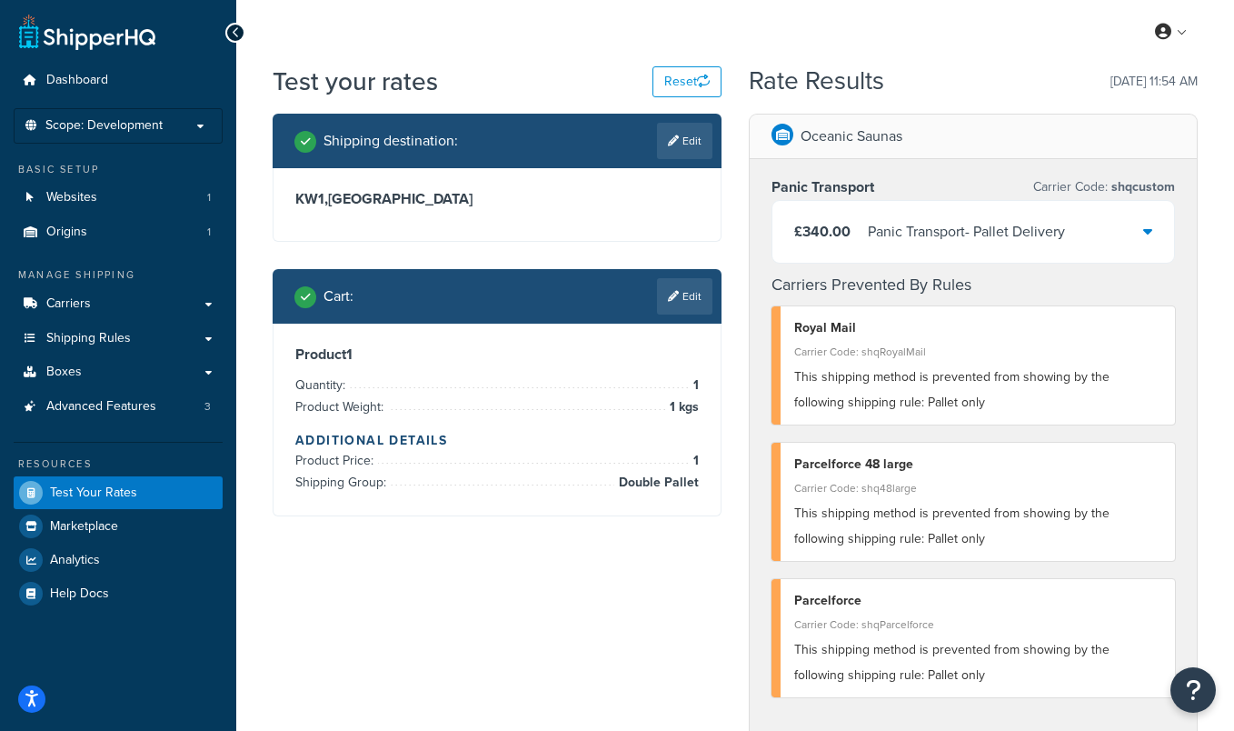
click at [1148, 229] on icon at bounding box center [1147, 231] width 9 height 15
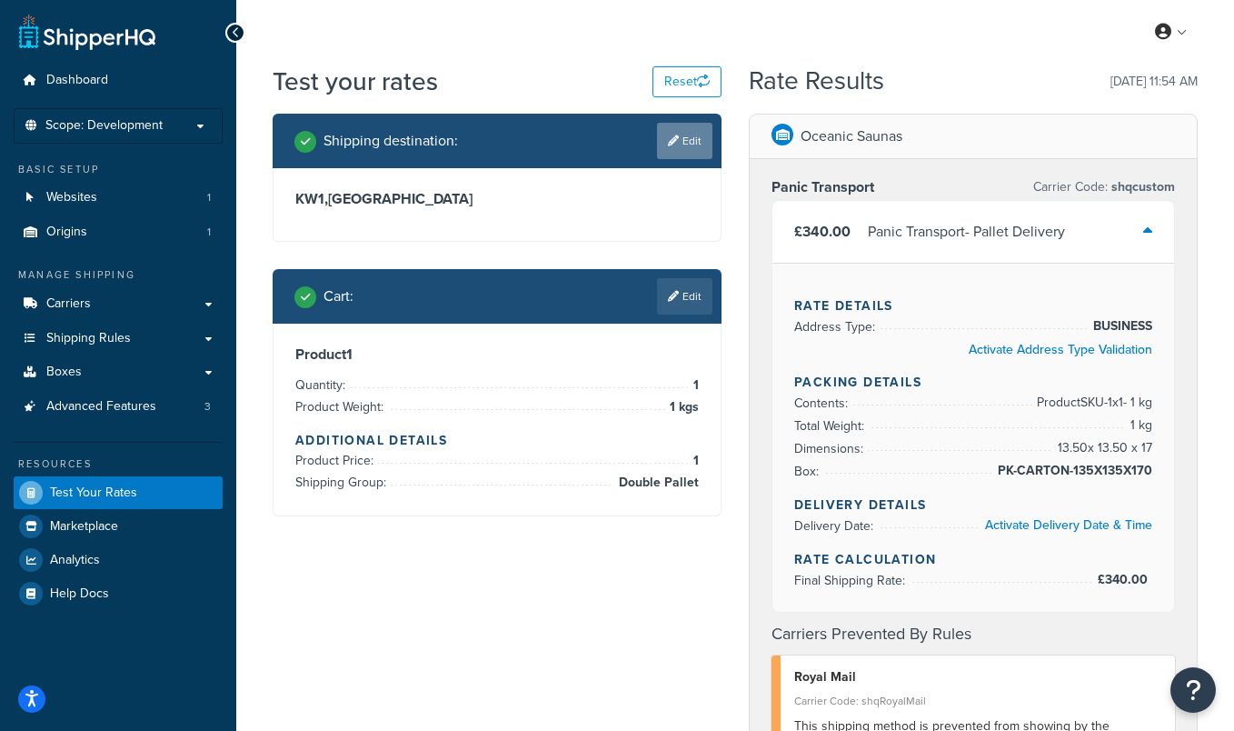
click at [671, 143] on icon at bounding box center [673, 140] width 11 height 11
select select "GB"
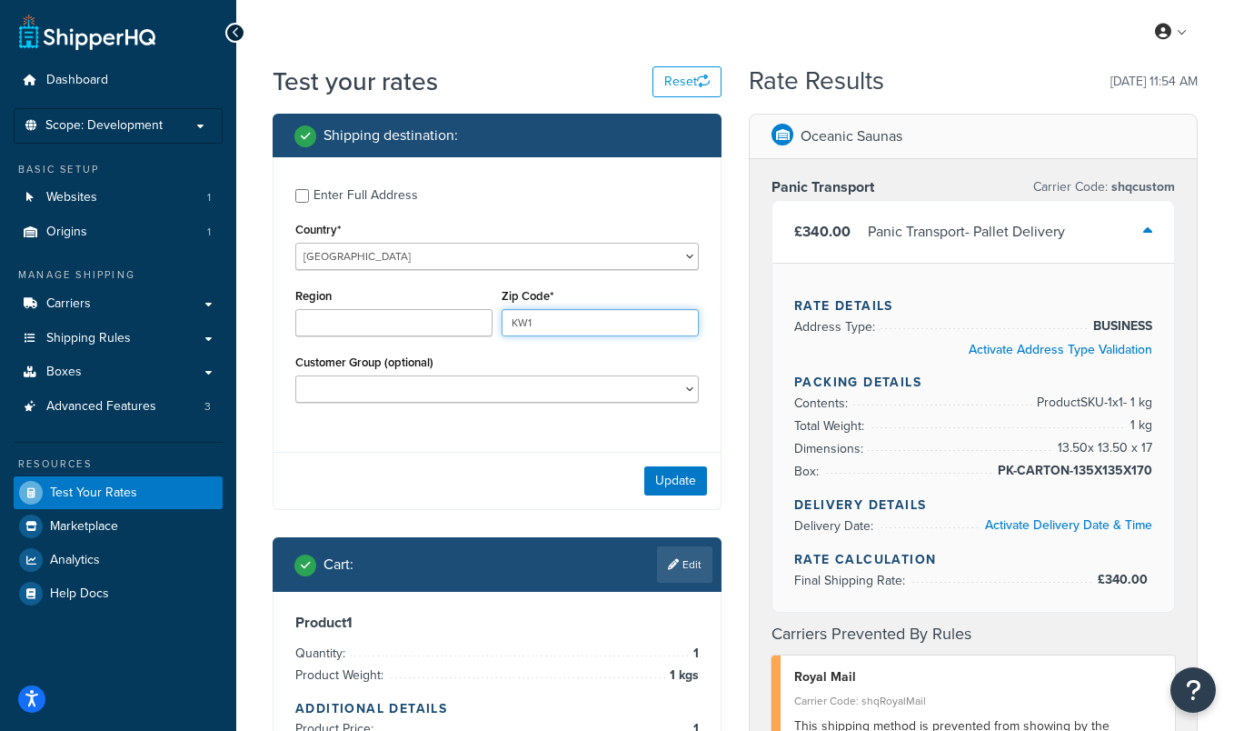
click at [544, 330] on input "KW1" at bounding box center [600, 322] width 197 height 27
type input "I"
type input "IP12 2QF"
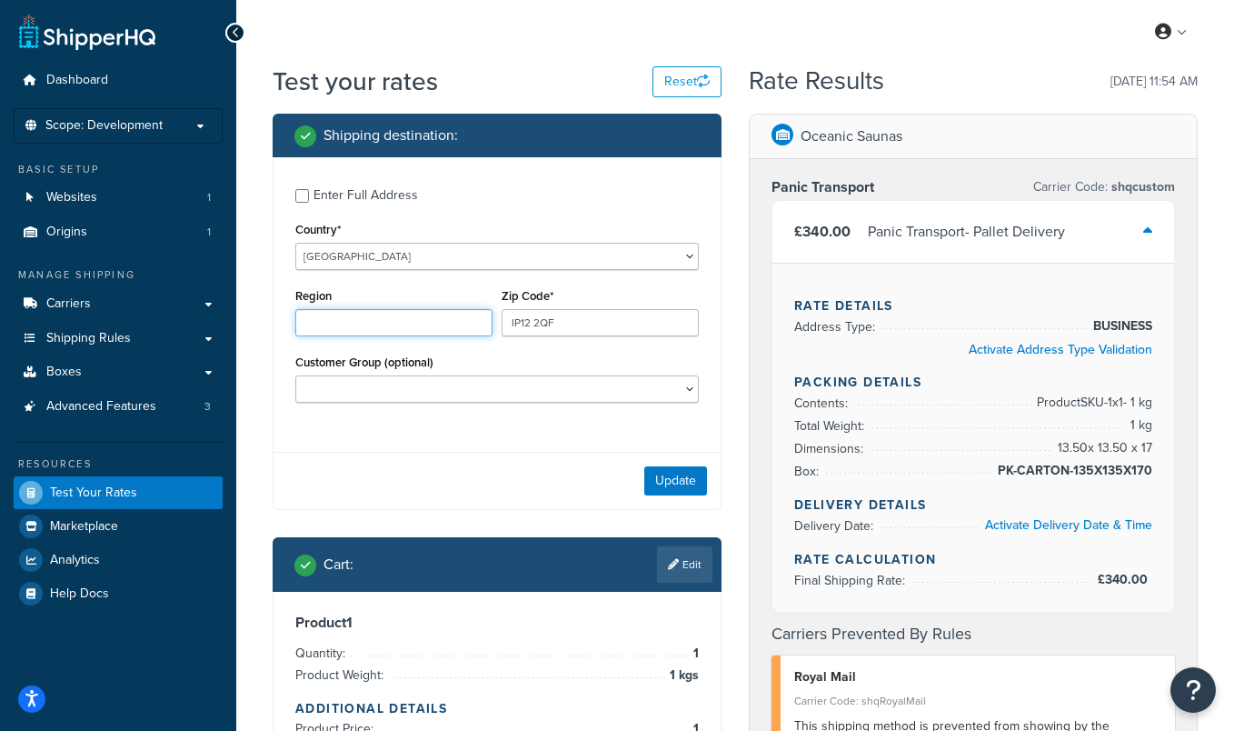
type input "Suffolk"
click at [661, 496] on div "Update" at bounding box center [496, 480] width 447 height 57
click at [663, 488] on button "Update" at bounding box center [675, 480] width 63 height 29
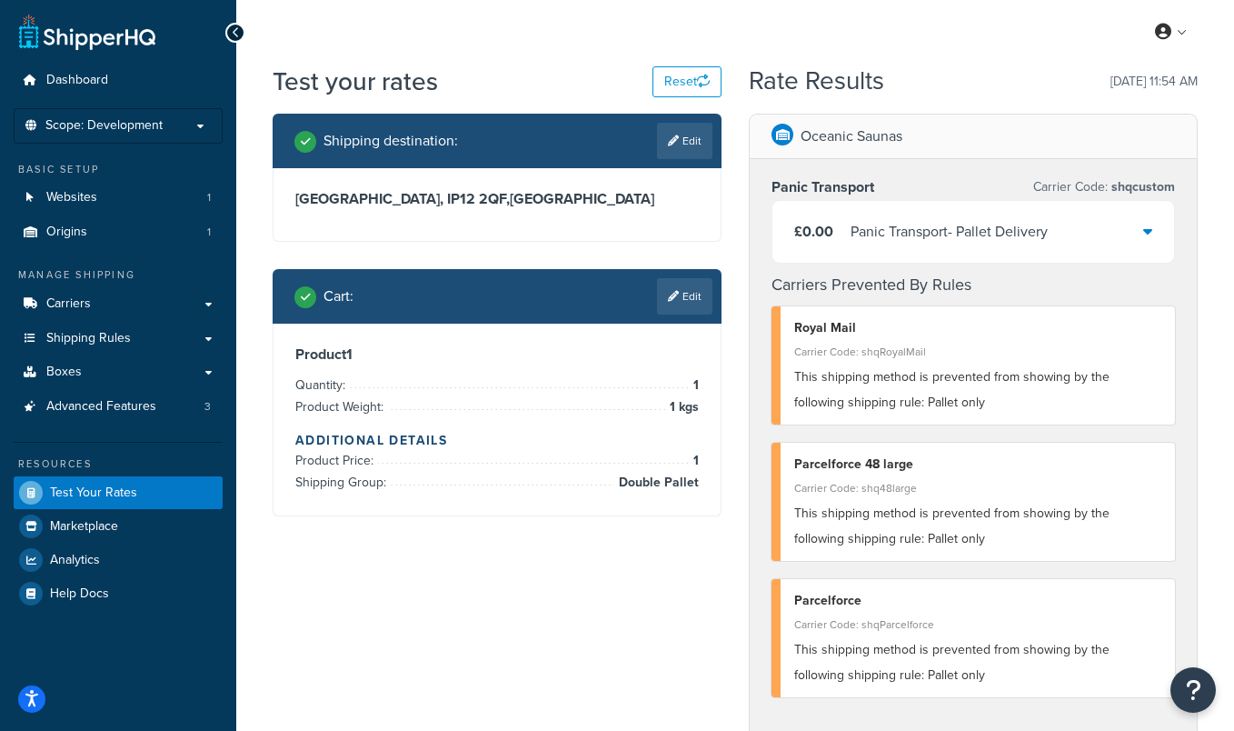
click at [879, 241] on div "Panic Transport - Pallet Delivery" at bounding box center [948, 231] width 197 height 25
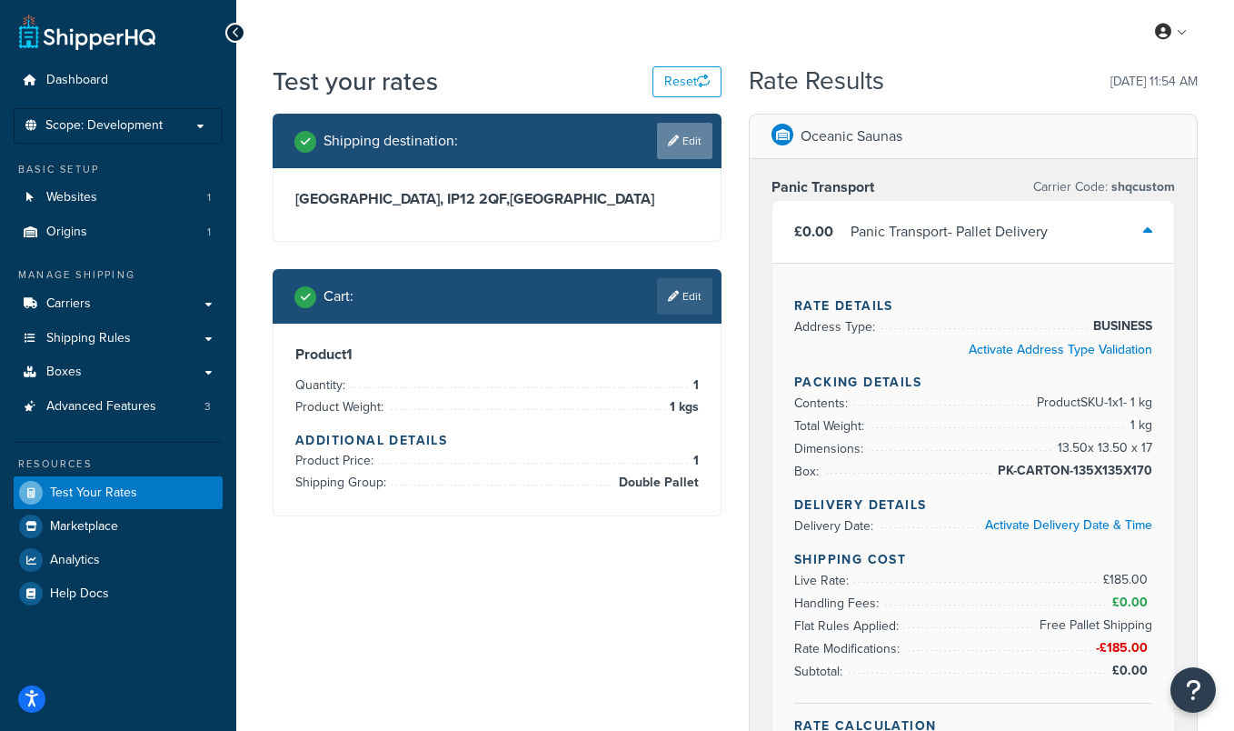
click at [685, 151] on link "Edit" at bounding box center [684, 141] width 55 height 36
select select "GB"
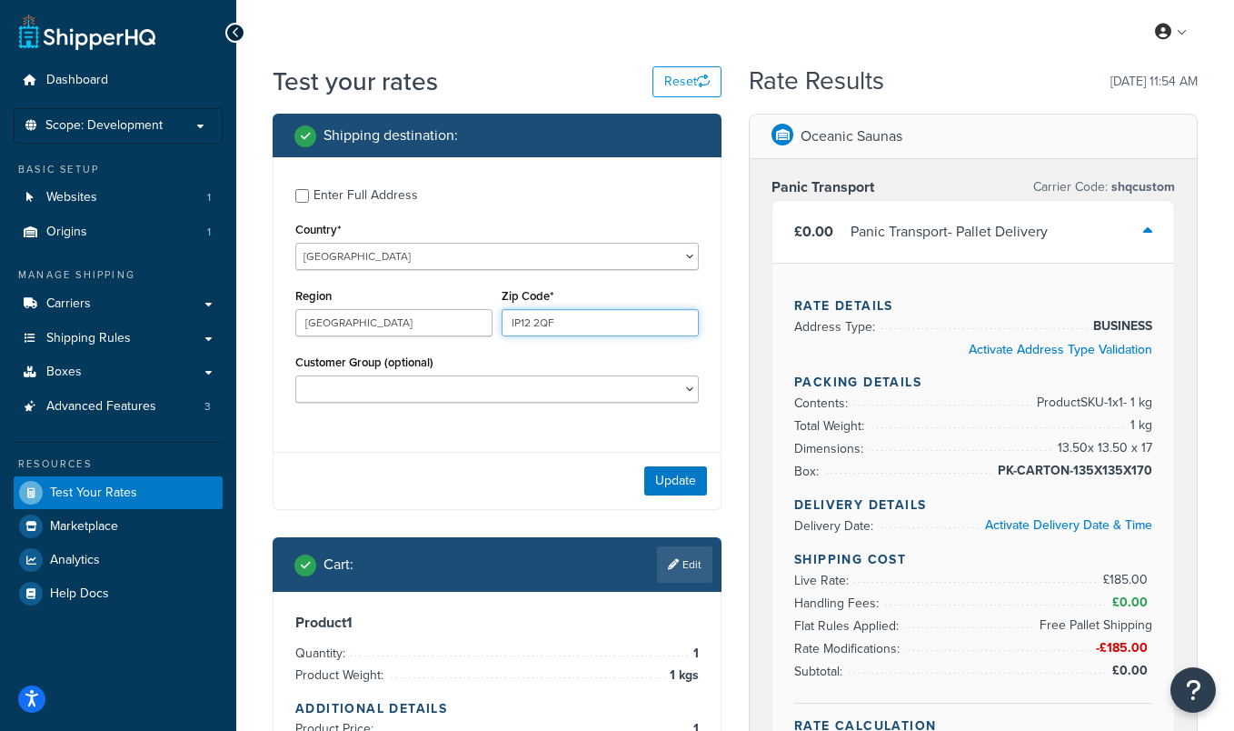
click at [538, 324] on input "IP12 2QF" at bounding box center [600, 322] width 197 height 27
type input "BT71 6HQ"
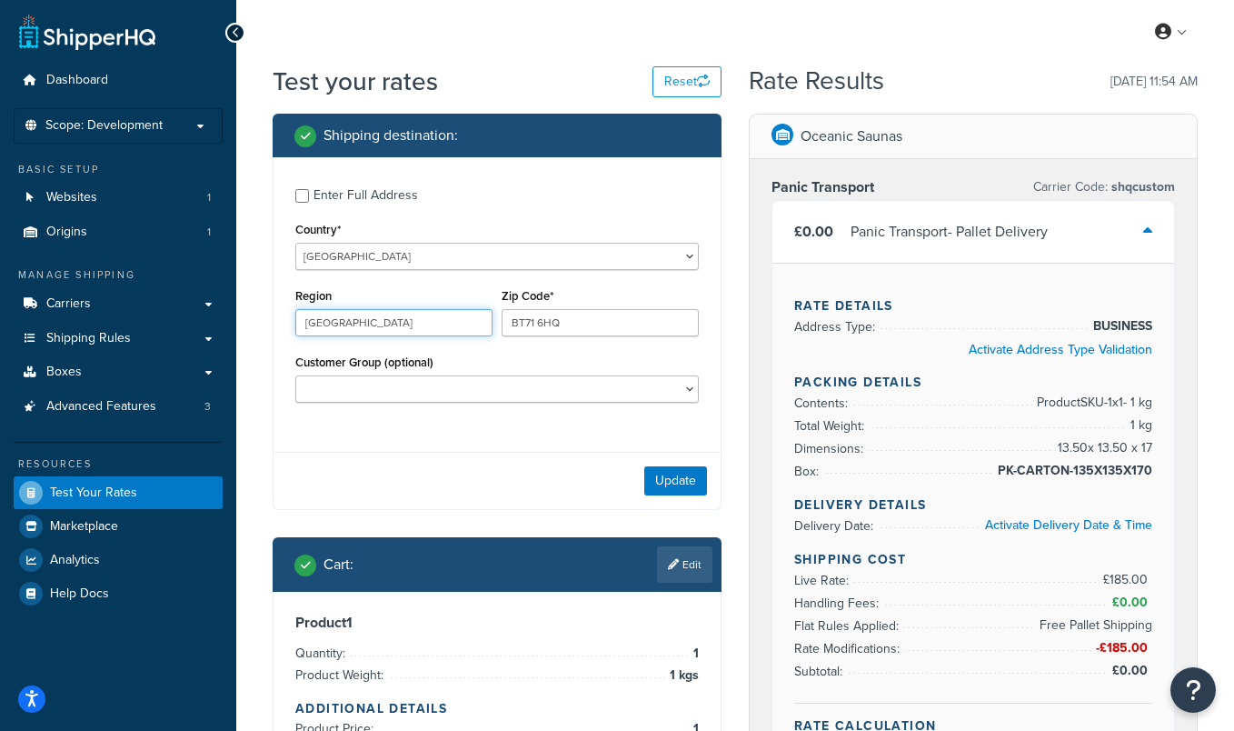
click at [352, 325] on input "Suffolk" at bounding box center [393, 322] width 197 height 27
click at [463, 476] on div "Update" at bounding box center [496, 480] width 447 height 57
click at [675, 481] on button "Update" at bounding box center [675, 480] width 63 height 29
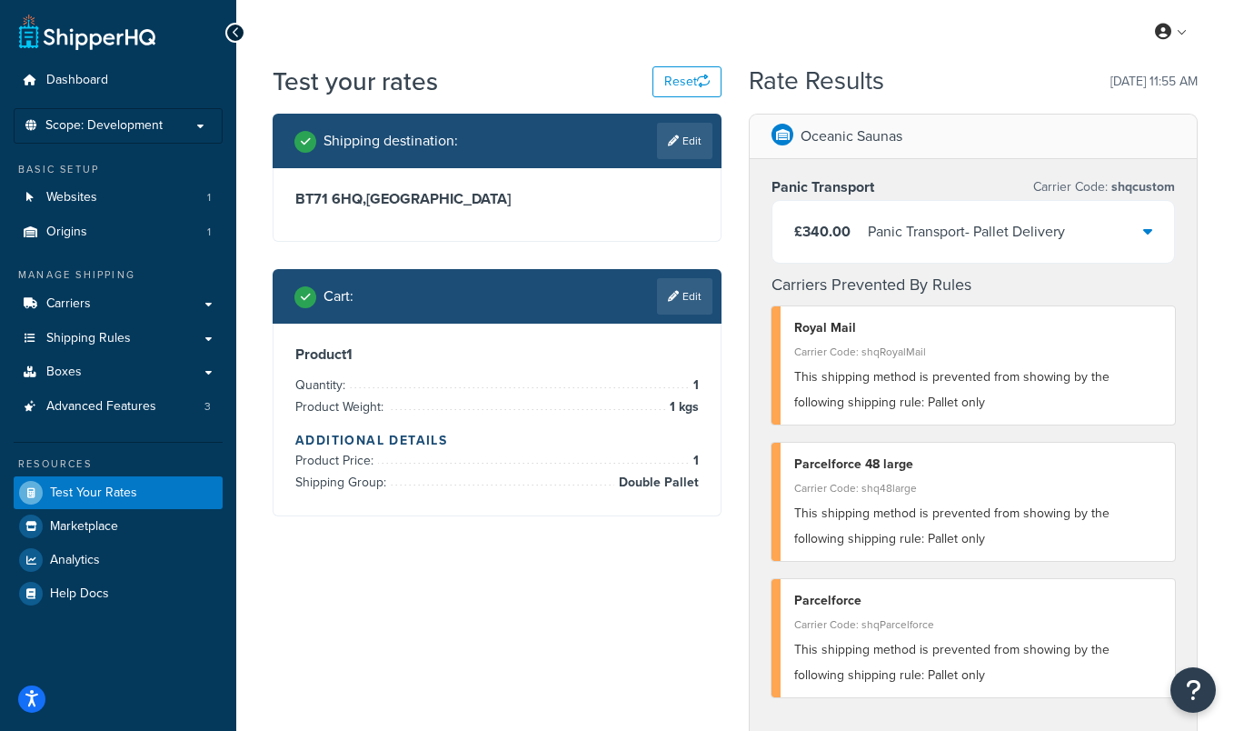
click at [862, 215] on div "£340.00 Panic Transport - Pallet Delivery" at bounding box center [973, 232] width 402 height 62
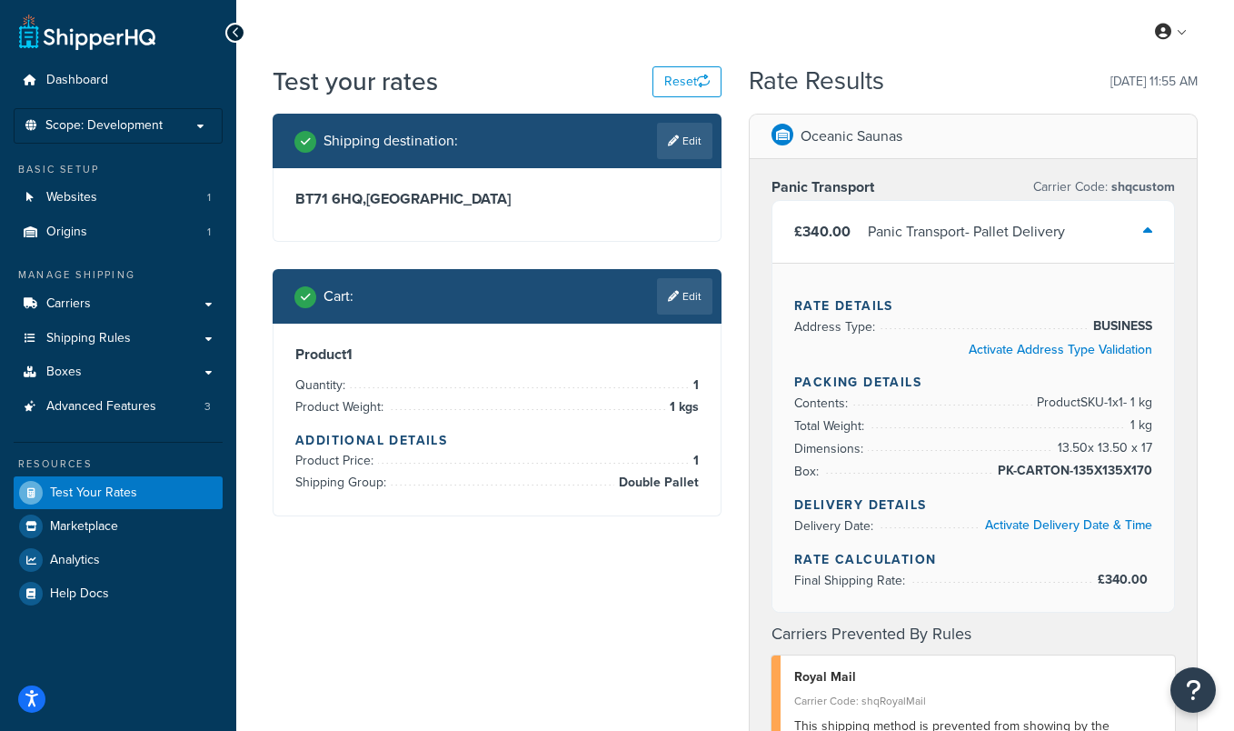
click at [612, 197] on h3 "BT71 6HQ , United Kingdom" at bounding box center [496, 199] width 403 height 18
click at [690, 142] on link "Edit" at bounding box center [684, 141] width 55 height 36
select select "GB"
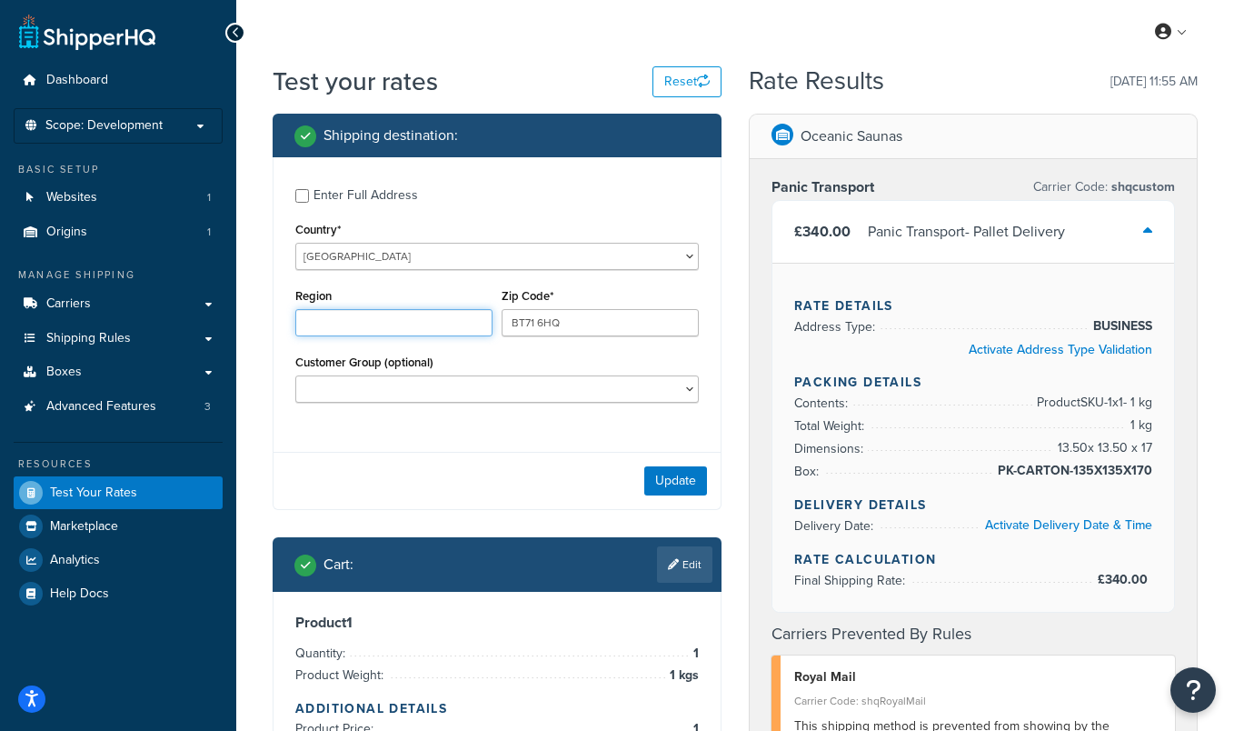
click at [364, 324] on input "Region" at bounding box center [393, 322] width 197 height 27
type input "Northern Ireland"
click at [461, 475] on div "Update" at bounding box center [496, 480] width 447 height 57
click at [678, 459] on div "Update" at bounding box center [496, 480] width 447 height 57
click at [673, 471] on button "Update" at bounding box center [675, 480] width 63 height 29
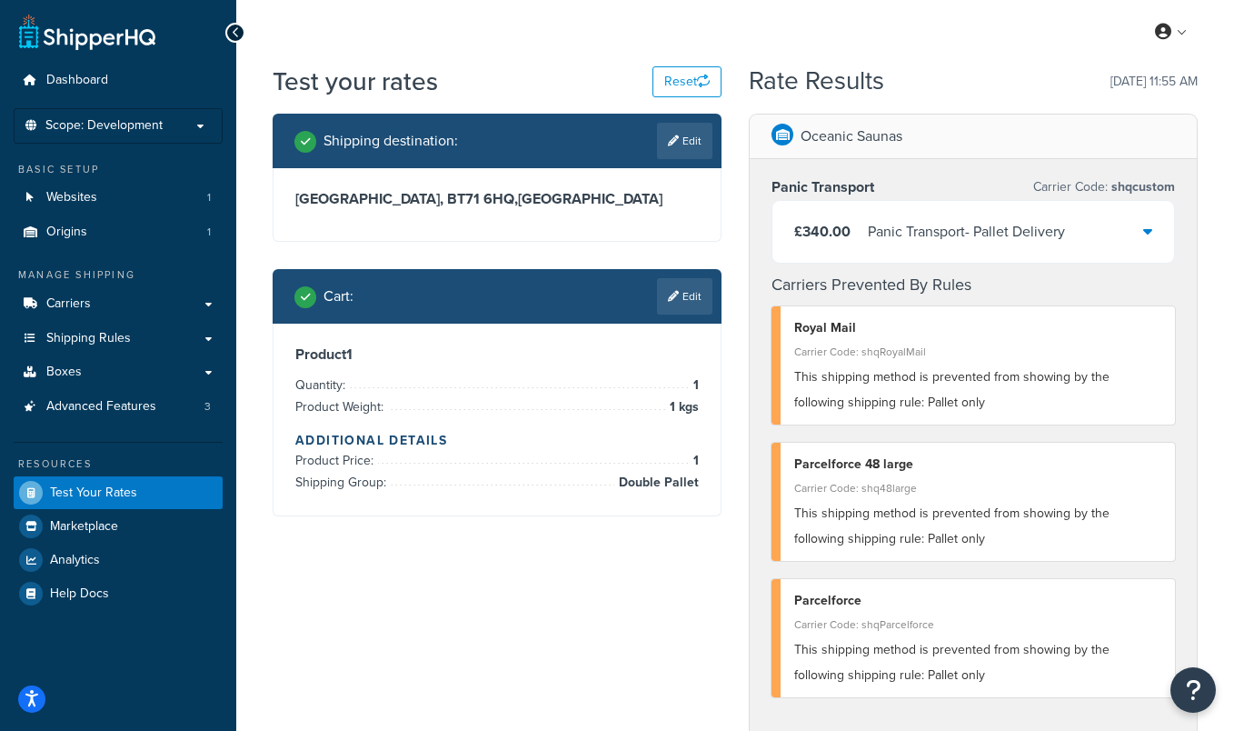
click at [1140, 223] on div "£340.00 Panic Transport - Pallet Delivery" at bounding box center [973, 232] width 402 height 62
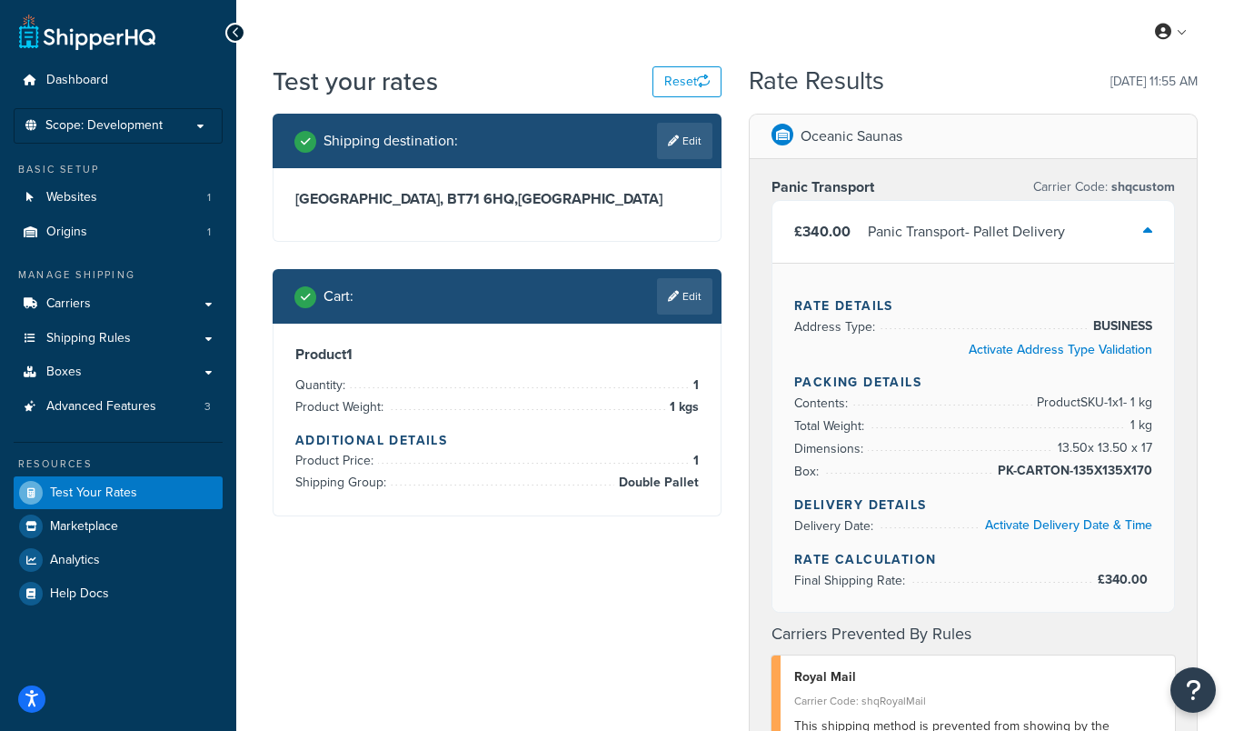
click at [487, 199] on h3 "Northern Ireland, BT71 6HQ , United Kingdom" at bounding box center [496, 199] width 403 height 18
click at [697, 125] on link "Edit" at bounding box center [684, 141] width 55 height 36
select select "GB"
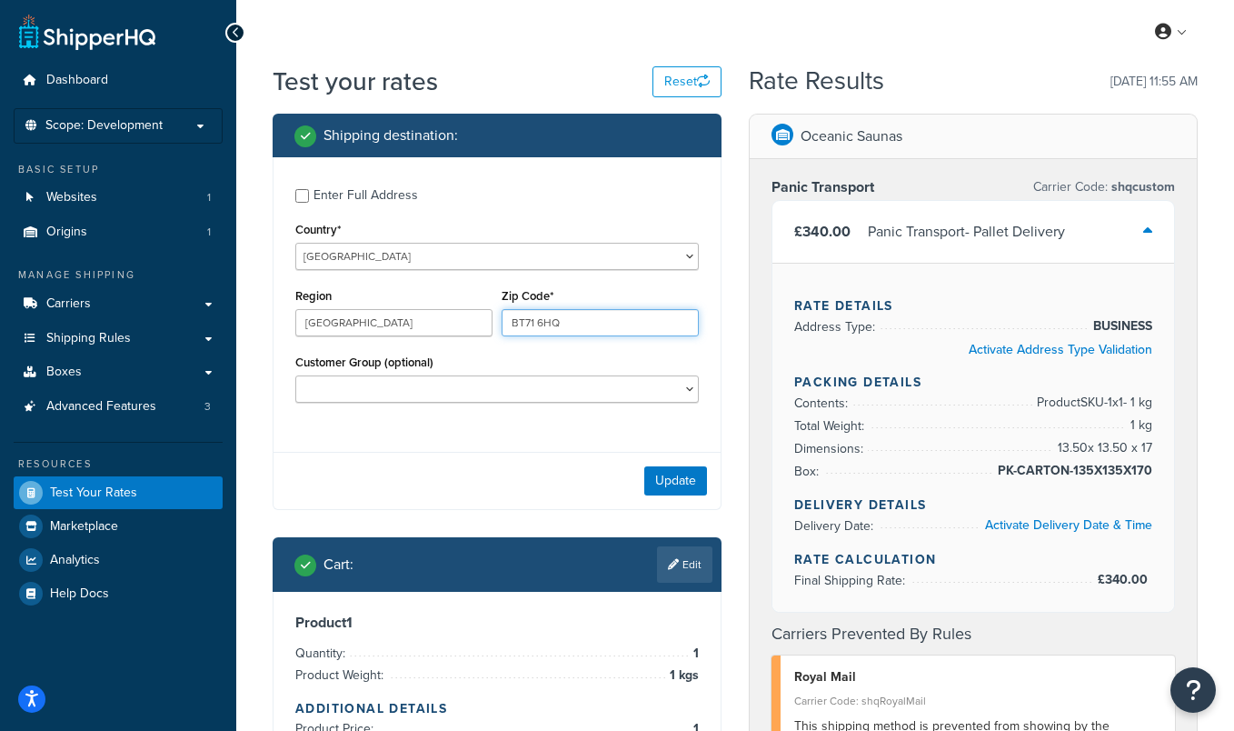
click at [562, 320] on input "BT71 6HQ" at bounding box center [600, 322] width 197 height 27
type input "BT71 6HW"
click at [669, 489] on button "Update" at bounding box center [675, 480] width 63 height 29
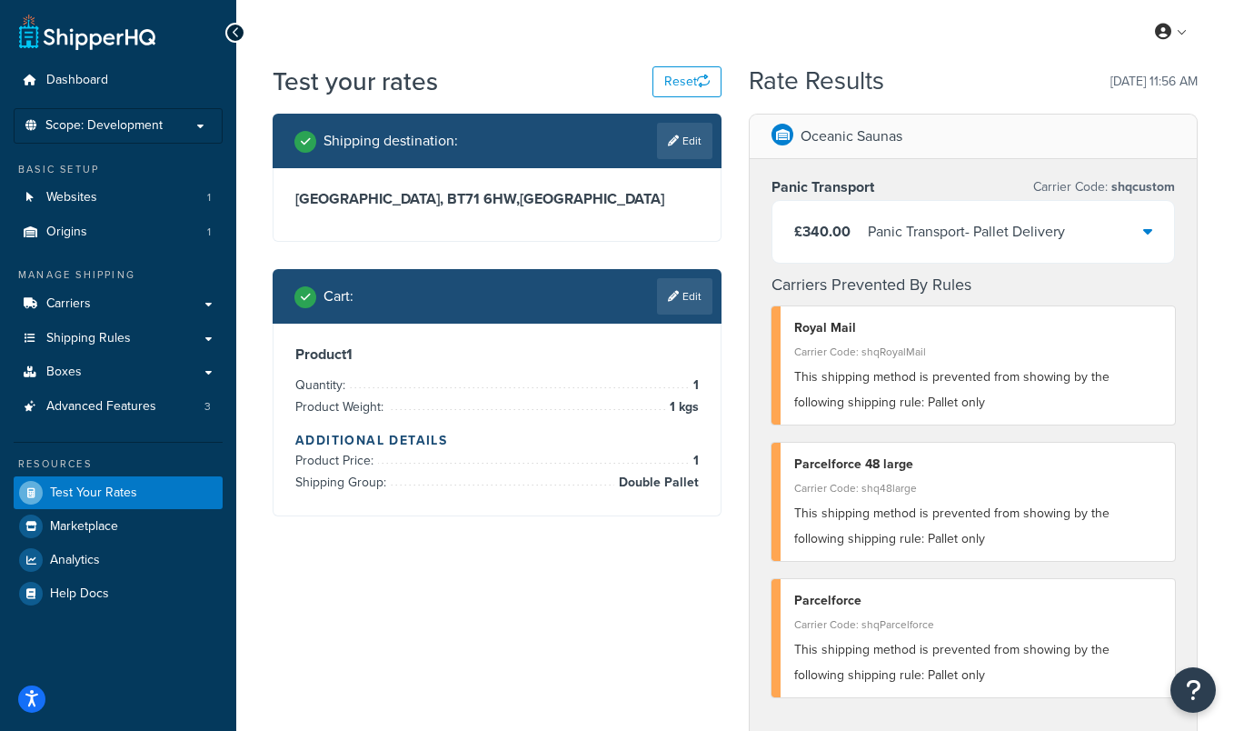
click at [853, 258] on div "£340.00 Panic Transport - Pallet Delivery" at bounding box center [973, 232] width 402 height 62
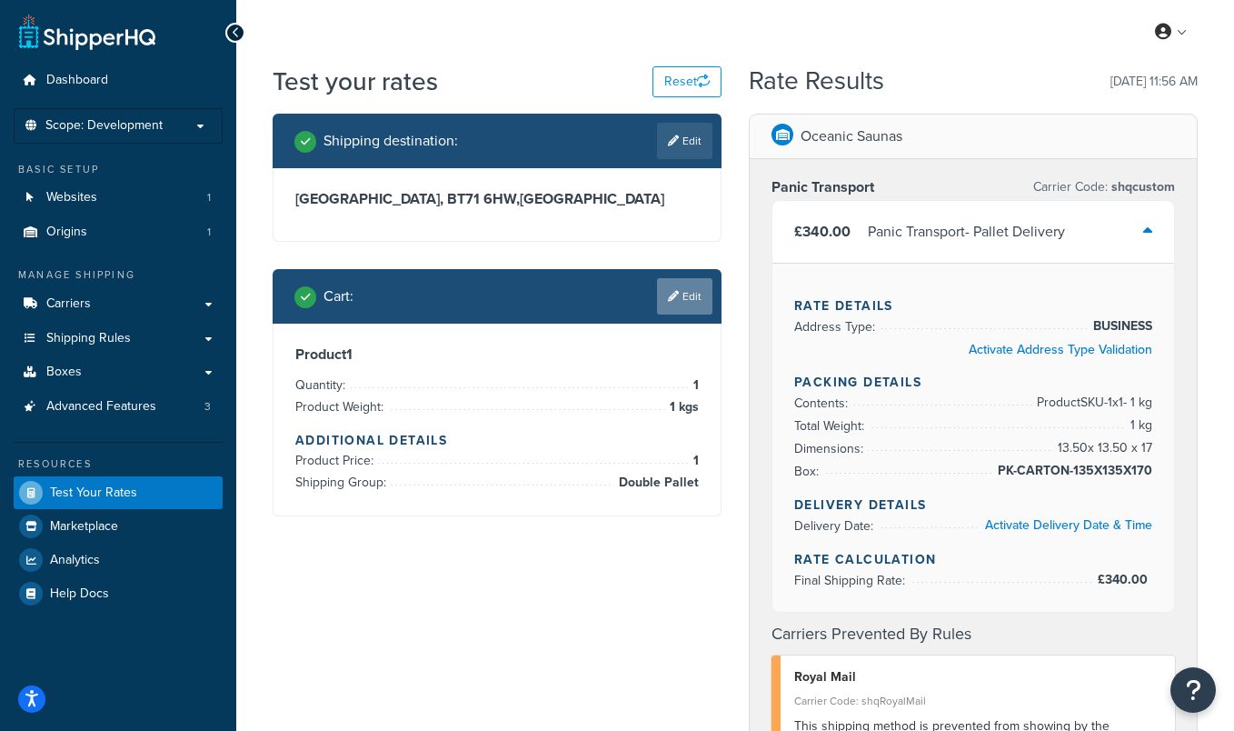
click at [668, 297] on icon at bounding box center [673, 296] width 11 height 11
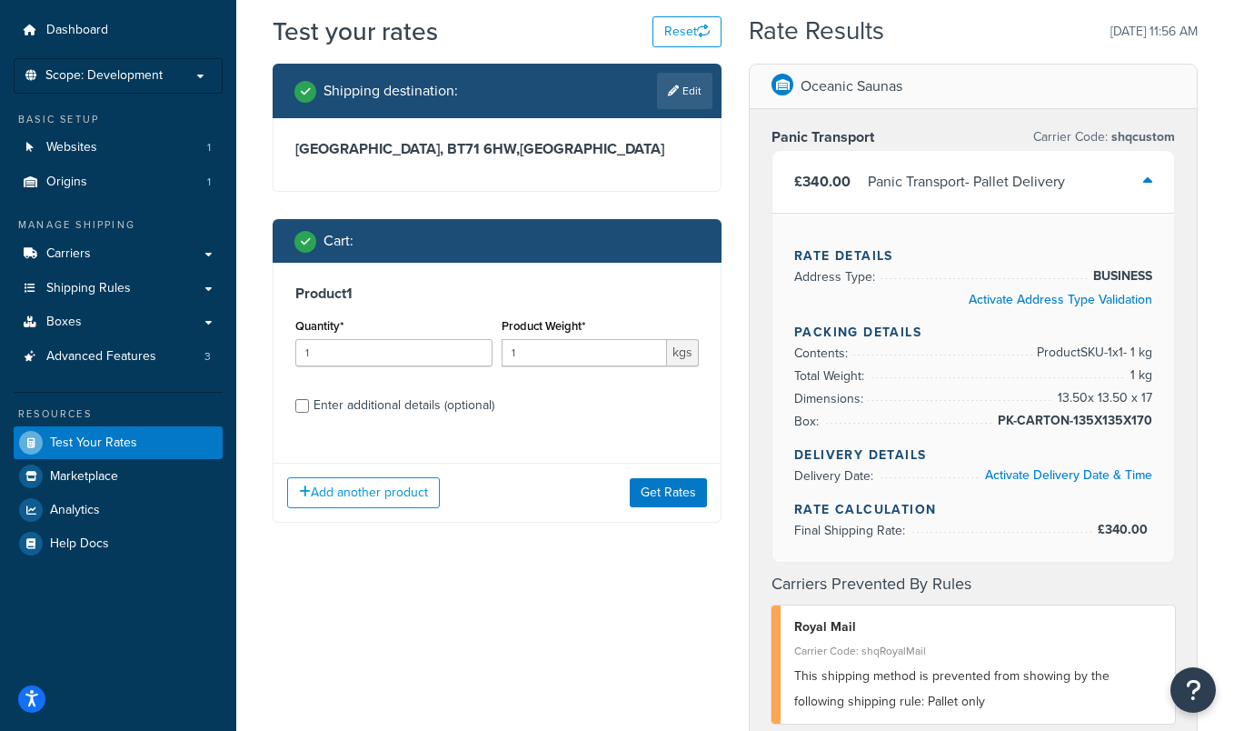
scroll to position [58, 0]
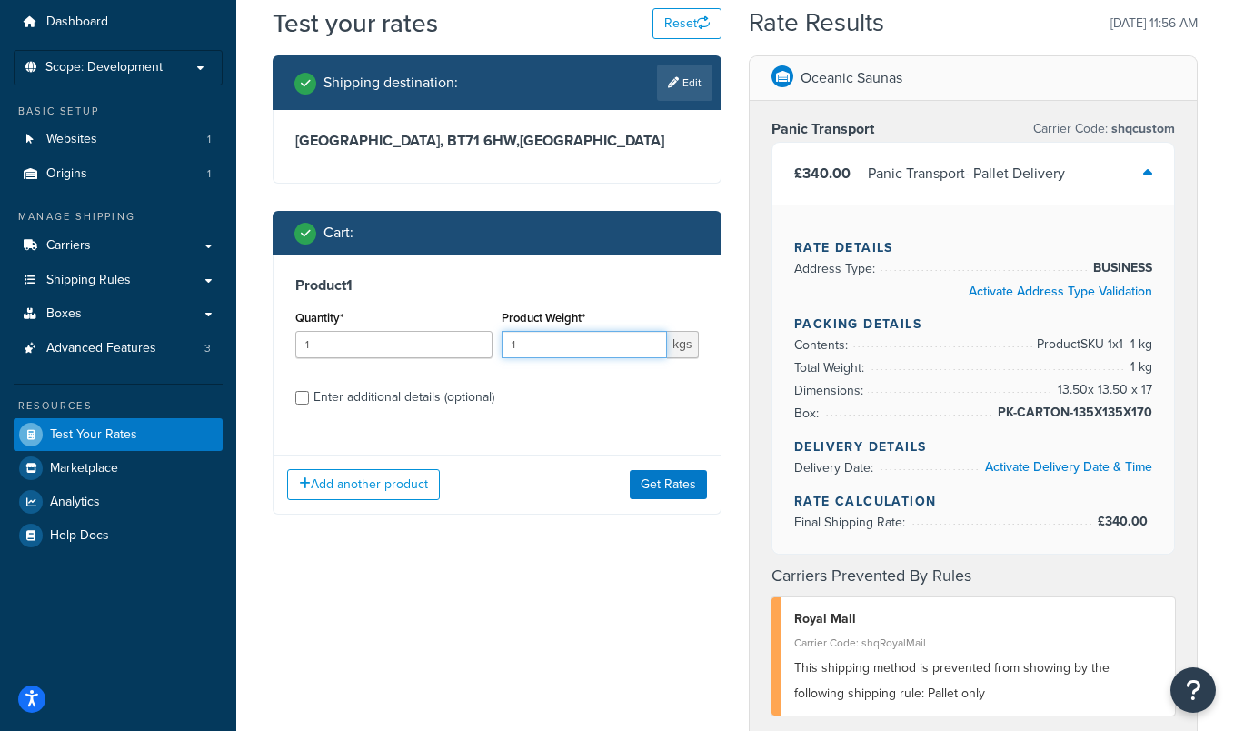
click at [612, 333] on input "1" at bounding box center [584, 344] width 165 height 27
click at [592, 401] on label "Enter additional details (optional)" at bounding box center [505, 395] width 385 height 29
click at [309, 401] on input "Enter additional details (optional)" at bounding box center [302, 398] width 14 height 14
checkbox input "true"
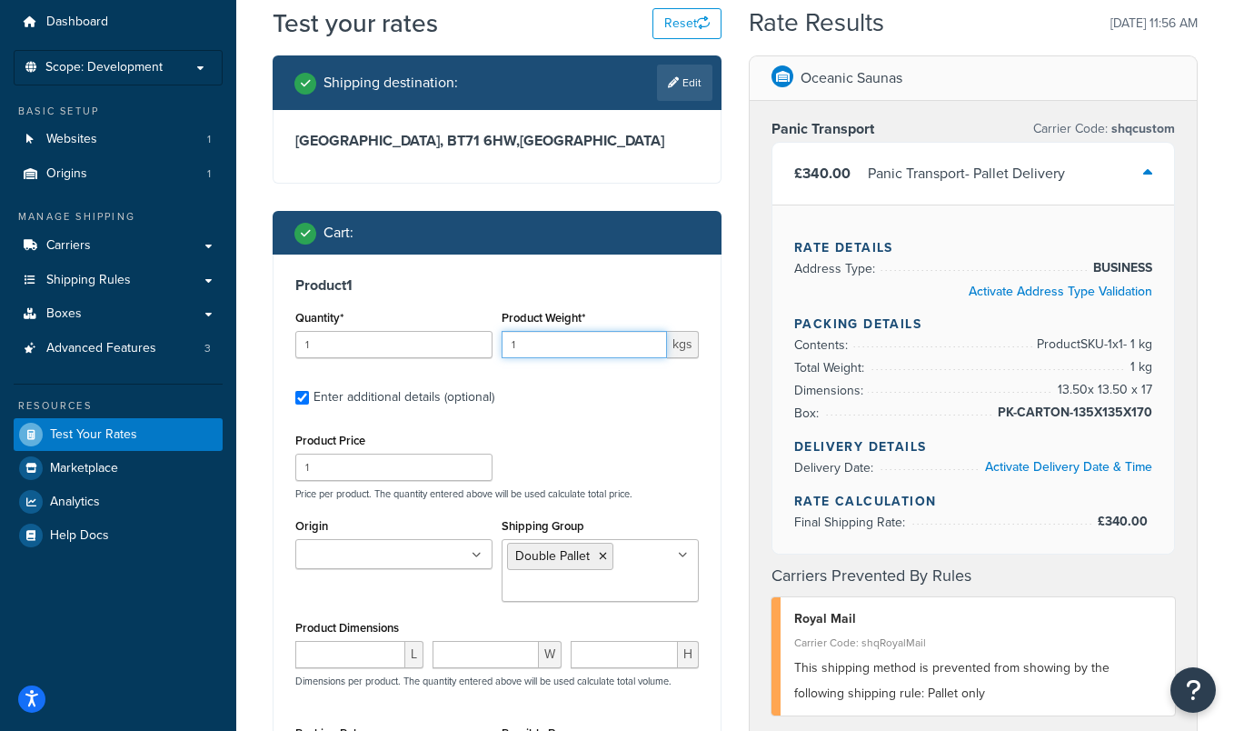
drag, startPoint x: 525, startPoint y: 348, endPoint x: 482, endPoint y: 343, distance: 42.9
click at [482, 343] on div "Quantity* 1 Product Weight* 1 kgs" at bounding box center [497, 338] width 412 height 66
type input "500"
click at [584, 447] on div "Product Price 1 Price per product. The quantity entered above will be used calc…" at bounding box center [497, 464] width 412 height 72
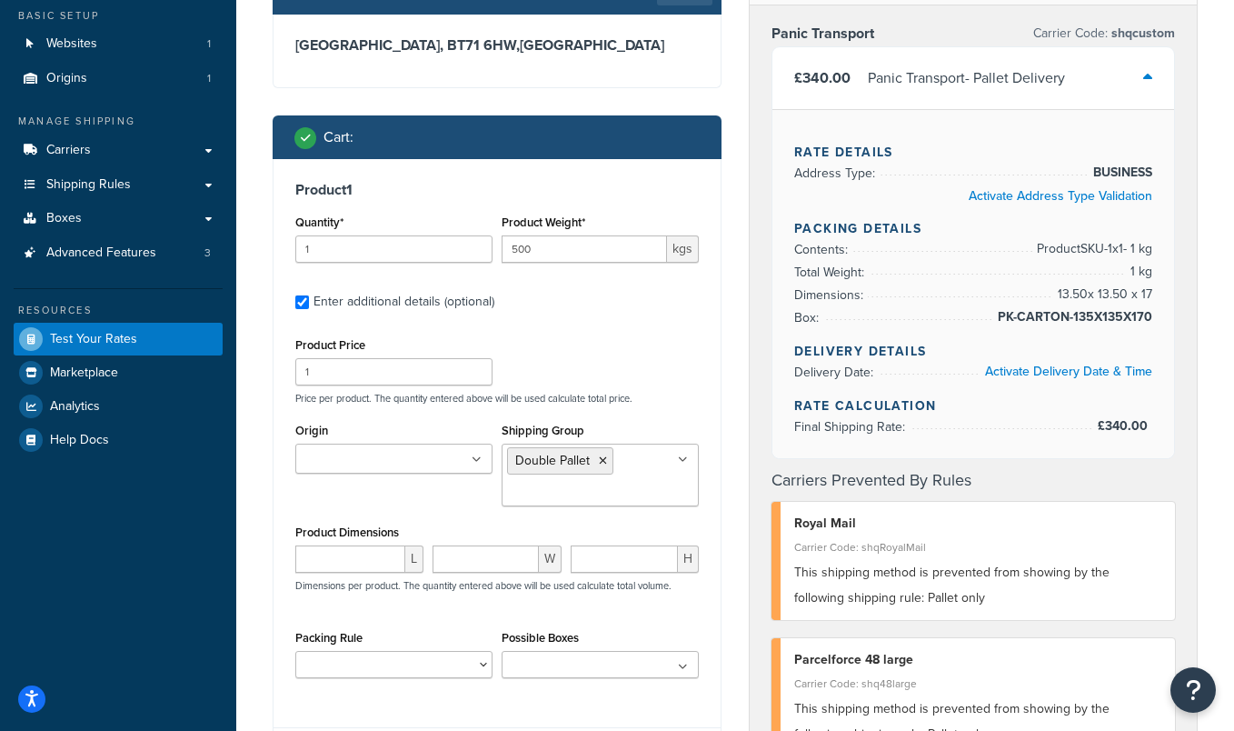
scroll to position [160, 0]
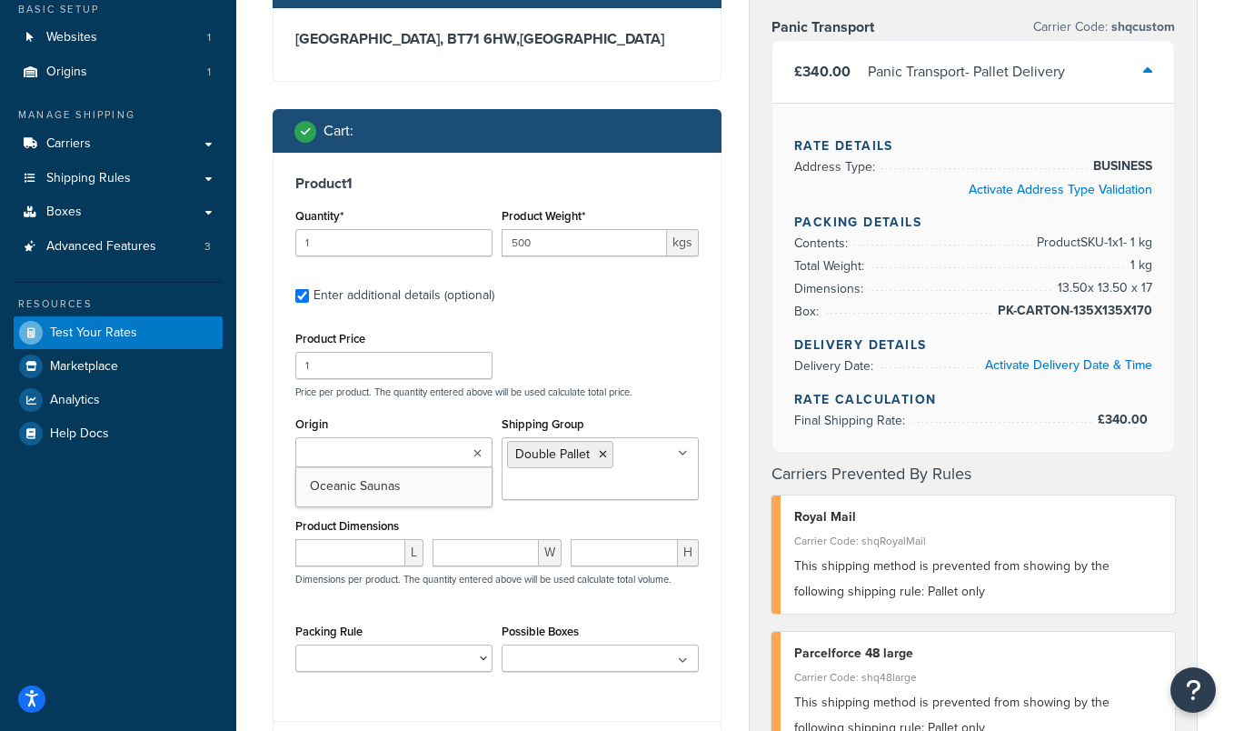
click at [481, 455] on icon at bounding box center [477, 453] width 8 height 11
click at [562, 371] on div "Product Price 1 Price per product. The quantity entered above will be used calc…" at bounding box center [497, 362] width 412 height 72
click at [473, 454] on icon at bounding box center [477, 453] width 8 height 11
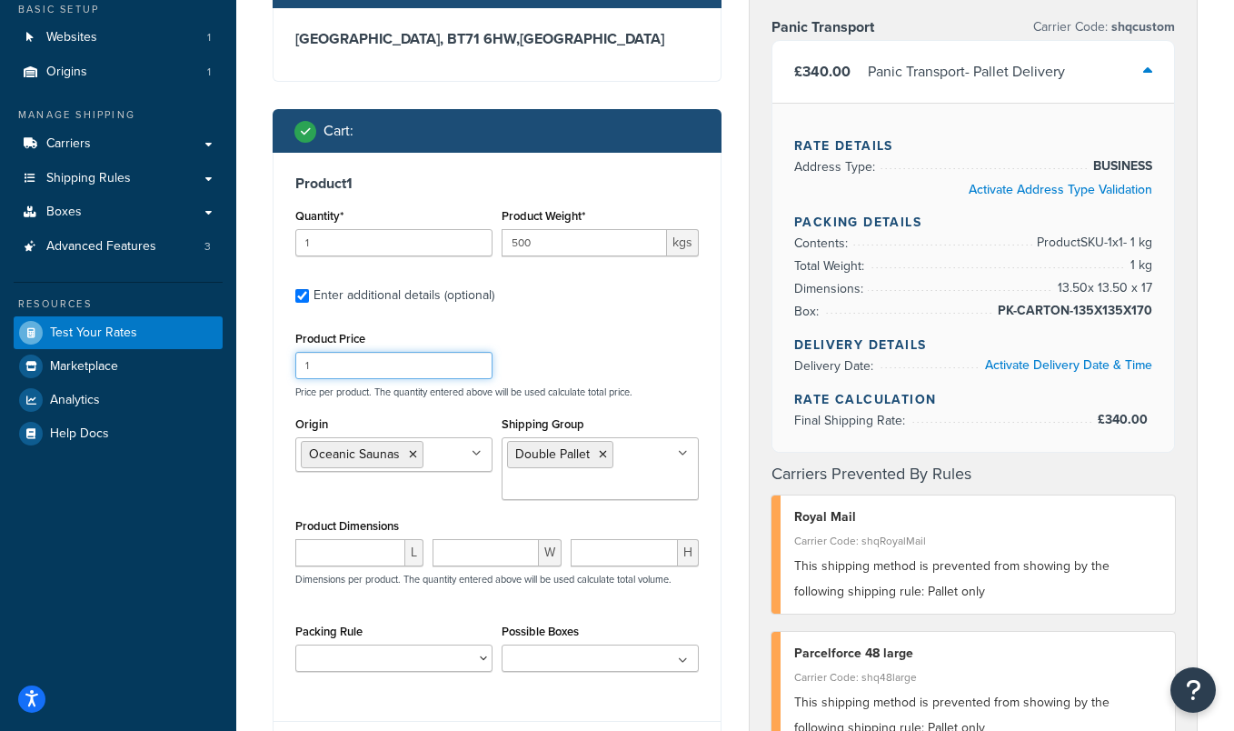
click at [616, 372] on div "Product Price 1 Price per product. The quantity entered above will be used calc…" at bounding box center [497, 362] width 412 height 72
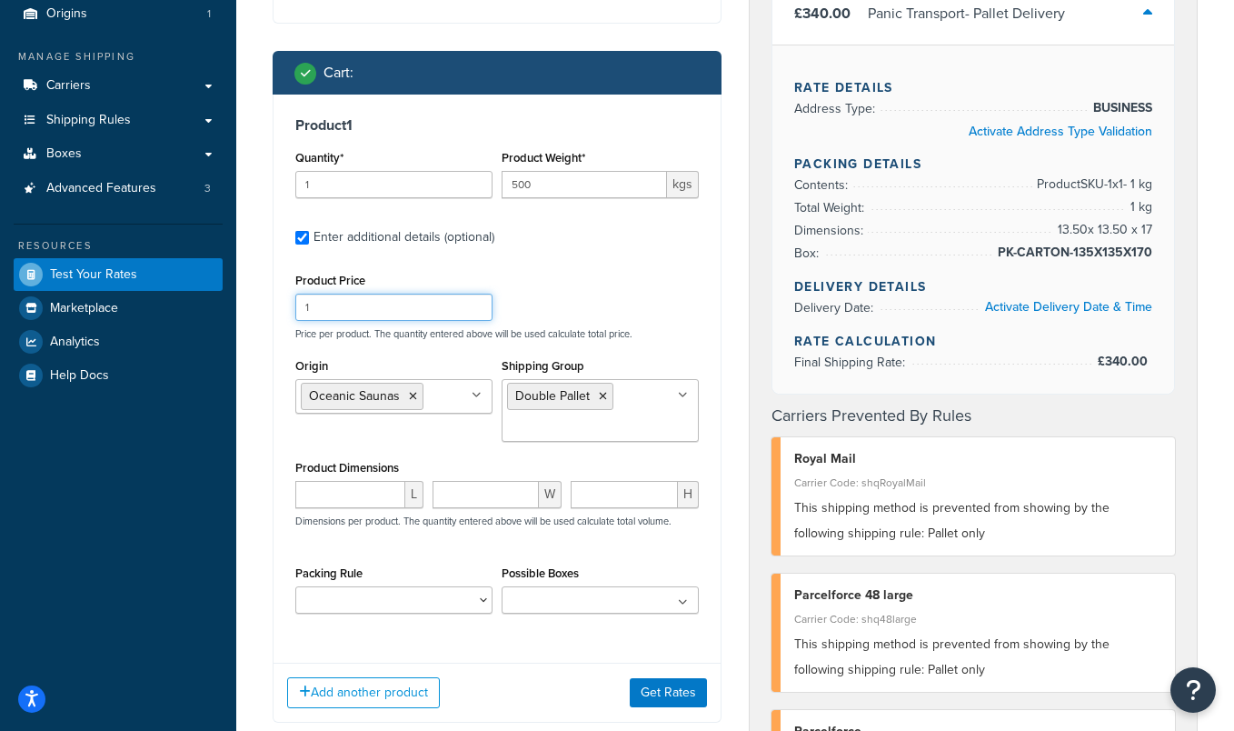
scroll to position [240, 0]
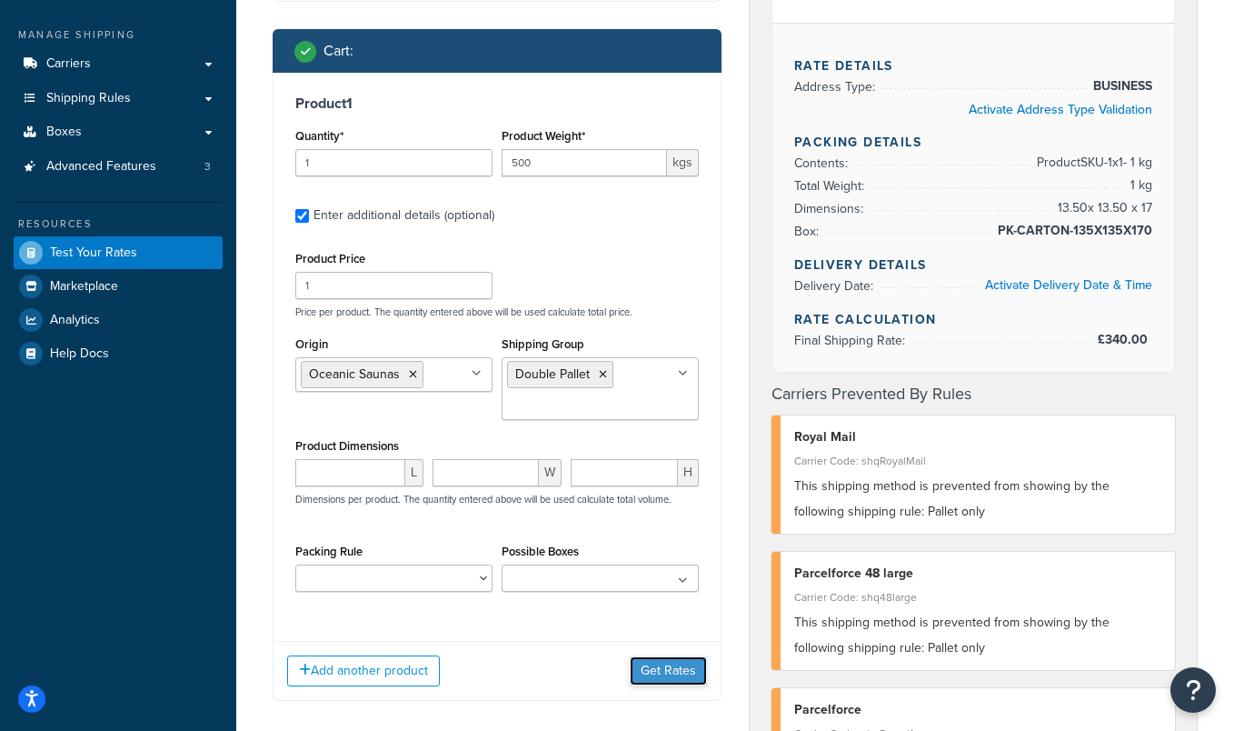
click at [649, 667] on button "Get Rates" at bounding box center [668, 670] width 77 height 29
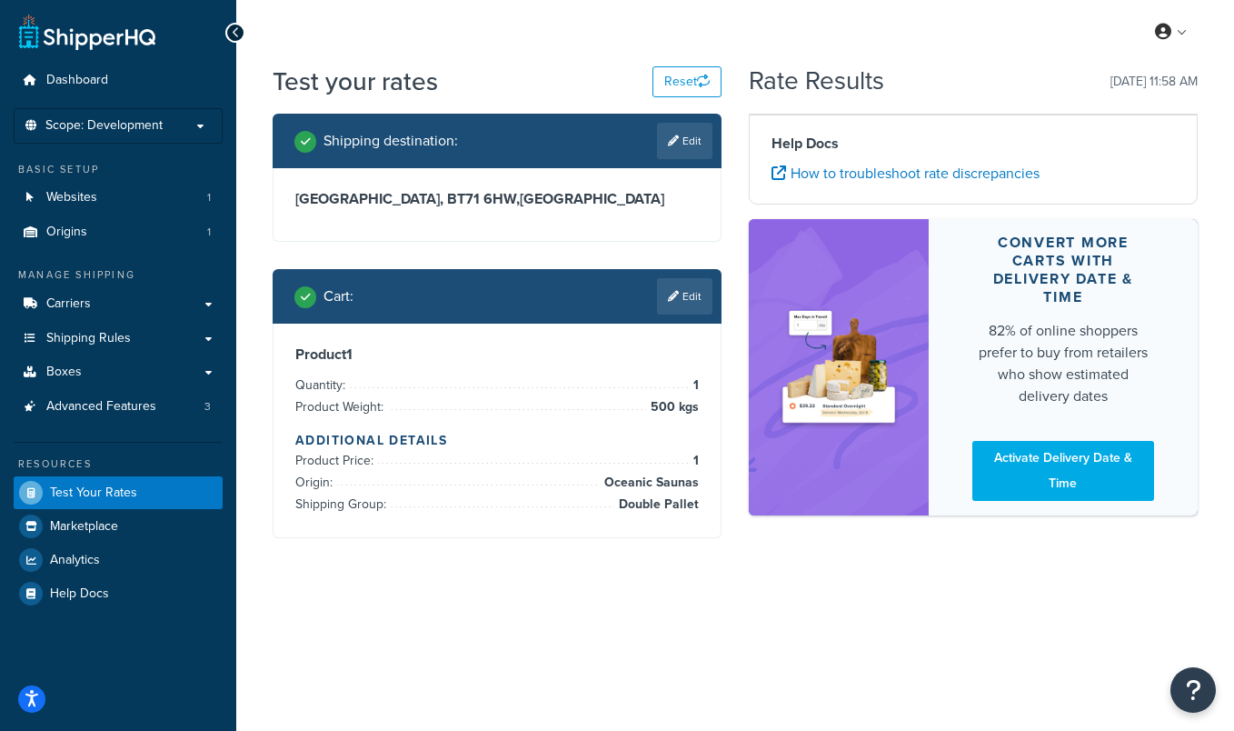
scroll to position [0, 0]
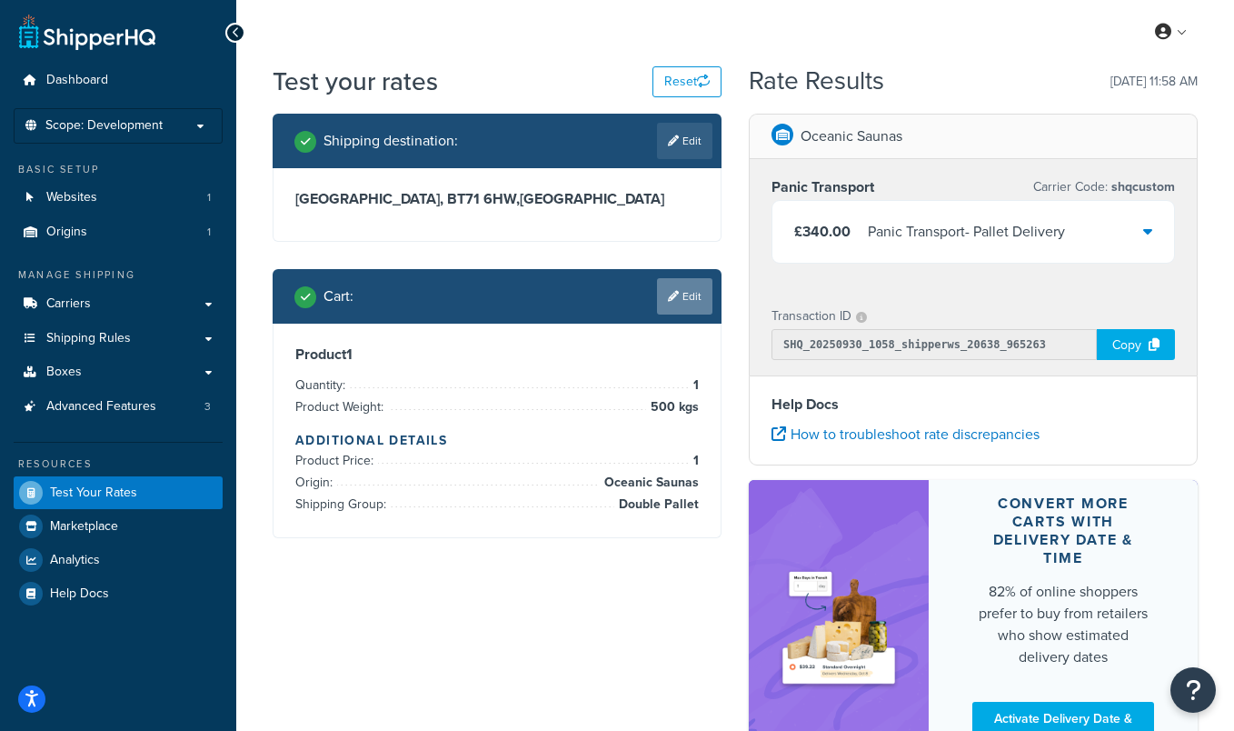
click at [675, 297] on icon at bounding box center [673, 296] width 11 height 11
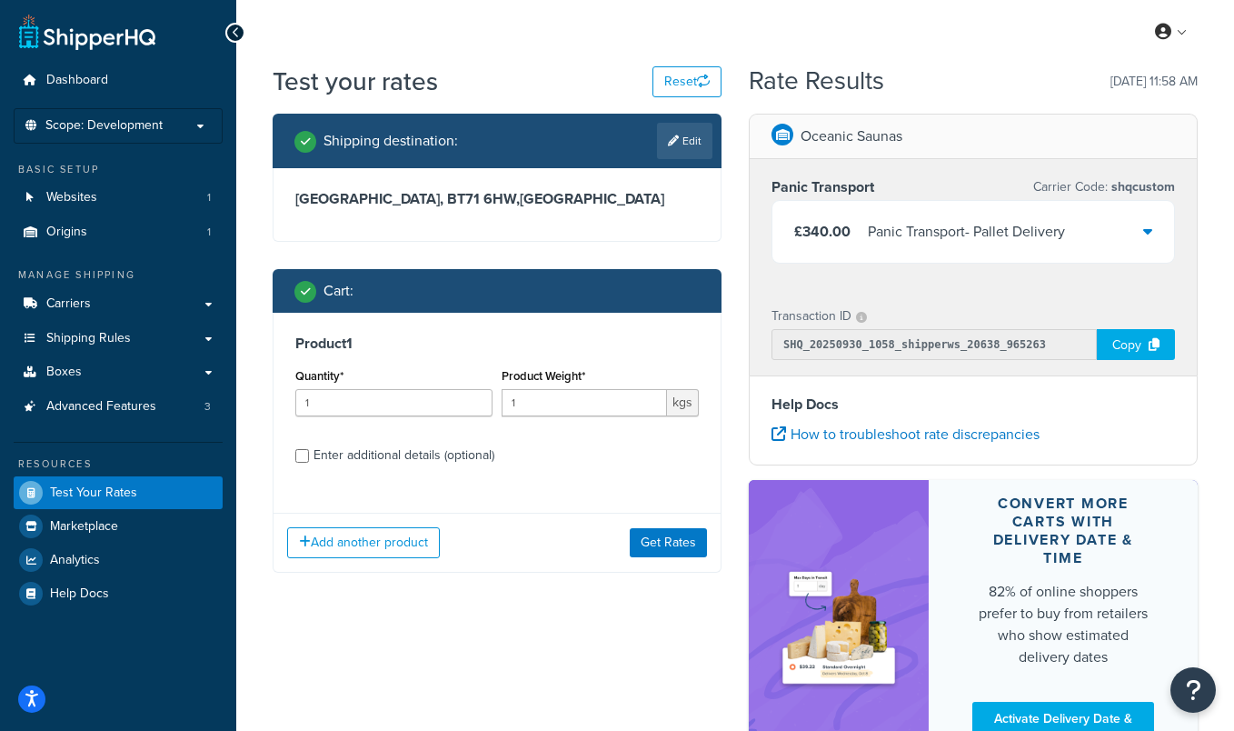
click at [419, 459] on div "Enter additional details (optional)" at bounding box center [403, 454] width 181 height 25
click at [309, 459] on input "Enter additional details (optional)" at bounding box center [302, 456] width 14 height 14
checkbox input "true"
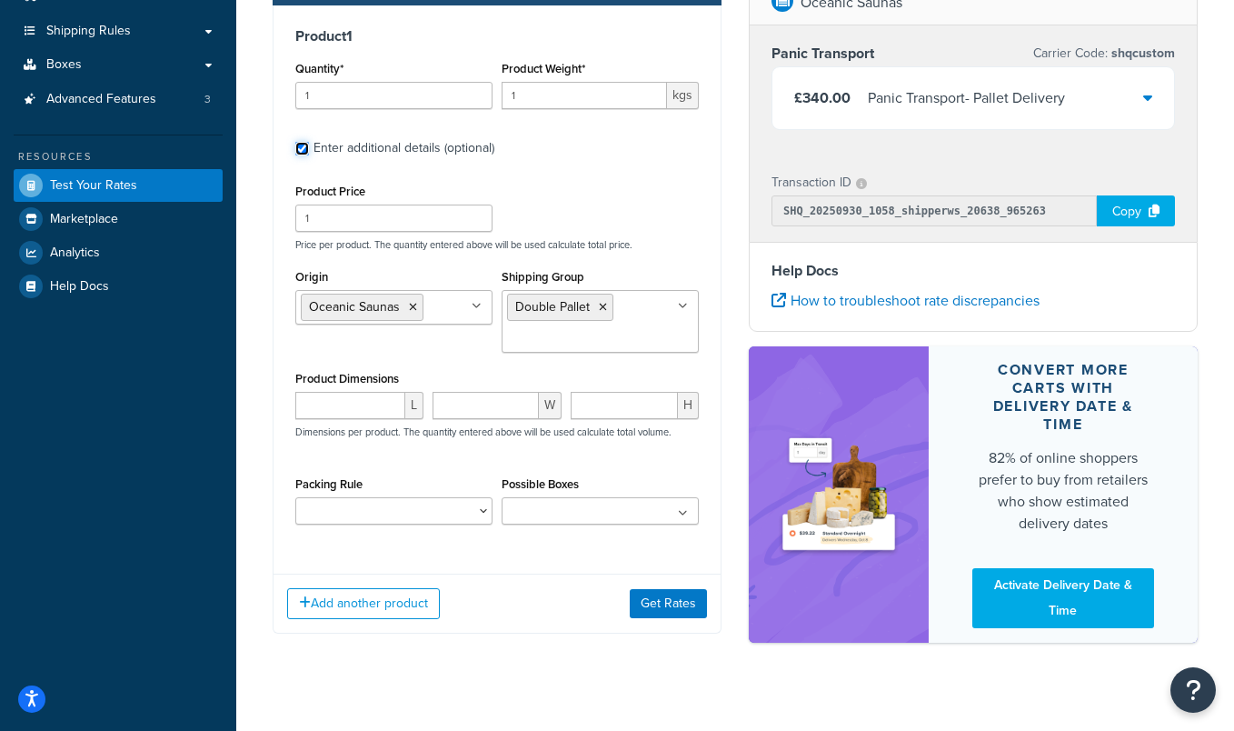
scroll to position [323, 0]
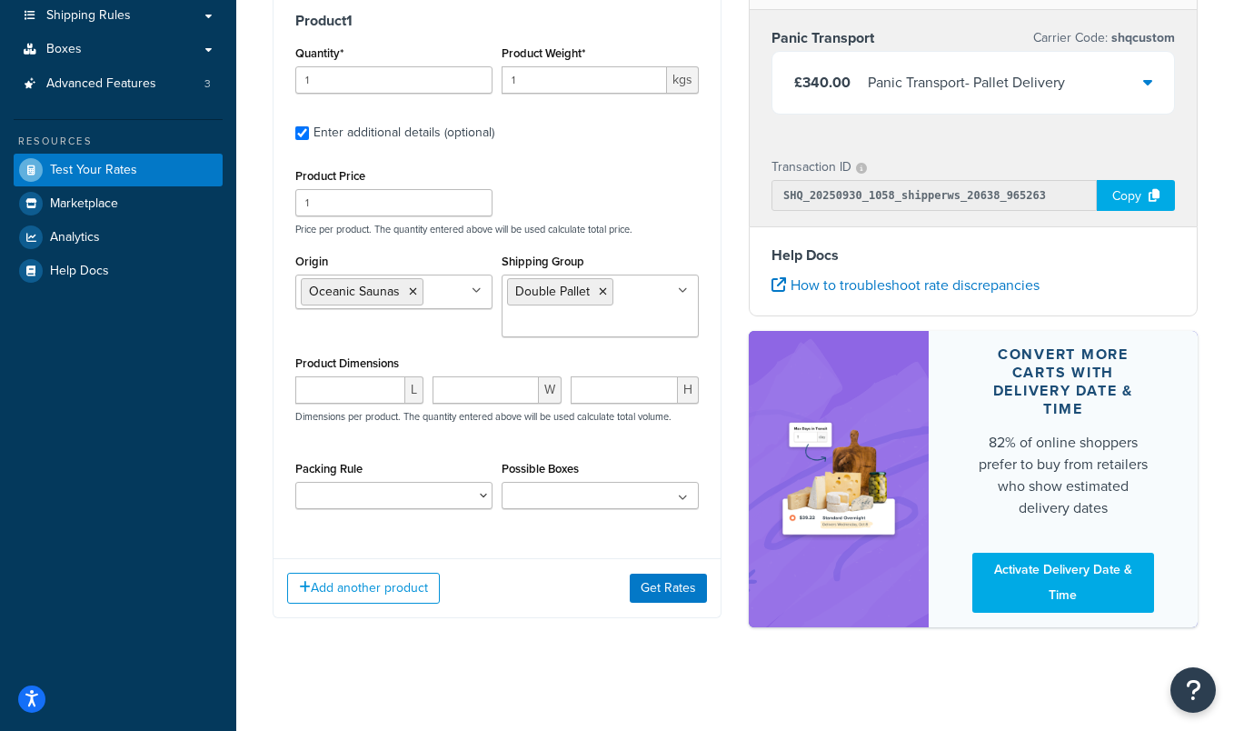
click at [682, 286] on icon at bounding box center [683, 290] width 10 height 11
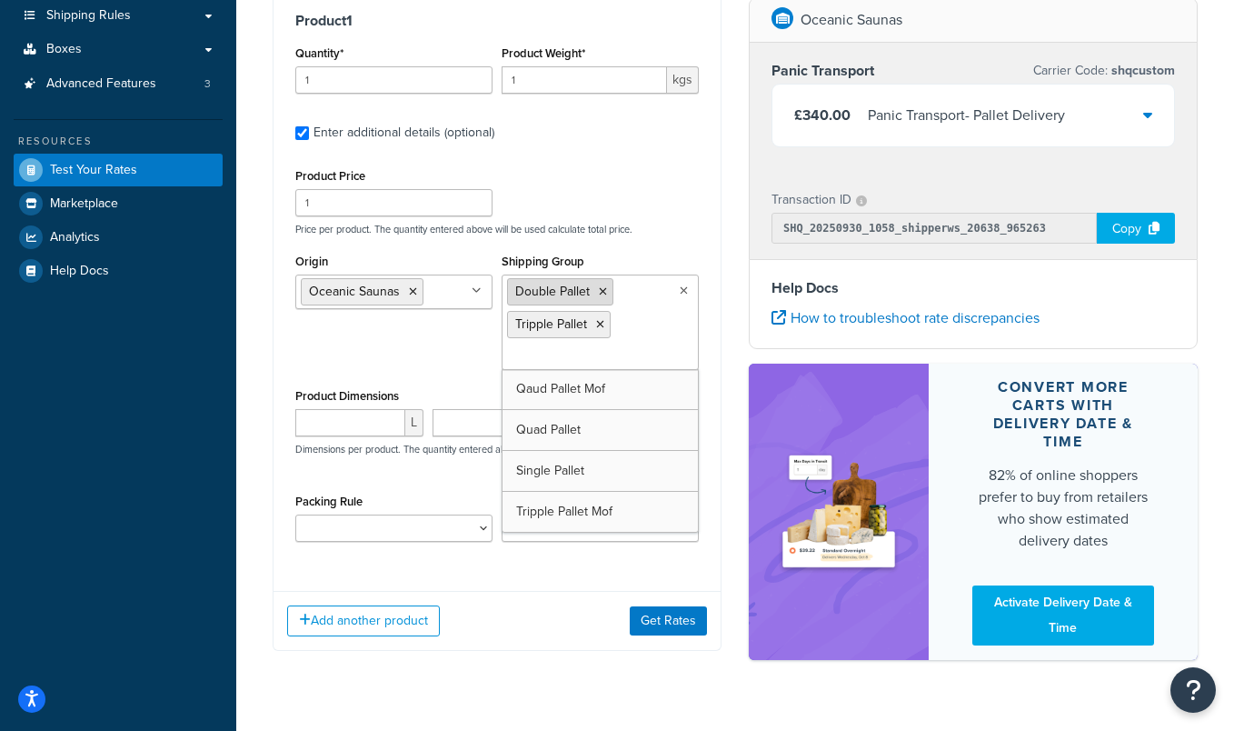
click at [603, 287] on icon at bounding box center [603, 291] width 8 height 11
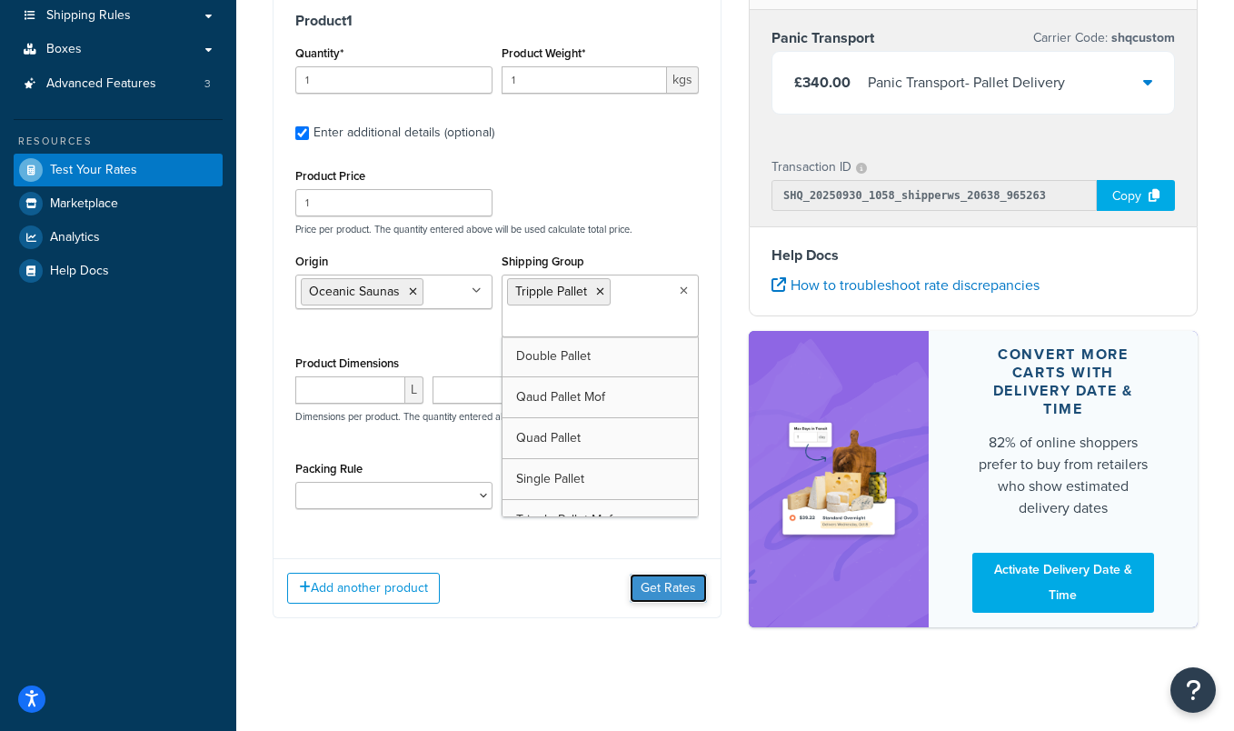
click at [646, 591] on button "Get Rates" at bounding box center [668, 587] width 77 height 29
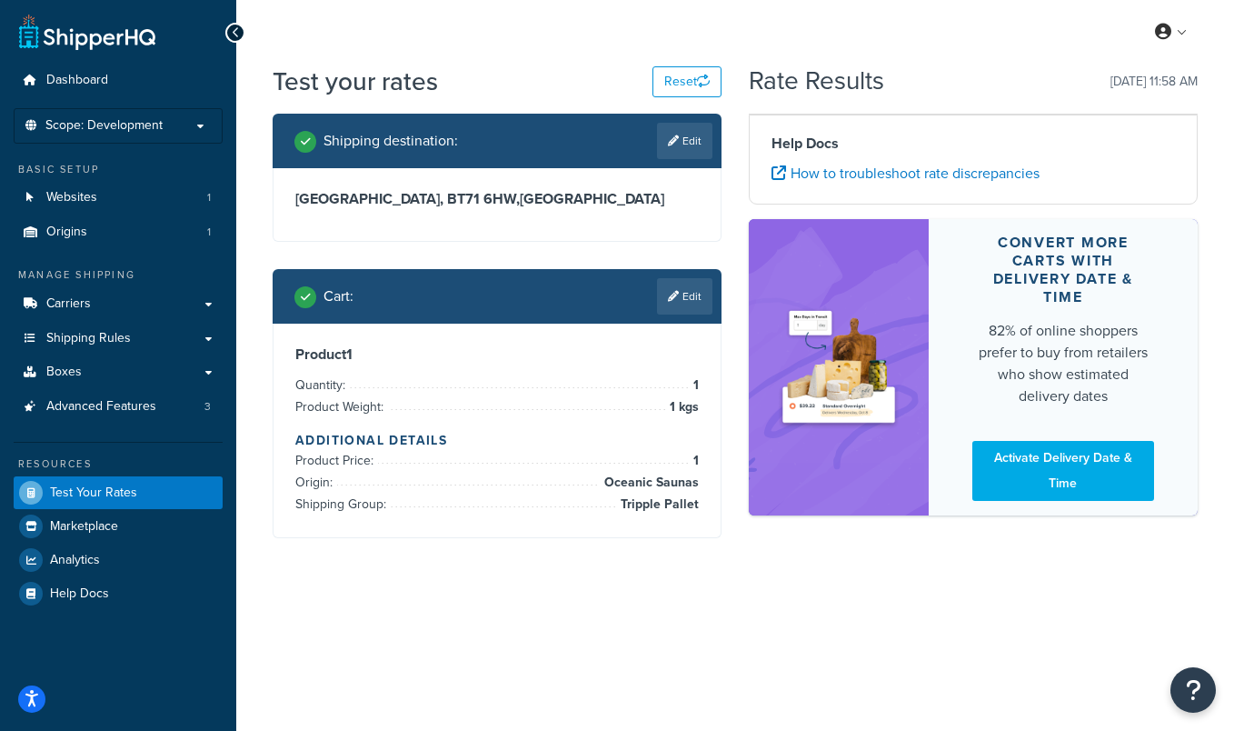
scroll to position [0, 0]
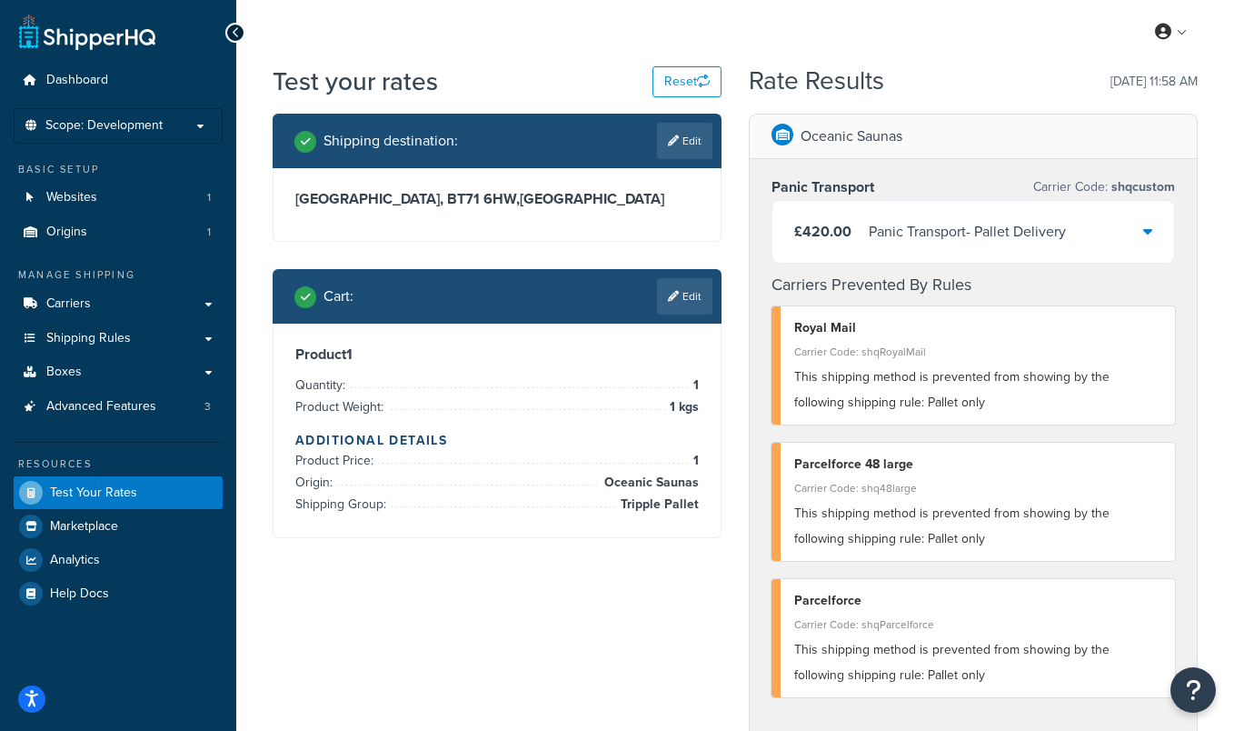
click at [1108, 231] on div "£420.00 Panic Transport - Pallet Delivery" at bounding box center [973, 232] width 402 height 62
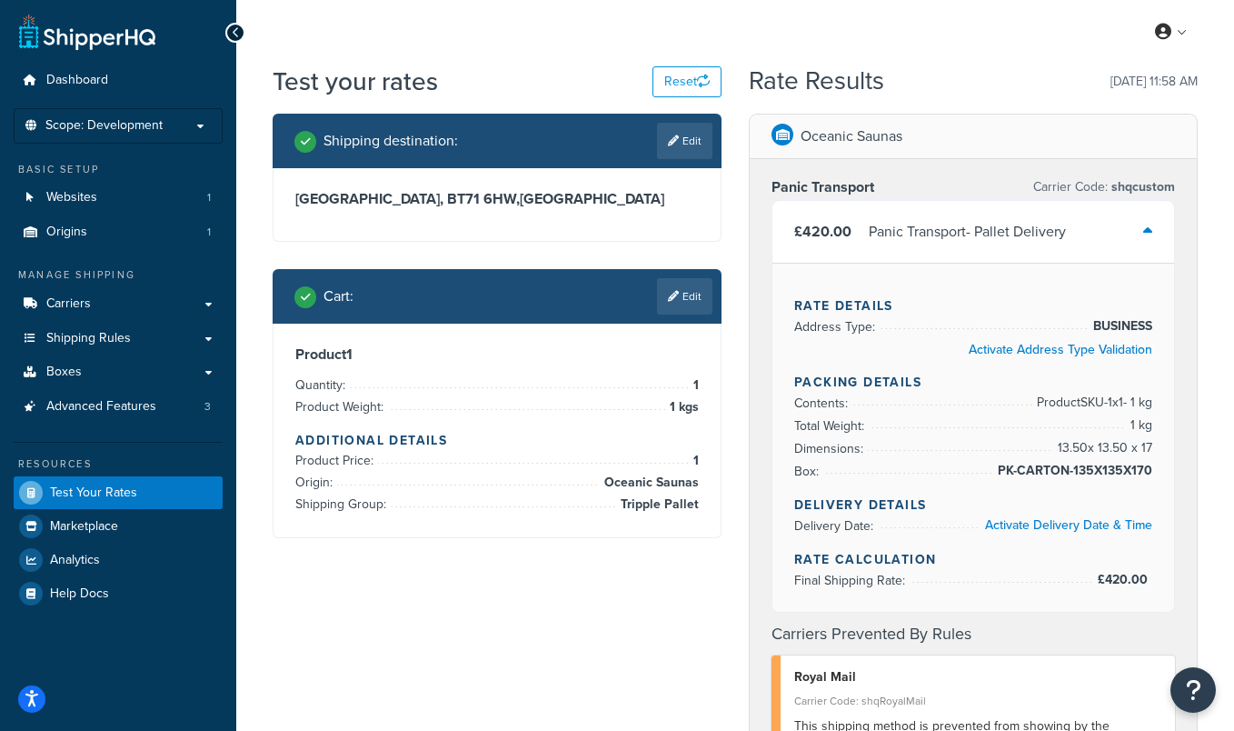
click at [1120, 216] on div "£420.00 Panic Transport - Pallet Delivery" at bounding box center [973, 232] width 402 height 62
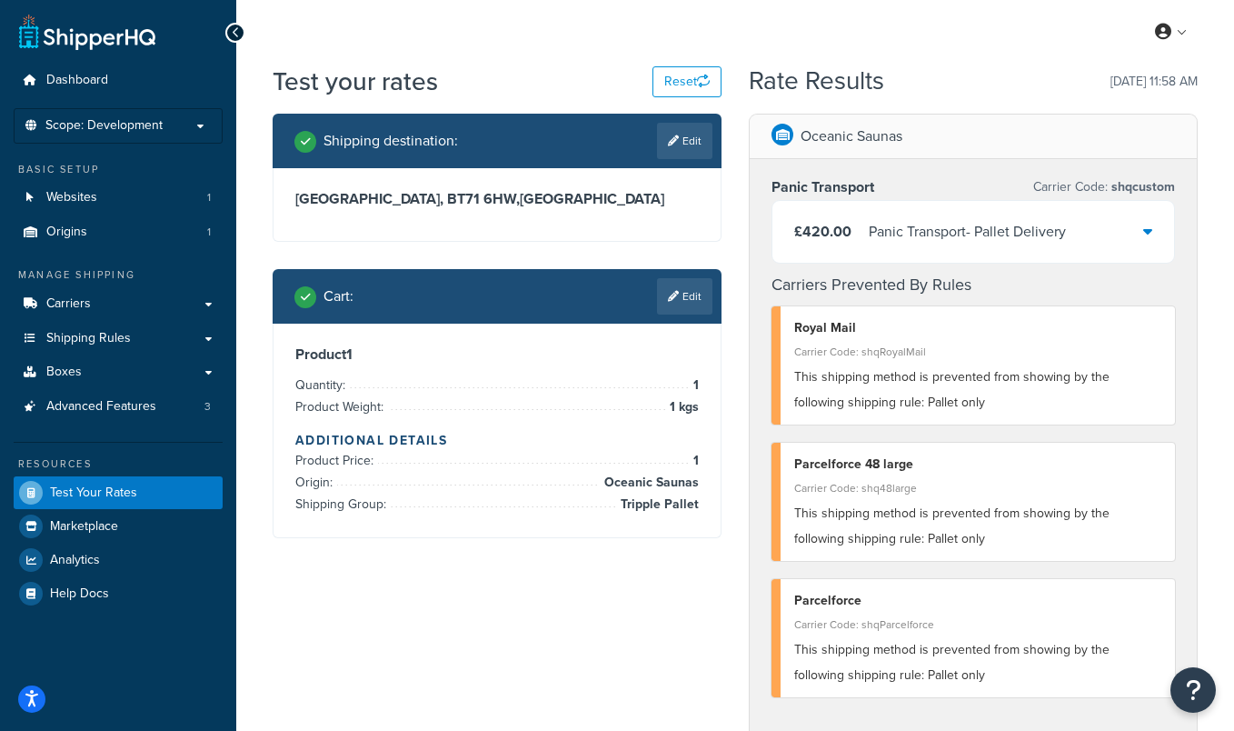
click at [1120, 216] on div "£420.00 Panic Transport - Pallet Delivery" at bounding box center [973, 232] width 402 height 62
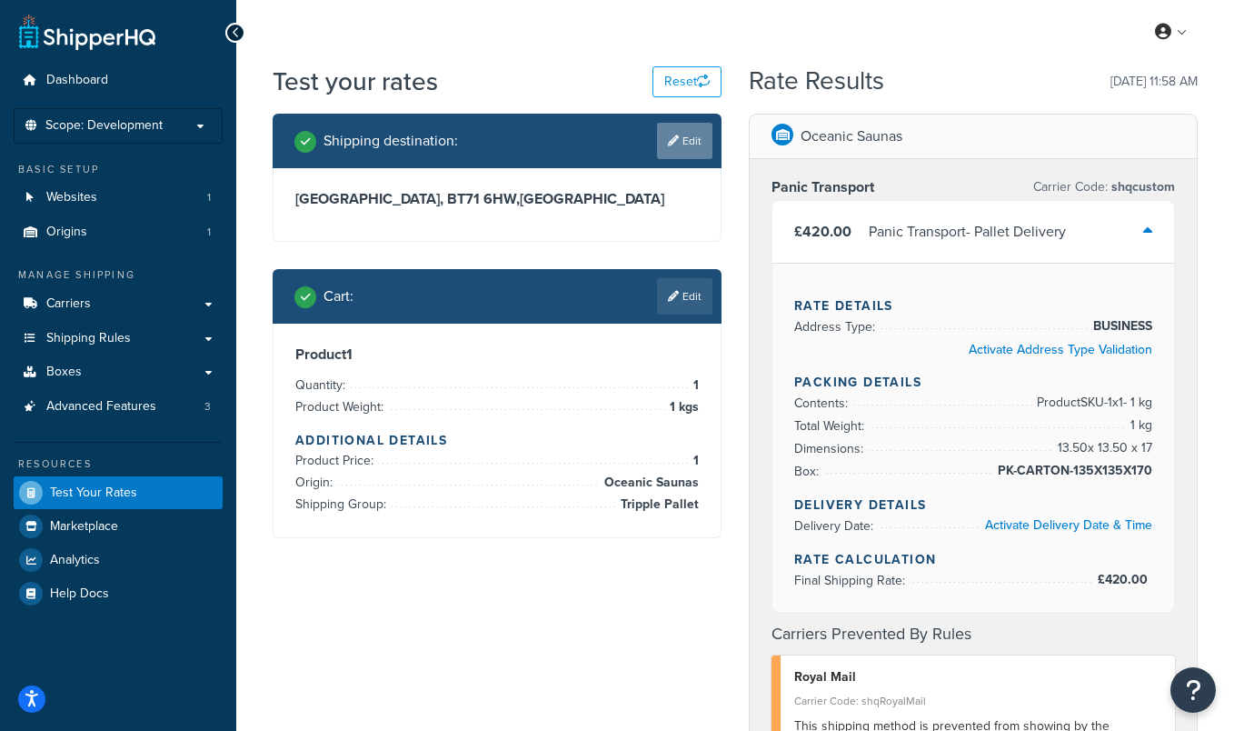
click at [679, 144] on link "Edit" at bounding box center [684, 141] width 55 height 36
select select "GB"
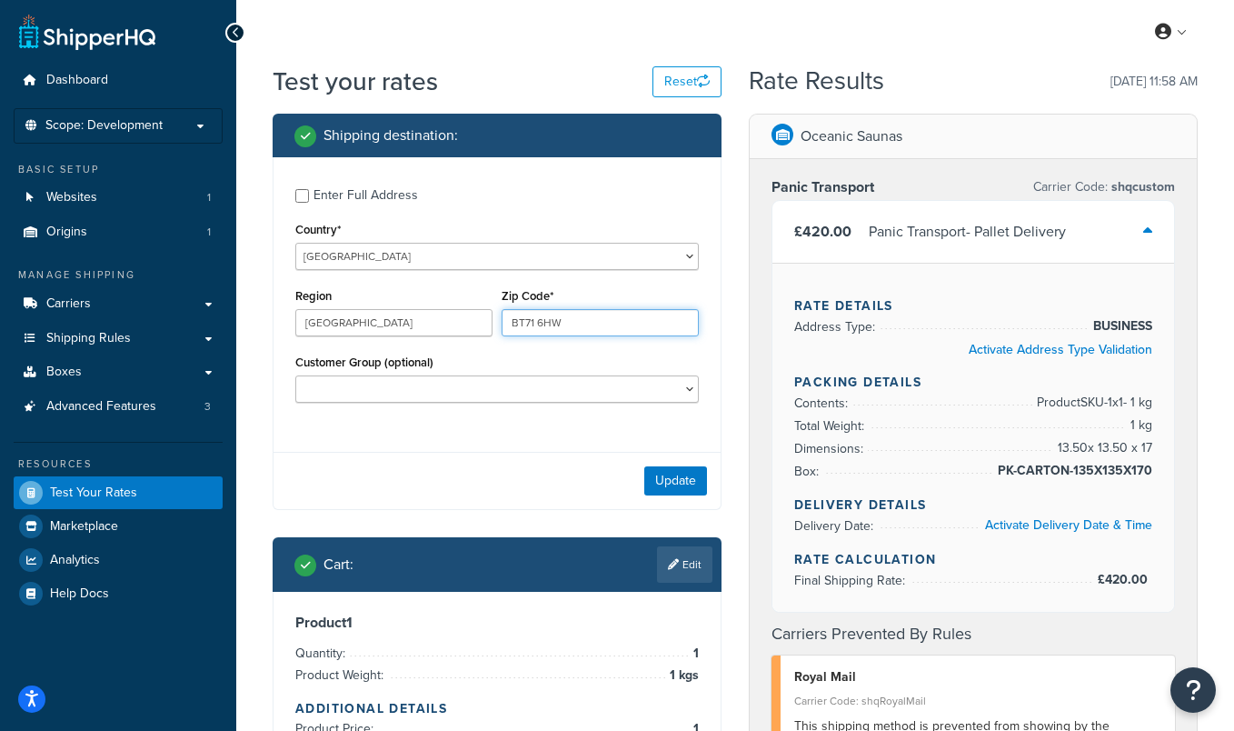
click at [557, 325] on input "BT71 6HW" at bounding box center [600, 322] width 197 height 27
click at [586, 428] on div "Enter Full Address Country* United States United Kingdom Afghanistan Åland Isla…" at bounding box center [496, 297] width 447 height 281
click at [608, 313] on input "BT71 6HW" at bounding box center [600, 322] width 197 height 27
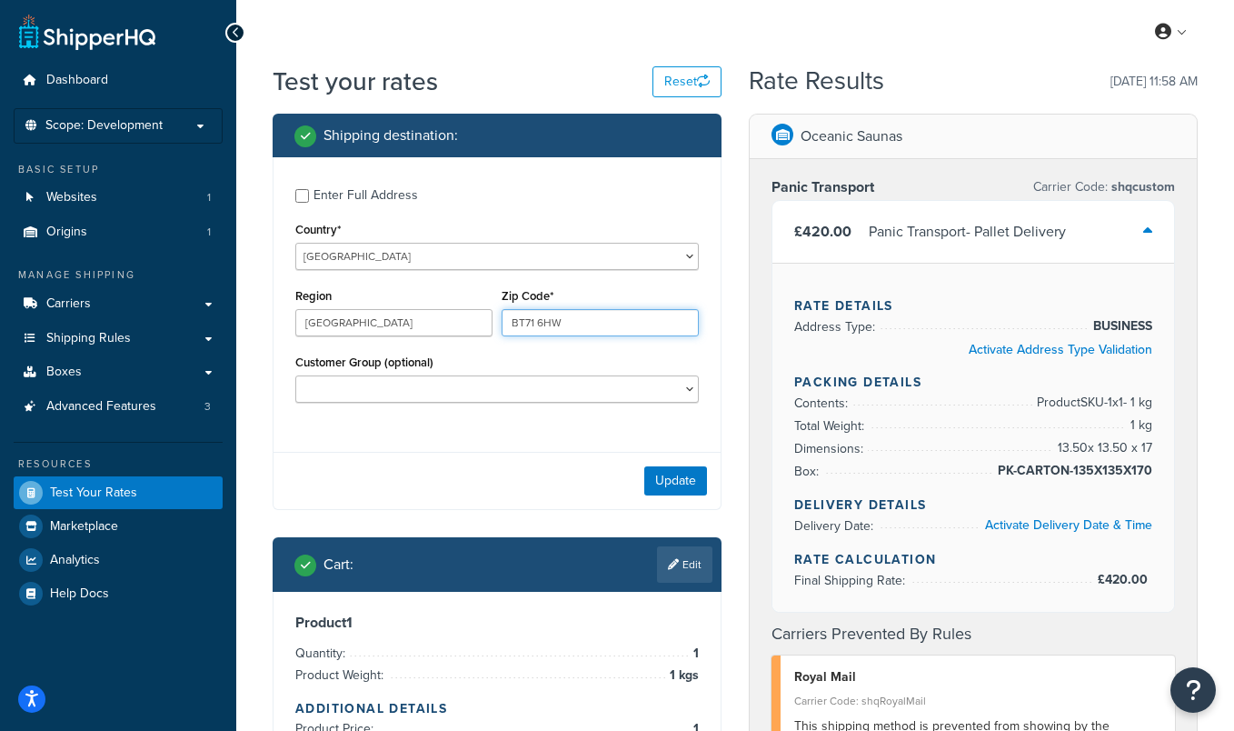
click at [608, 313] on input "BT71 6HW" at bounding box center [600, 322] width 197 height 27
click at [562, 422] on div "Enter Full Address Country* United States United Kingdom Afghanistan Åland Isla…" at bounding box center [496, 297] width 447 height 281
click at [586, 323] on input "BT71 6HW" at bounding box center [600, 322] width 197 height 27
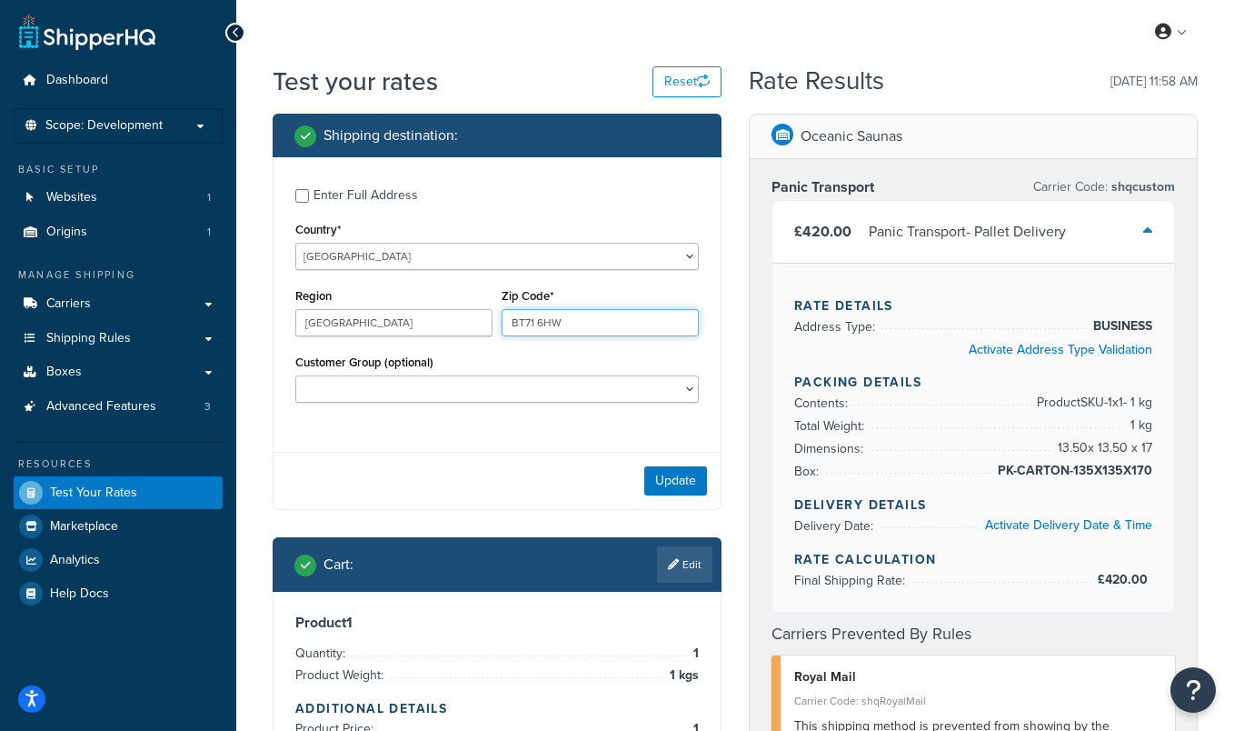
click at [586, 323] on input "BT71 6HW" at bounding box center [600, 322] width 197 height 27
drag, startPoint x: 568, startPoint y: 322, endPoint x: 552, endPoint y: 319, distance: 15.7
click at [552, 319] on input "BT71 6HQ" at bounding box center [600, 322] width 197 height 27
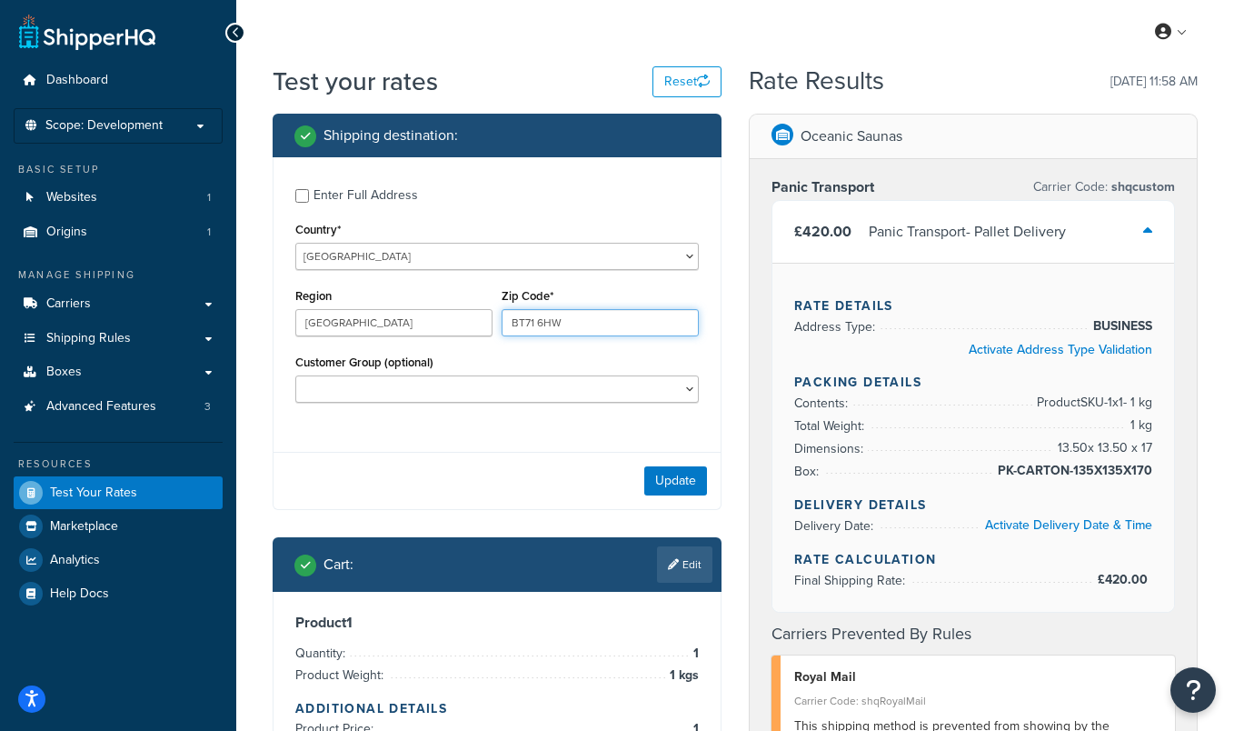
type input "BT71 6HW"
click at [538, 452] on div "Update" at bounding box center [496, 480] width 447 height 57
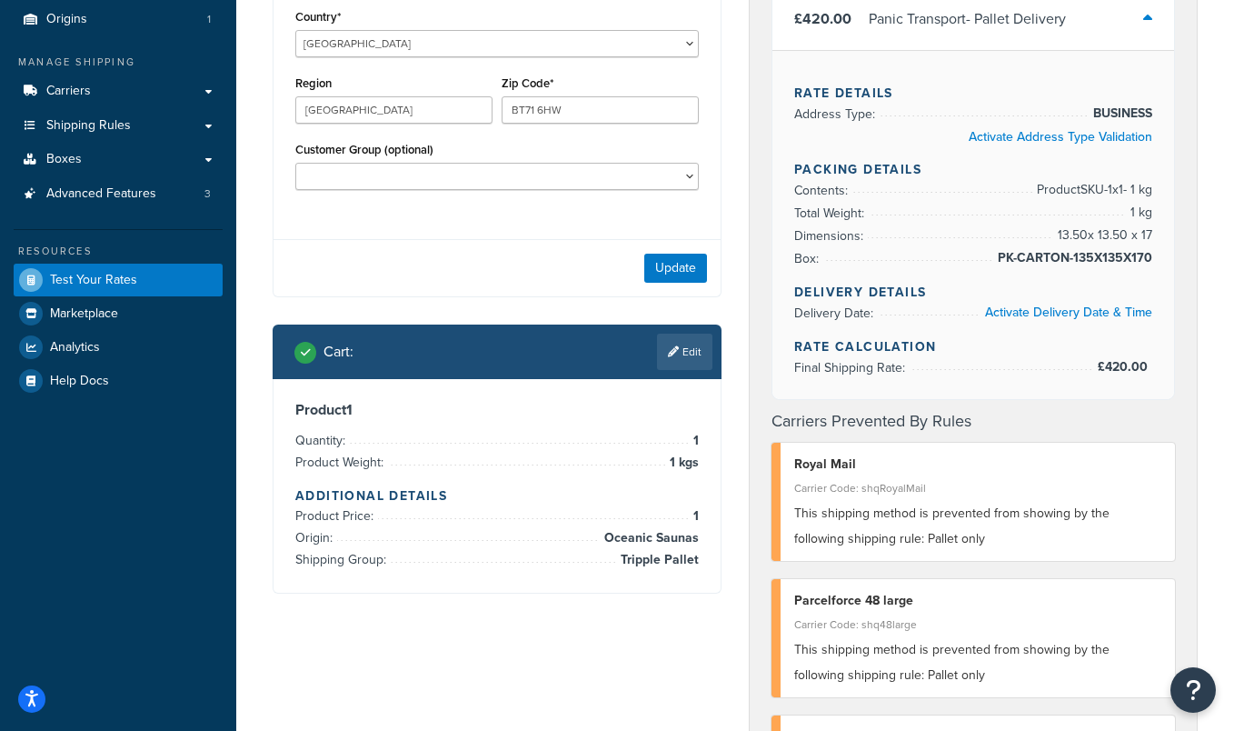
scroll to position [232, 0]
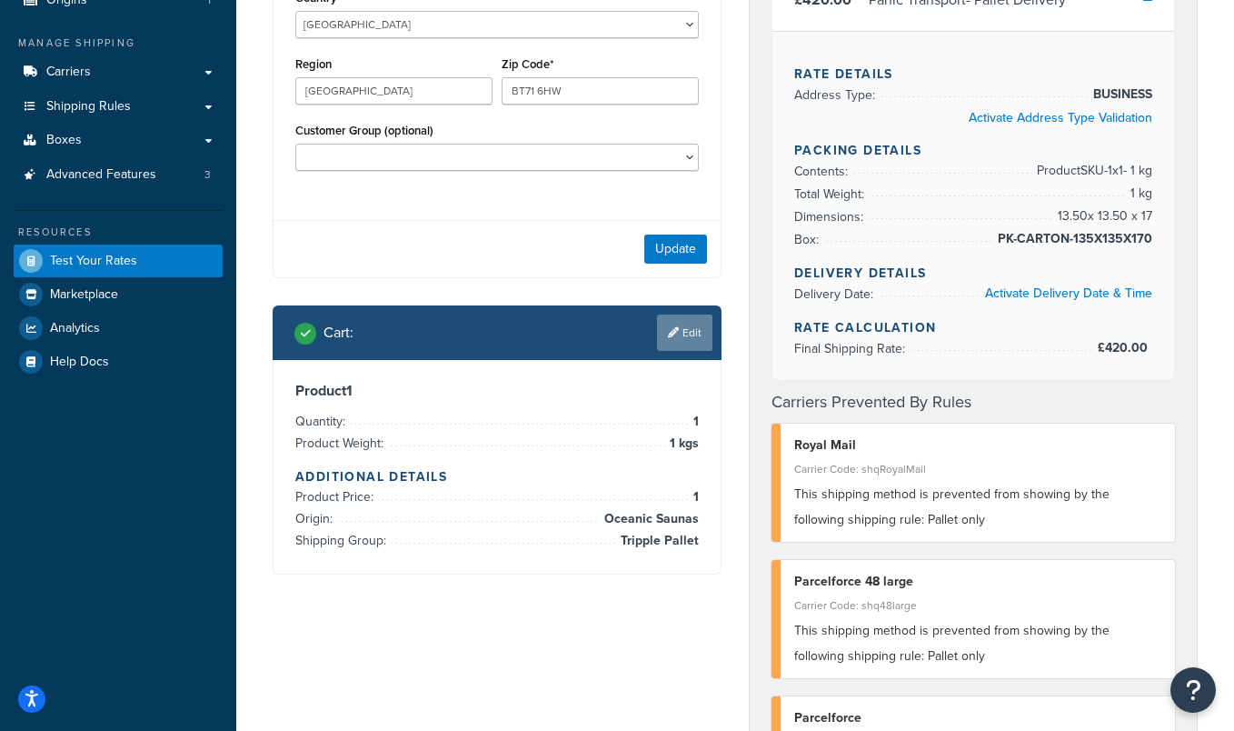
click at [687, 342] on link "Edit" at bounding box center [684, 332] width 55 height 36
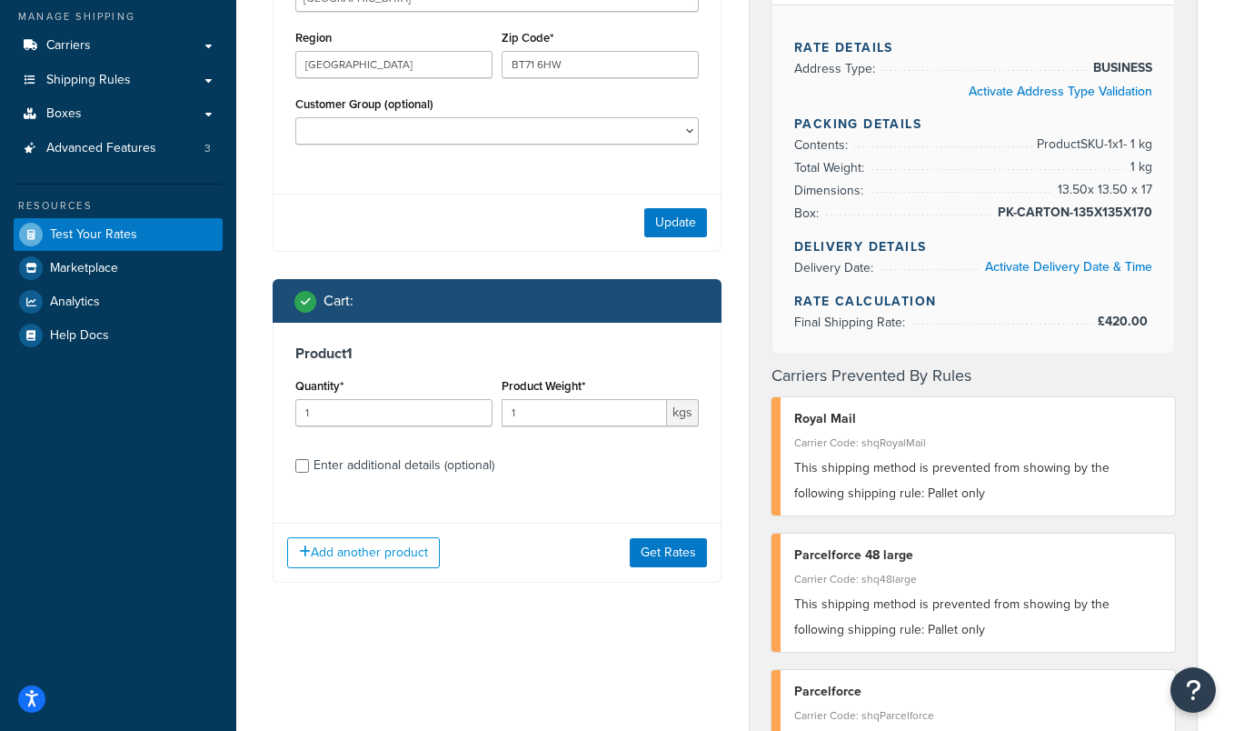
scroll to position [261, 0]
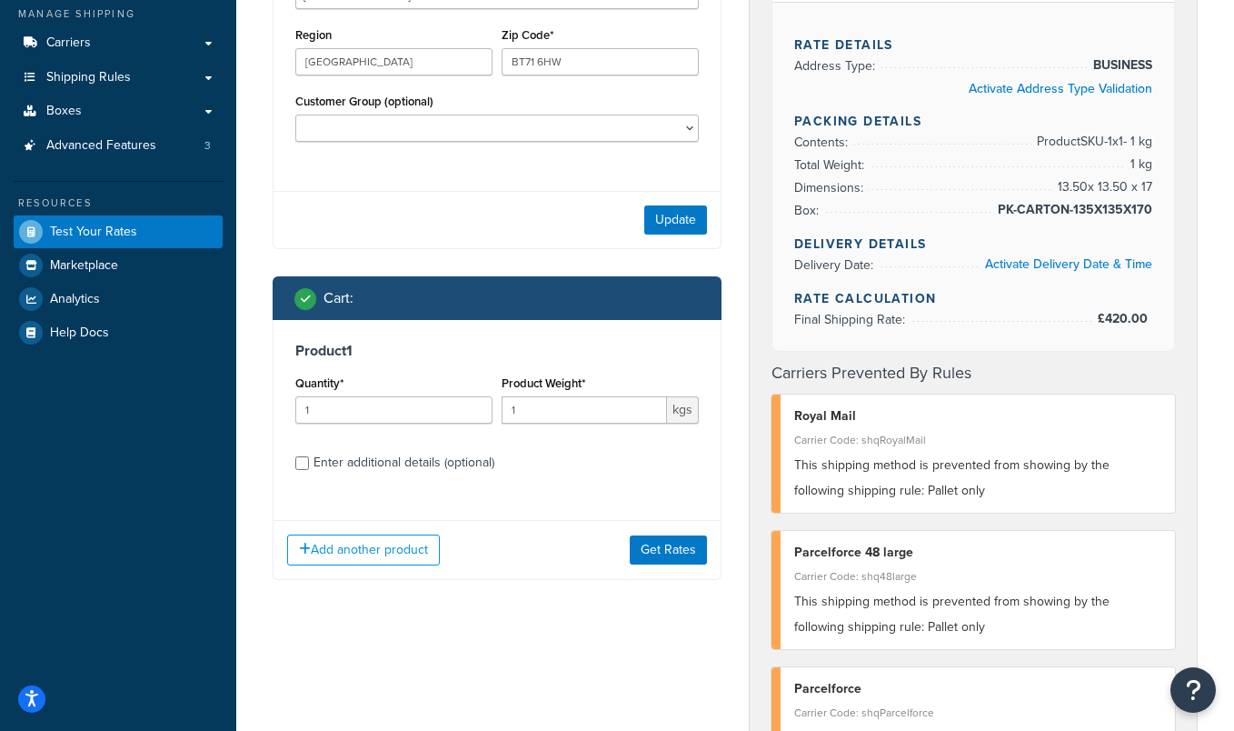
click at [395, 463] on div "Enter additional details (optional)" at bounding box center [403, 462] width 181 height 25
click at [309, 463] on input "Enter additional details (optional)" at bounding box center [302, 463] width 14 height 14
checkbox input "true"
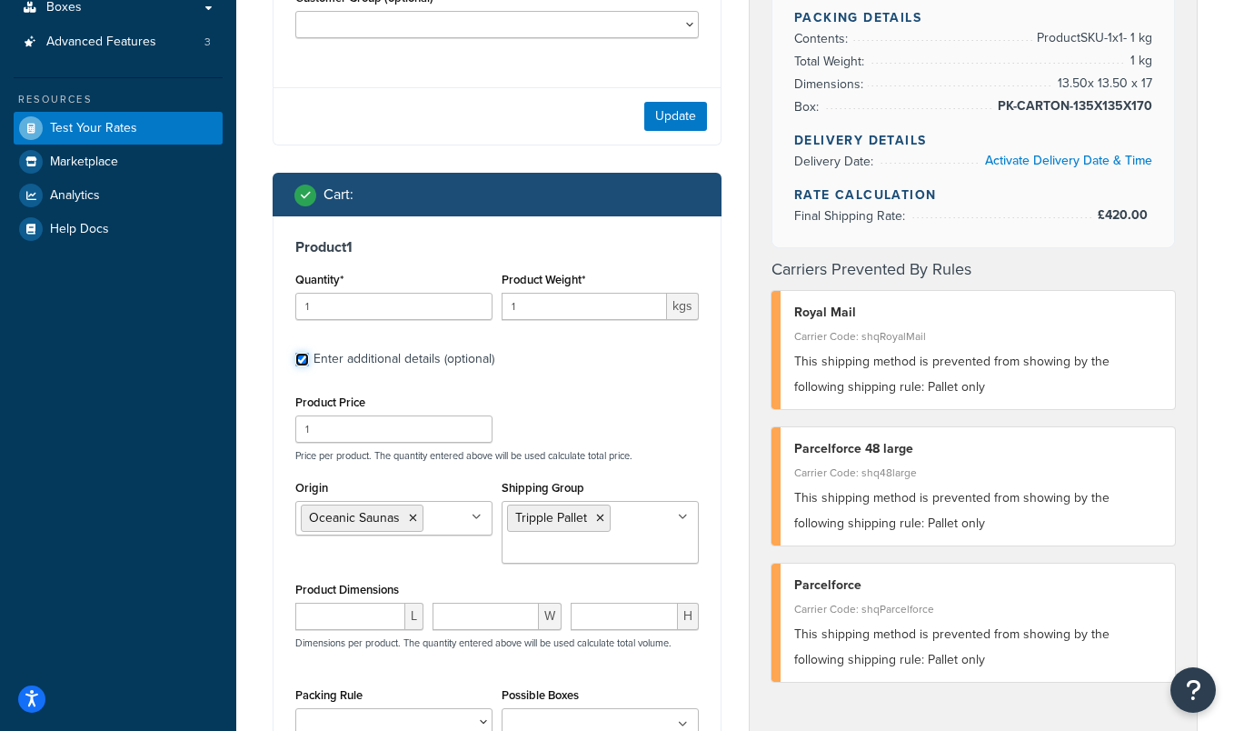
scroll to position [489, 0]
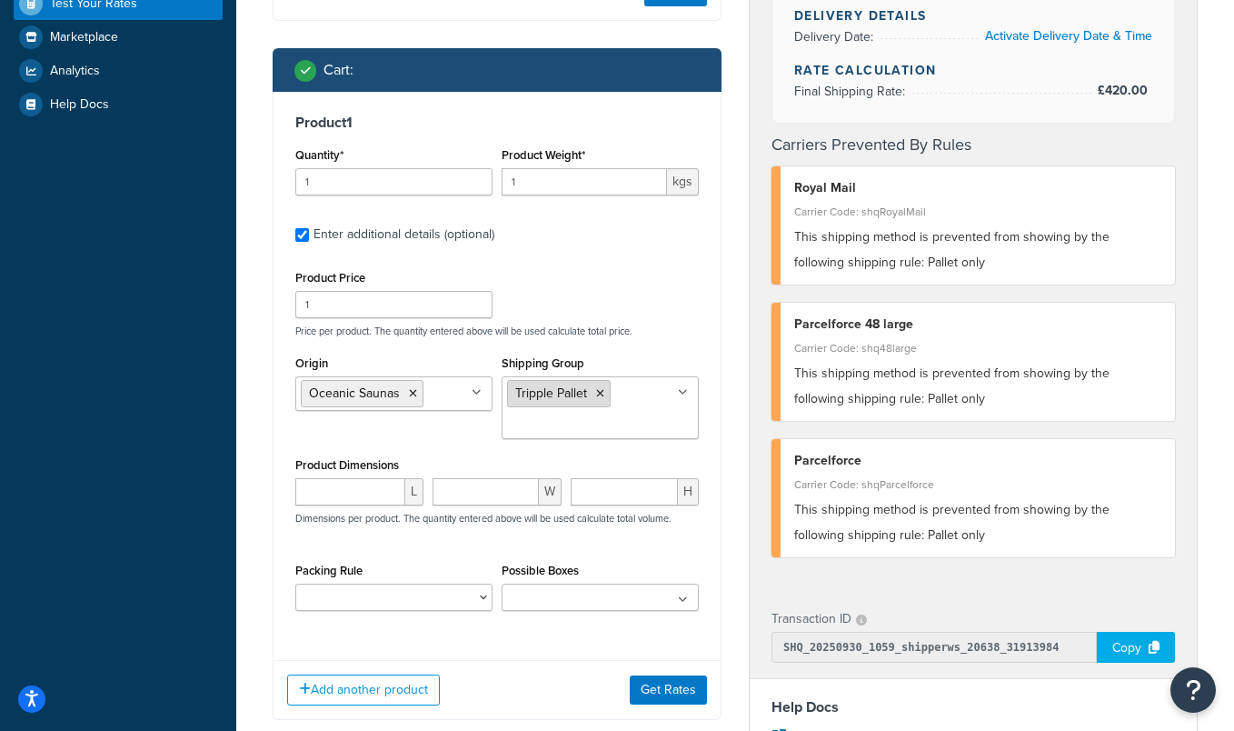
click at [600, 393] on icon at bounding box center [600, 393] width 8 height 11
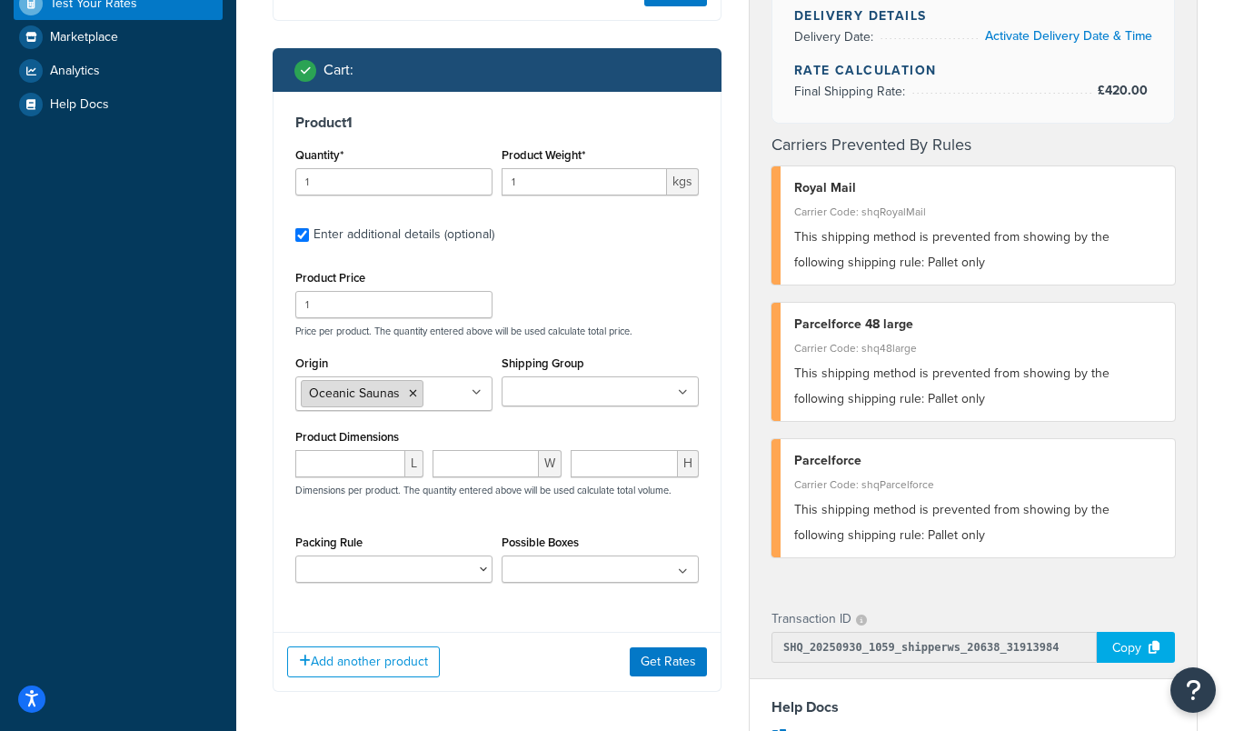
click at [413, 394] on icon at bounding box center [413, 393] width 8 height 11
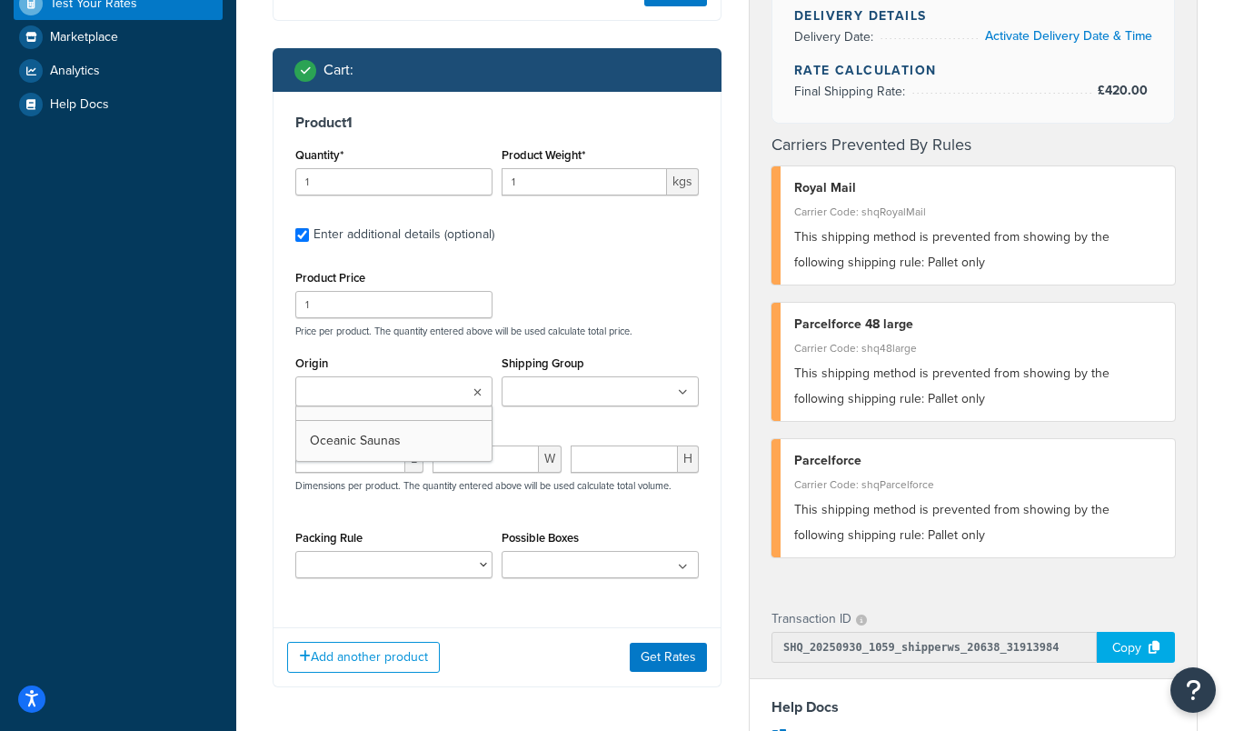
click at [605, 300] on div "Product Price 1 Price per product. The quantity entered above will be used calc…" at bounding box center [497, 301] width 412 height 72
click at [580, 182] on input "1" at bounding box center [584, 181] width 165 height 27
drag, startPoint x: 580, startPoint y: 182, endPoint x: 485, endPoint y: 182, distance: 94.5
click at [485, 182] on div "Quantity* 1 Product Weight* 1 kgs" at bounding box center [497, 176] width 412 height 66
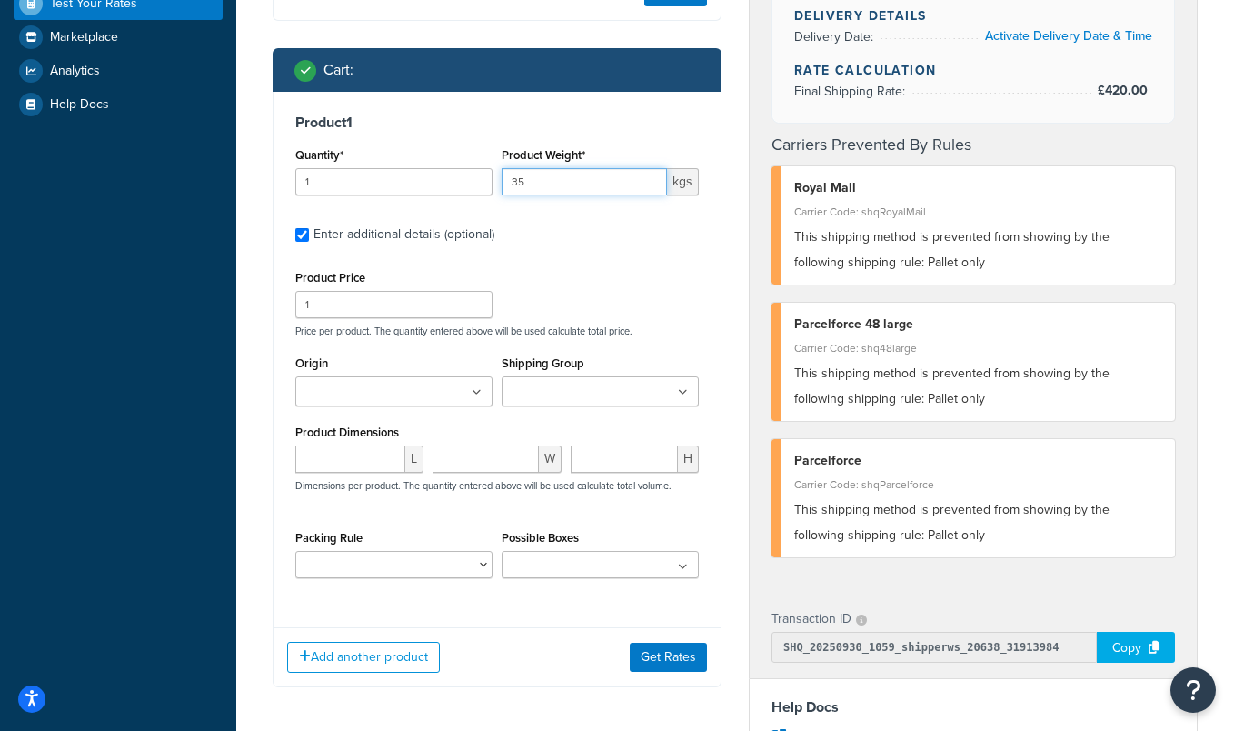
type input "35"
click at [543, 278] on div "Product Price 1 Price per product. The quantity entered above will be used calc…" at bounding box center [497, 301] width 412 height 72
click at [656, 660] on button "Get Rates" at bounding box center [668, 656] width 77 height 29
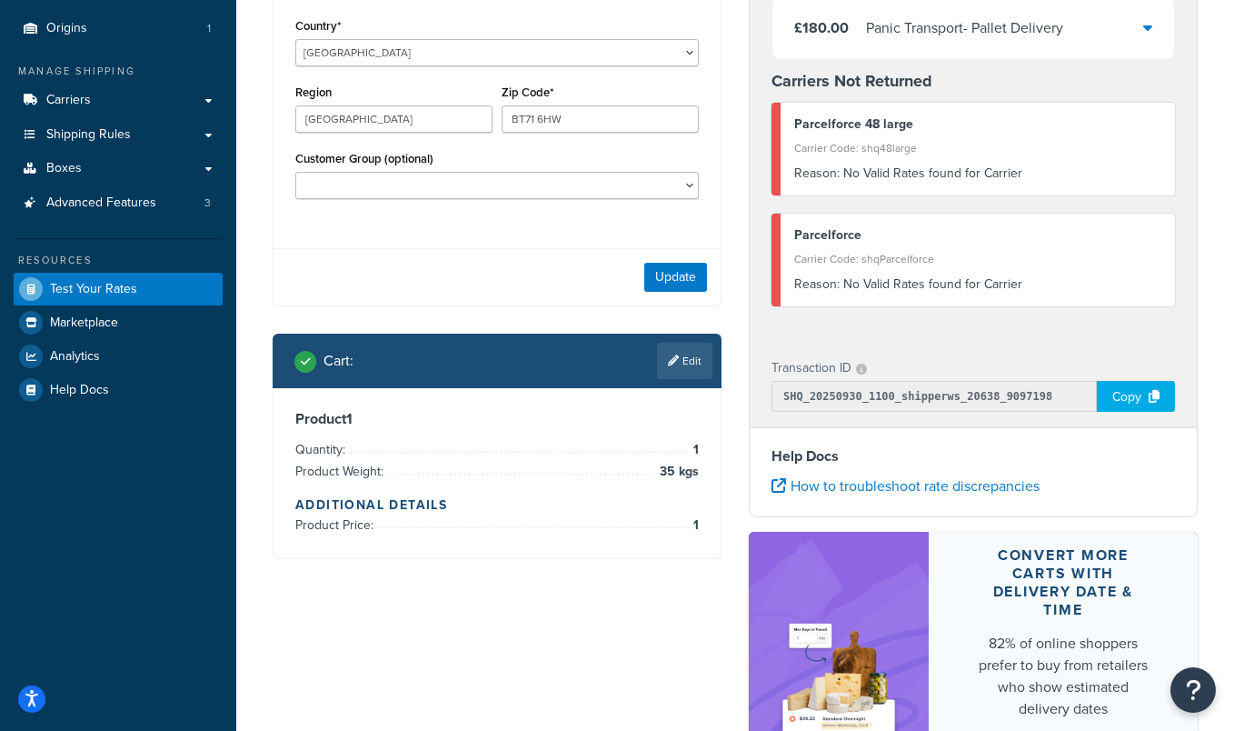
scroll to position [207, 0]
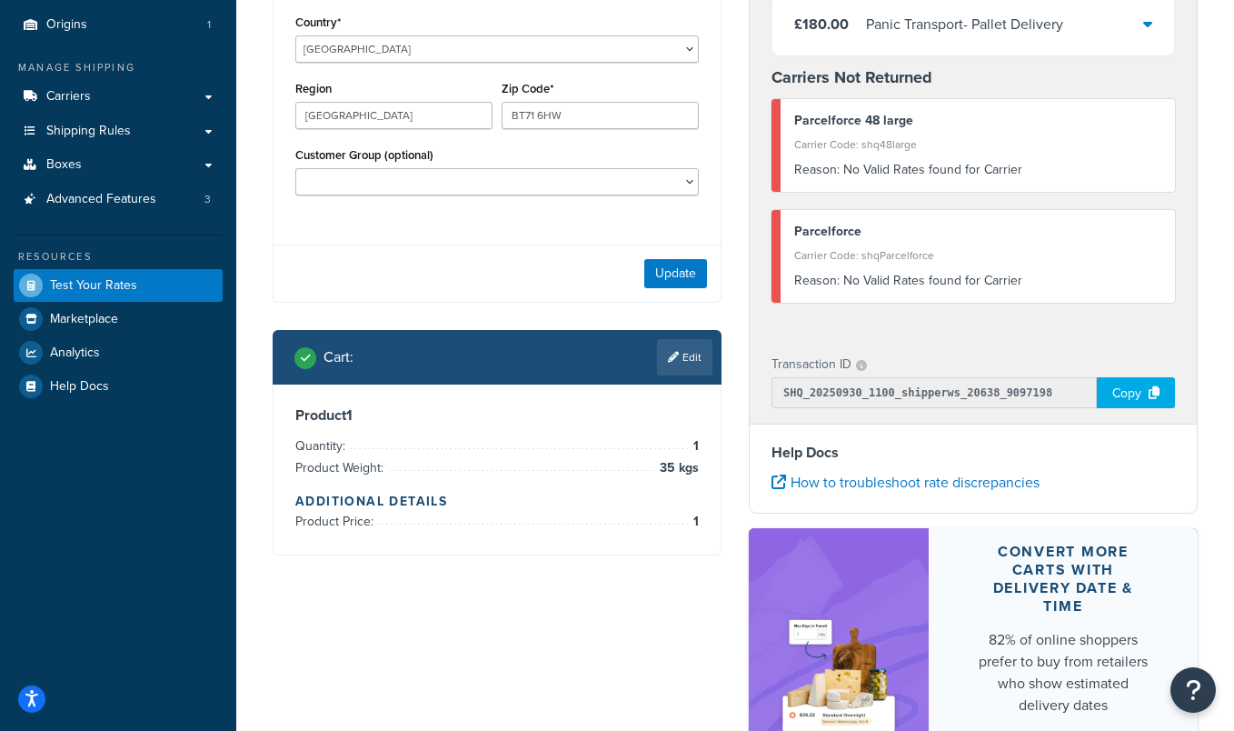
click at [685, 456] on li "Quantity: 1" at bounding box center [496, 446] width 403 height 22
click at [685, 364] on link "Edit" at bounding box center [684, 357] width 55 height 36
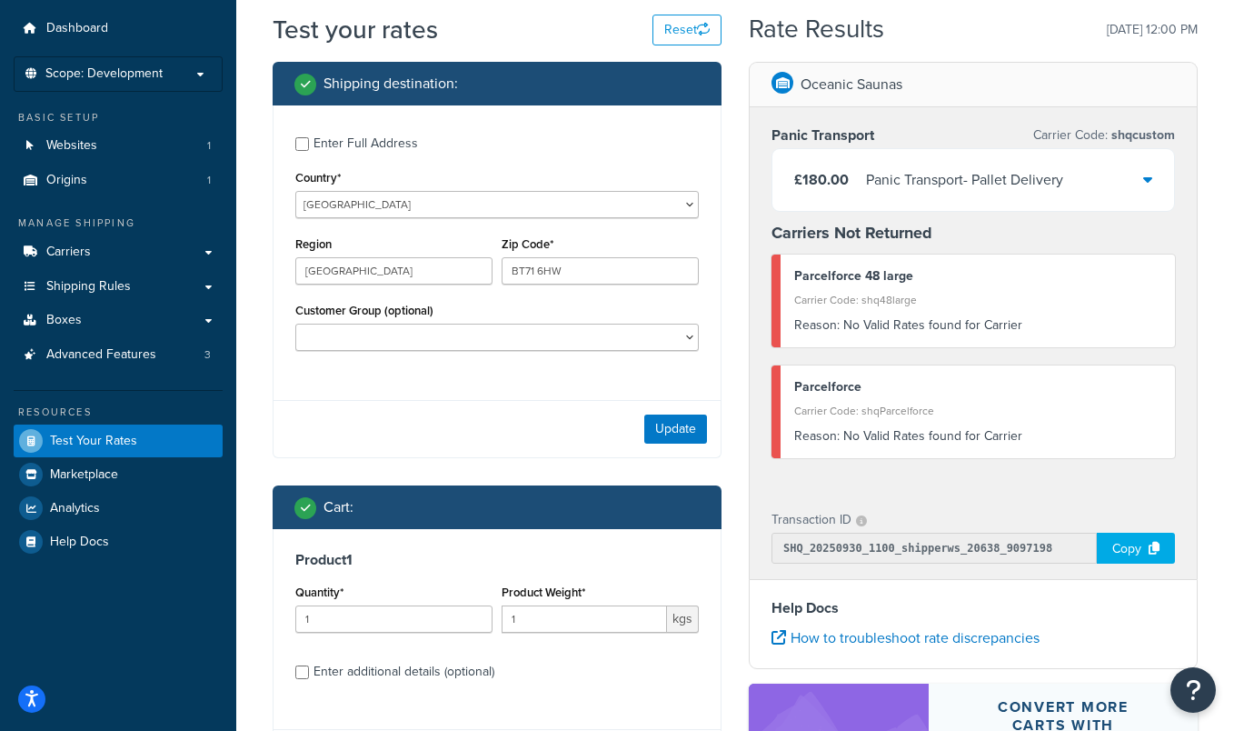
scroll to position [53, 0]
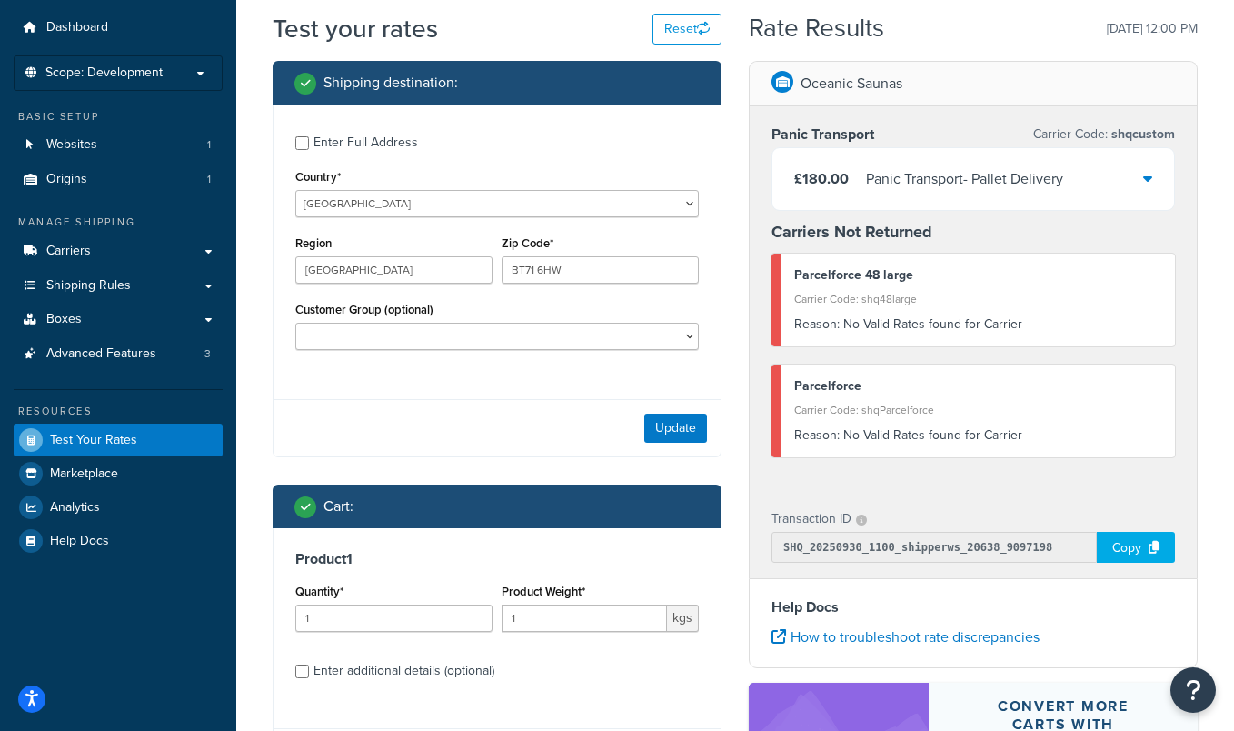
click at [1151, 191] on div at bounding box center [1147, 178] width 9 height 25
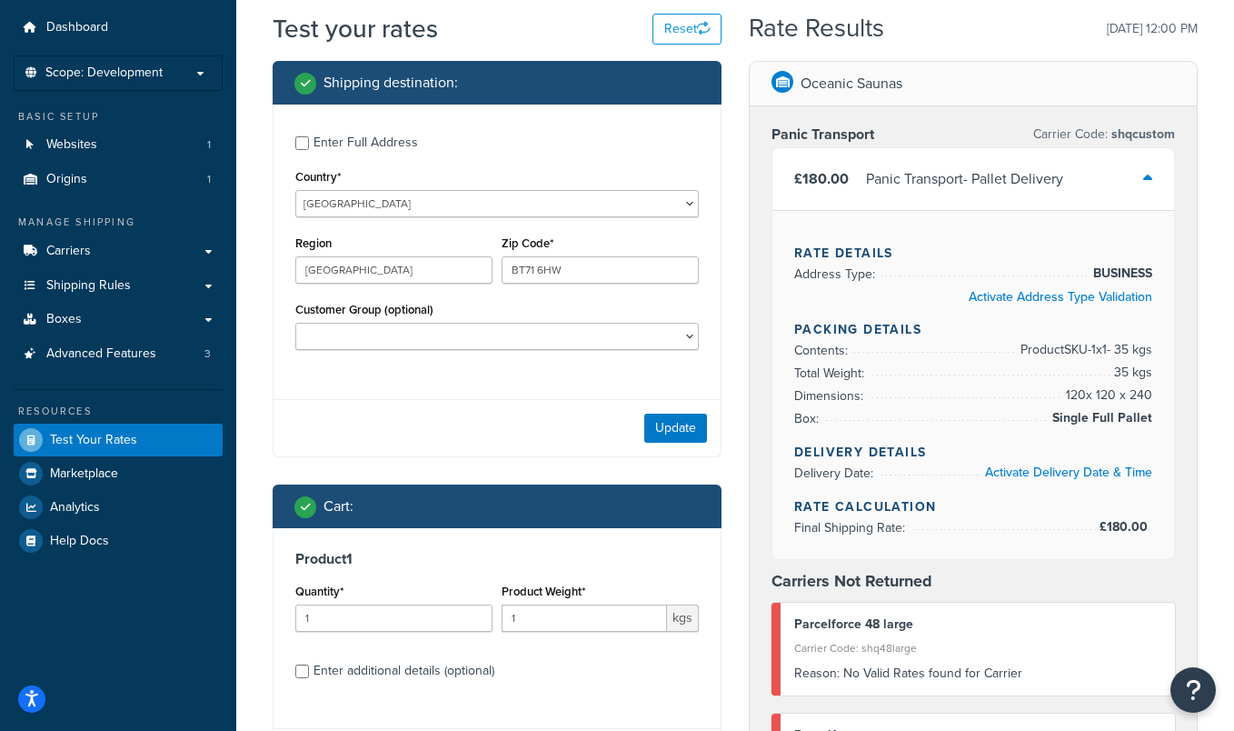
click at [1148, 182] on icon at bounding box center [1147, 178] width 9 height 15
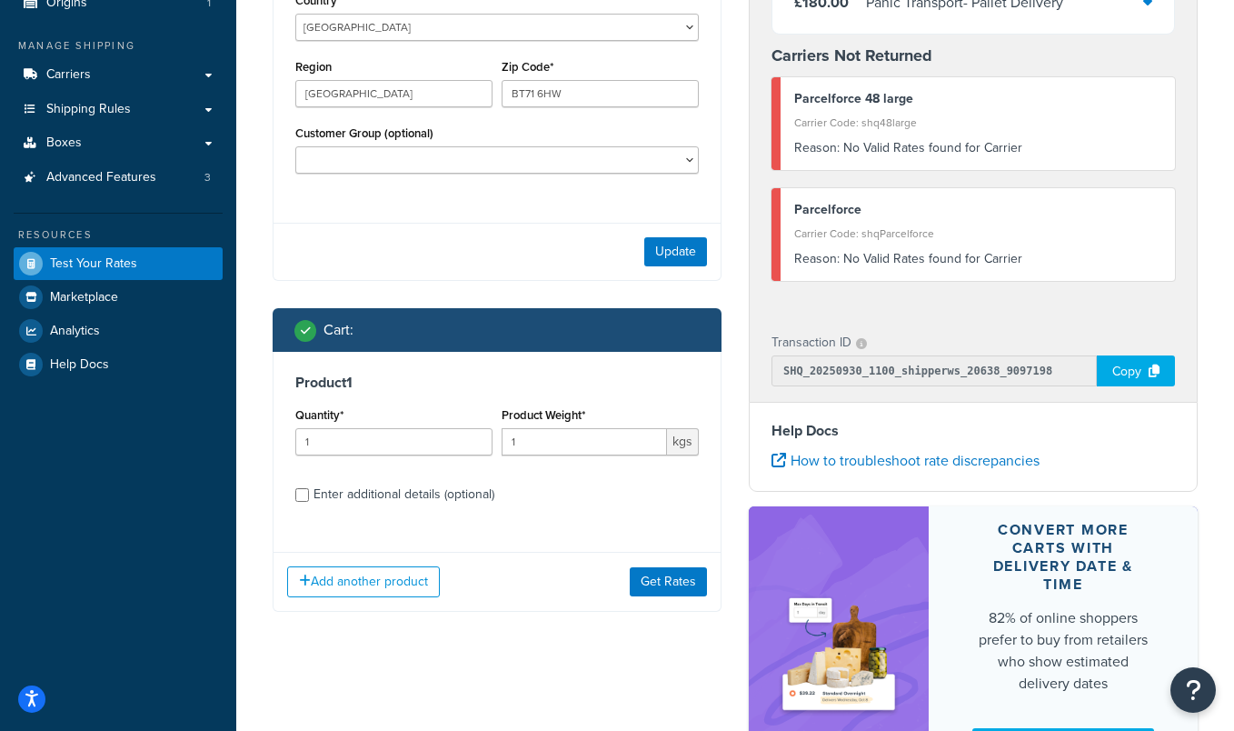
scroll to position [233, 0]
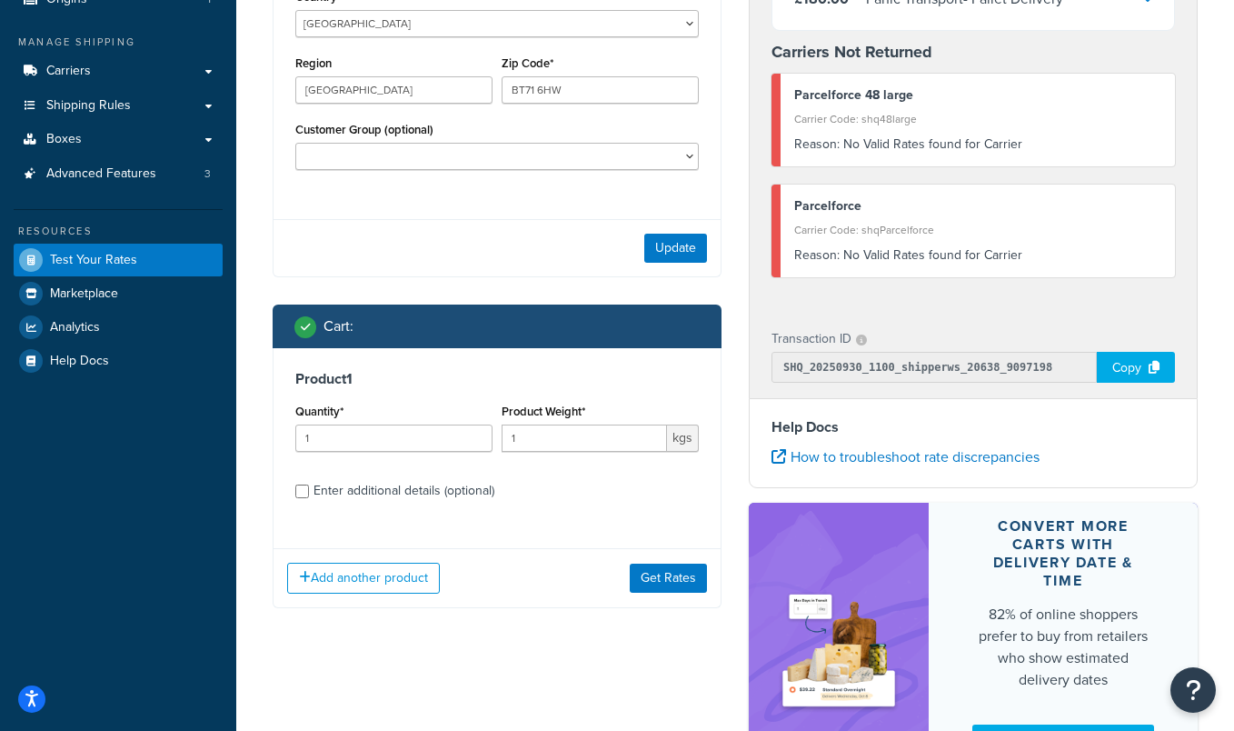
click at [431, 490] on div "Enter additional details (optional)" at bounding box center [403, 490] width 181 height 25
click at [309, 490] on input "Enter additional details (optional)" at bounding box center [302, 491] width 14 height 14
checkbox input "true"
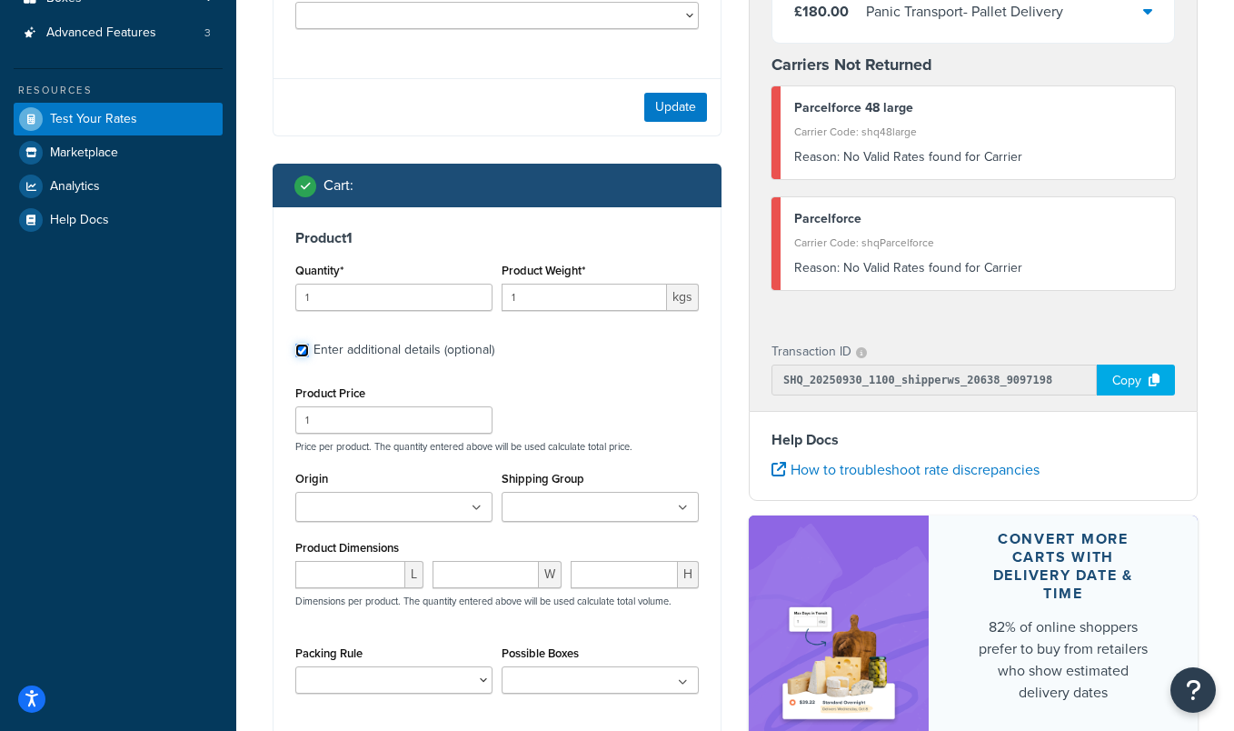
scroll to position [373, 0]
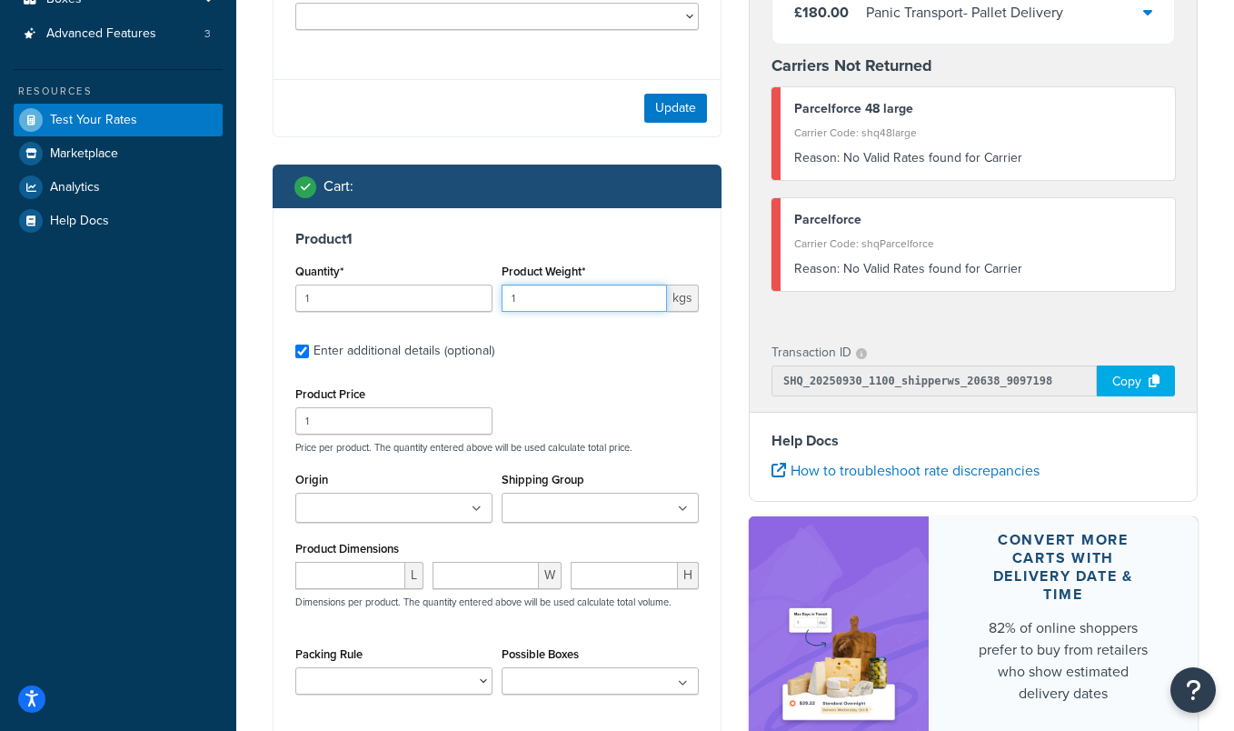
click at [523, 300] on input "1" at bounding box center [584, 297] width 165 height 27
drag, startPoint x: 523, startPoint y: 300, endPoint x: 498, endPoint y: 300, distance: 25.4
click at [498, 300] on div "Product Weight* 1 kgs" at bounding box center [600, 292] width 206 height 66
click at [559, 374] on div "Product 1 Quantity* 1 Product Weight* 50 kgs Enter additional details (optional…" at bounding box center [496, 469] width 447 height 522
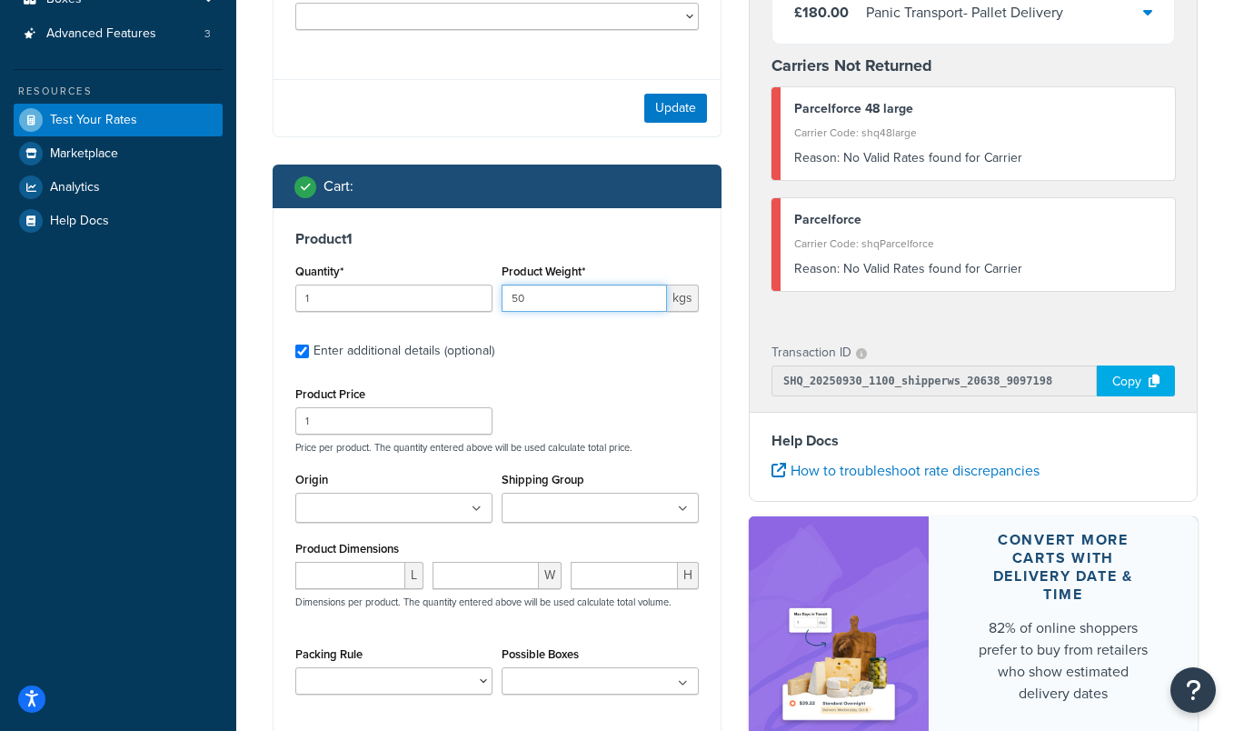
click at [548, 299] on input "50" at bounding box center [584, 297] width 165 height 27
type input "15"
click at [548, 442] on p "Price per product. The quantity entered above will be used calculate total pric…" at bounding box center [497, 447] width 412 height 13
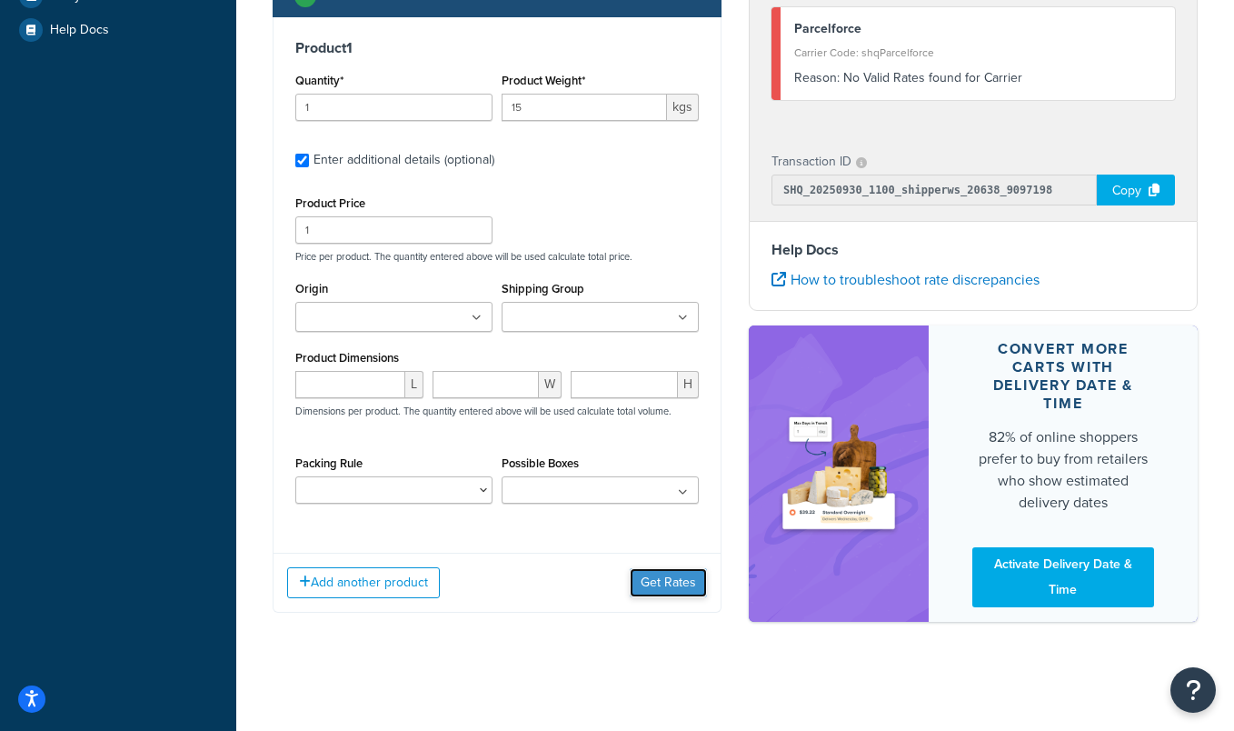
click at [666, 595] on button "Get Rates" at bounding box center [668, 582] width 77 height 29
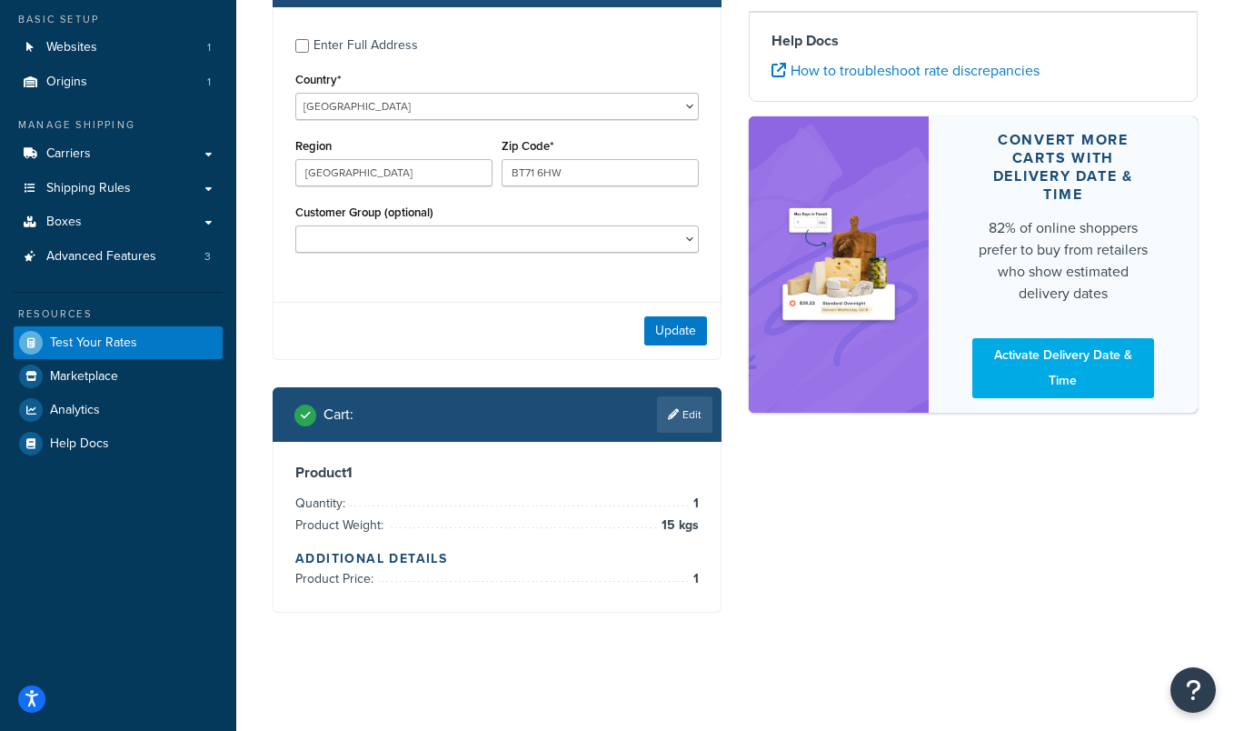
scroll to position [154, 0]
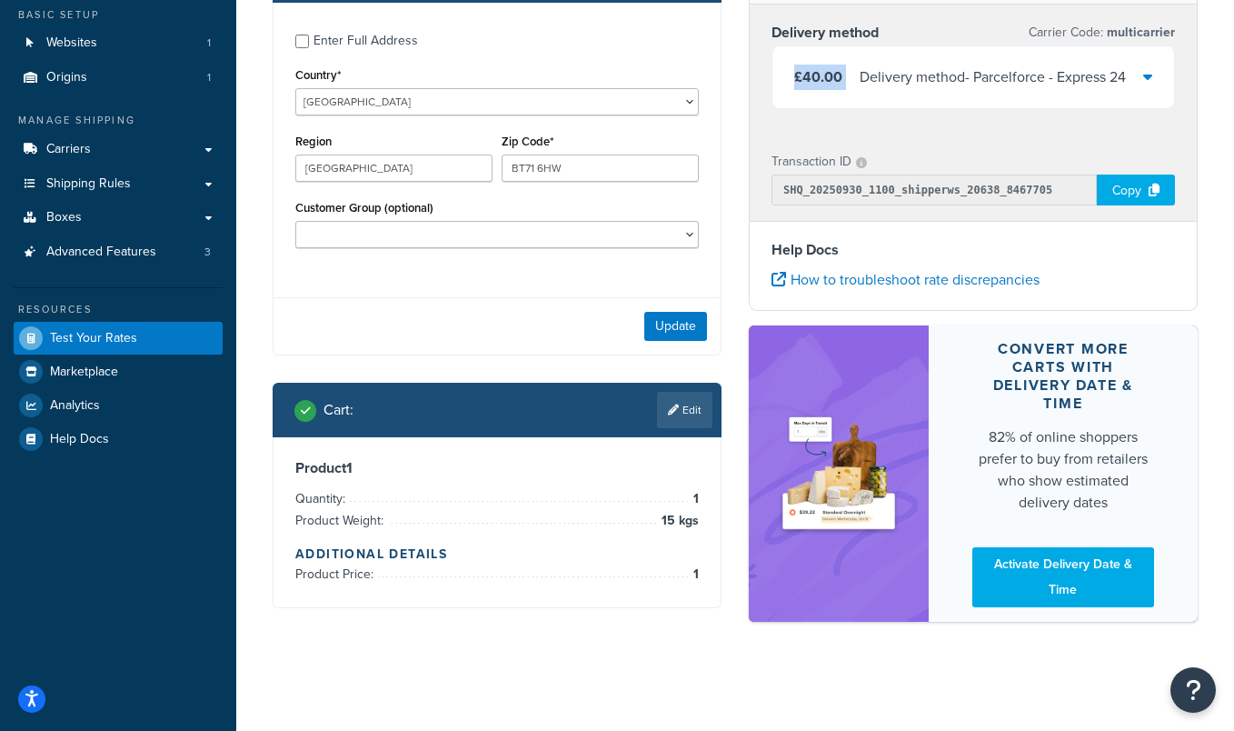
drag, startPoint x: 796, startPoint y: 75, endPoint x: 853, endPoint y: 77, distance: 57.3
click at [853, 77] on div "£40.00 Delivery method - Parcelforce - Express 24" at bounding box center [960, 77] width 332 height 25
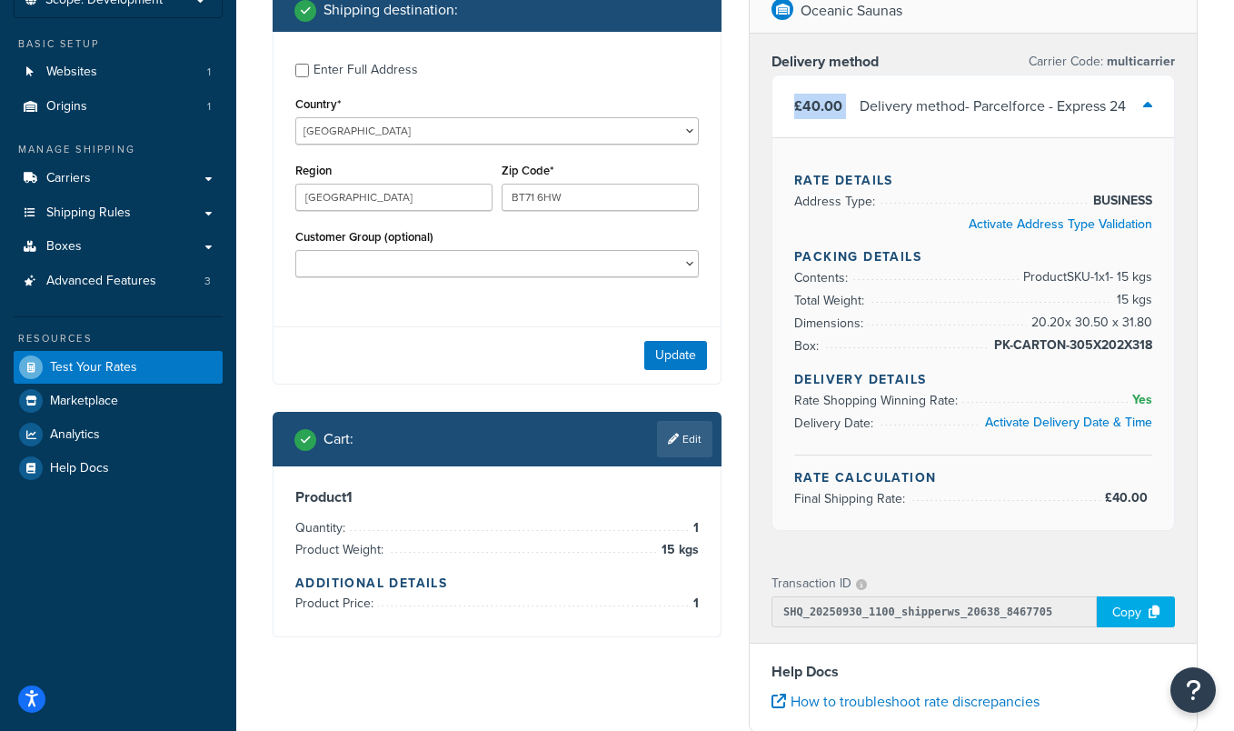
scroll to position [103, 0]
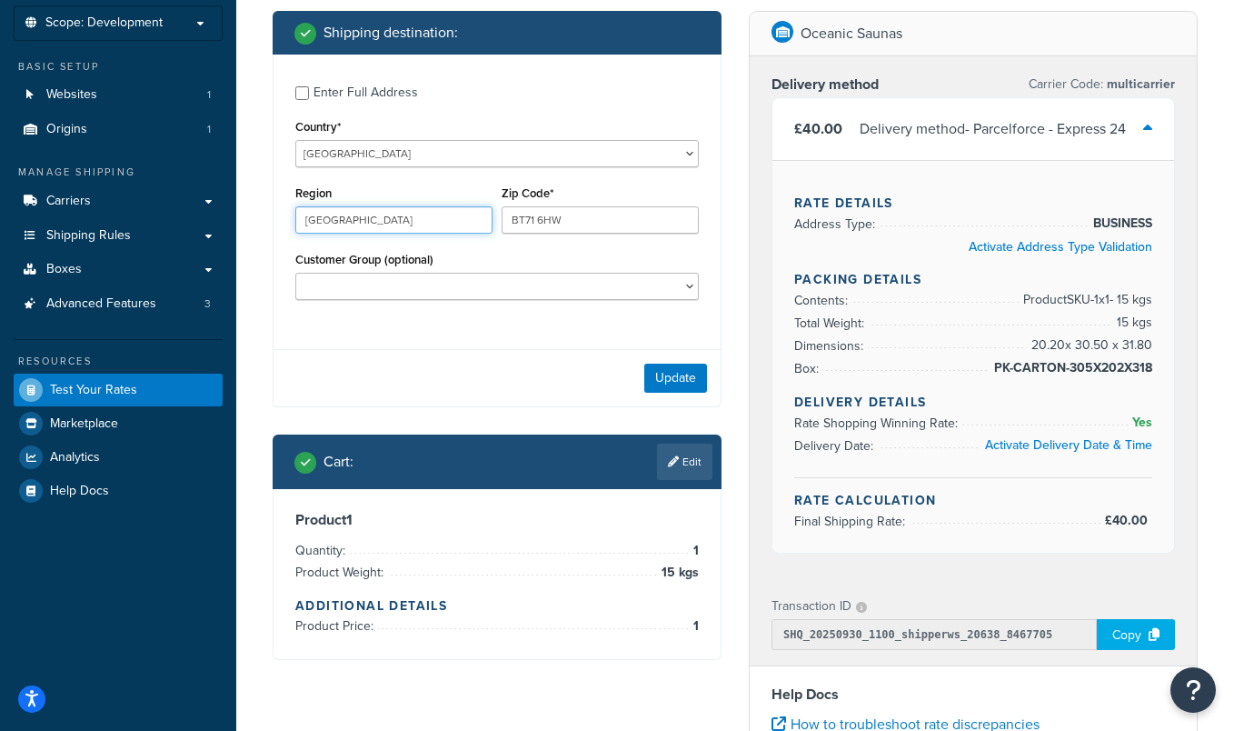
click at [450, 222] on input "Northern Ireland" at bounding box center [393, 219] width 197 height 27
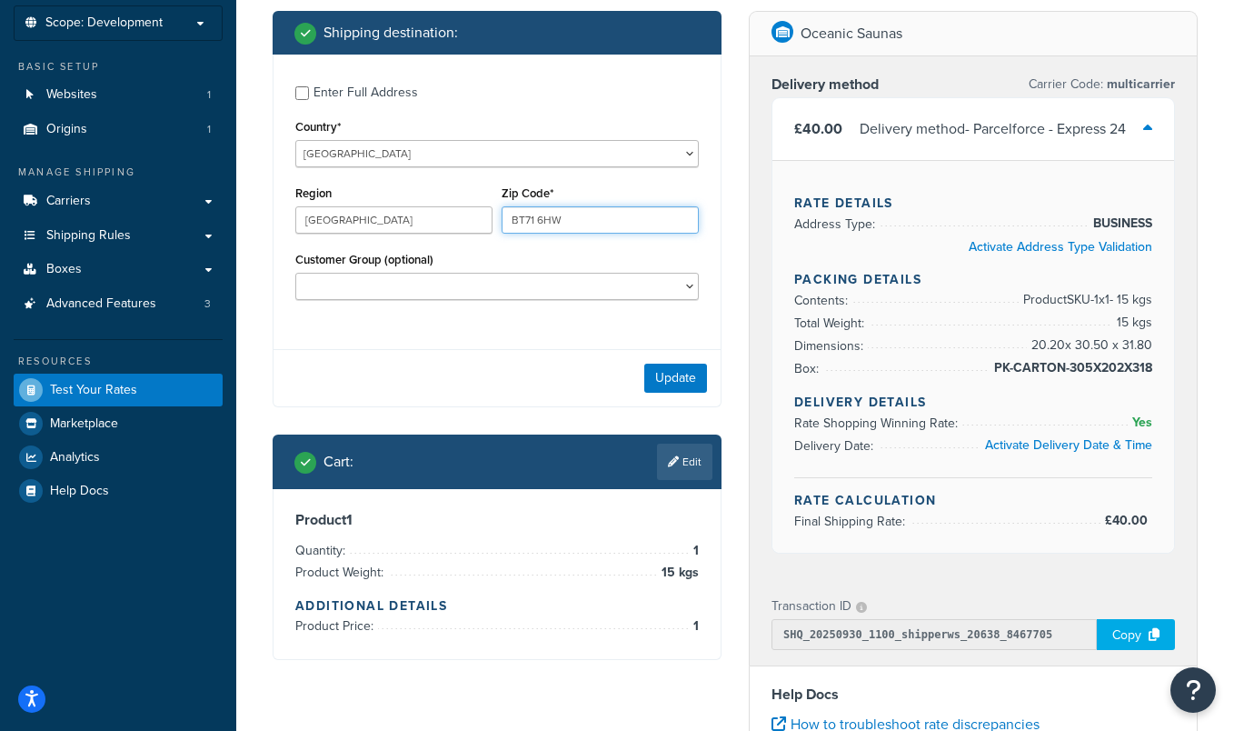
click at [575, 222] on input "BT71 6HW" at bounding box center [600, 219] width 197 height 27
click at [571, 257] on div "Customer Group (optional)" at bounding box center [496, 273] width 403 height 53
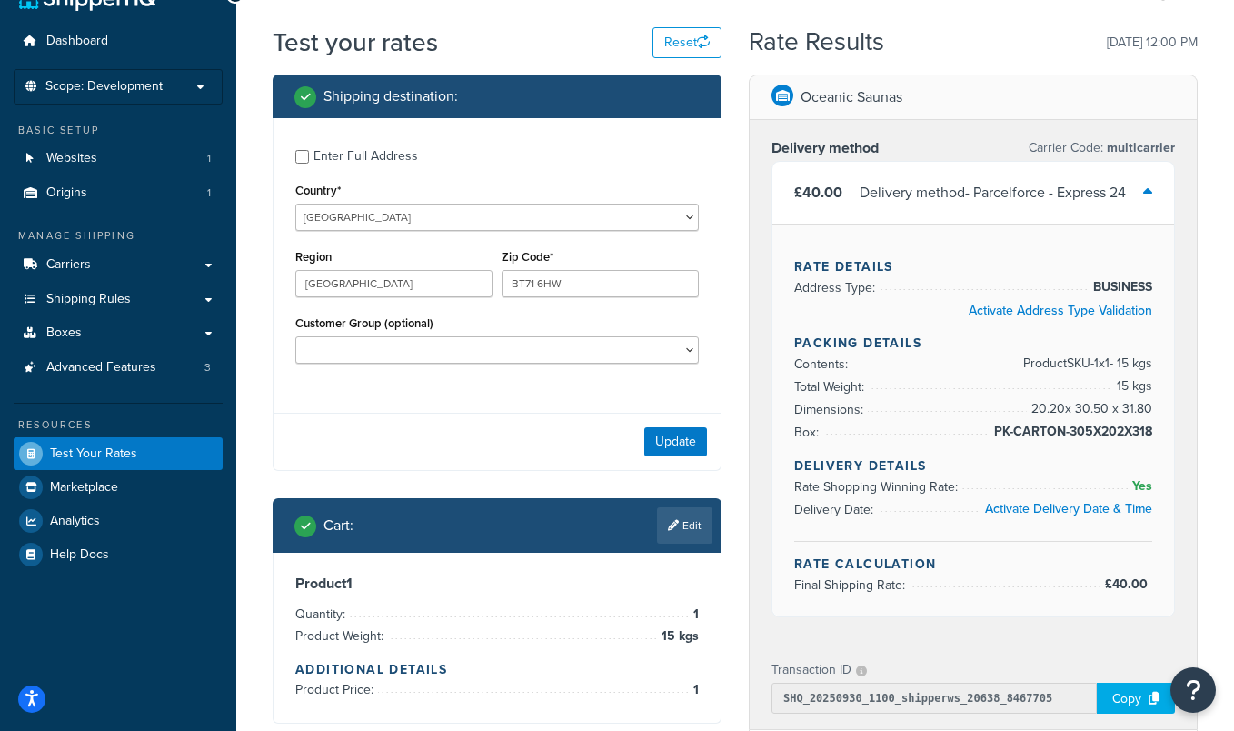
scroll to position [0, 0]
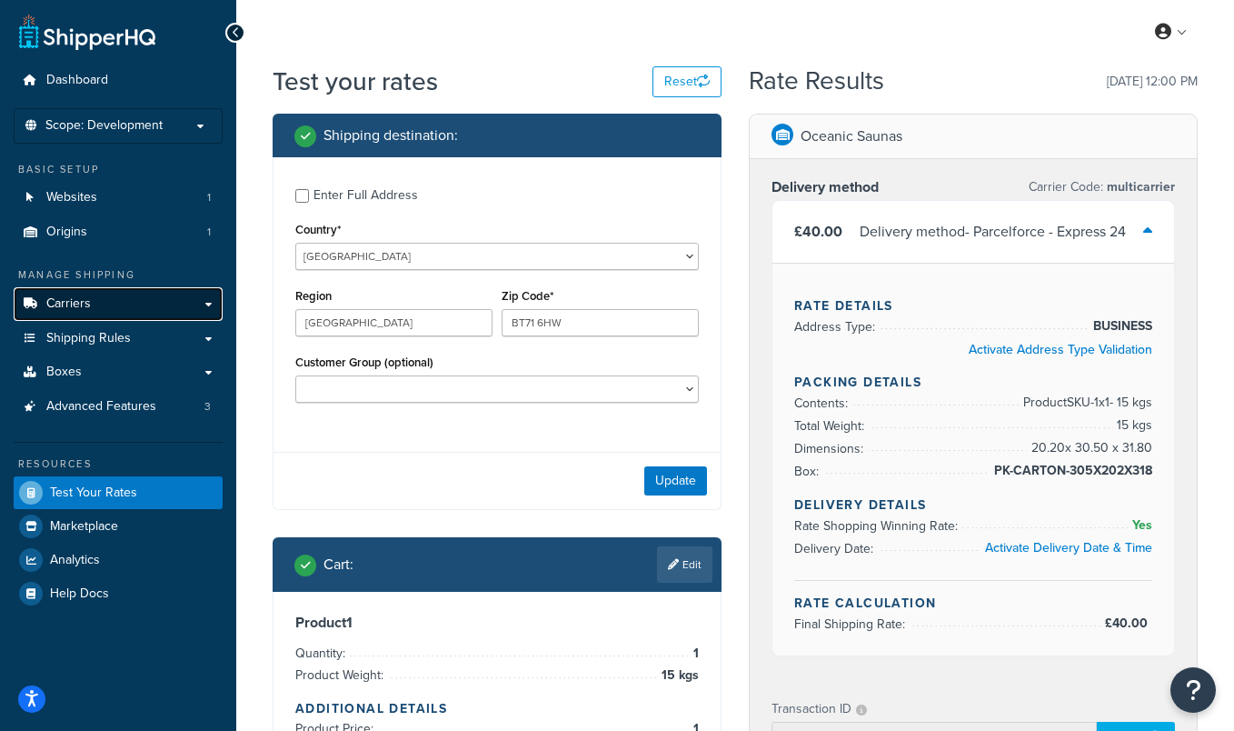
click at [209, 310] on link "Carriers" at bounding box center [118, 304] width 209 height 34
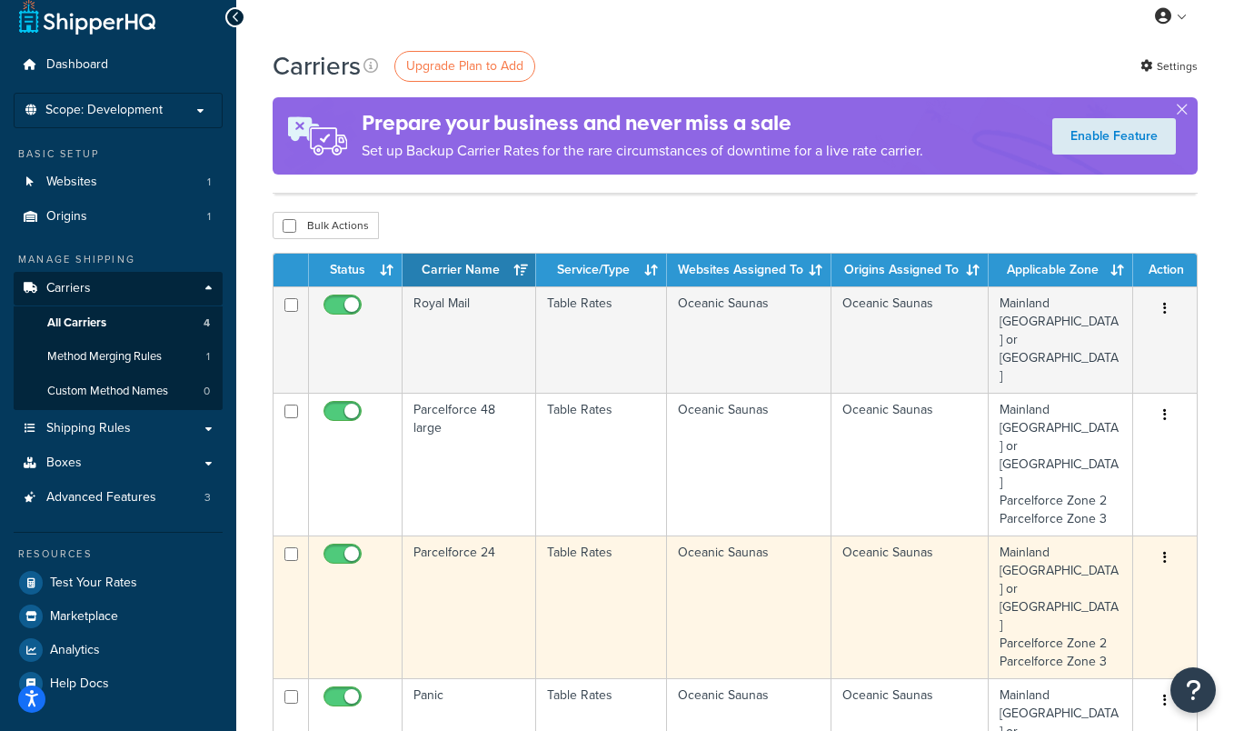
scroll to position [143, 0]
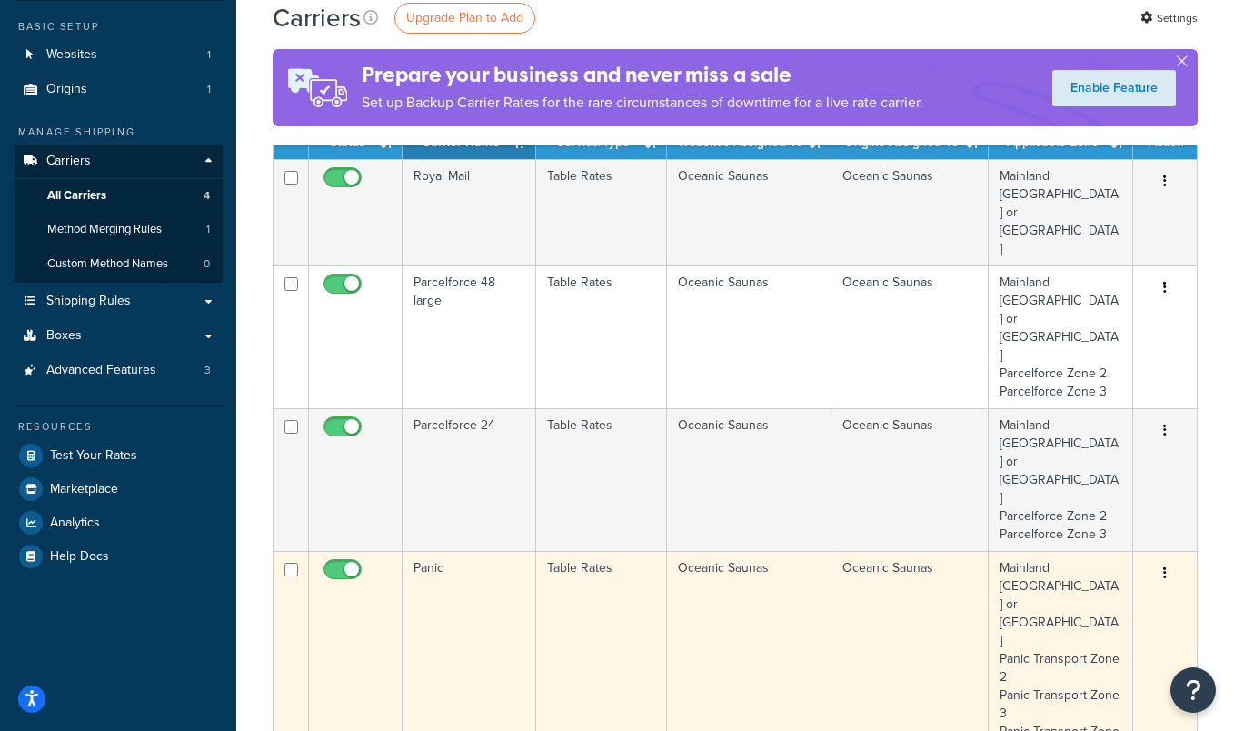
click at [482, 551] on td "Panic" at bounding box center [470, 677] width 134 height 252
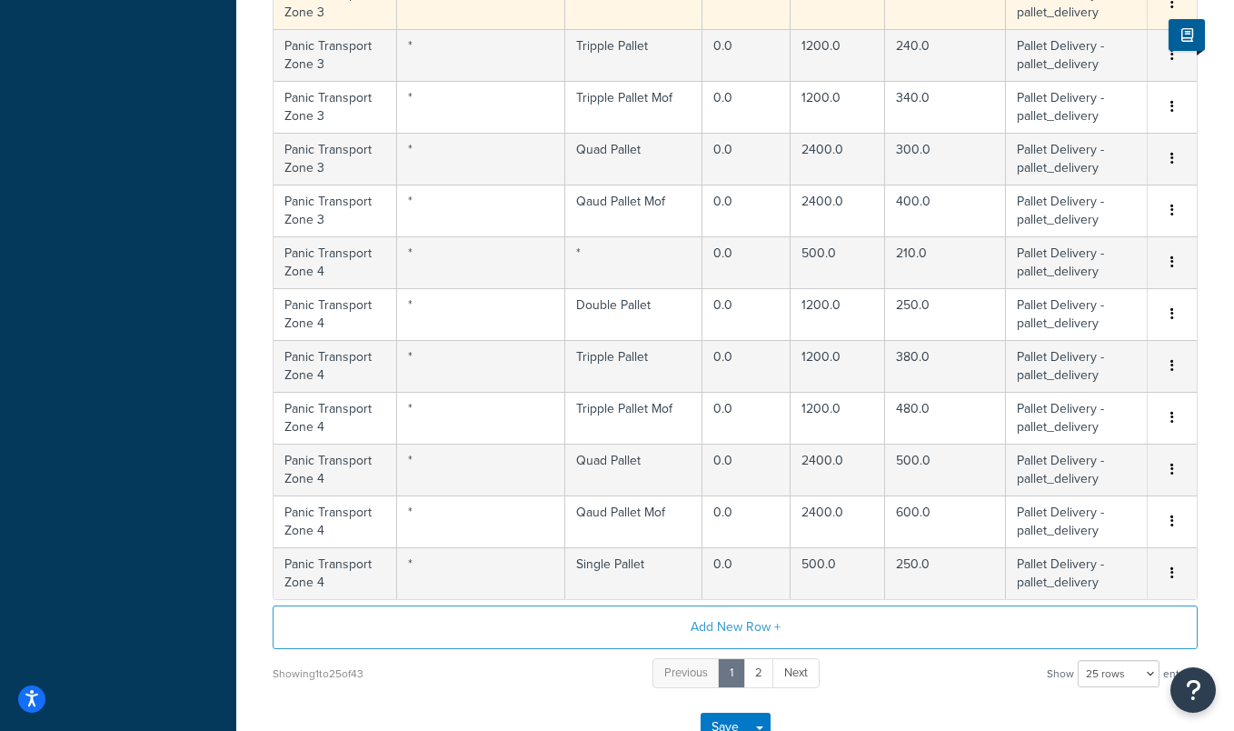
scroll to position [1415, 0]
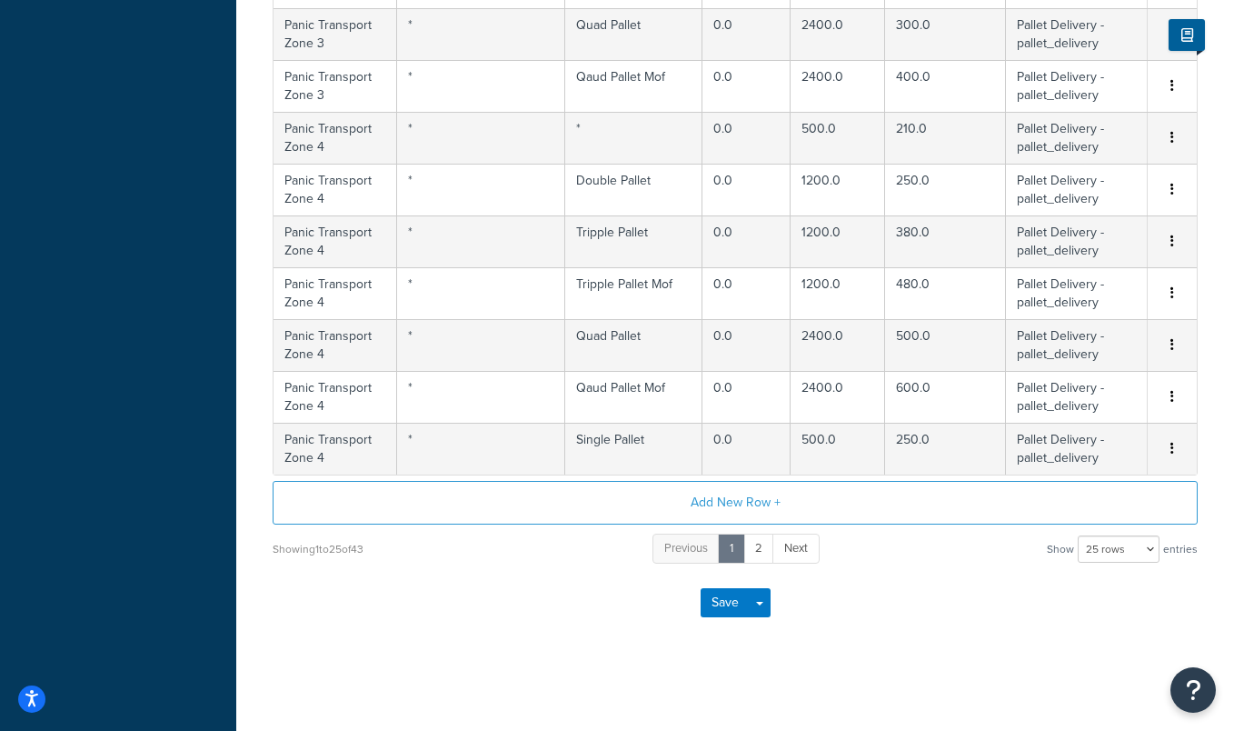
click at [1148, 535] on div "10 rows 15 rows 25 rows 50 rows 100 rows 1000 rows" at bounding box center [1119, 548] width 82 height 27
click at [1134, 556] on select "10 rows 15 rows 25 rows 50 rows 100 rows 1000 rows" at bounding box center [1119, 548] width 82 height 27
select select "100"
click at [1079, 535] on select "10 rows 15 rows 25 rows 50 rows 100 rows 1000 rows" at bounding box center [1119, 548] width 82 height 27
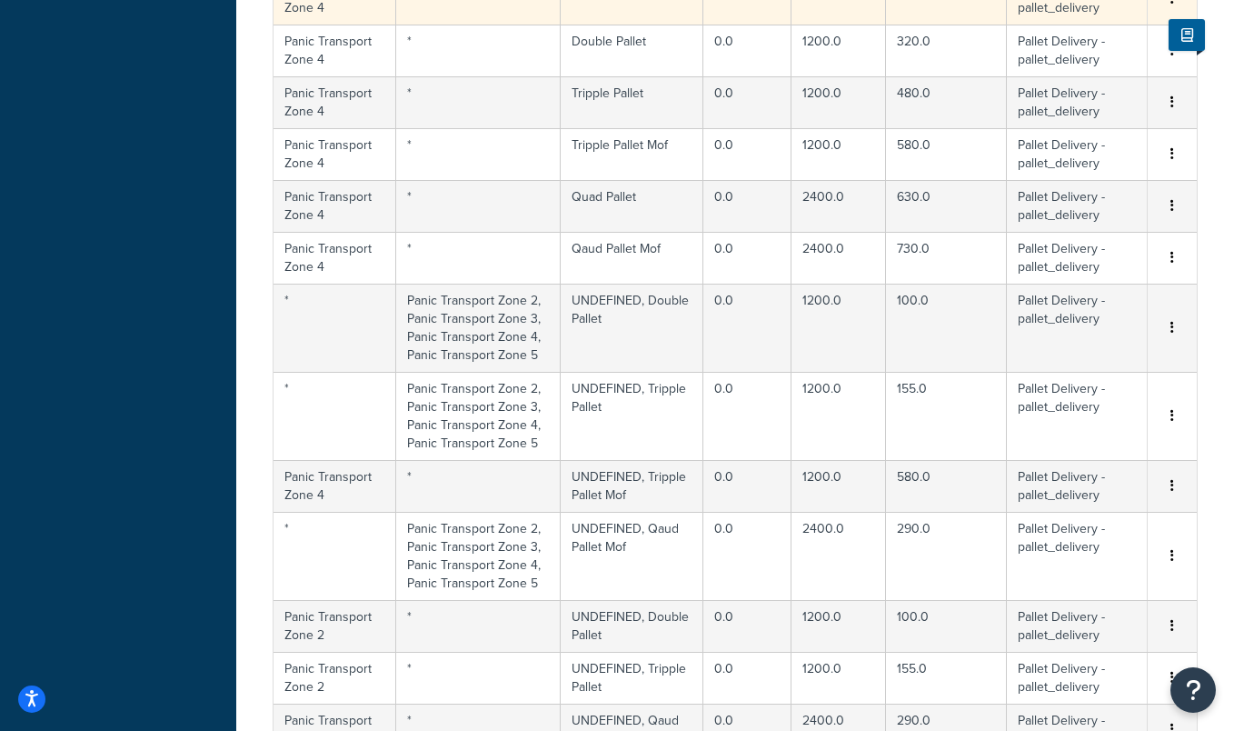
scroll to position [1879, 0]
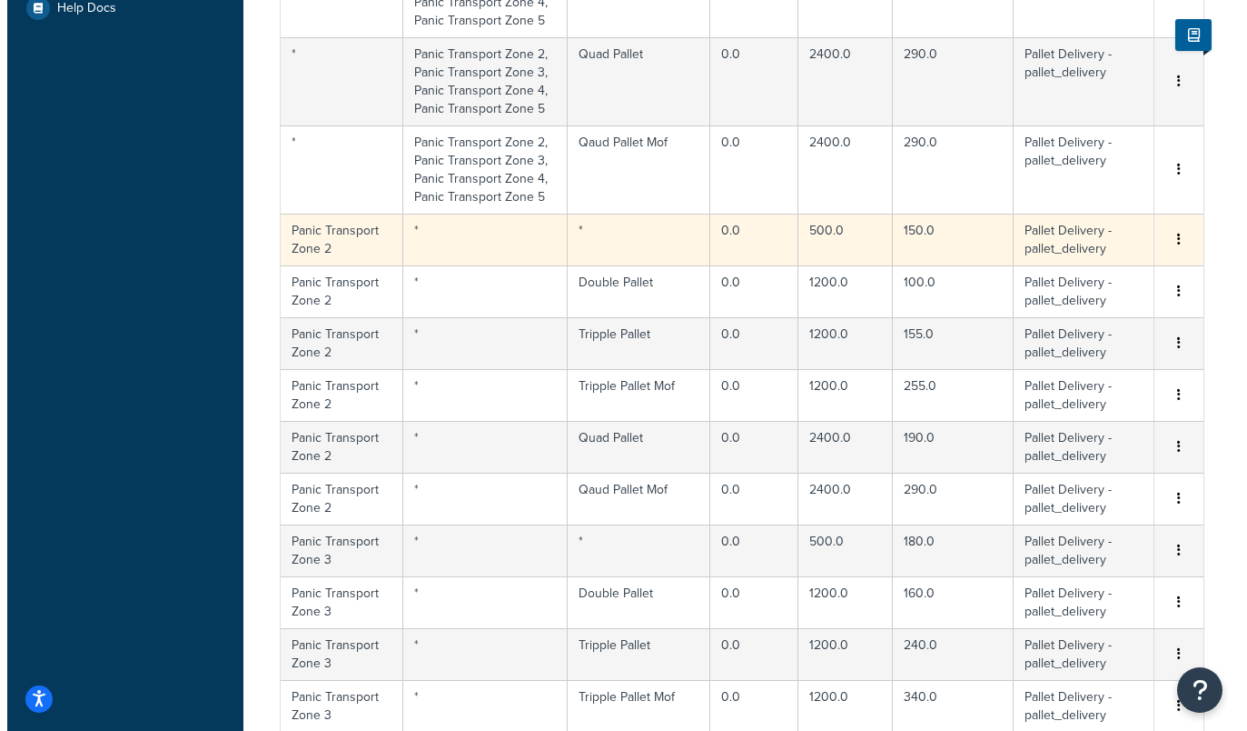
scroll to position [688, 0]
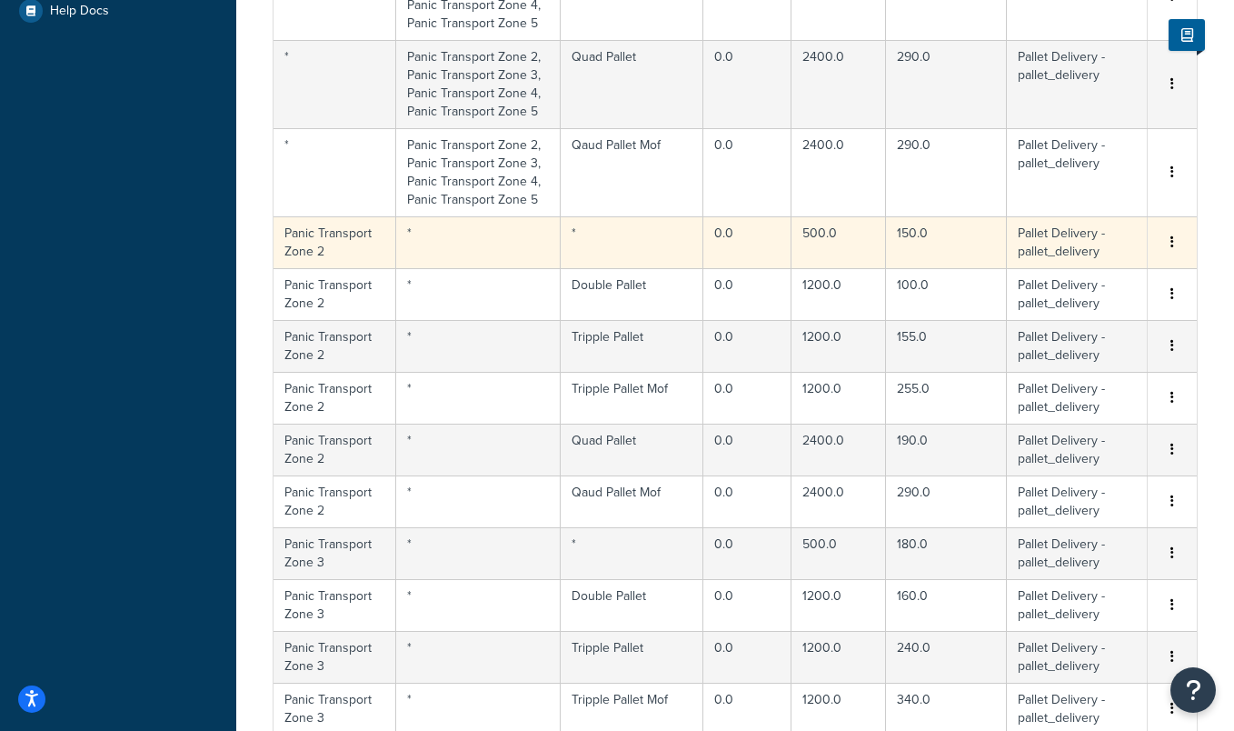
click at [450, 258] on td "*" at bounding box center [478, 242] width 164 height 52
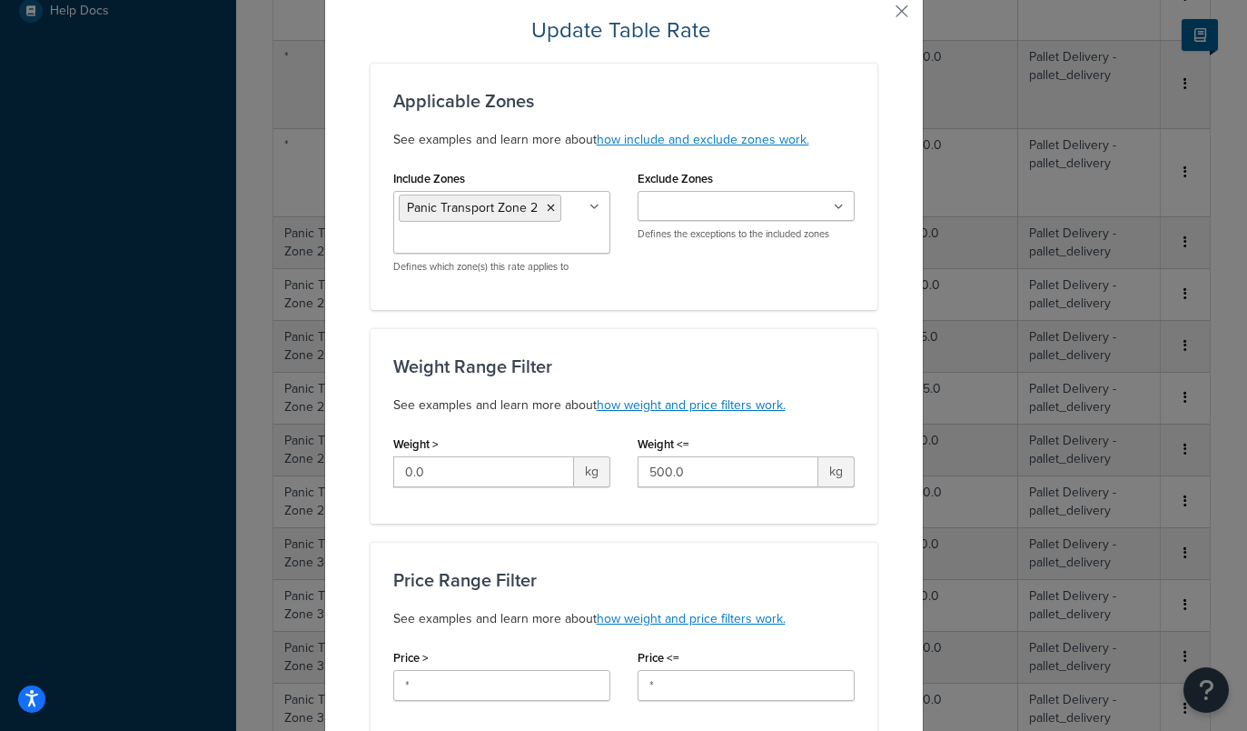
scroll to position [64, 0]
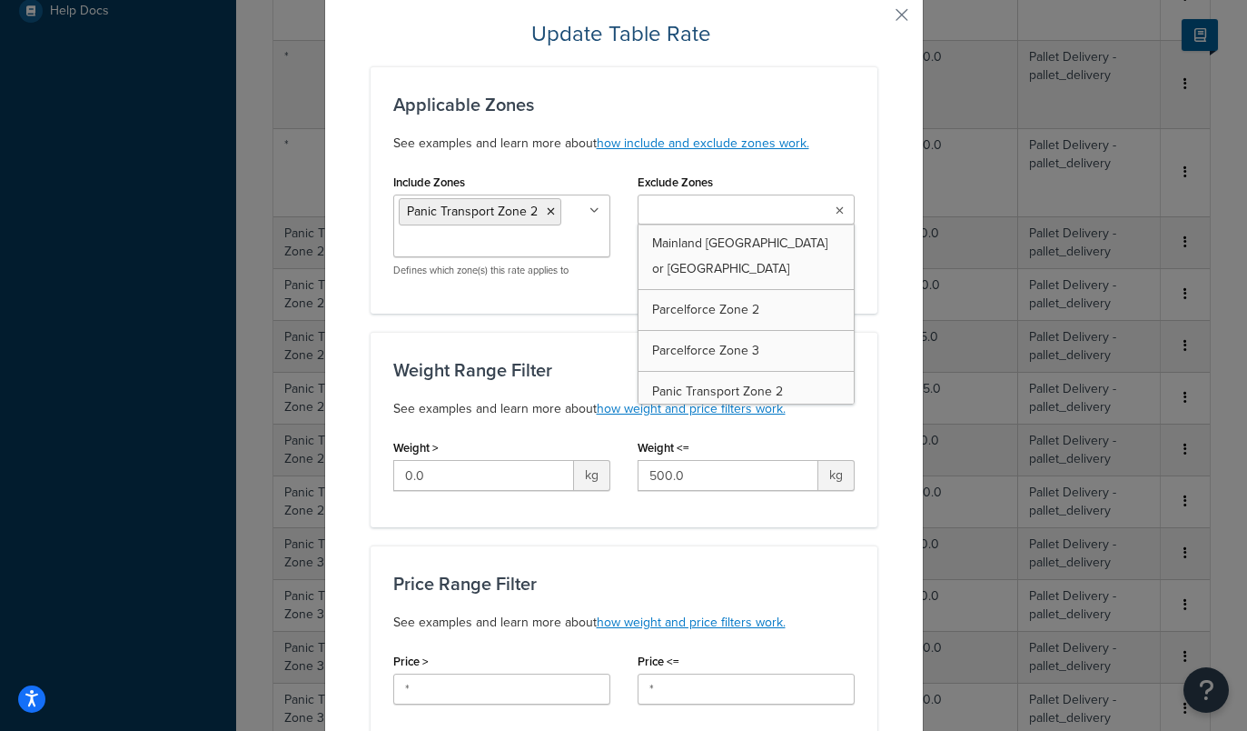
click at [838, 211] on ul at bounding box center [746, 209] width 217 height 30
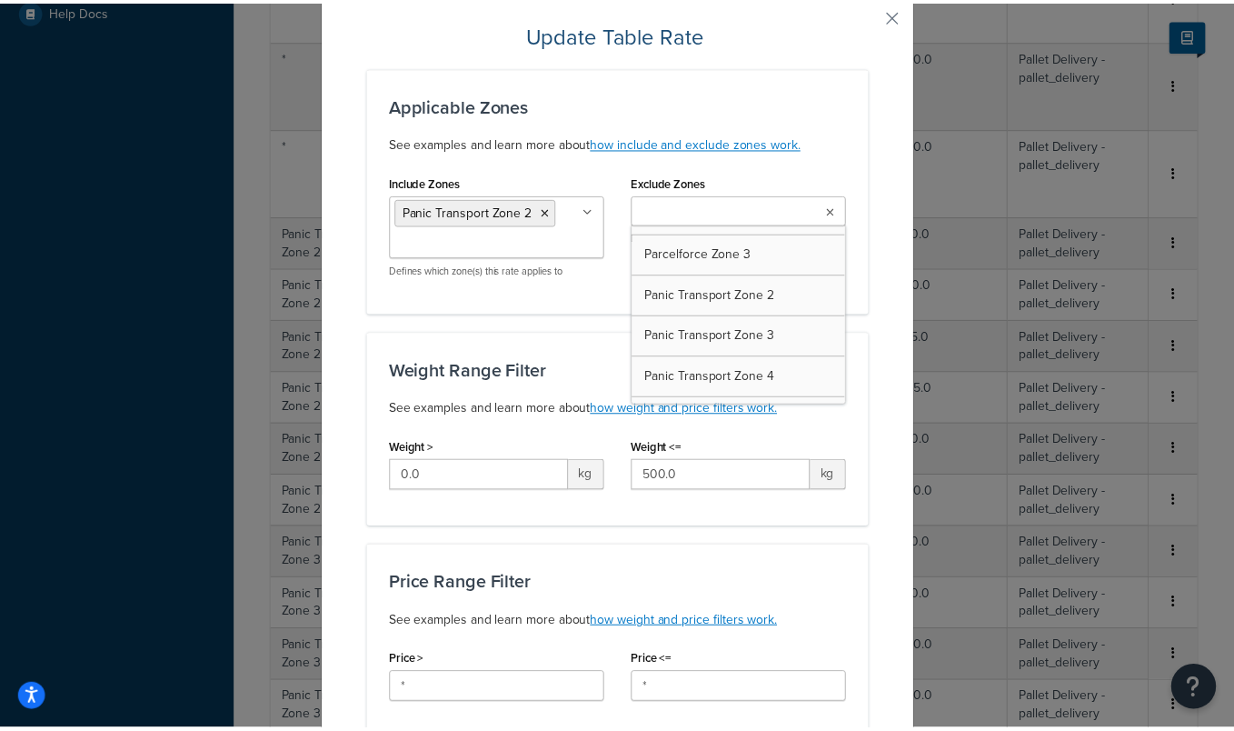
scroll to position [0, 0]
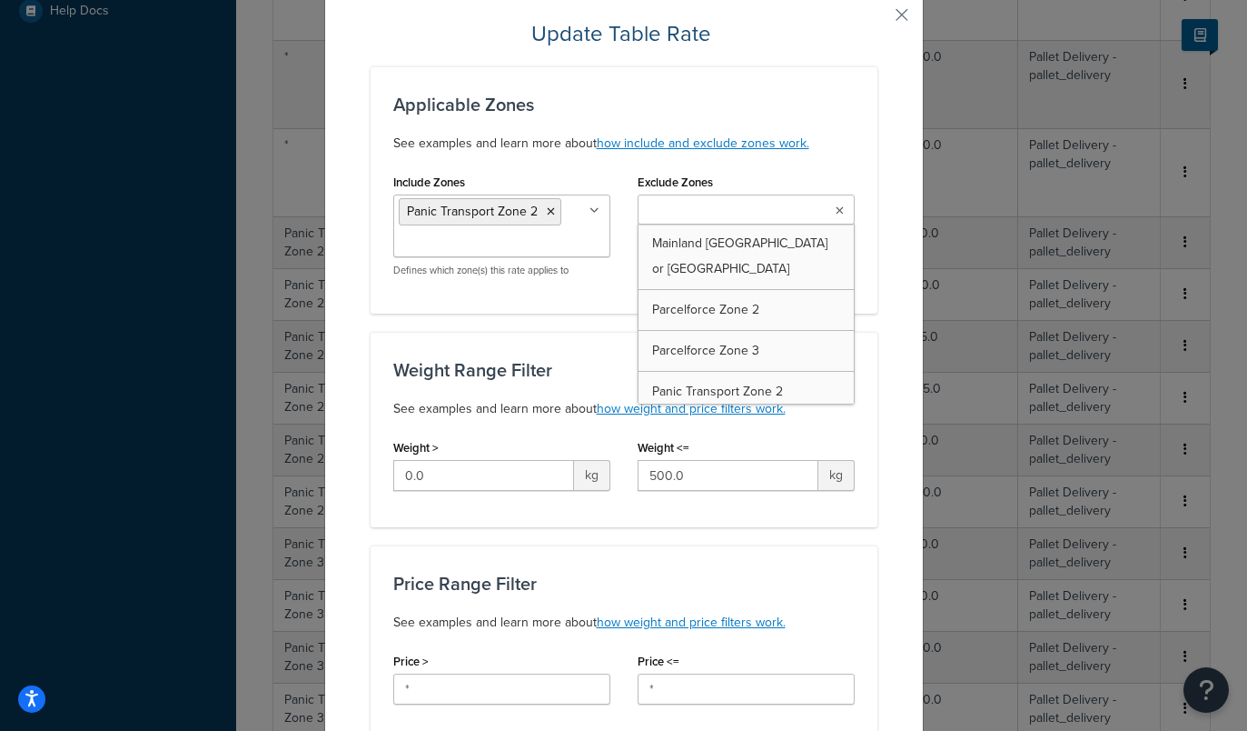
click at [845, 124] on div "Applicable Zones See examples and learn more about how include and exclude zone…" at bounding box center [624, 124] width 462 height 60
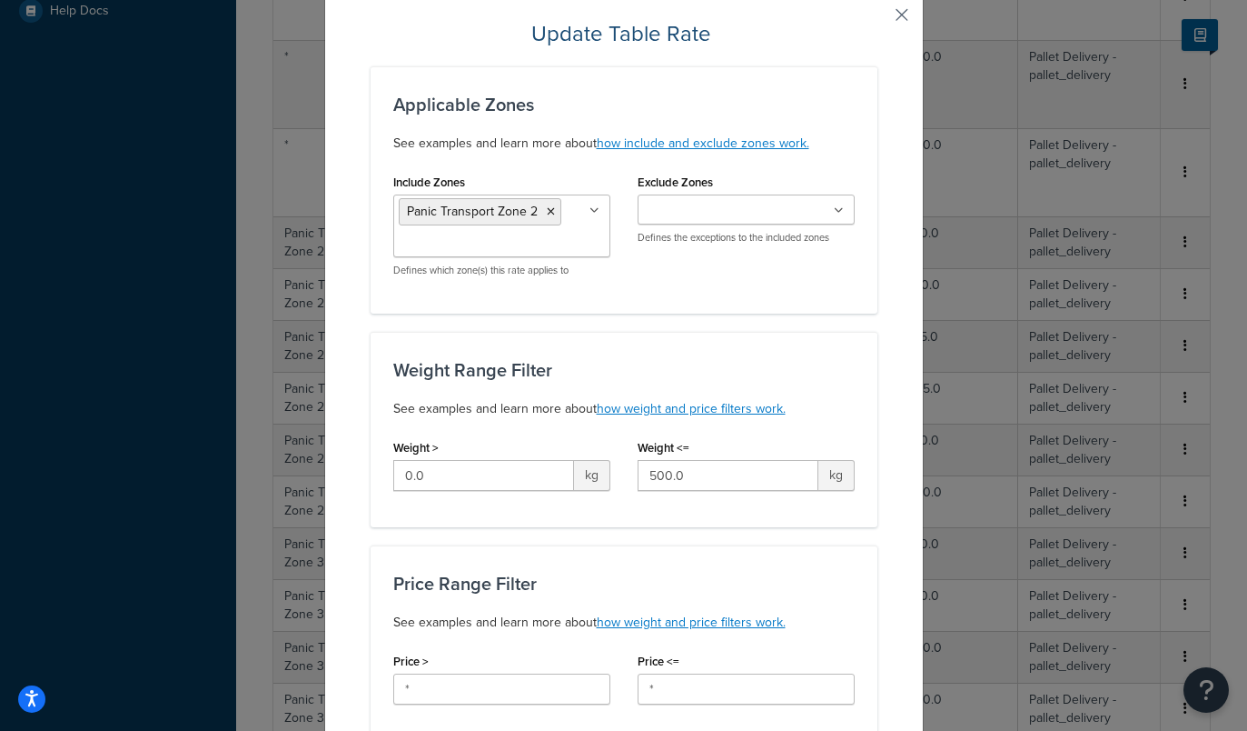
click at [878, 19] on button "button" at bounding box center [875, 21] width 5 height 5
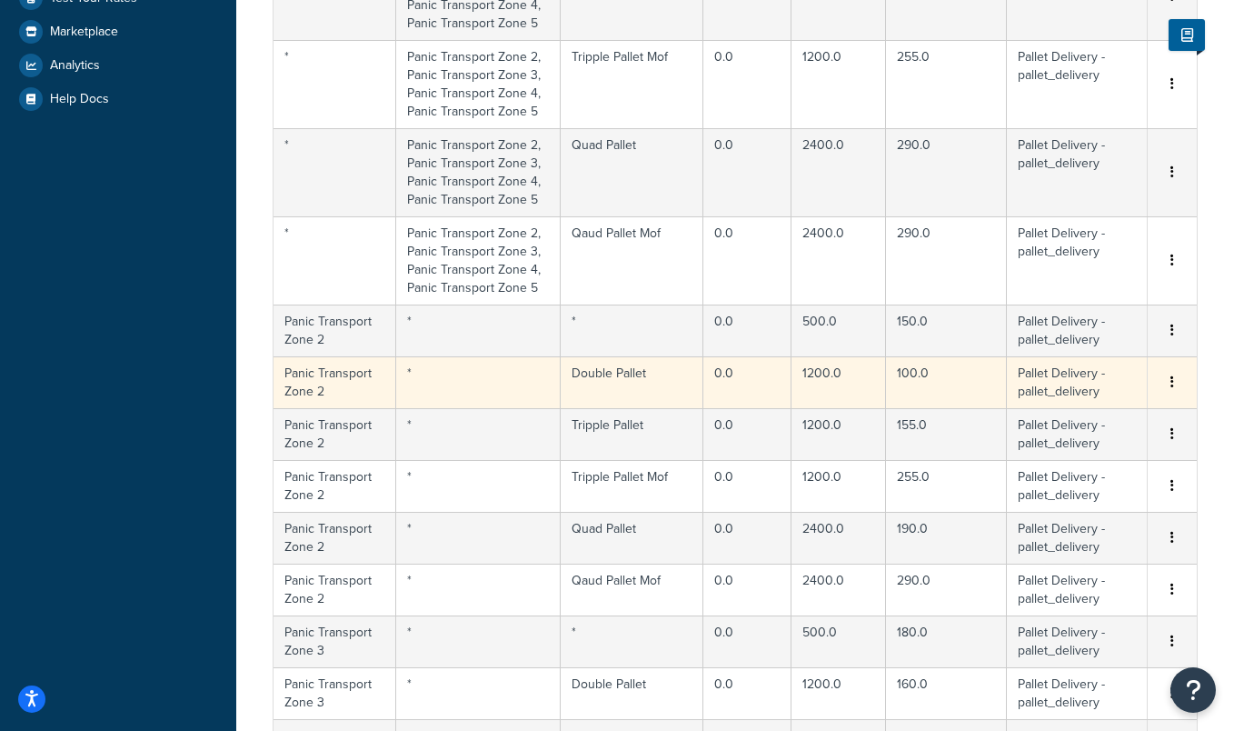
scroll to position [572, 0]
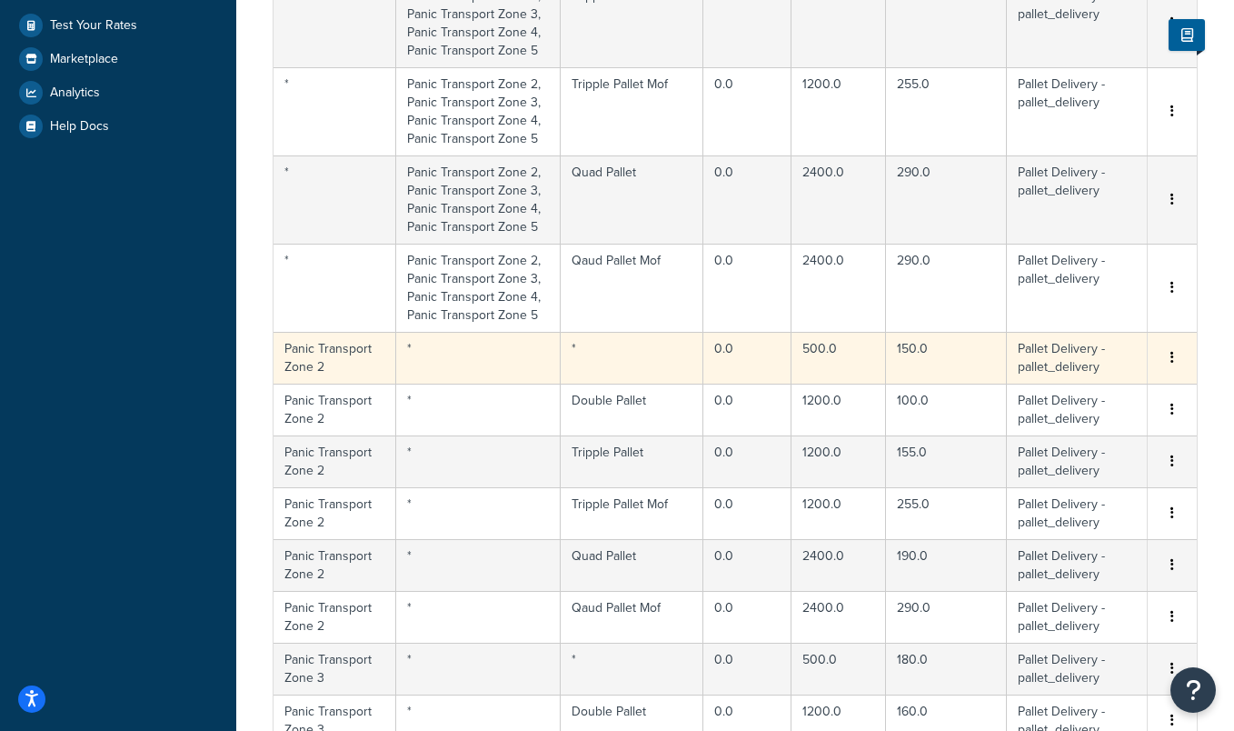
click at [595, 353] on td "*" at bounding box center [632, 358] width 143 height 52
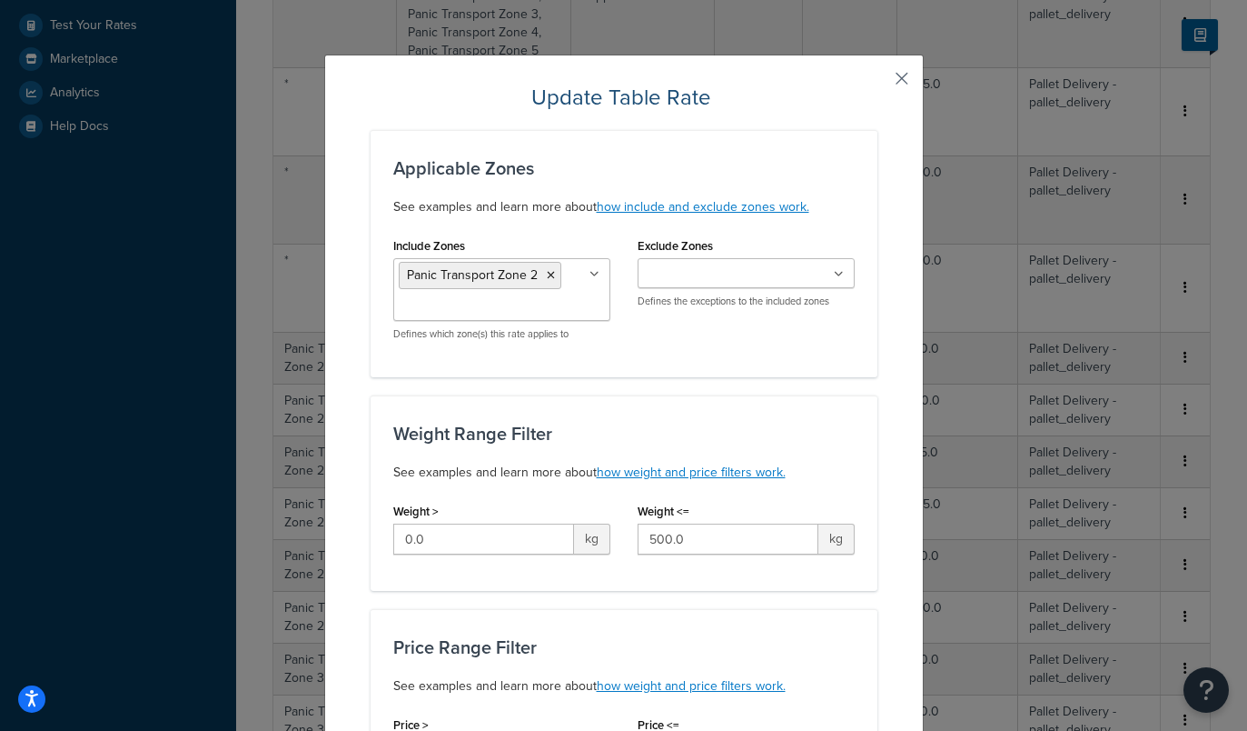
click at [878, 83] on button "button" at bounding box center [875, 85] width 5 height 5
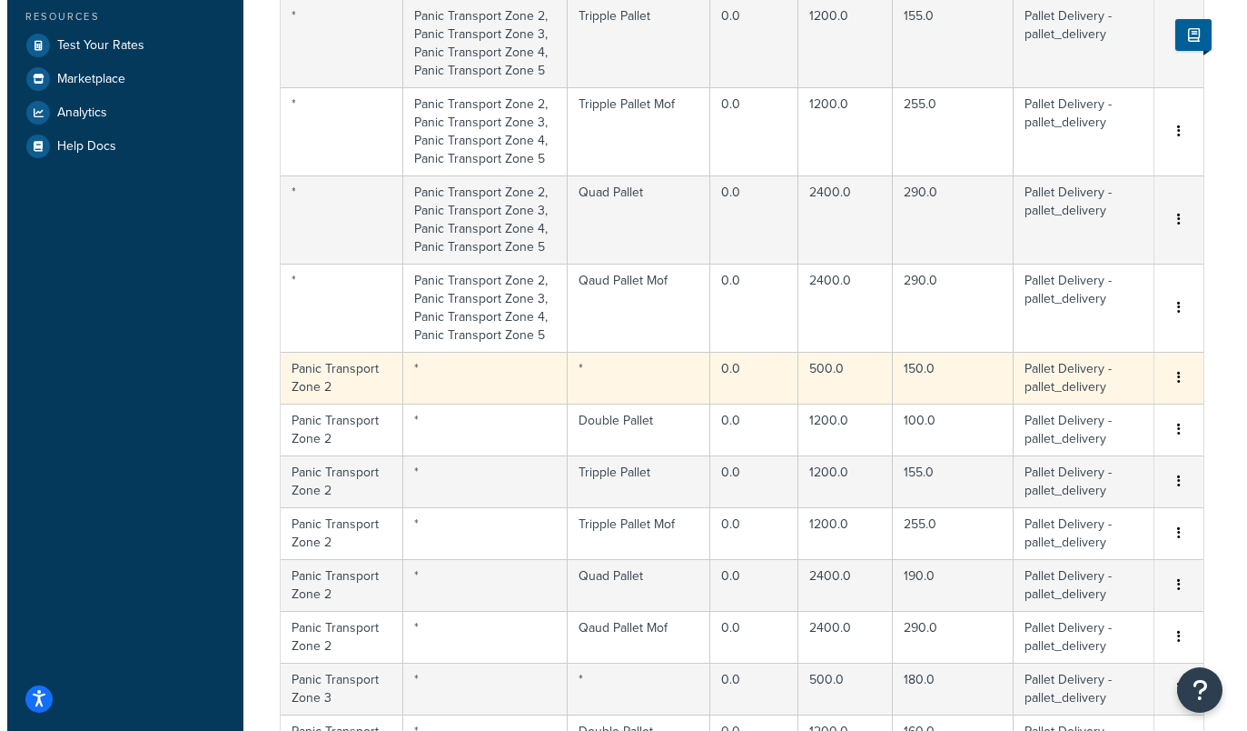
scroll to position [616, 0]
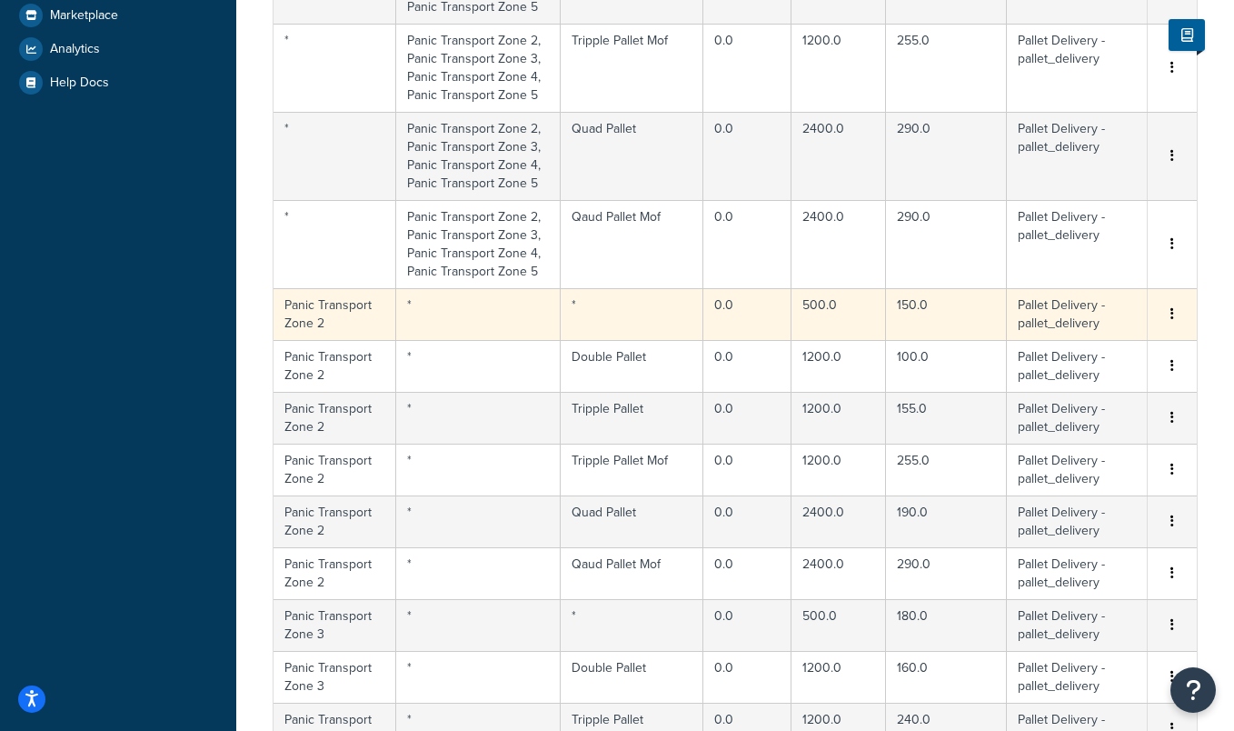
click at [492, 314] on td "*" at bounding box center [478, 314] width 164 height 52
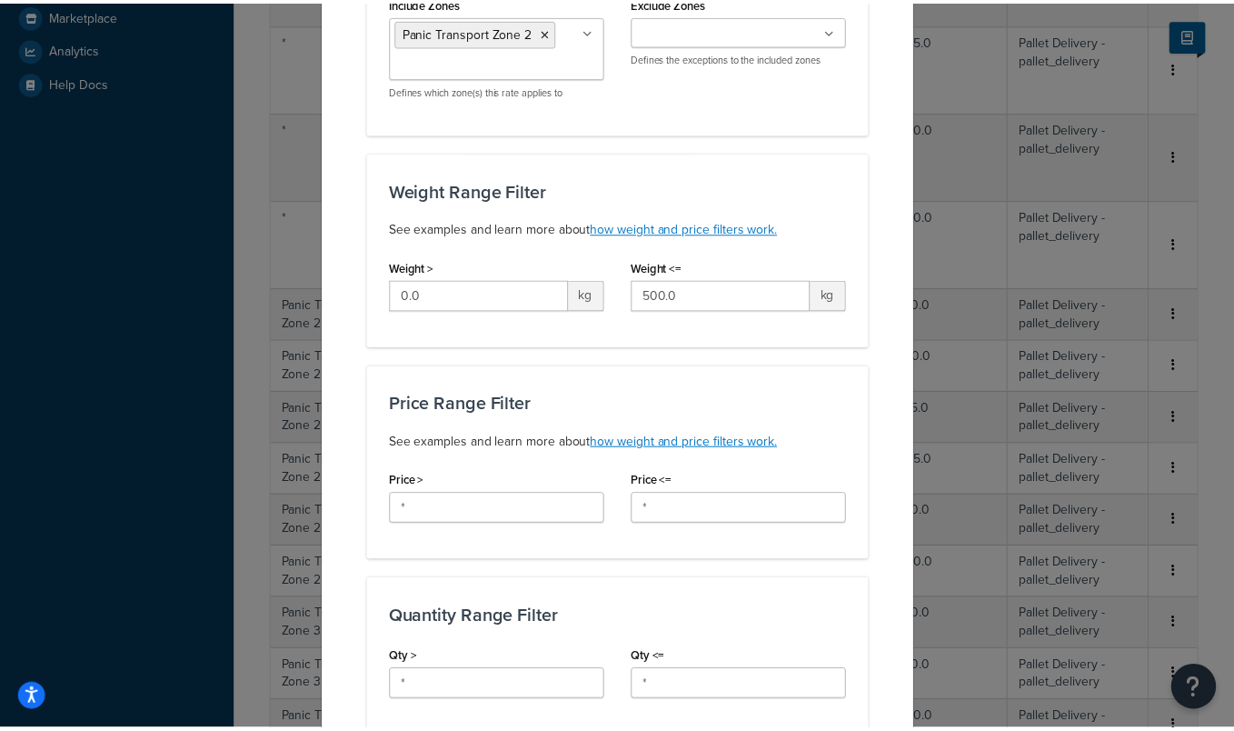
scroll to position [0, 0]
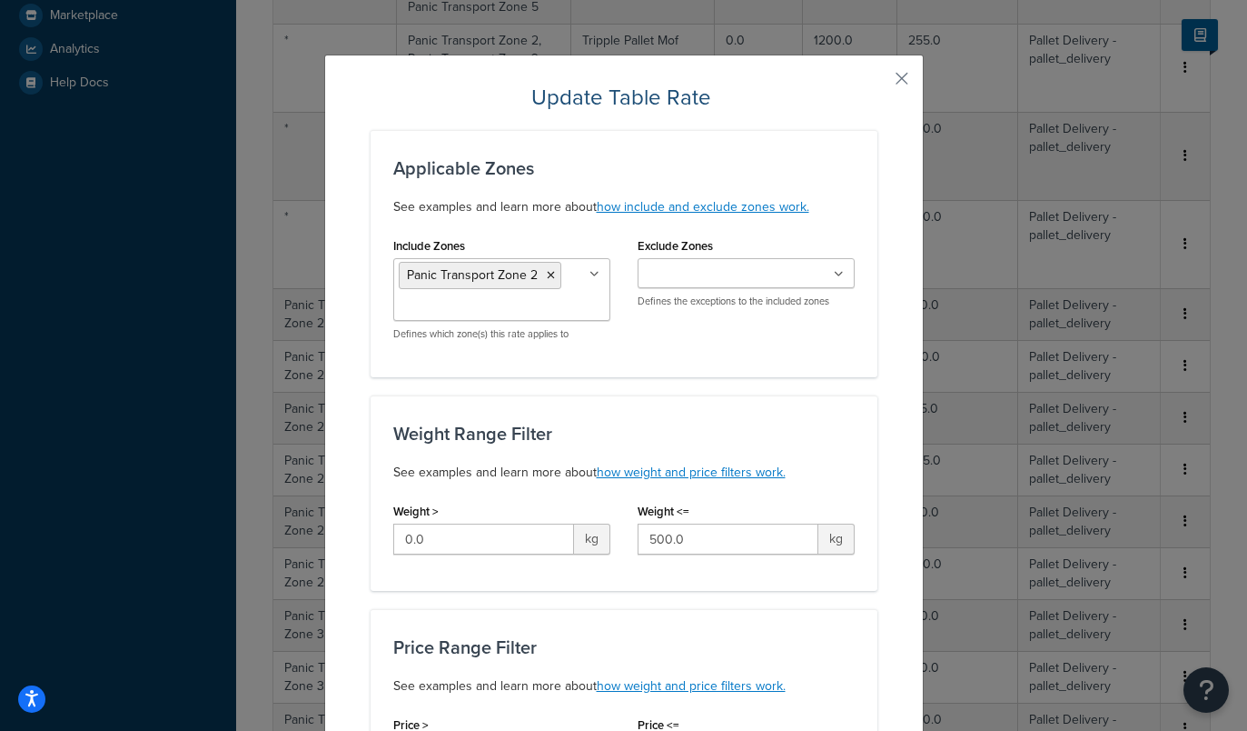
click at [746, 270] on input "Exclude Zones" at bounding box center [723, 274] width 161 height 20
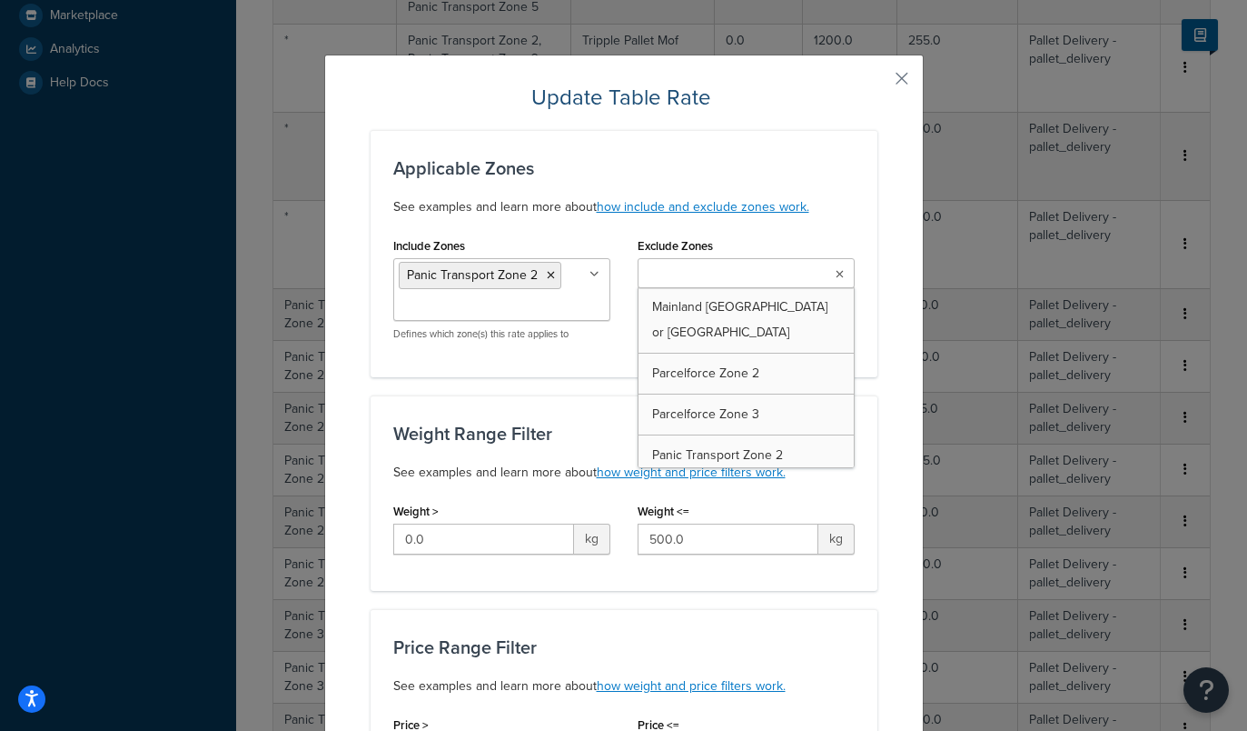
click at [746, 270] on input "Exclude Zones" at bounding box center [723, 274] width 161 height 20
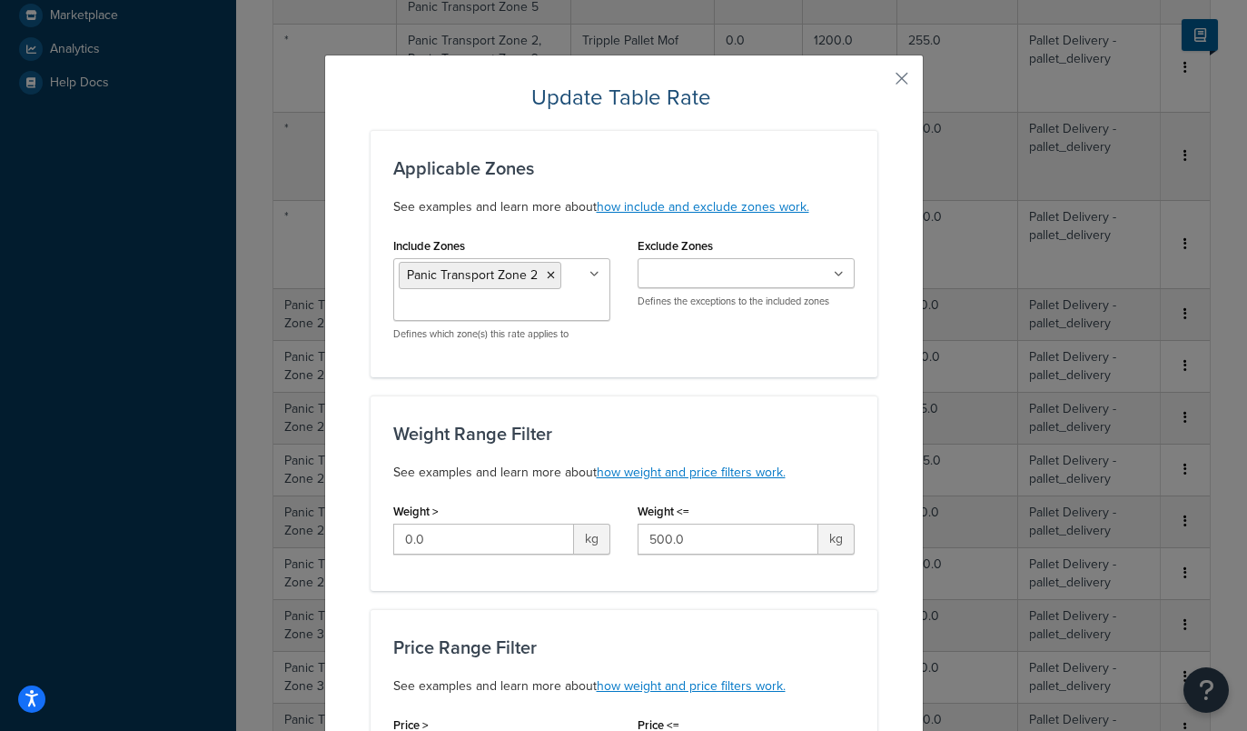
click at [763, 229] on div "Applicable Zones See examples and learn more about how include and exclude zone…" at bounding box center [624, 253] width 507 height 247
click at [878, 83] on button "button" at bounding box center [875, 85] width 5 height 5
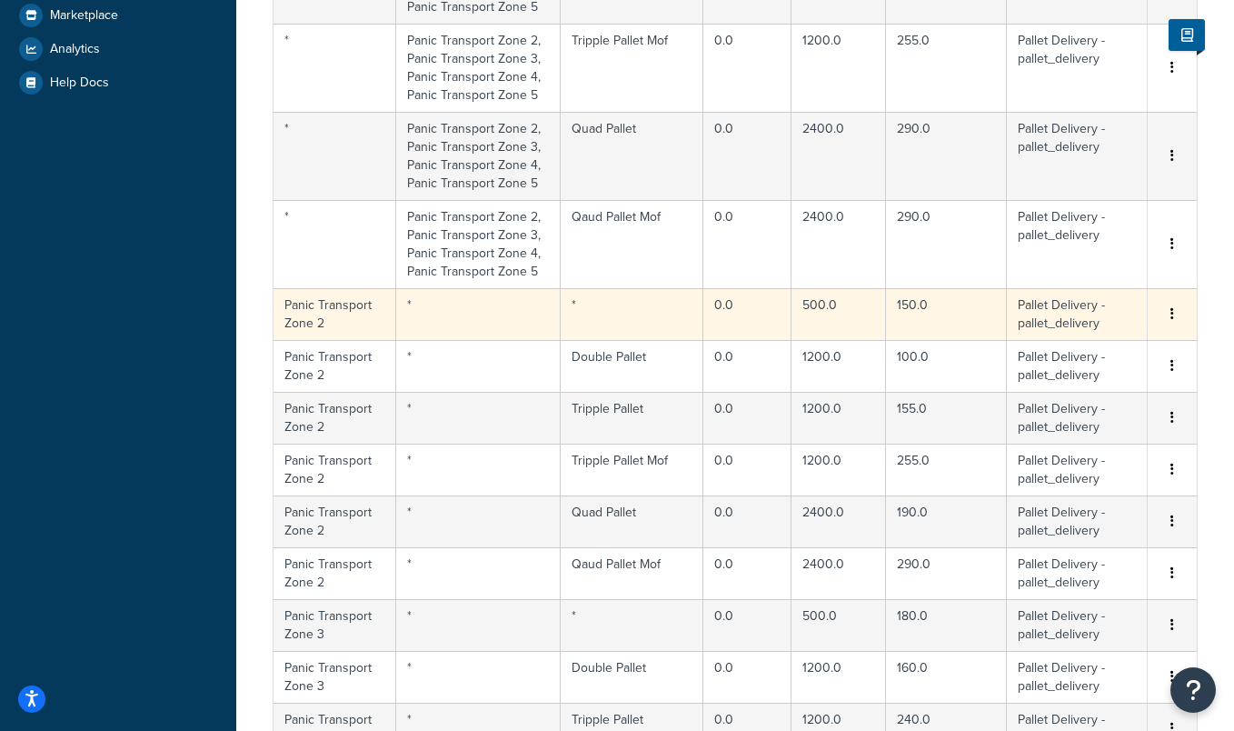
click at [412, 308] on td "*" at bounding box center [478, 314] width 164 height 52
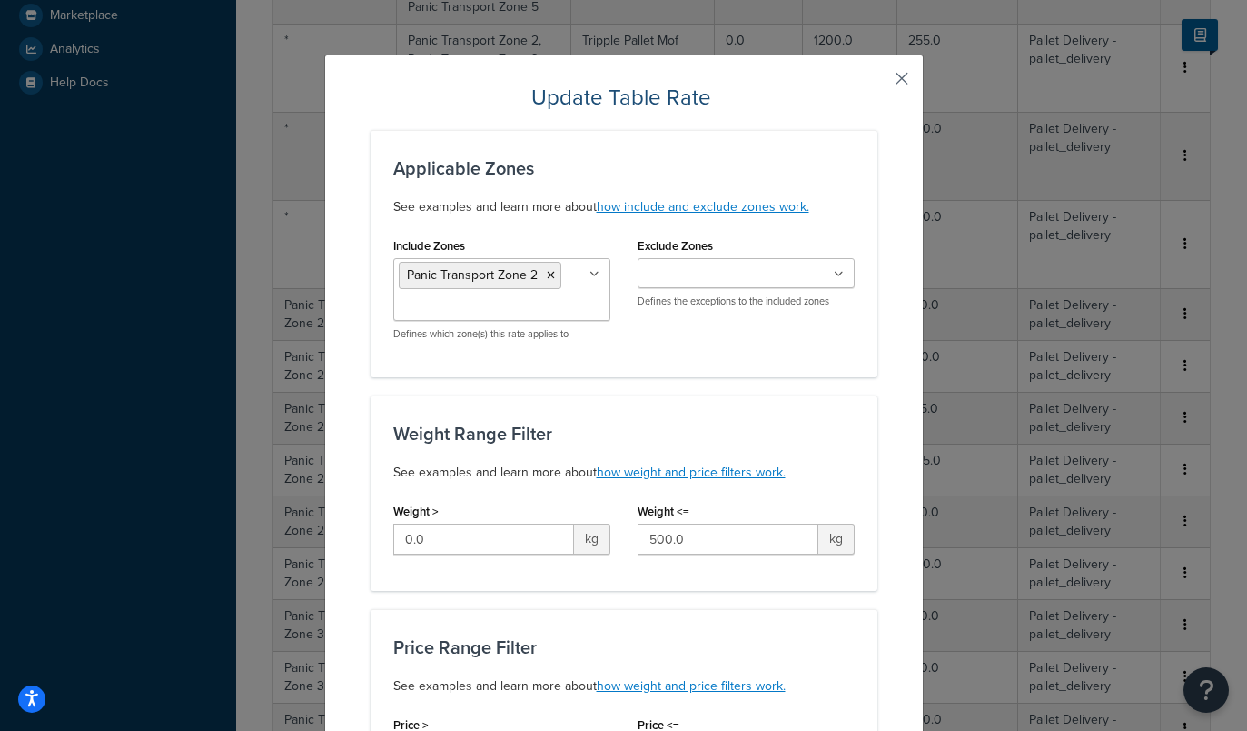
click at [878, 83] on button "button" at bounding box center [875, 85] width 5 height 5
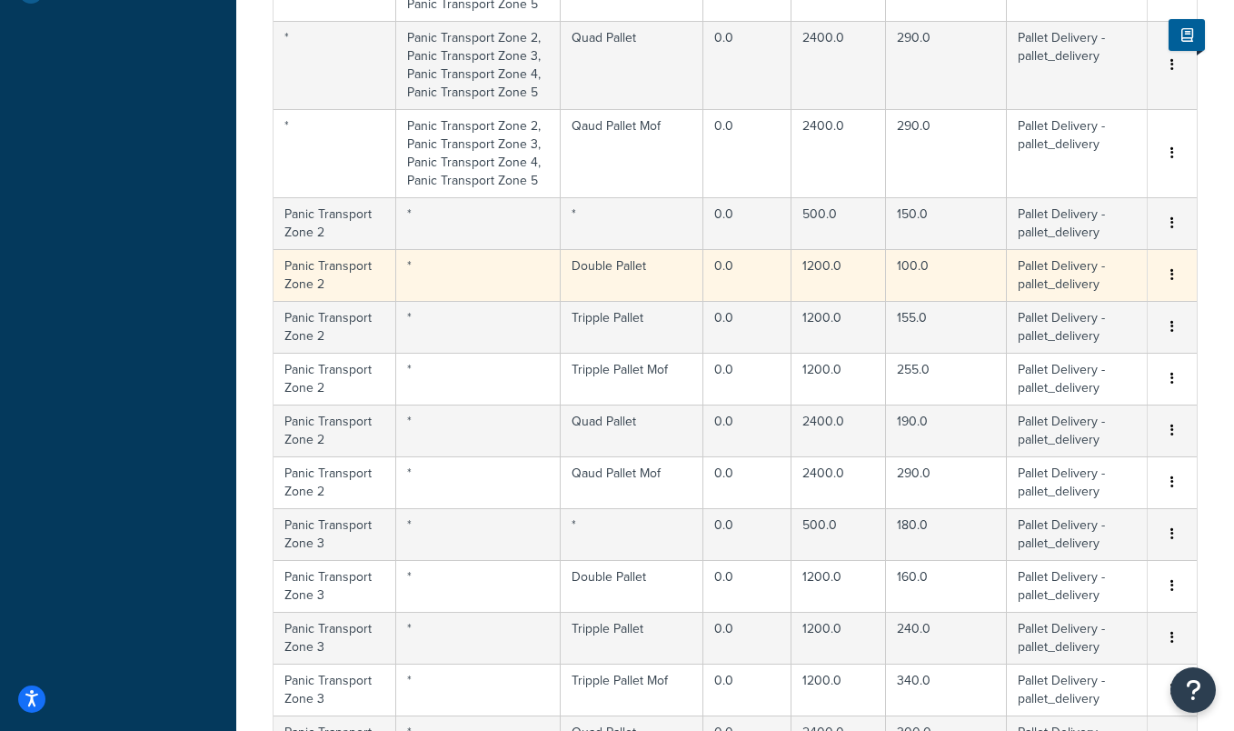
scroll to position [710, 0]
click at [462, 273] on td "*" at bounding box center [478, 272] width 164 height 52
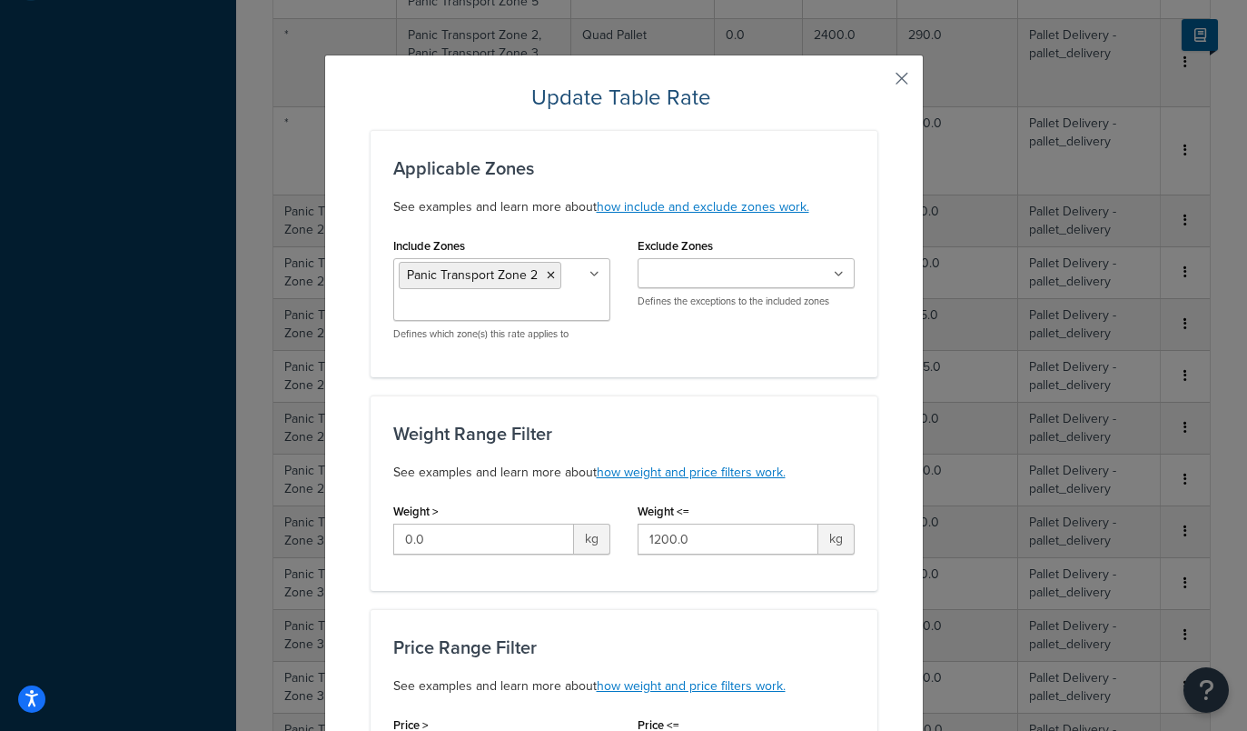
click at [878, 83] on button "button" at bounding box center [875, 85] width 5 height 5
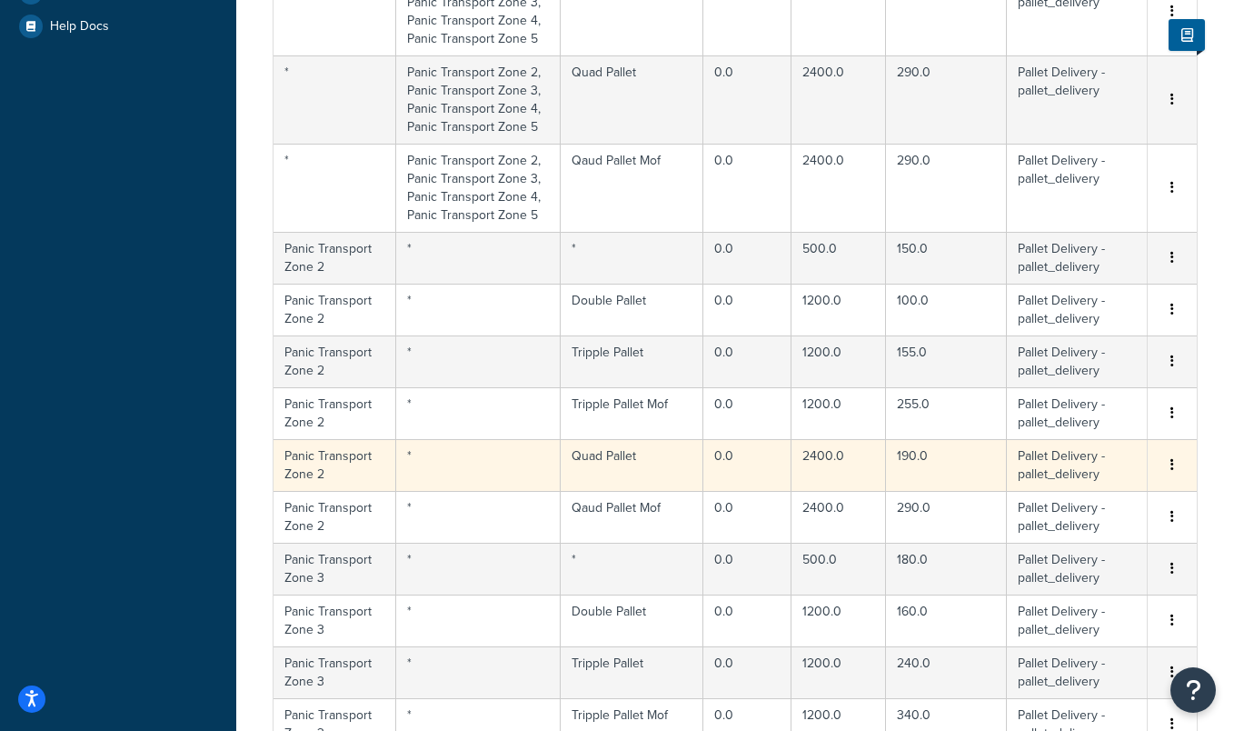
scroll to position [747, 0]
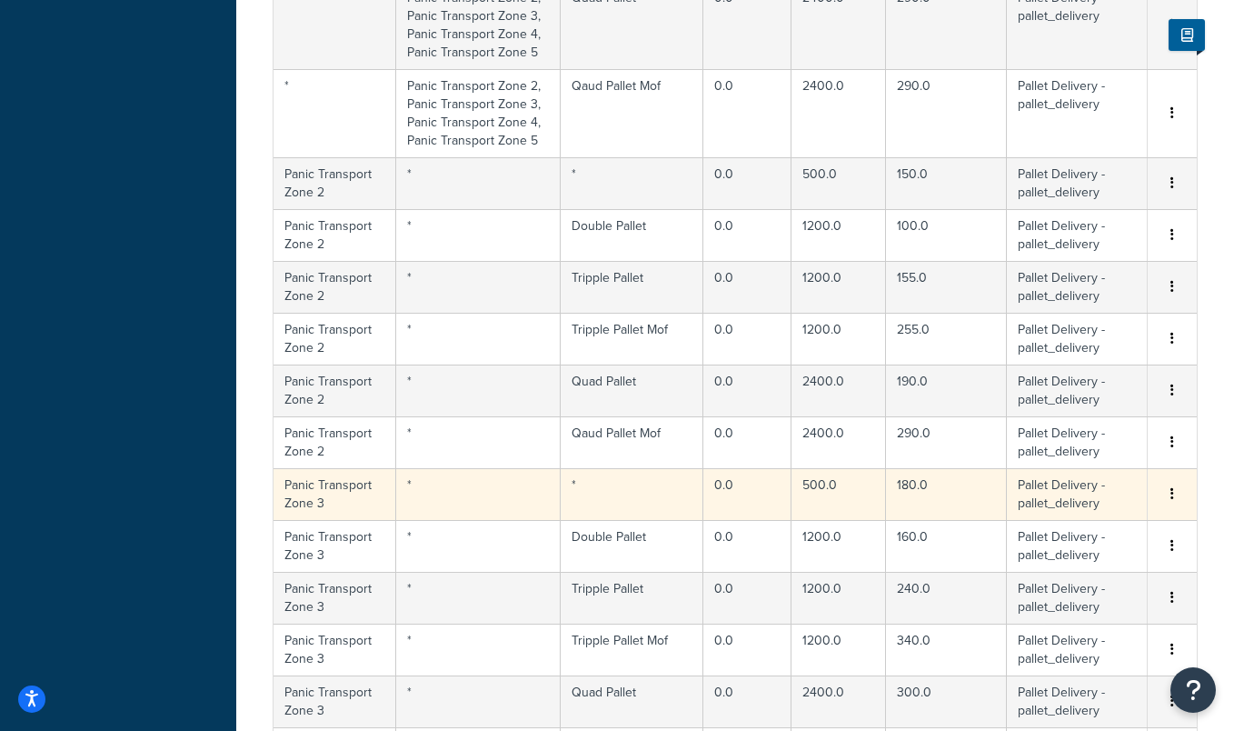
click at [447, 500] on td "*" at bounding box center [478, 494] width 164 height 52
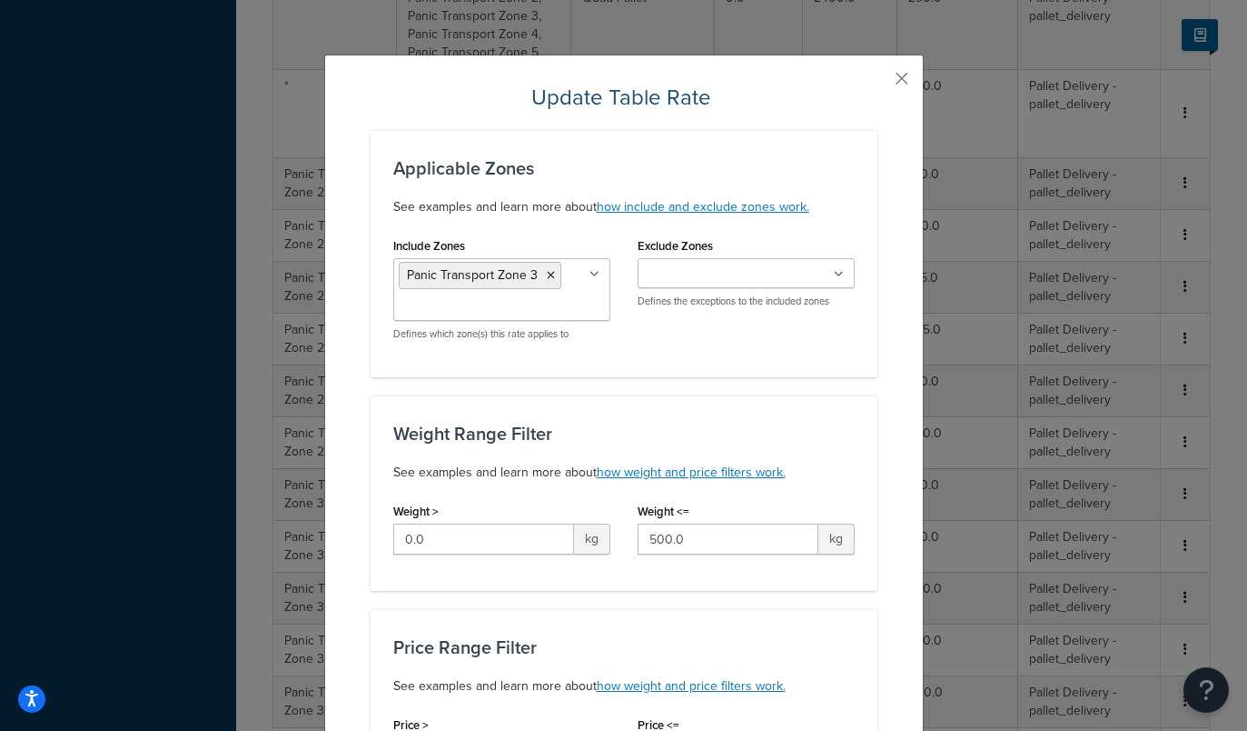
click at [824, 274] on ul at bounding box center [746, 273] width 217 height 30
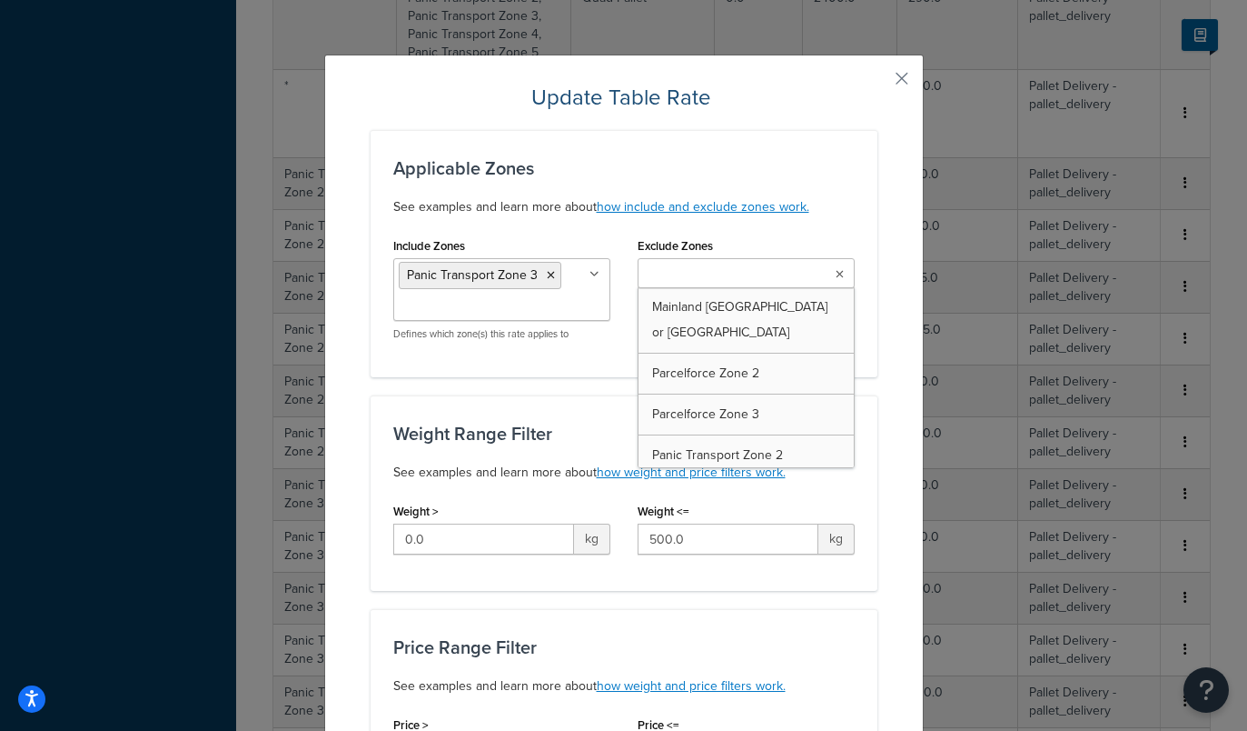
click at [848, 225] on div "Applicable Zones See examples and learn more about how include and exclude zone…" at bounding box center [624, 253] width 507 height 247
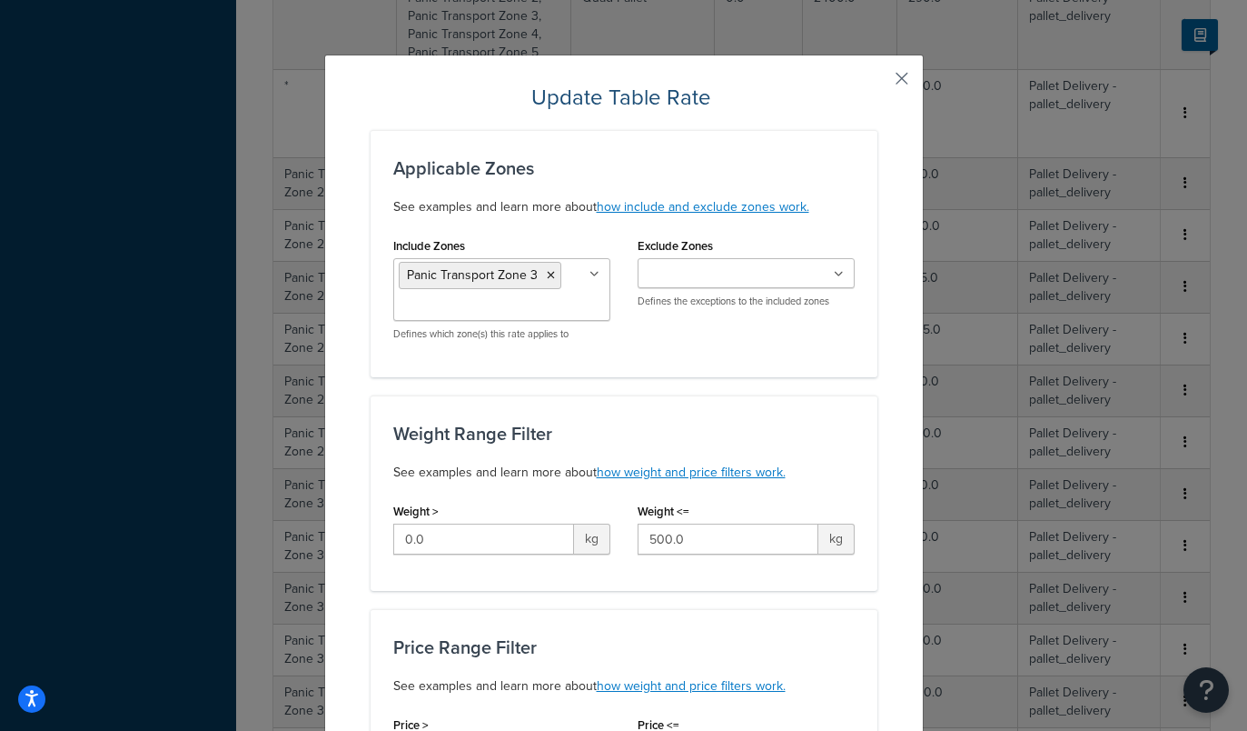
click at [878, 83] on button "button" at bounding box center [875, 85] width 5 height 5
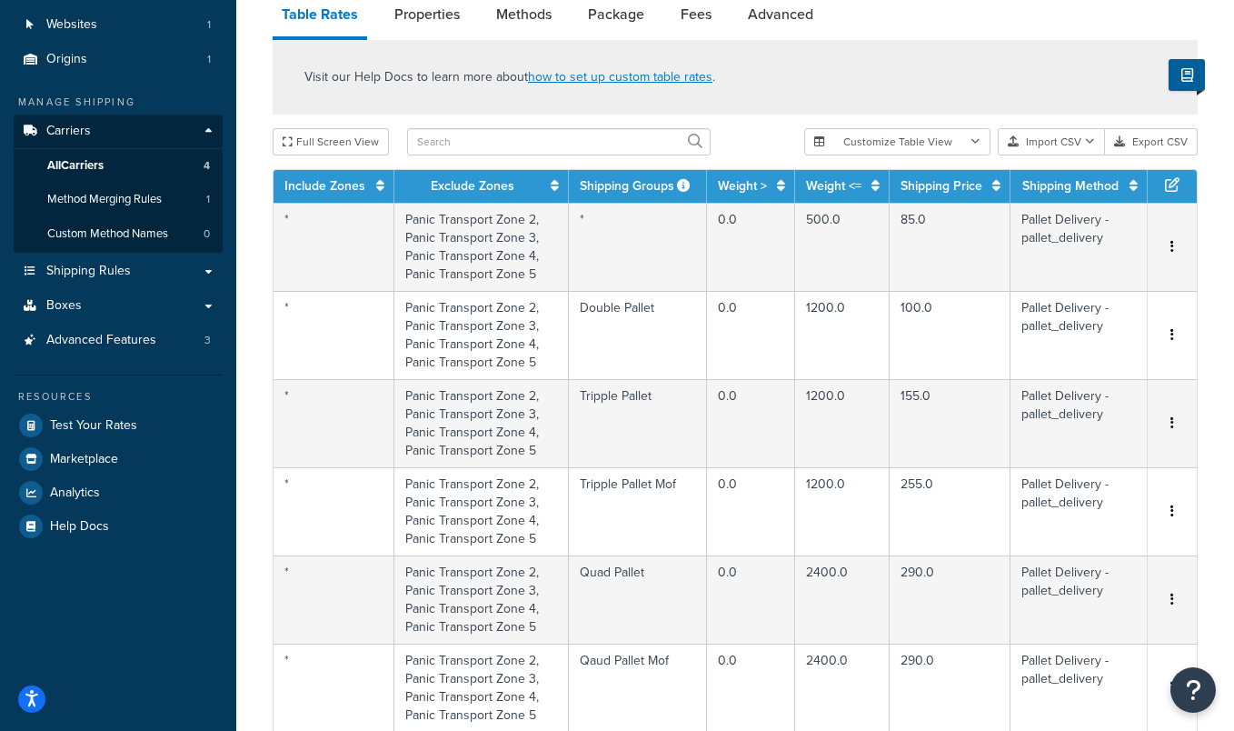
scroll to position [0, 0]
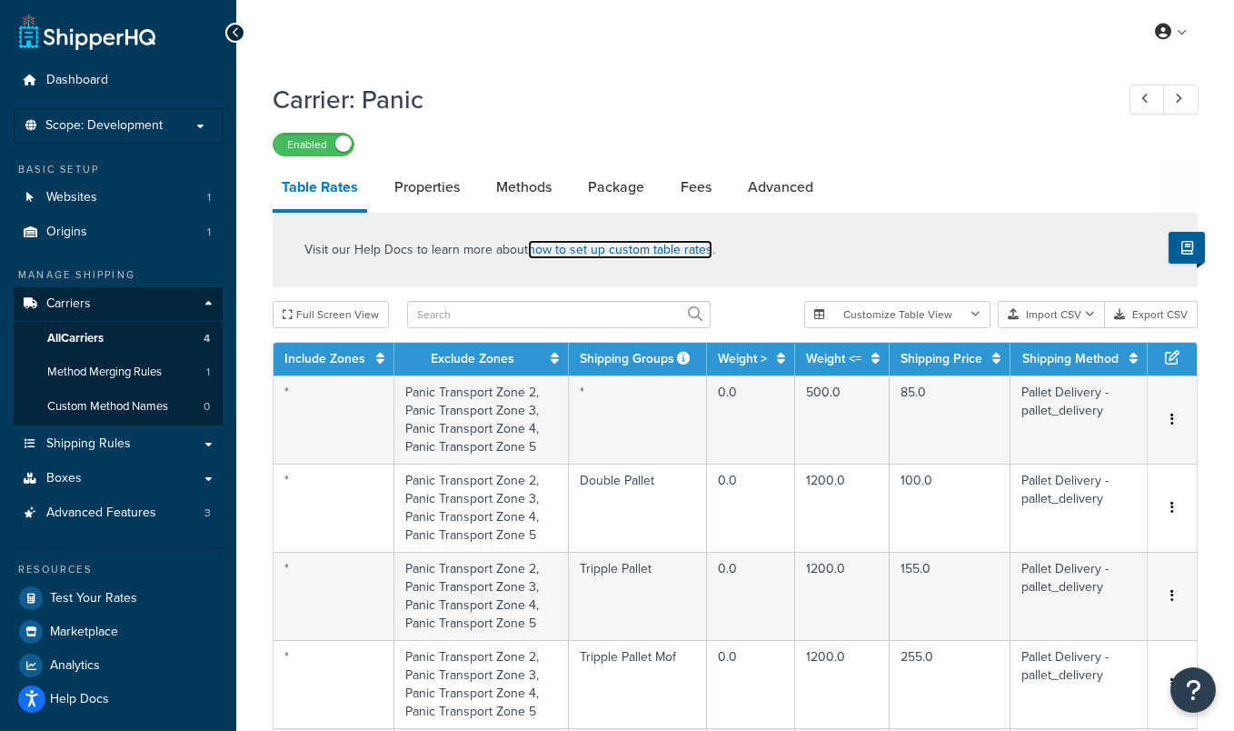
click at [653, 247] on link "how to set up custom table rates" at bounding box center [620, 249] width 184 height 19
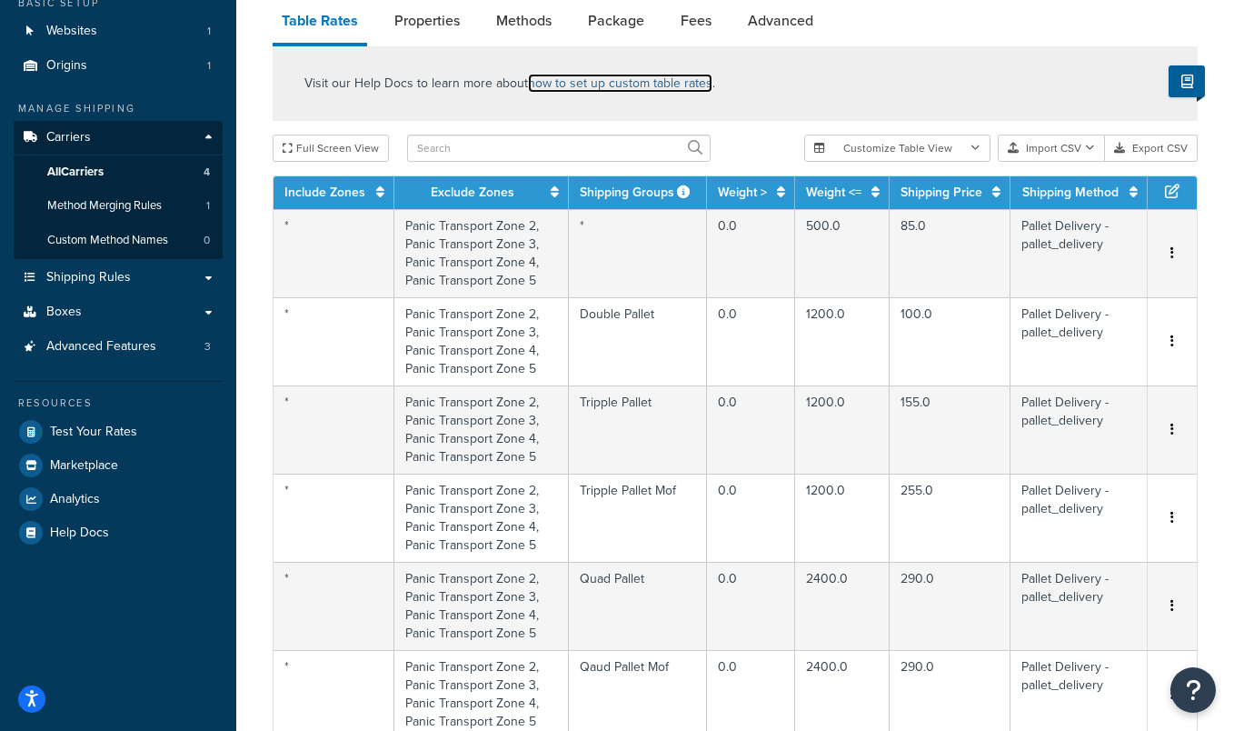
scroll to position [35, 0]
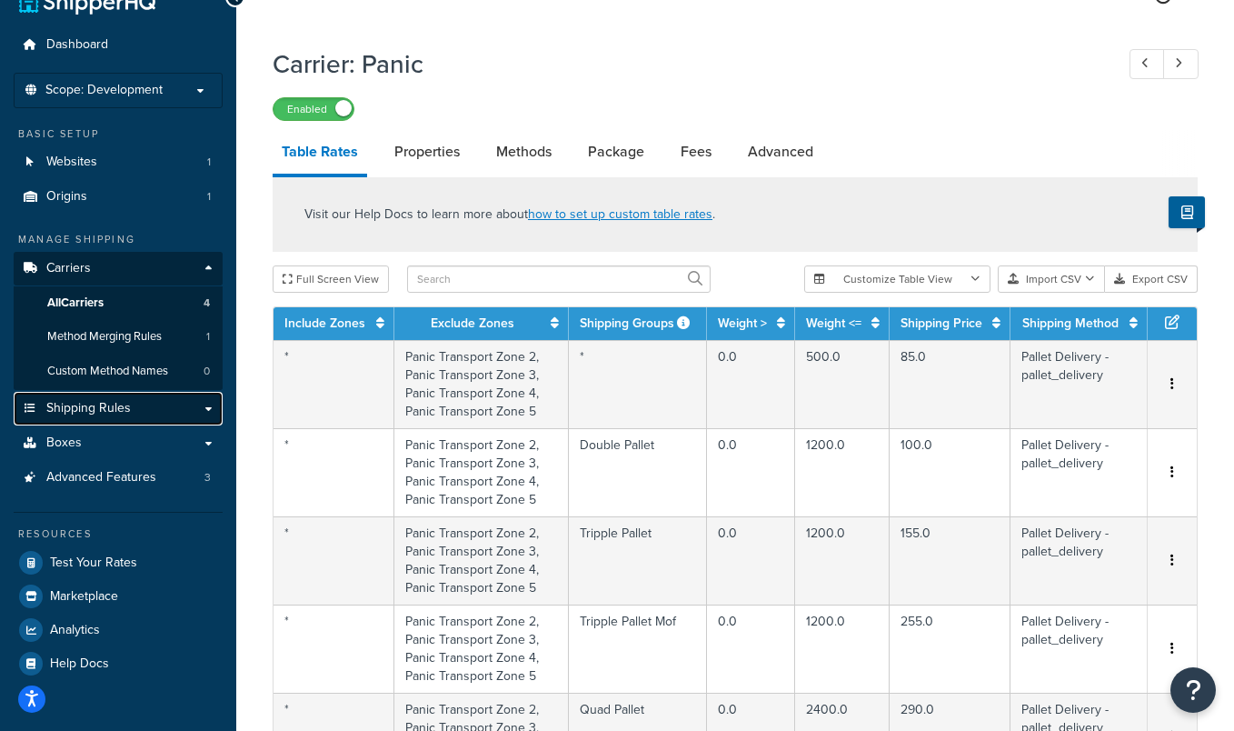
click at [121, 412] on span "Shipping Rules" at bounding box center [88, 408] width 84 height 15
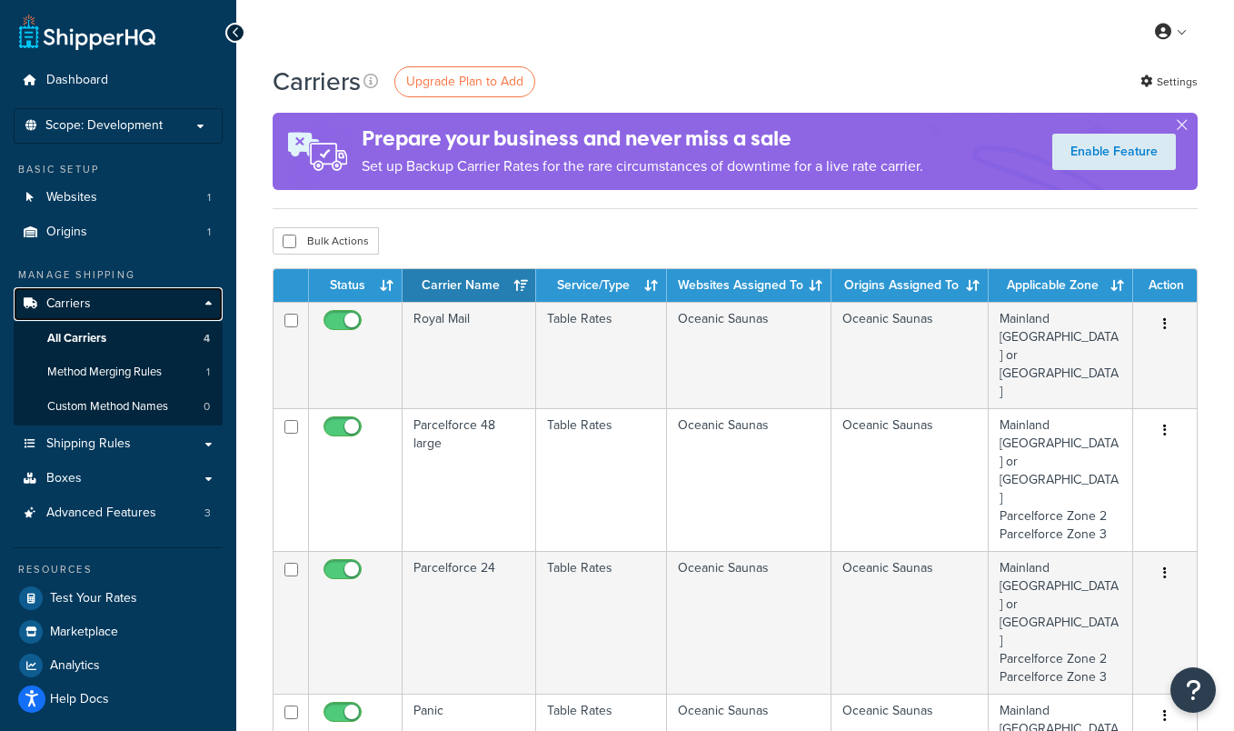
click at [206, 303] on link "Carriers" at bounding box center [118, 304] width 209 height 34
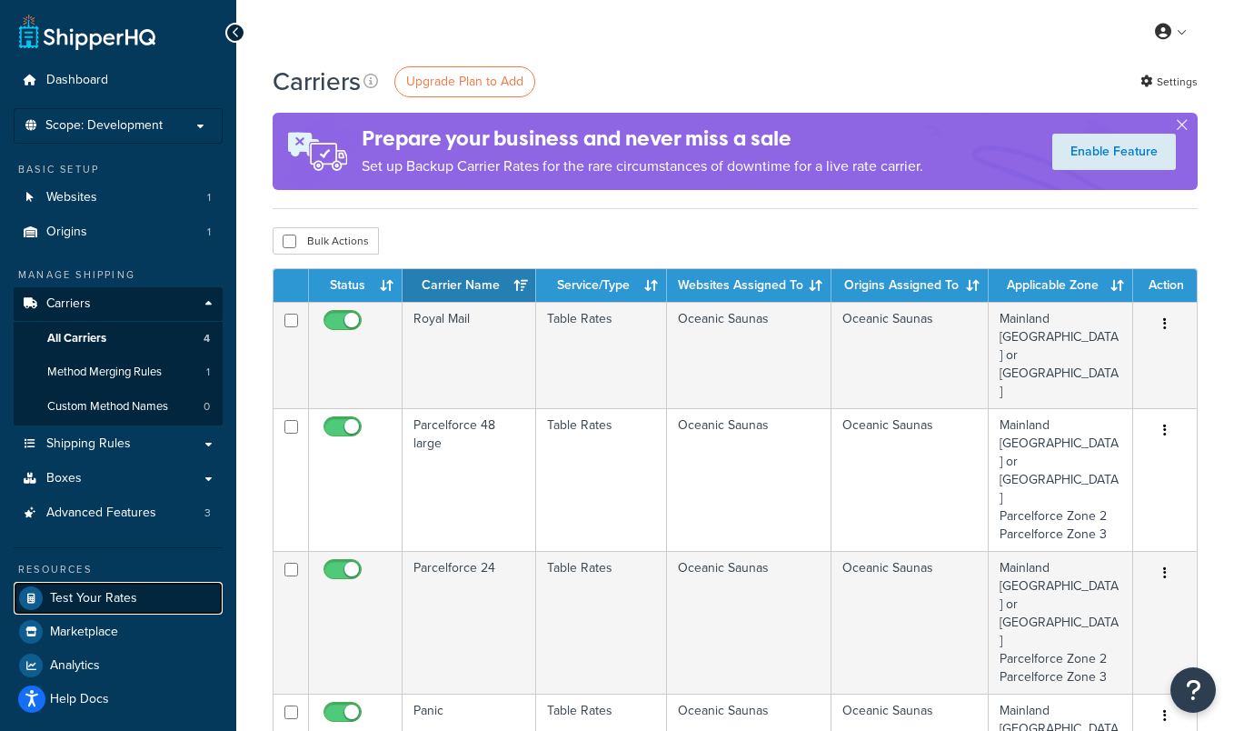
click at [146, 586] on link "Test Your Rates" at bounding box center [118, 597] width 209 height 33
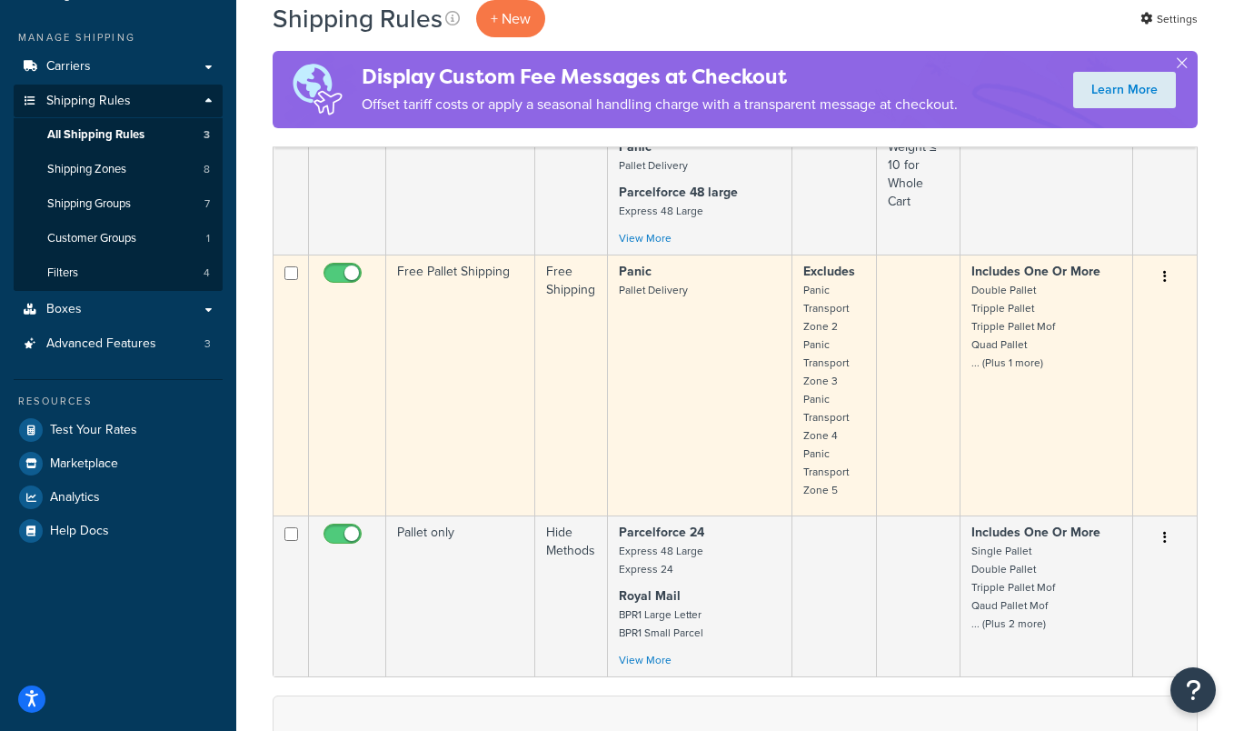
scroll to position [241, 0]
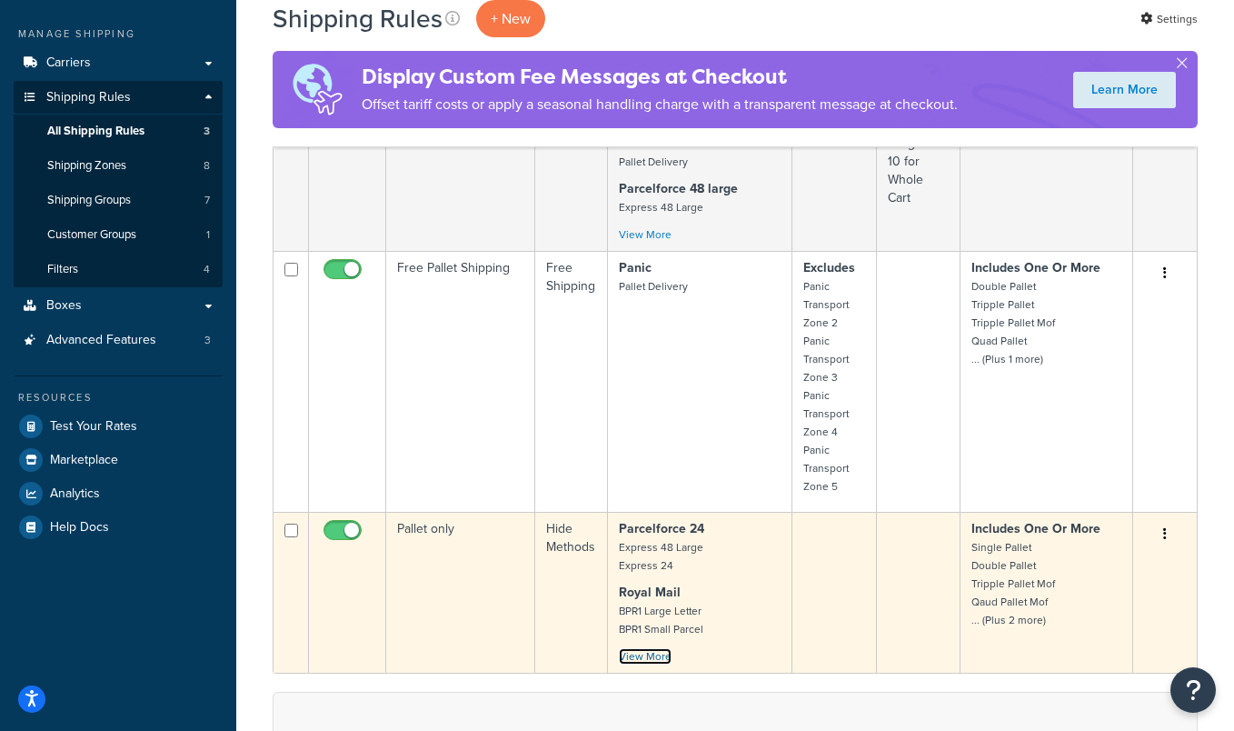
click at [659, 657] on link "View More" at bounding box center [645, 656] width 53 height 16
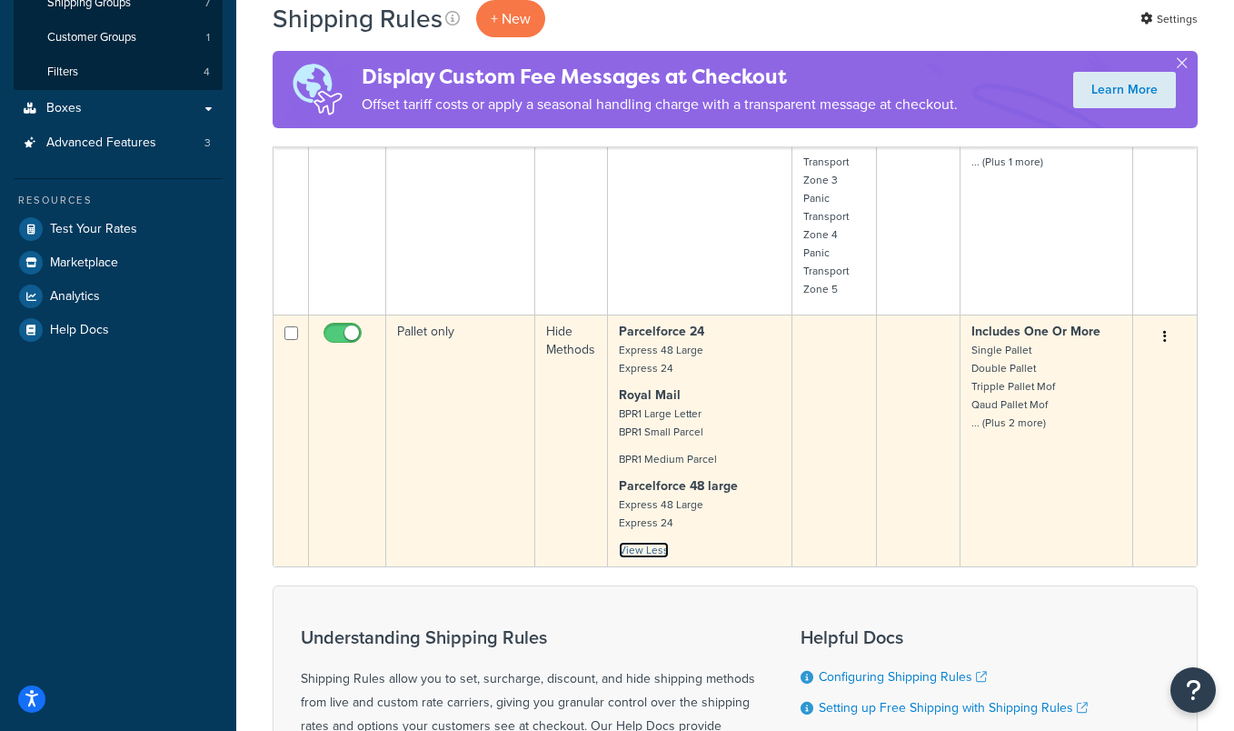
scroll to position [482, 0]
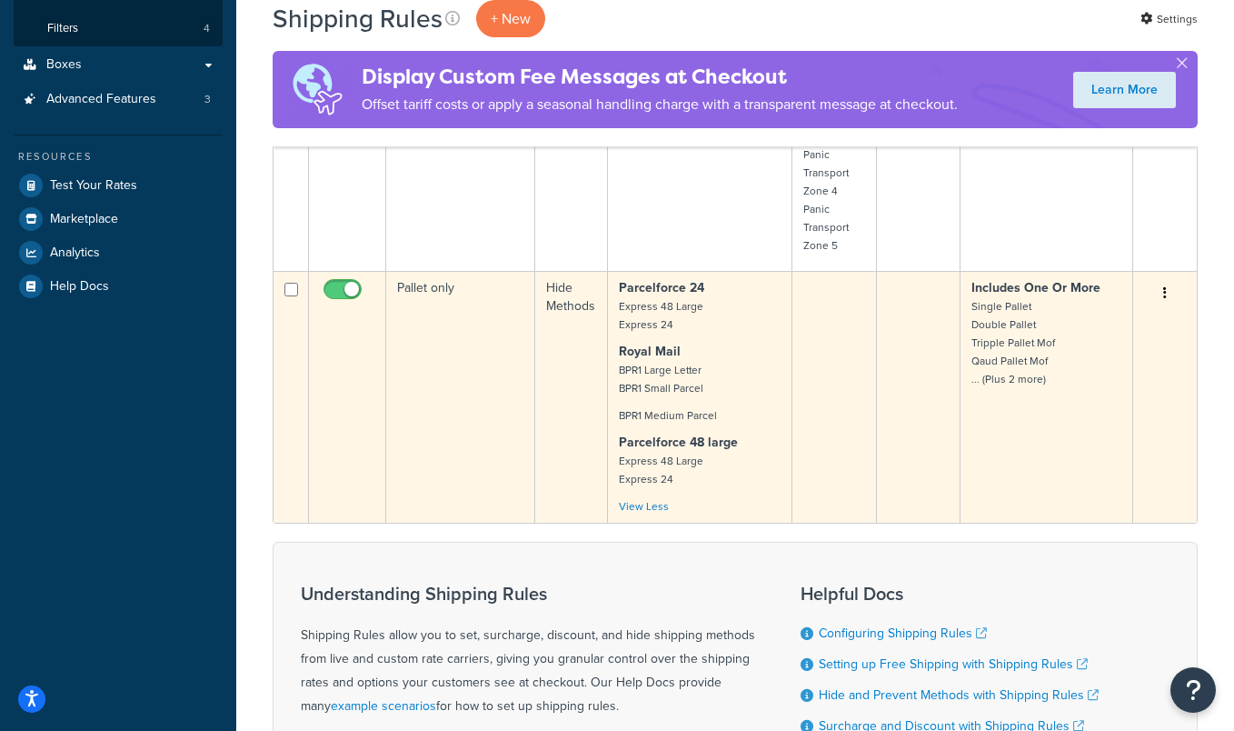
click at [498, 373] on td "Pallet only" at bounding box center [460, 397] width 149 height 252
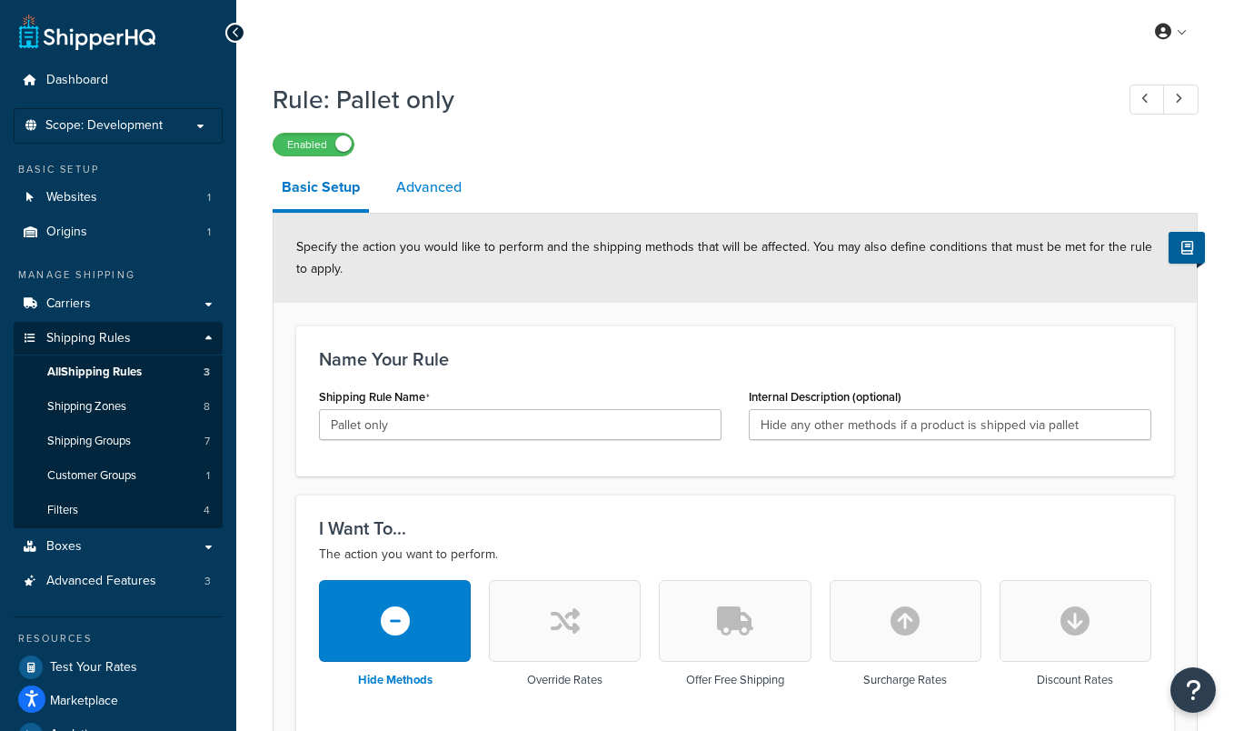
click at [441, 194] on link "Advanced" at bounding box center [429, 187] width 84 height 44
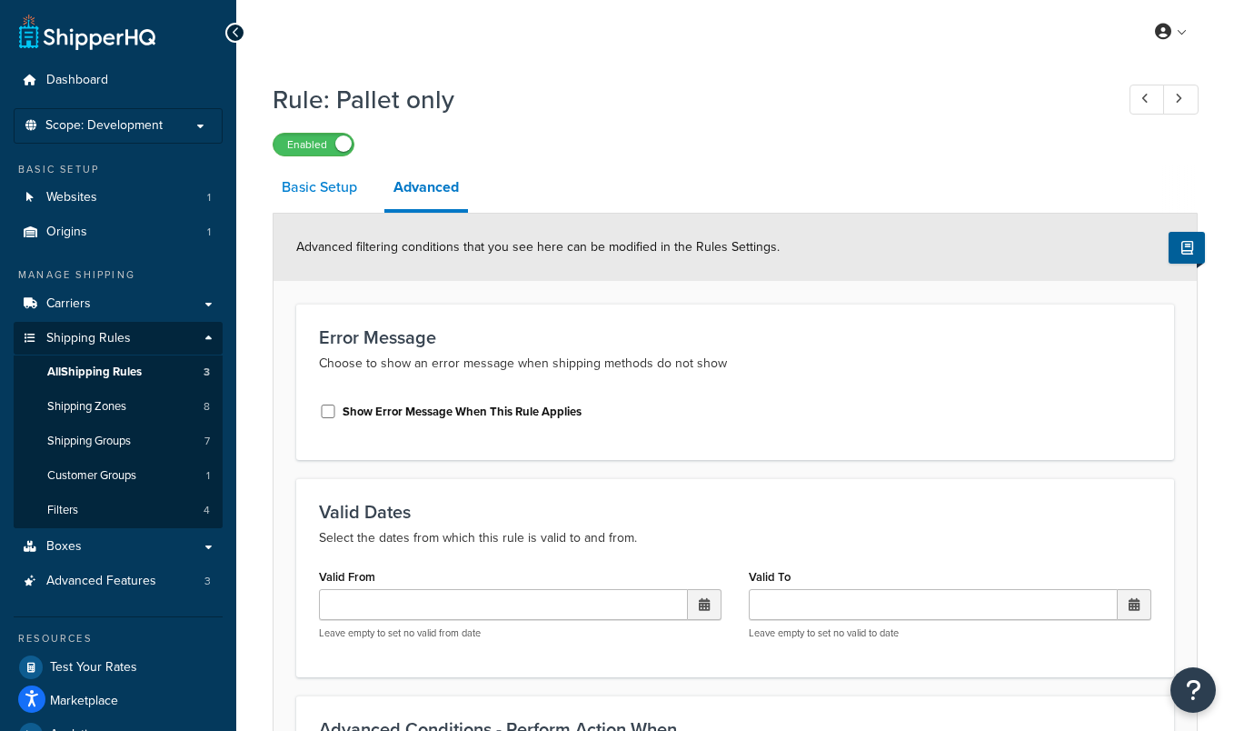
click at [335, 191] on link "Basic Setup" at bounding box center [320, 187] width 94 height 44
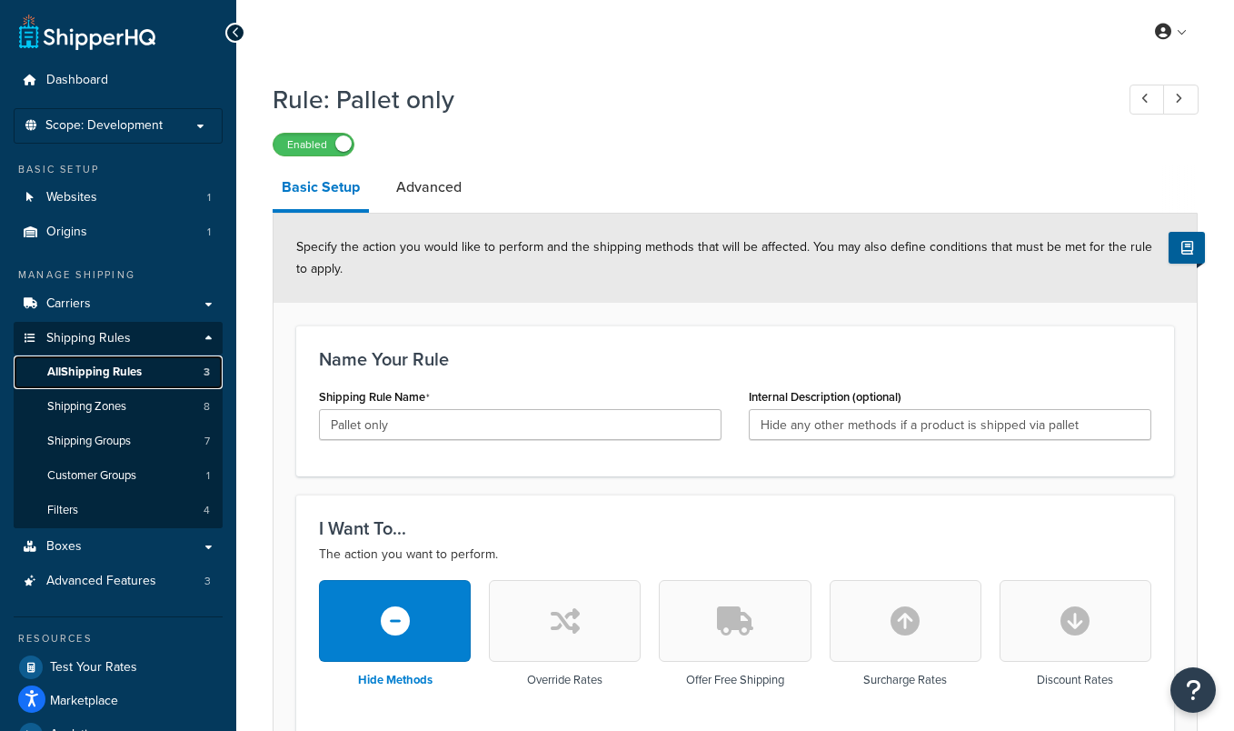
click at [141, 374] on span "All Shipping Rules" at bounding box center [94, 371] width 94 height 15
click at [1151, 96] on link at bounding box center [1146, 99] width 35 height 30
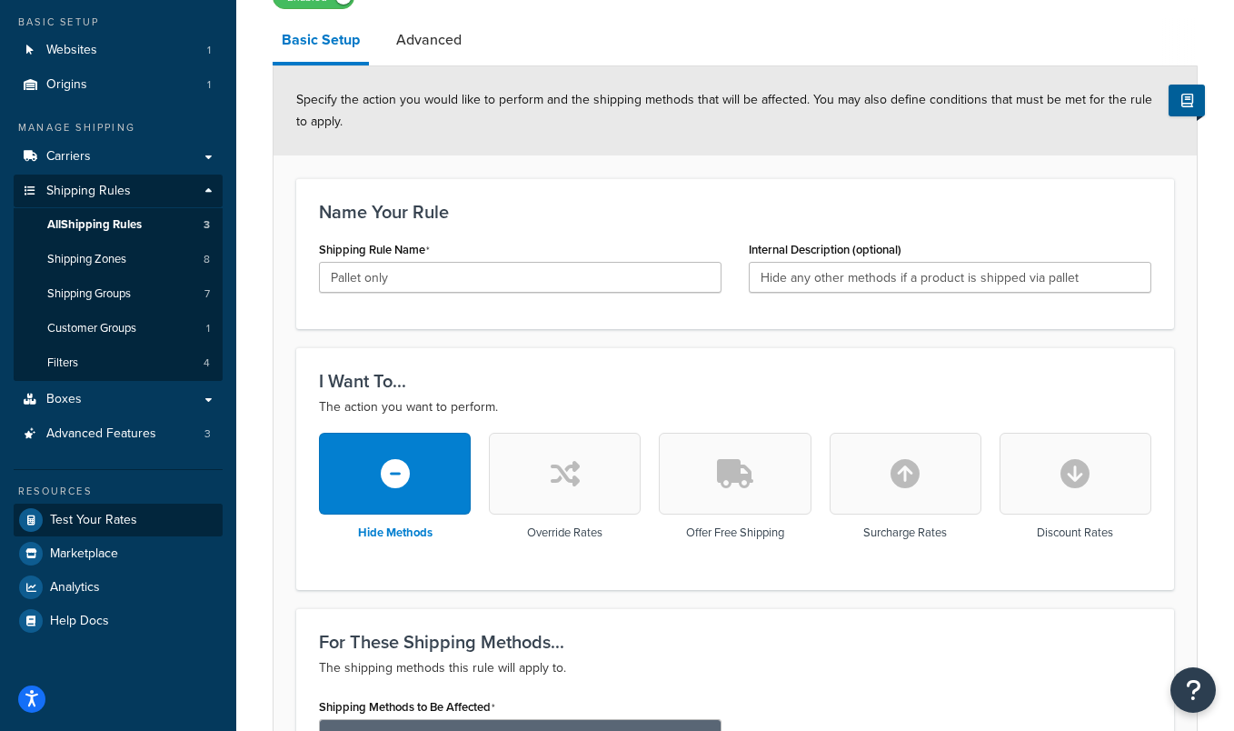
scroll to position [144, 0]
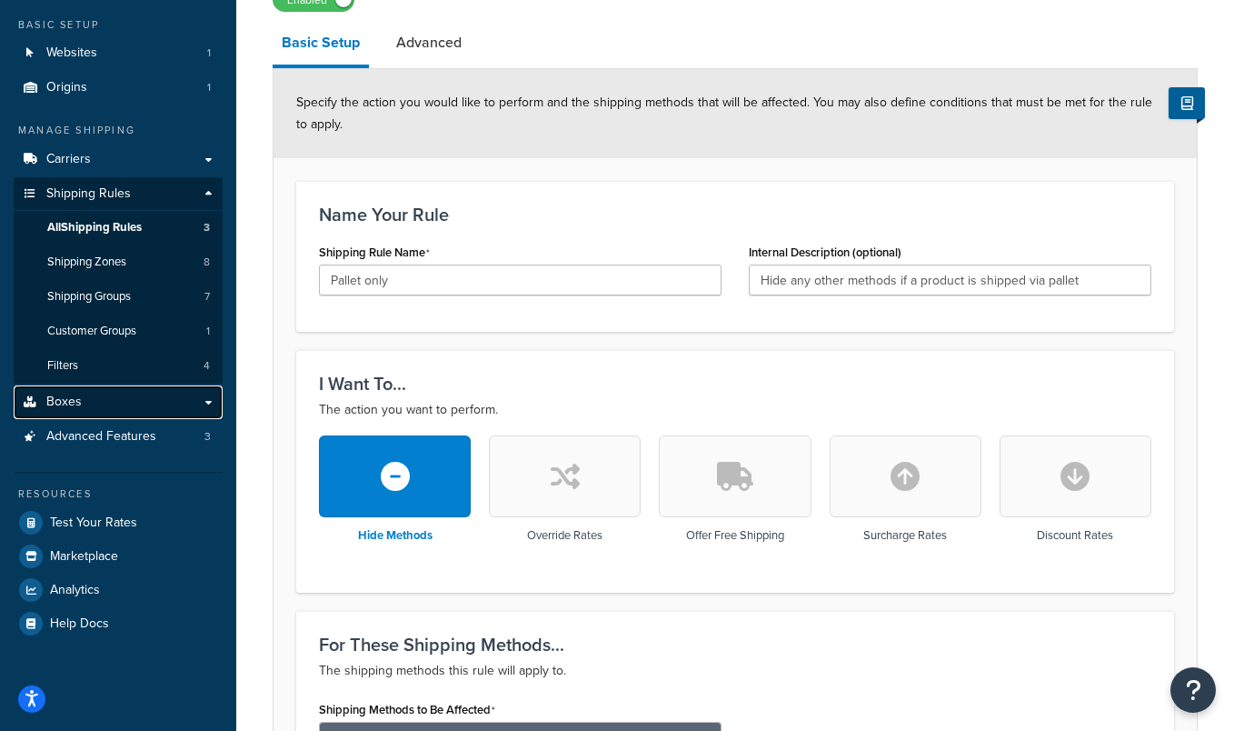
click at [142, 408] on link "Boxes" at bounding box center [118, 402] width 209 height 34
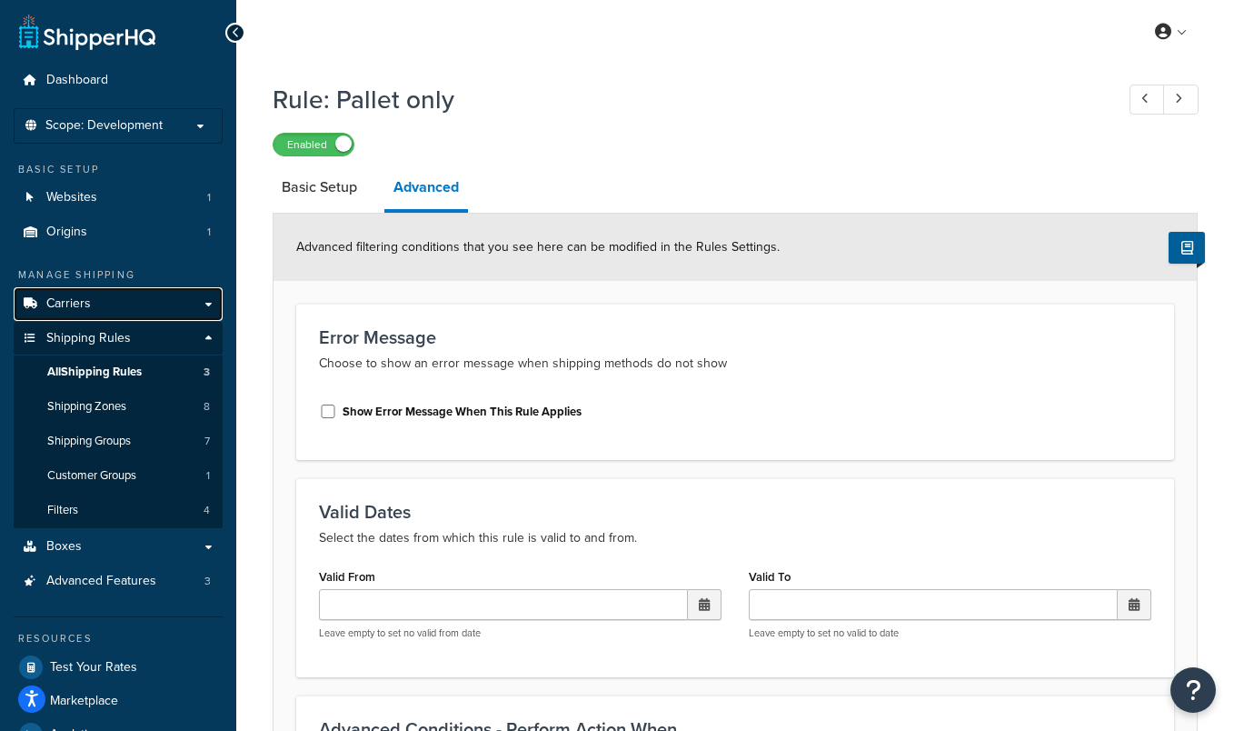
click at [202, 300] on link "Carriers" at bounding box center [118, 304] width 209 height 34
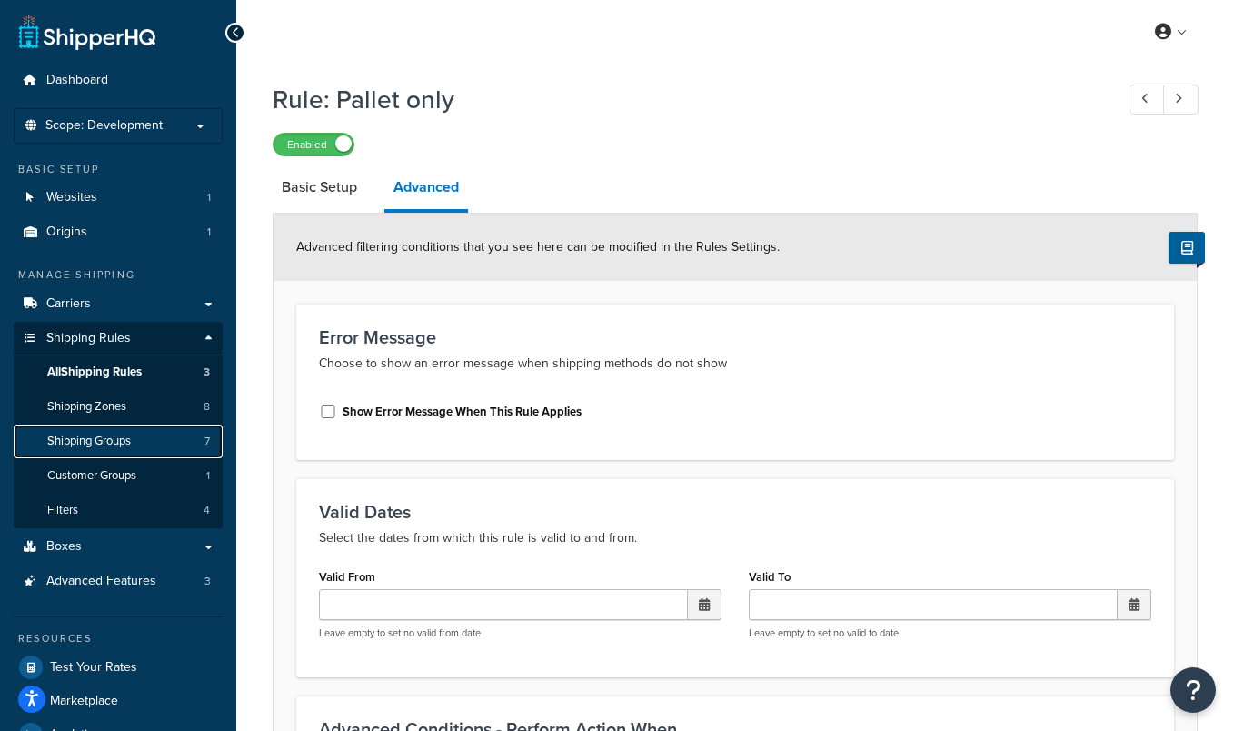
click at [109, 437] on span "Shipping Groups" at bounding box center [89, 440] width 84 height 15
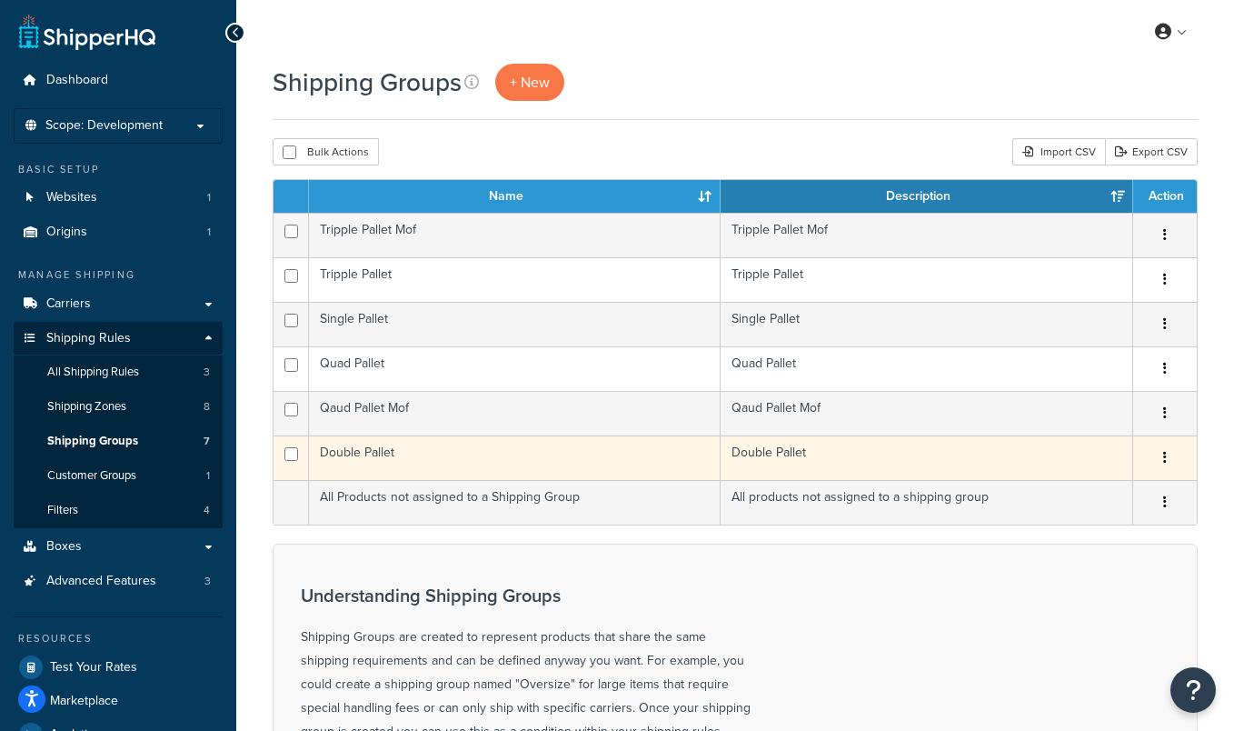
click at [775, 448] on td "Double Pallet" at bounding box center [927, 457] width 412 height 45
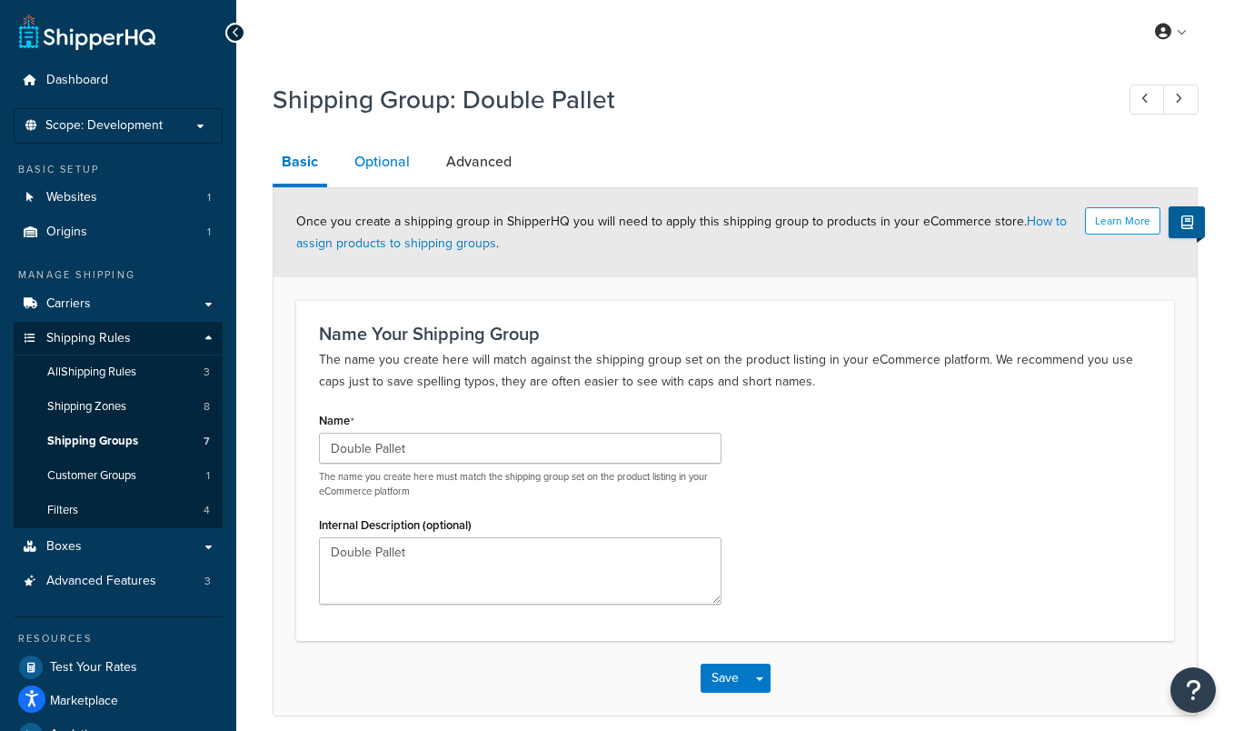
click at [391, 170] on link "Optional" at bounding box center [382, 162] width 74 height 44
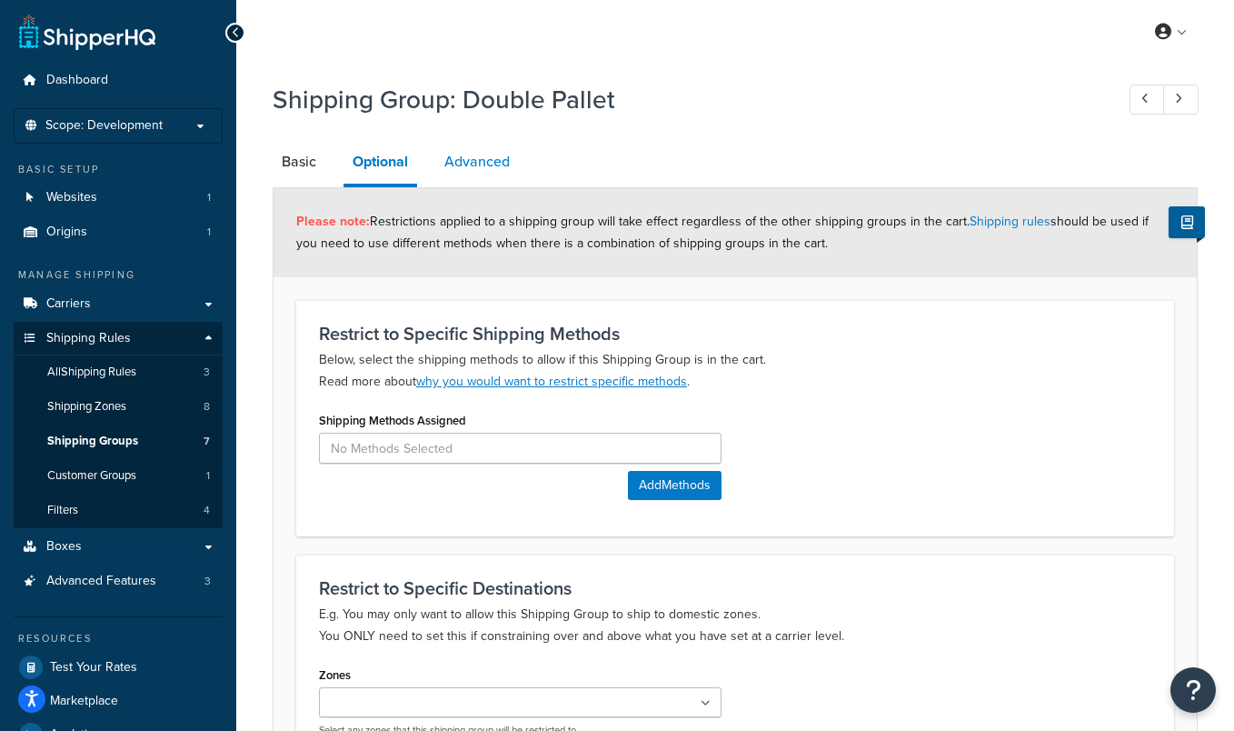
click at [490, 153] on link "Advanced" at bounding box center [477, 162] width 84 height 44
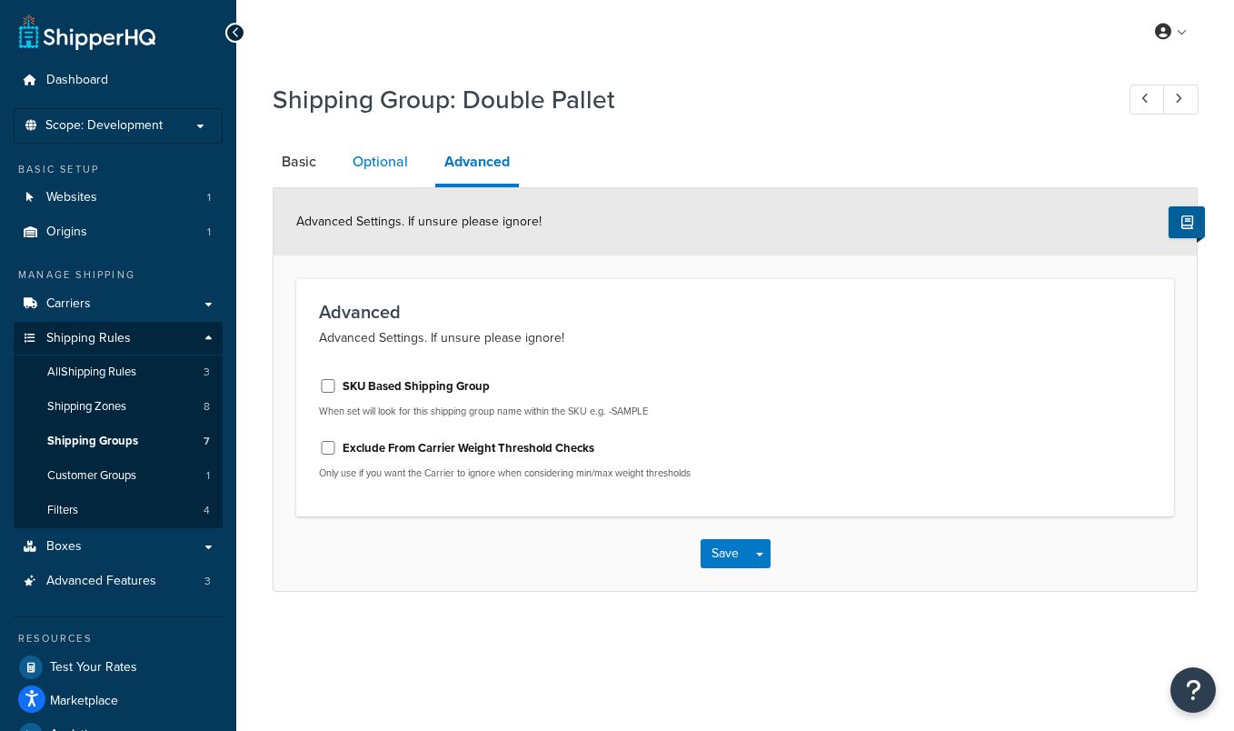
click at [397, 172] on link "Optional" at bounding box center [380, 162] width 74 height 44
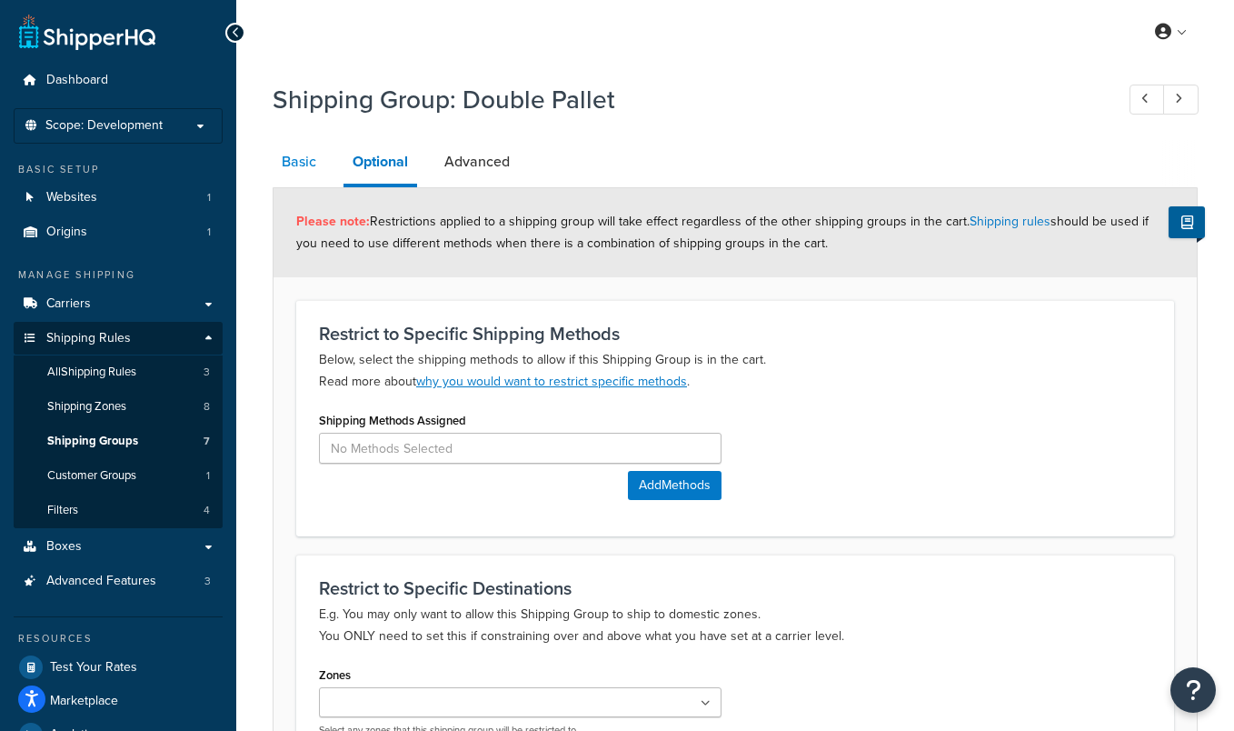
click at [309, 164] on link "Basic" at bounding box center [299, 162] width 53 height 44
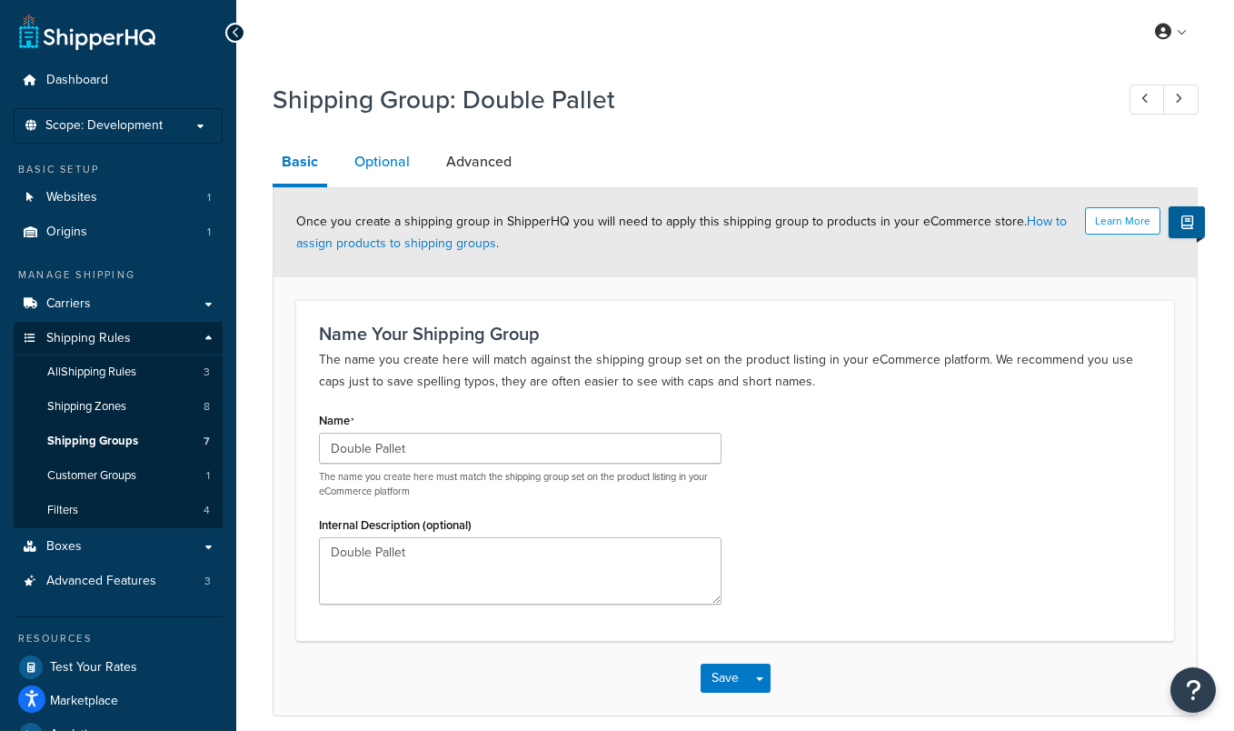
click at [364, 164] on link "Optional" at bounding box center [382, 162] width 74 height 44
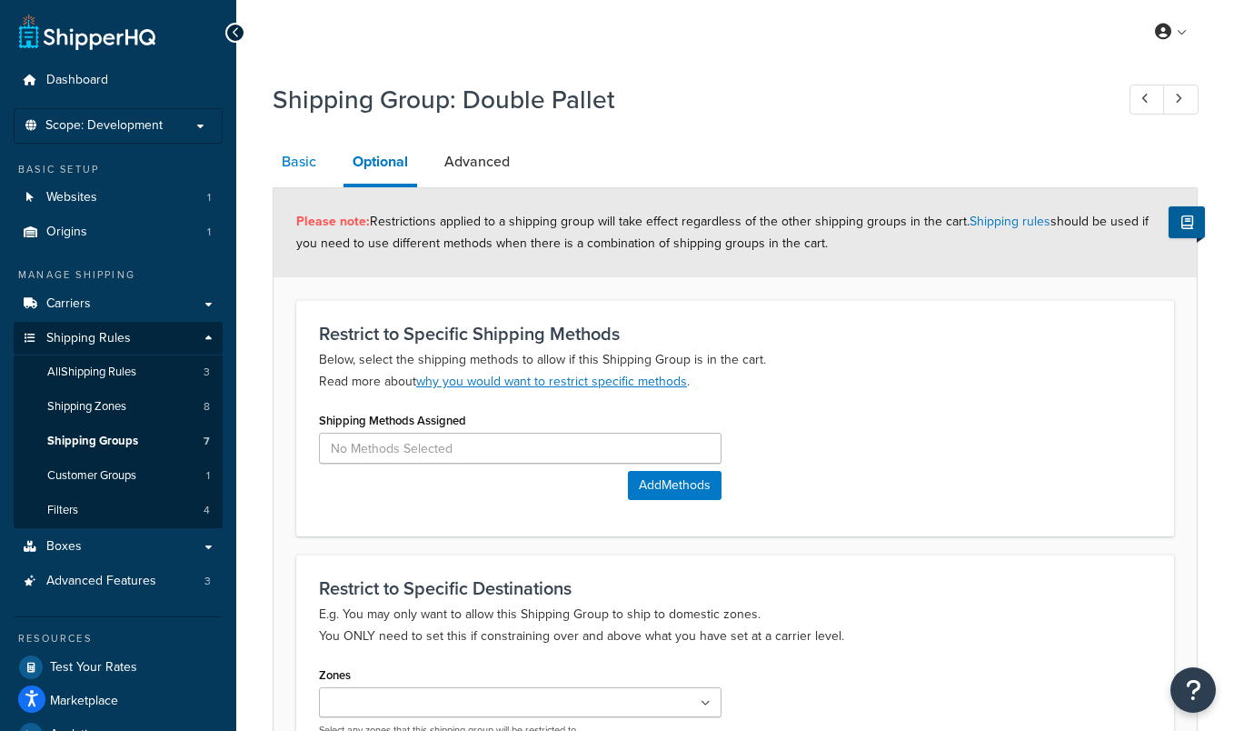
click at [315, 162] on link "Basic" at bounding box center [299, 162] width 53 height 44
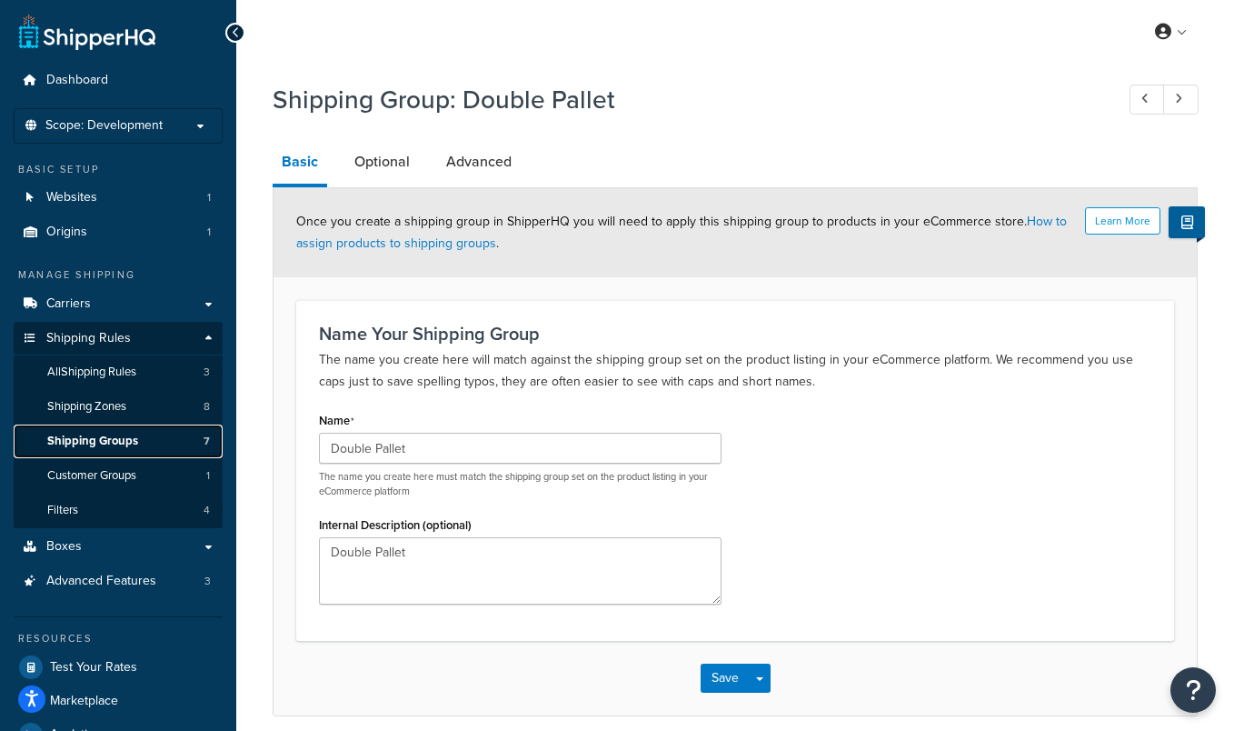
click at [104, 445] on span "Shipping Groups" at bounding box center [92, 440] width 91 height 15
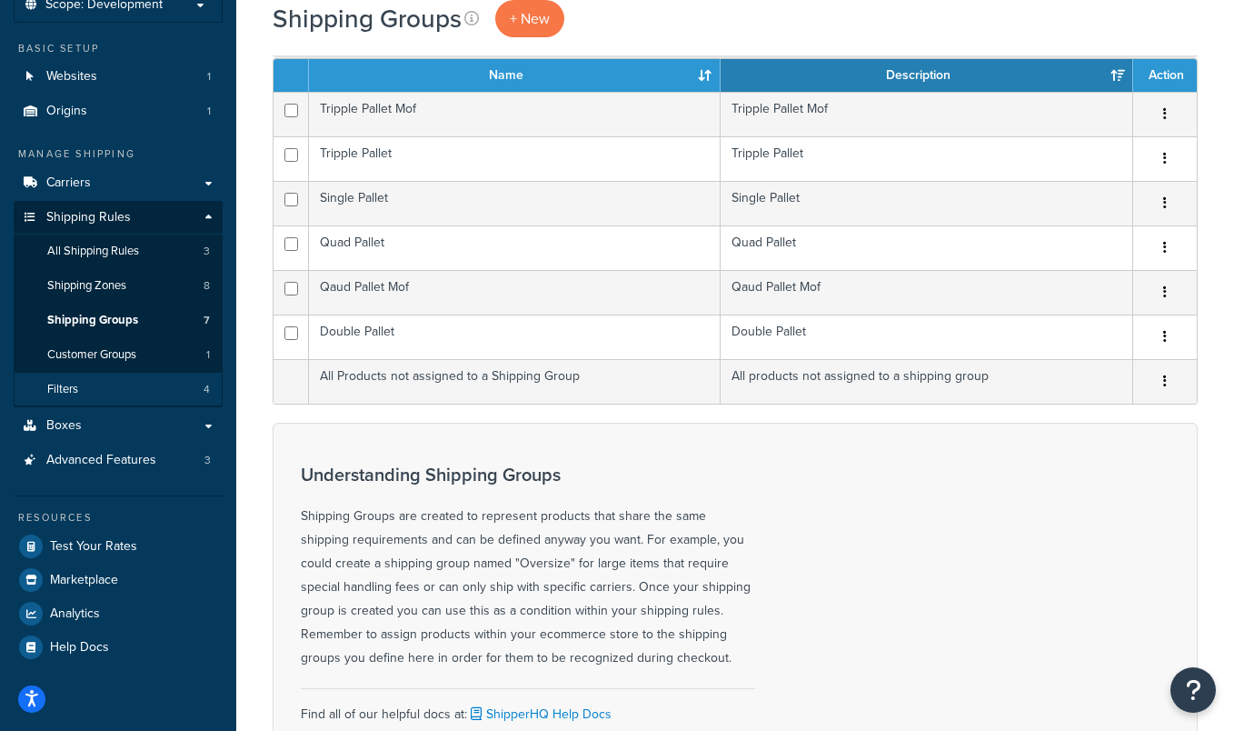
scroll to position [134, 0]
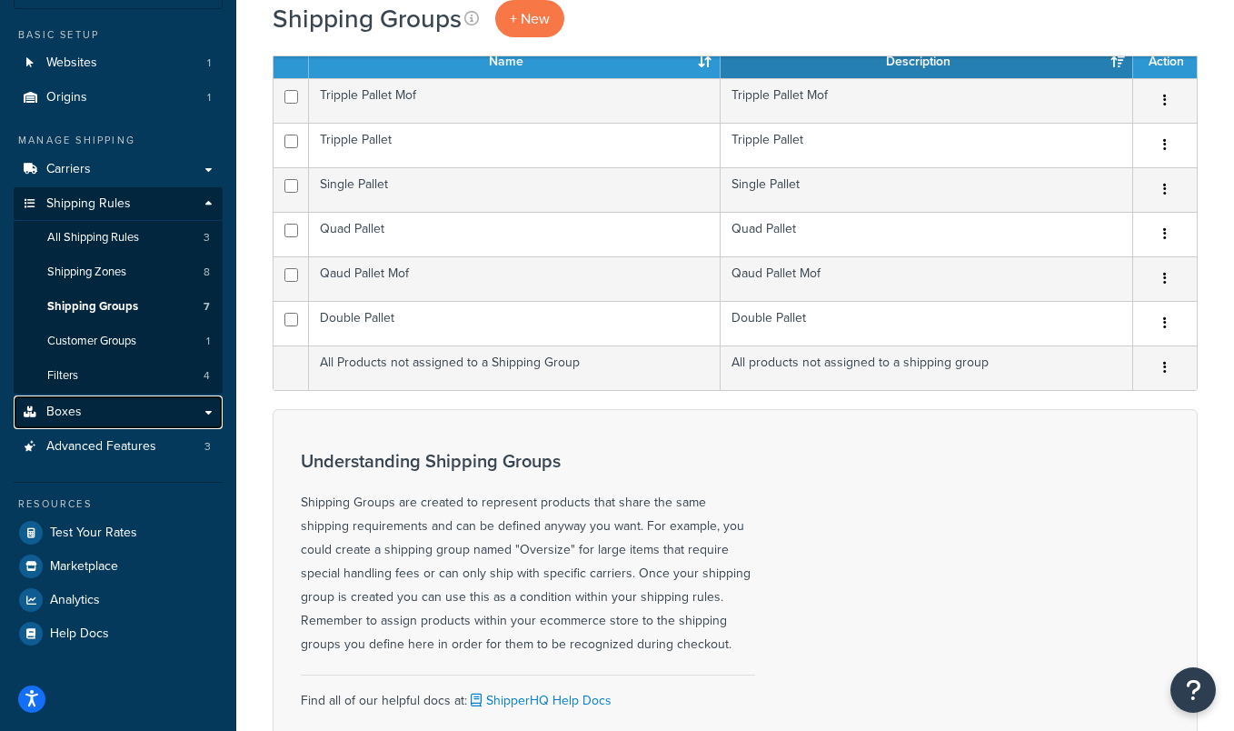
click at [179, 408] on link "Boxes" at bounding box center [118, 412] width 209 height 34
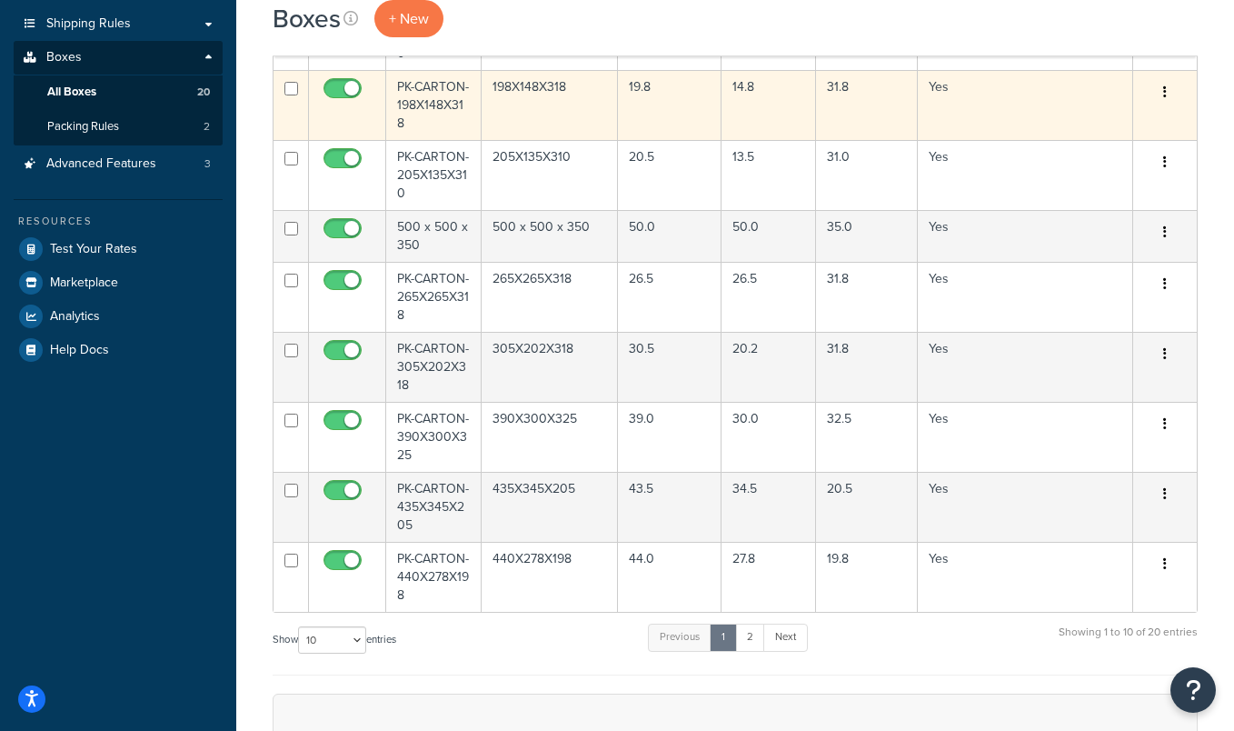
scroll to position [352, 0]
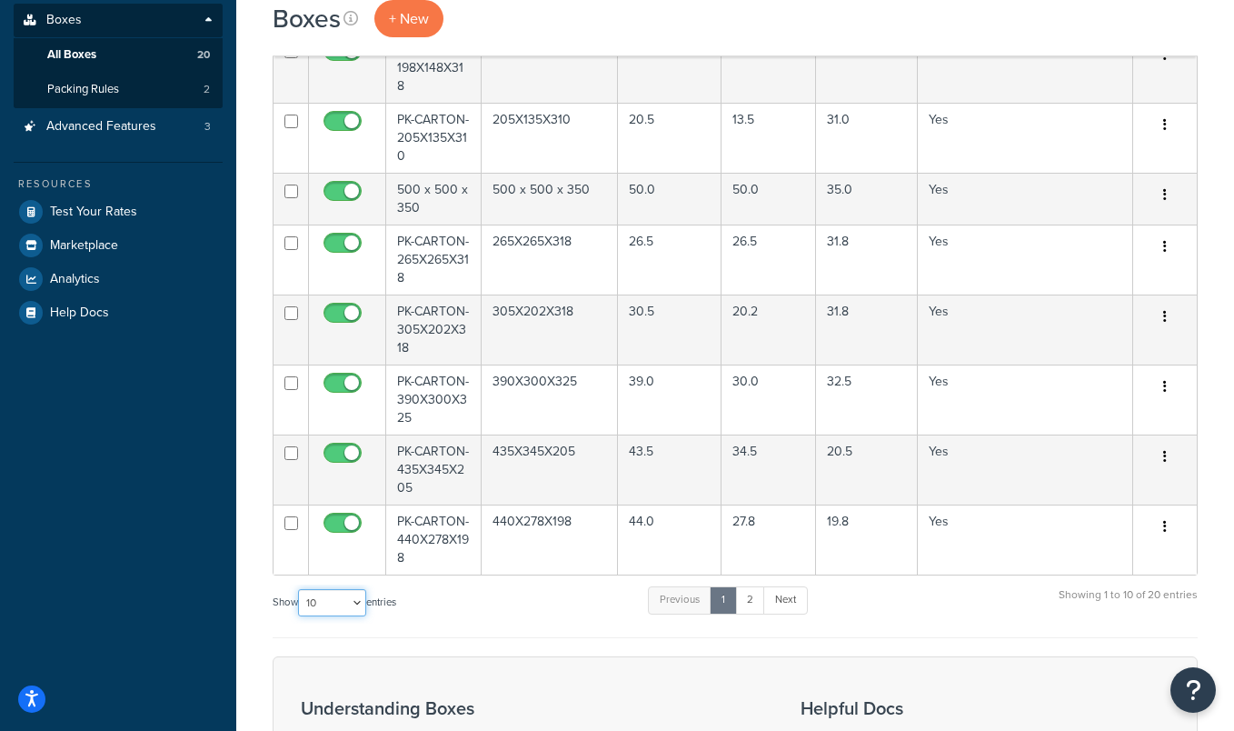
click at [357, 601] on select "10 15 25 50 100 1000" at bounding box center [332, 602] width 68 height 27
select select "25"
click at [300, 589] on select "10 15 25 50 100 1000" at bounding box center [332, 602] width 68 height 27
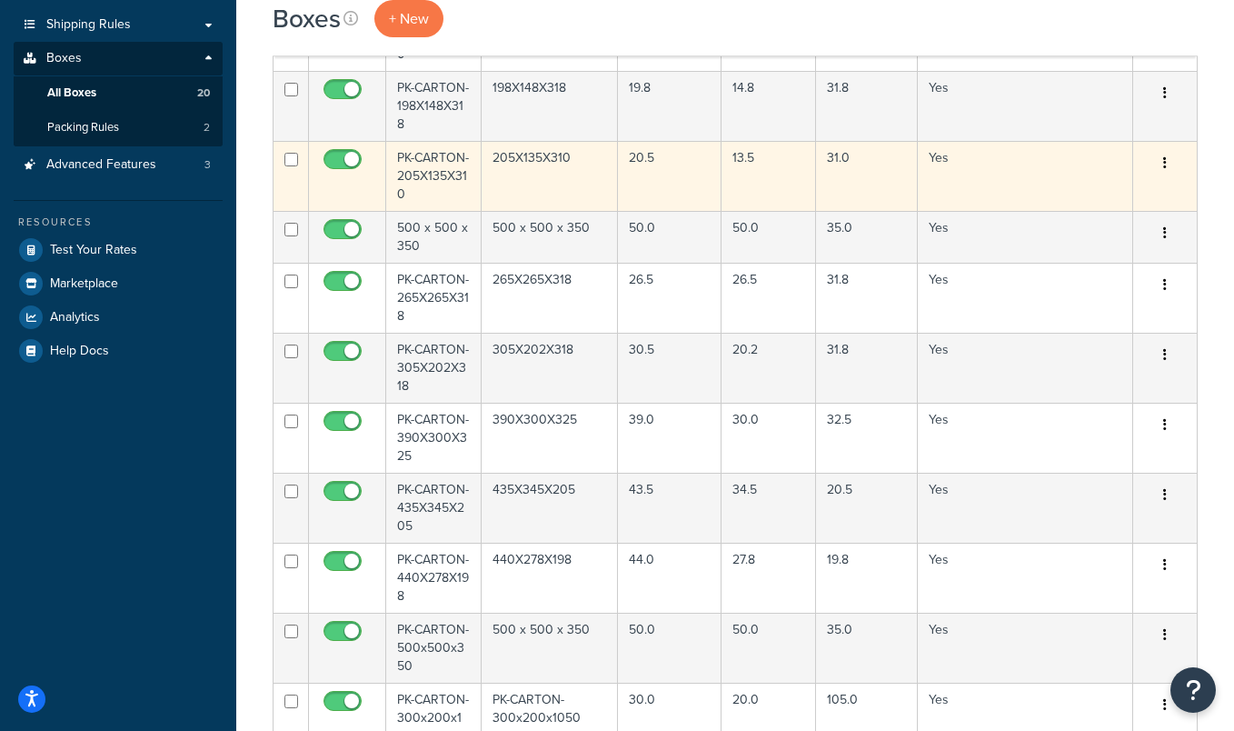
scroll to position [0, 0]
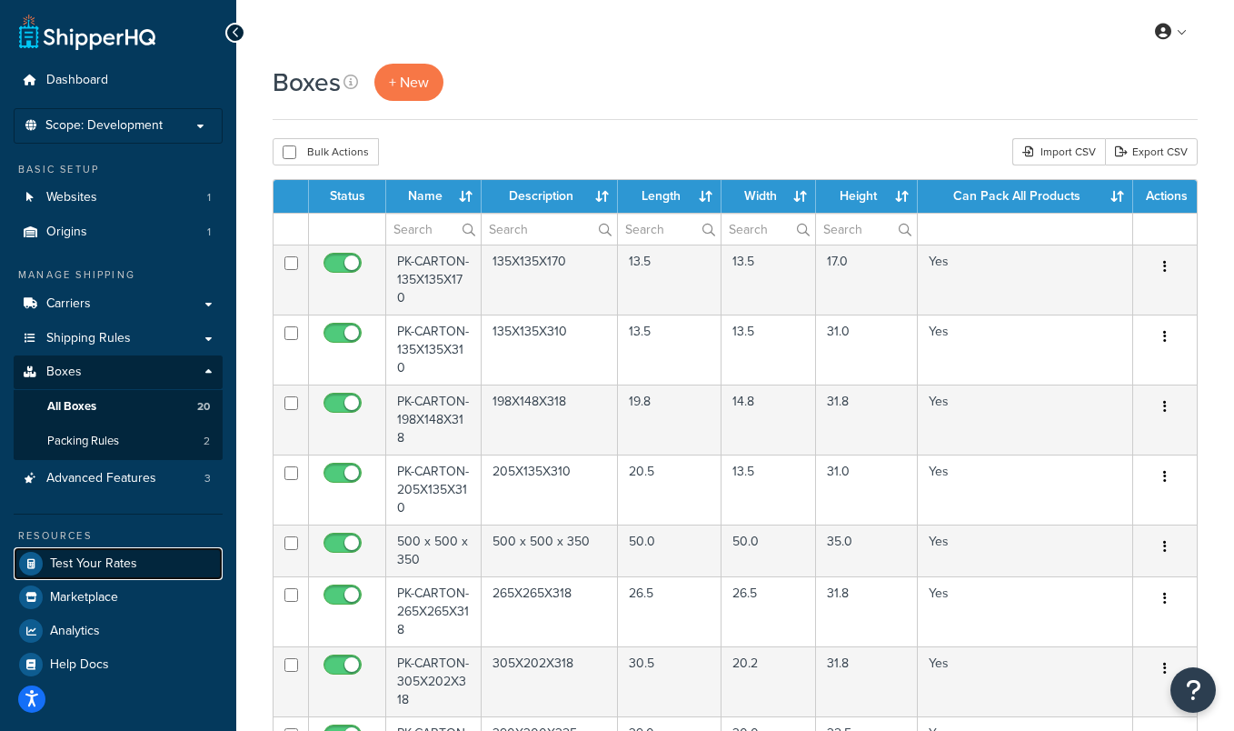
click at [117, 570] on span "Test Your Rates" at bounding box center [93, 563] width 87 height 15
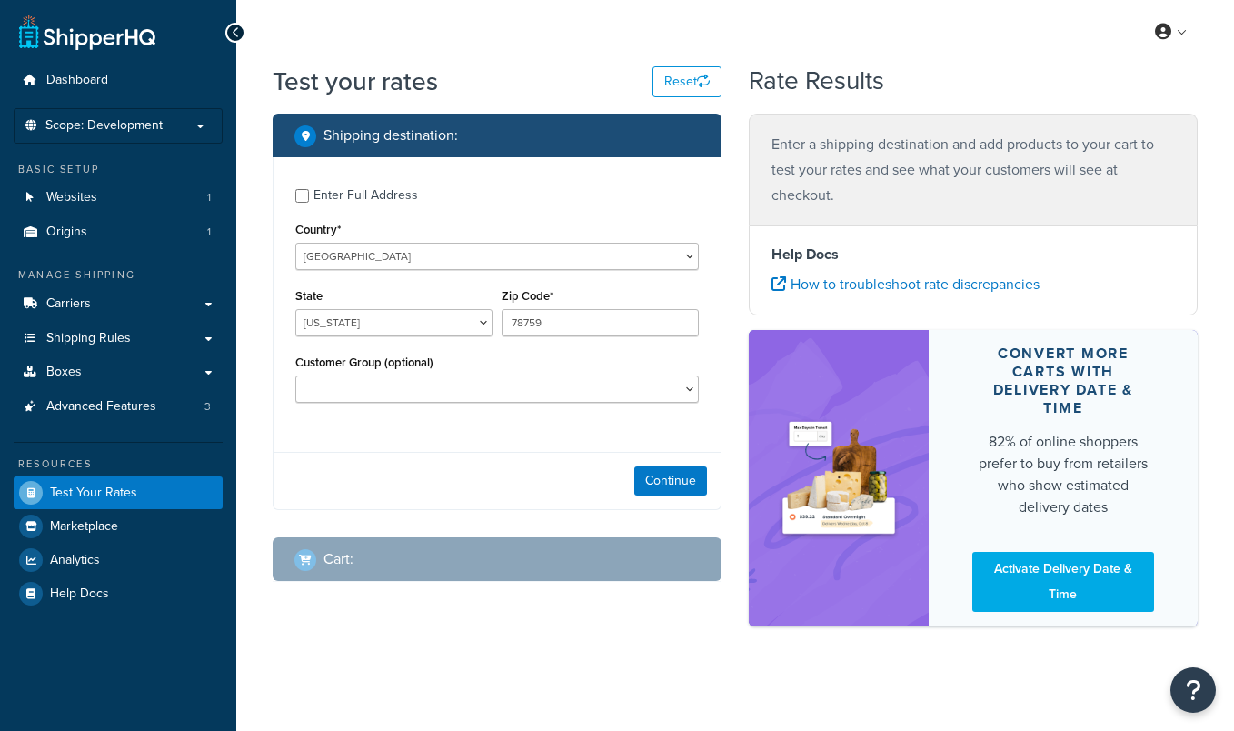
select select "[GEOGRAPHIC_DATA]"
click at [212, 335] on link "Shipping Rules" at bounding box center [118, 339] width 209 height 34
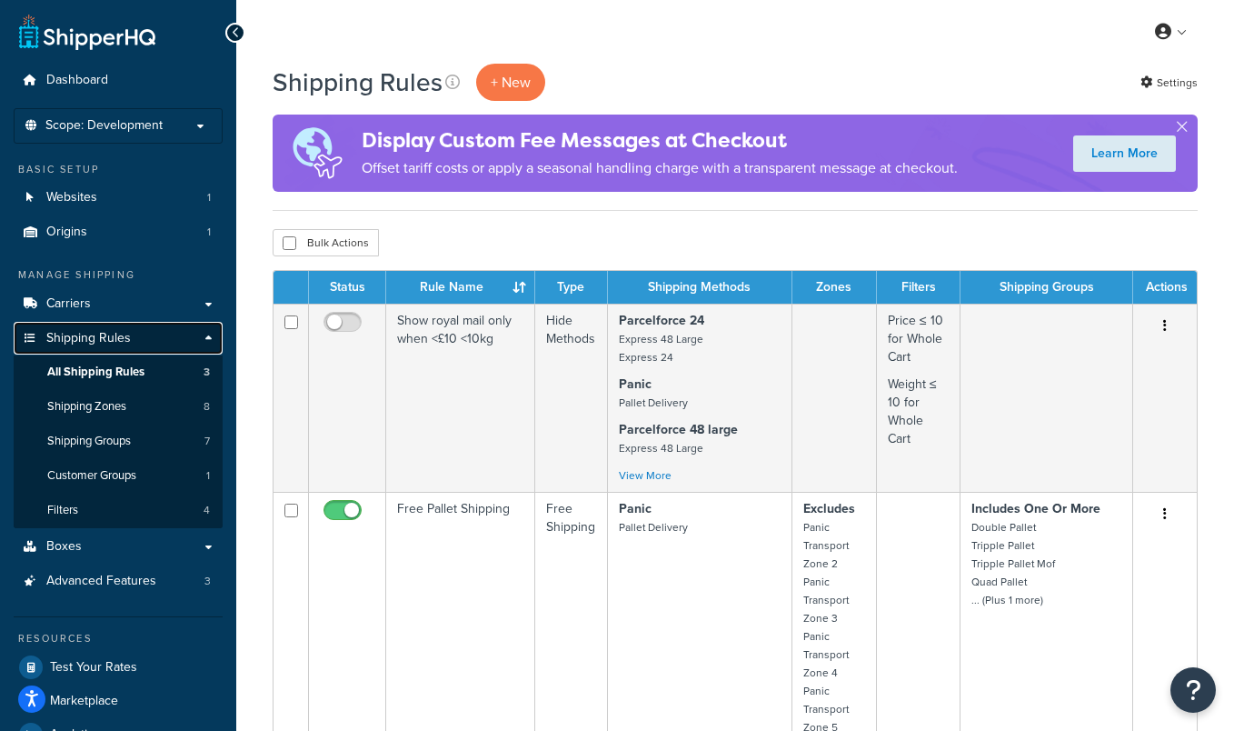
click at [209, 333] on link "Shipping Rules" at bounding box center [118, 339] width 209 height 34
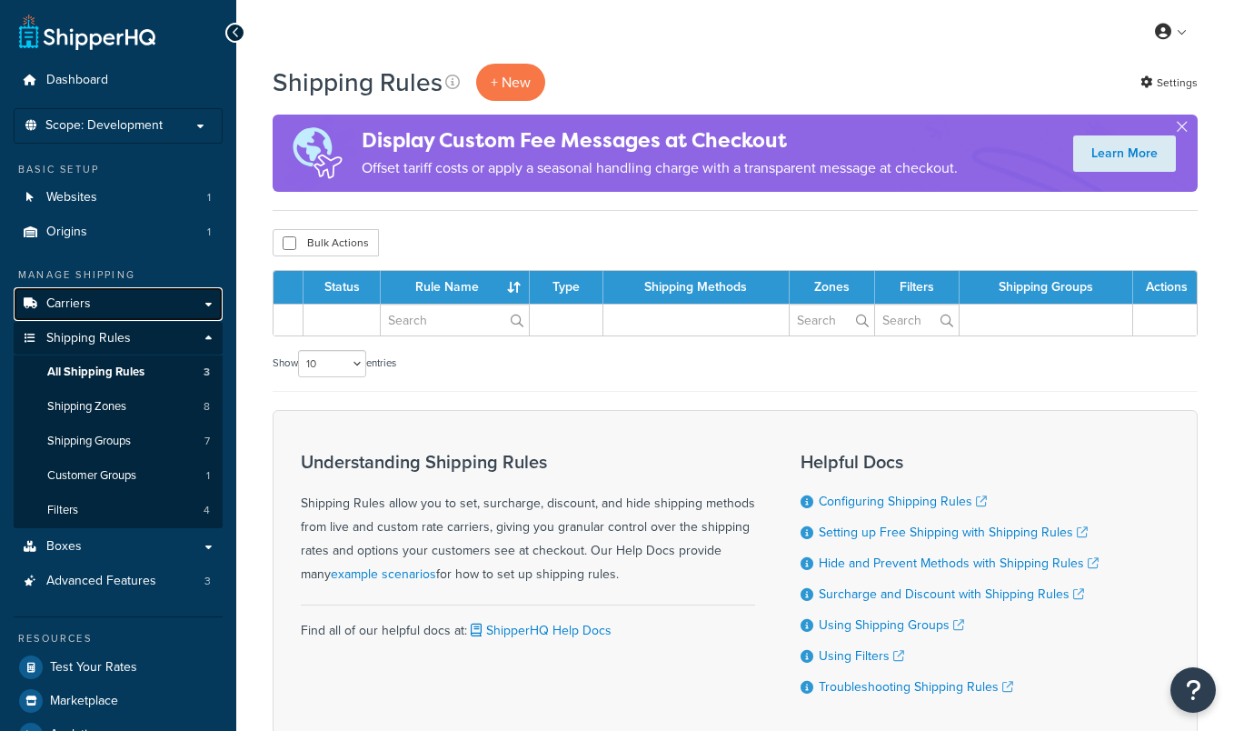
click at [204, 301] on link "Carriers" at bounding box center [118, 304] width 209 height 34
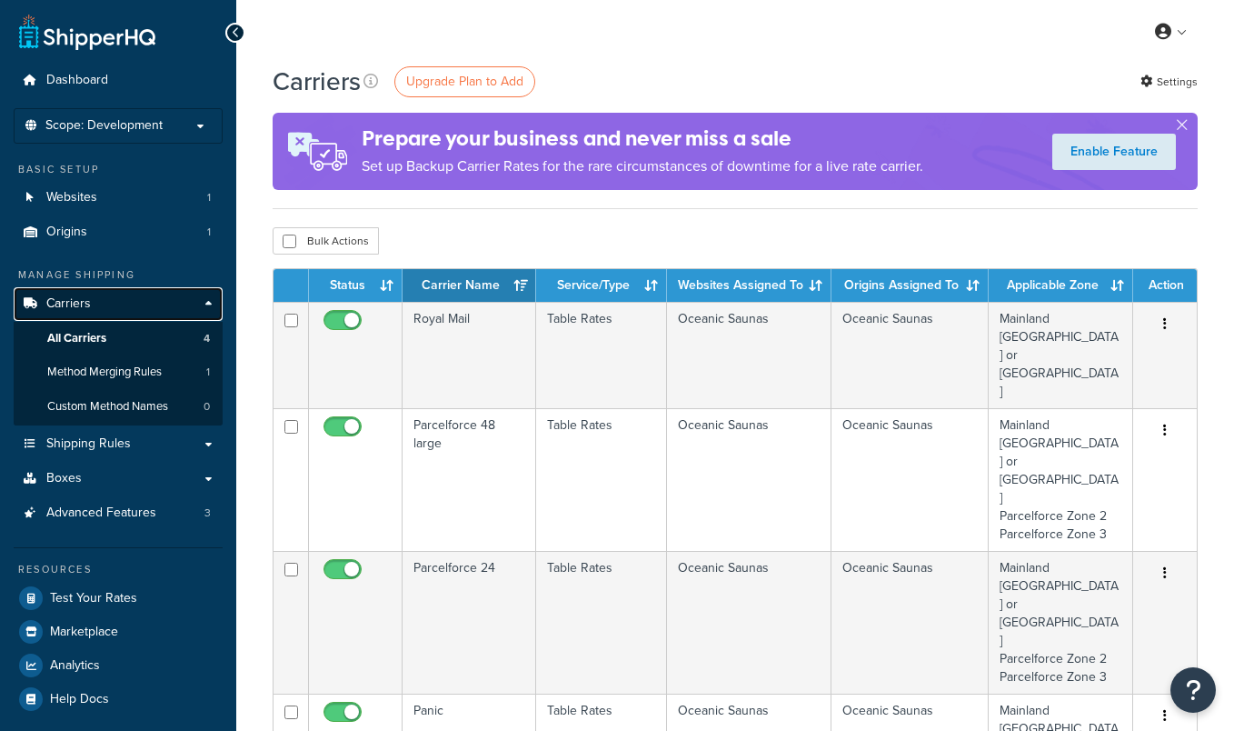
click at [208, 305] on link "Carriers" at bounding box center [118, 304] width 209 height 34
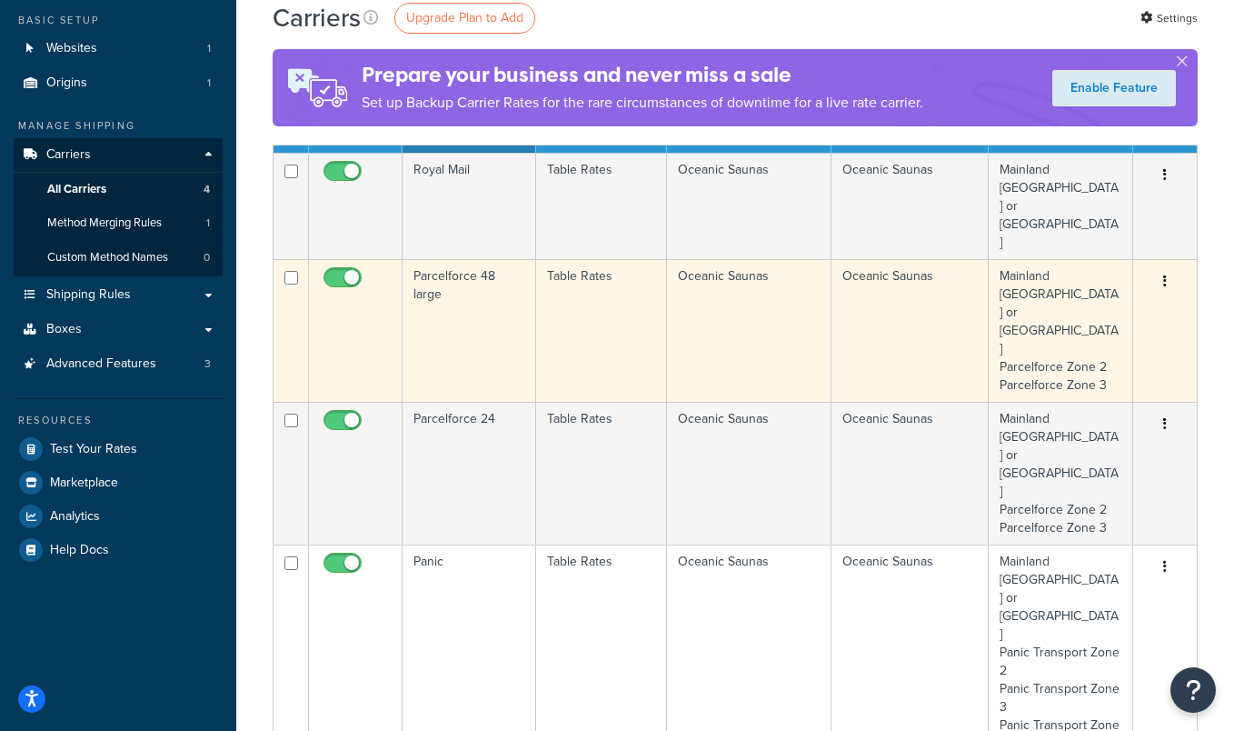
scroll to position [70, 0]
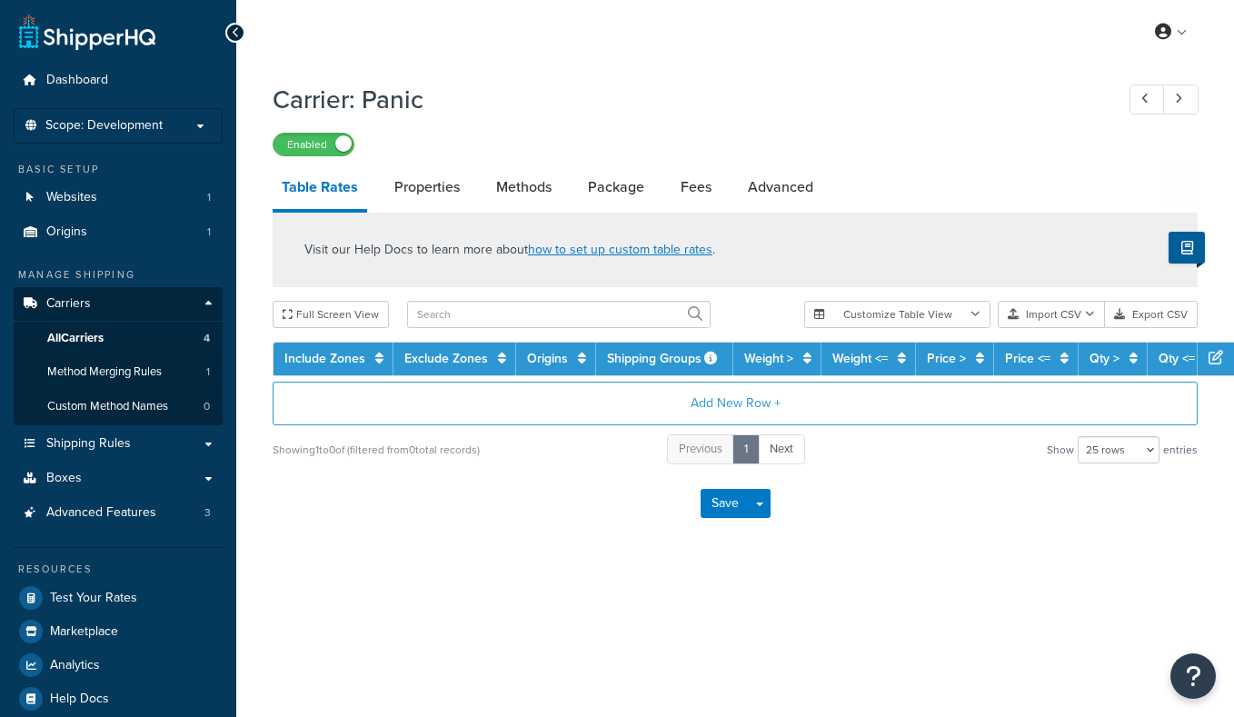
select select "25"
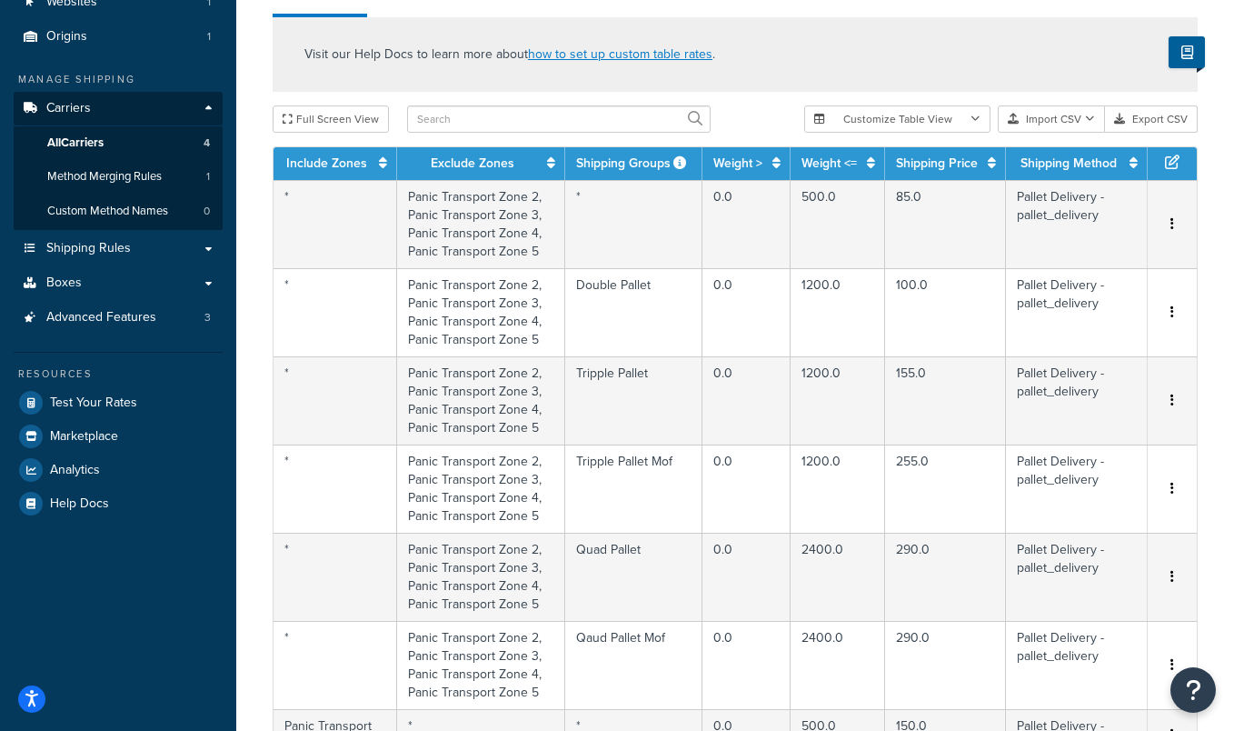
scroll to position [184, 0]
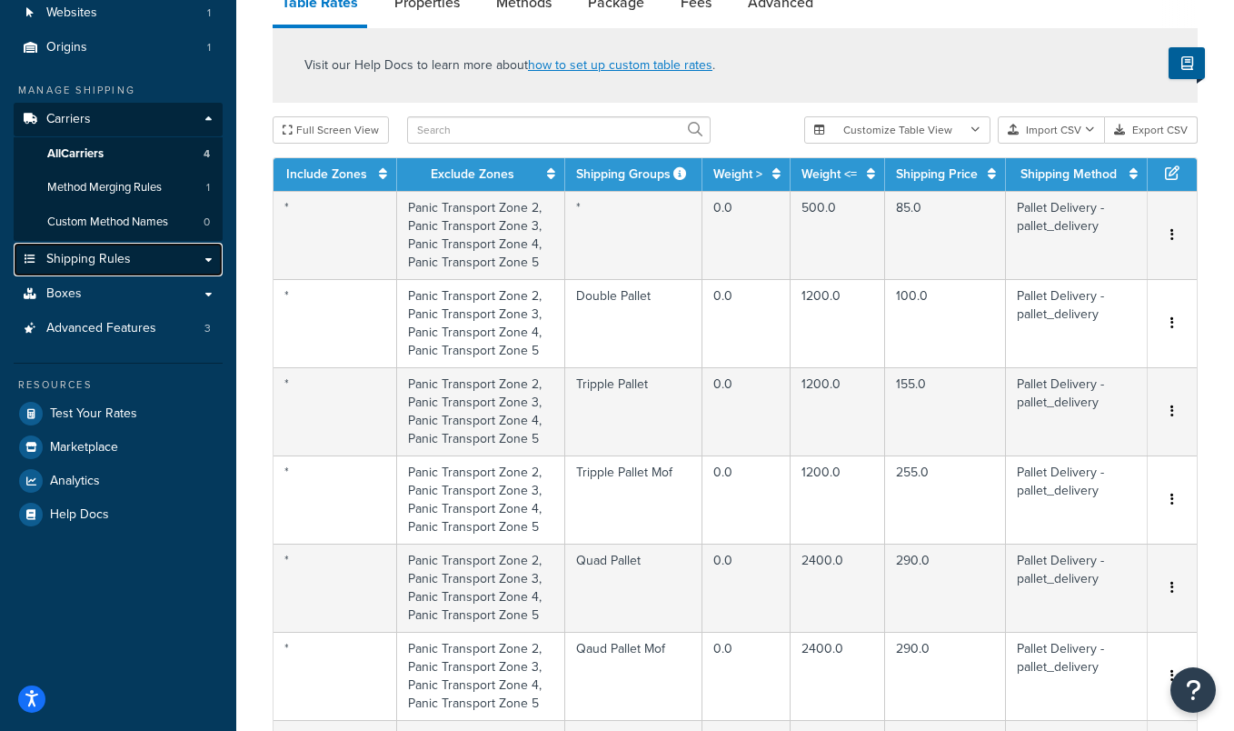
click at [167, 268] on link "Shipping Rules" at bounding box center [118, 260] width 209 height 34
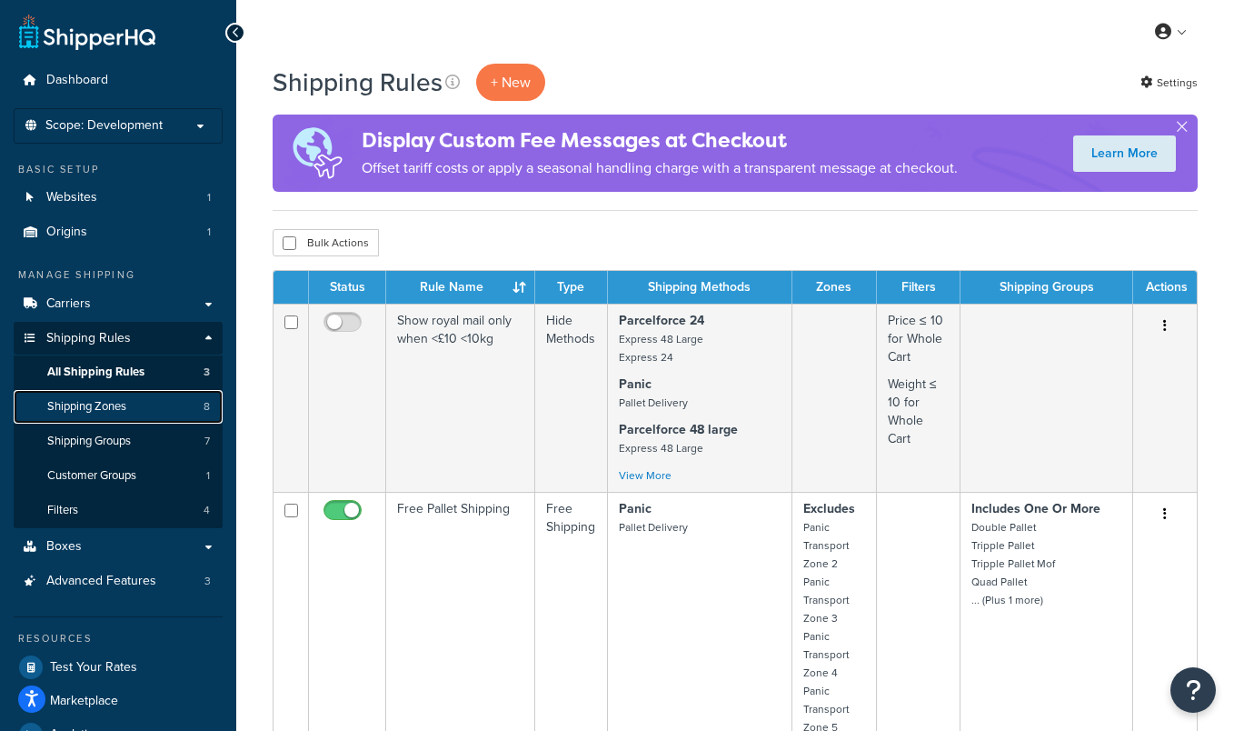
click at [136, 397] on link "Shipping Zones 8" at bounding box center [118, 407] width 209 height 34
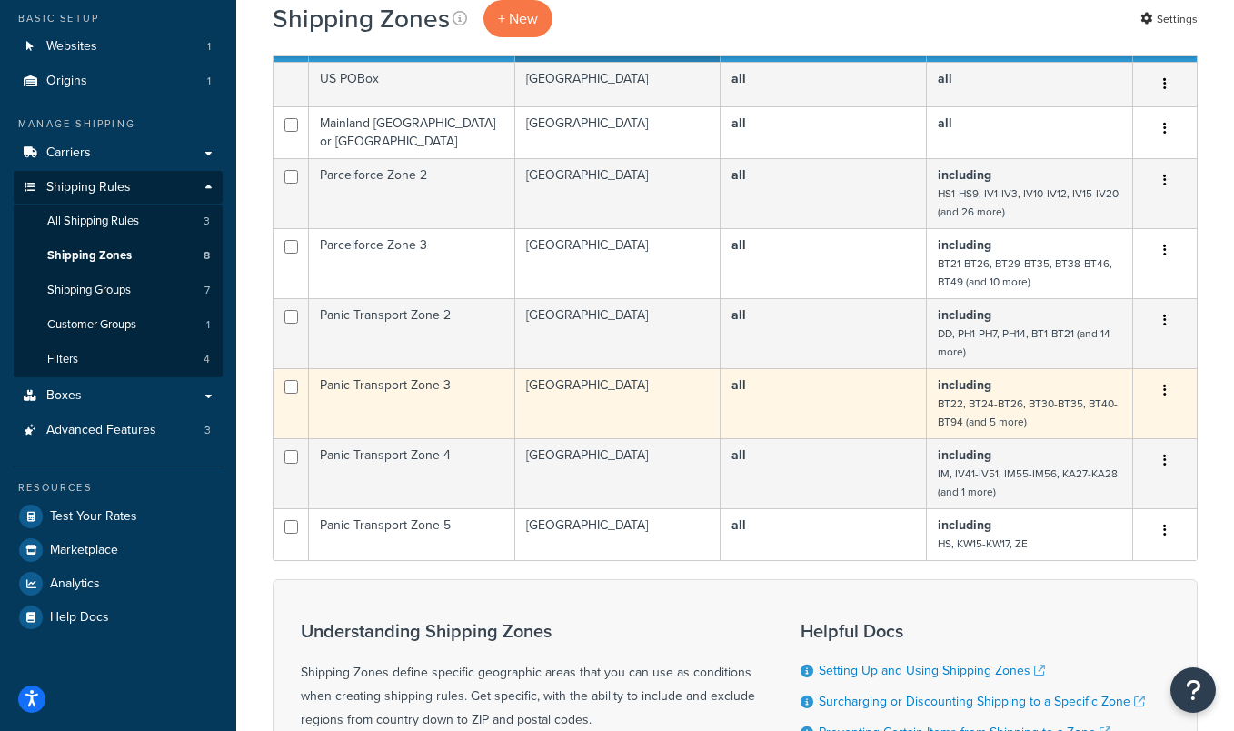
scroll to position [154, 0]
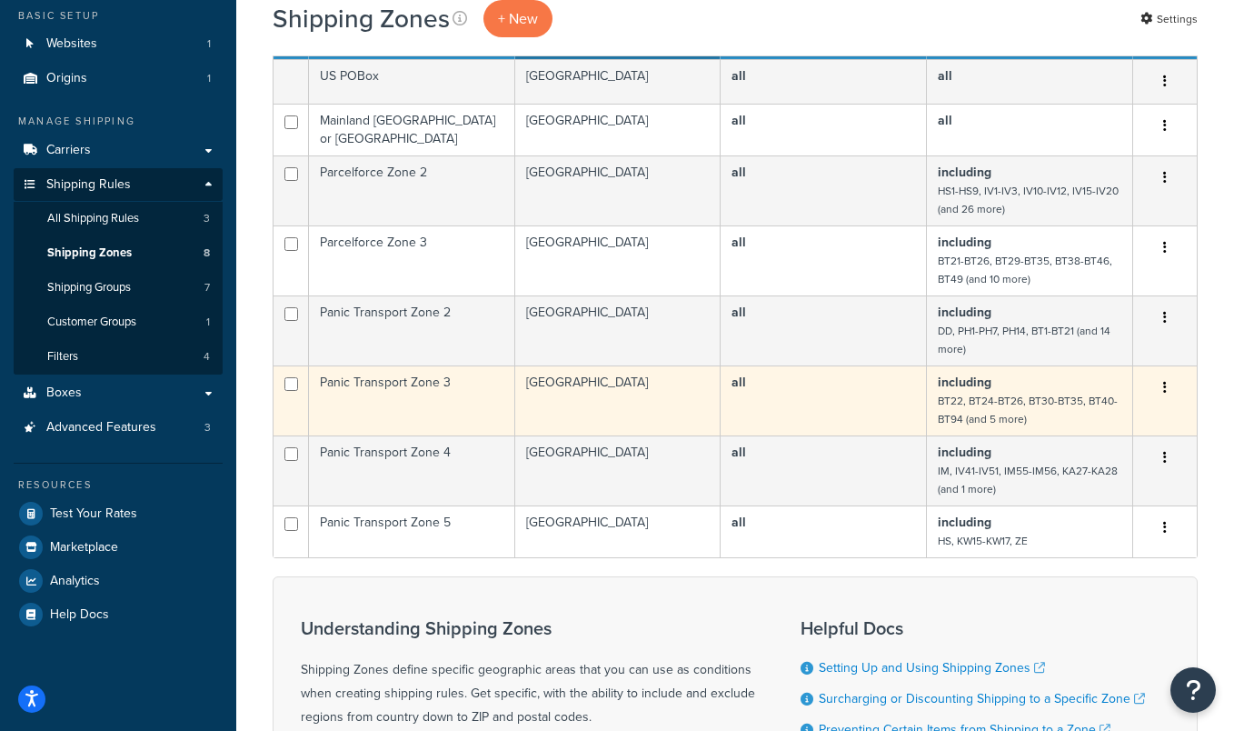
click at [858, 391] on td "all" at bounding box center [824, 400] width 206 height 70
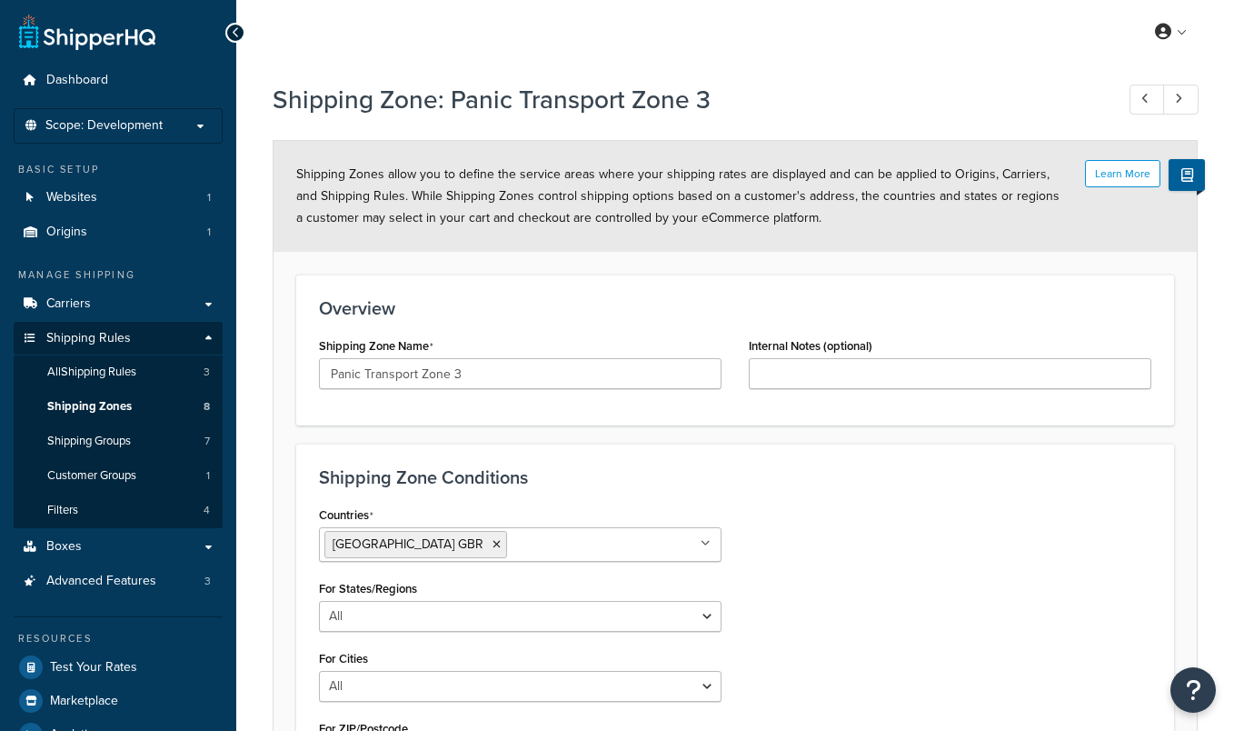
select select "including"
click at [83, 674] on span "Test Your Rates" at bounding box center [93, 667] width 87 height 15
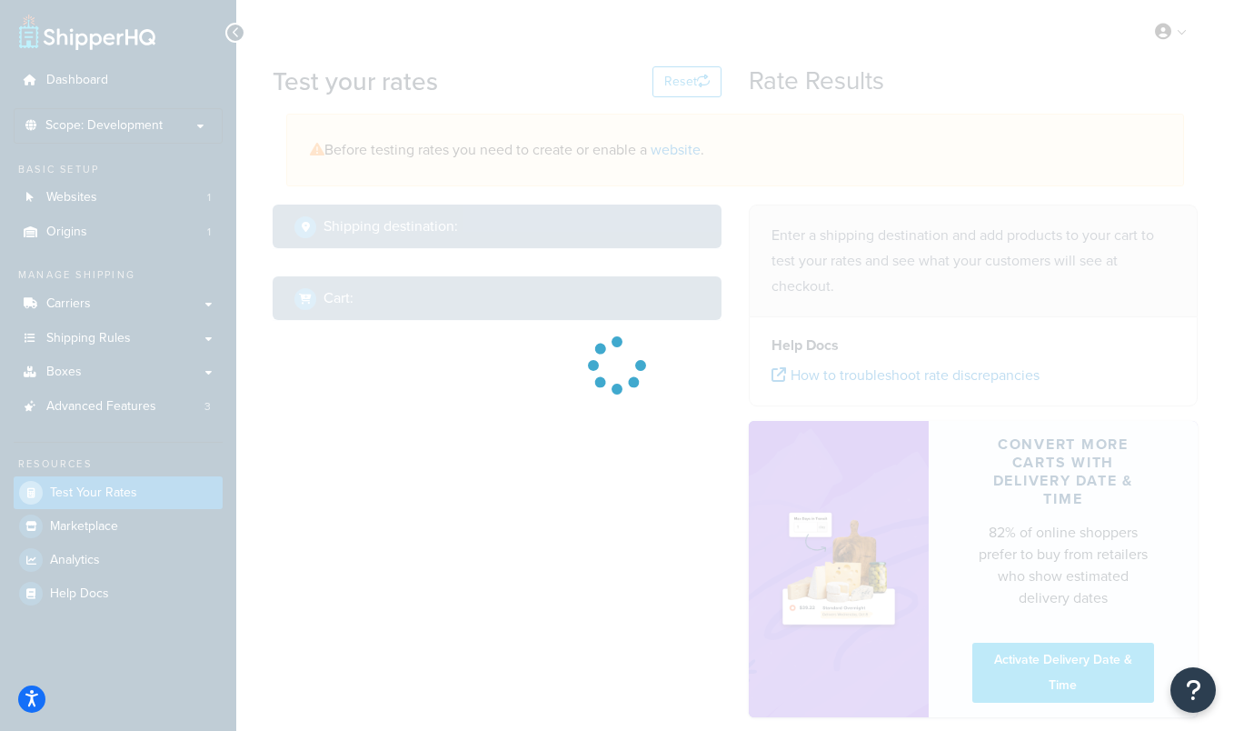
select select "TX"
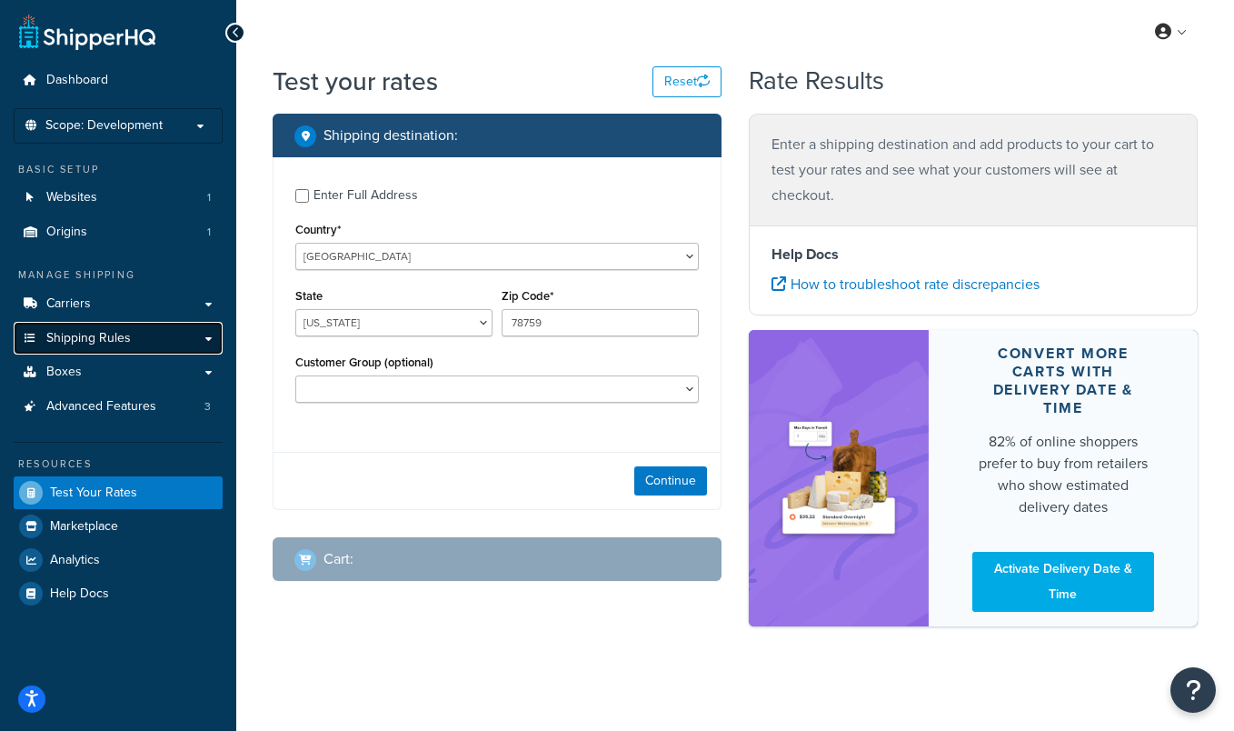
click at [119, 337] on span "Shipping Rules" at bounding box center [88, 338] width 84 height 15
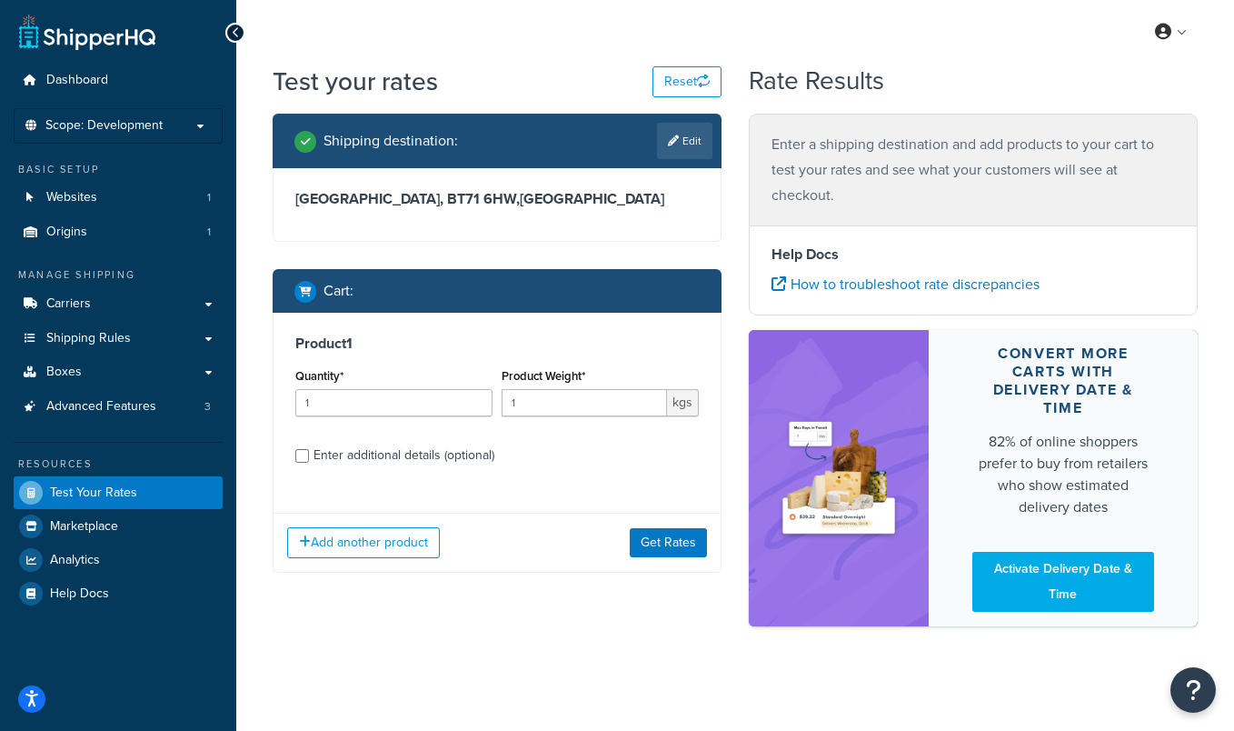
click at [473, 454] on div "Enter additional details (optional)" at bounding box center [403, 454] width 181 height 25
click at [309, 454] on input "Enter additional details (optional)" at bounding box center [302, 456] width 14 height 14
checkbox input "true"
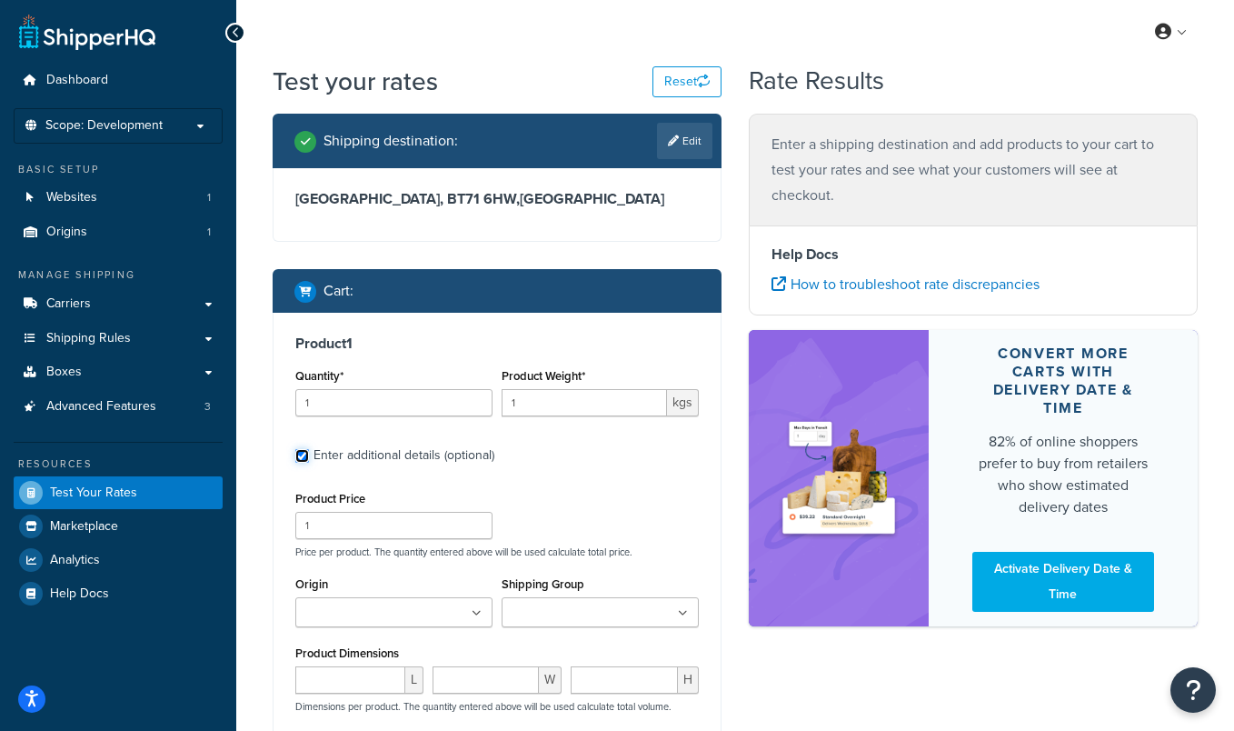
scroll to position [151, 0]
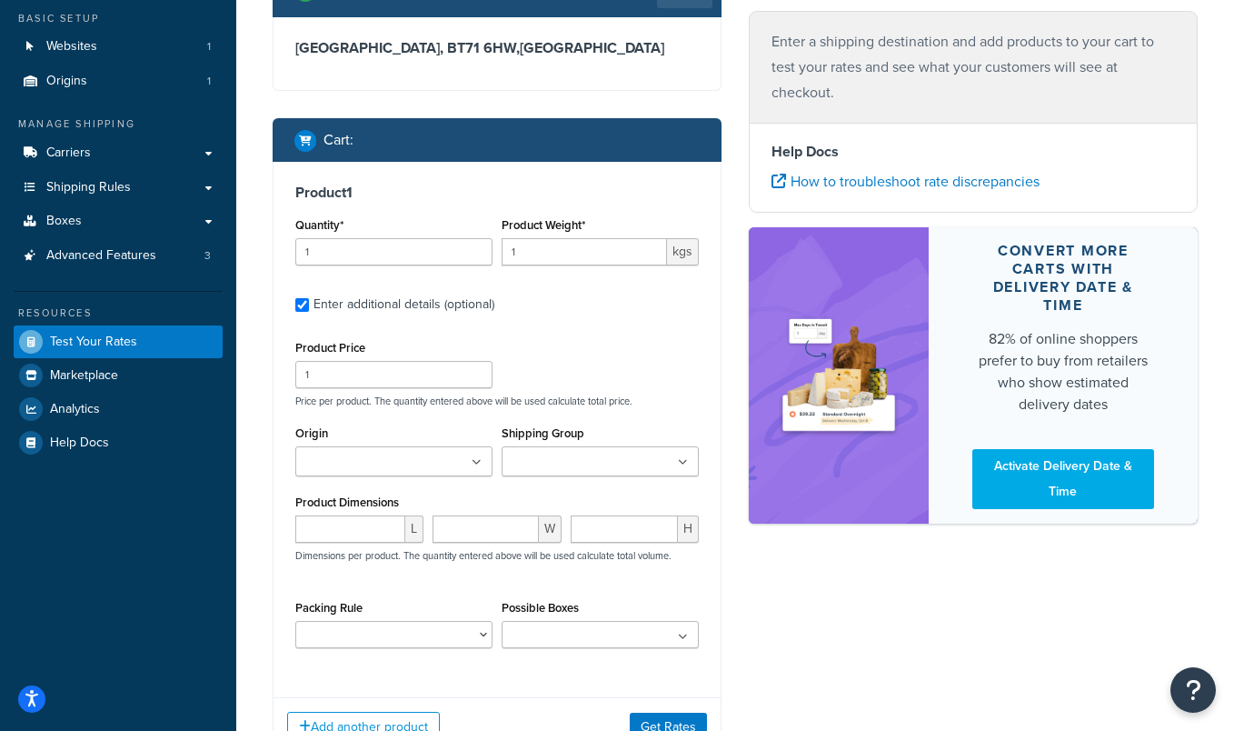
click at [689, 456] on ul at bounding box center [600, 461] width 197 height 30
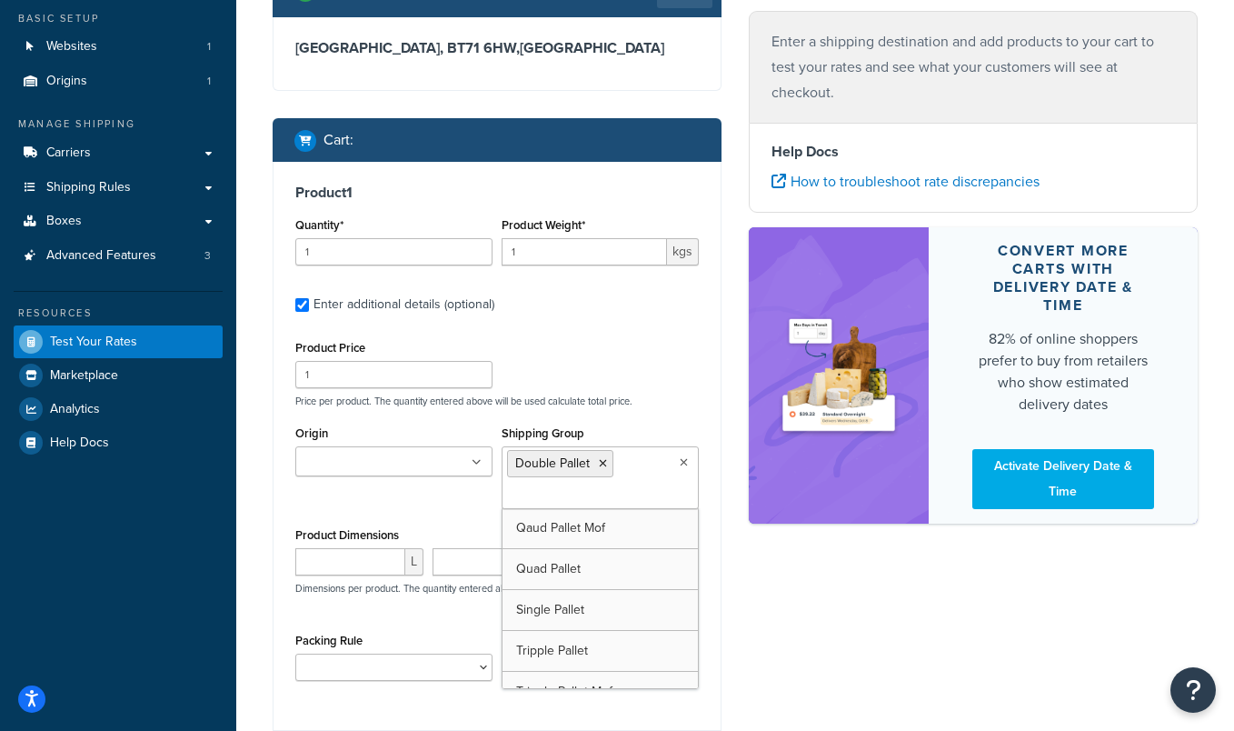
click at [755, 621] on div "Shipping destination : Edit Northern Ireland, BT71 6HW , United Kingdom Cart : …" at bounding box center [735, 390] width 952 height 854
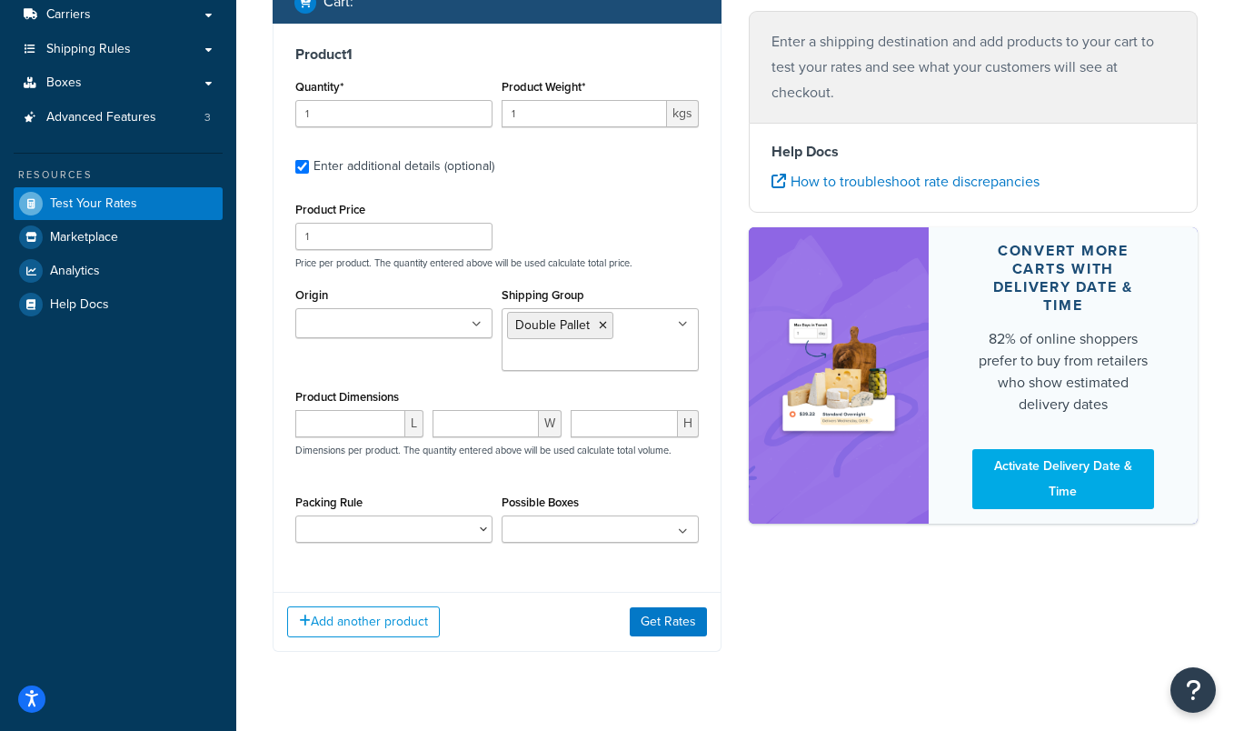
scroll to position [291, 0]
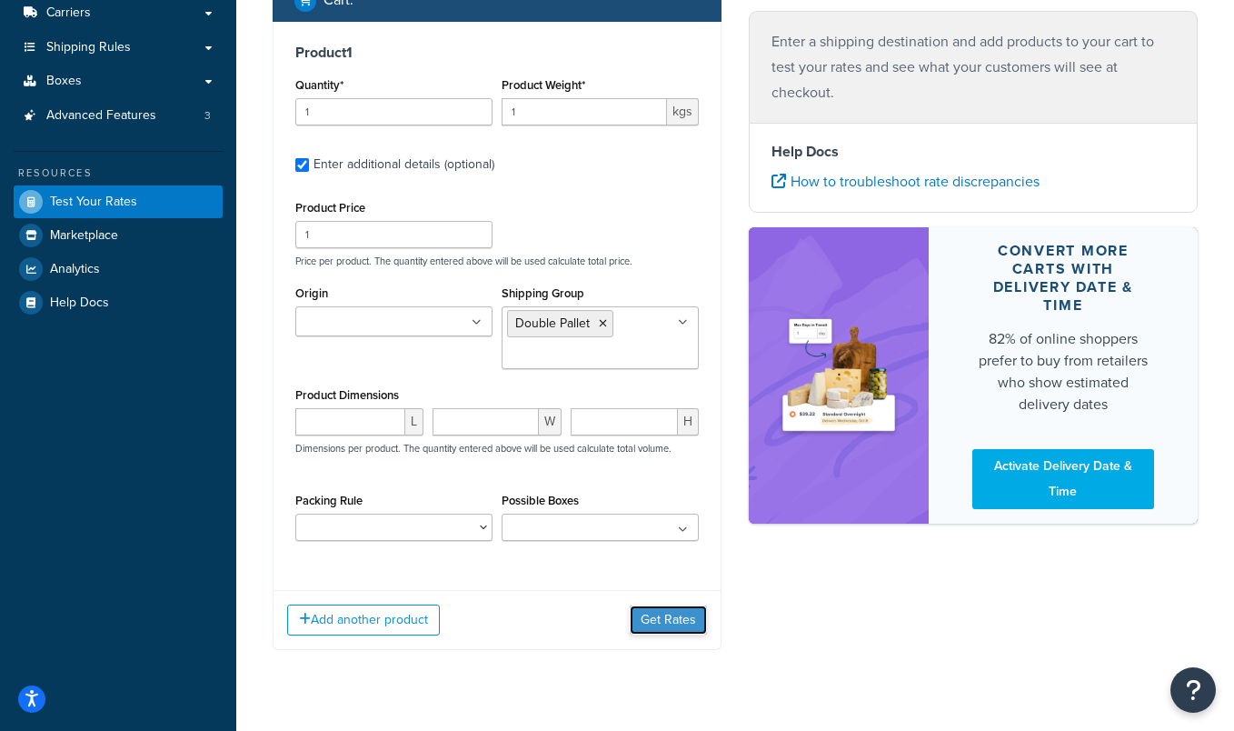
click at [658, 620] on button "Get Rates" at bounding box center [668, 619] width 77 height 29
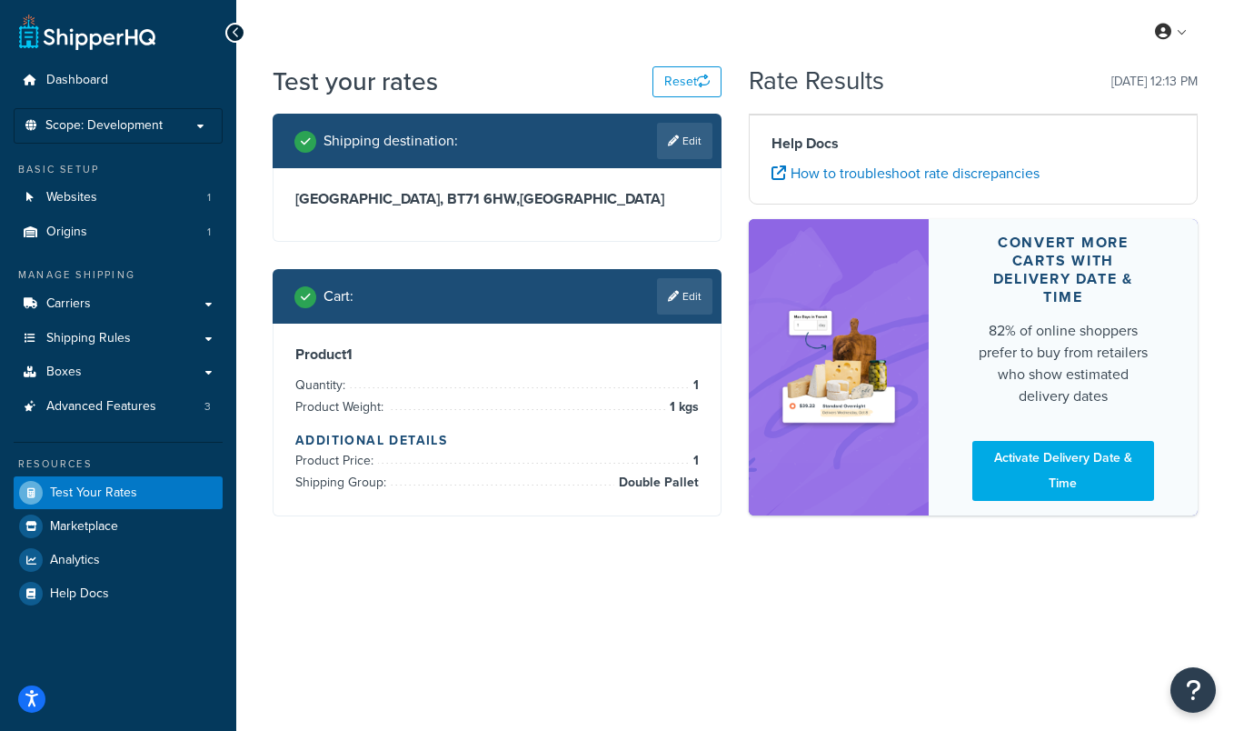
scroll to position [0, 0]
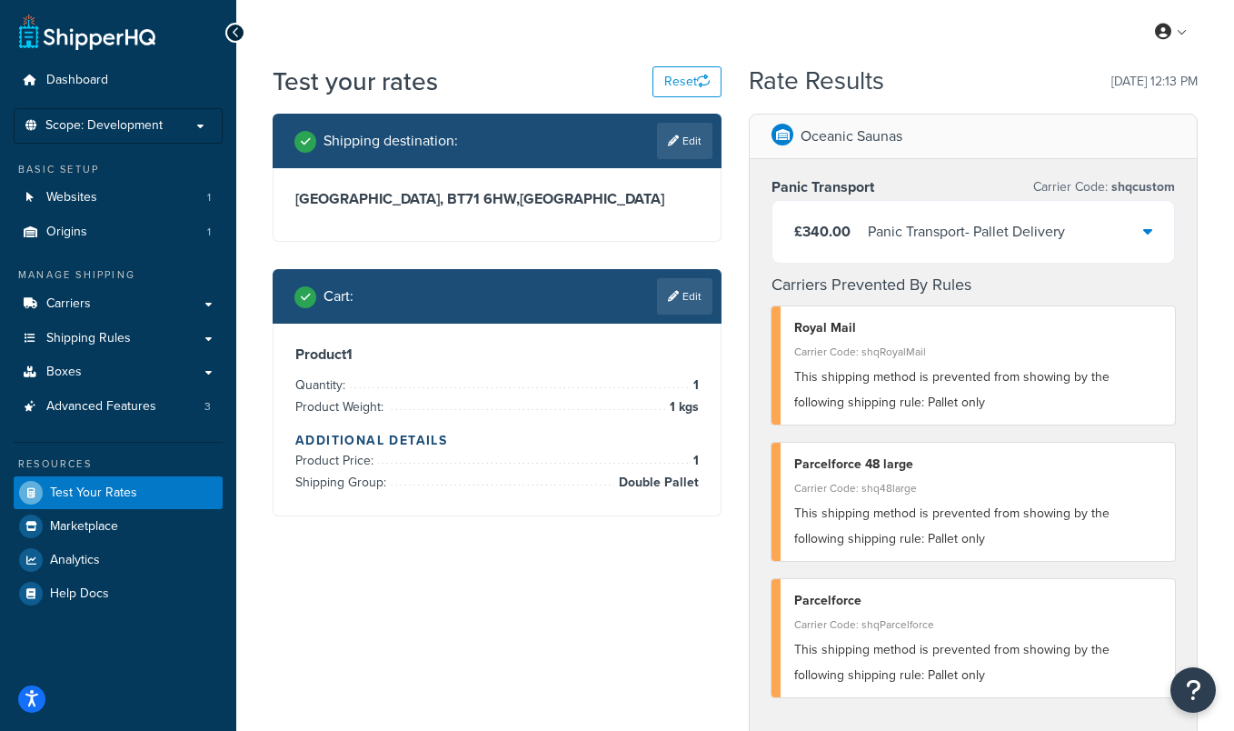
click at [1134, 232] on div "£340.00 Panic Transport - Pallet Delivery" at bounding box center [973, 232] width 402 height 62
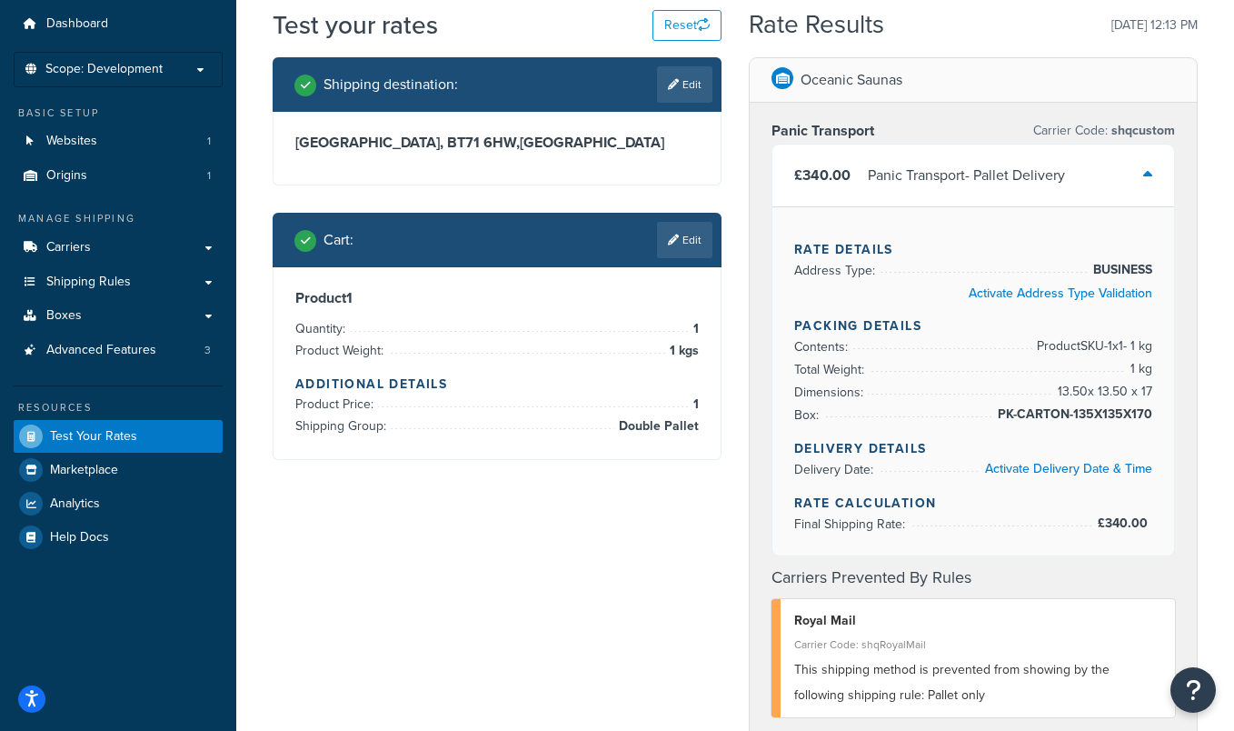
scroll to position [57, 0]
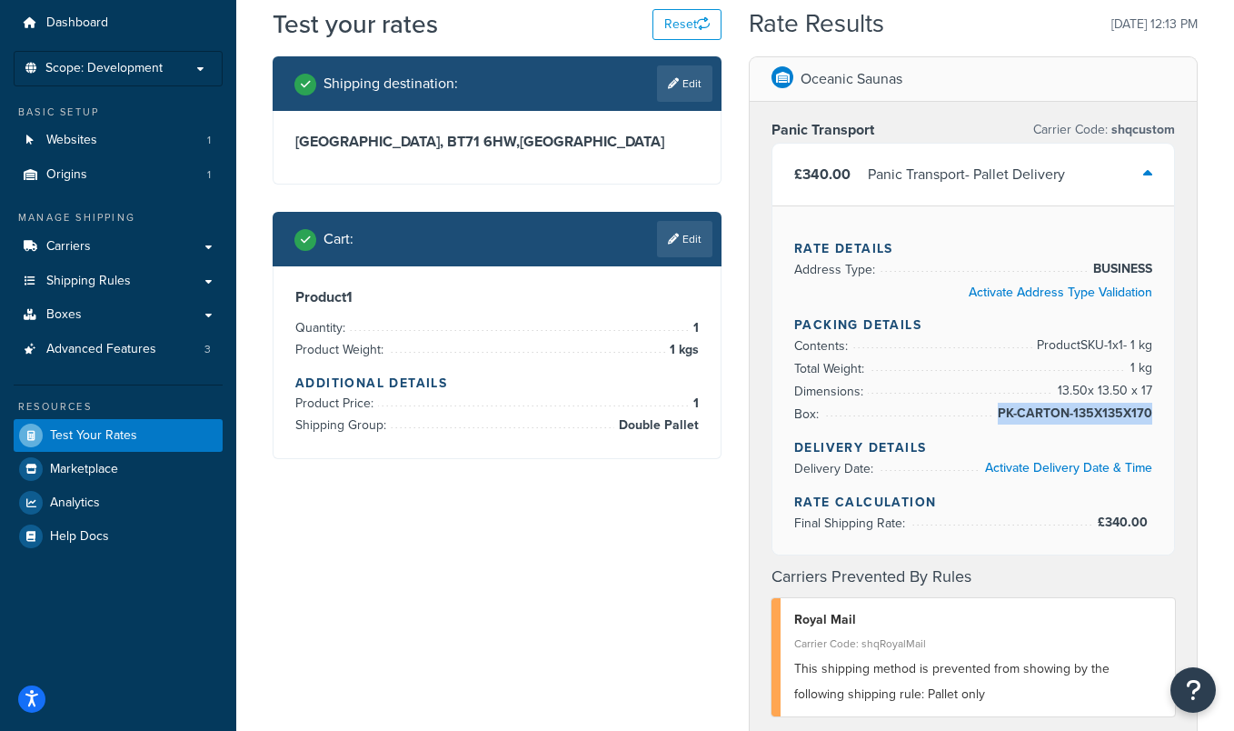
click at [1150, 413] on div "Rate Details Address Type: BUSINESS Activate Address Type Validation Packing De…" at bounding box center [973, 379] width 402 height 349
click at [1153, 406] on div "Rate Details Address Type: BUSINESS Activate Address Type Validation Packing De…" at bounding box center [973, 379] width 402 height 349
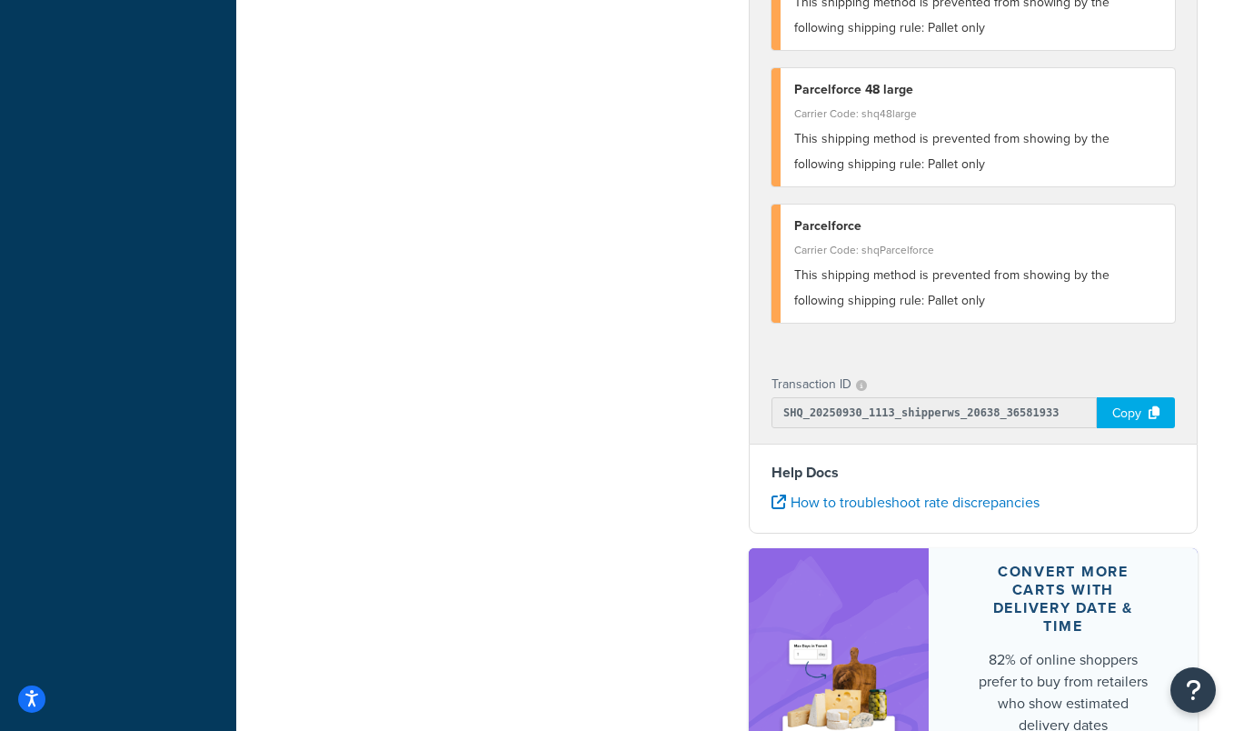
scroll to position [797, 0]
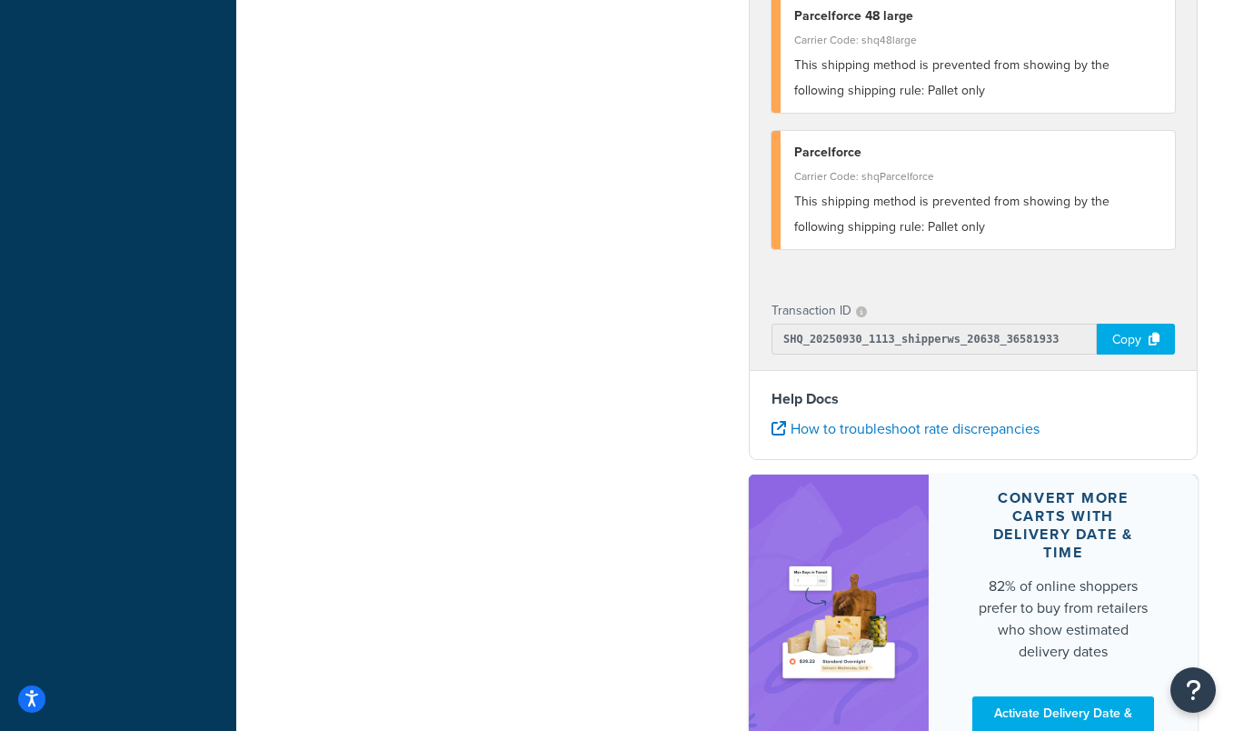
click at [1127, 342] on div "Copy" at bounding box center [1136, 338] width 78 height 31
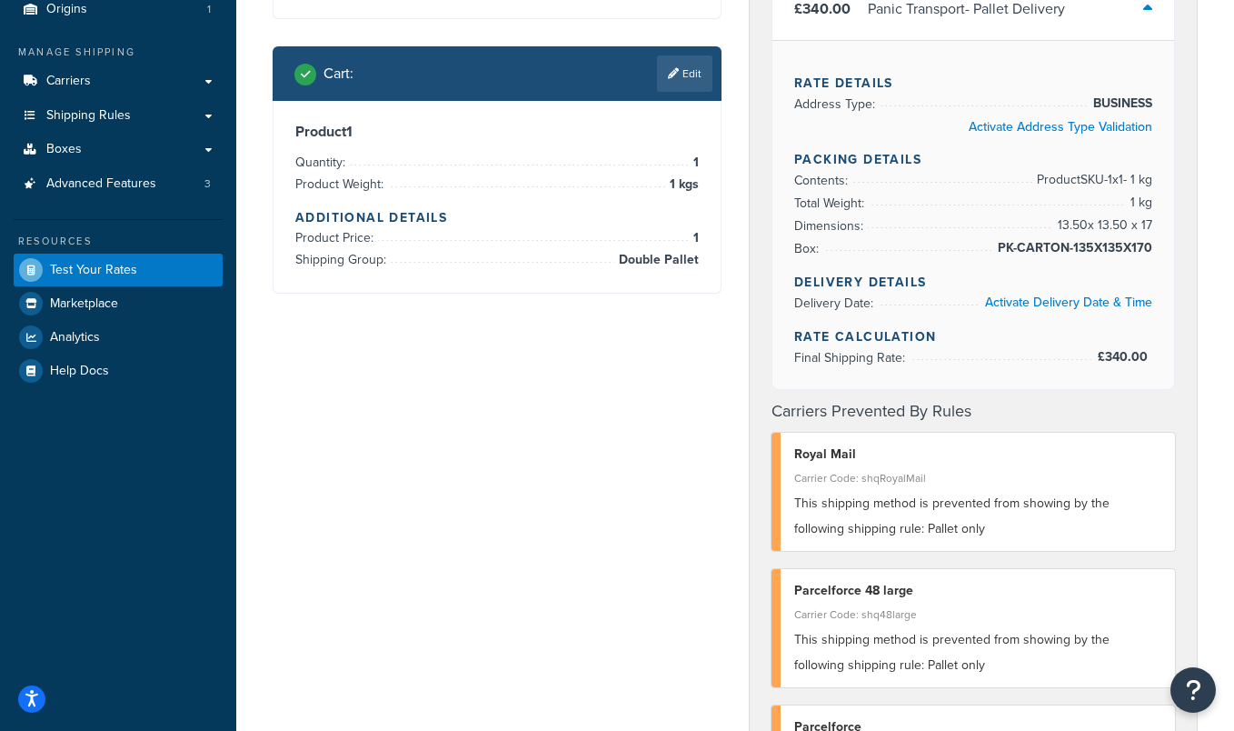
scroll to position [0, 0]
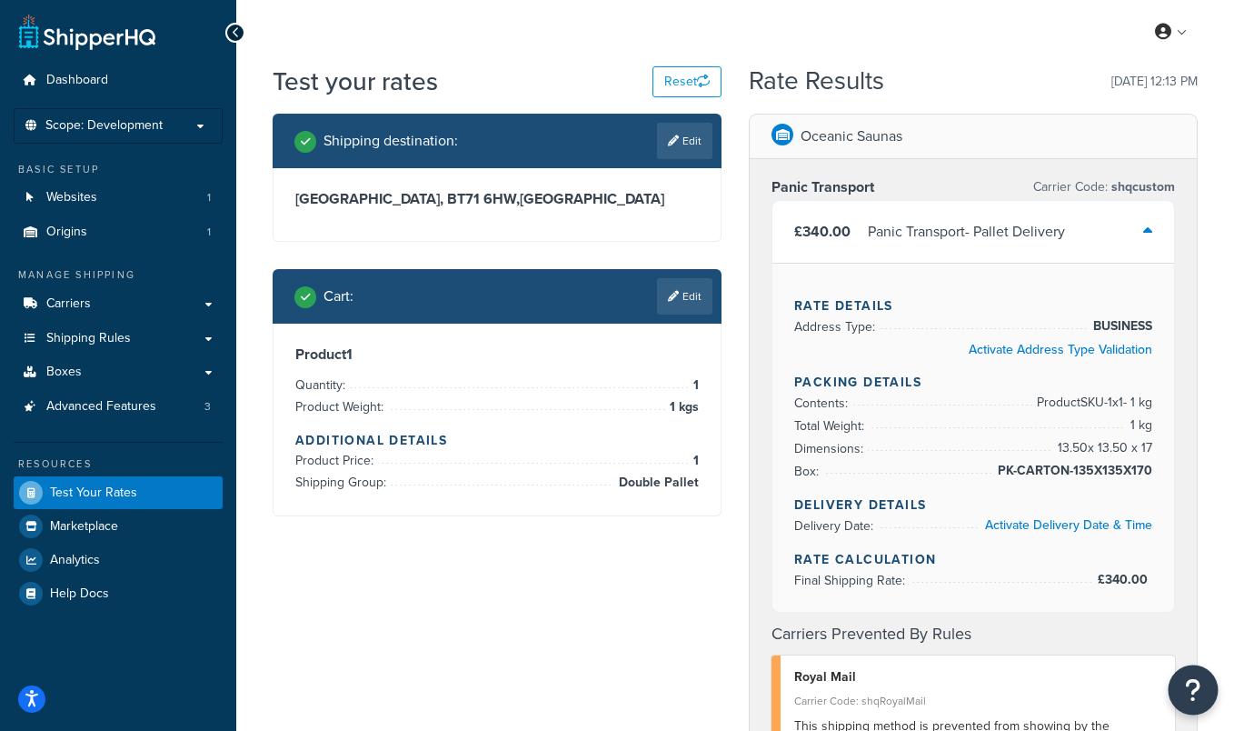
click at [1195, 687] on icon "Open Resource Center" at bounding box center [1193, 689] width 17 height 25
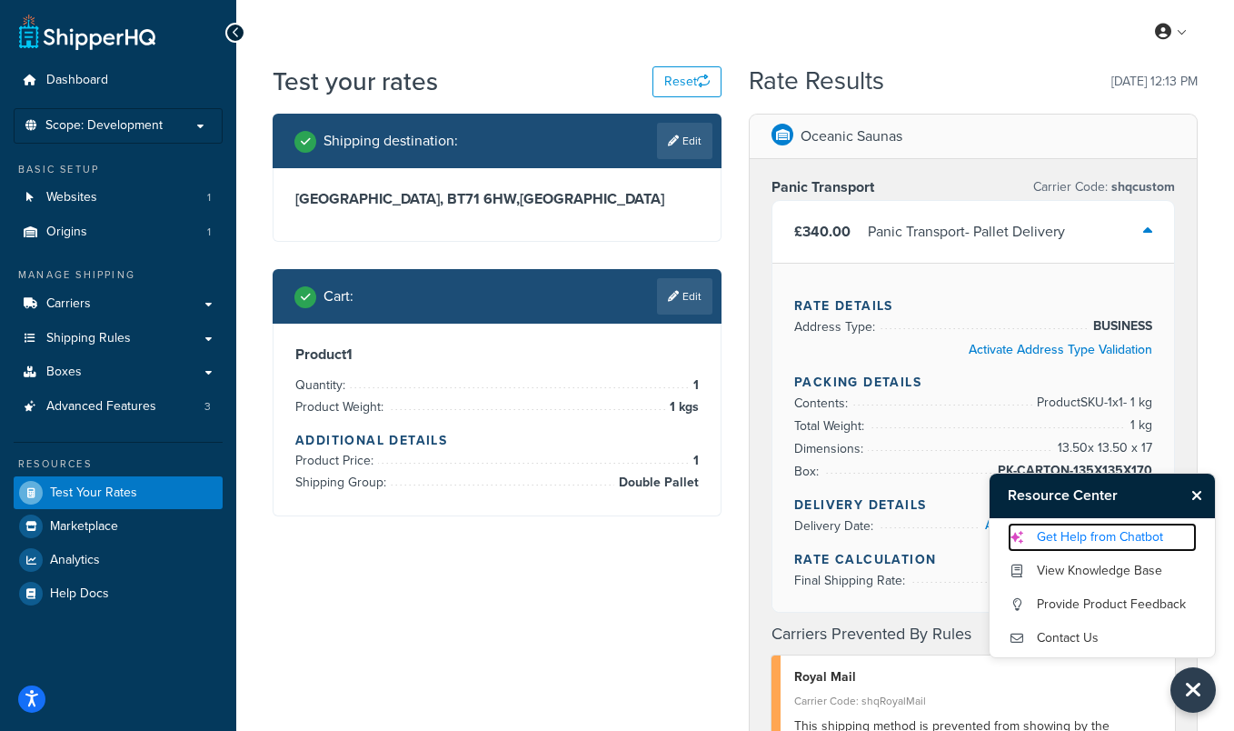
click at [1089, 542] on link "Get Help from Chatbot" at bounding box center [1102, 536] width 189 height 29
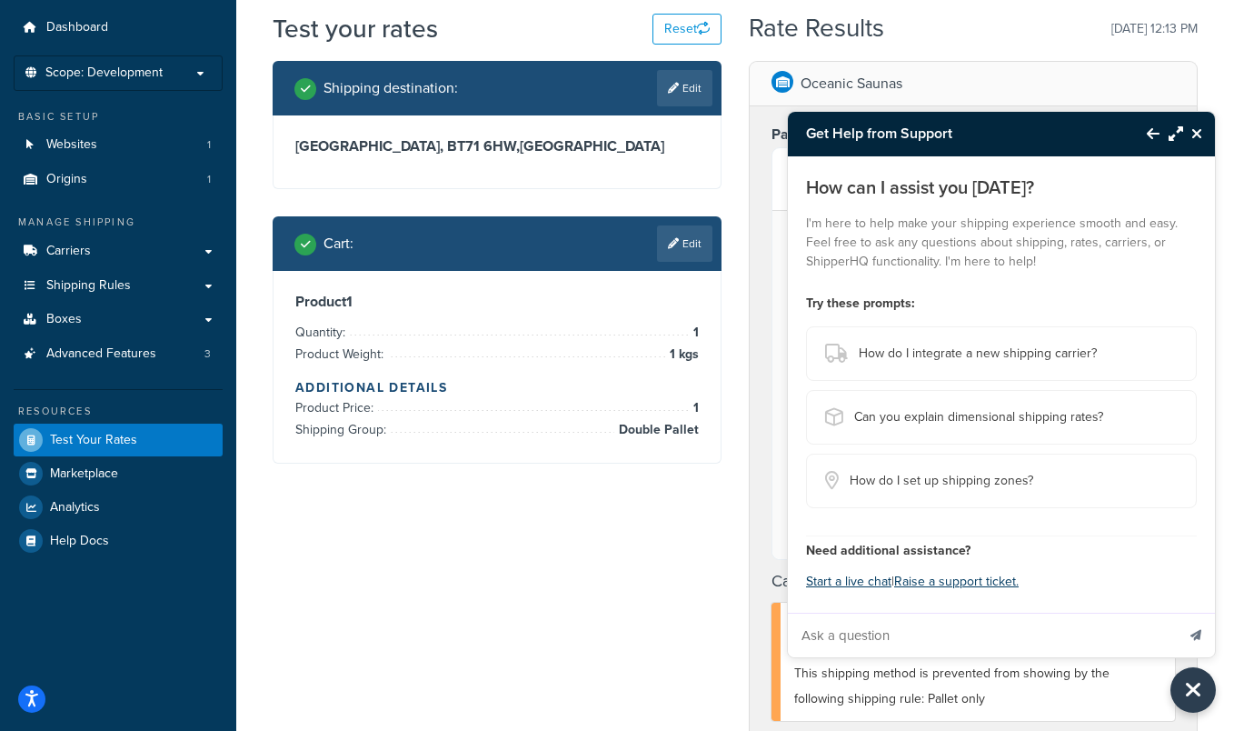
scroll to position [55, 0]
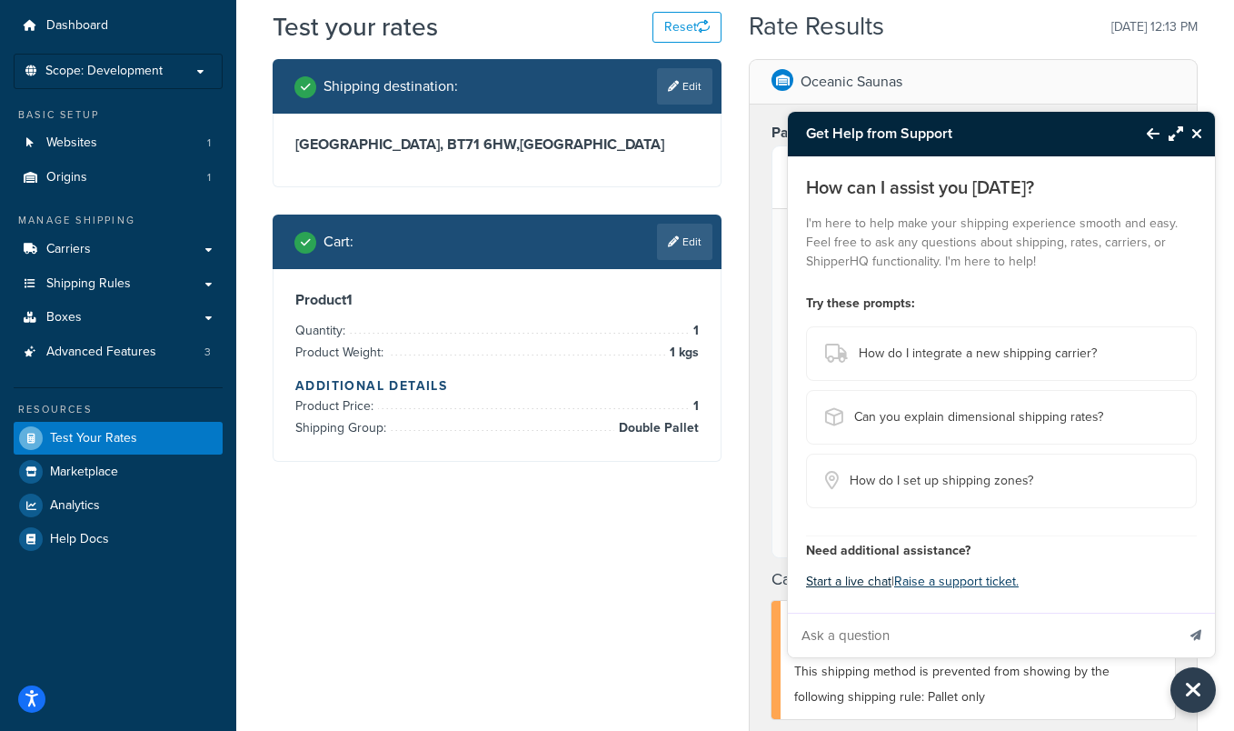
click at [872, 579] on button "Start a live chat" at bounding box center [848, 581] width 85 height 25
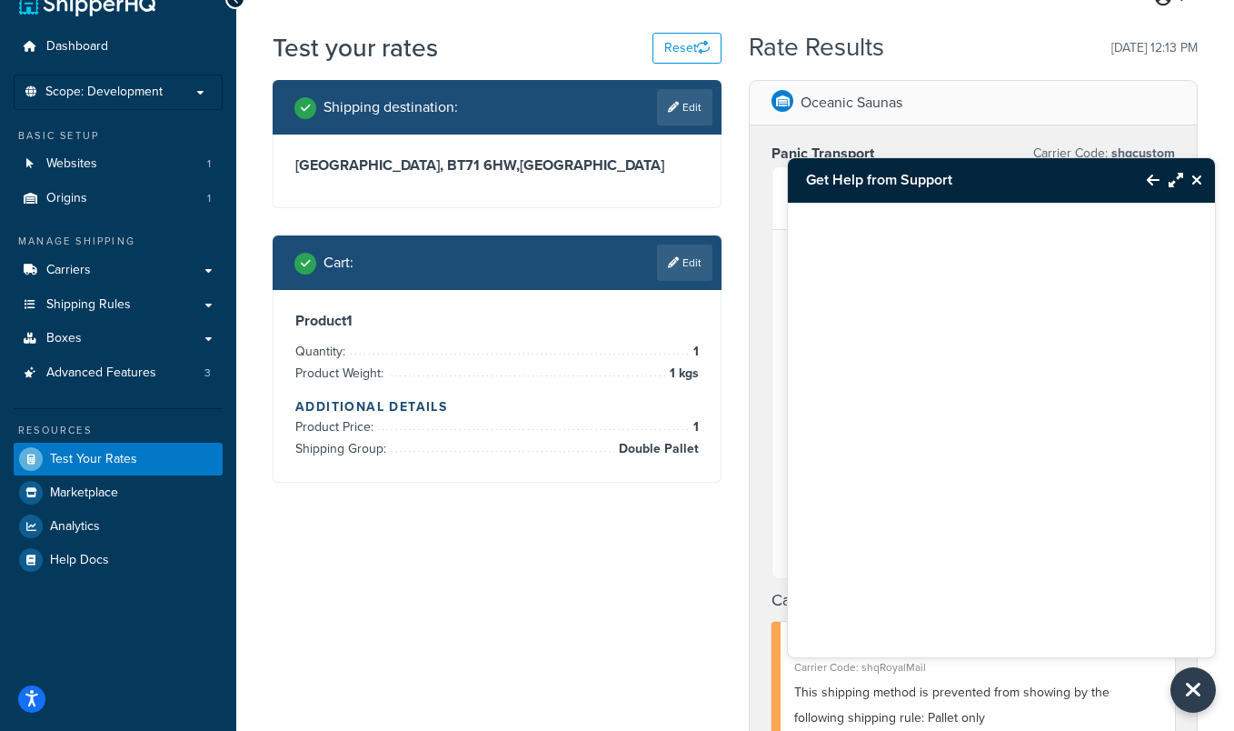
scroll to position [32, 0]
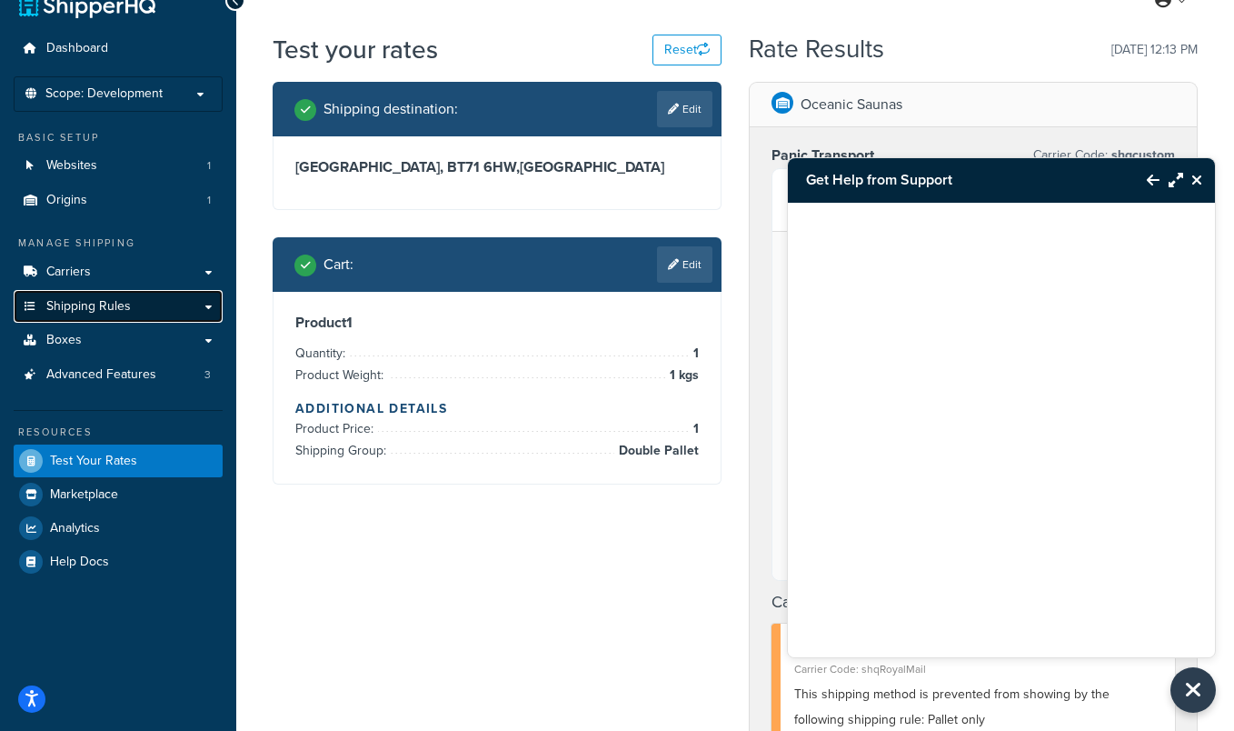
click at [203, 303] on link "Shipping Rules" at bounding box center [118, 307] width 209 height 34
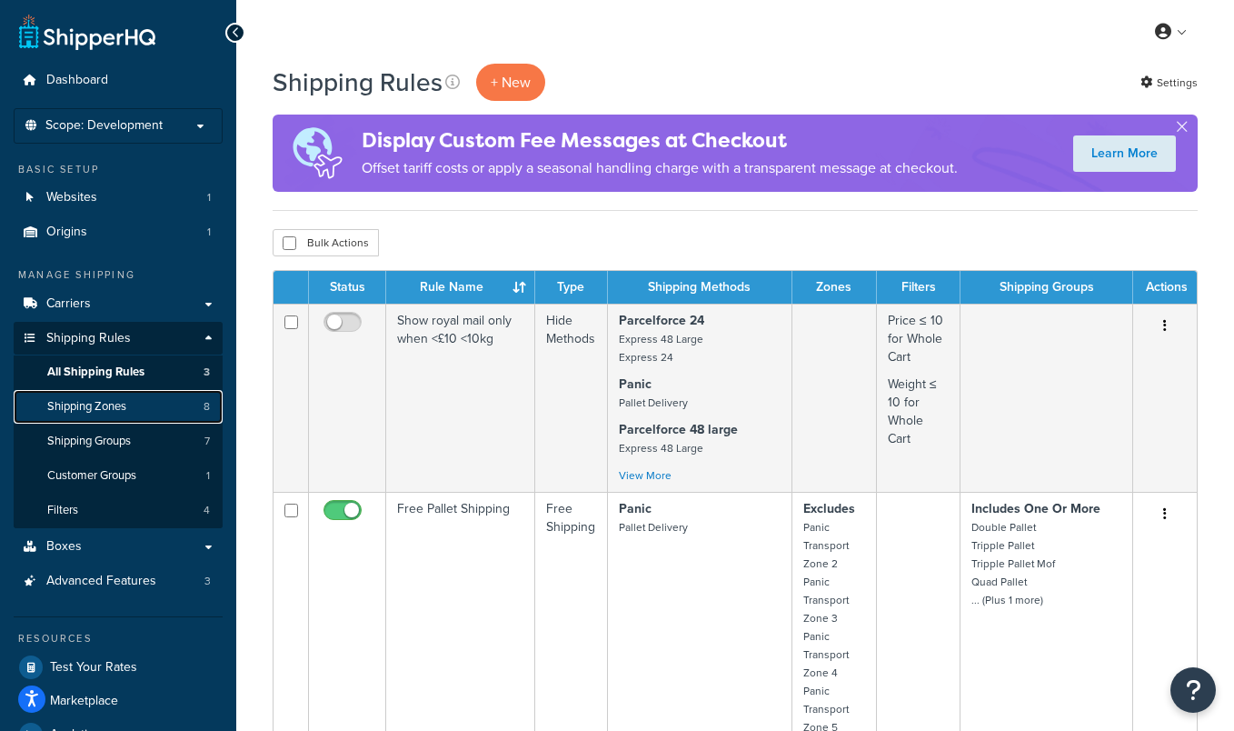
click at [158, 409] on link "Shipping Zones 8" at bounding box center [118, 407] width 209 height 34
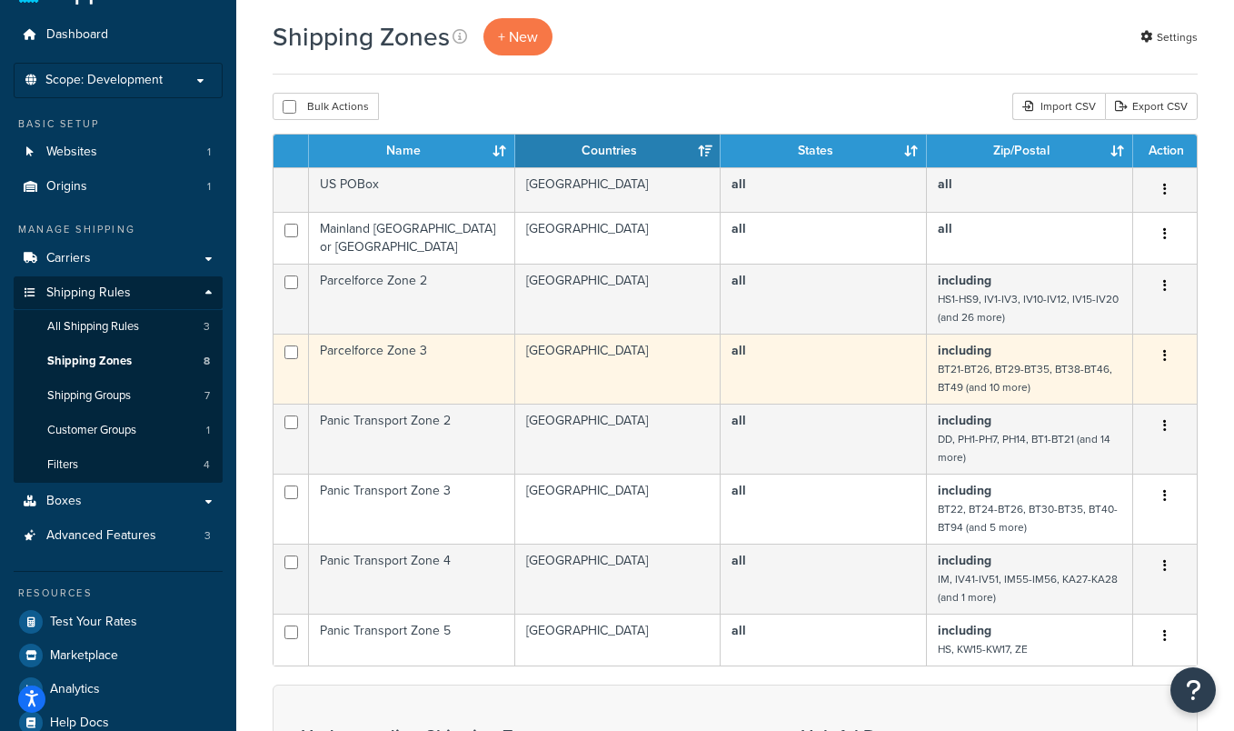
scroll to position [48, 0]
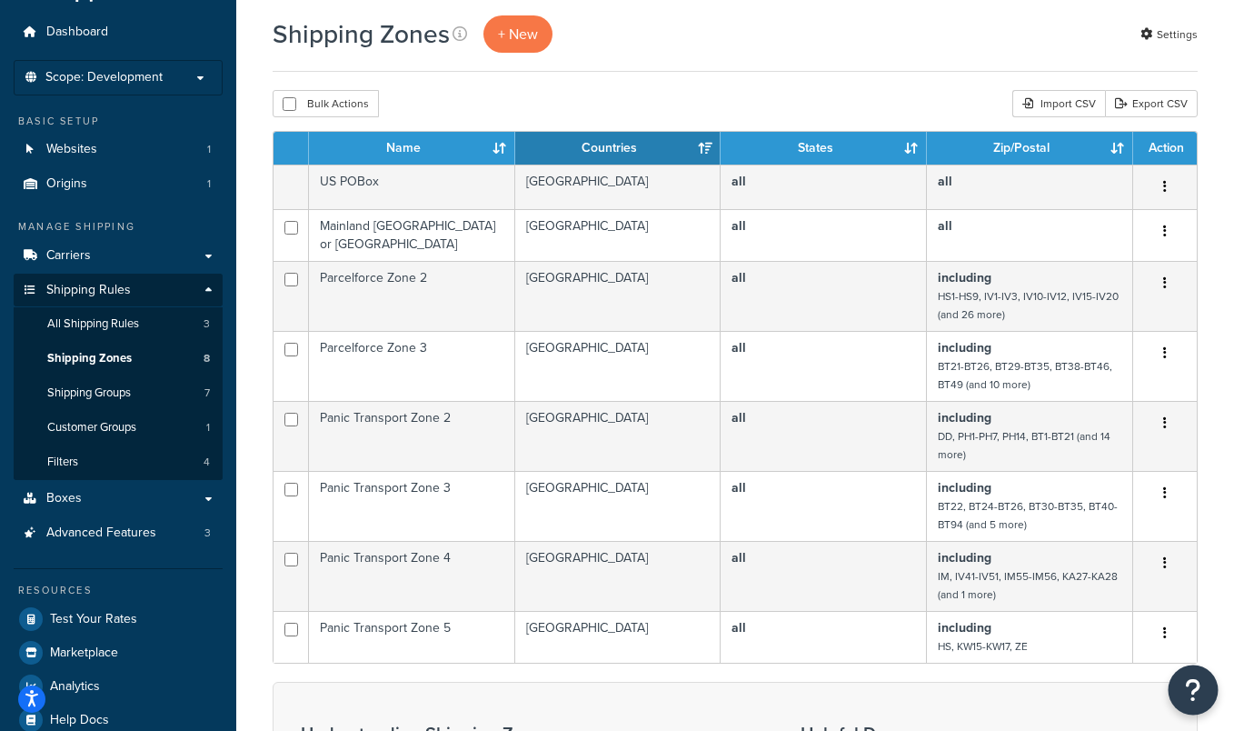
click at [1192, 692] on icon "Open Resource Center" at bounding box center [1193, 689] width 17 height 25
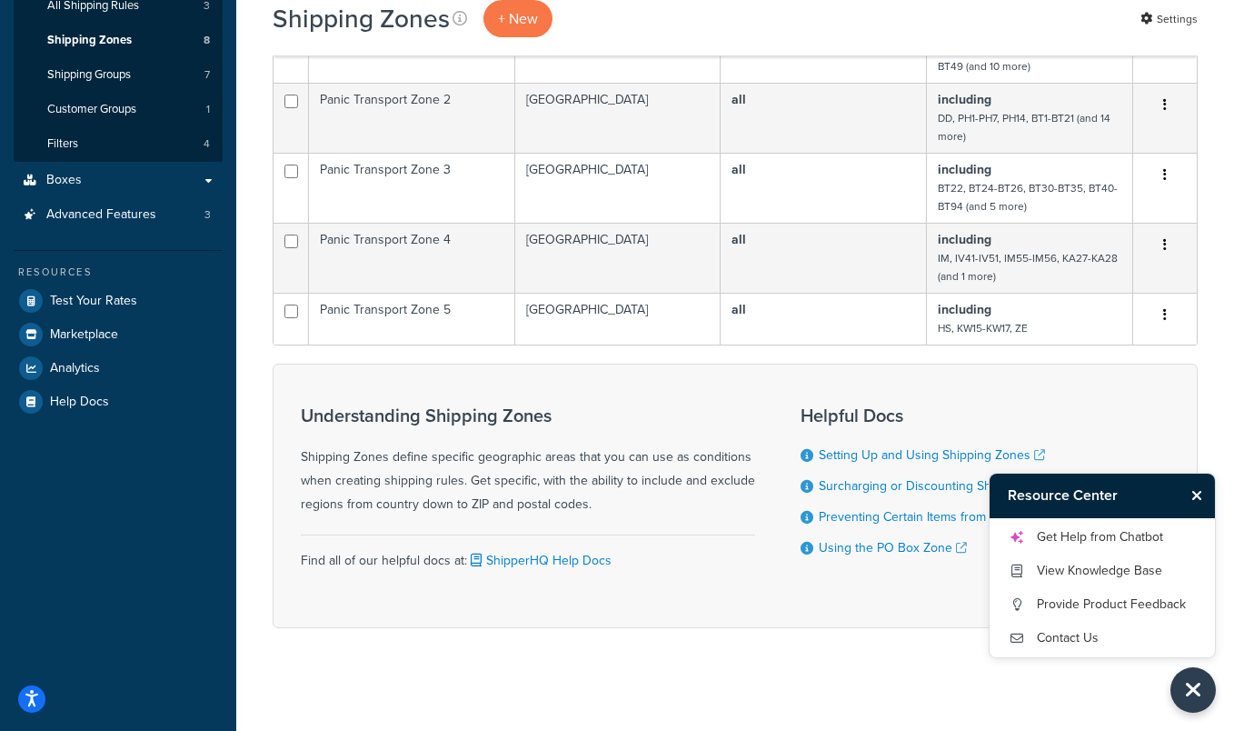
scroll to position [0, 0]
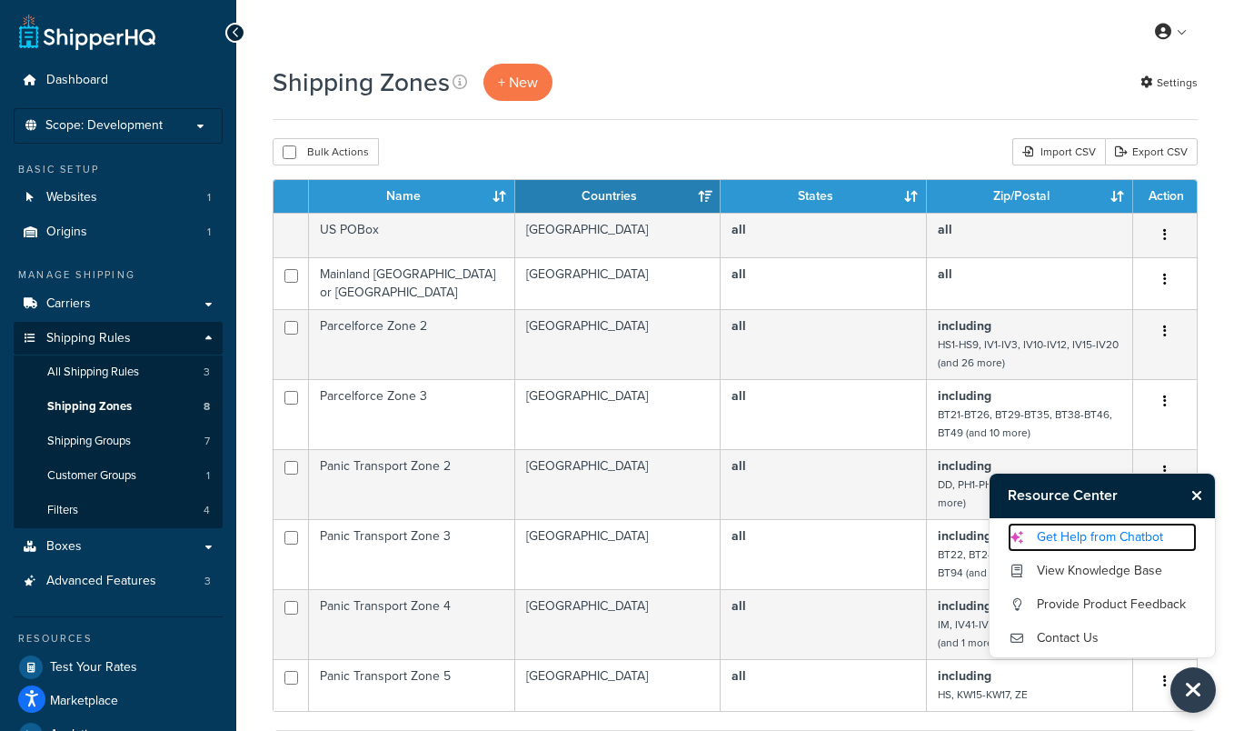
click at [1078, 536] on link "Get Help from Chatbot" at bounding box center [1102, 536] width 189 height 29
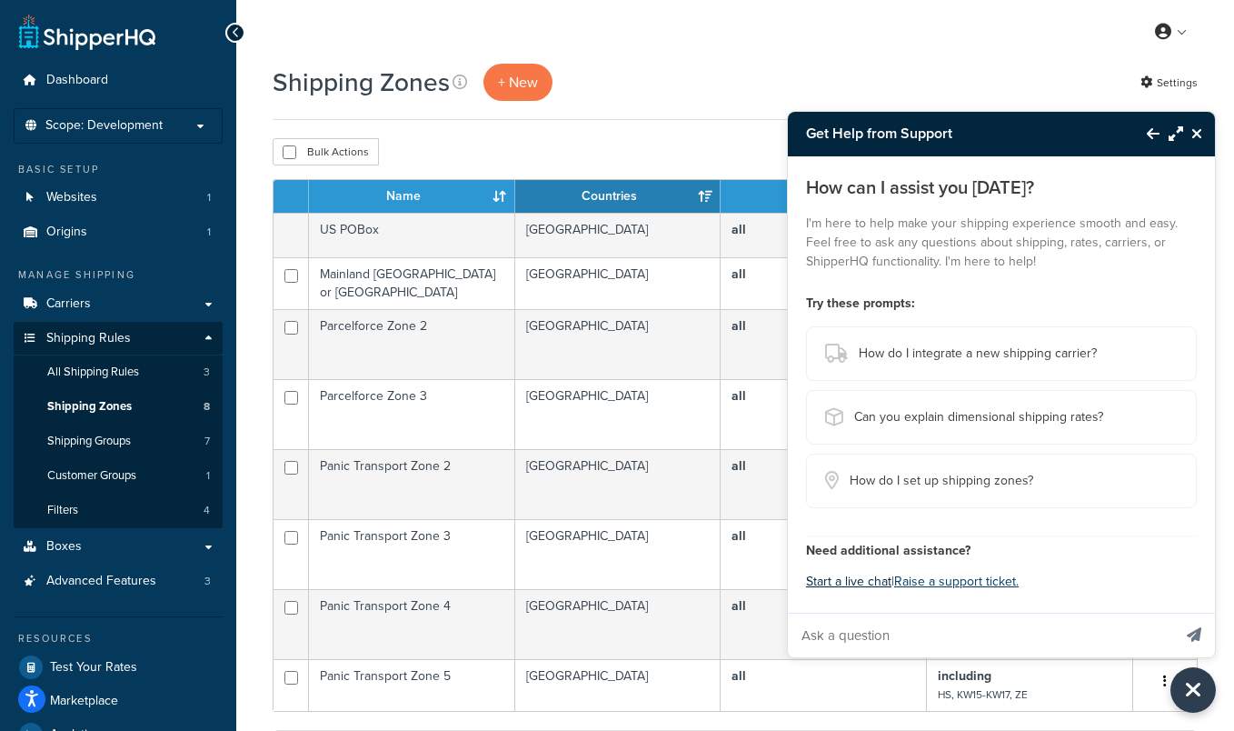
click at [871, 571] on button "Start a live chat" at bounding box center [848, 581] width 85 height 25
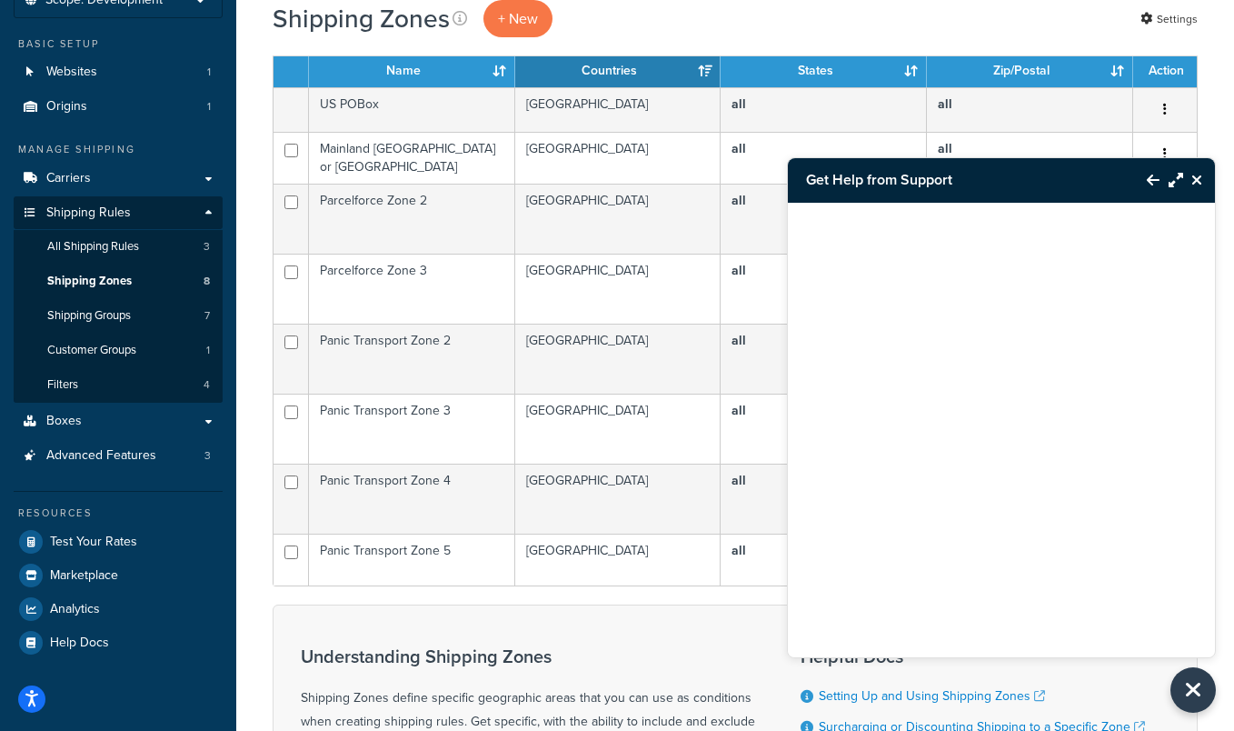
scroll to position [40, 0]
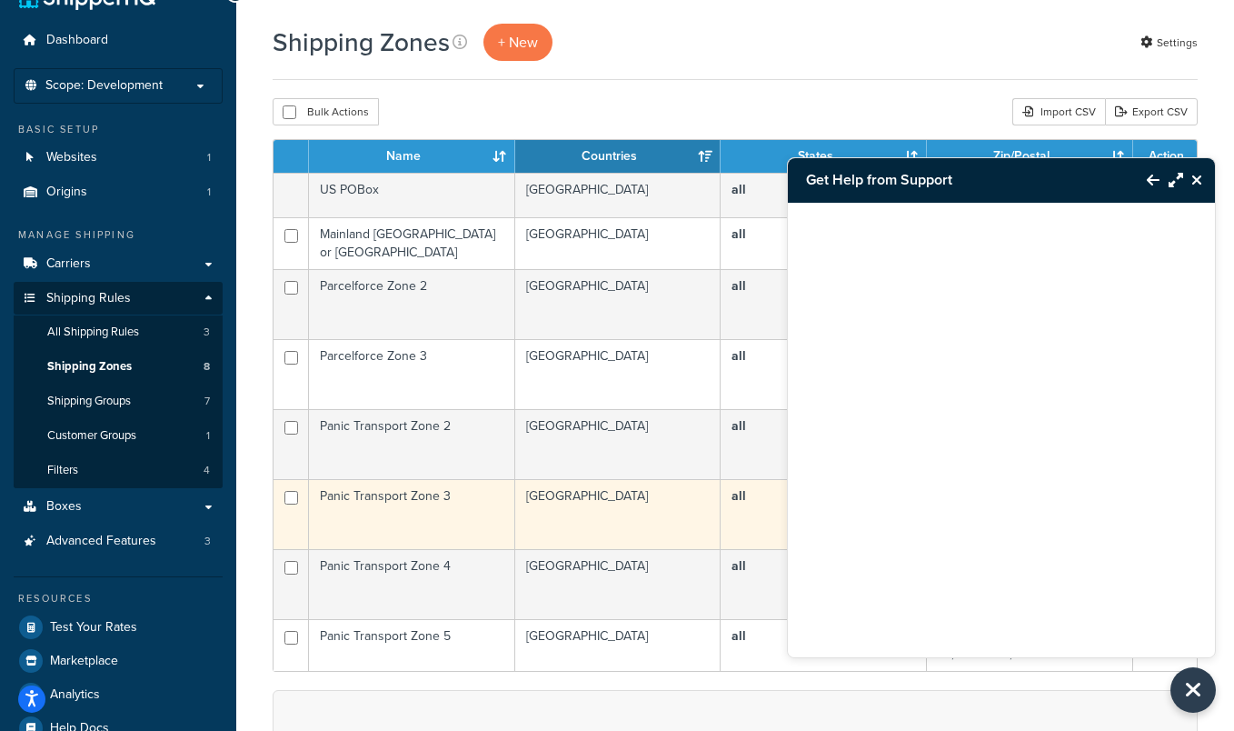
click at [463, 498] on td "Panic Transport Zone 3" at bounding box center [412, 514] width 206 height 70
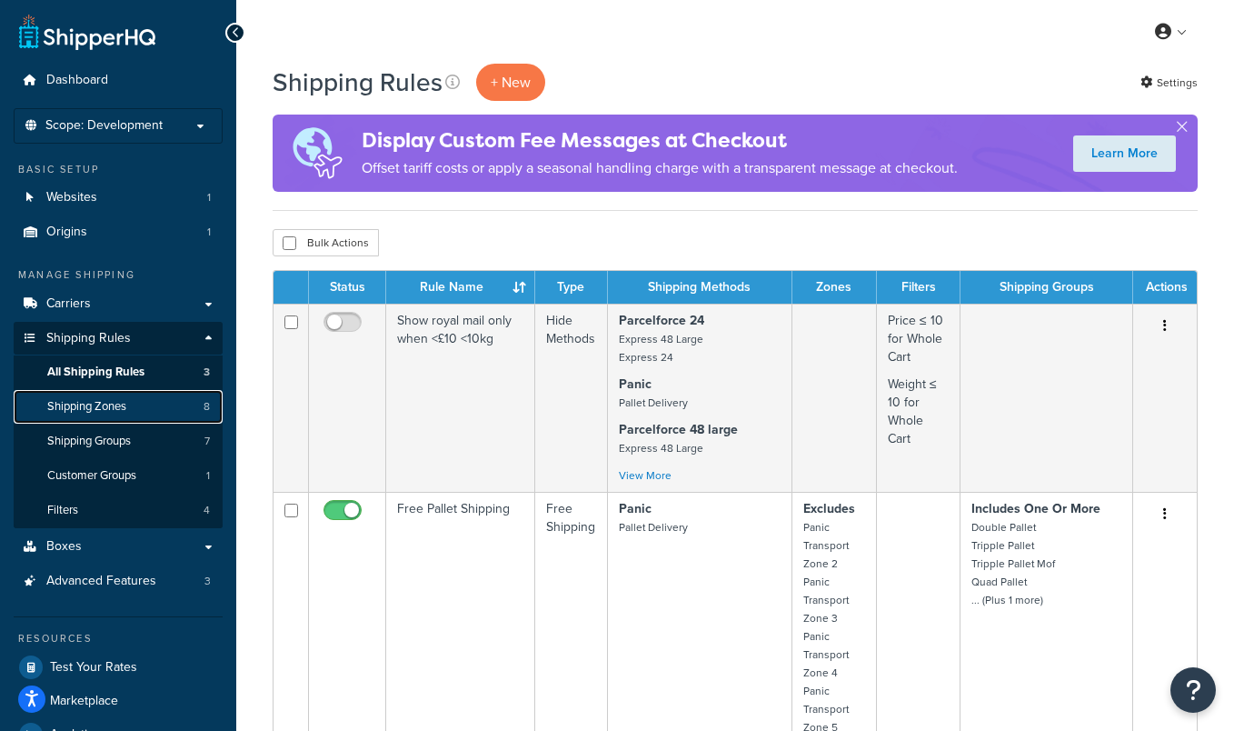
click at [121, 403] on span "Shipping Zones" at bounding box center [86, 406] width 79 height 15
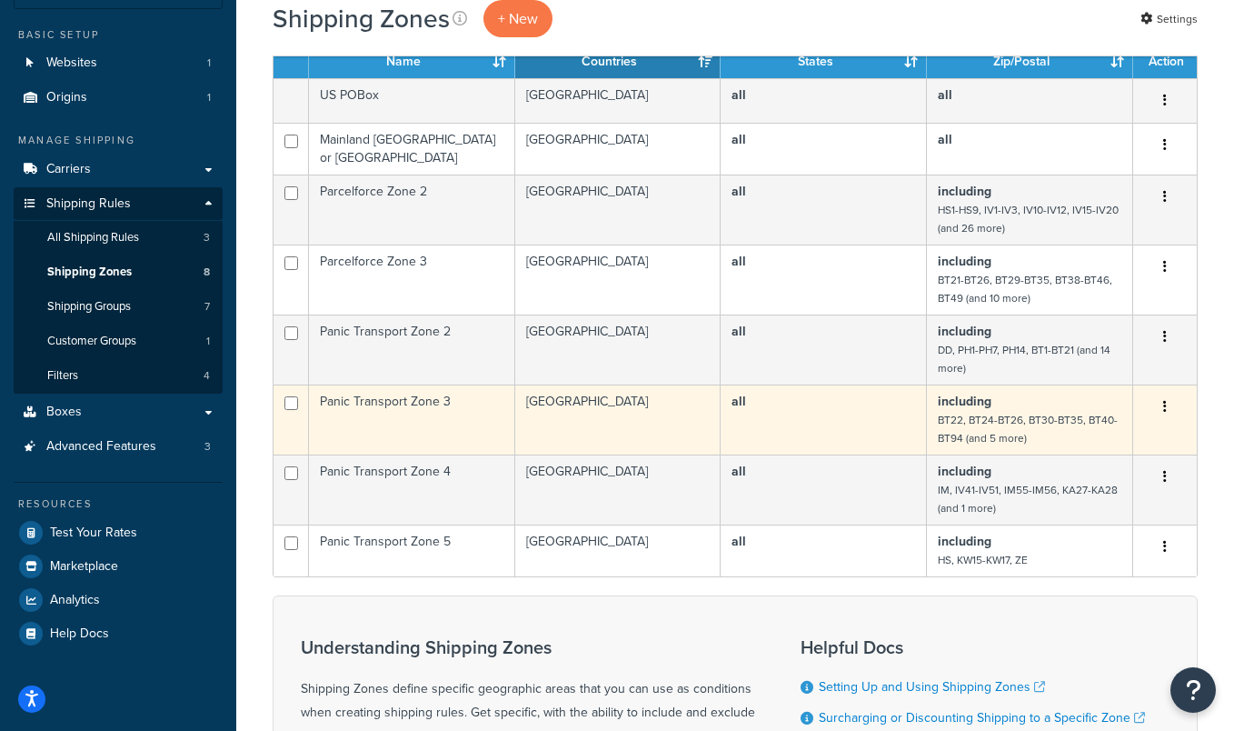
click at [786, 405] on td "all" at bounding box center [824, 419] width 206 height 70
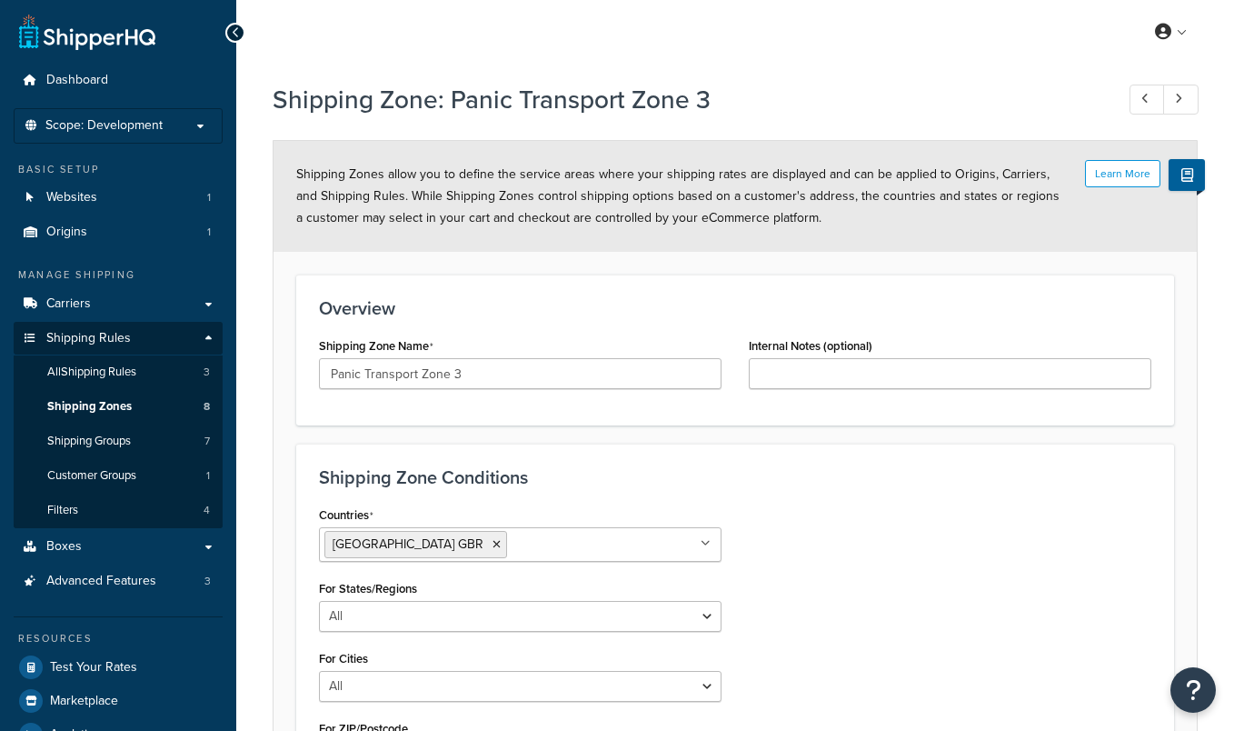
select select "including"
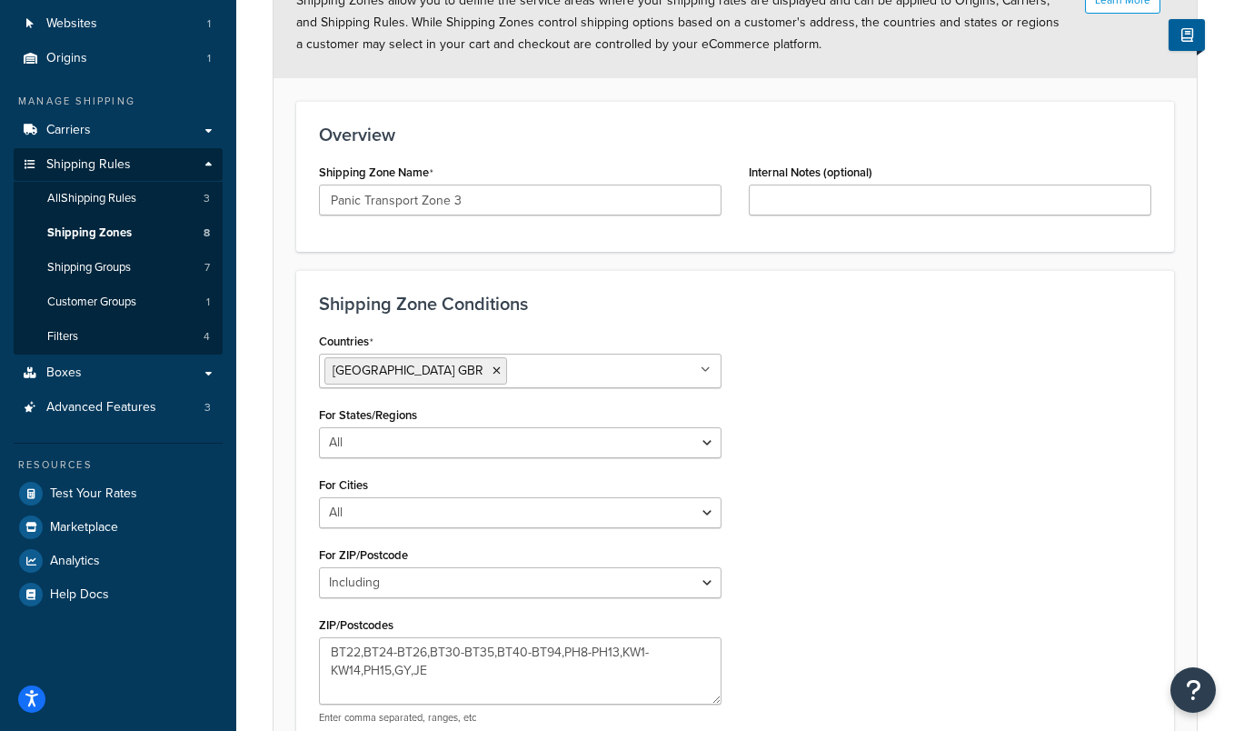
scroll to position [134, 0]
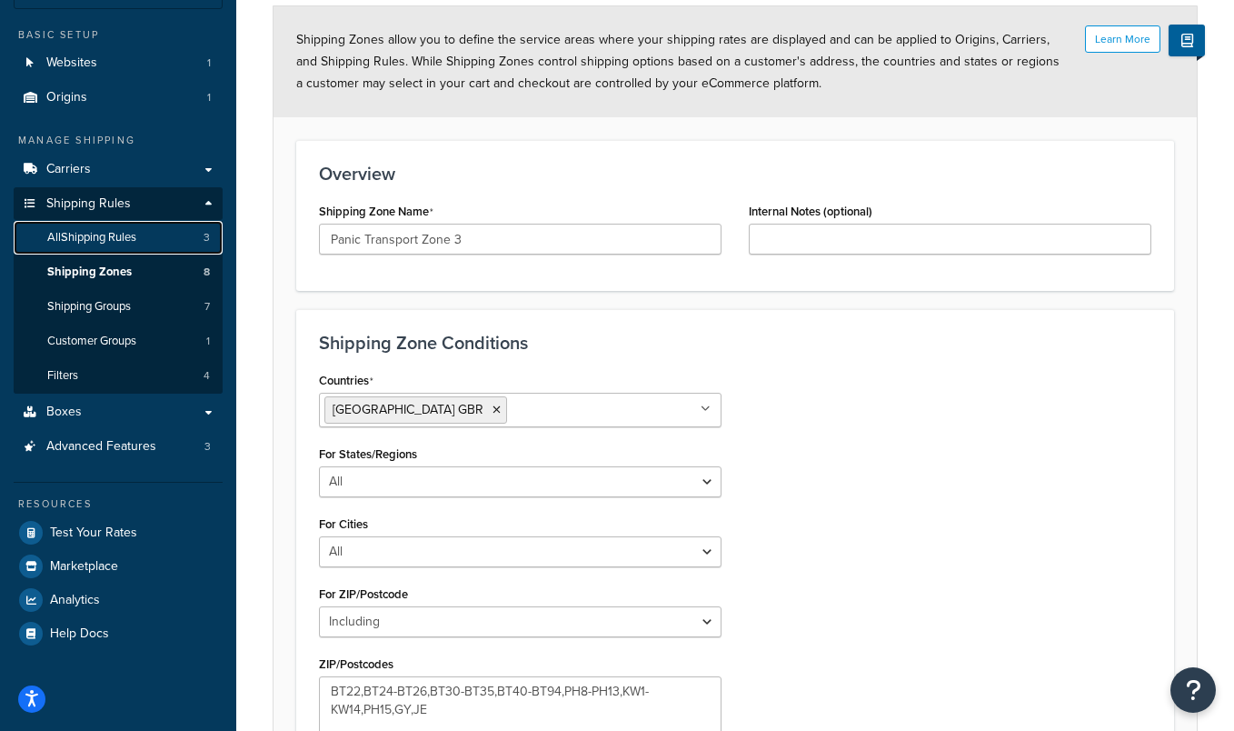
click at [113, 247] on link "All Shipping Rules 3" at bounding box center [118, 238] width 209 height 34
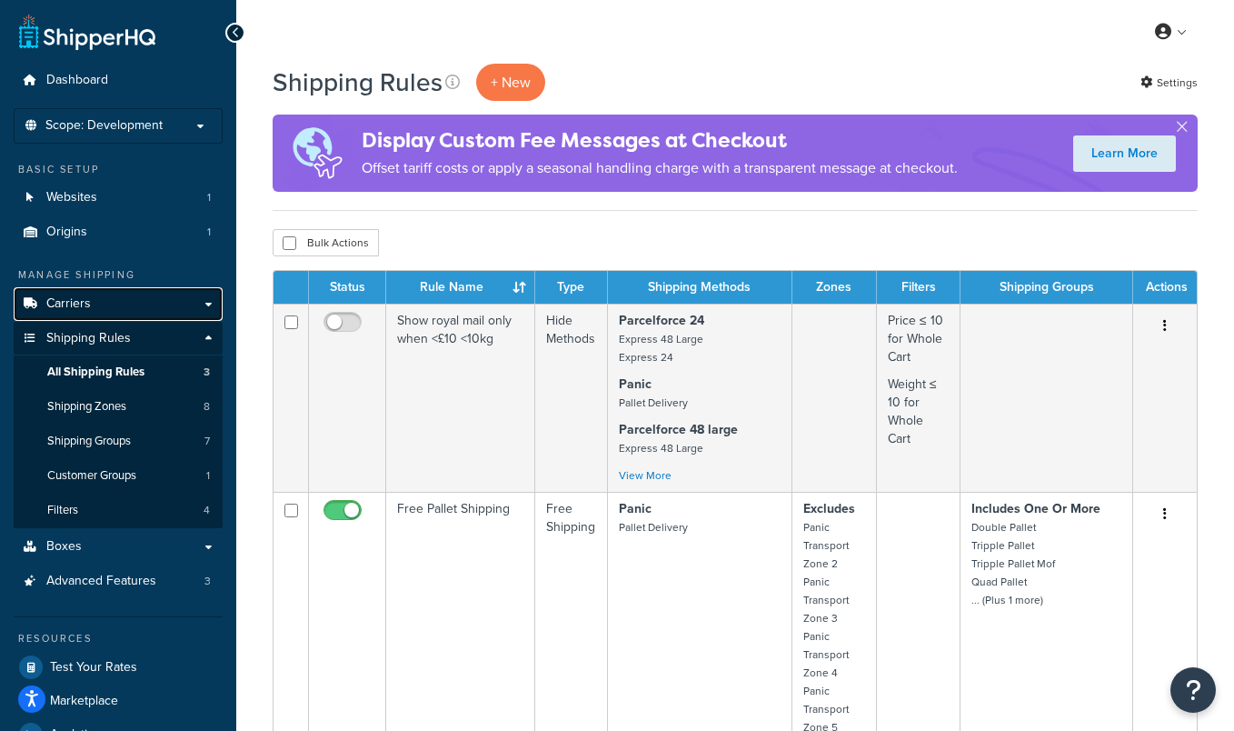
click at [69, 304] on span "Carriers" at bounding box center [68, 303] width 45 height 15
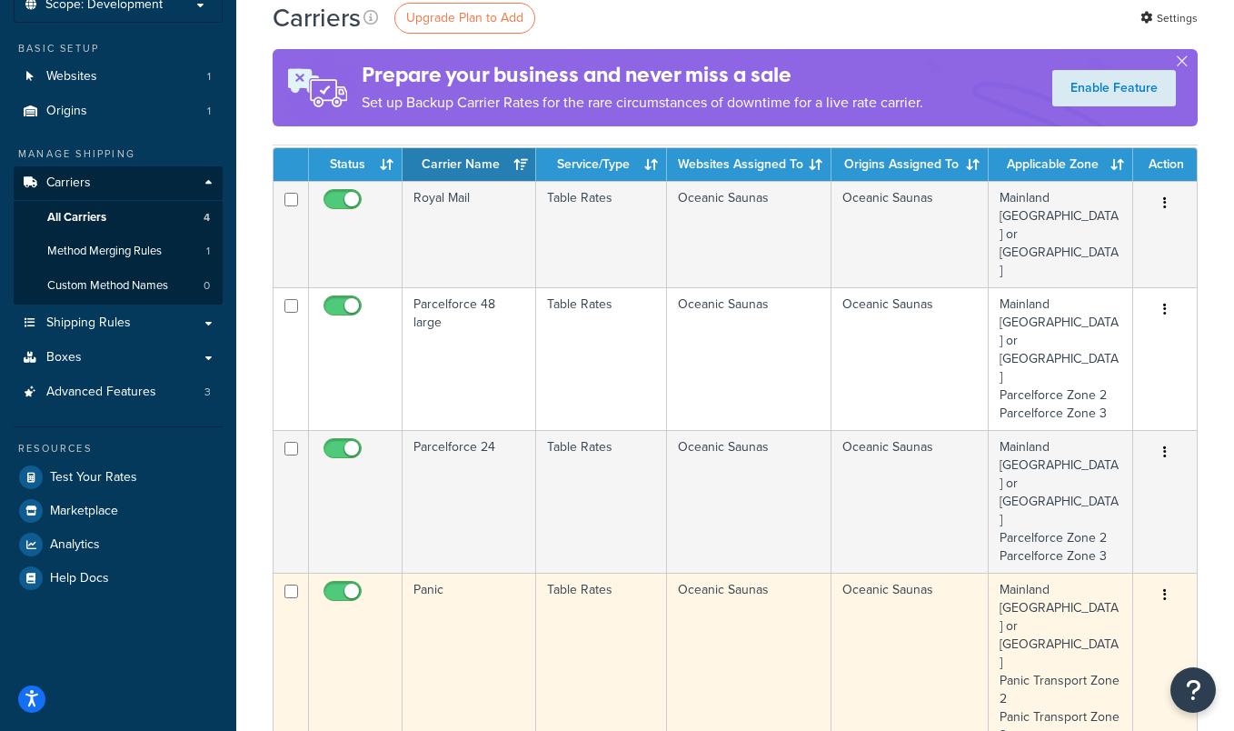
scroll to position [123, 0]
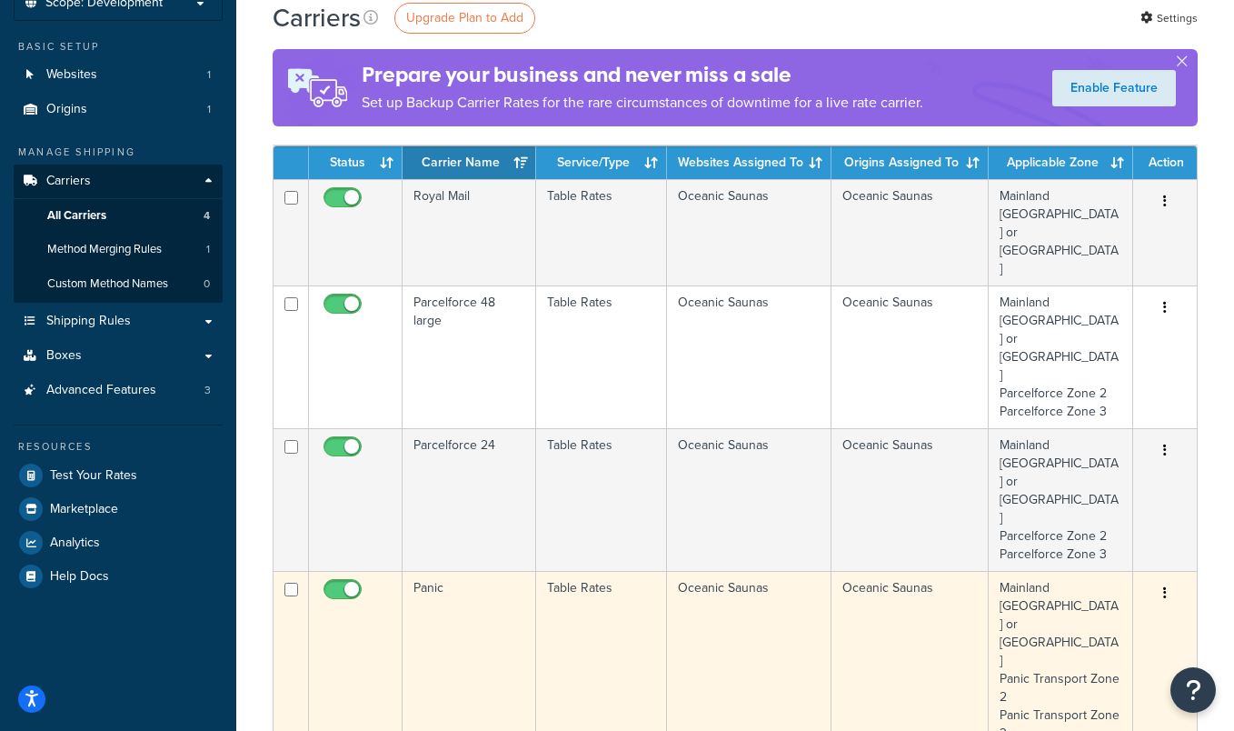
click at [728, 571] on td "Oceanic Saunas" at bounding box center [749, 697] width 164 height 252
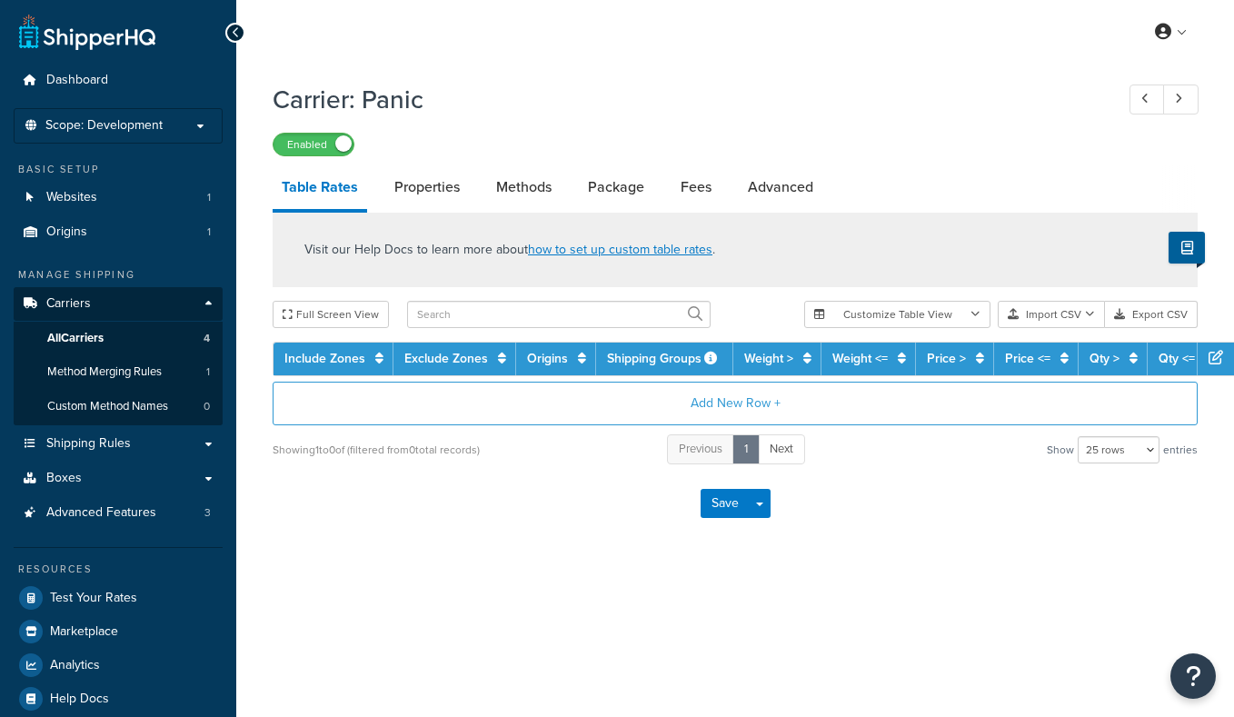
select select "25"
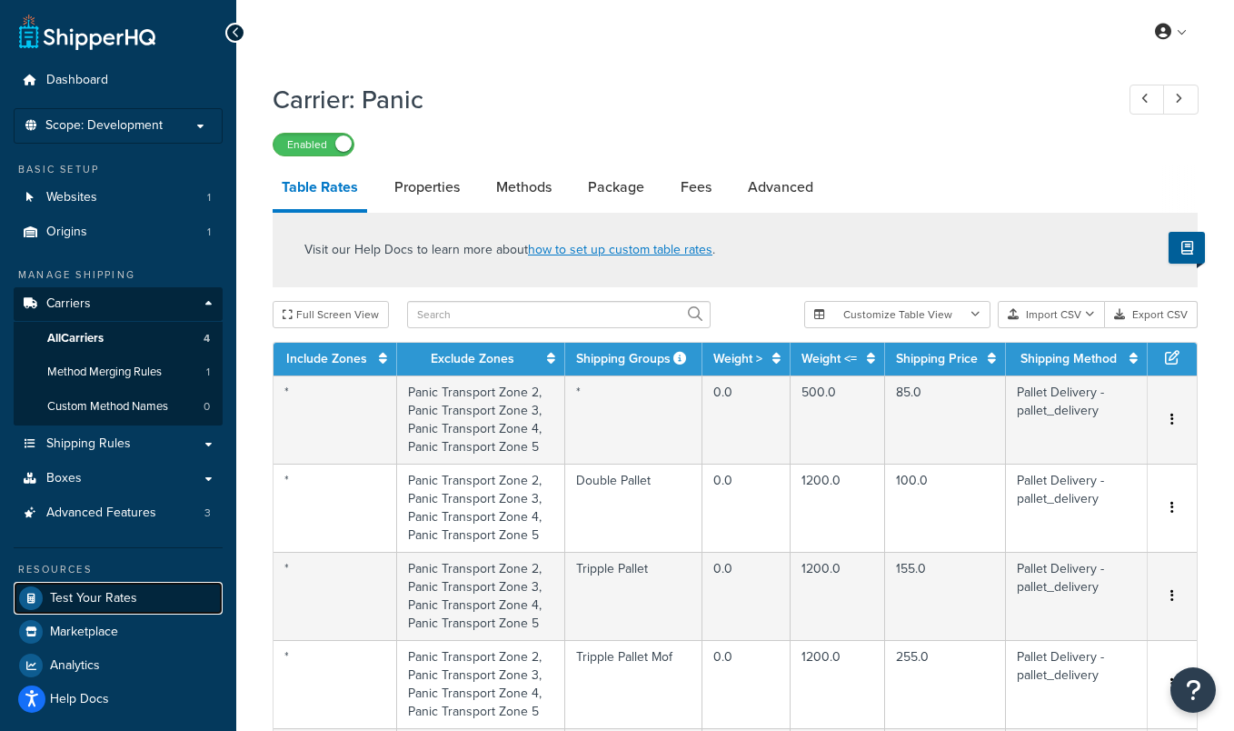
click at [129, 603] on span "Test Your Rates" at bounding box center [93, 598] width 87 height 15
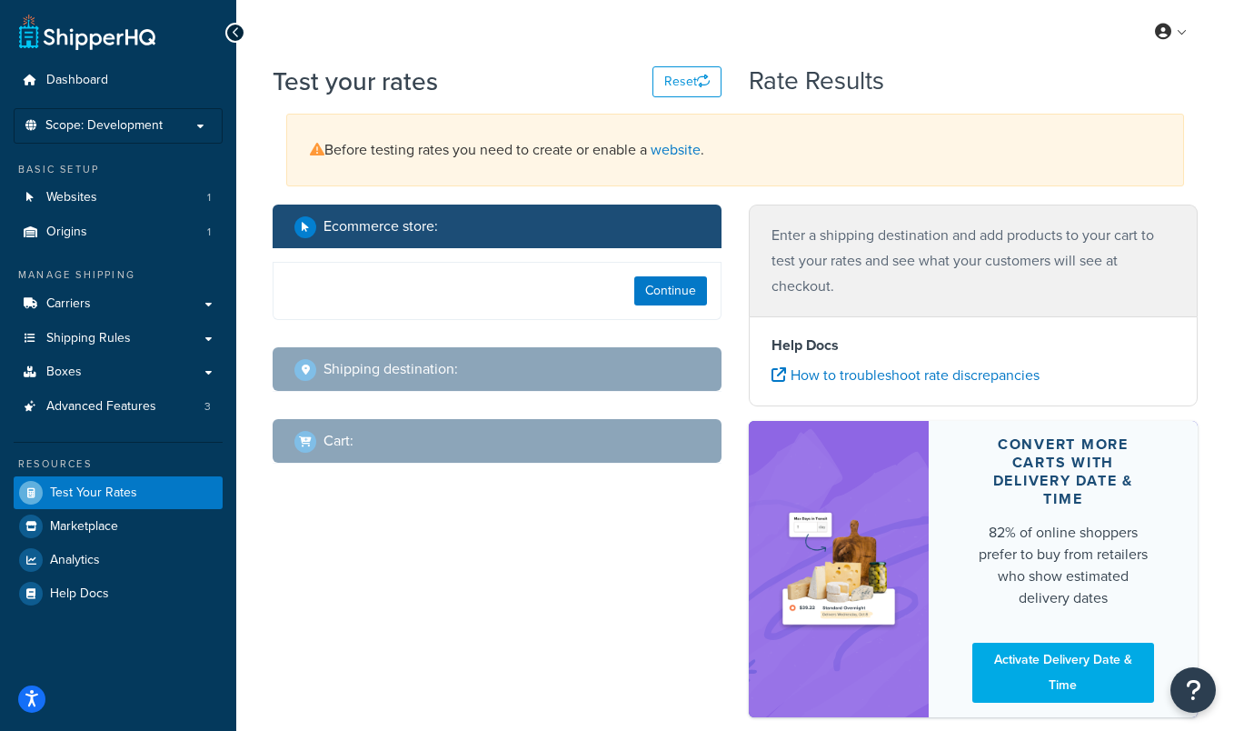
select select "[GEOGRAPHIC_DATA]"
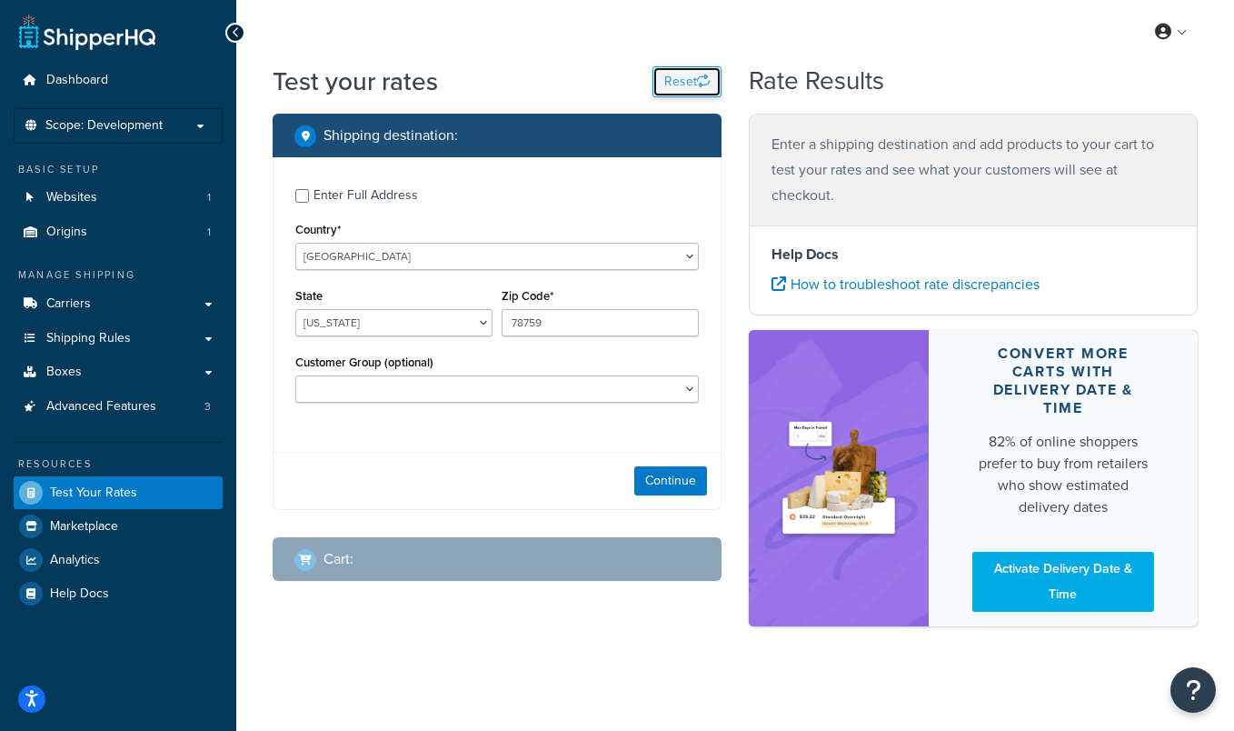
click at [684, 85] on button "Reset" at bounding box center [686, 81] width 69 height 31
click at [640, 237] on div "Country* [GEOGRAPHIC_DATA] [GEOGRAPHIC_DATA] [GEOGRAPHIC_DATA] [GEOGRAPHIC_DATA…" at bounding box center [496, 243] width 403 height 53
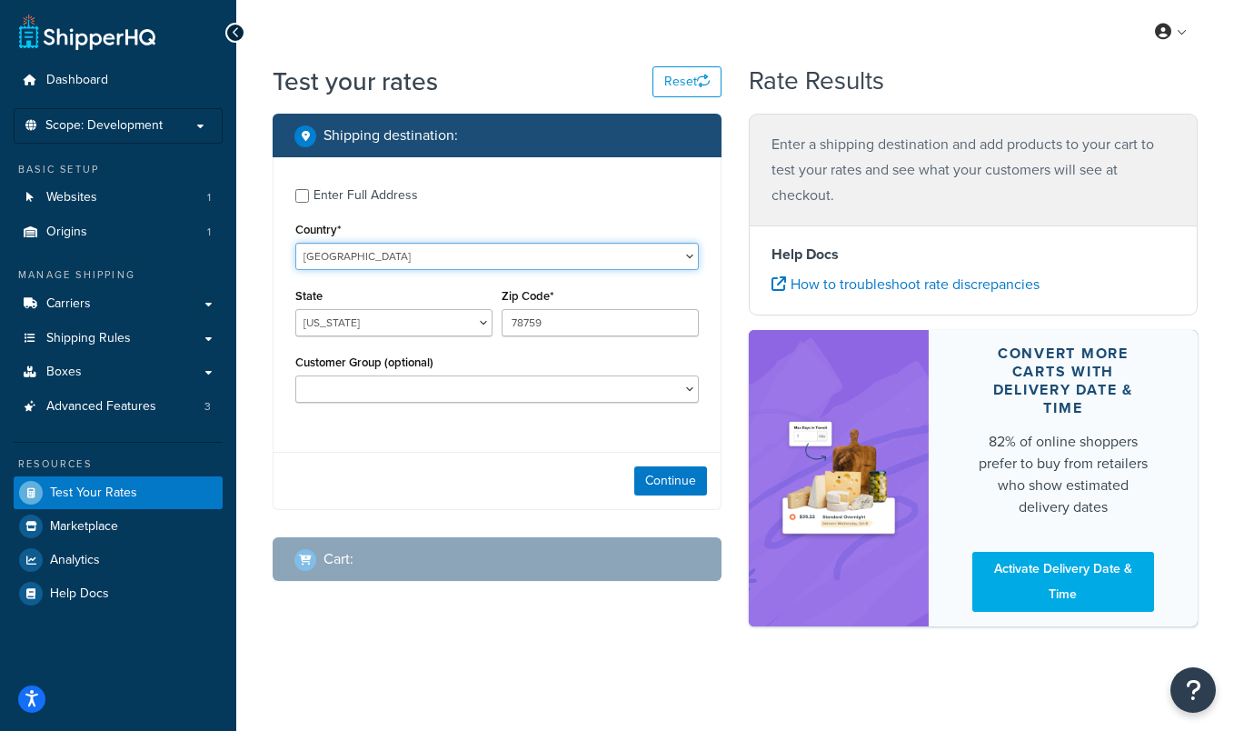
click at [609, 262] on select "United States United Kingdom Afghanistan Åland Islands Albania Algeria American…" at bounding box center [496, 256] width 403 height 27
select select "GB"
click at [295, 243] on select "United States United Kingdom Afghanistan Åland Islands Albania Algeria American…" at bounding box center [496, 256] width 403 height 27
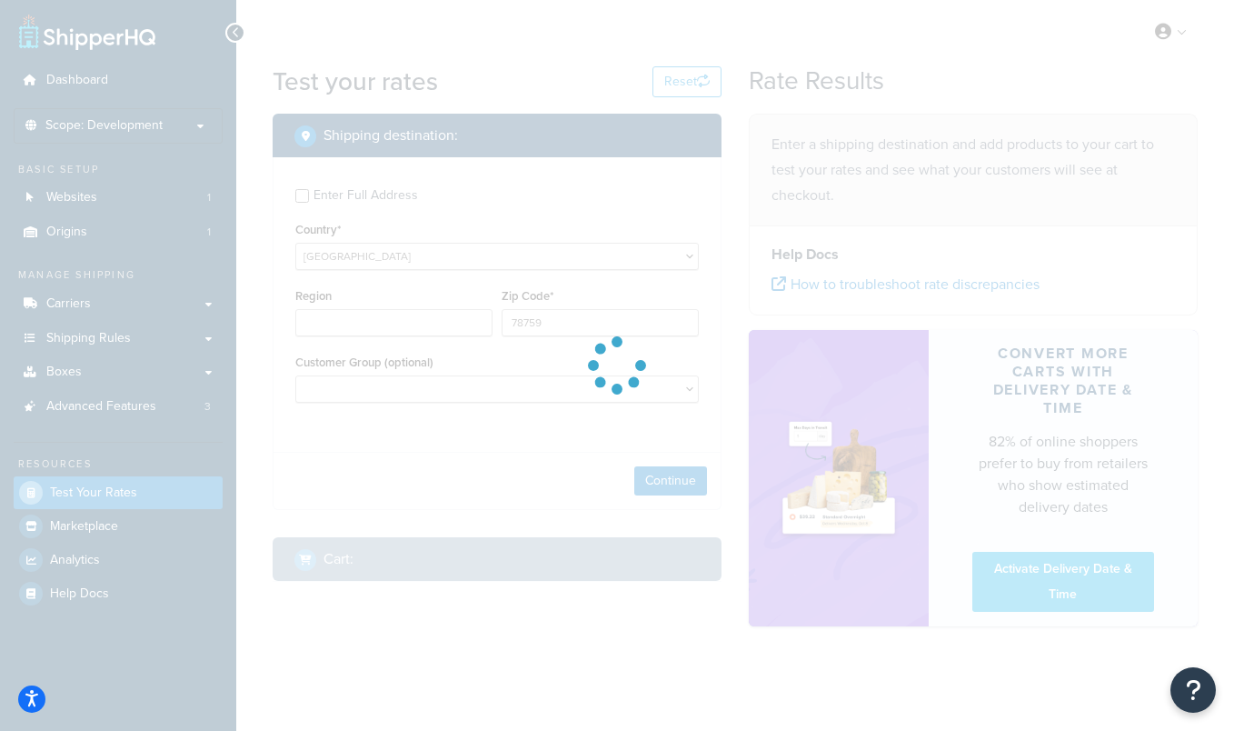
click at [570, 321] on div at bounding box center [617, 365] width 1234 height 731
type input "TX"
click at [570, 321] on input "78759" at bounding box center [600, 322] width 197 height 27
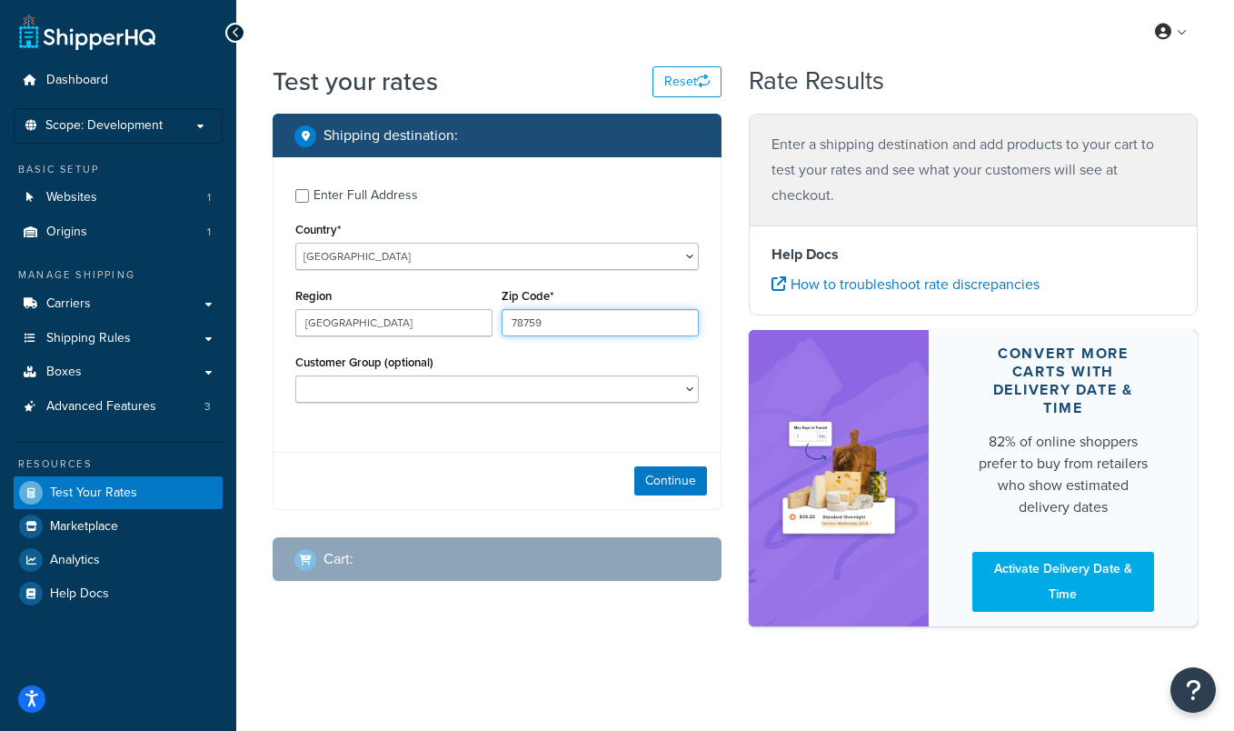
click at [570, 321] on input "78759" at bounding box center [600, 322] width 197 height 27
type input "T"
type input "BT71 6HW"
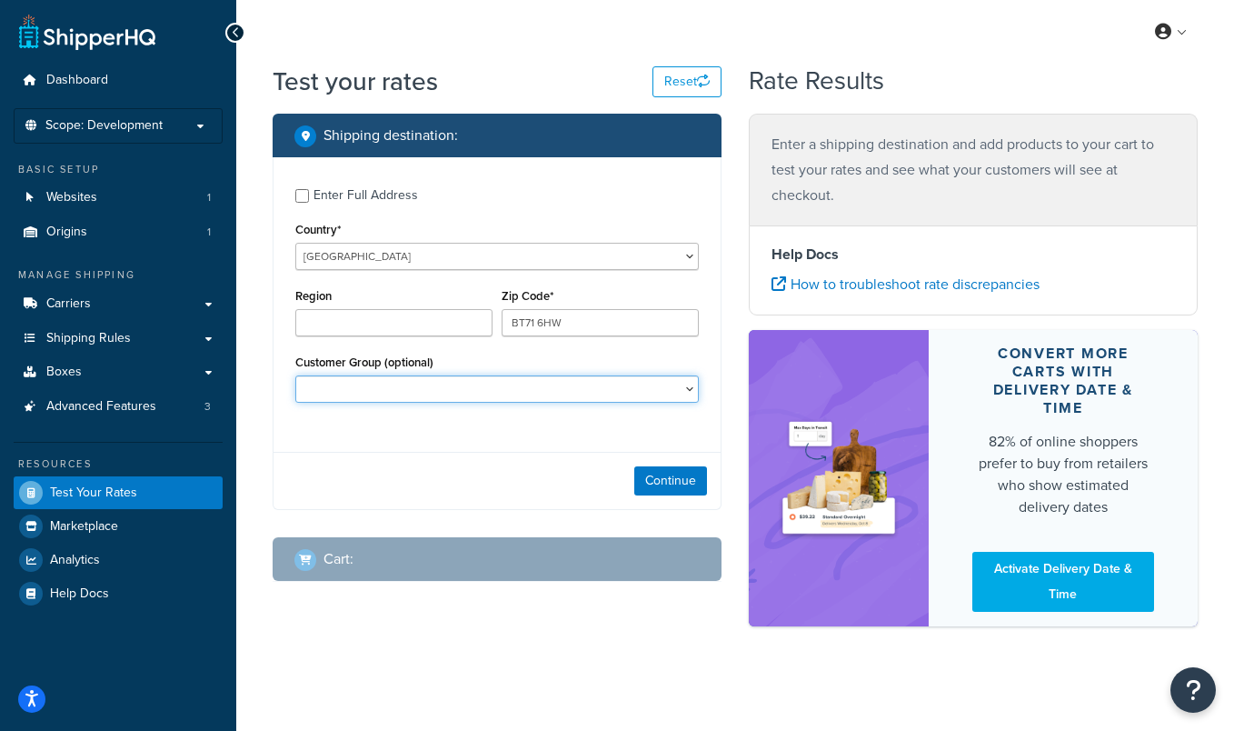
click at [590, 386] on select "Customer Group (optional)" at bounding box center [496, 388] width 403 height 27
click at [669, 500] on div "Continue" at bounding box center [496, 480] width 447 height 57
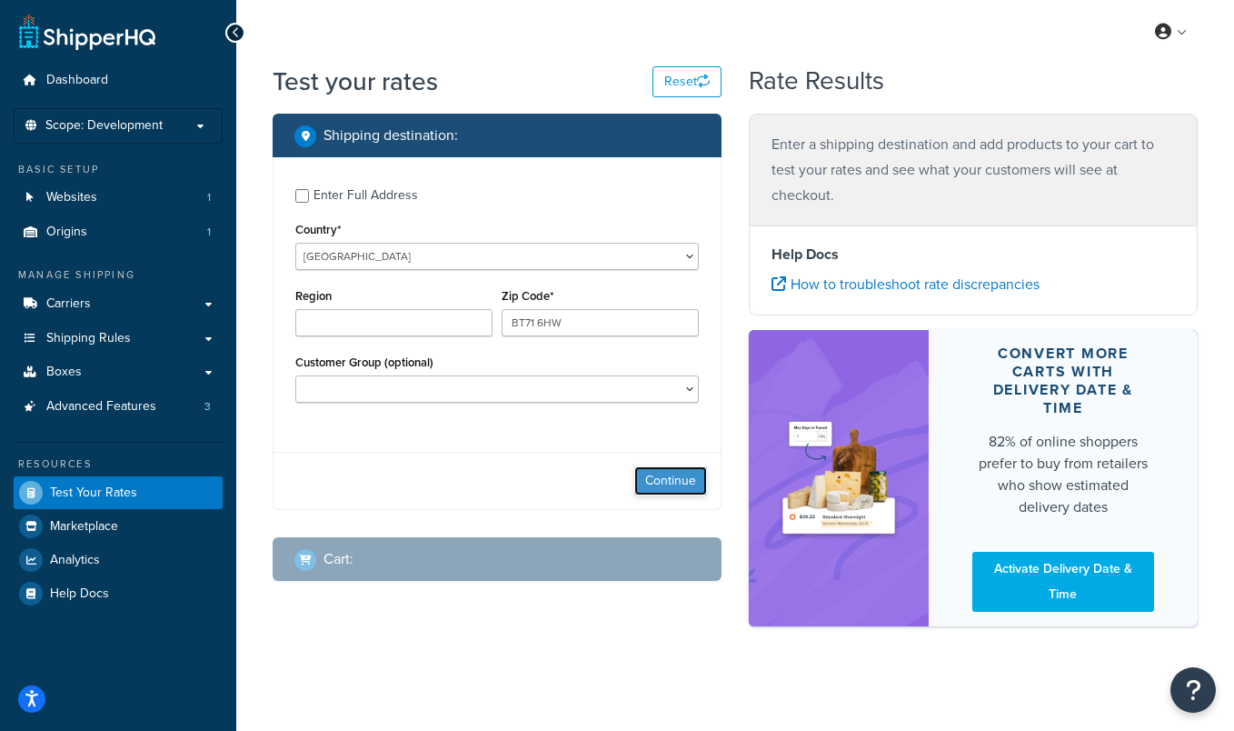
click at [671, 483] on button "Continue" at bounding box center [670, 480] width 73 height 29
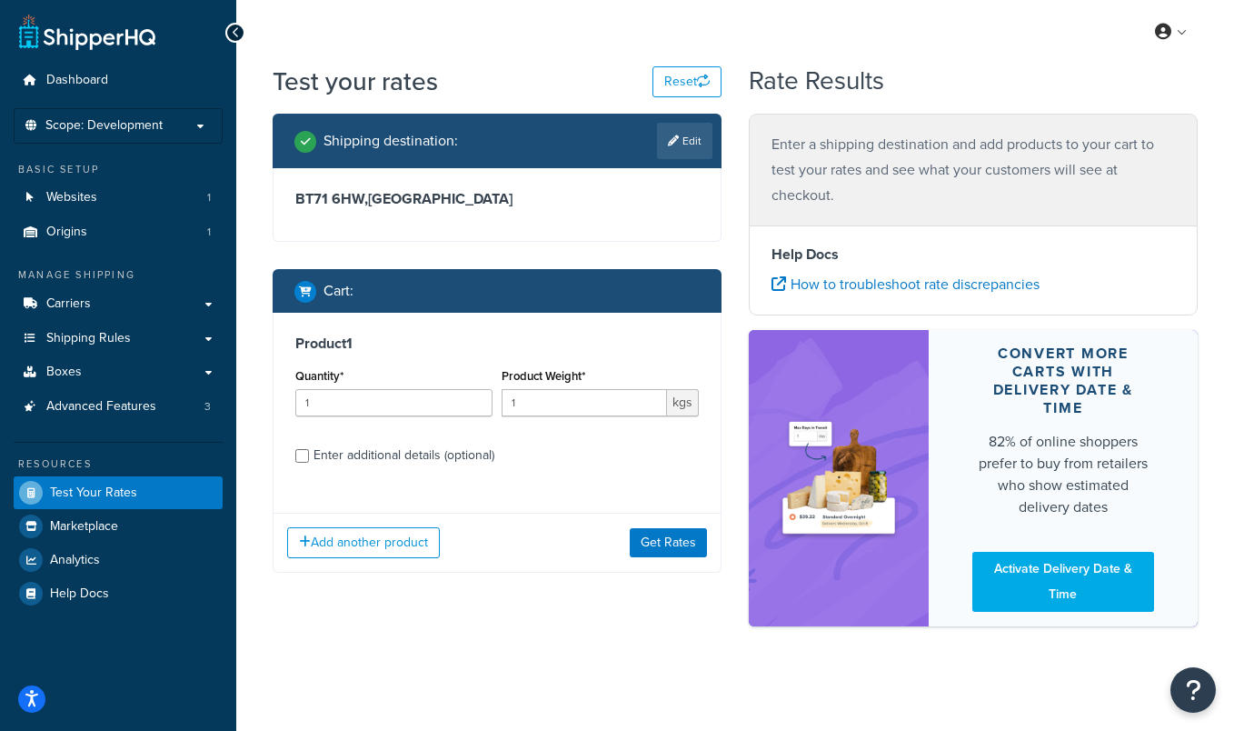
scroll to position [5, 0]
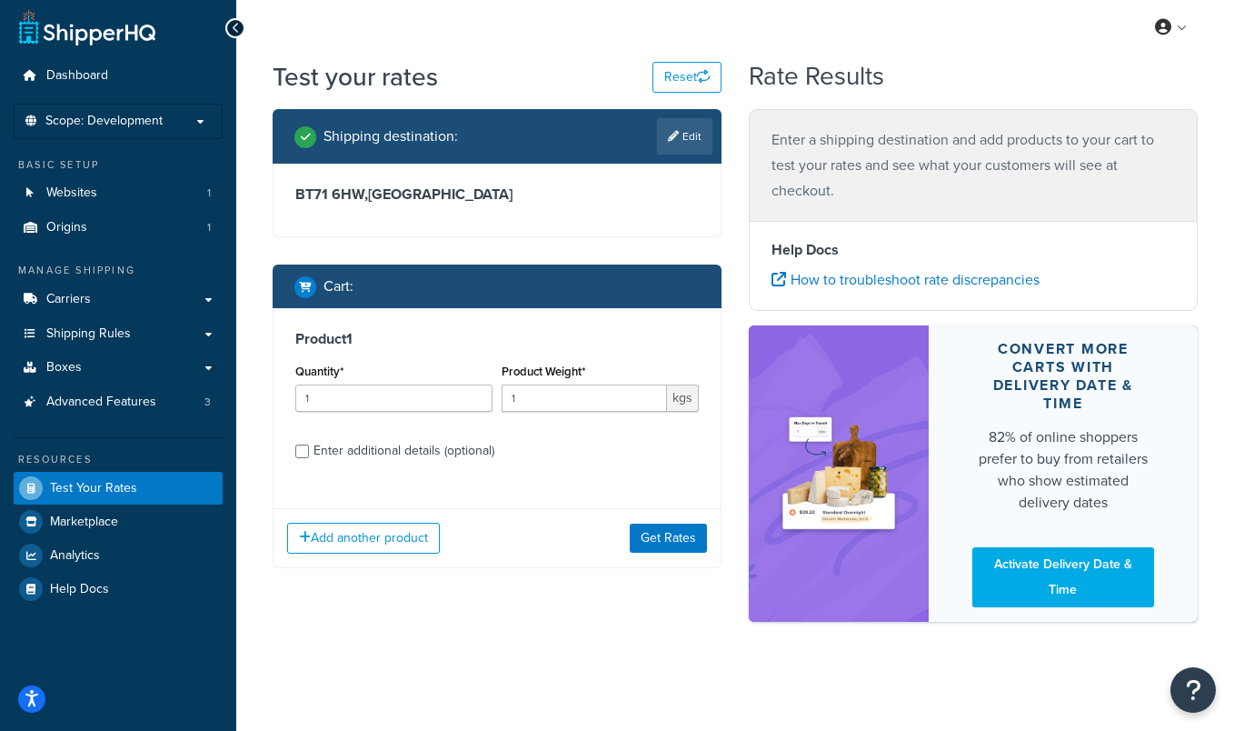
click at [465, 450] on div "Enter additional details (optional)" at bounding box center [403, 450] width 181 height 25
click at [309, 450] on input "Enter additional details (optional)" at bounding box center [302, 451] width 14 height 14
checkbox input "true"
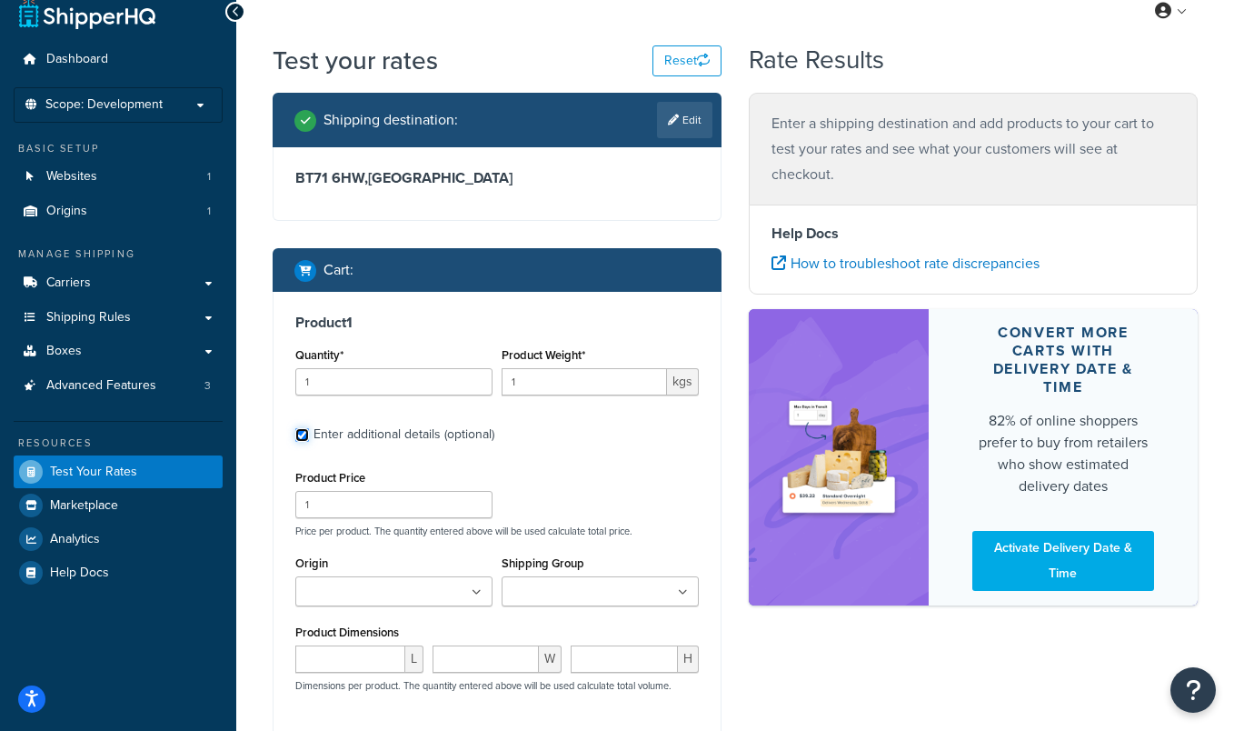
scroll to position [193, 0]
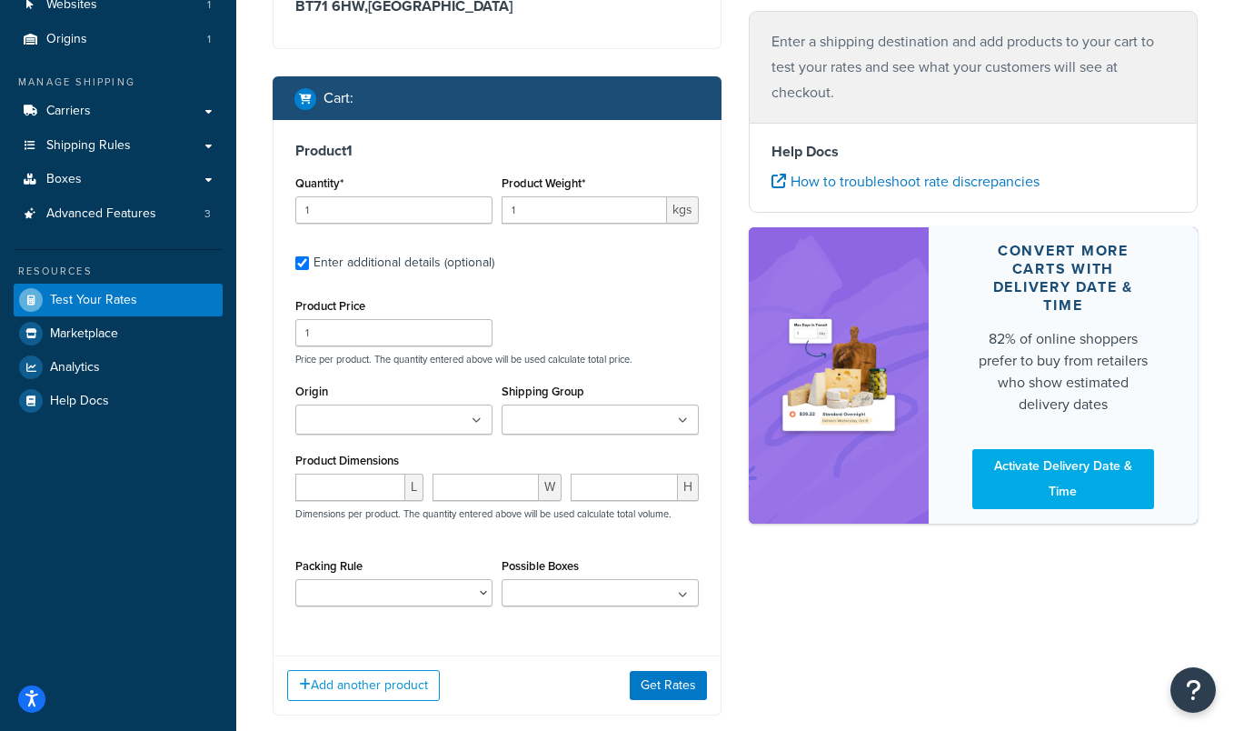
click at [611, 430] on input "Shipping Group" at bounding box center [587, 421] width 161 height 20
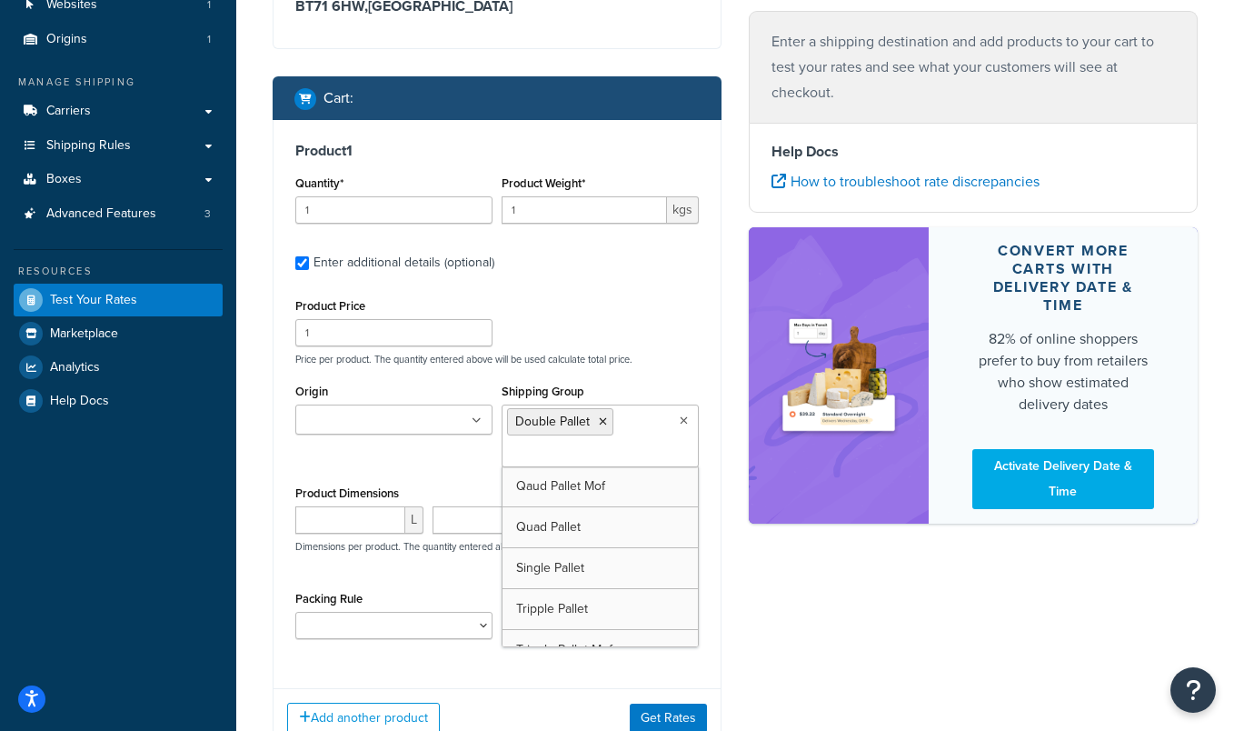
click at [730, 650] on div "Shipping destination : Edit BT71 6HW , United Kingdom Cart : Product 1 Quantity…" at bounding box center [497, 348] width 476 height 854
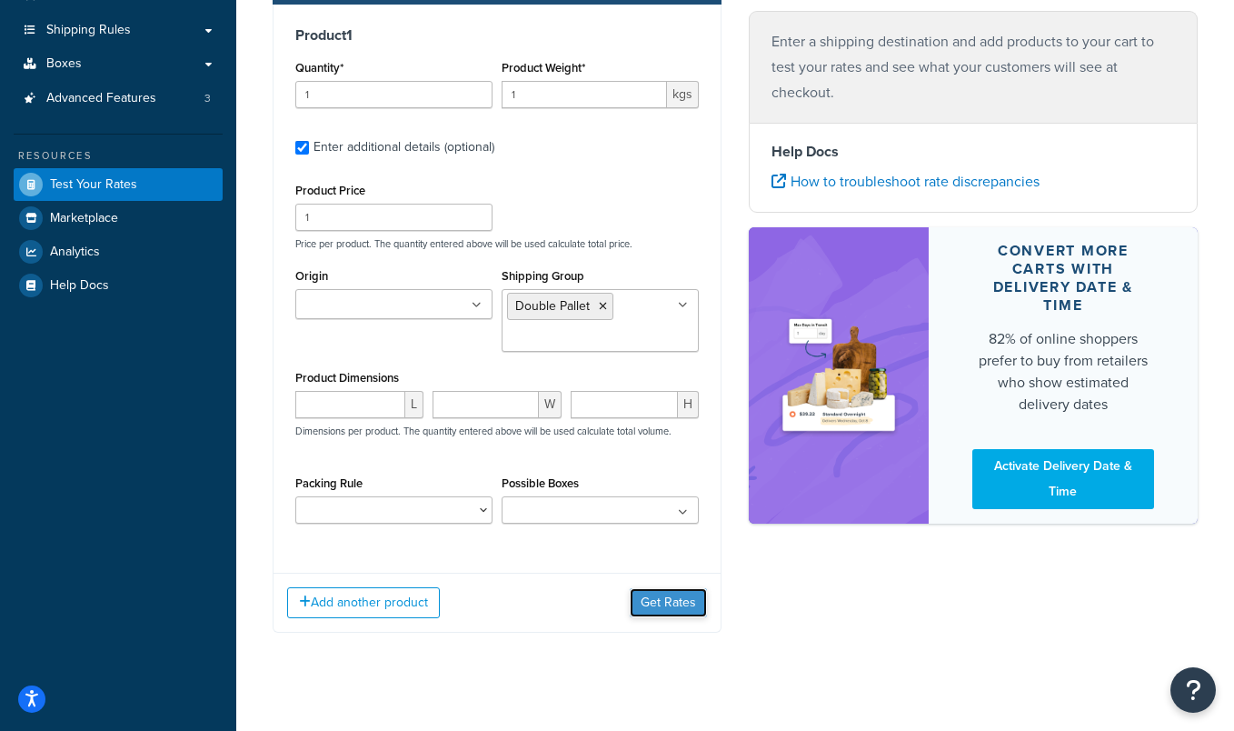
click at [687, 606] on button "Get Rates" at bounding box center [668, 602] width 77 height 29
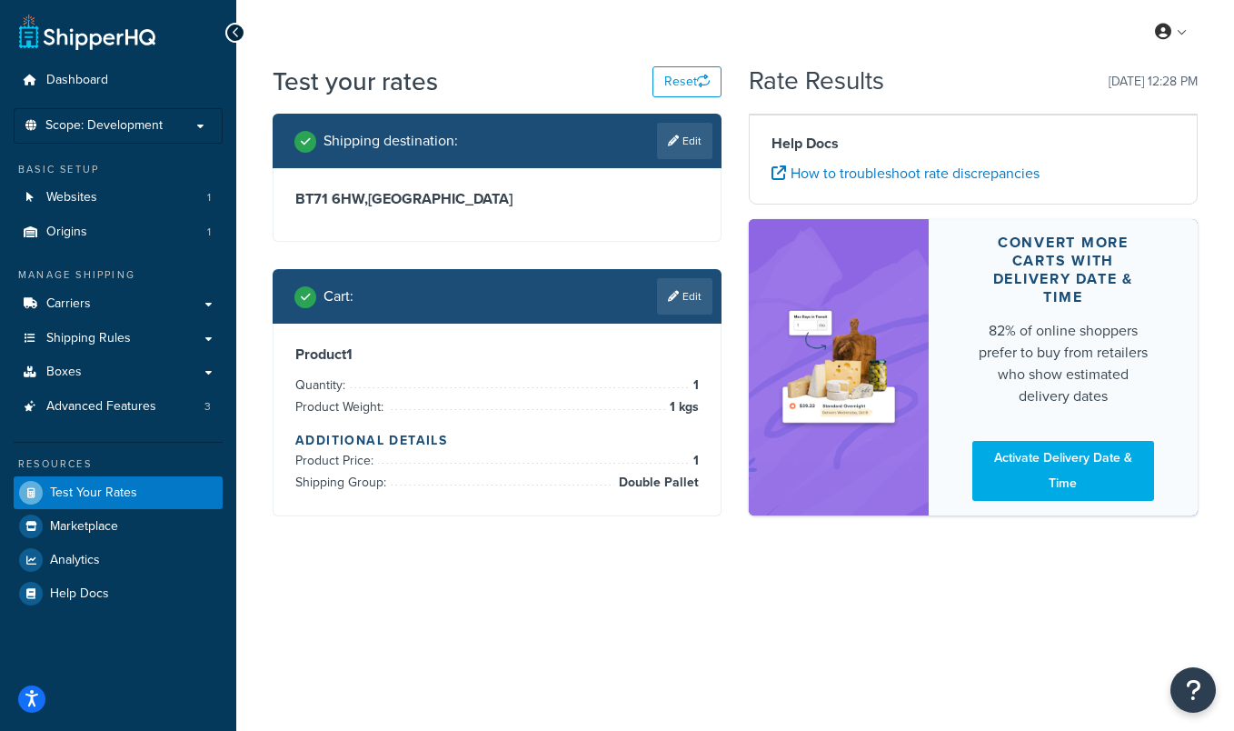
scroll to position [0, 0]
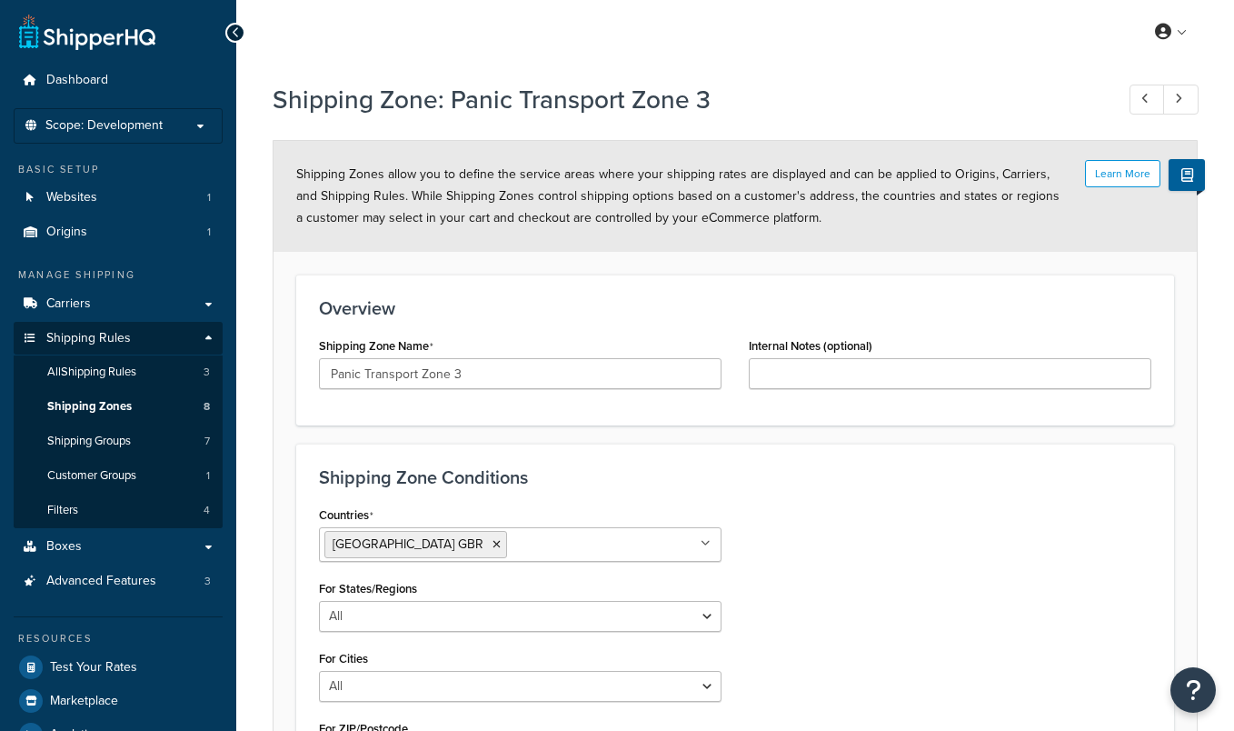
select select "including"
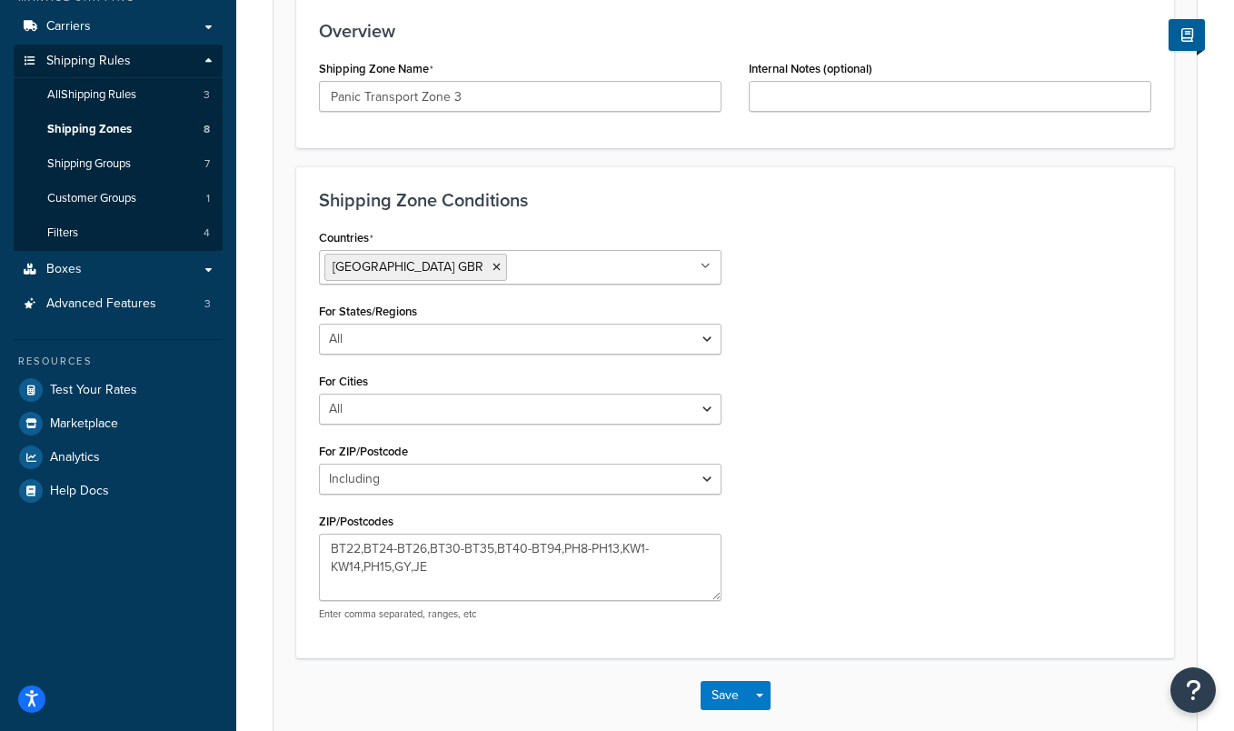
scroll to position [156, 0]
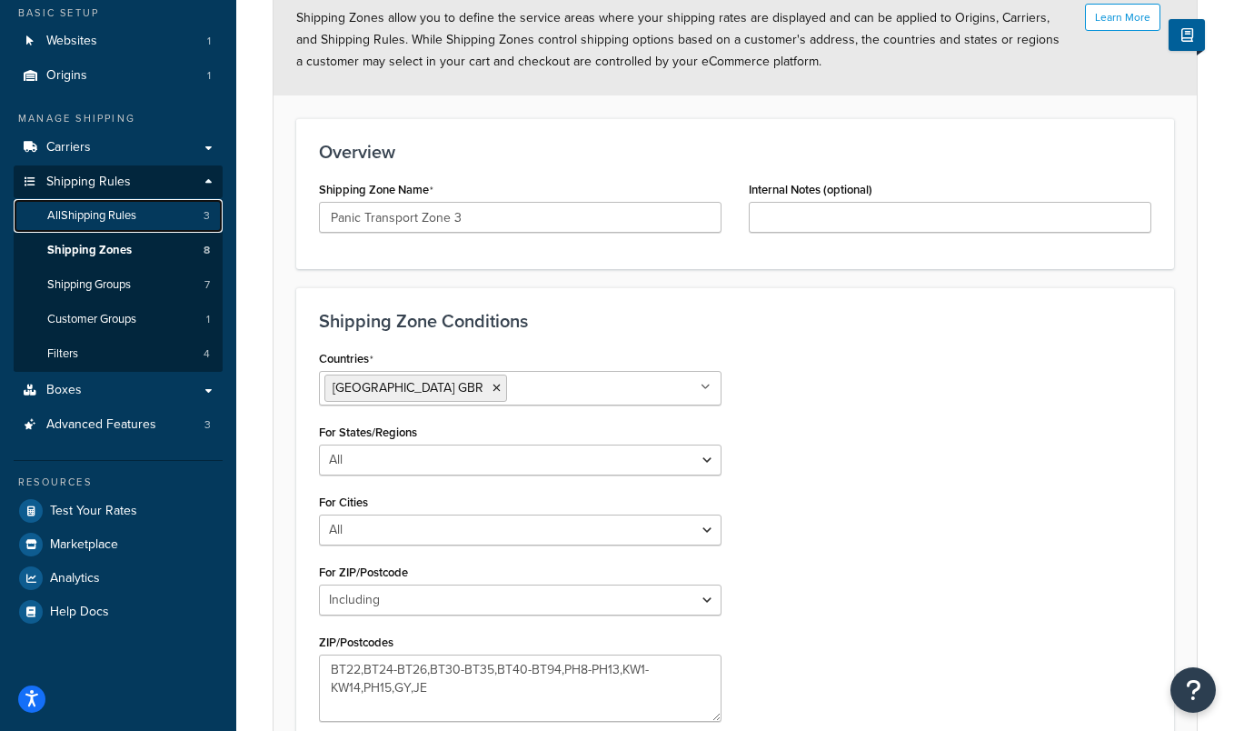
click at [133, 224] on link "All Shipping Rules 3" at bounding box center [118, 216] width 209 height 34
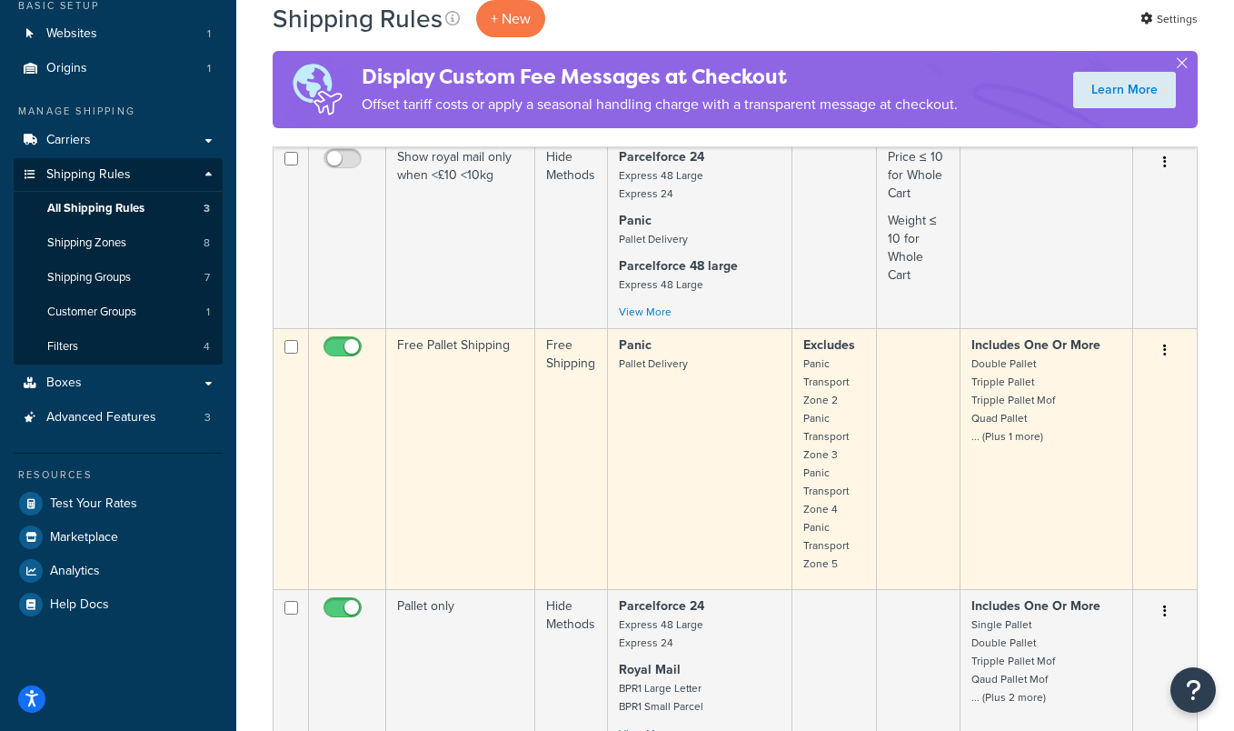
scroll to position [166, 0]
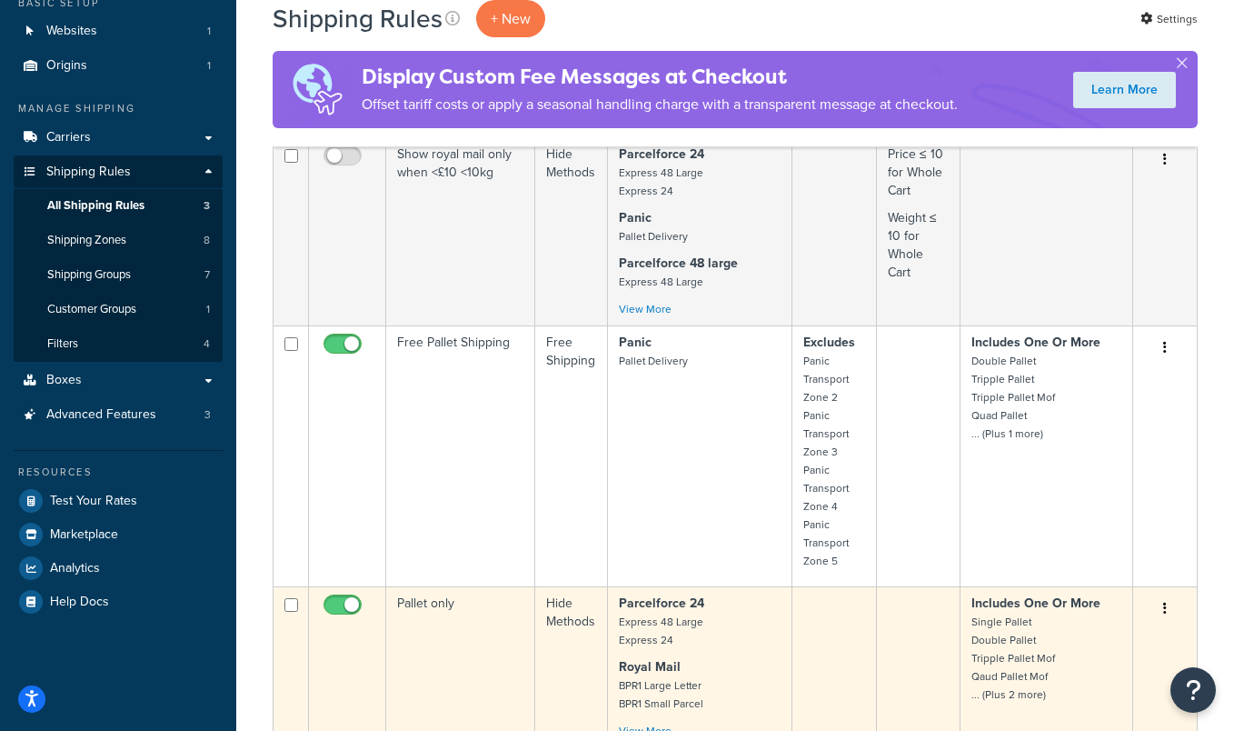
click at [463, 626] on td "Pallet only" at bounding box center [460, 666] width 149 height 161
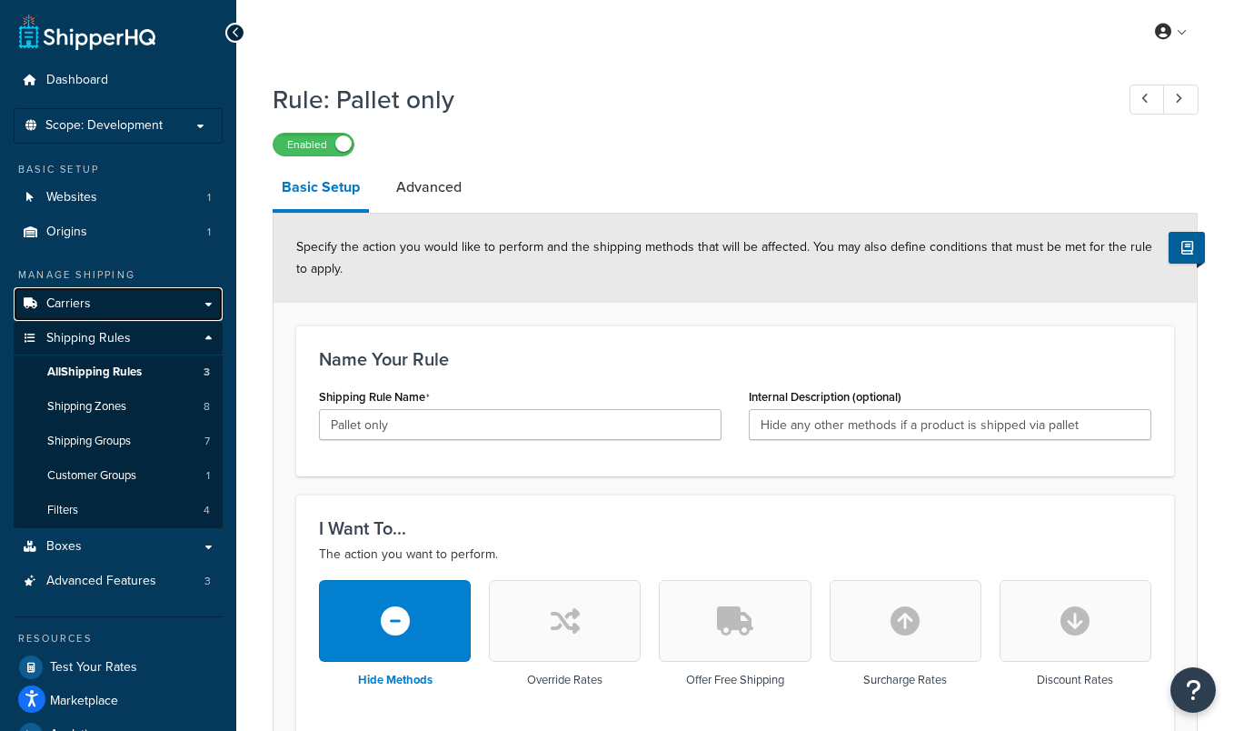
click at [69, 305] on span "Carriers" at bounding box center [68, 303] width 45 height 15
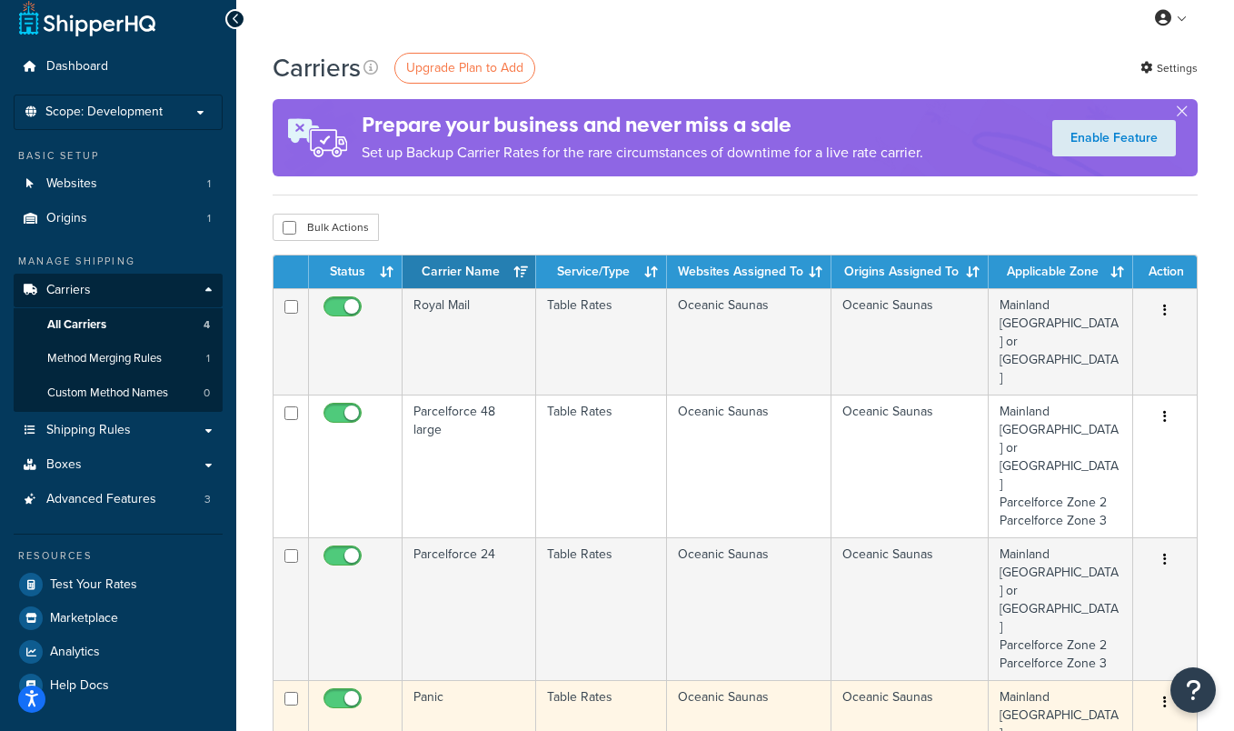
scroll to position [17, 0]
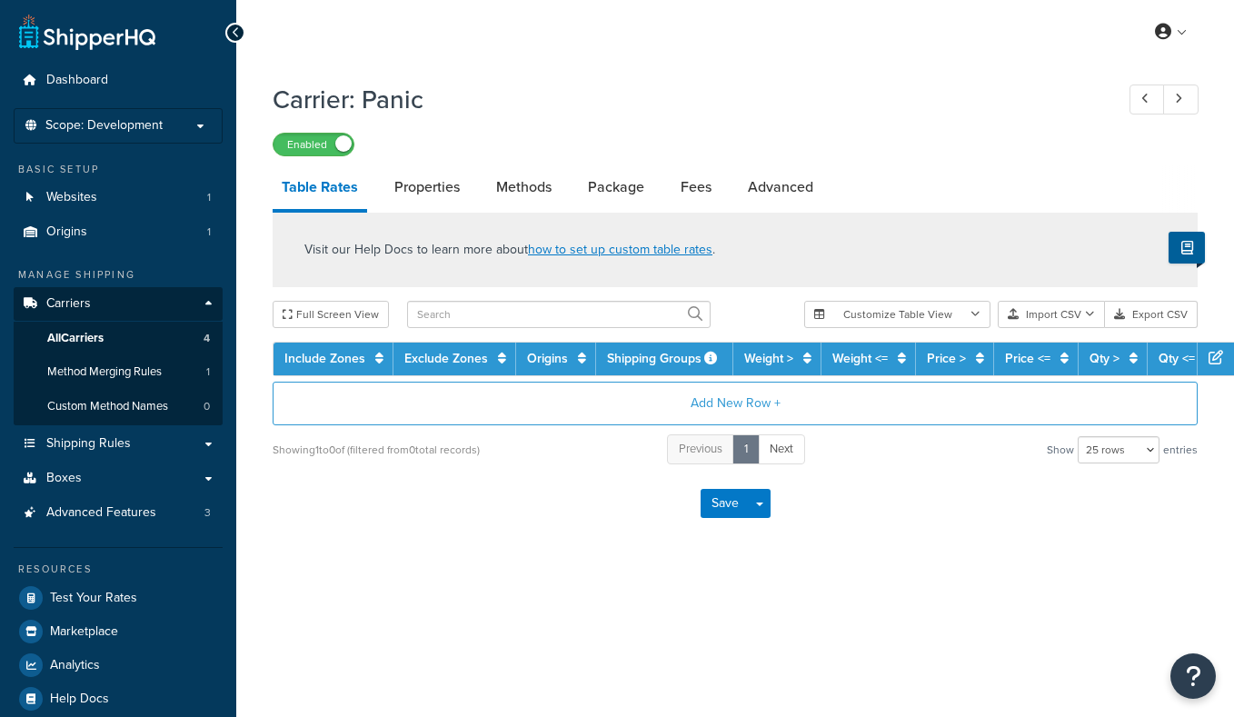
select select "25"
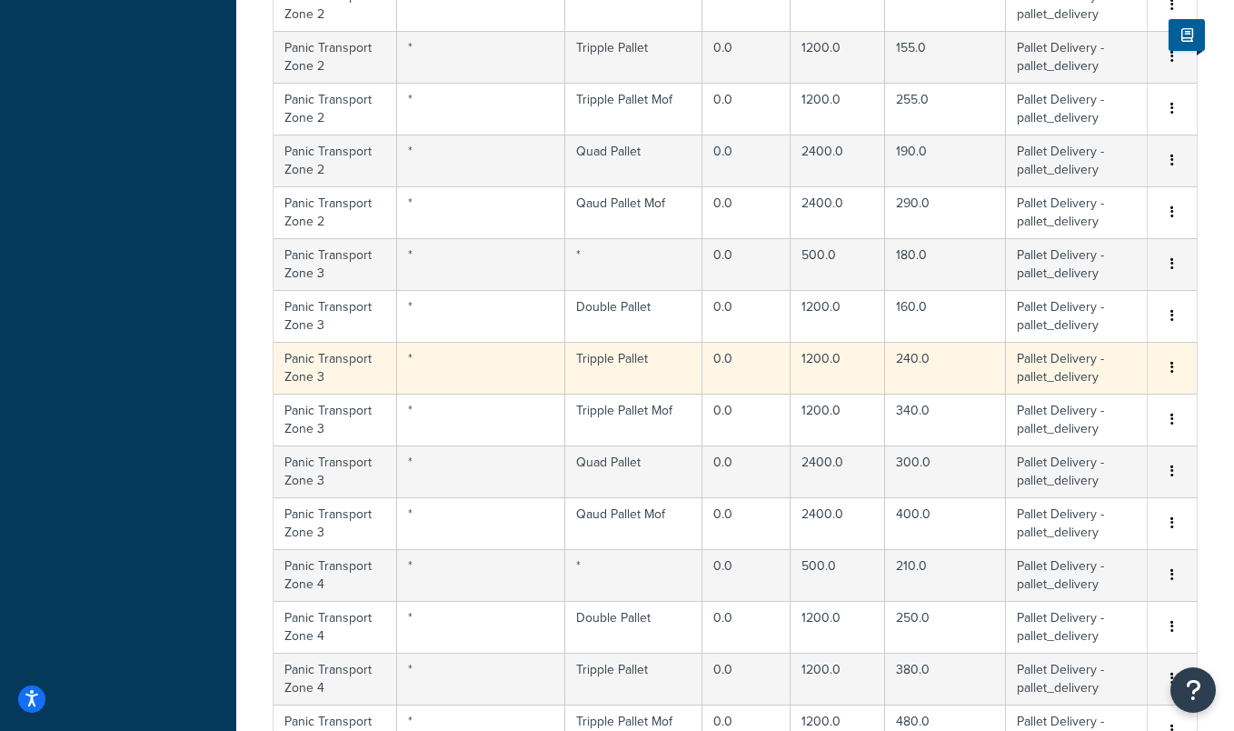
scroll to position [948, 0]
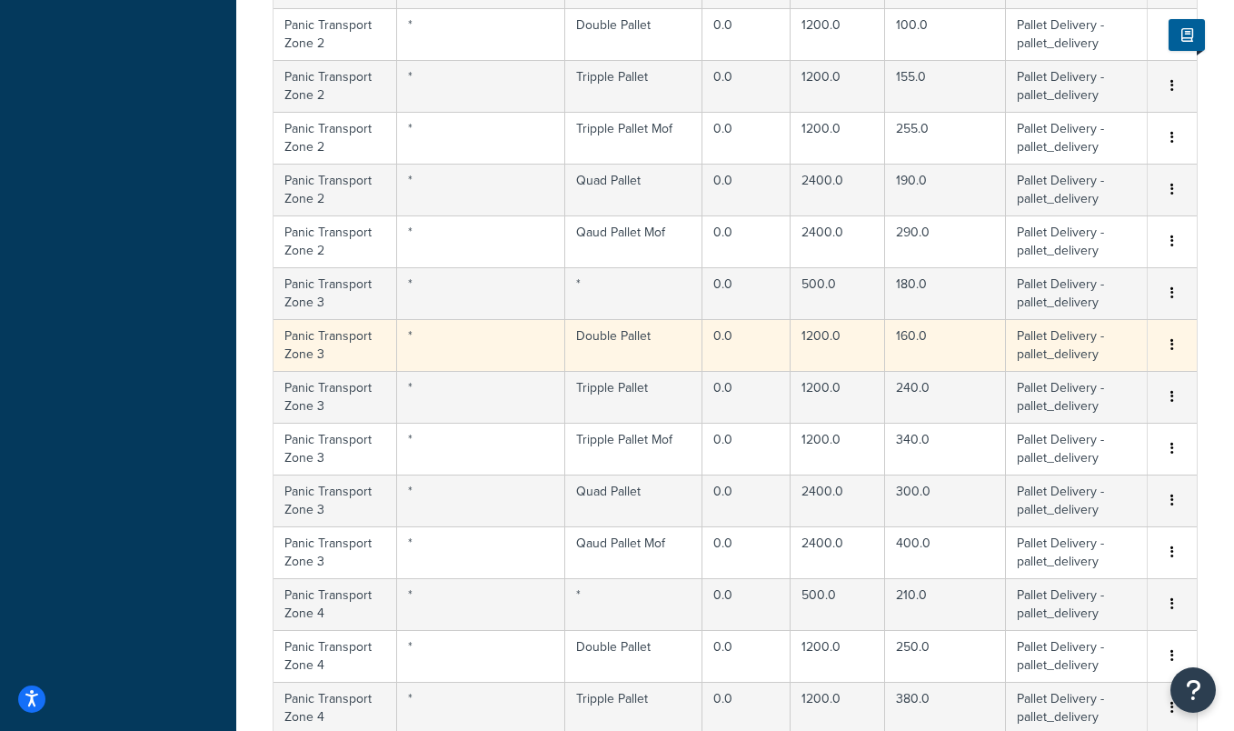
click at [507, 344] on td "*" at bounding box center [481, 345] width 168 height 52
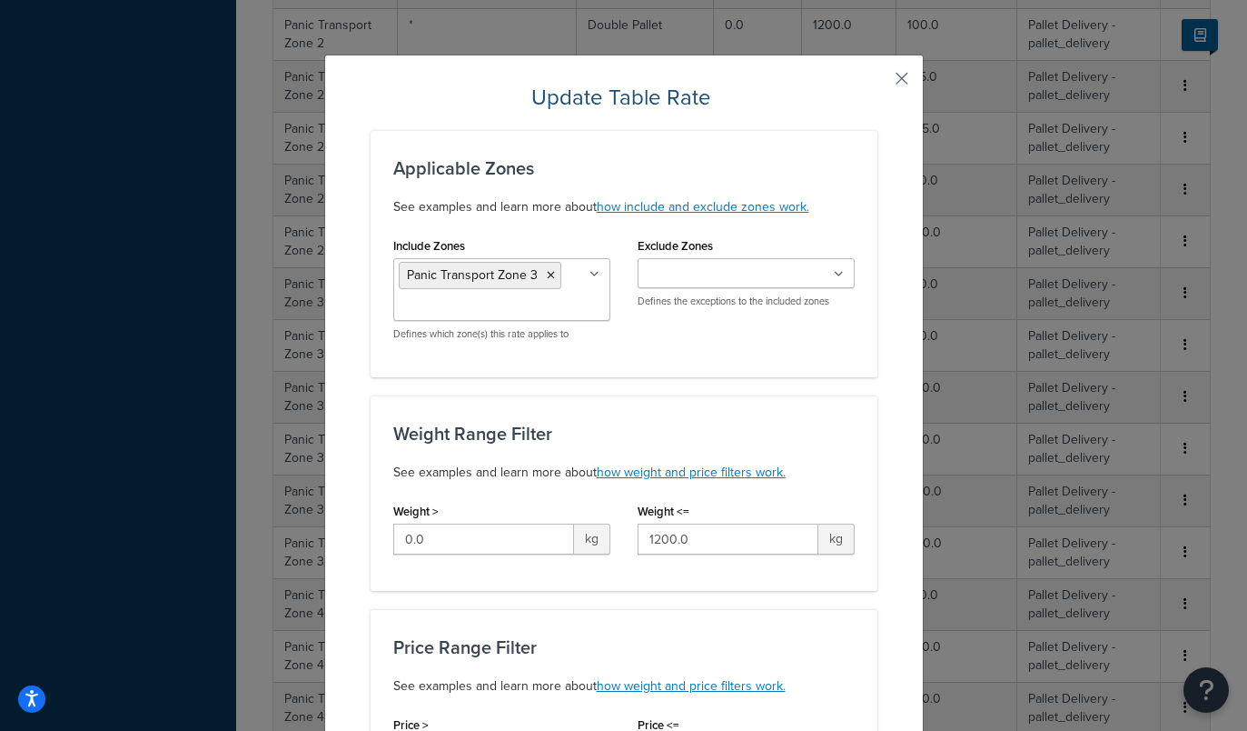
click at [878, 83] on button "button" at bounding box center [875, 85] width 5 height 5
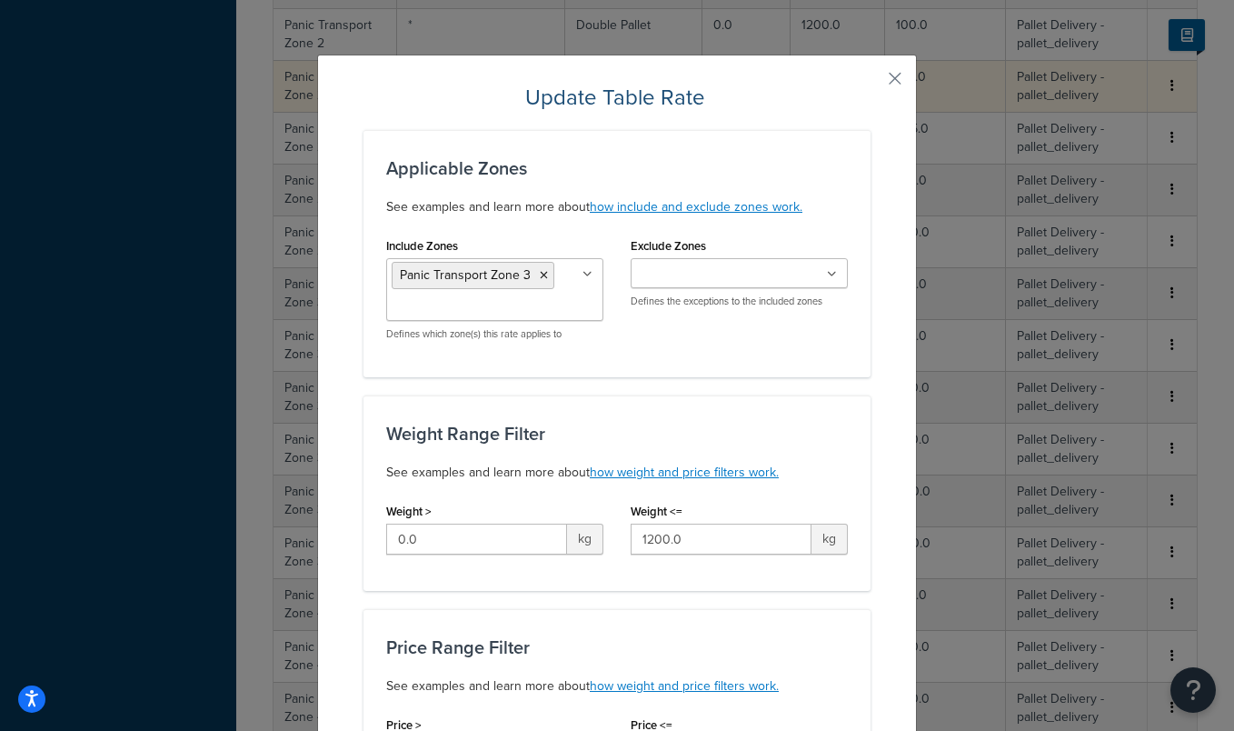
click at [893, 82] on td "155.0" at bounding box center [945, 86] width 121 height 52
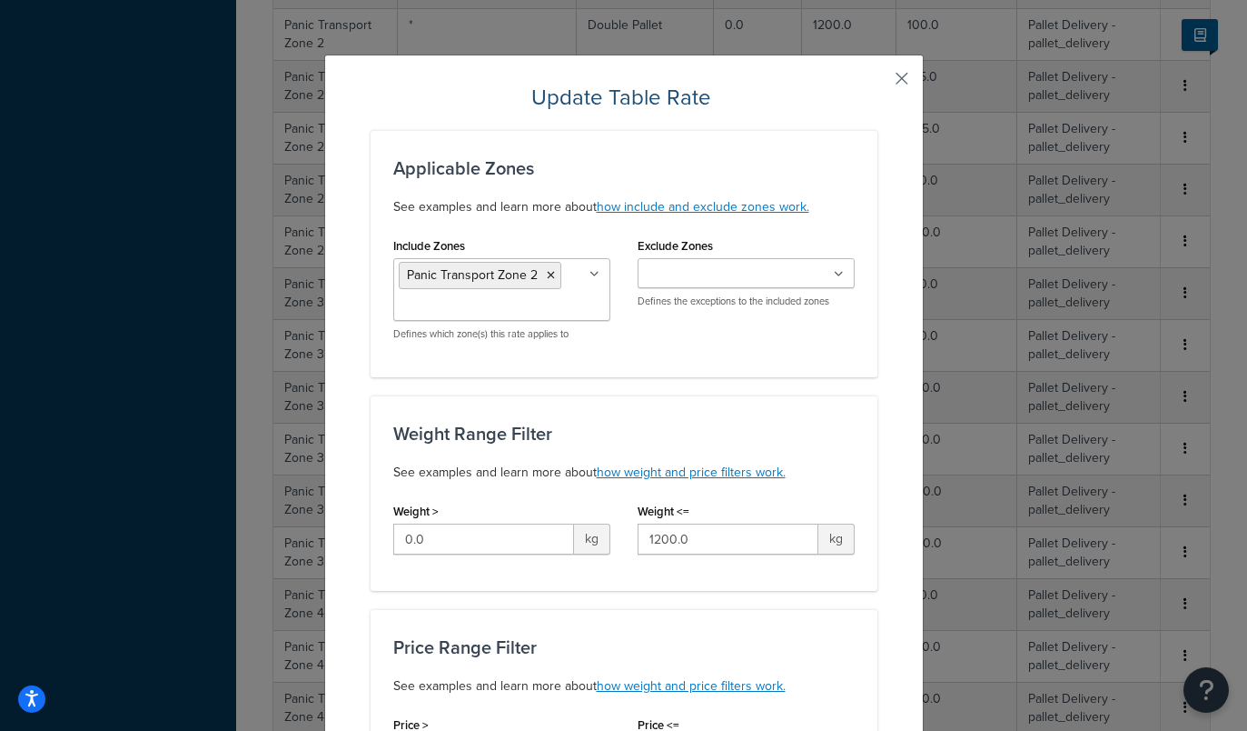
click at [878, 83] on button "button" at bounding box center [875, 85] width 5 height 5
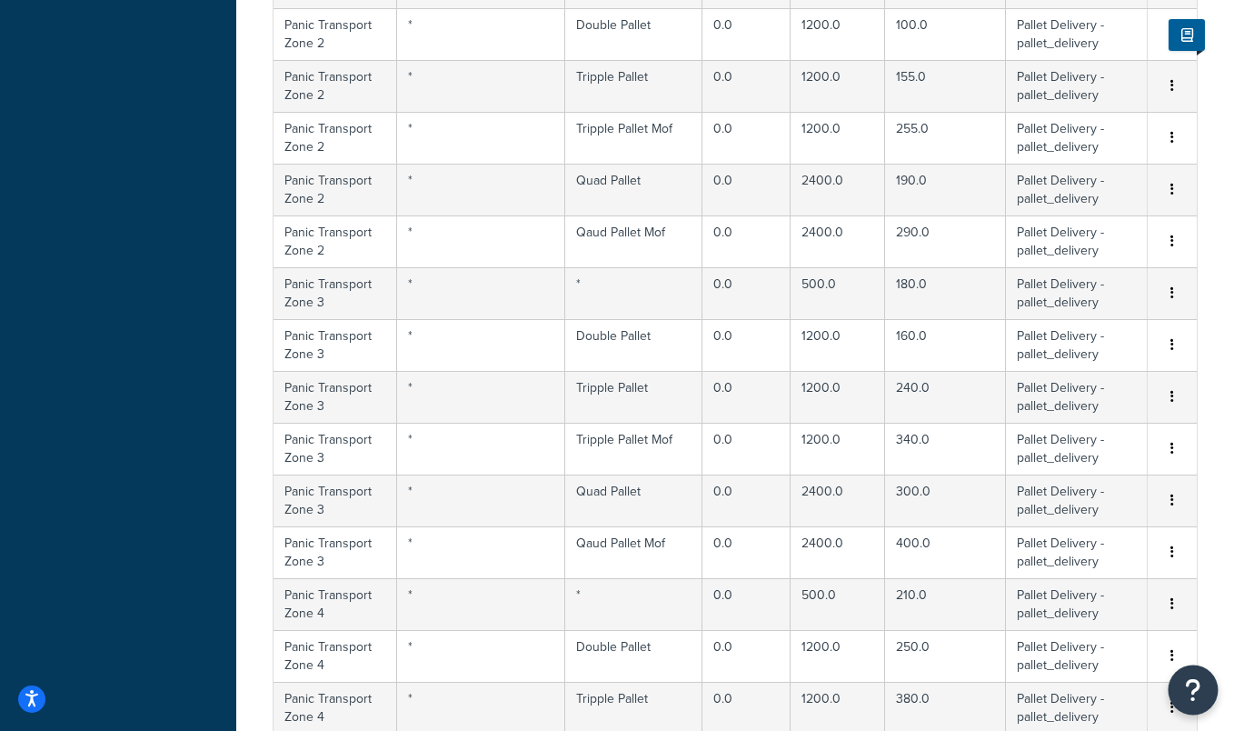
click at [1198, 683] on icon "Open Resource Center" at bounding box center [1193, 689] width 17 height 25
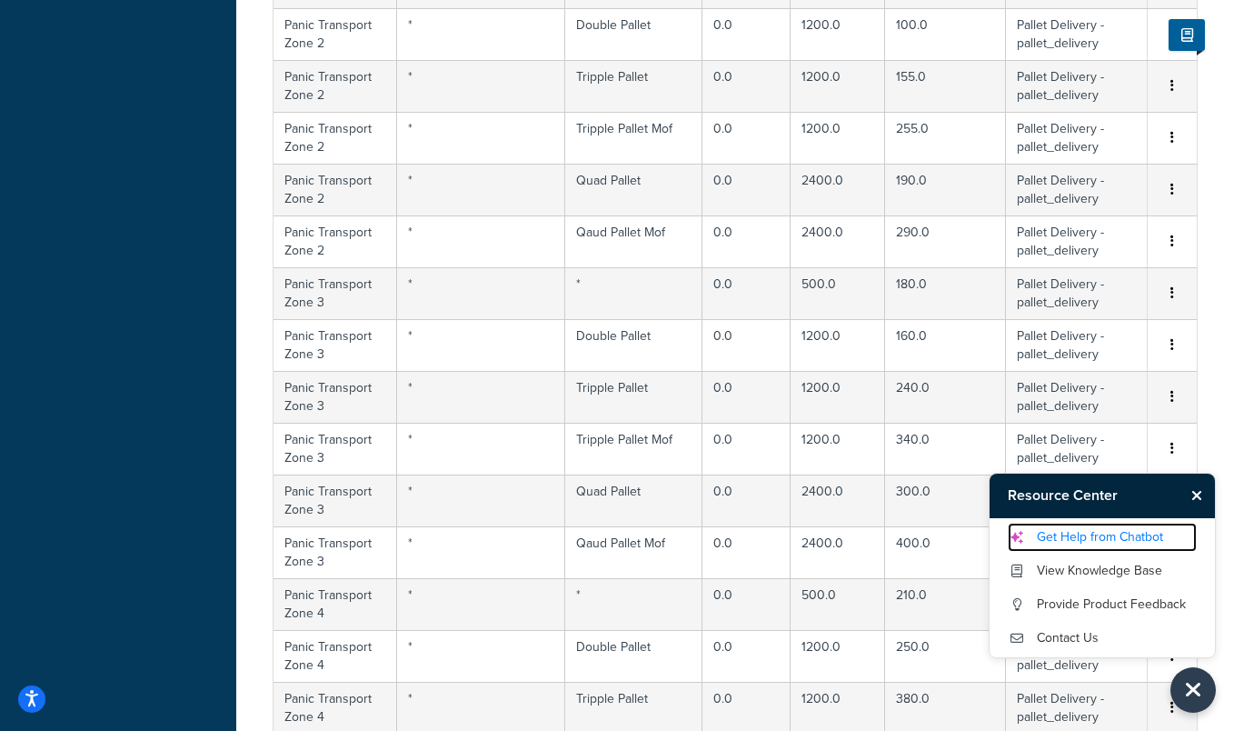
click at [1102, 543] on link "Get Help from Chatbot" at bounding box center [1102, 536] width 189 height 29
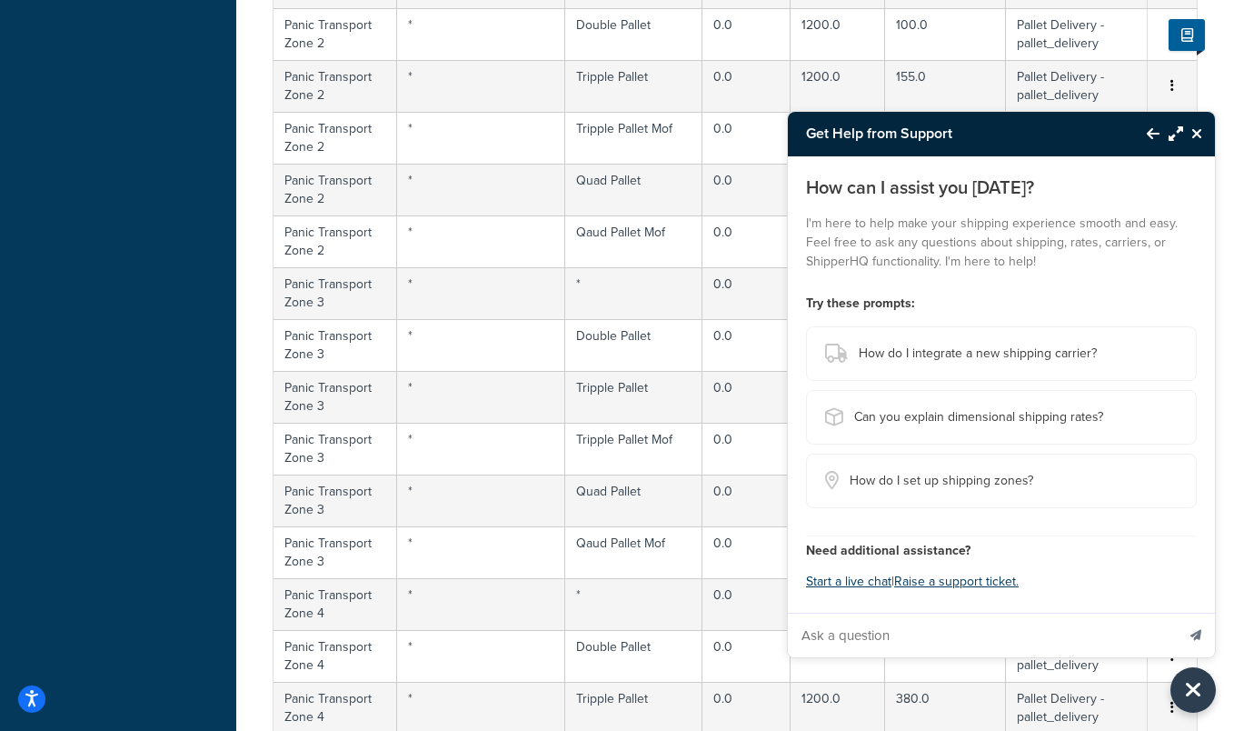
scroll to position [1158, 0]
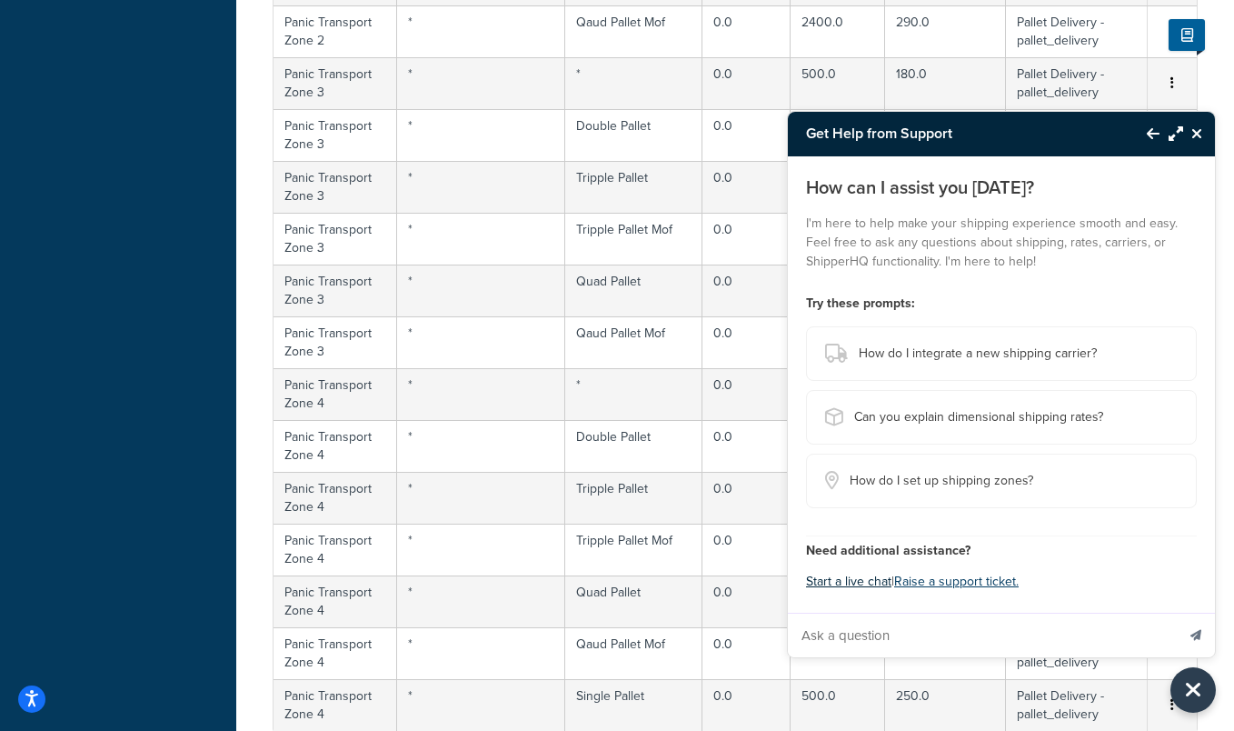
click at [865, 582] on button "Start a live chat" at bounding box center [848, 581] width 85 height 25
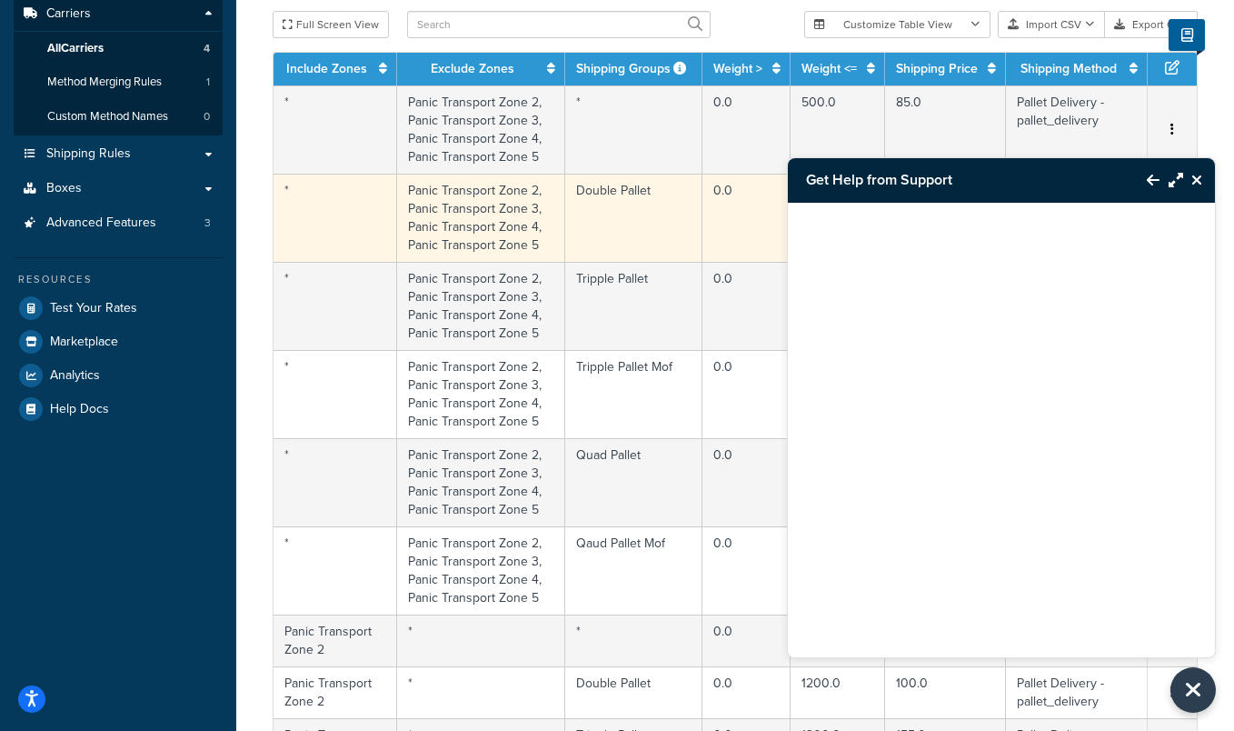
scroll to position [257, 0]
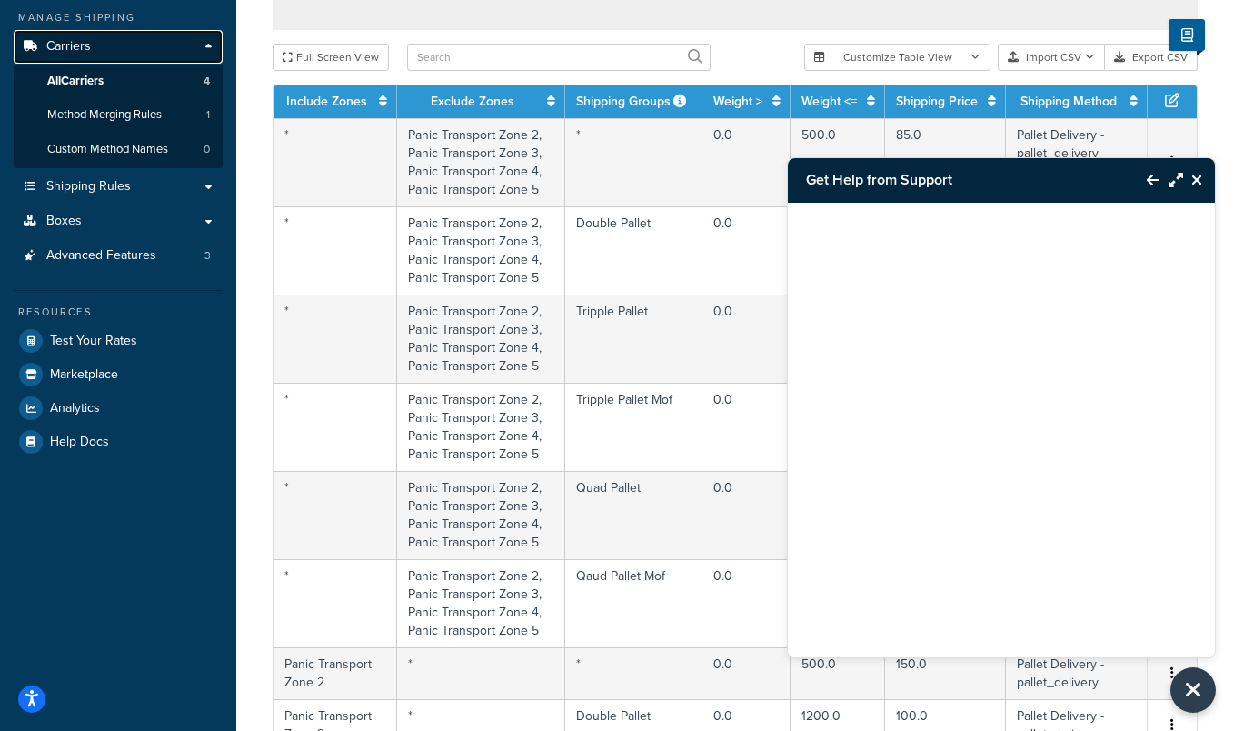
click at [209, 42] on link "Carriers" at bounding box center [118, 47] width 209 height 34
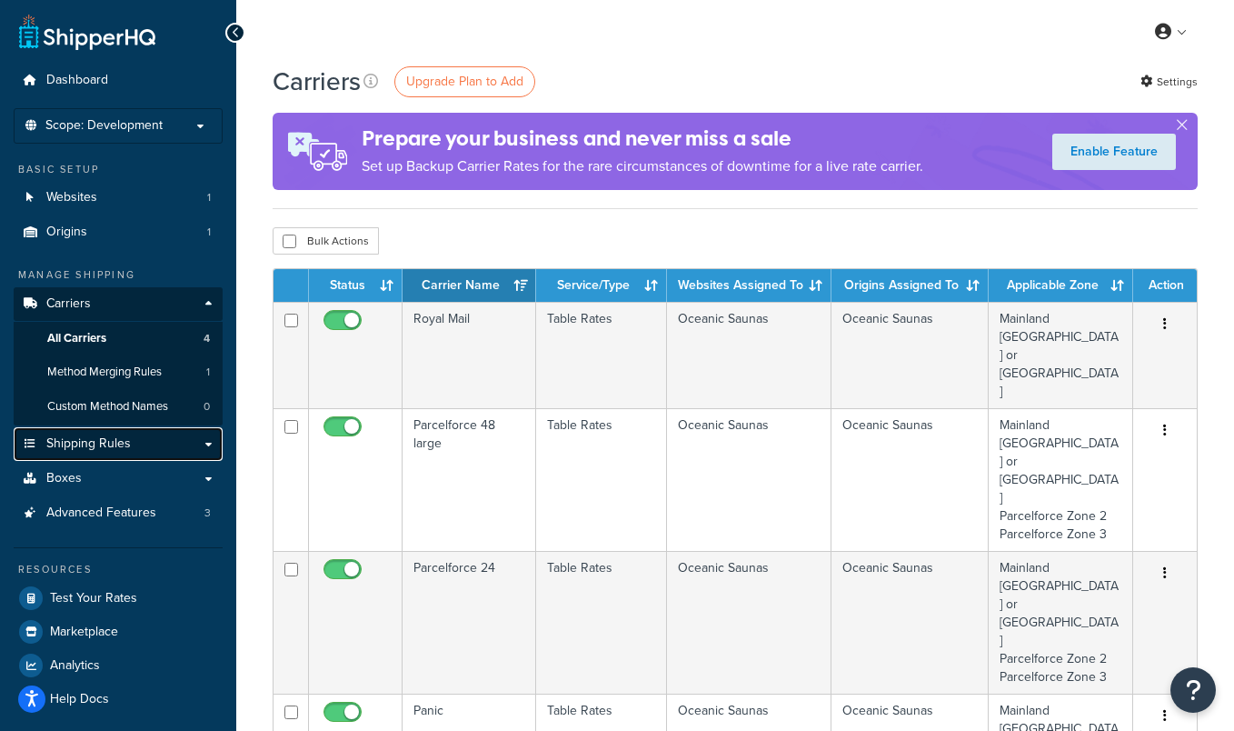
click at [162, 442] on link "Shipping Rules" at bounding box center [118, 444] width 209 height 34
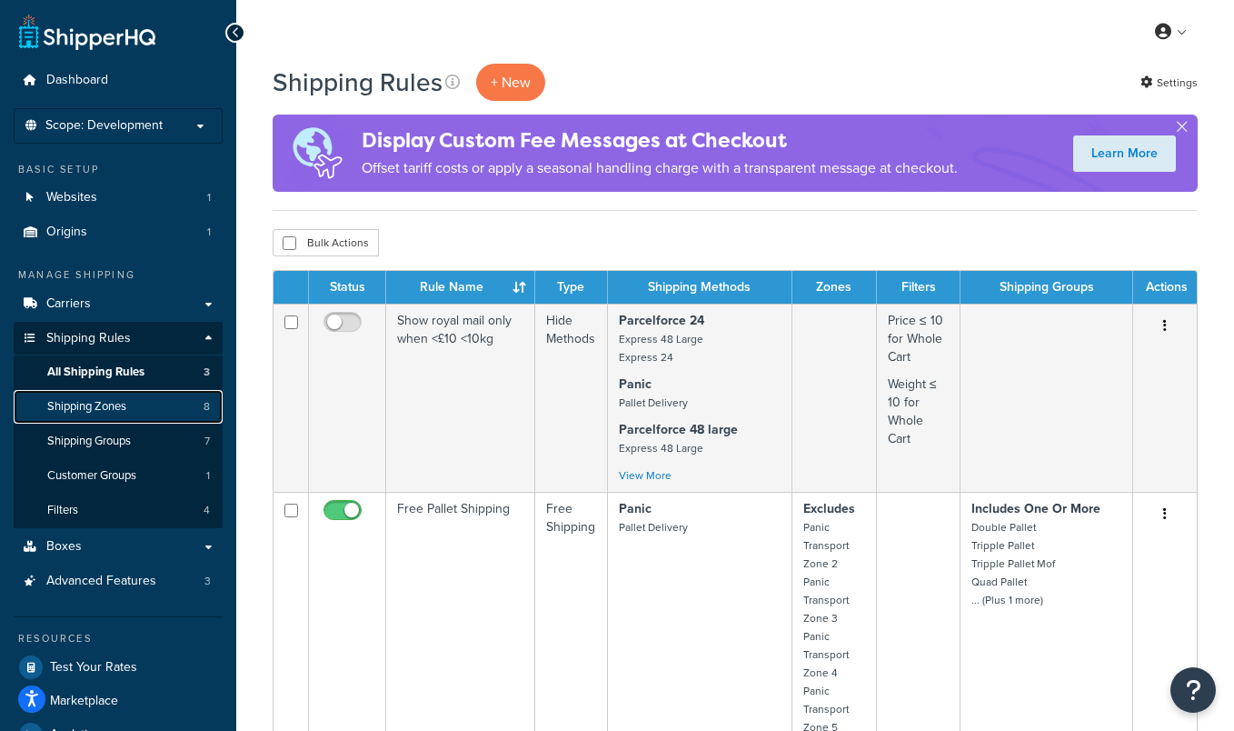
click at [187, 400] on link "Shipping Zones 8" at bounding box center [118, 407] width 209 height 34
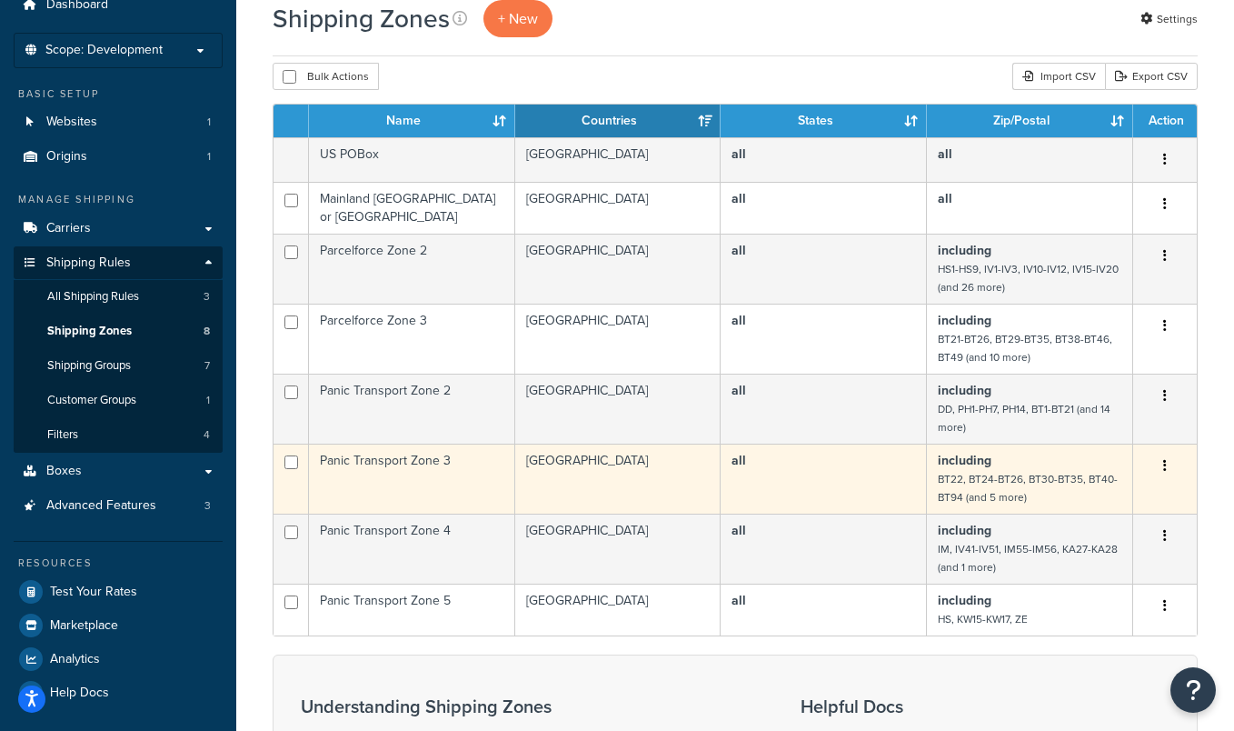
scroll to position [76, 0]
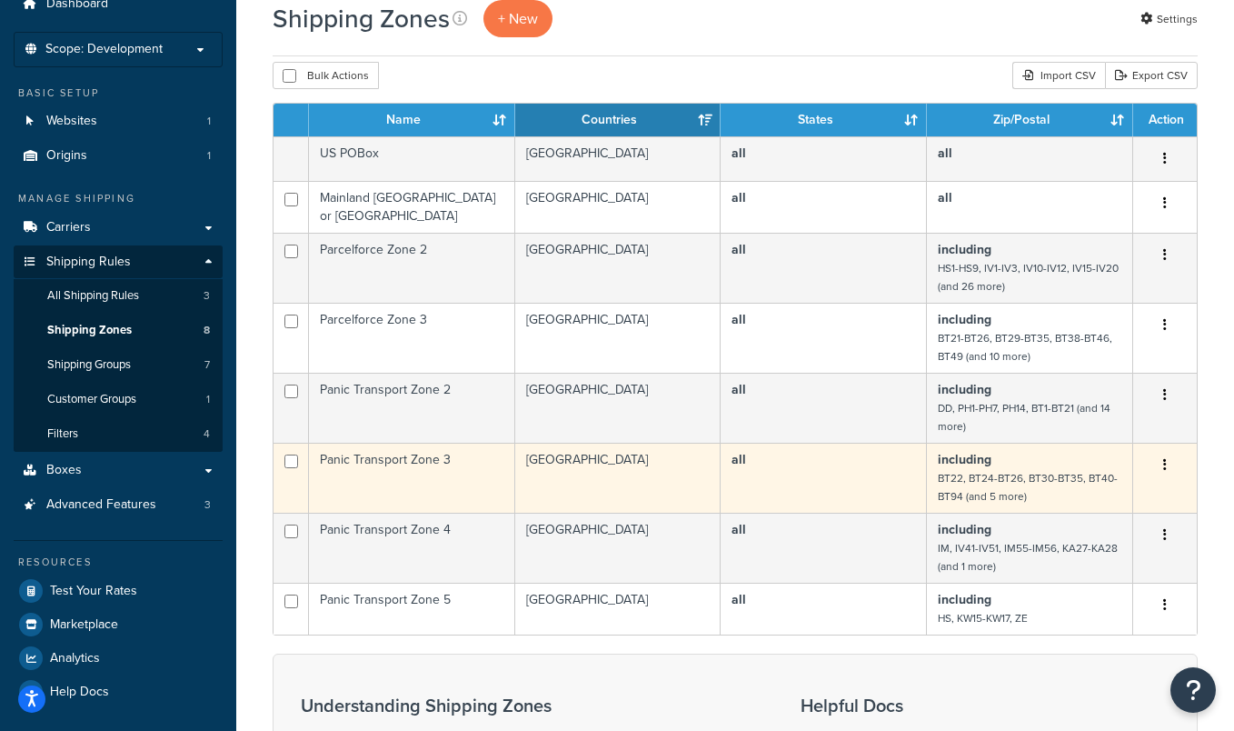
click at [468, 454] on td "Panic Transport Zone 3" at bounding box center [412, 477] width 206 height 70
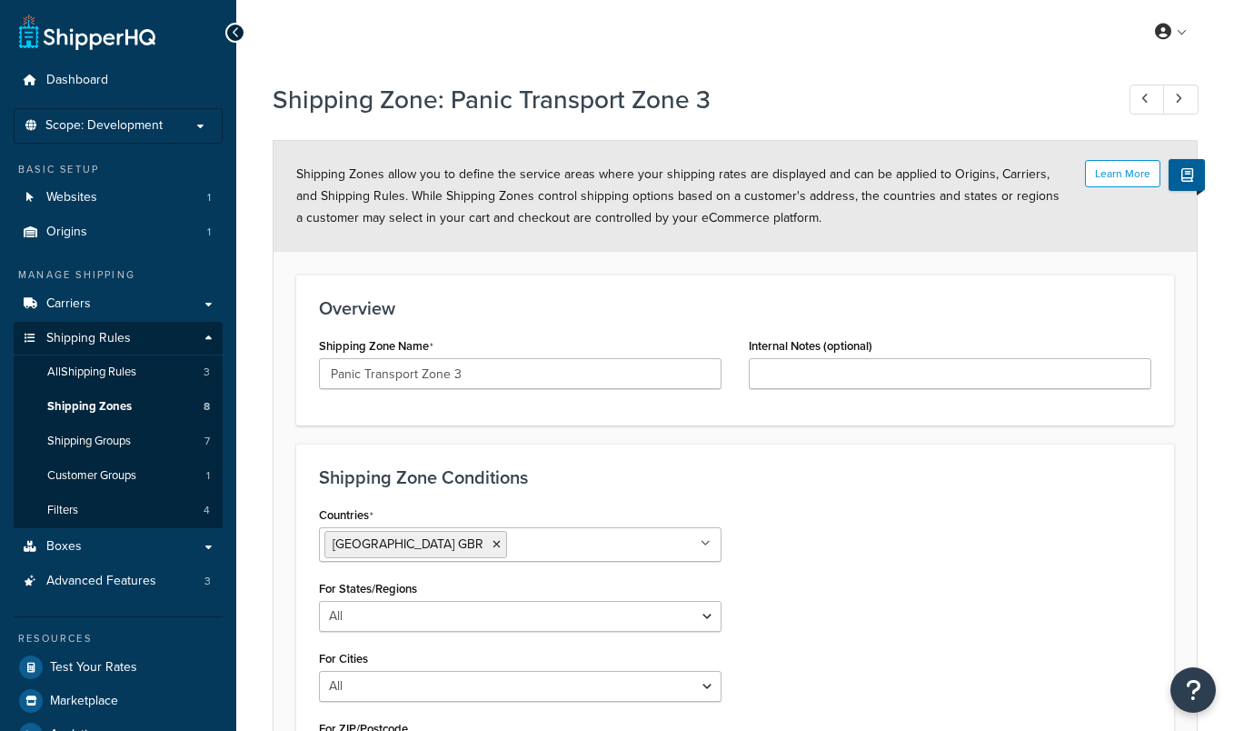
select select "including"
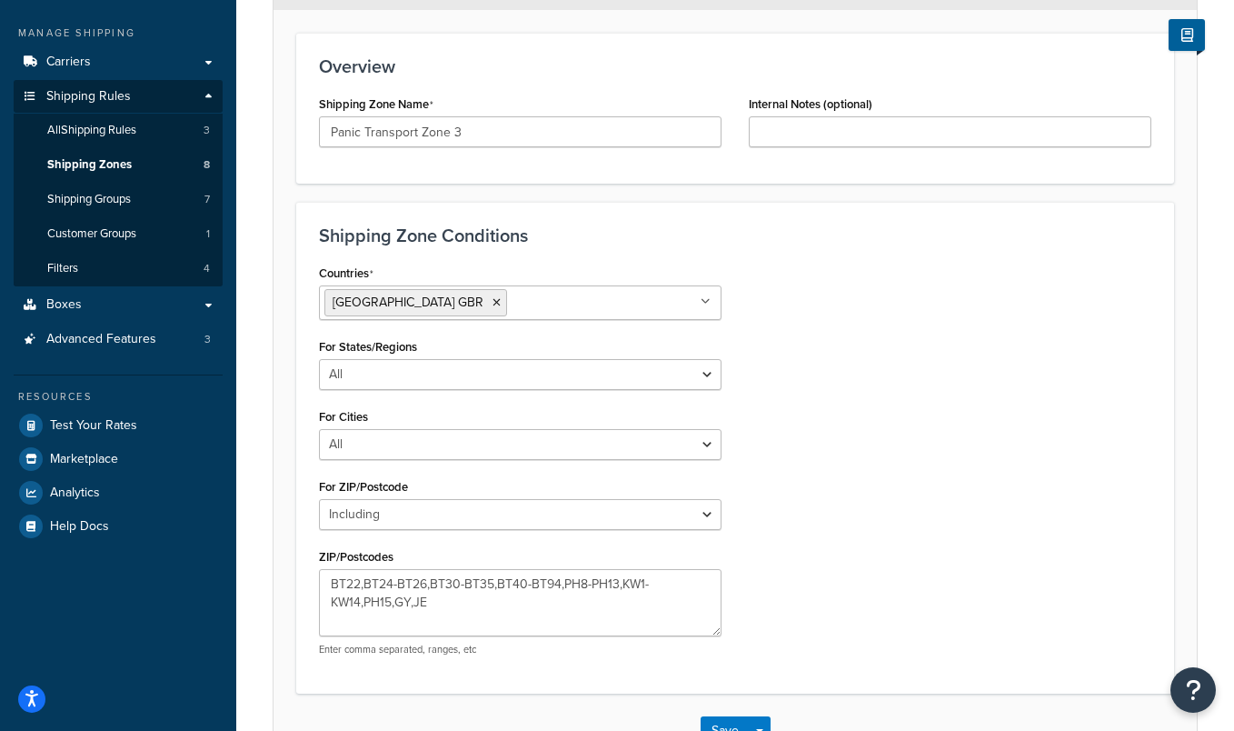
scroll to position [237, 0]
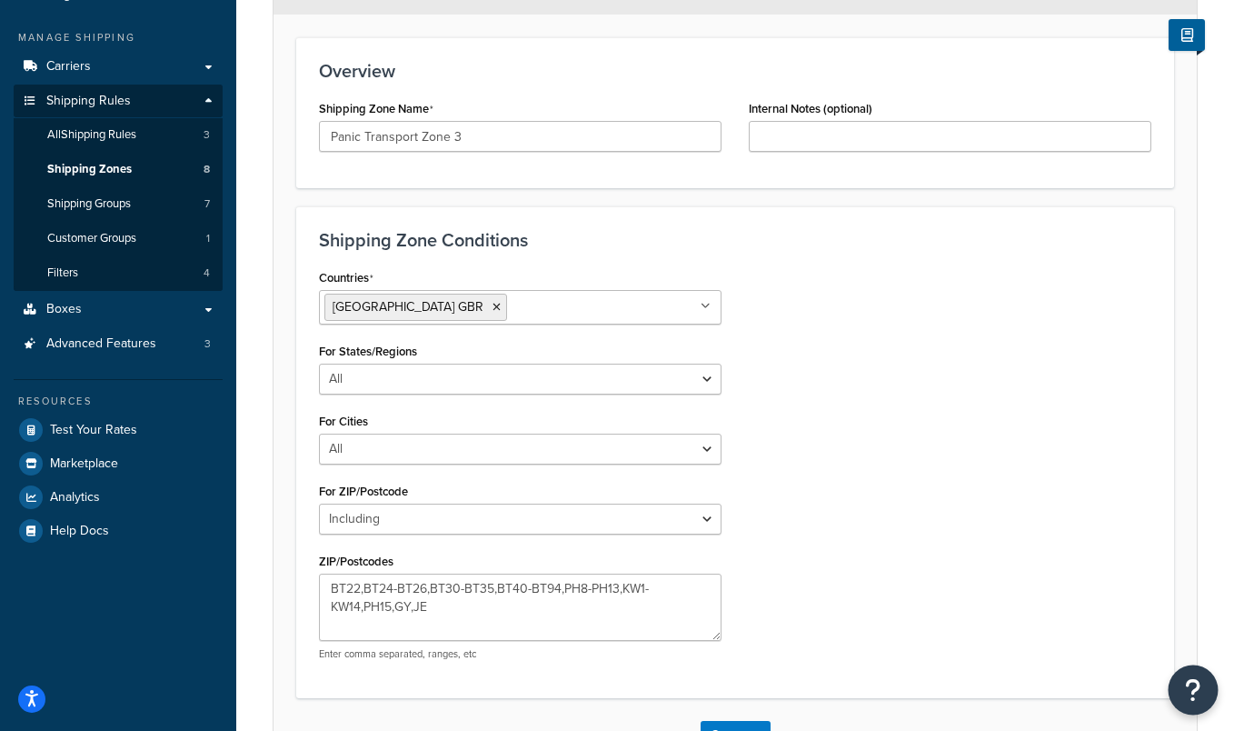
click at [1186, 685] on icon "Open Resource Center" at bounding box center [1193, 689] width 17 height 25
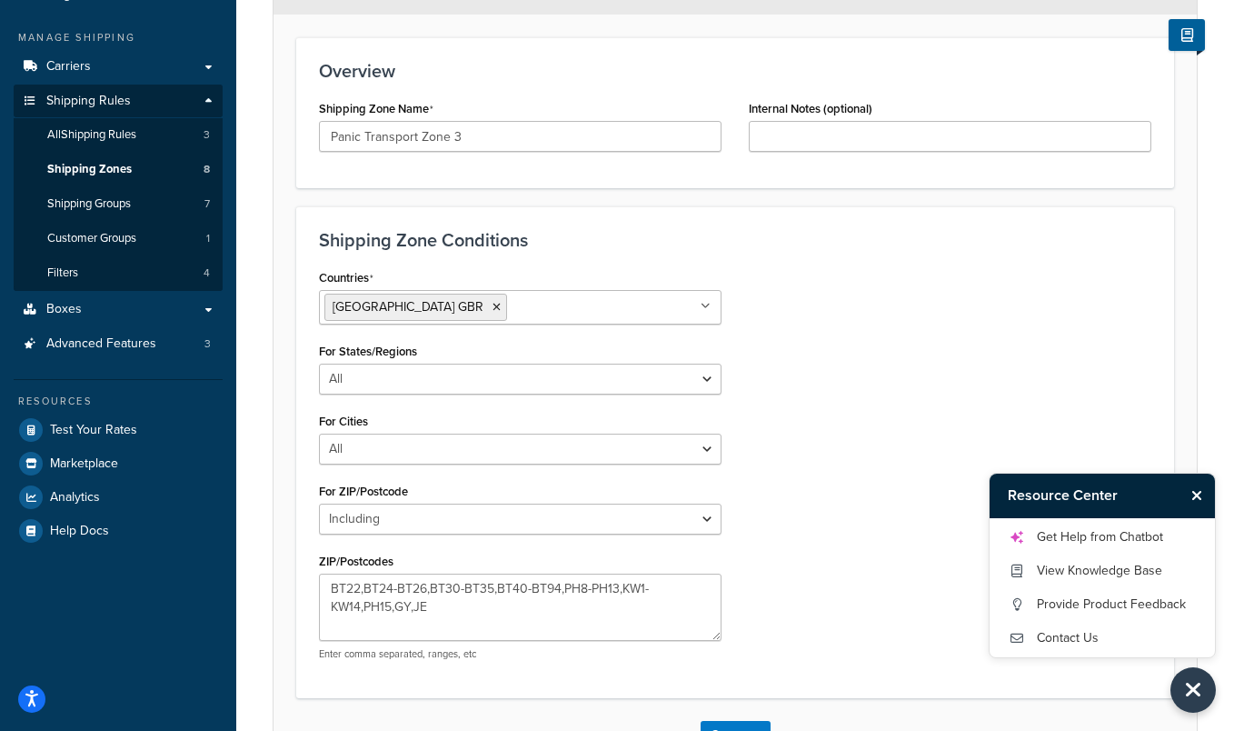
click at [959, 558] on div "Countries [GEOGRAPHIC_DATA] [GEOGRAPHIC_DATA] All Countries ALL [GEOGRAPHIC_DAT…" at bounding box center [735, 469] width 860 height 410
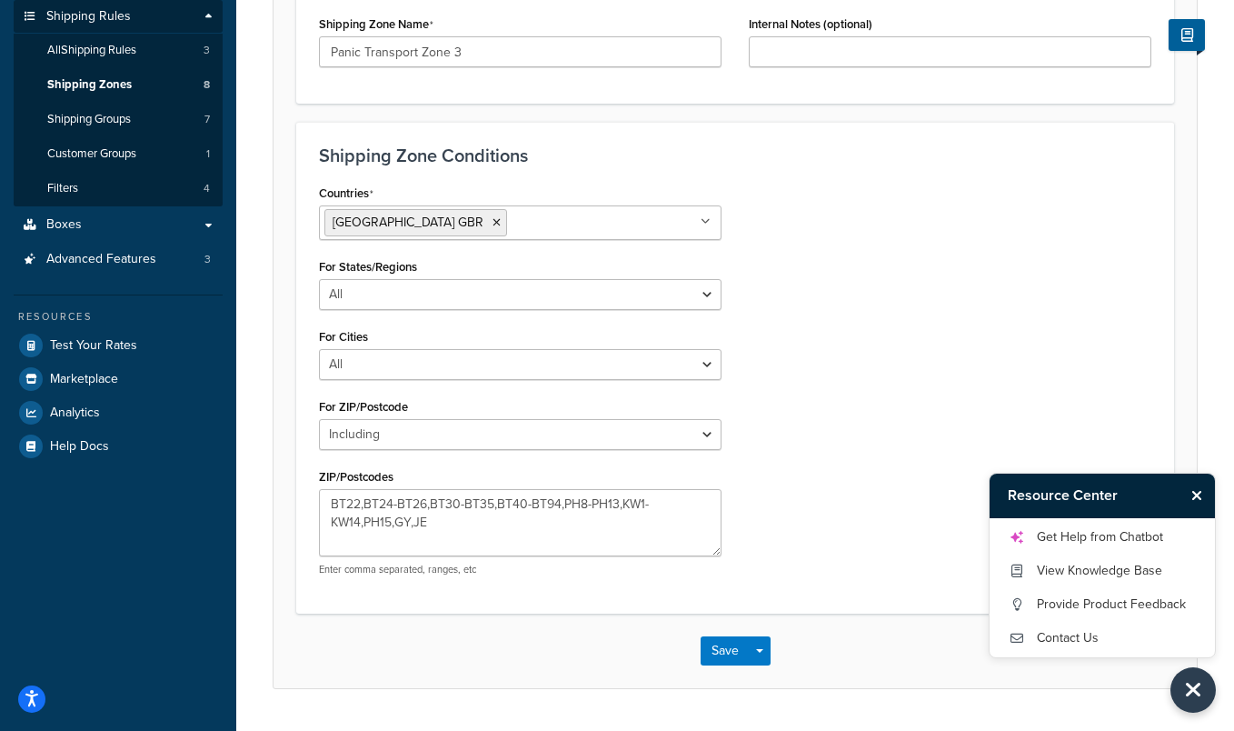
scroll to position [204, 0]
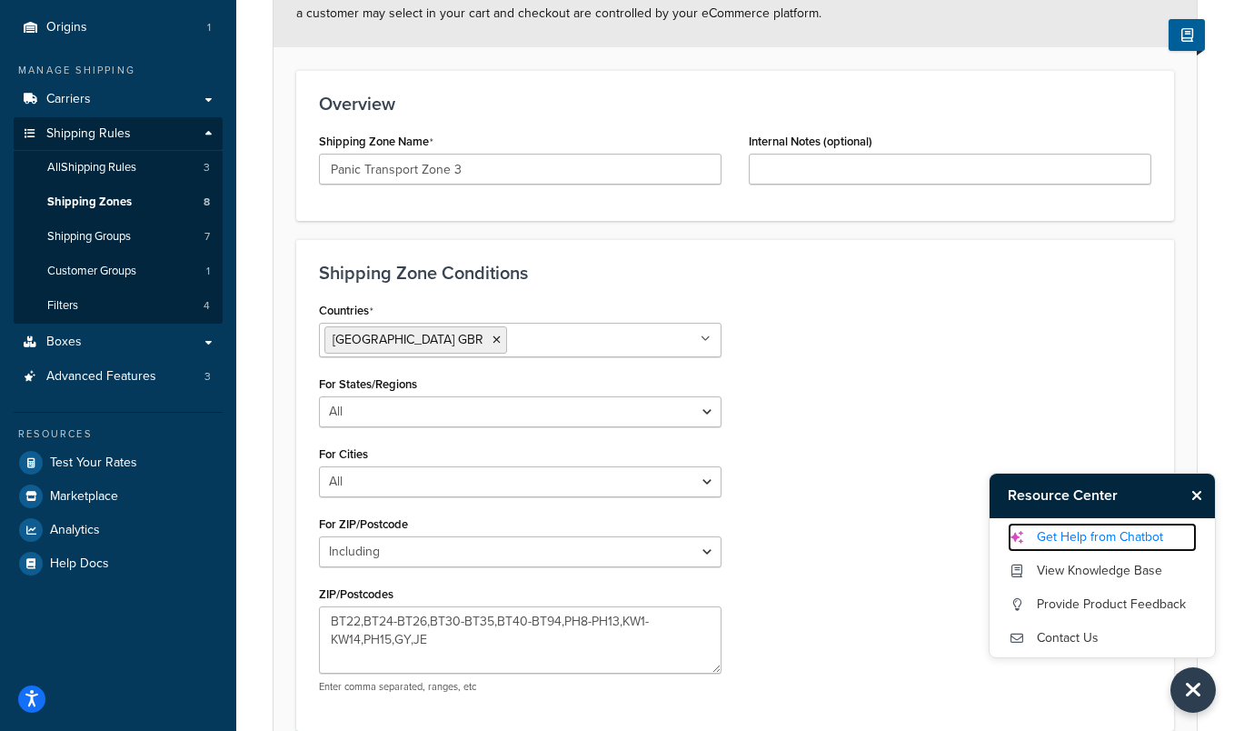
click at [1122, 541] on link "Get Help from Chatbot" at bounding box center [1102, 536] width 189 height 29
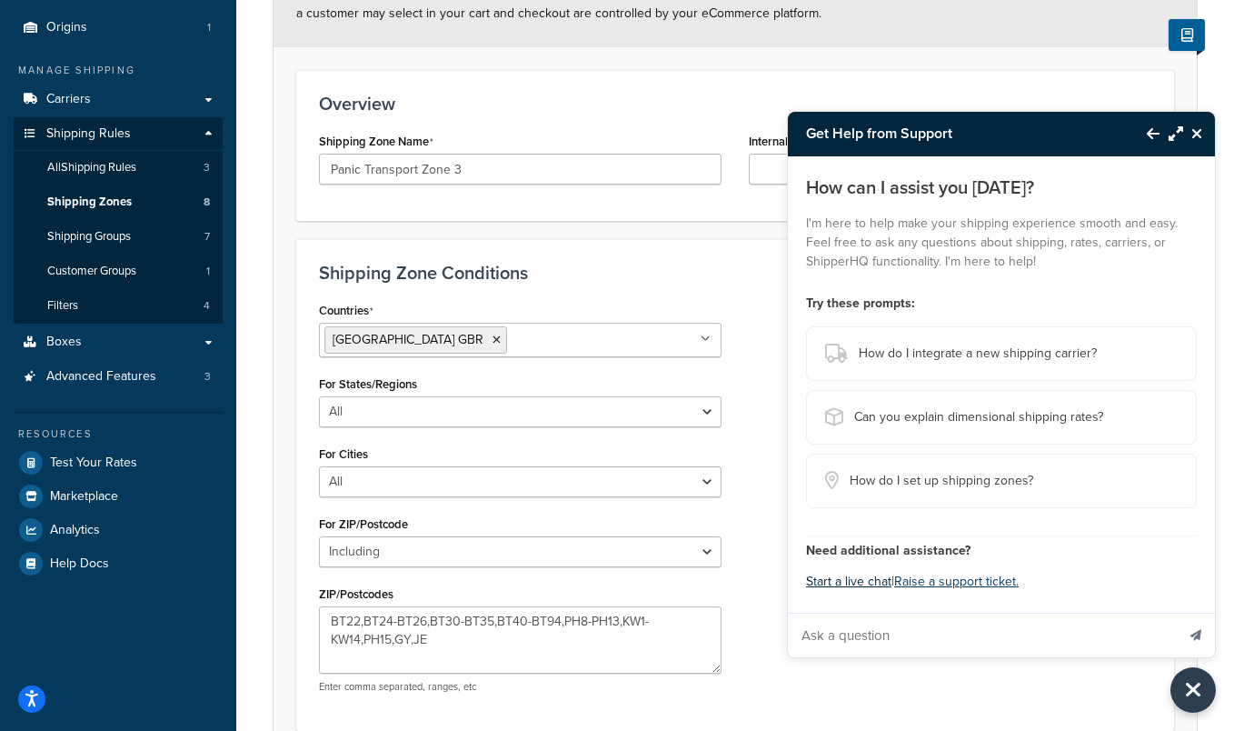
click at [866, 582] on button "Start a live chat" at bounding box center [848, 581] width 85 height 25
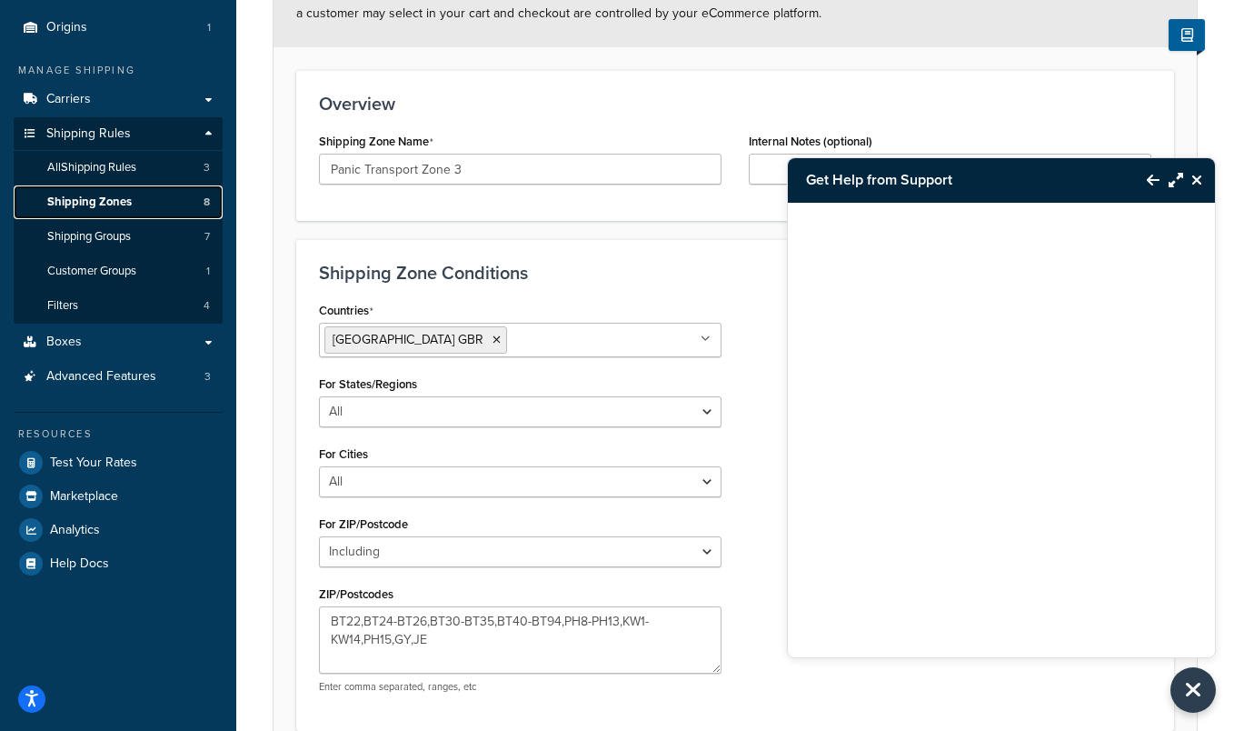
click at [106, 202] on span "Shipping Zones" at bounding box center [89, 201] width 84 height 15
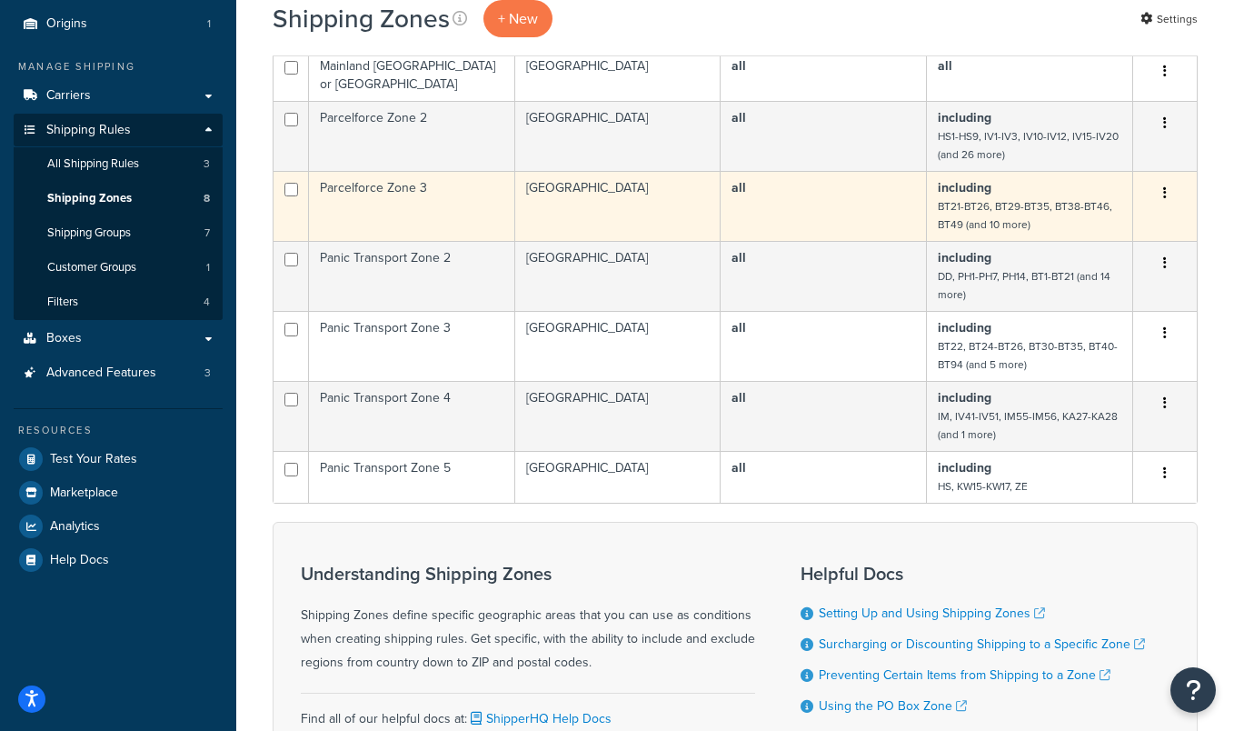
scroll to position [49, 0]
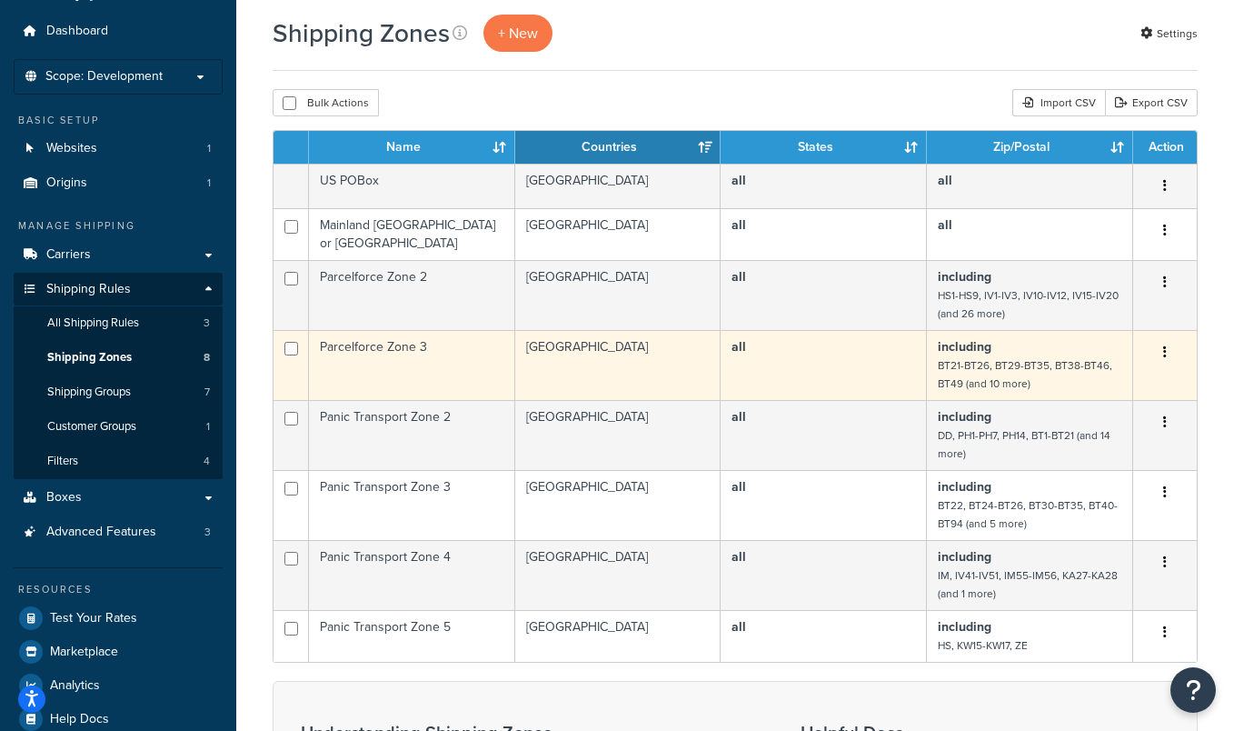
click at [365, 351] on td "Parcelforce Zone 3" at bounding box center [412, 365] width 206 height 70
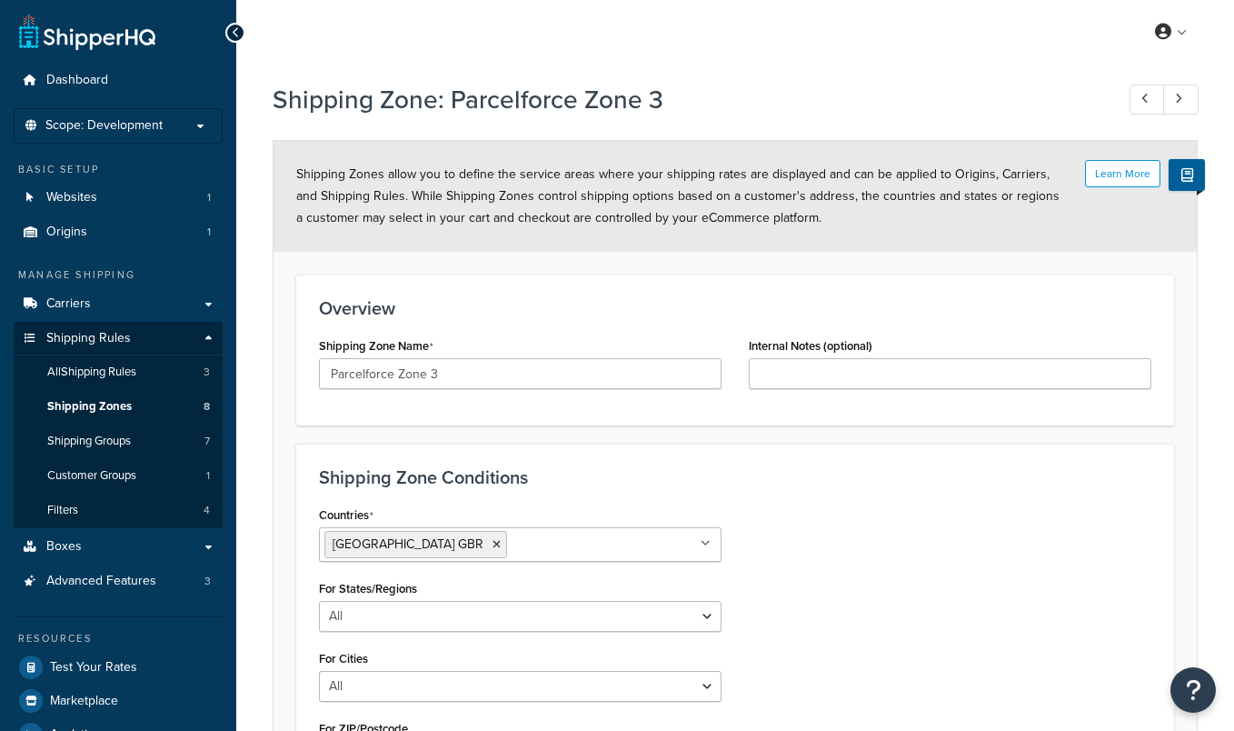
select select "including"
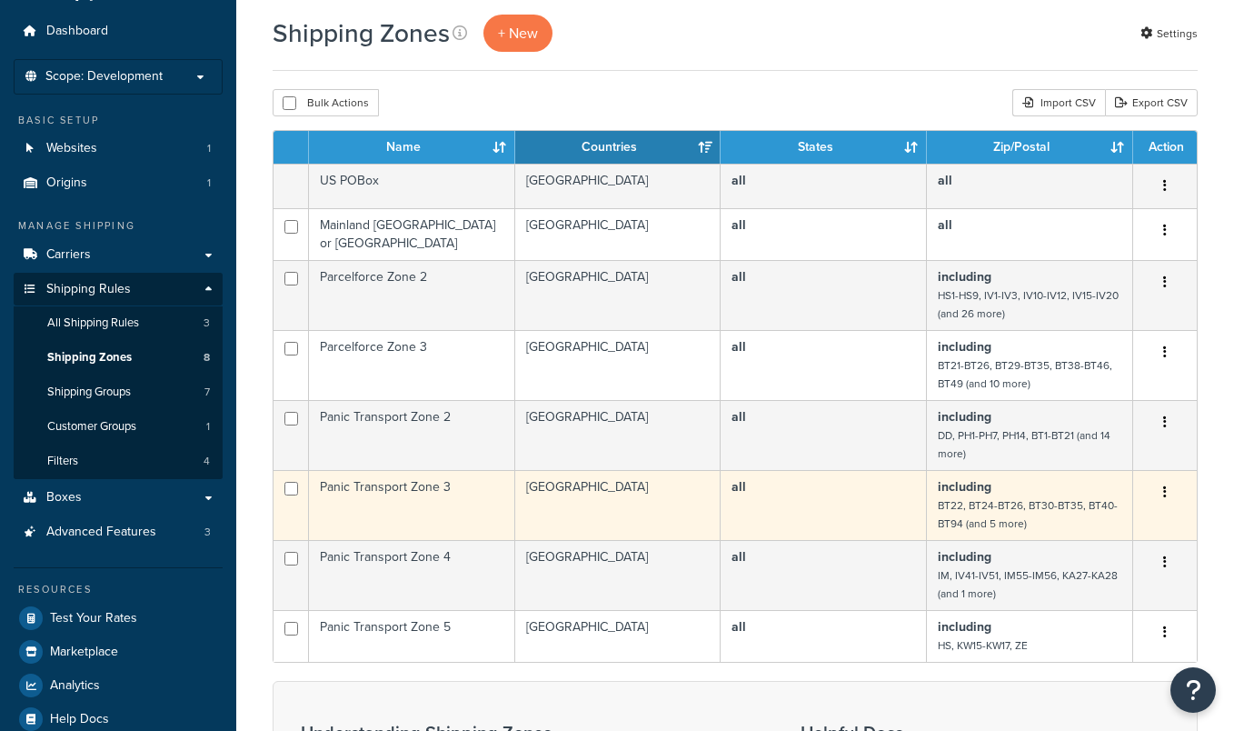
click at [397, 489] on td "Panic Transport Zone 3" at bounding box center [412, 505] width 206 height 70
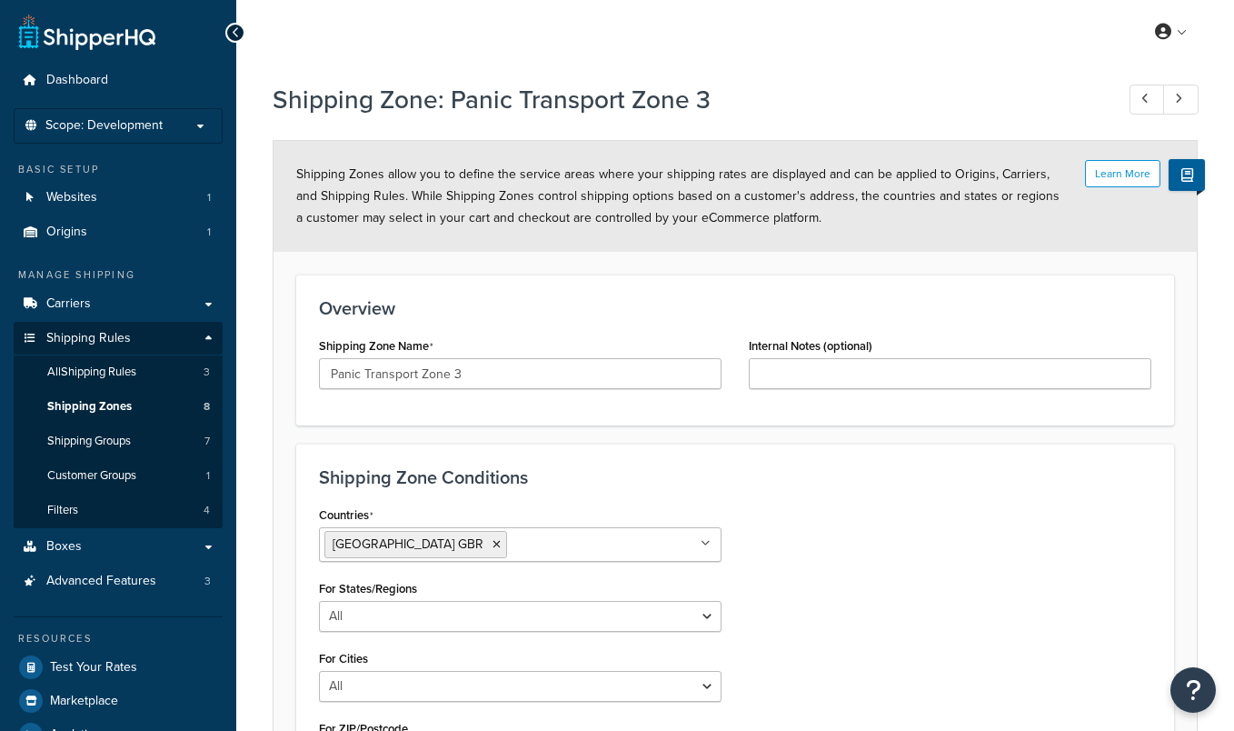
select select "including"
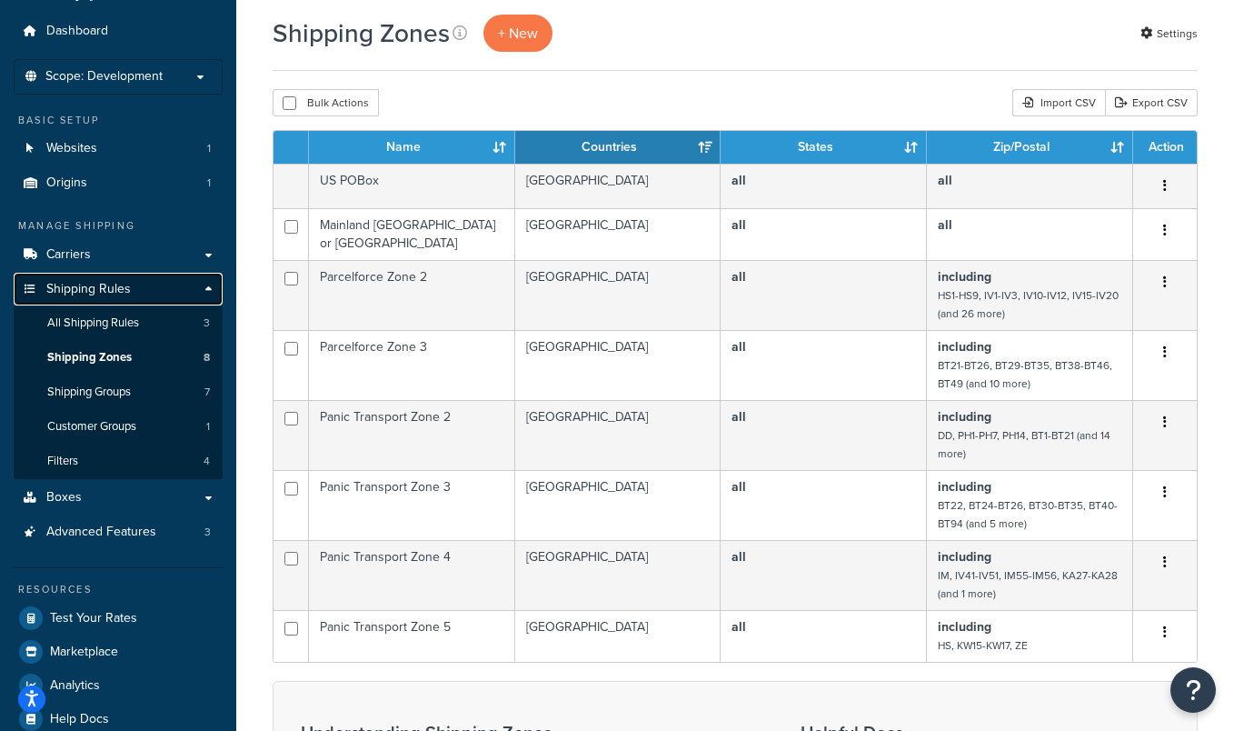
click at [135, 300] on link "Shipping Rules" at bounding box center [118, 290] width 209 height 34
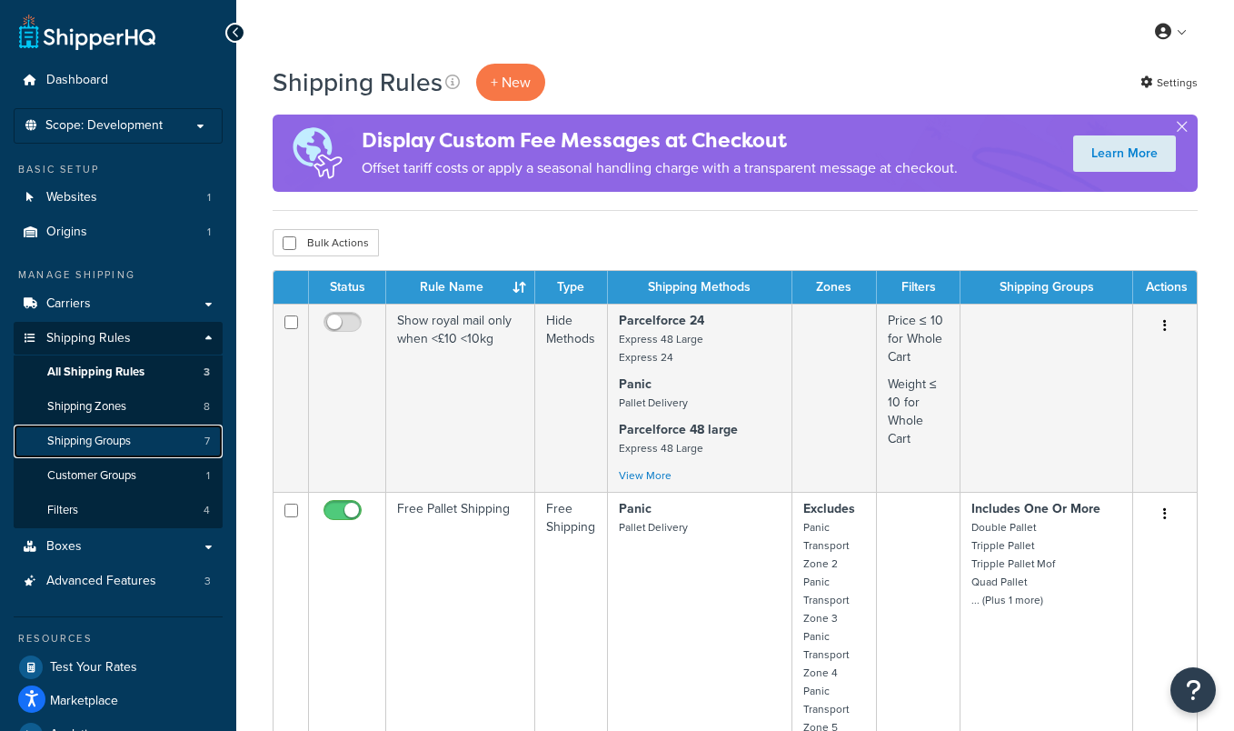
click at [103, 433] on span "Shipping Groups" at bounding box center [89, 440] width 84 height 15
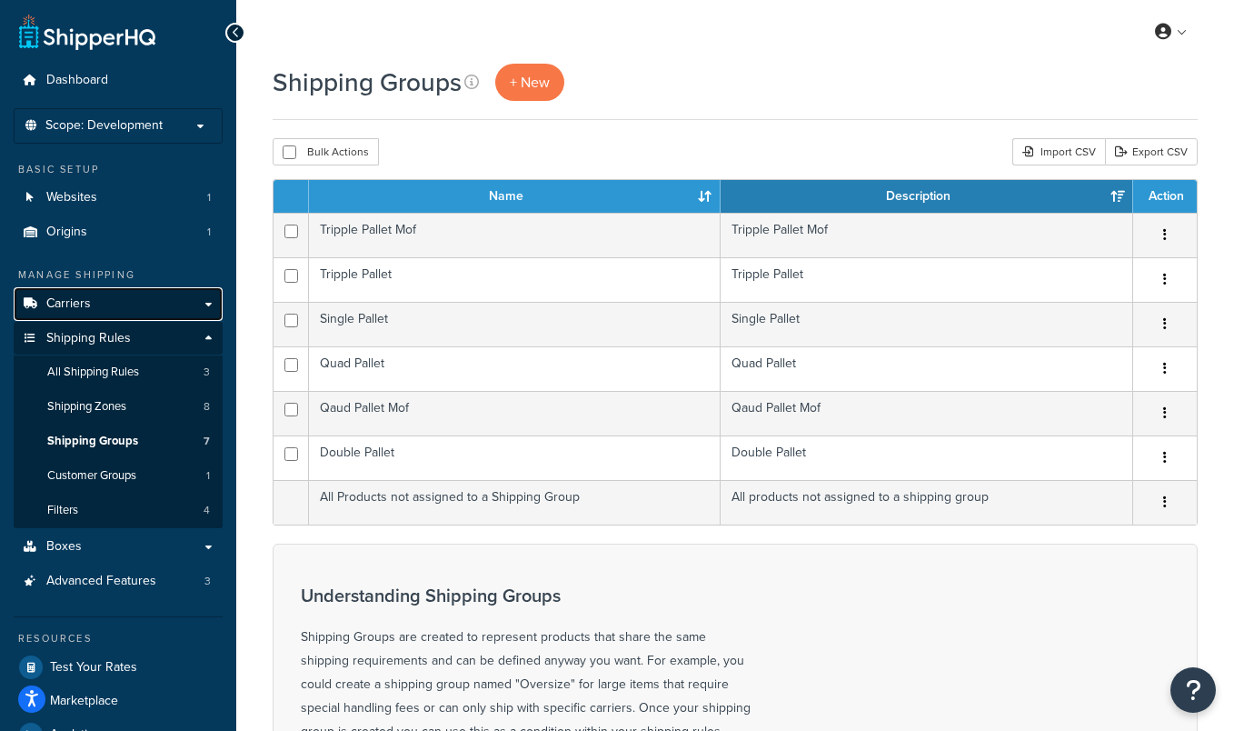
click at [126, 305] on link "Carriers" at bounding box center [118, 304] width 209 height 34
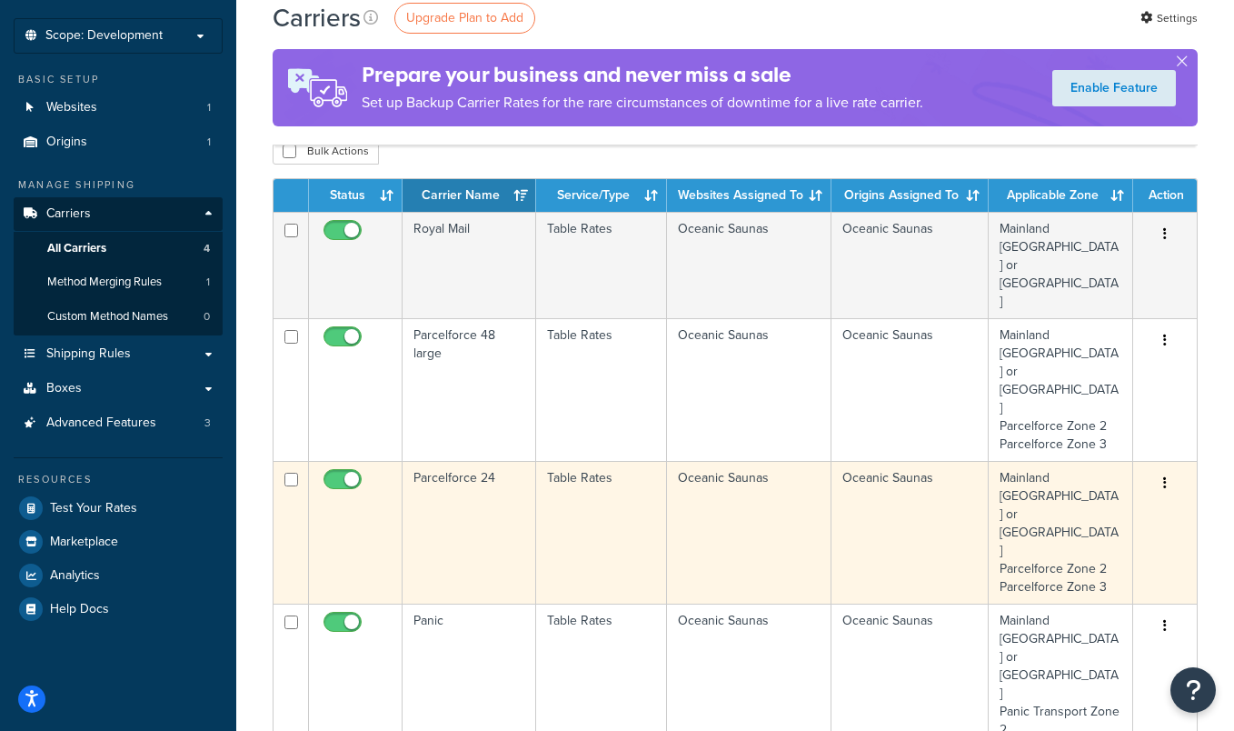
scroll to position [91, 0]
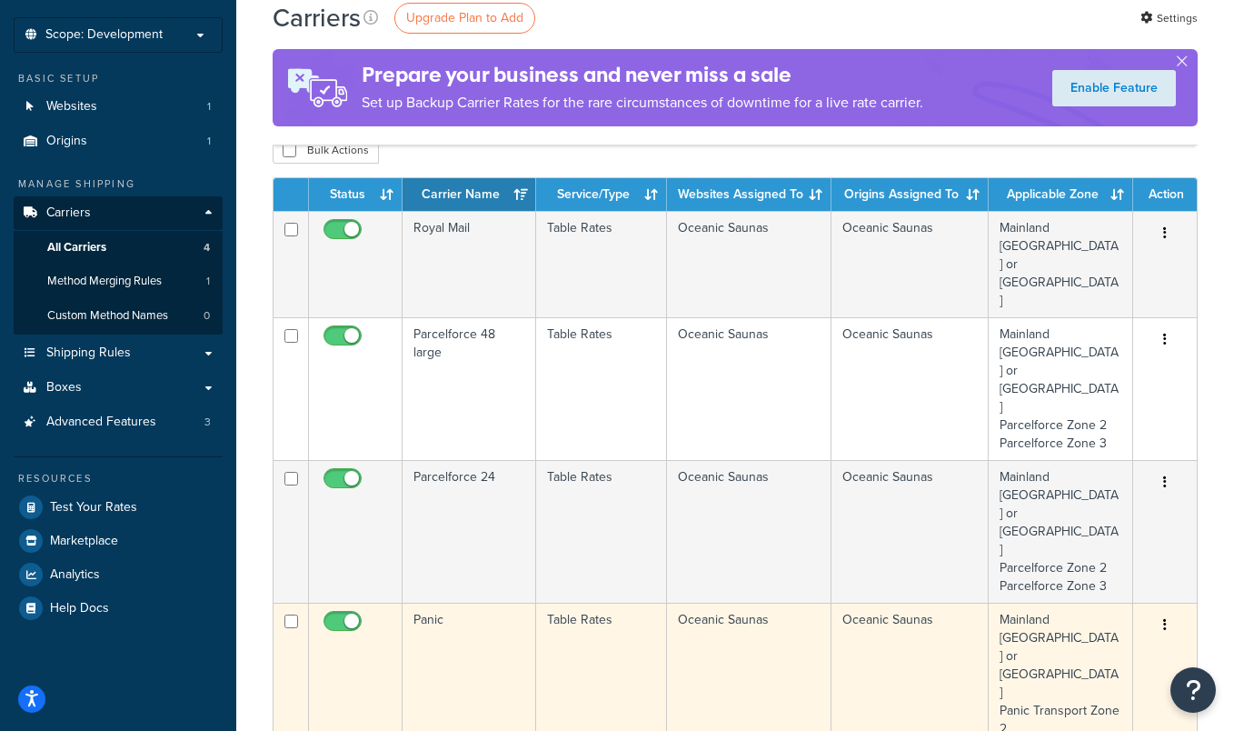
click at [442, 602] on td "Panic" at bounding box center [470, 728] width 134 height 252
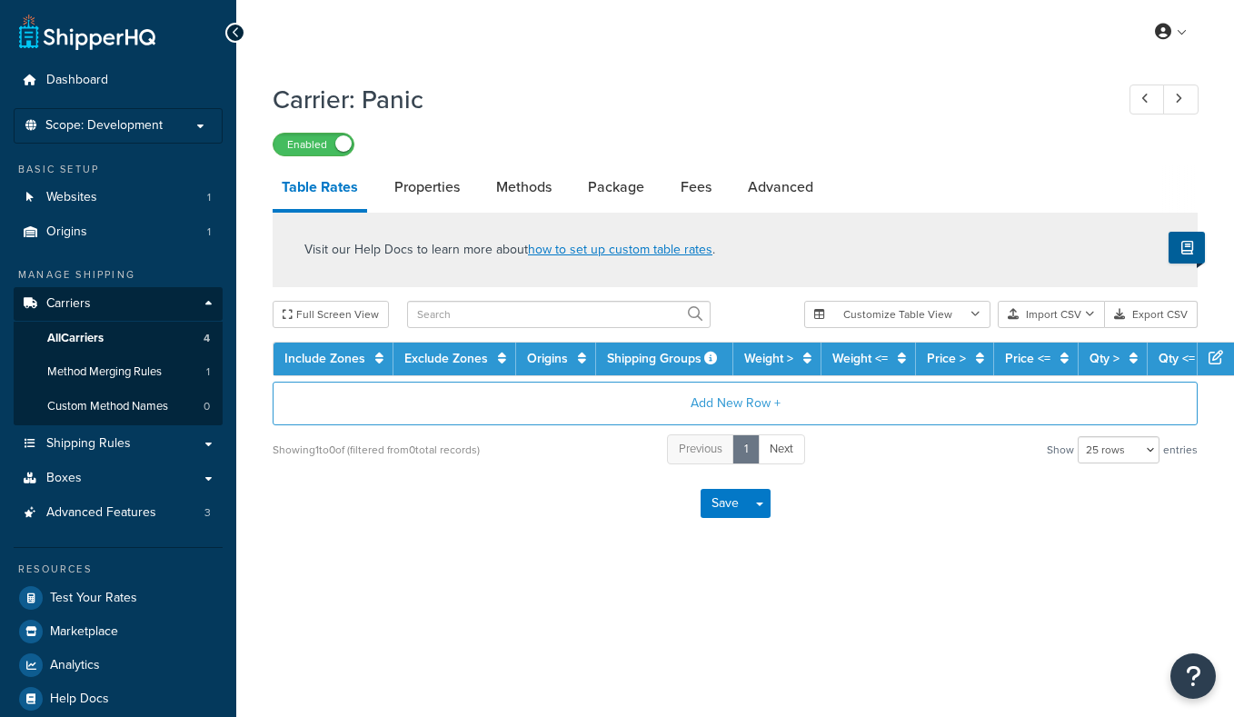
select select "25"
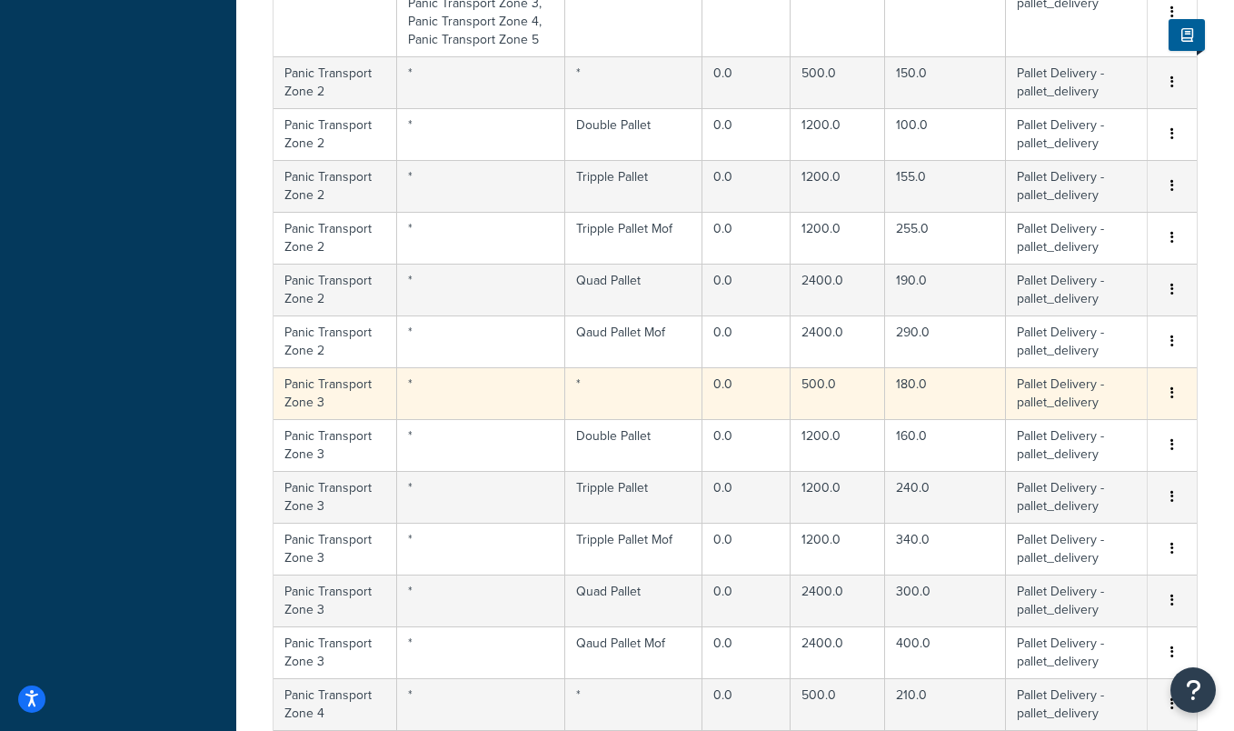
scroll to position [831, 0]
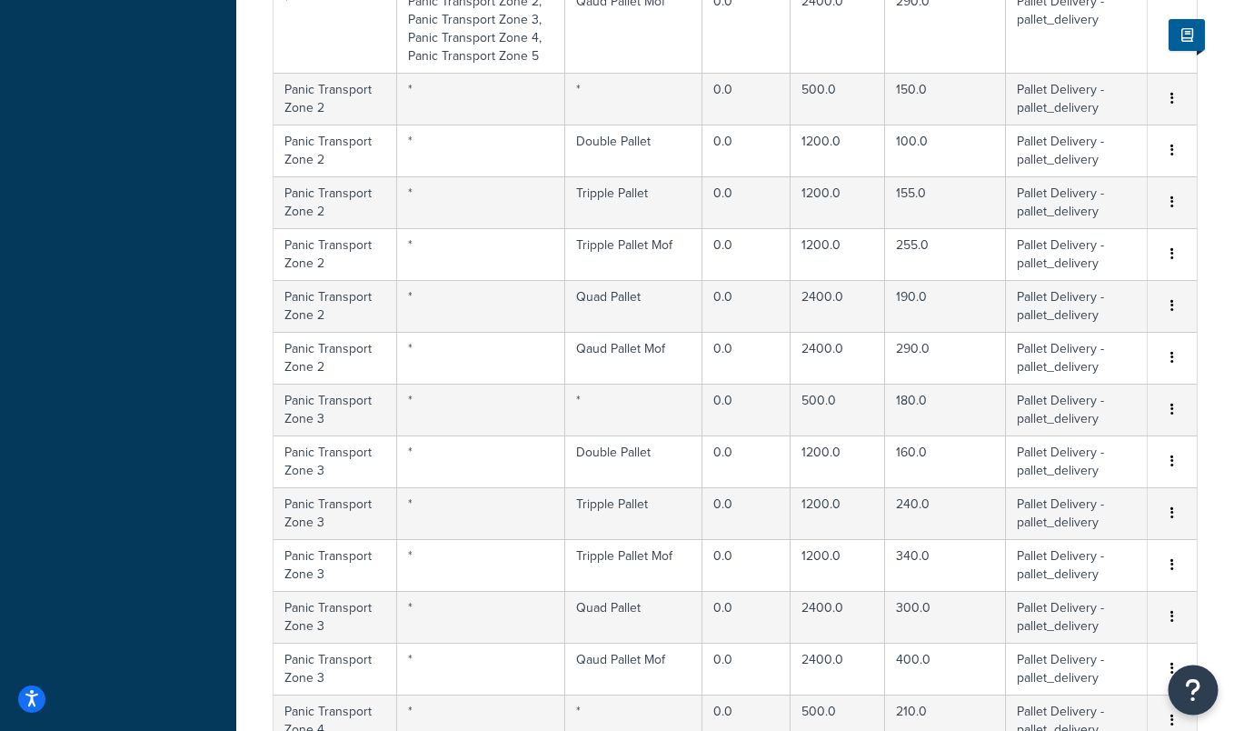
click at [1199, 695] on icon "Open Resource Center" at bounding box center [1193, 689] width 17 height 25
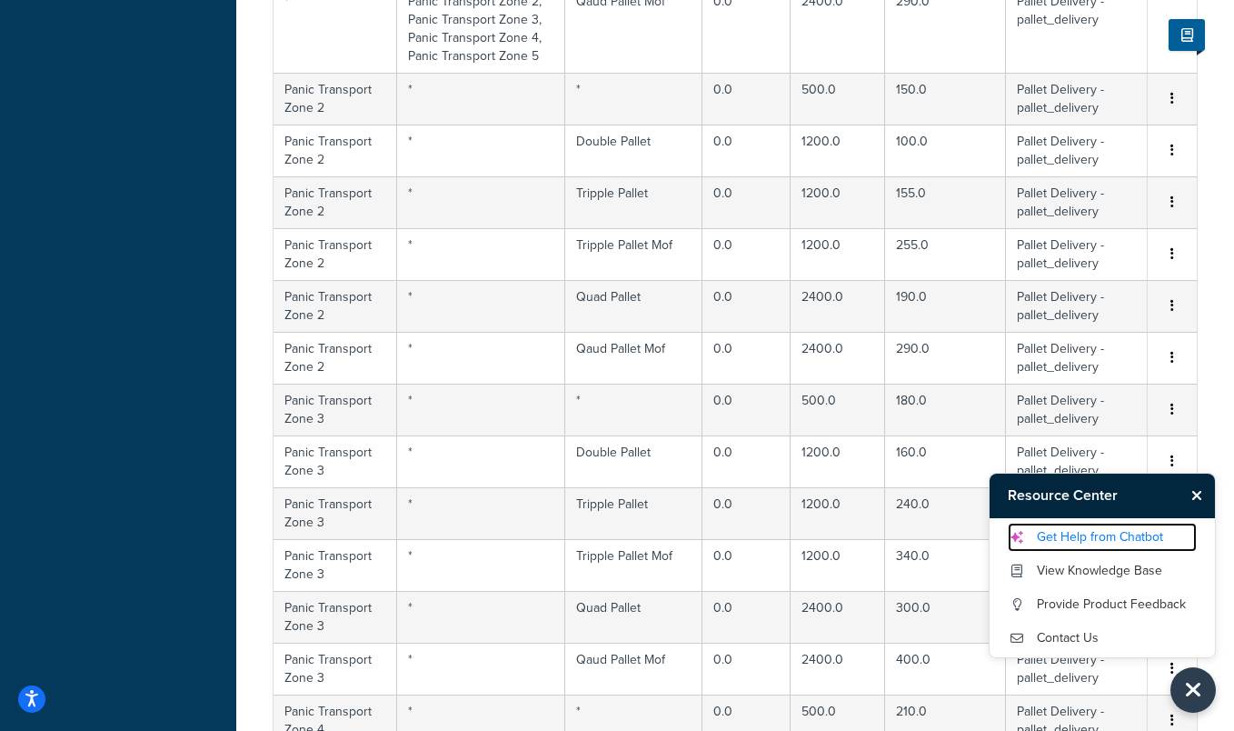
click at [1119, 537] on link "Get Help from Chatbot" at bounding box center [1102, 536] width 189 height 29
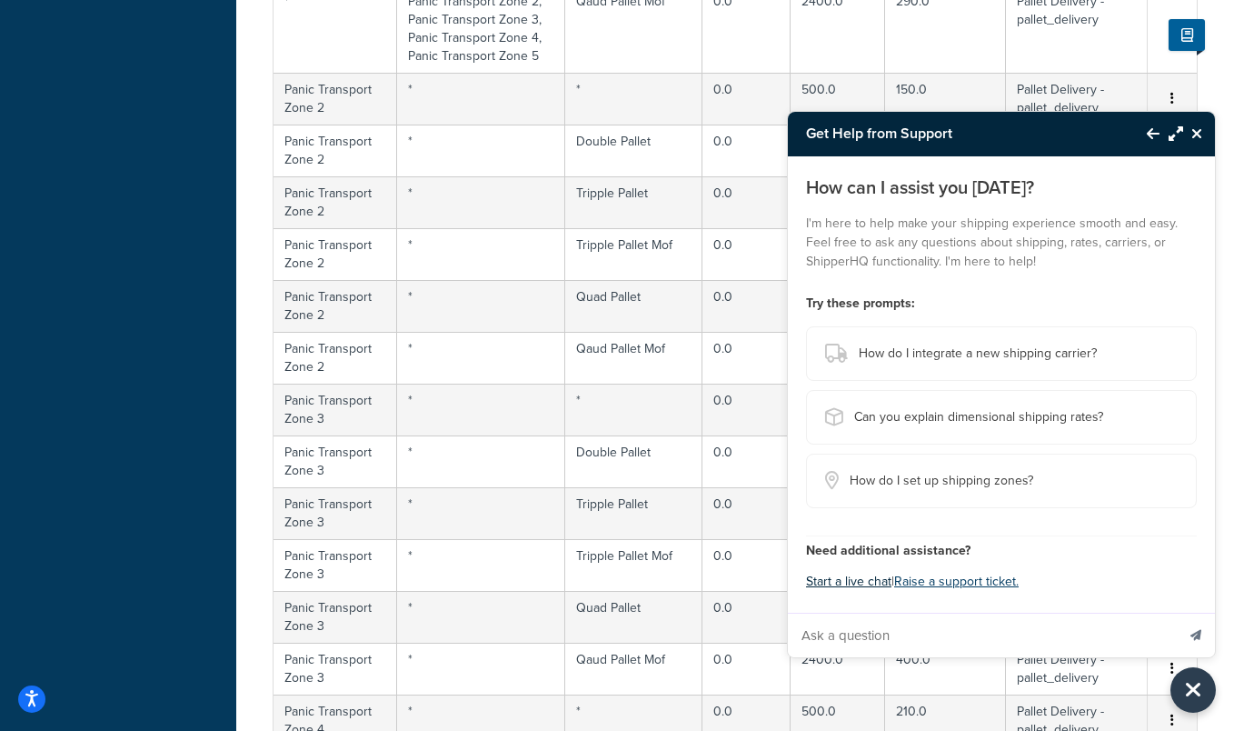
click at [852, 574] on button "Start a live chat" at bounding box center [848, 581] width 85 height 25
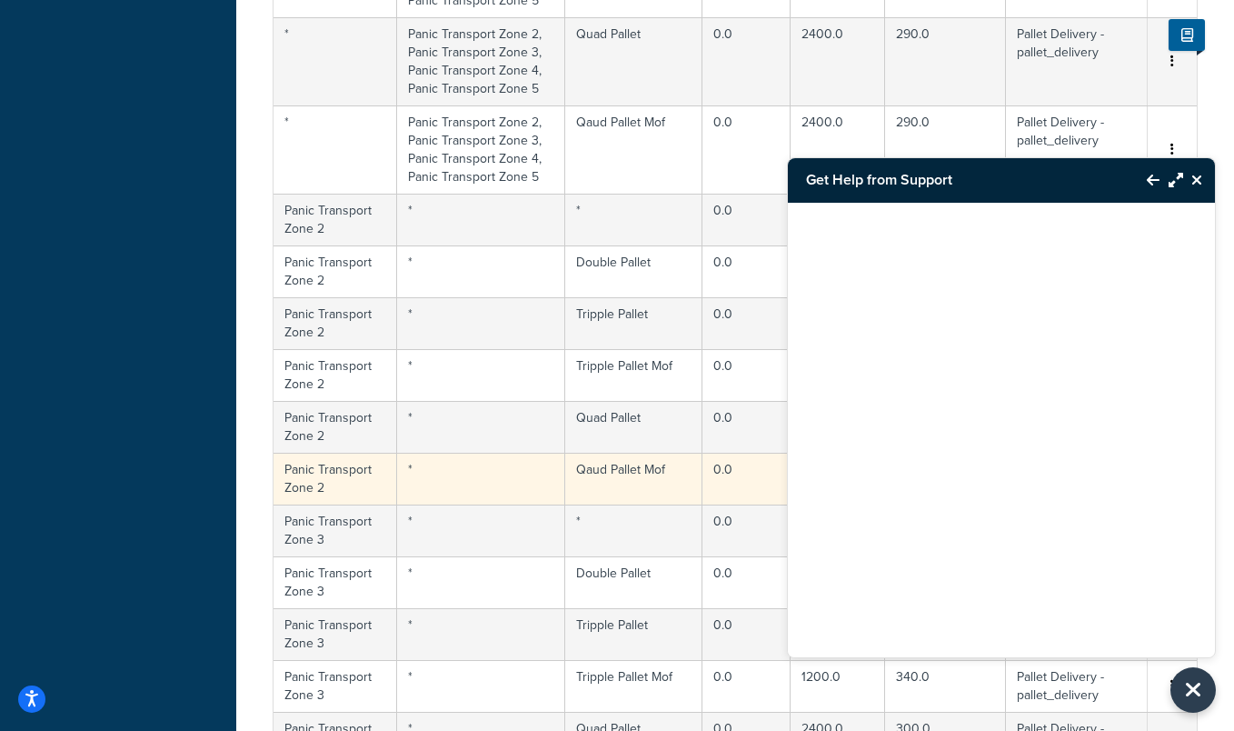
scroll to position [708, 0]
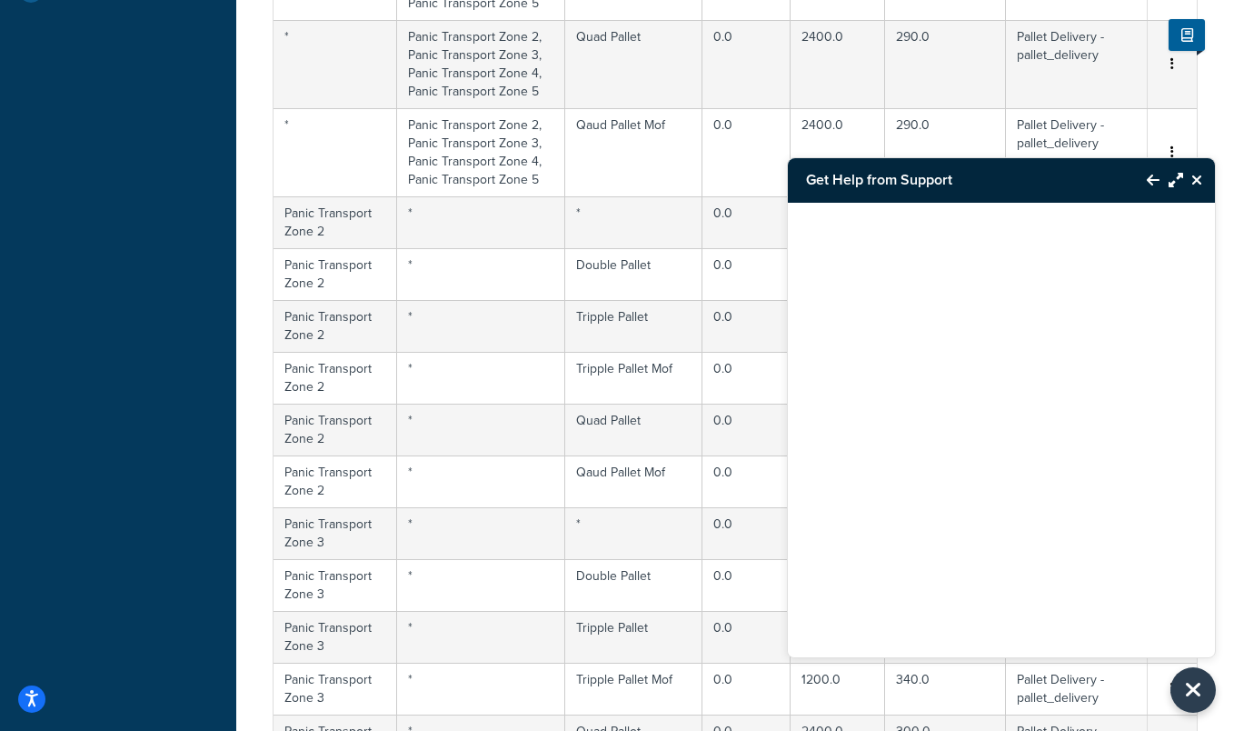
click at [1150, 180] on icon "Back to Resource Center" at bounding box center [1153, 180] width 13 height 15
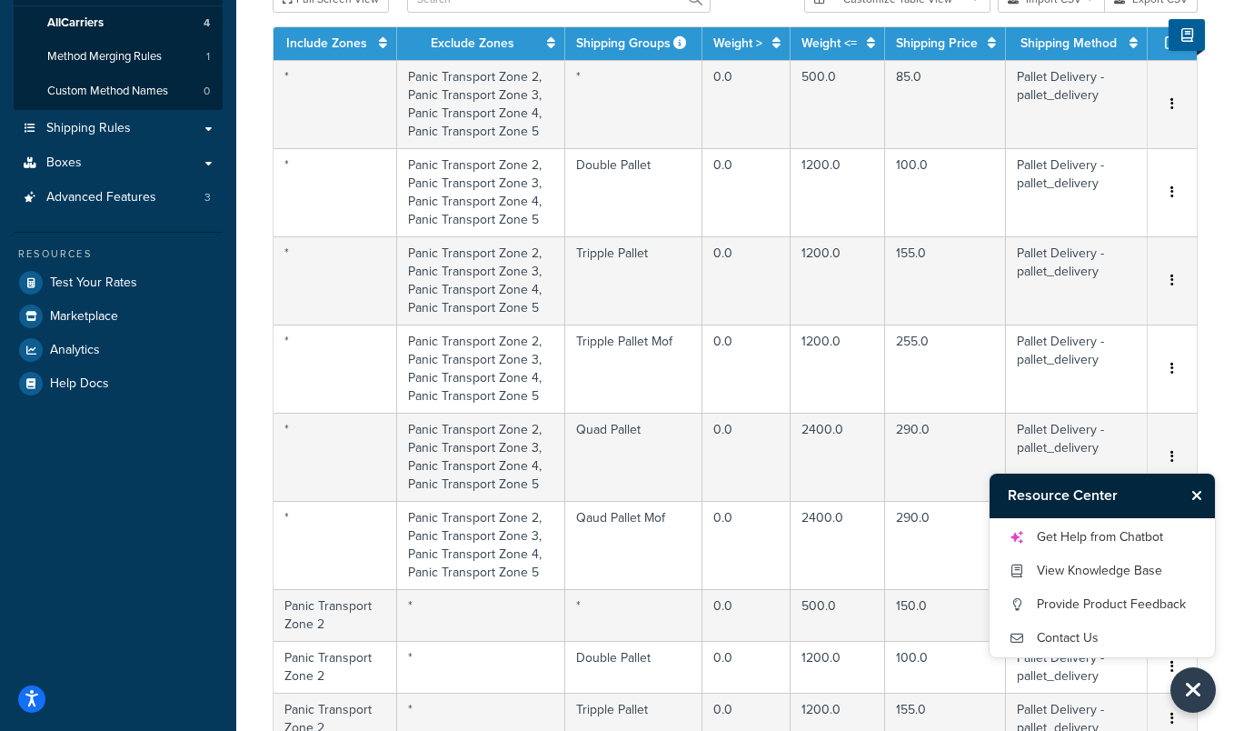
scroll to position [310, 0]
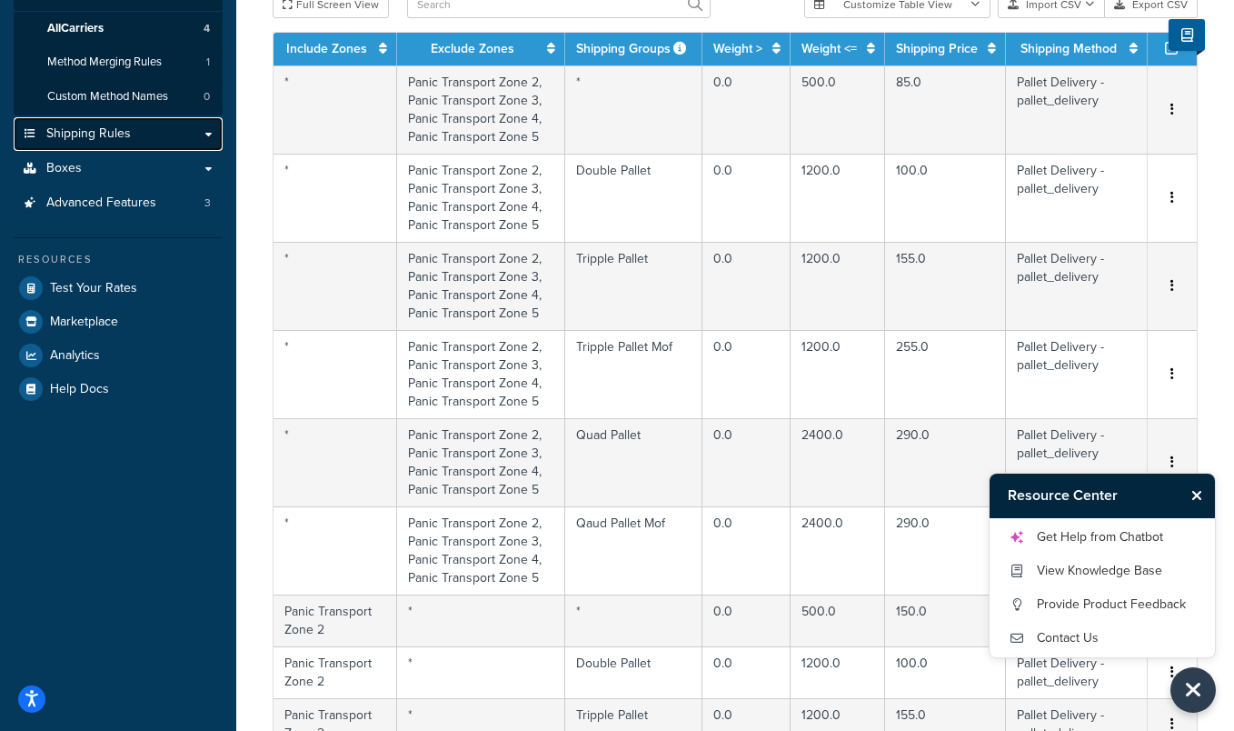
click at [96, 140] on span "Shipping Rules" at bounding box center [88, 133] width 84 height 15
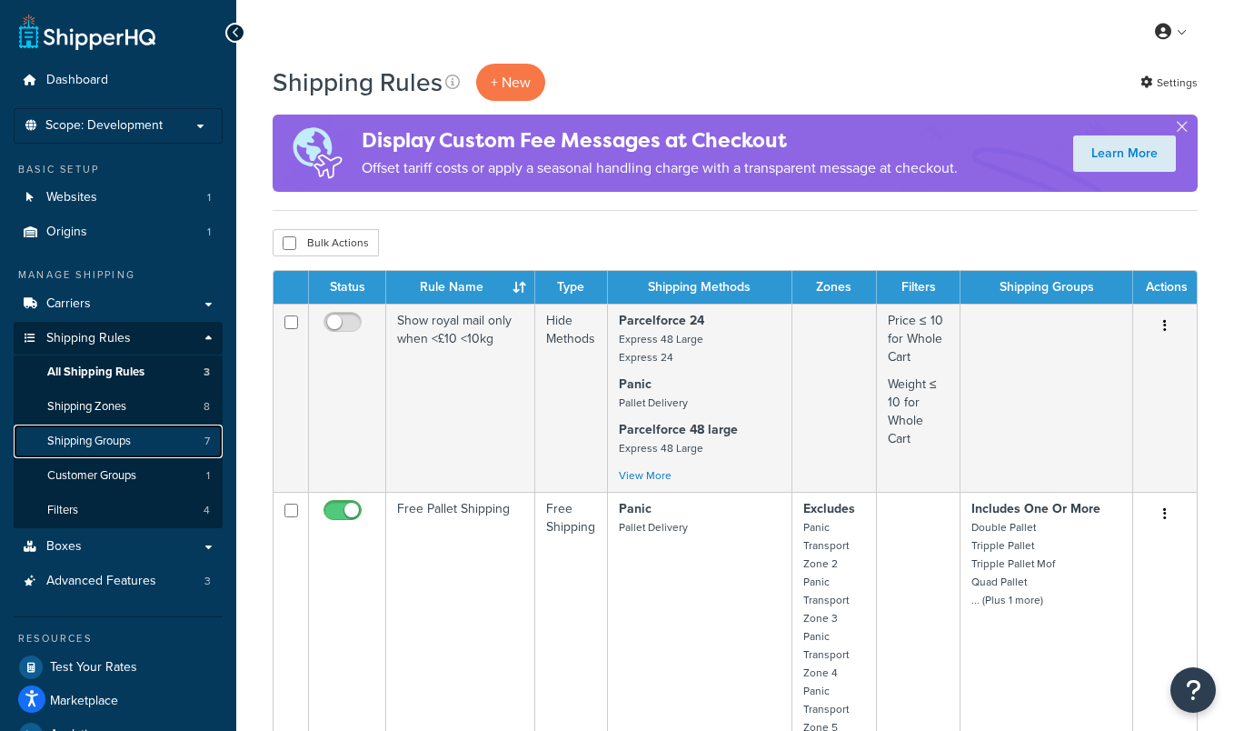
click at [159, 434] on link "Shipping Groups 7" at bounding box center [118, 441] width 209 height 34
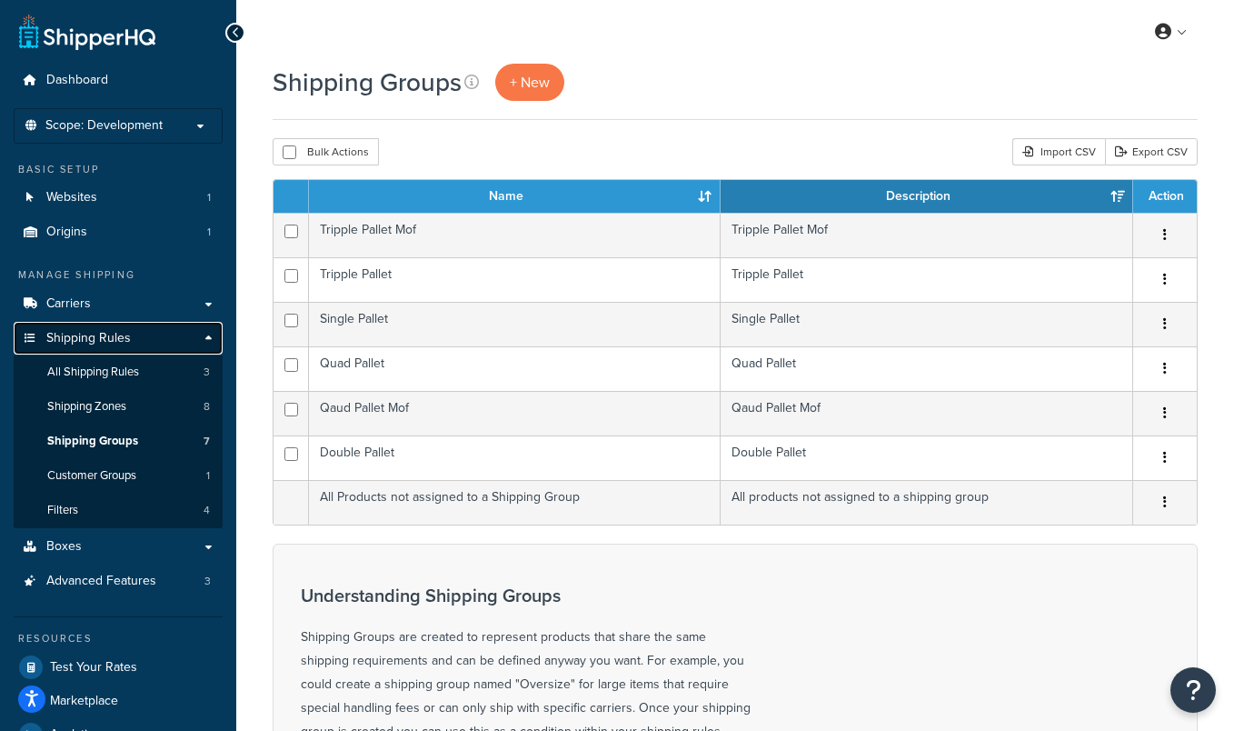
click at [201, 334] on link "Shipping Rules" at bounding box center [118, 339] width 209 height 34
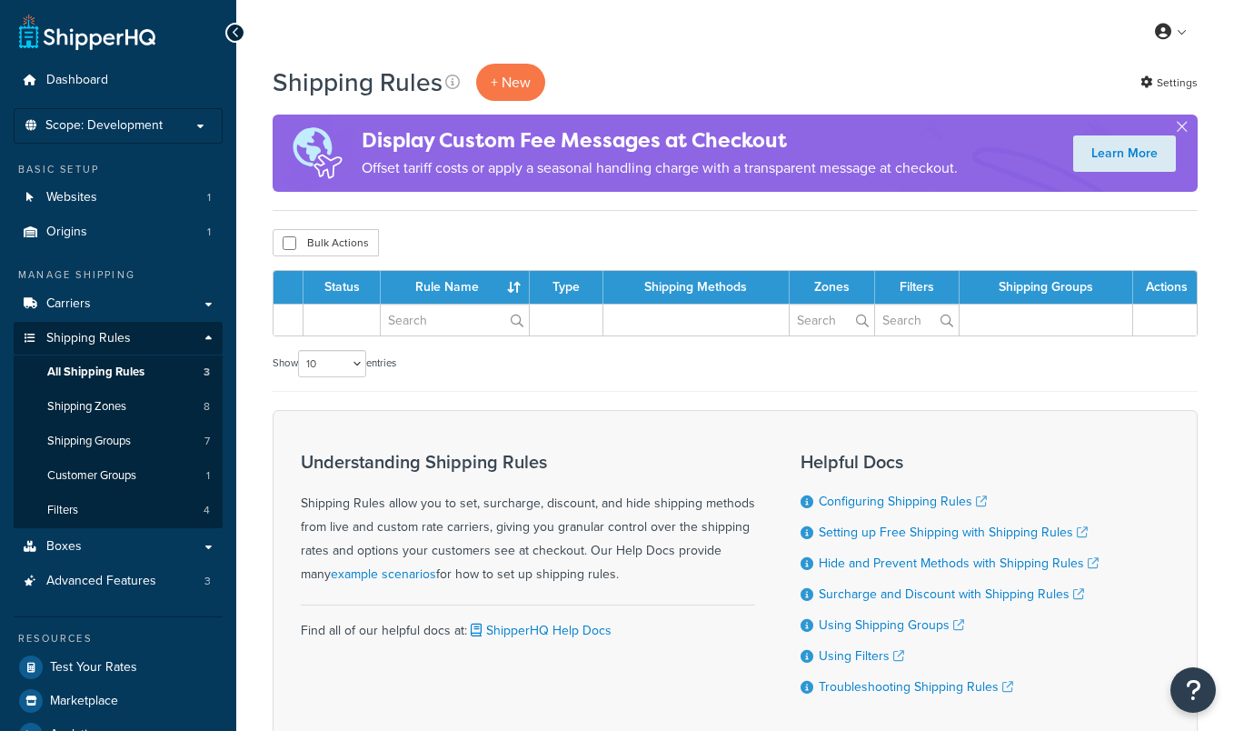
click at [182, 309] on link "Carriers" at bounding box center [118, 304] width 209 height 34
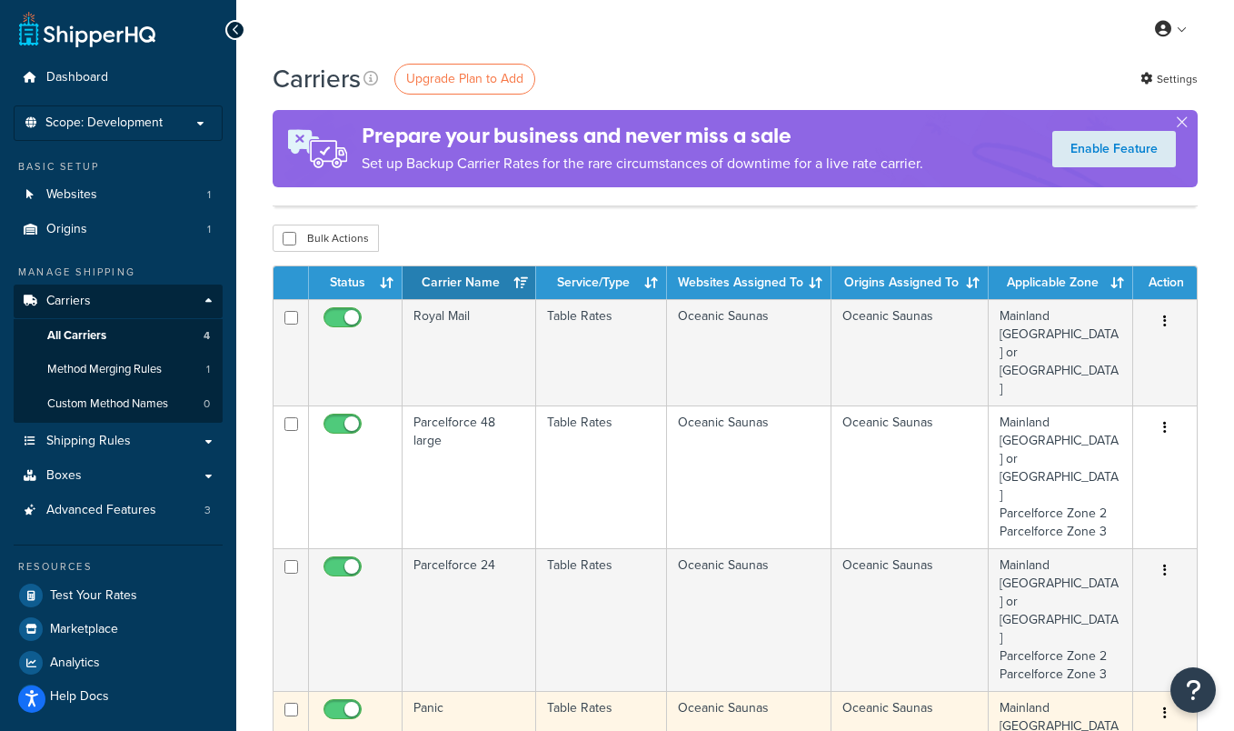
scroll to position [96, 0]
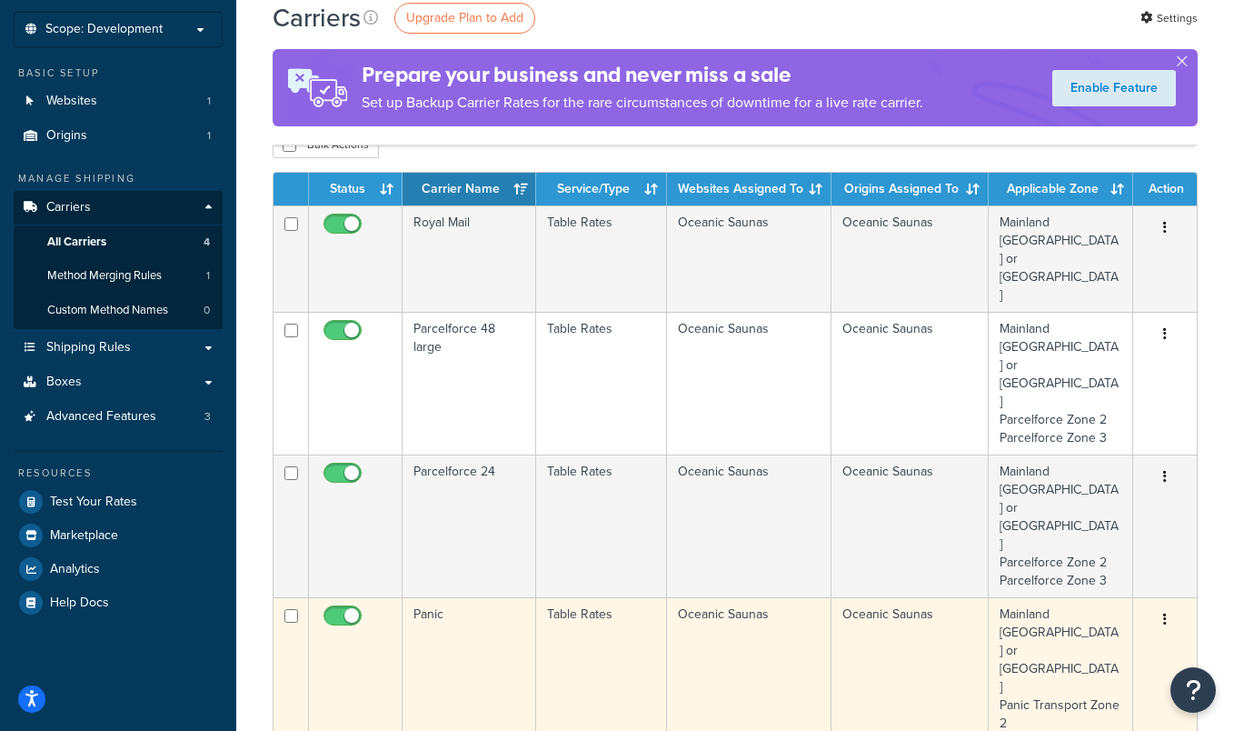
click at [502, 597] on td "Panic" at bounding box center [470, 723] width 134 height 252
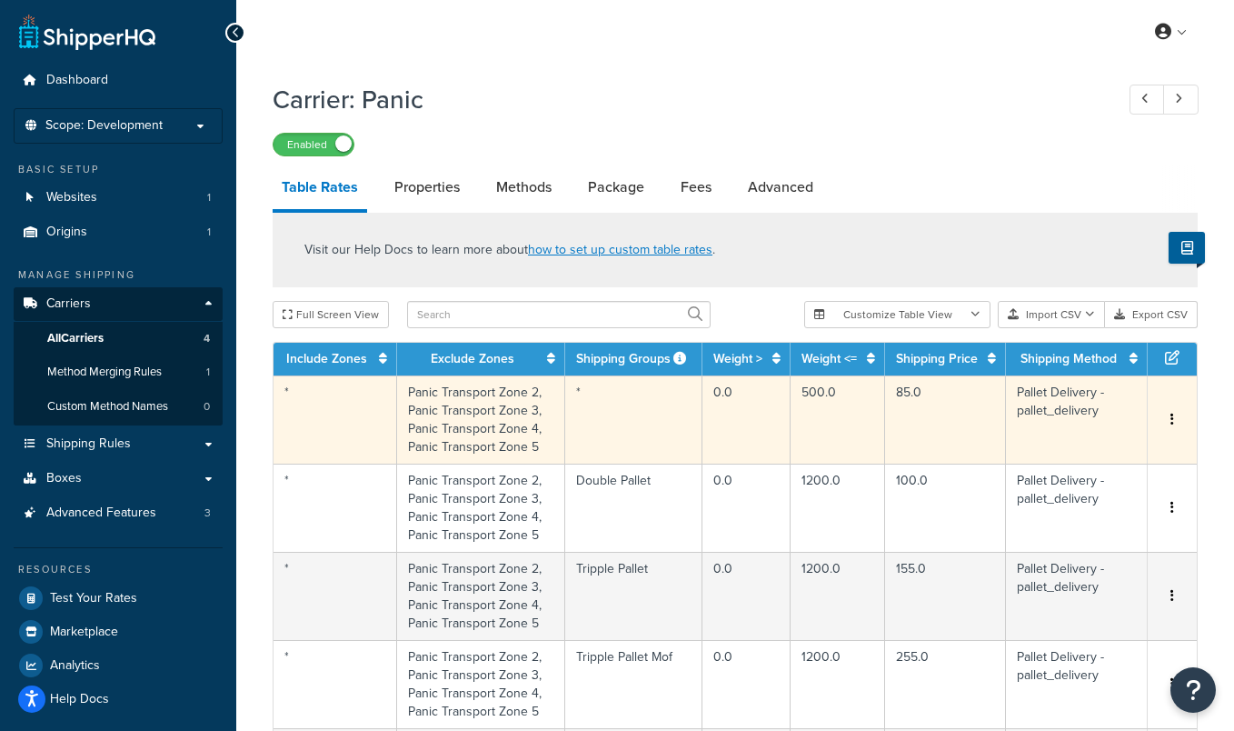
click at [613, 410] on td "*" at bounding box center [633, 419] width 137 height 88
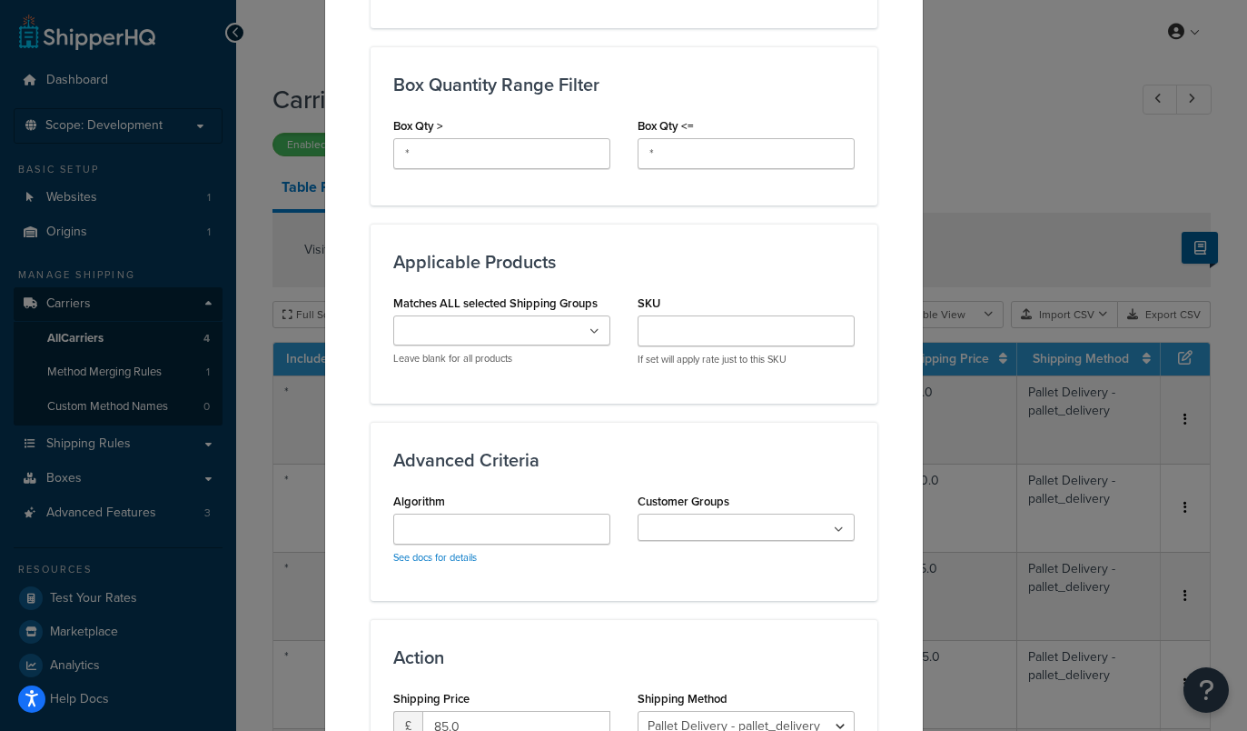
scroll to position [1161, 0]
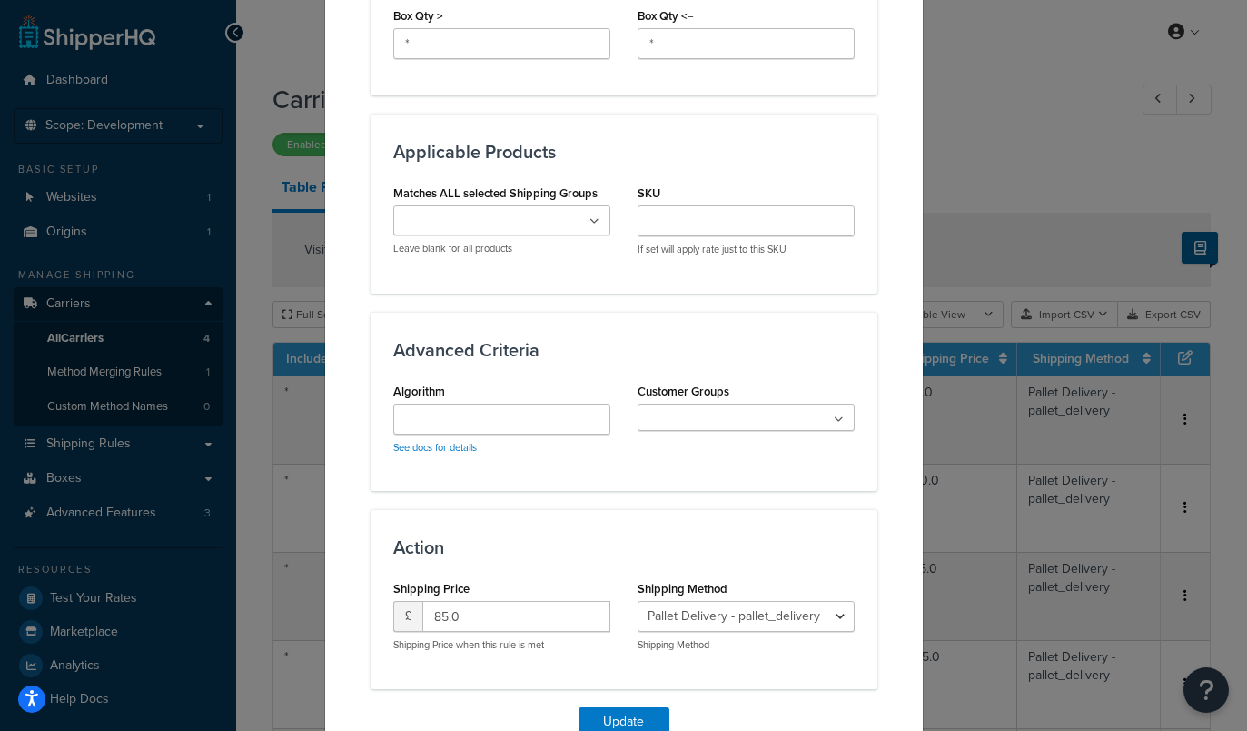
click at [600, 216] on ul at bounding box center [501, 220] width 217 height 30
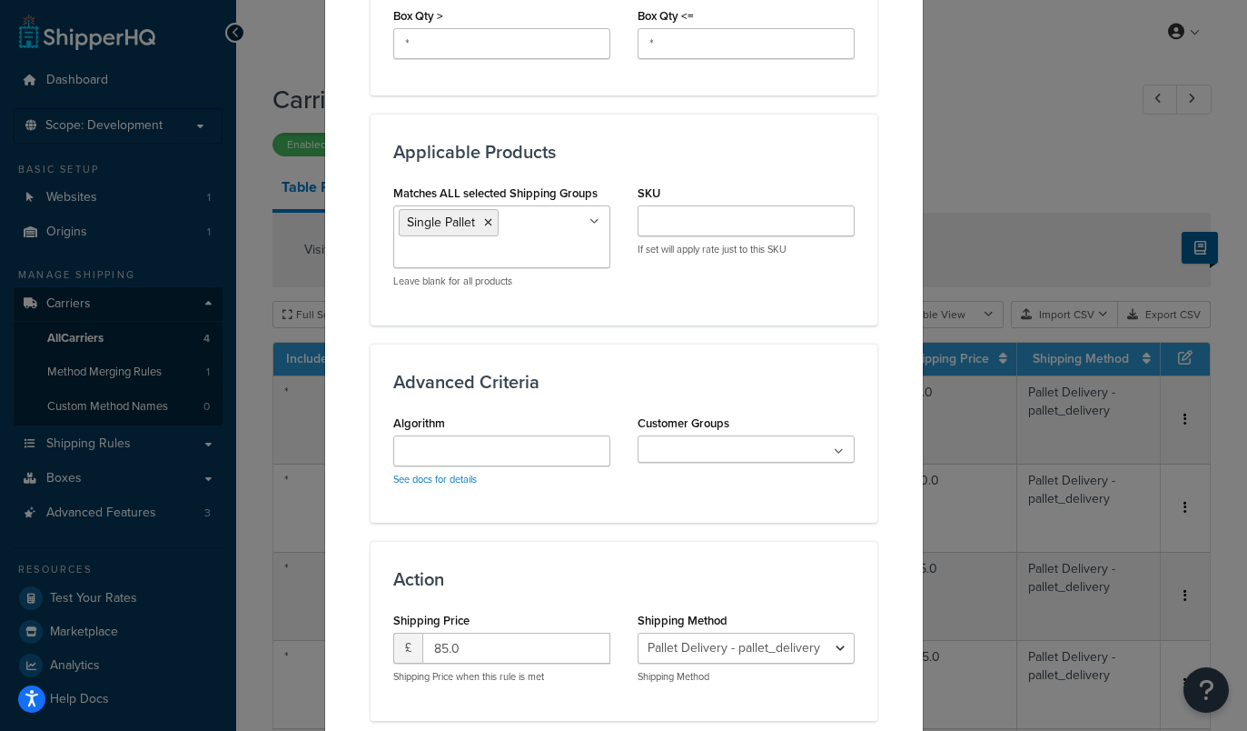
click at [651, 145] on h3 "Applicable Products" at bounding box center [624, 152] width 462 height 20
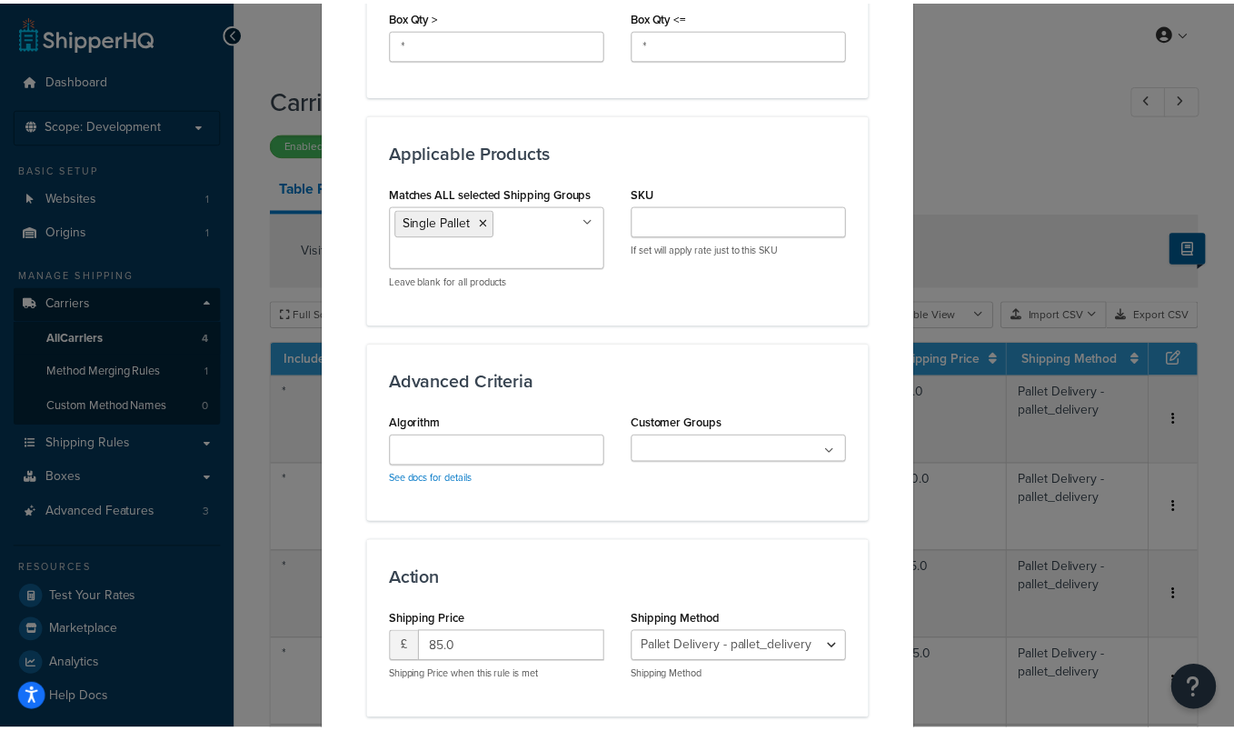
scroll to position [1284, 0]
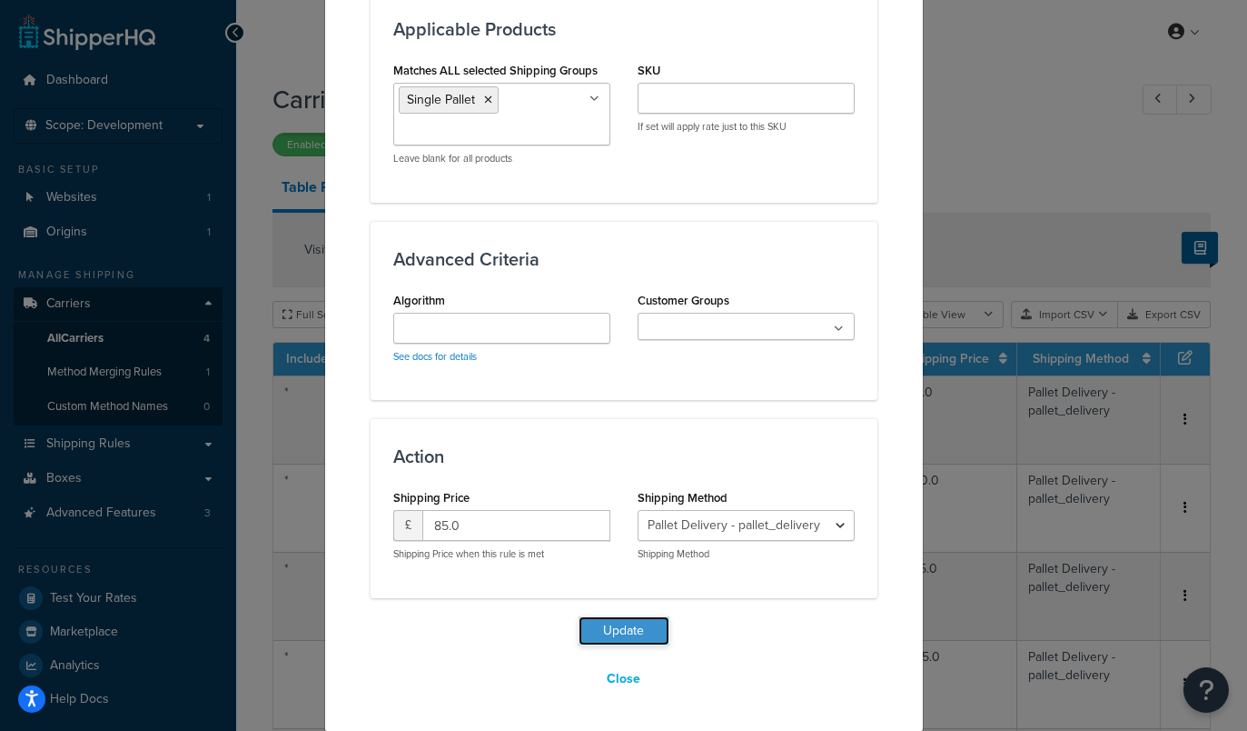
click at [609, 631] on button "Update" at bounding box center [624, 630] width 91 height 29
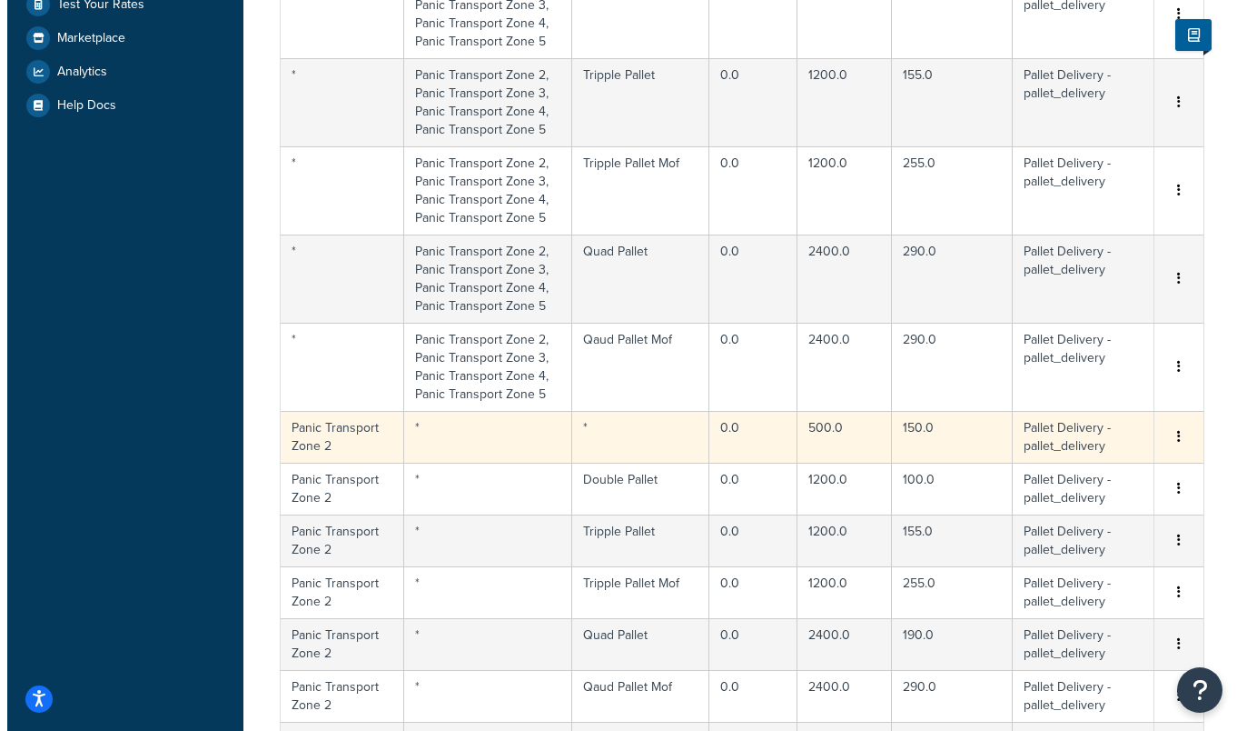
scroll to position [595, 0]
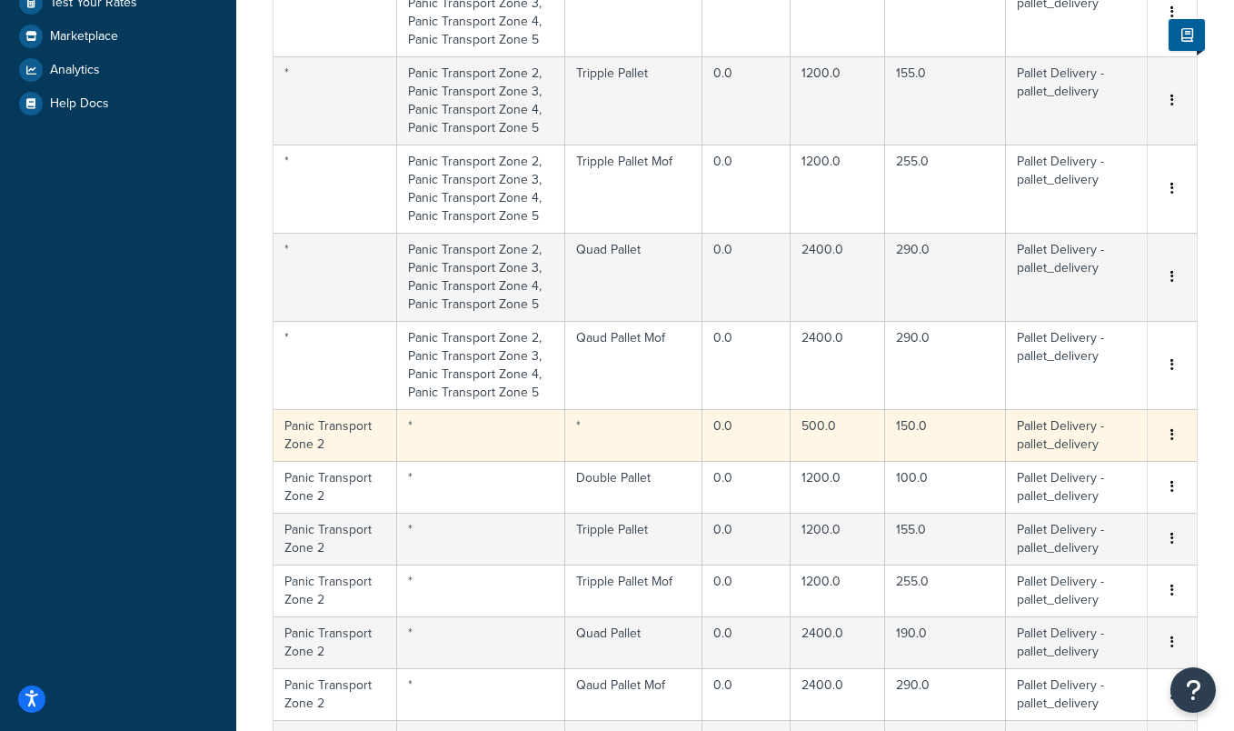
click at [634, 426] on td "*" at bounding box center [633, 435] width 137 height 52
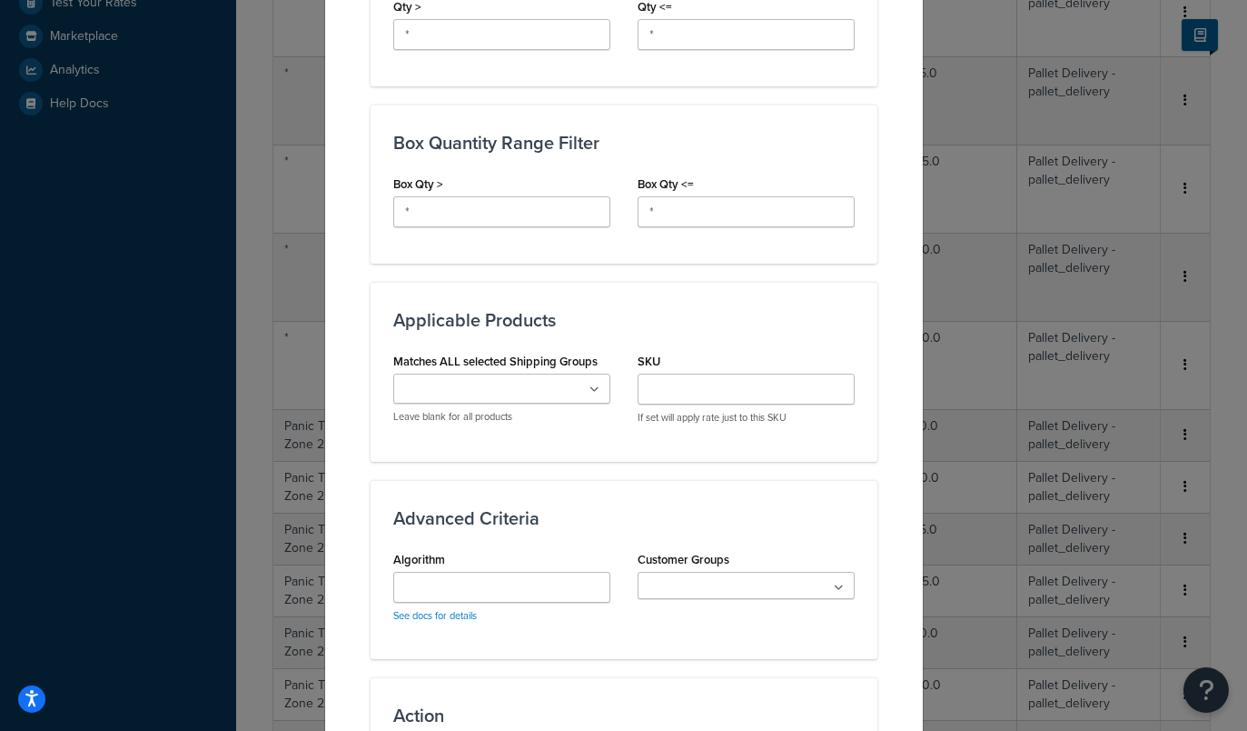
scroll to position [939, 0]
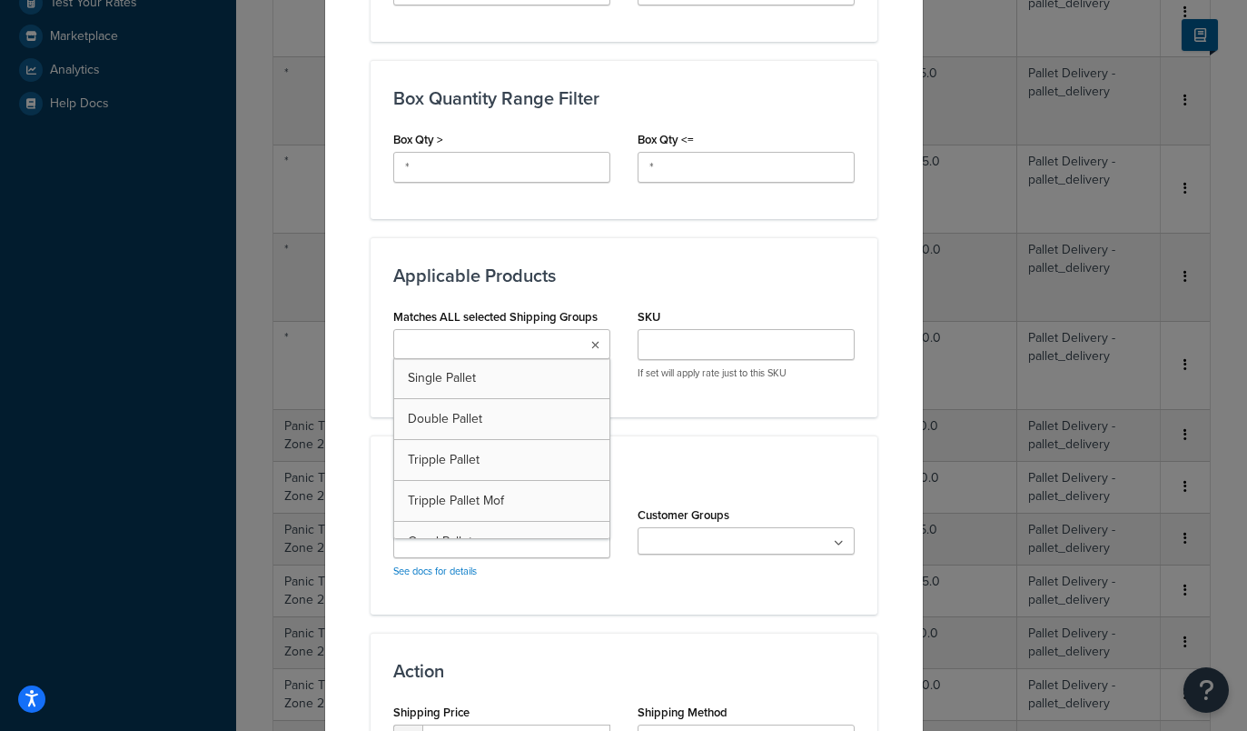
click at [591, 347] on icon at bounding box center [595, 345] width 8 height 11
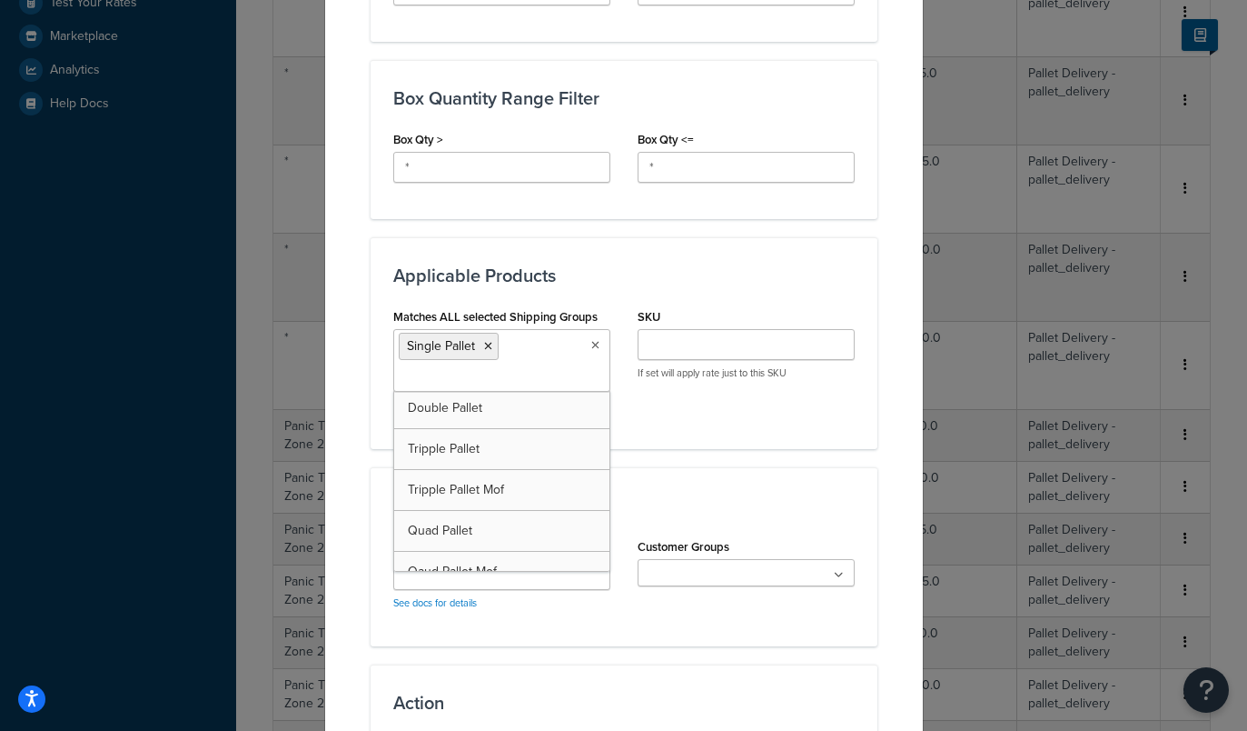
scroll to position [14, 0]
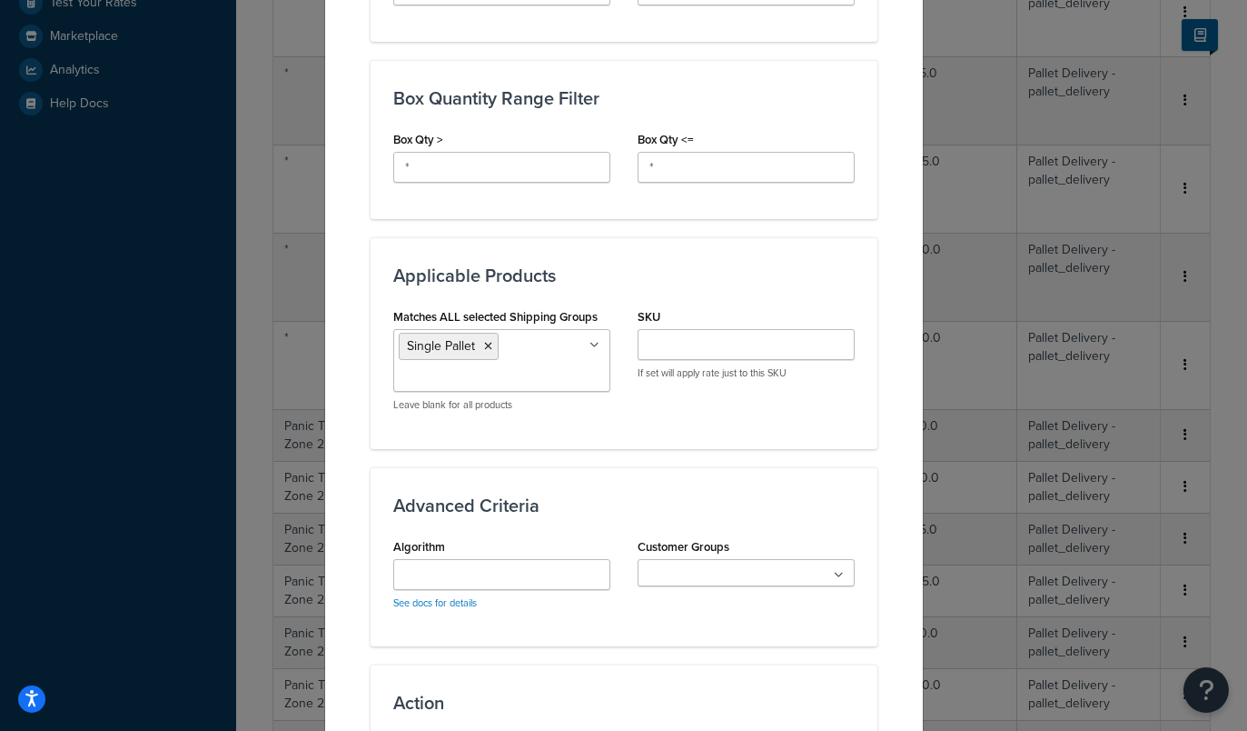
click at [675, 491] on div "Advanced Criteria Algorithm See docs for details Customer Groups No results fou…" at bounding box center [624, 556] width 507 height 179
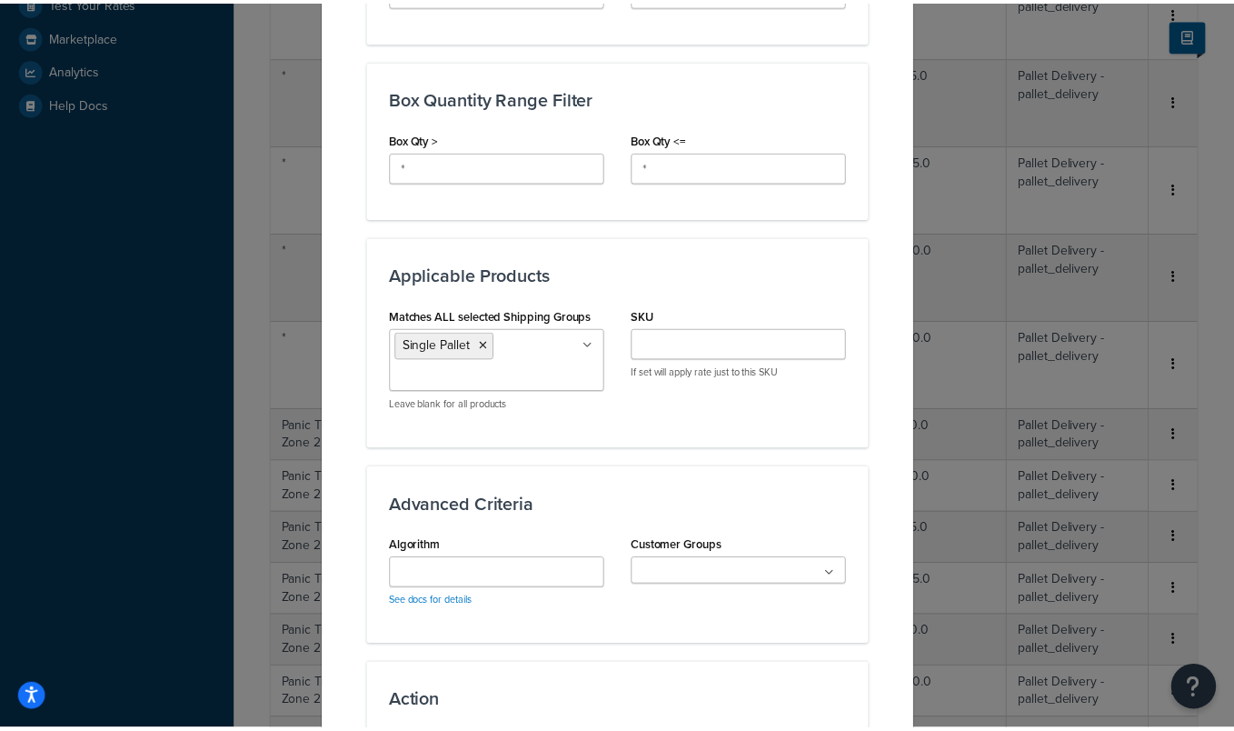
scroll to position [1186, 0]
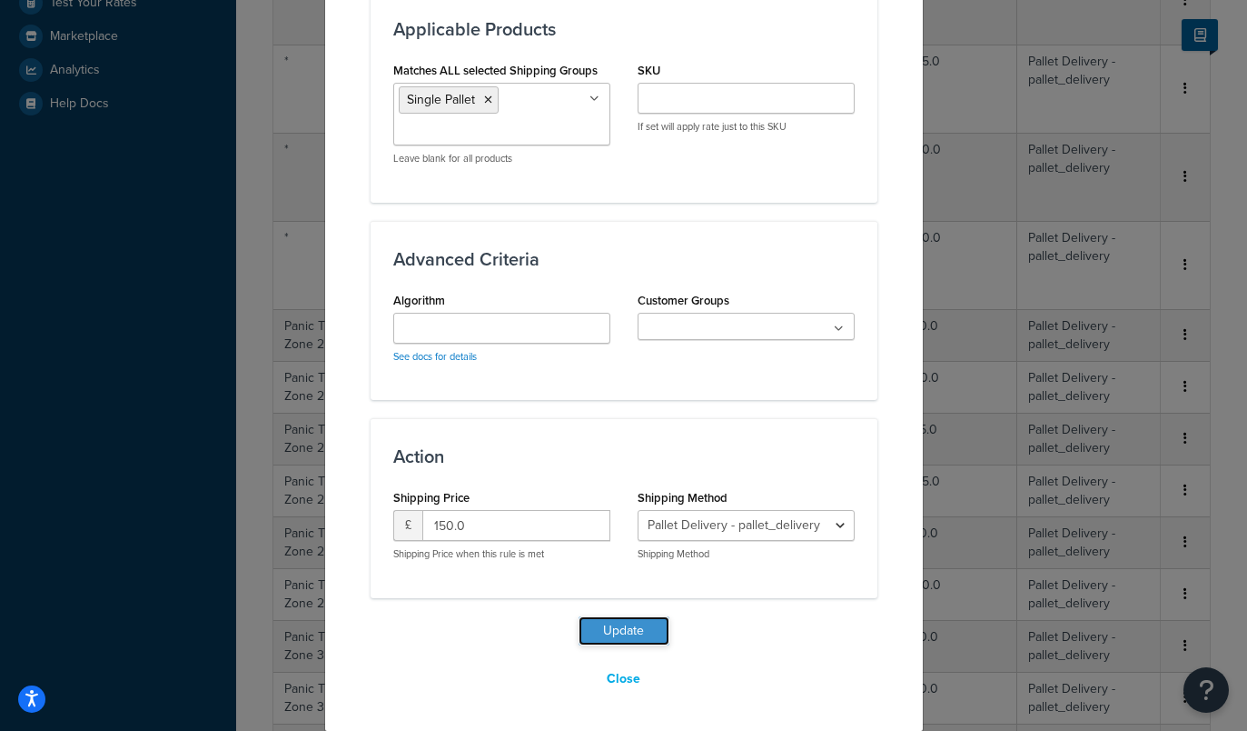
click at [621, 629] on button "Update" at bounding box center [624, 630] width 91 height 29
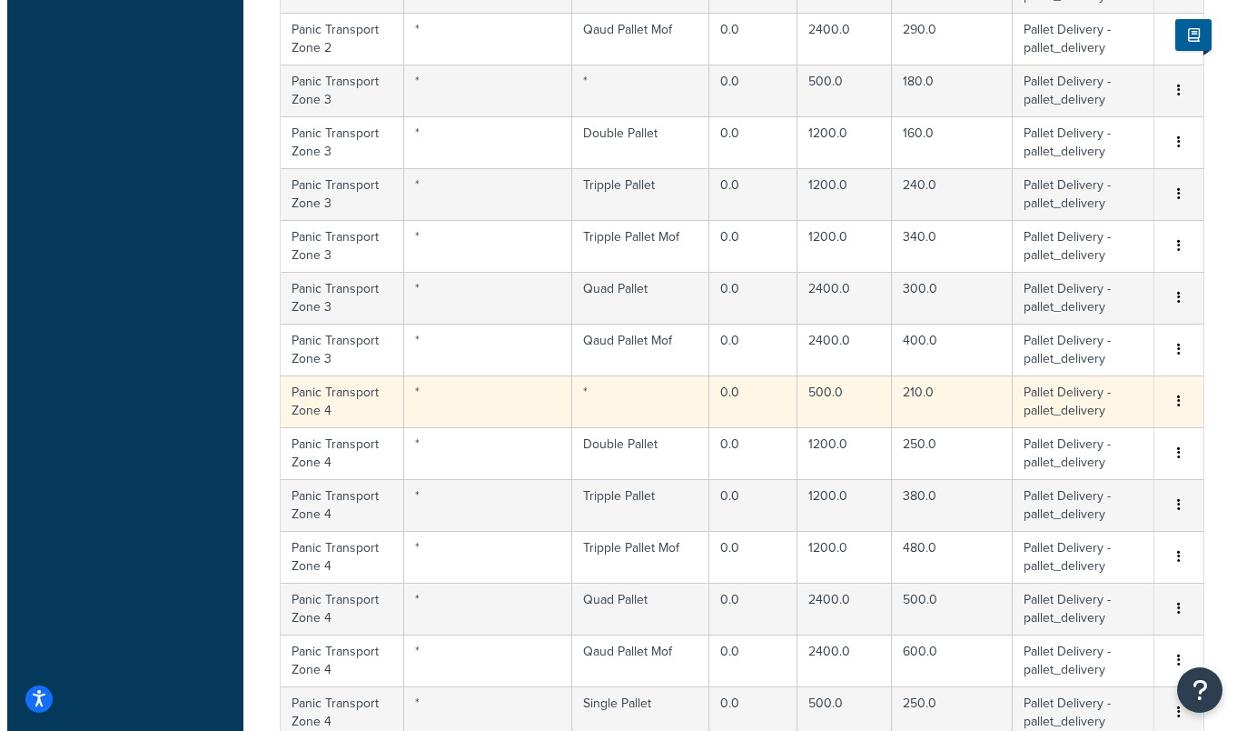
scroll to position [1179, 0]
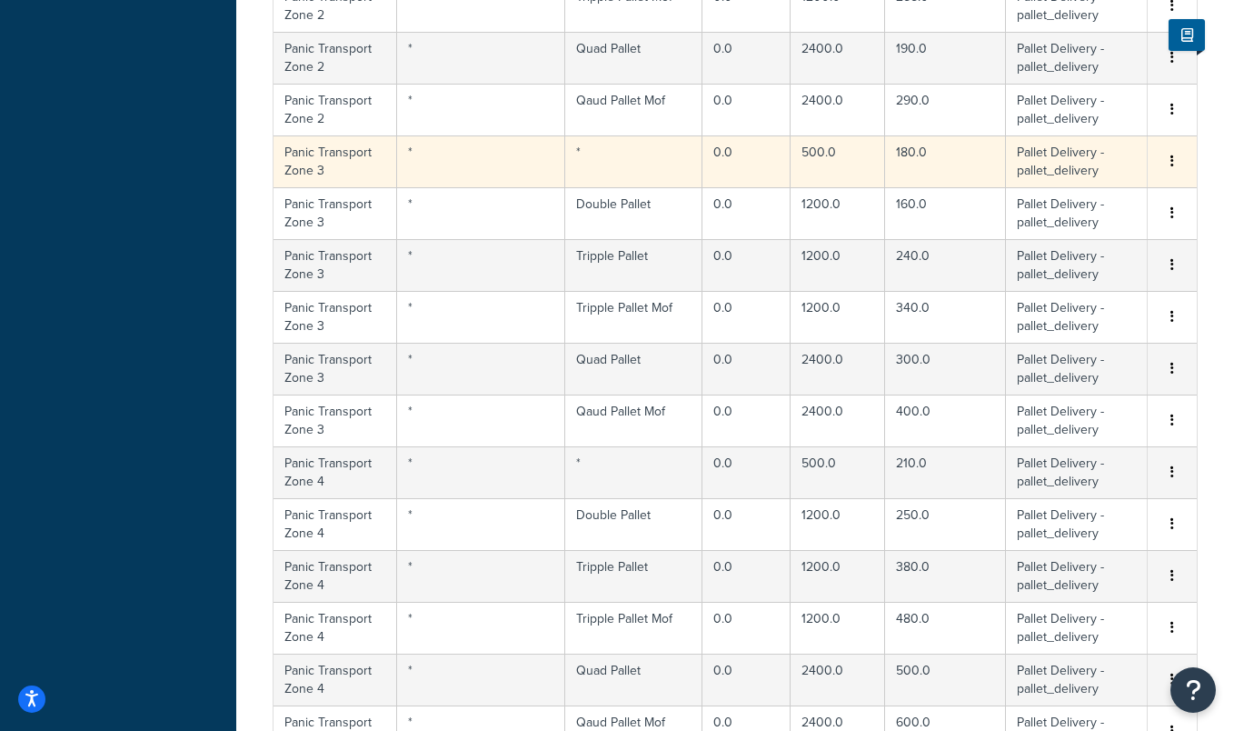
click at [630, 143] on td "*" at bounding box center [633, 161] width 137 height 52
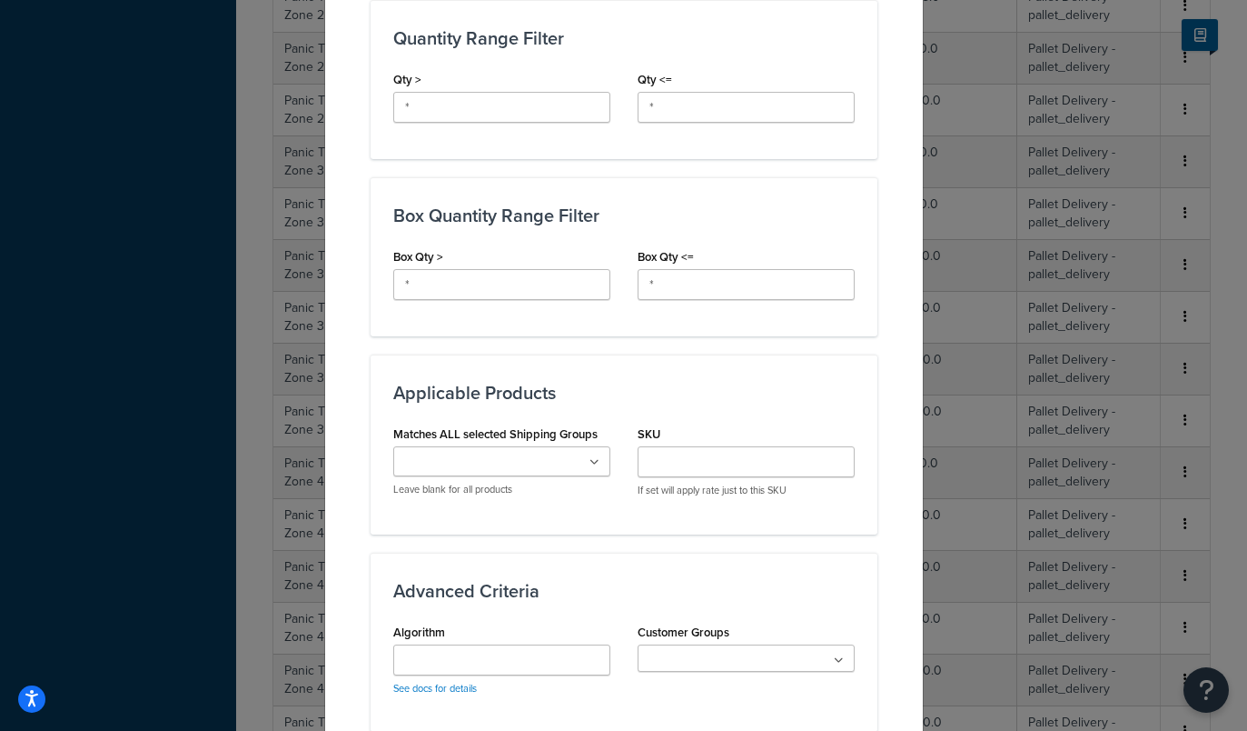
scroll to position [864, 0]
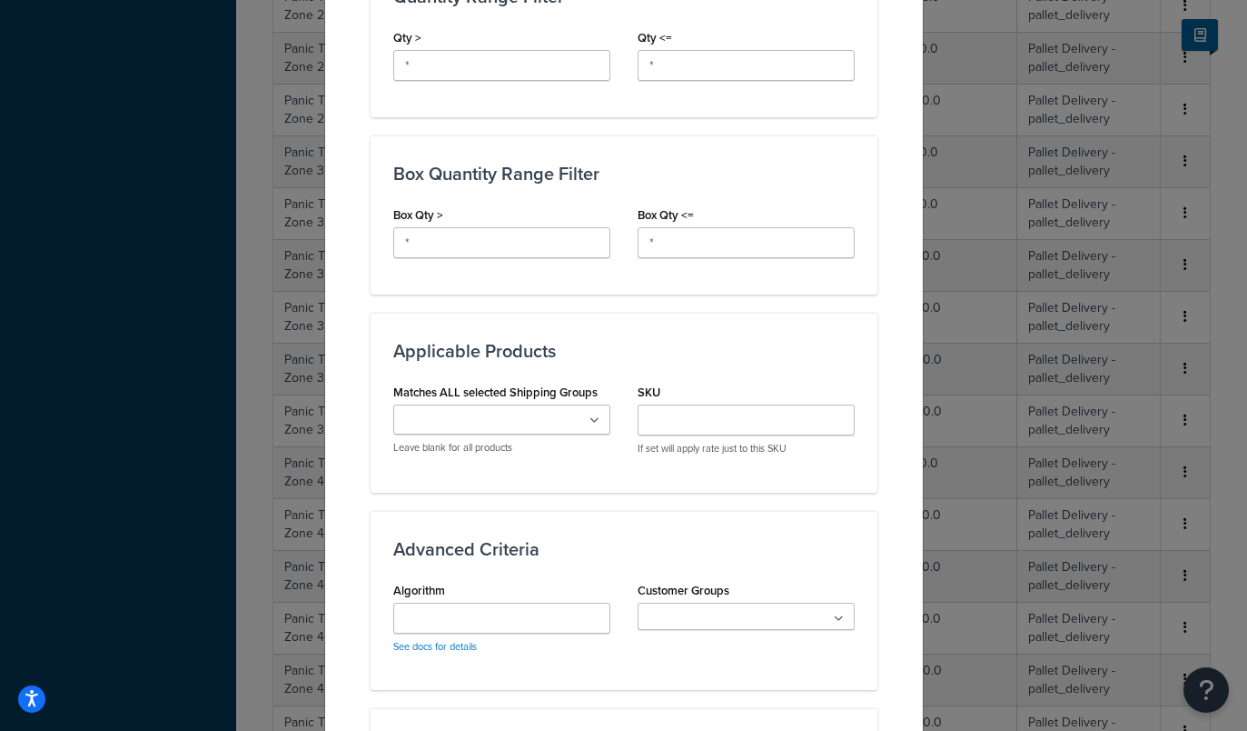
click at [598, 426] on ul at bounding box center [501, 419] width 217 height 30
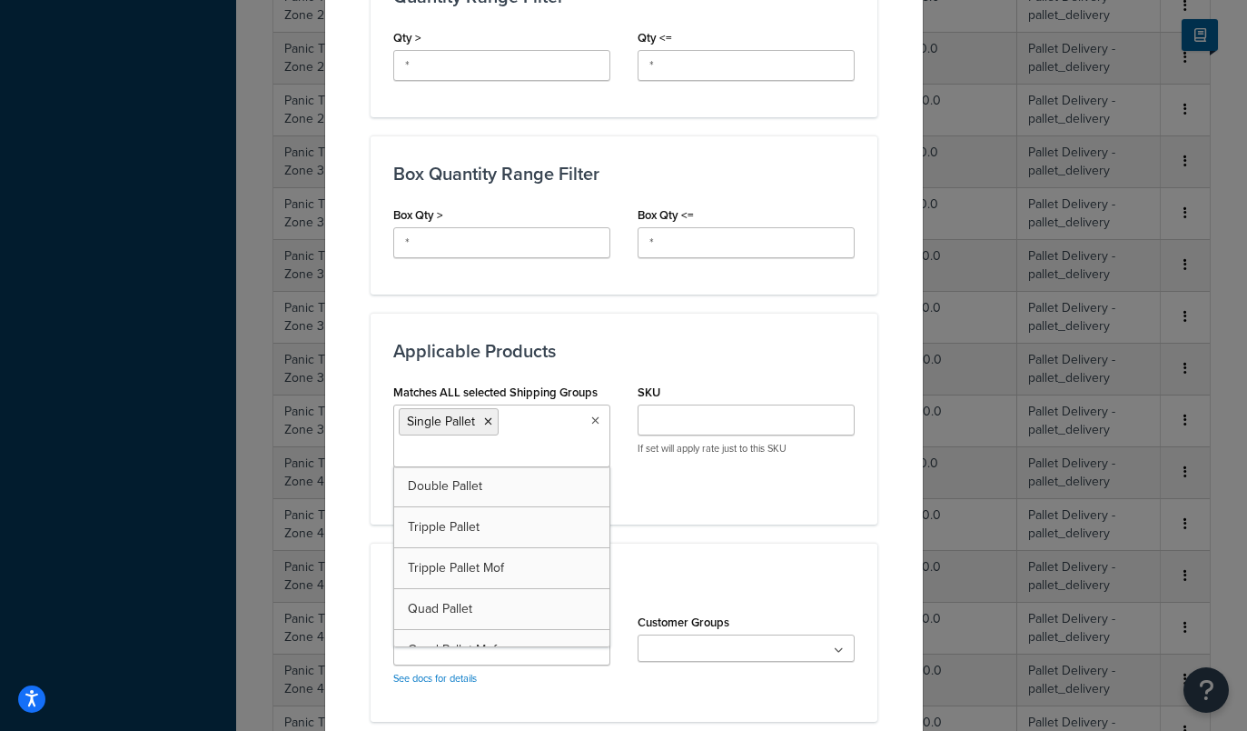
click at [651, 543] on div "Advanced Criteria Algorithm See docs for details Customer Groups No results fou…" at bounding box center [624, 631] width 507 height 179
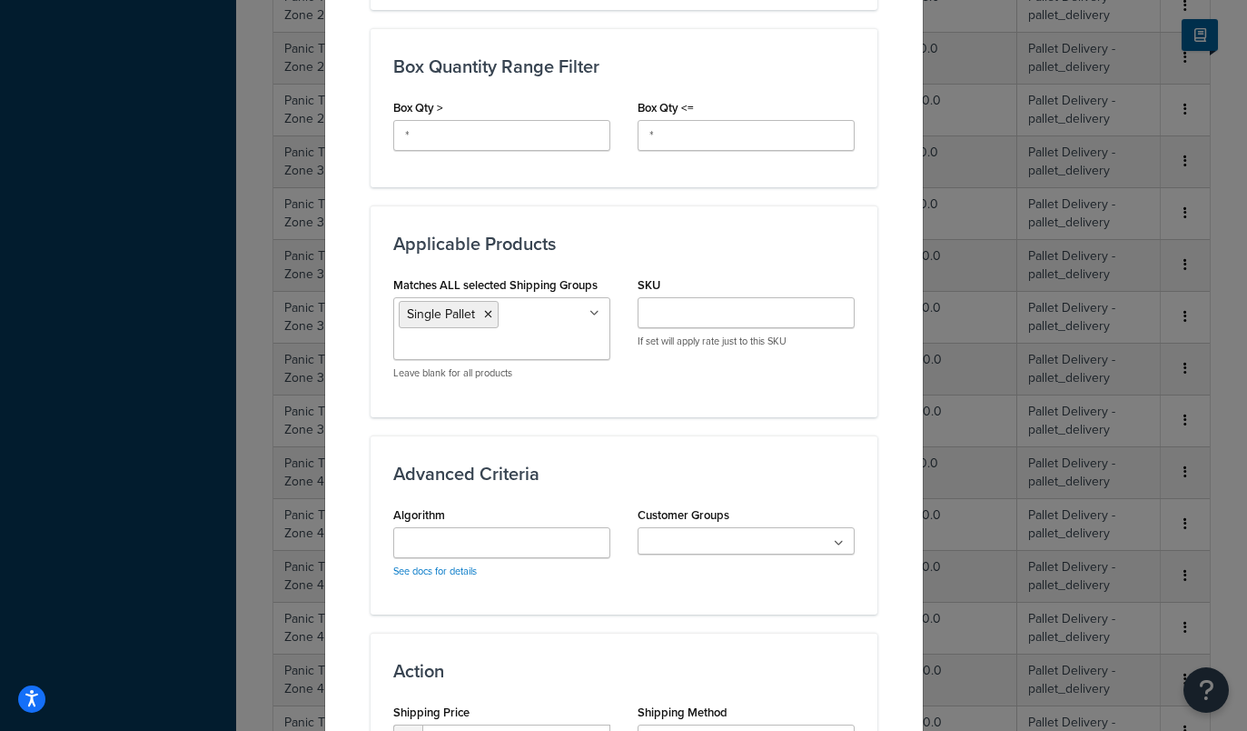
scroll to position [1186, 0]
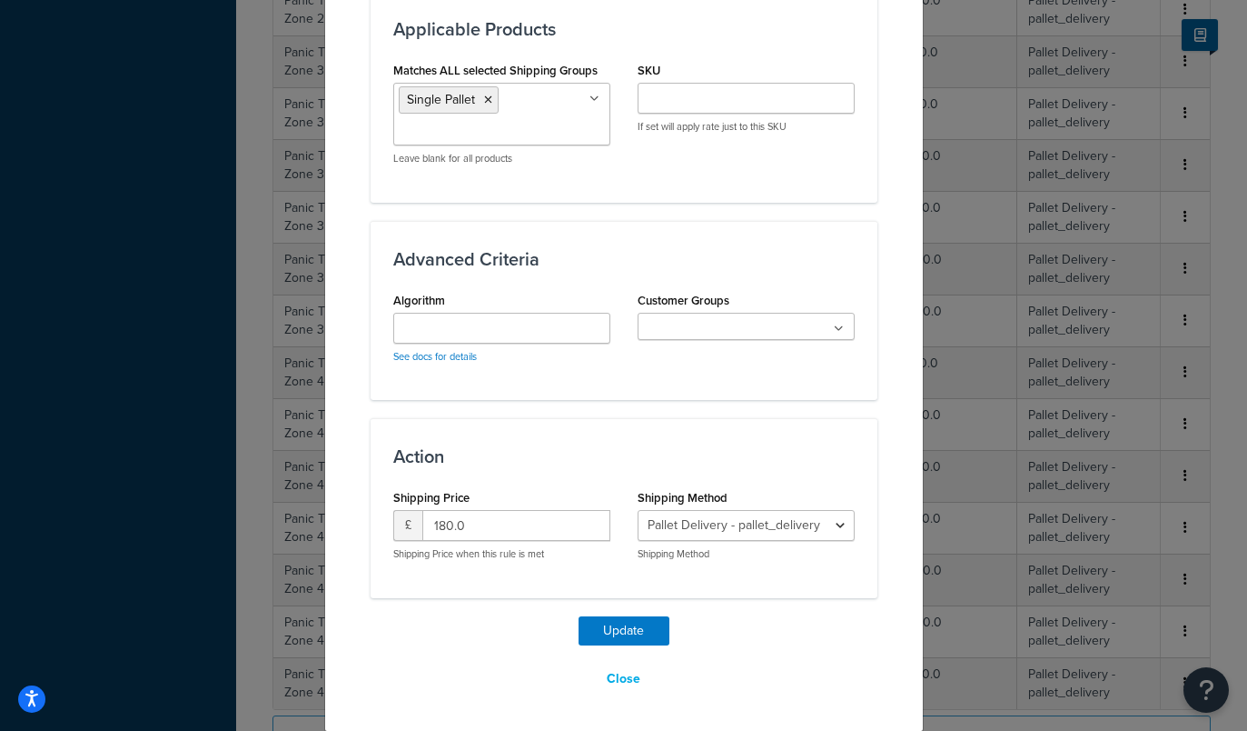
click at [587, 656] on div "Update Close" at bounding box center [624, 655] width 507 height 78
click at [591, 646] on div "Update Close" at bounding box center [624, 655] width 507 height 78
click at [597, 628] on button "Update" at bounding box center [624, 630] width 91 height 29
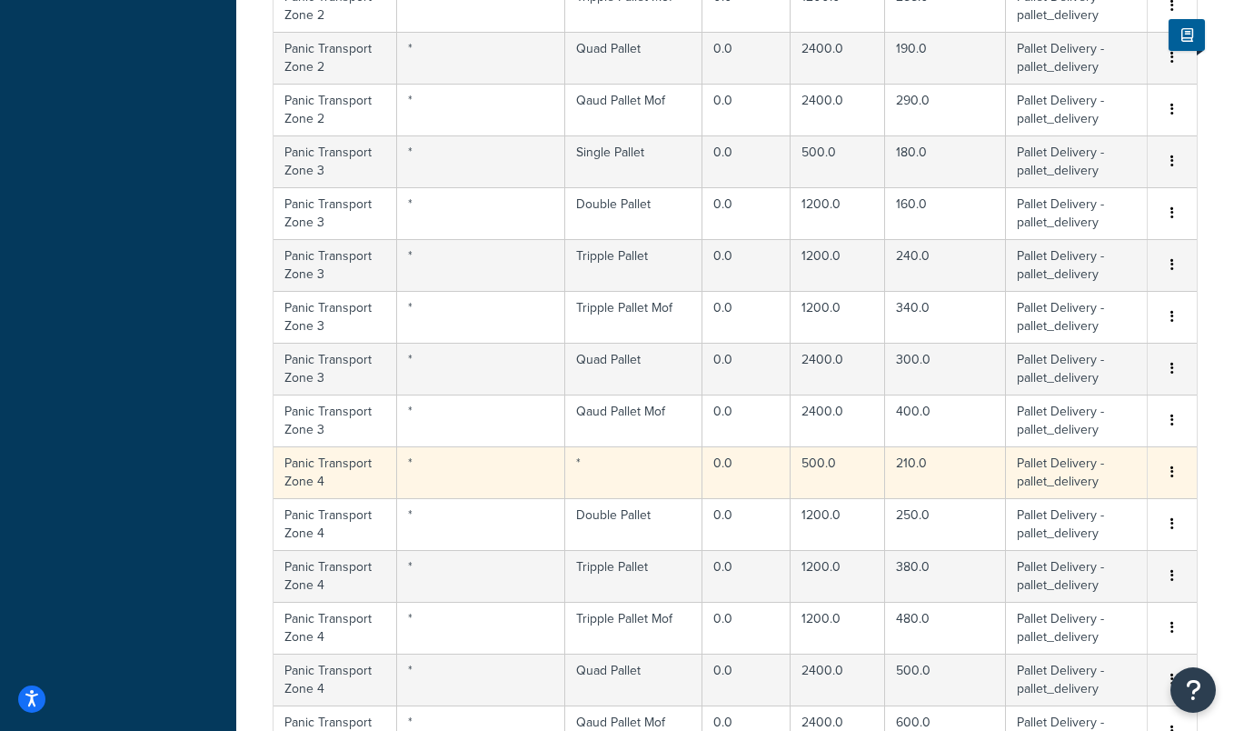
click at [666, 455] on td "*" at bounding box center [633, 472] width 137 height 52
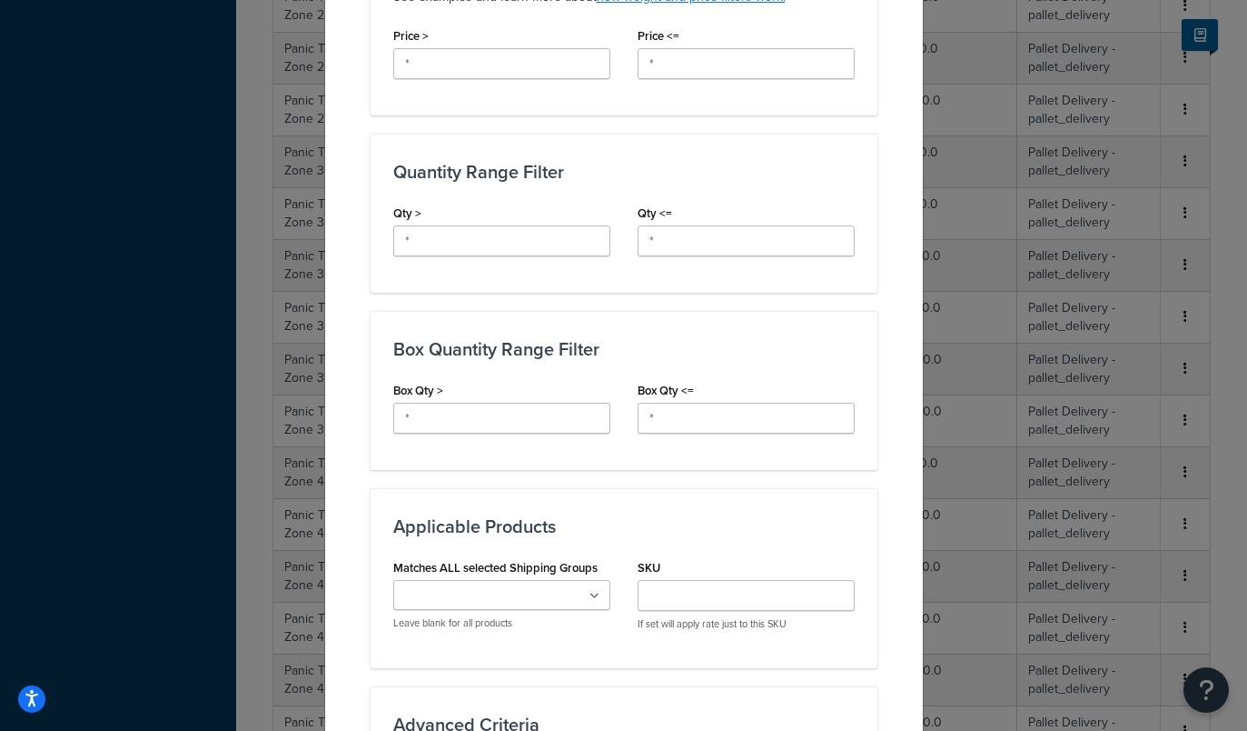
scroll to position [691, 0]
click at [590, 591] on icon at bounding box center [595, 593] width 10 height 11
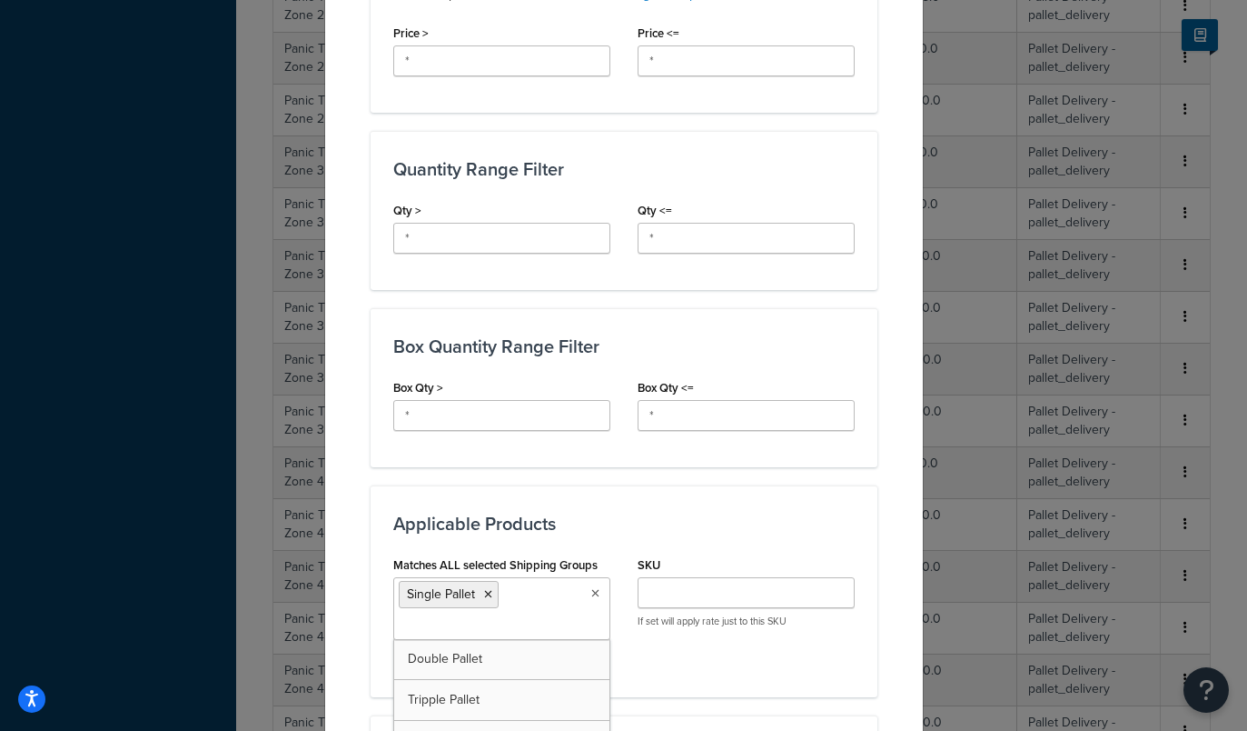
click at [623, 519] on h3 "Applicable Products" at bounding box center [624, 523] width 462 height 20
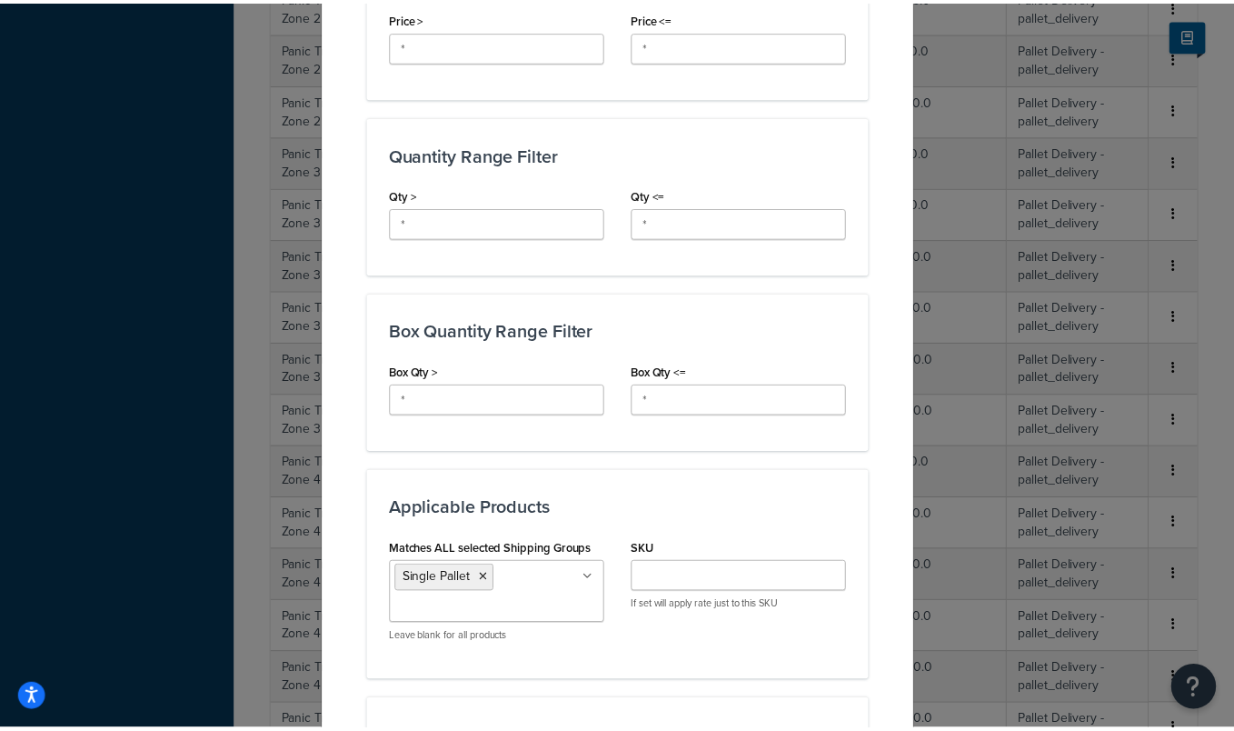
scroll to position [1186, 0]
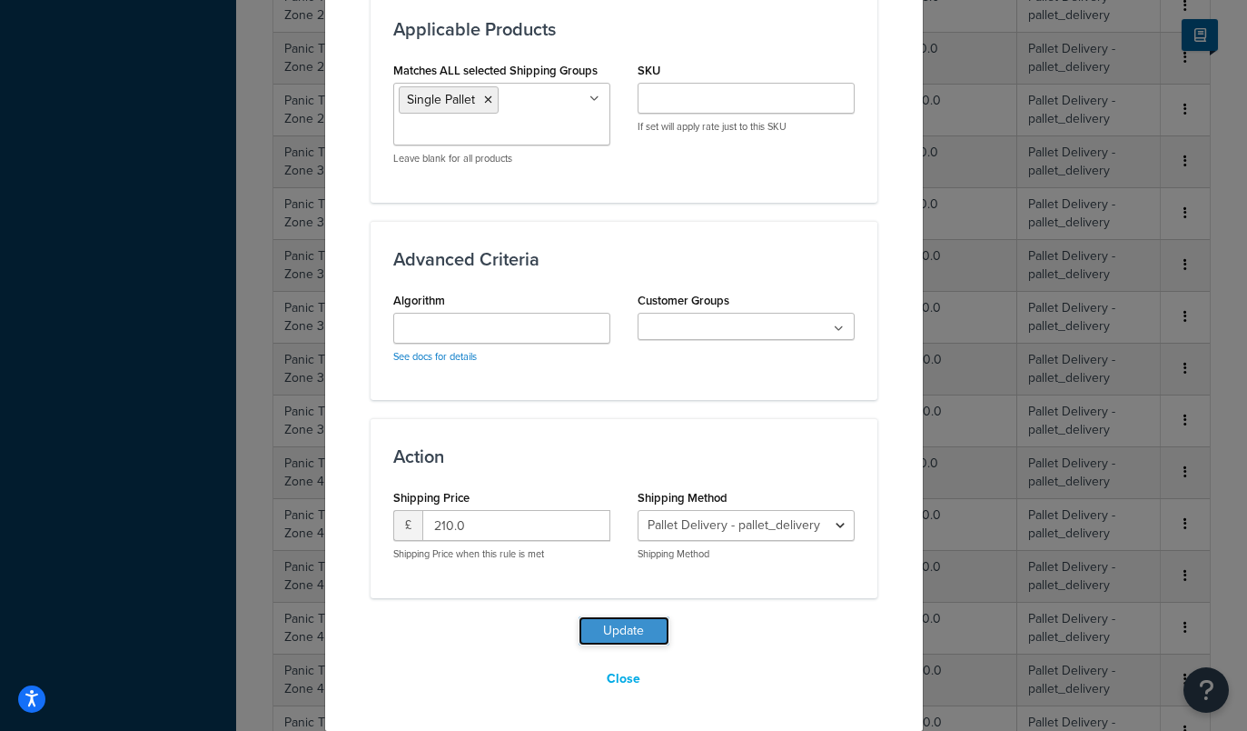
click at [604, 626] on button "Update" at bounding box center [624, 630] width 91 height 29
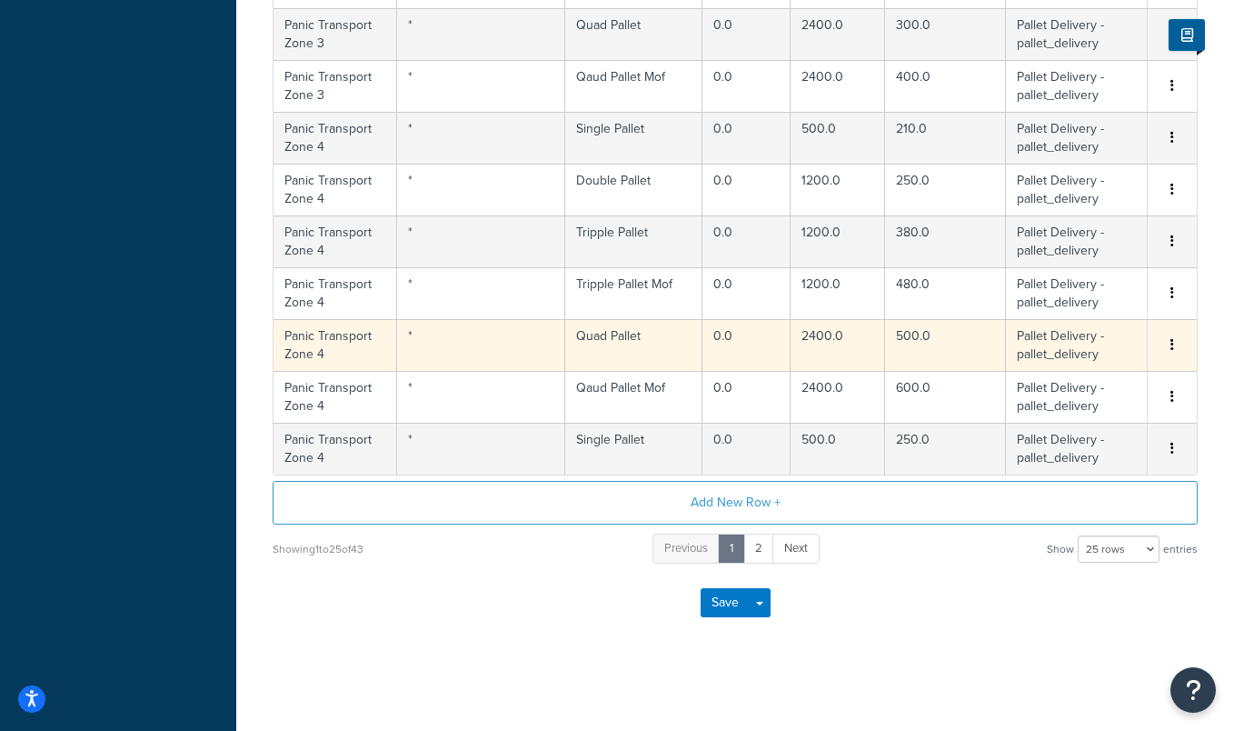
scroll to position [1599, 0]
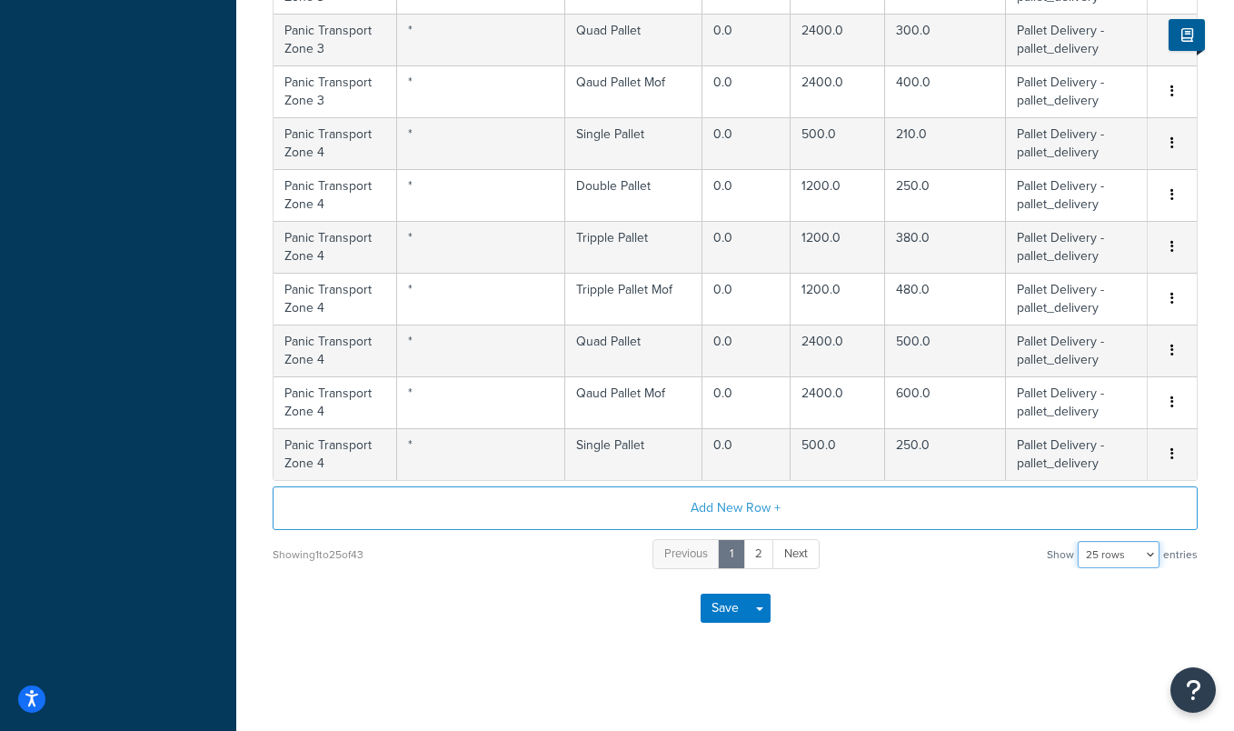
click at [1141, 554] on select "10 rows 15 rows 25 rows 50 rows 100 rows 1000 rows" at bounding box center [1119, 554] width 82 height 27
select select "50"
click at [1079, 542] on select "10 rows 15 rows 25 rows 50 rows 100 rows 1000 rows" at bounding box center [1119, 554] width 82 height 27
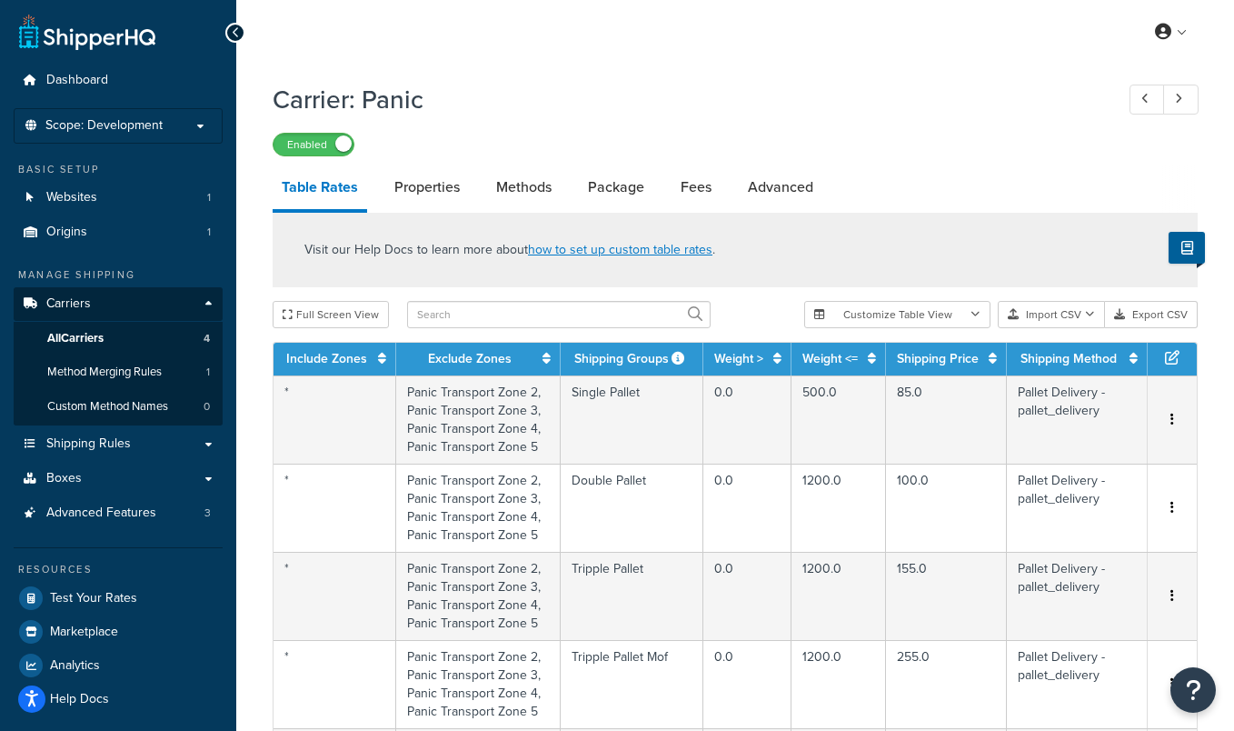
scroll to position [2456, 0]
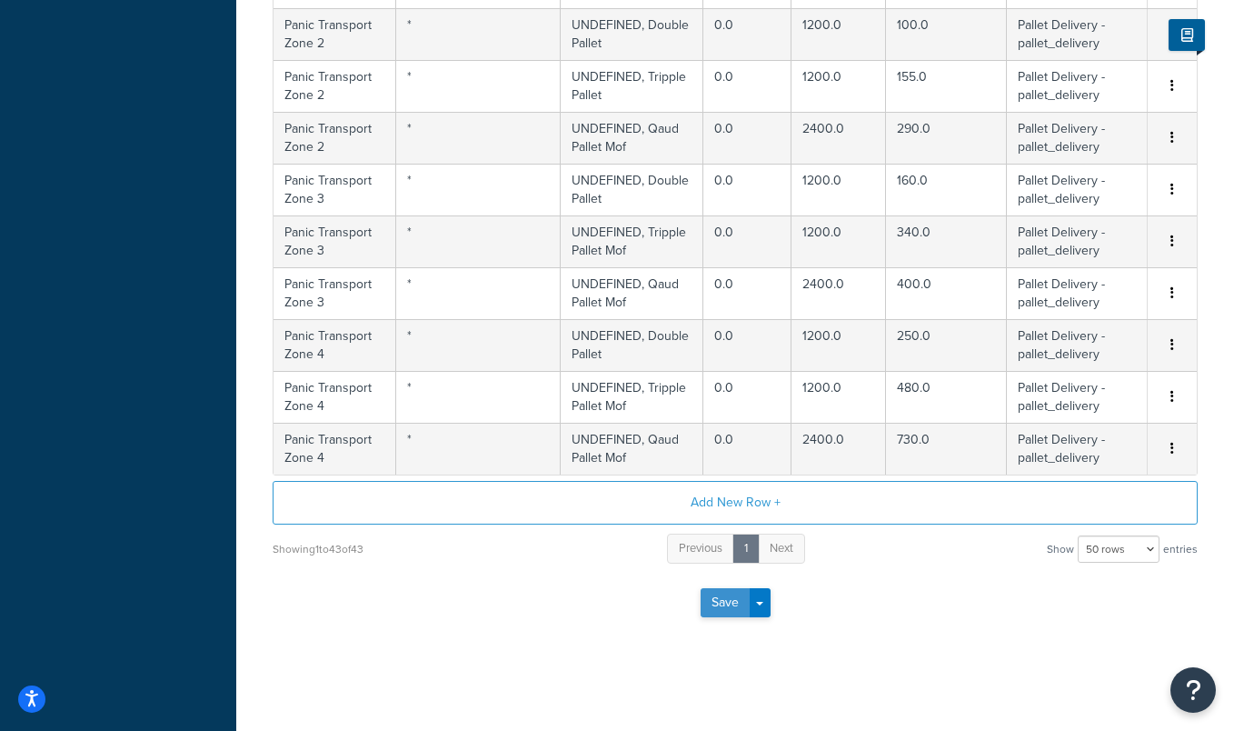
click at [728, 594] on button "Save" at bounding box center [725, 602] width 49 height 29
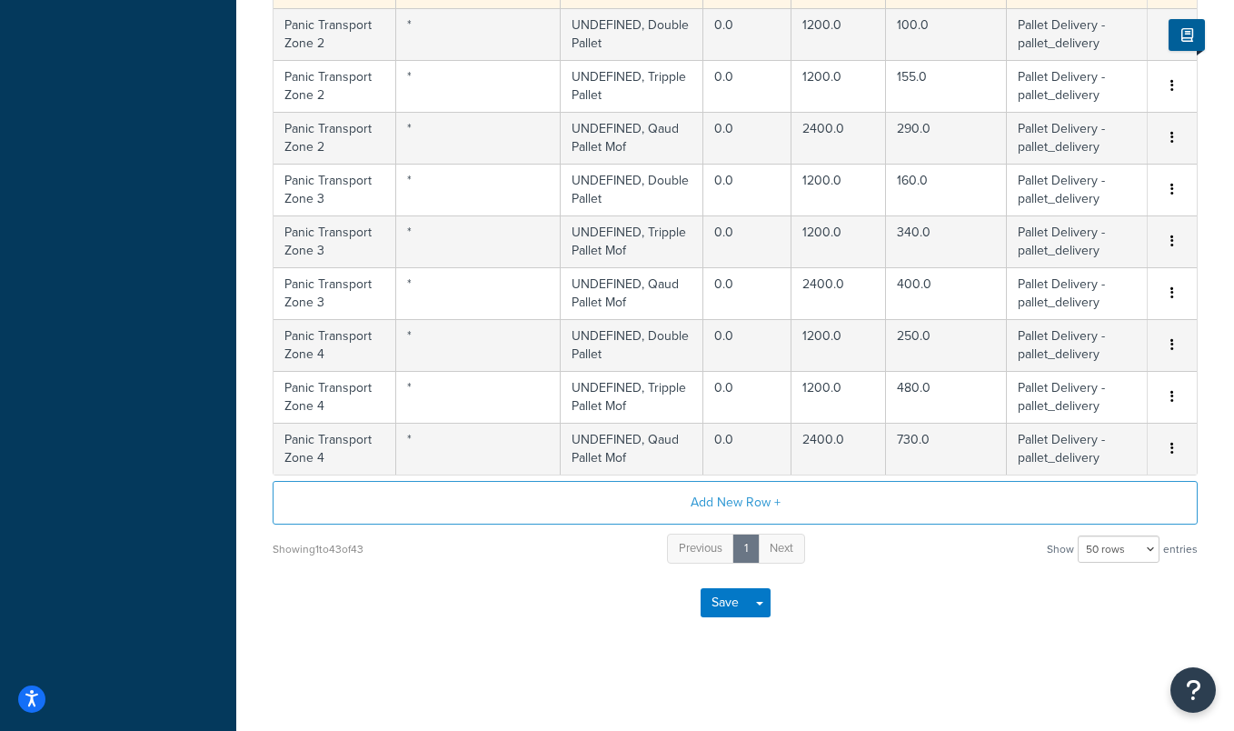
scroll to position [0, 0]
